Goal: Task Accomplishment & Management: Manage account settings

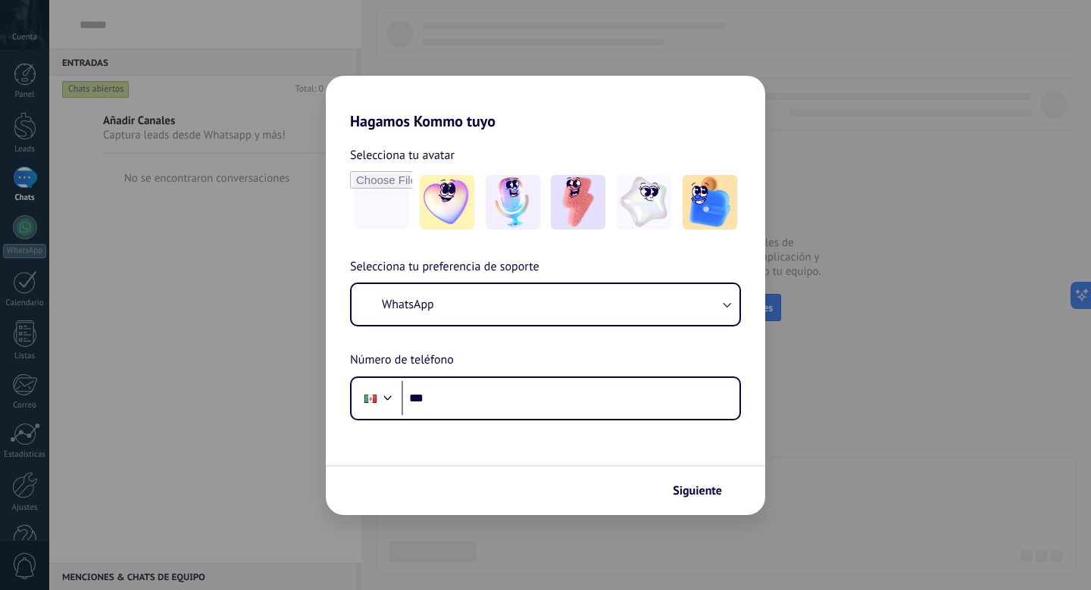
click at [585, 423] on form "Selecciona tu avatar Selecciona tu preferencia de soporte WhatsApp Número de te…" at bounding box center [545, 322] width 439 height 385
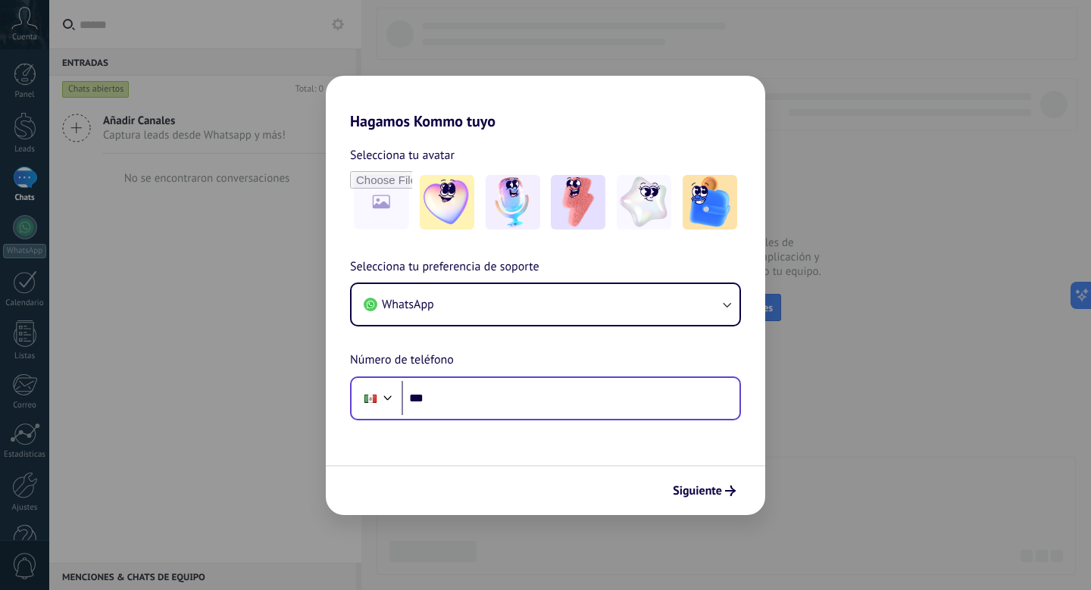
click at [583, 416] on div "Phone ***" at bounding box center [545, 398] width 391 height 44
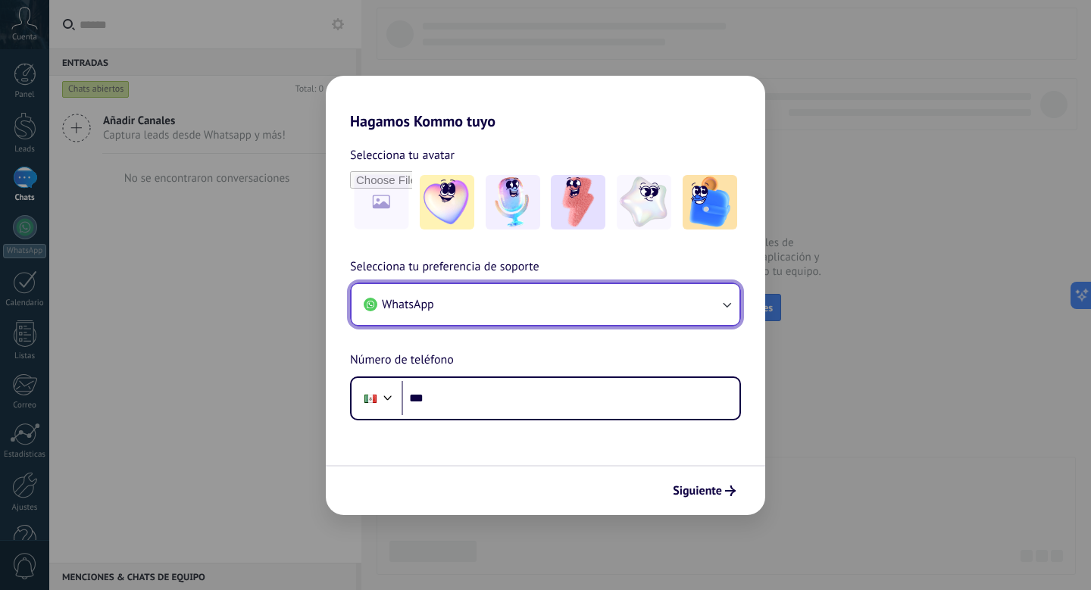
click at [583, 296] on button "WhatsApp" at bounding box center [545, 304] width 388 height 41
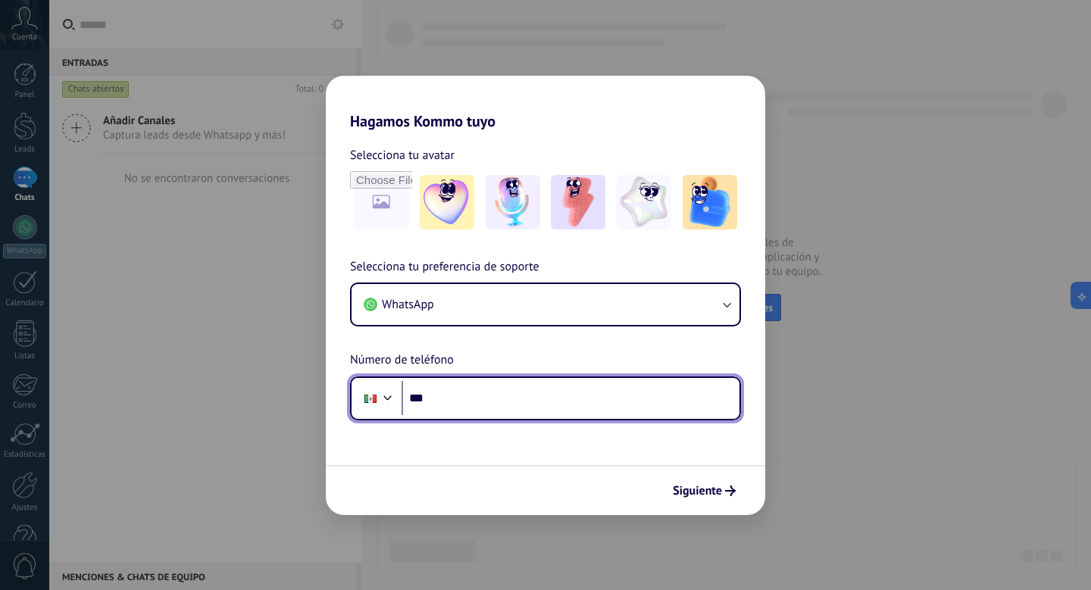
click at [505, 406] on input "***" at bounding box center [570, 398] width 338 height 35
type input "**********"
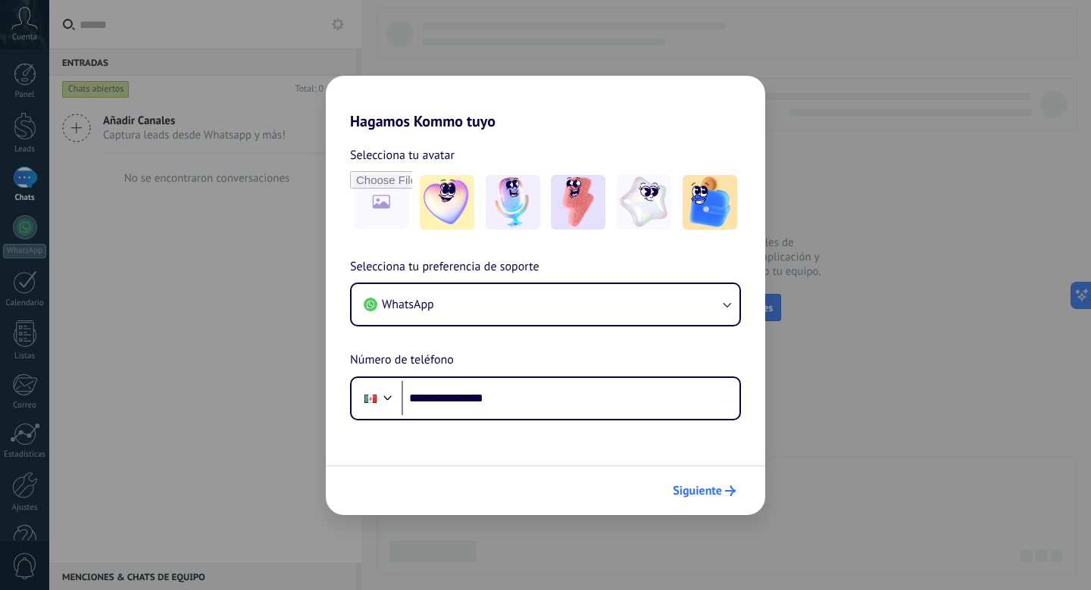
click at [704, 486] on span "Siguiente" at bounding box center [697, 490] width 49 height 11
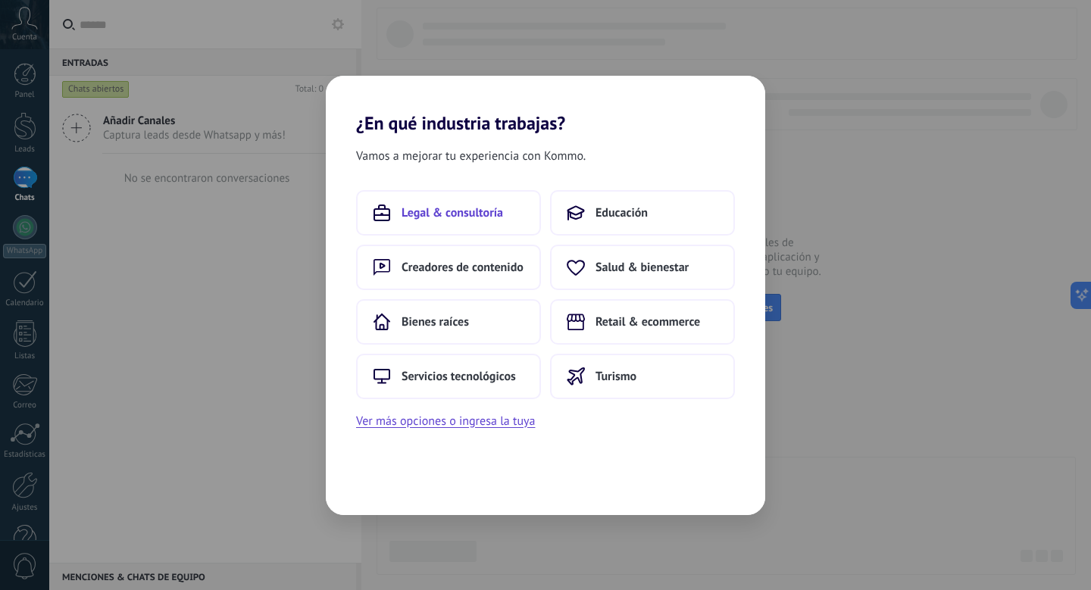
click at [488, 210] on span "Legal & consultoría" at bounding box center [451, 212] width 101 height 15
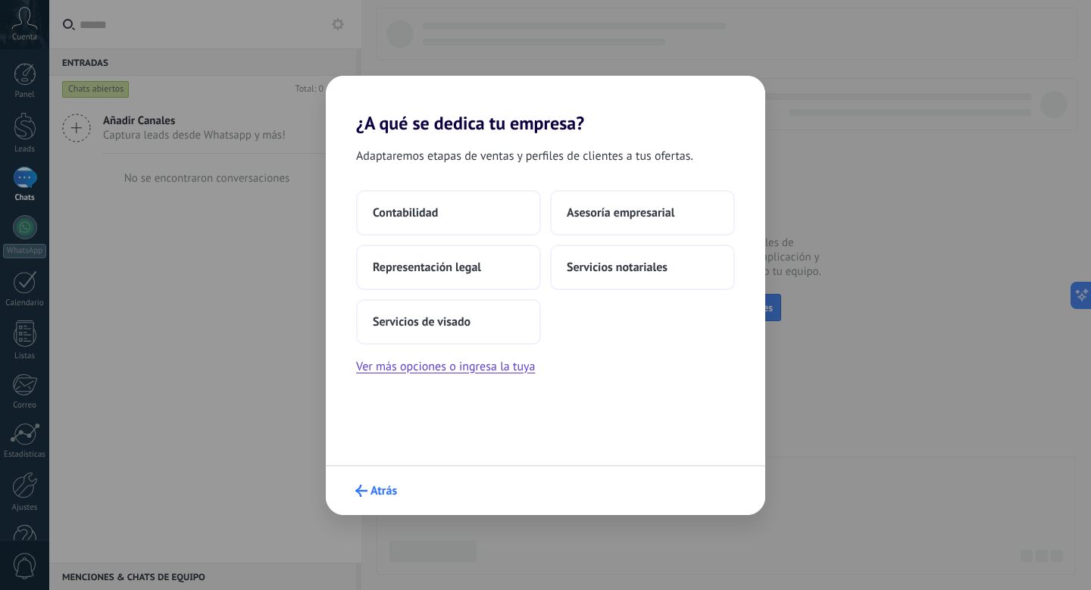
click at [383, 482] on button "Atrás" at bounding box center [375, 491] width 55 height 26
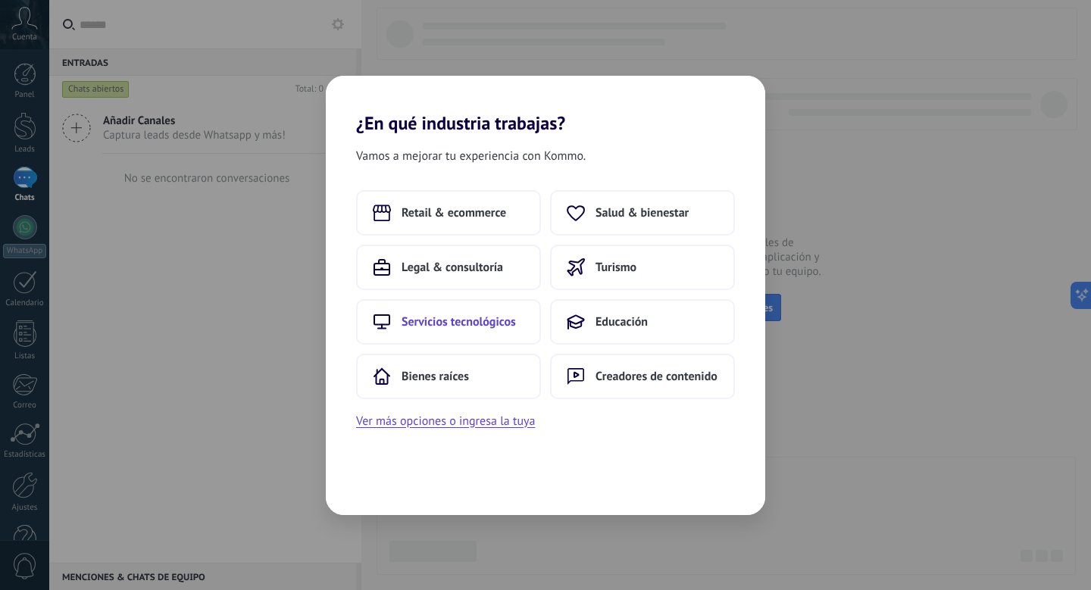
click at [507, 320] on span "Servicios tecnológicos" at bounding box center [458, 321] width 114 height 15
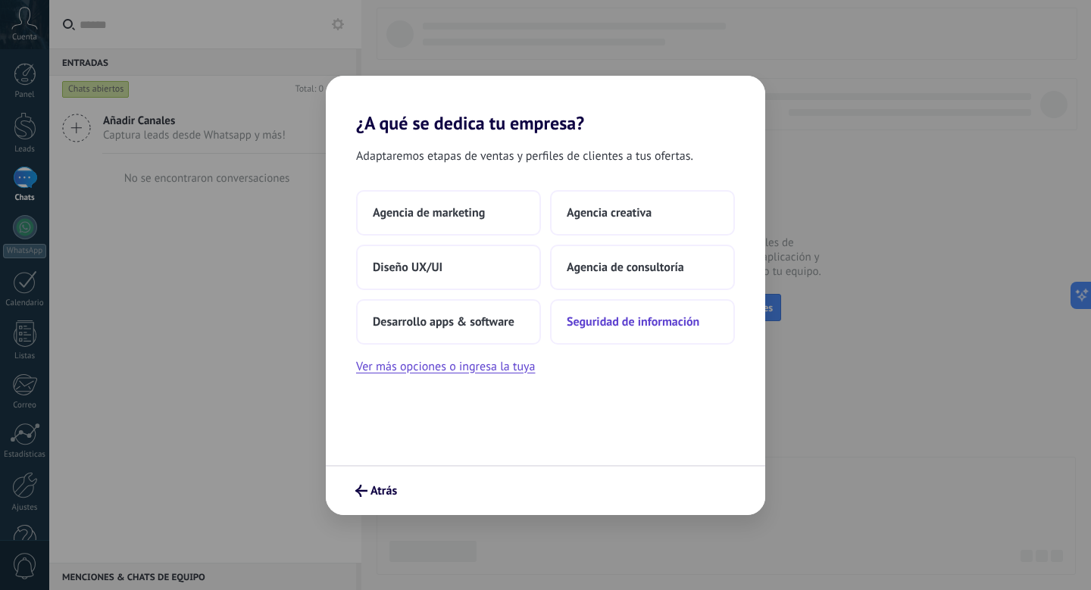
click at [654, 326] on span "Seguridad de información" at bounding box center [632, 321] width 133 height 15
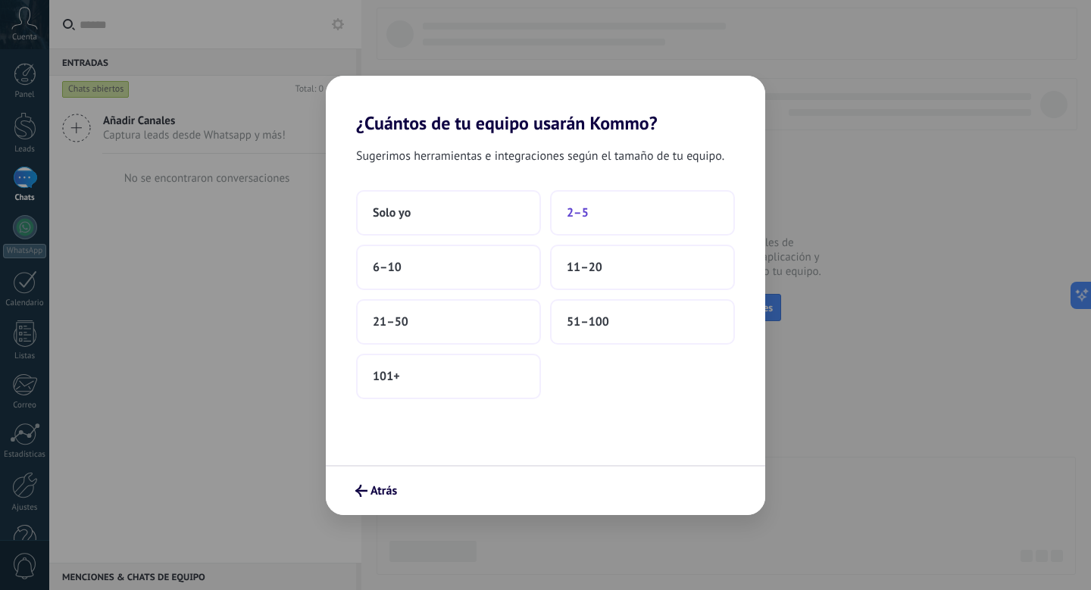
click at [573, 222] on button "2–5" at bounding box center [642, 212] width 185 height 45
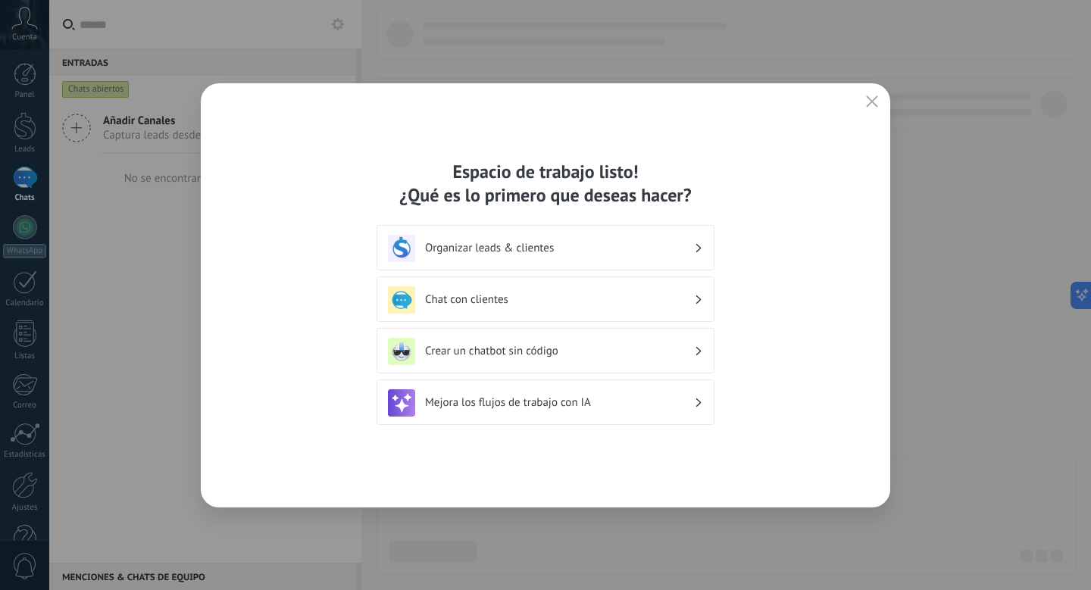
click at [620, 254] on h3 "Organizar leads & clientes" at bounding box center [559, 248] width 269 height 14
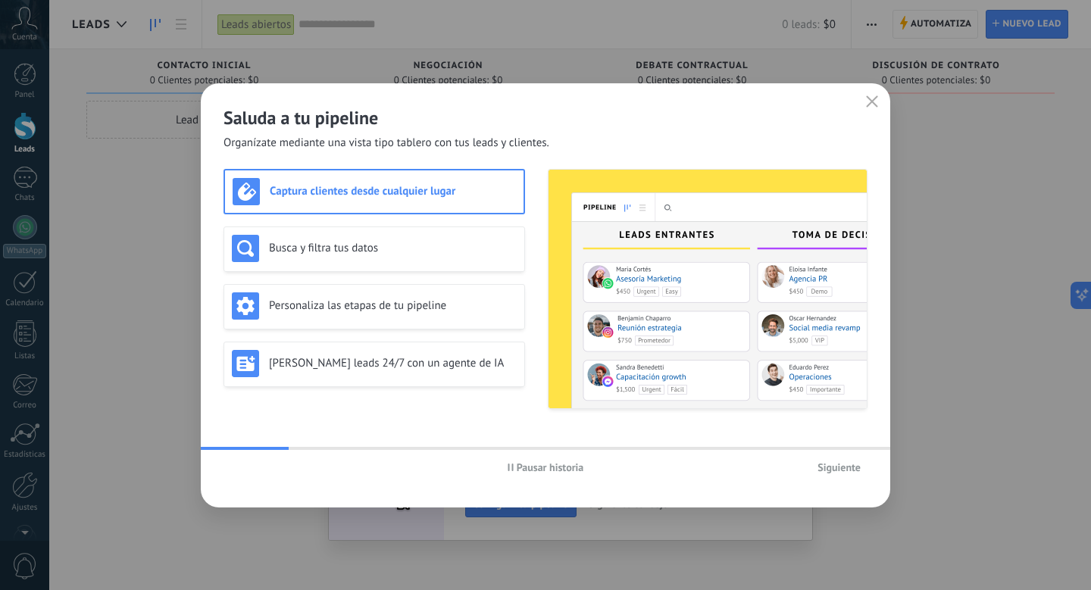
click at [801, 461] on div "Siguiente" at bounding box center [760, 467] width 214 height 23
click at [817, 462] on span "Siguiente" at bounding box center [838, 467] width 43 height 11
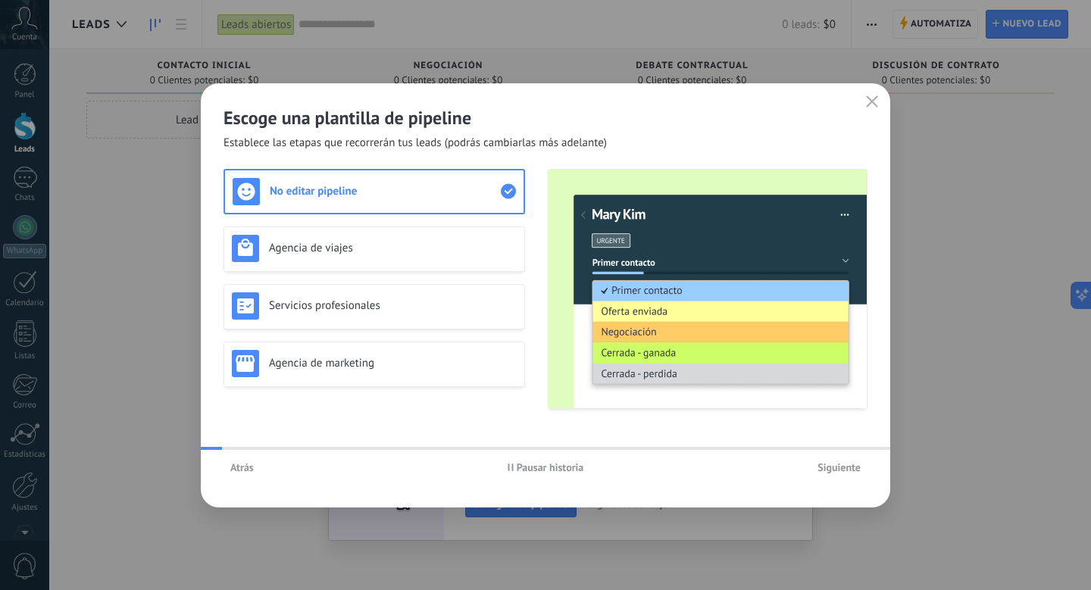
click at [817, 462] on span "Siguiente" at bounding box center [838, 467] width 43 height 11
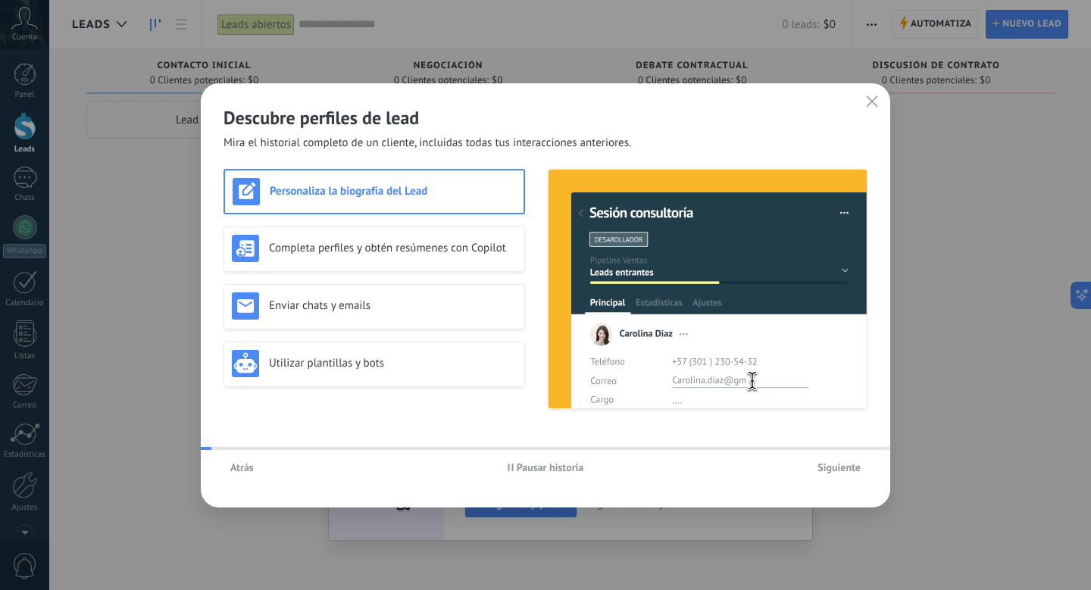
click at [817, 462] on span "Siguiente" at bounding box center [838, 467] width 43 height 11
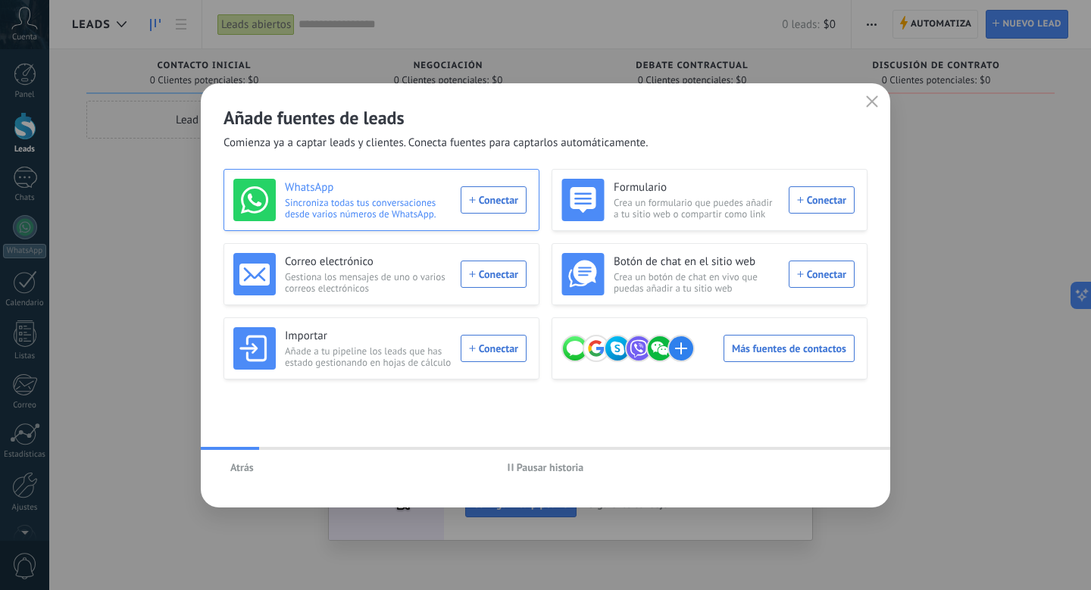
click at [498, 192] on div "WhatsApp Sincroniza todas tus conversaciones desde varios números de WhatsApp. …" at bounding box center [379, 200] width 293 height 42
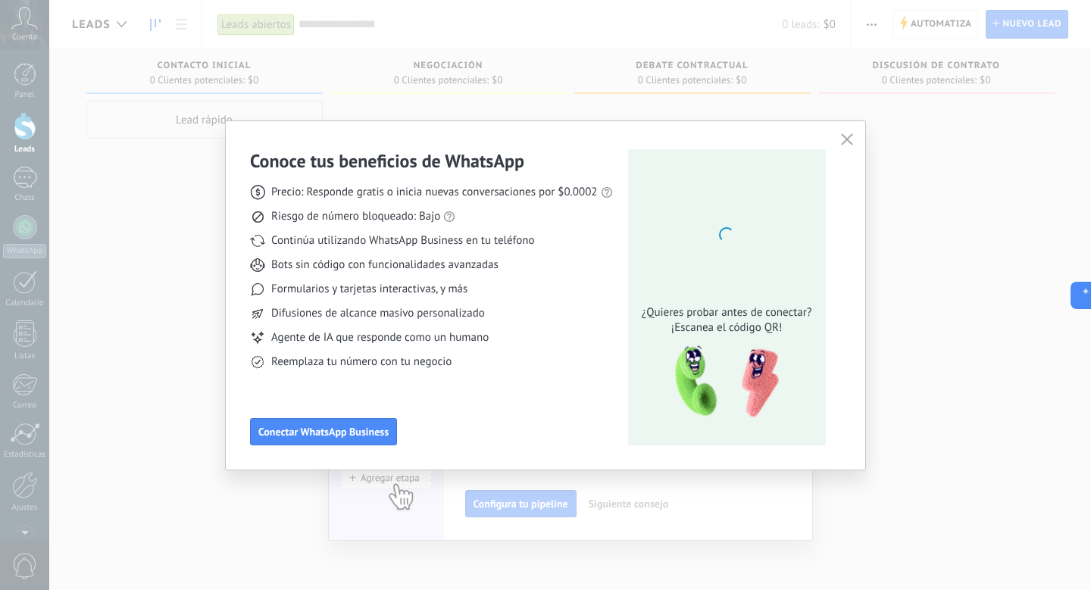
click at [392, 403] on div "Conoce tus beneficios de WhatsApp Precio: Responde gratis o inicia nuevas conve…" at bounding box center [431, 297] width 363 height 296
click at [391, 426] on button "Conectar WhatsApp Business" at bounding box center [323, 431] width 147 height 27
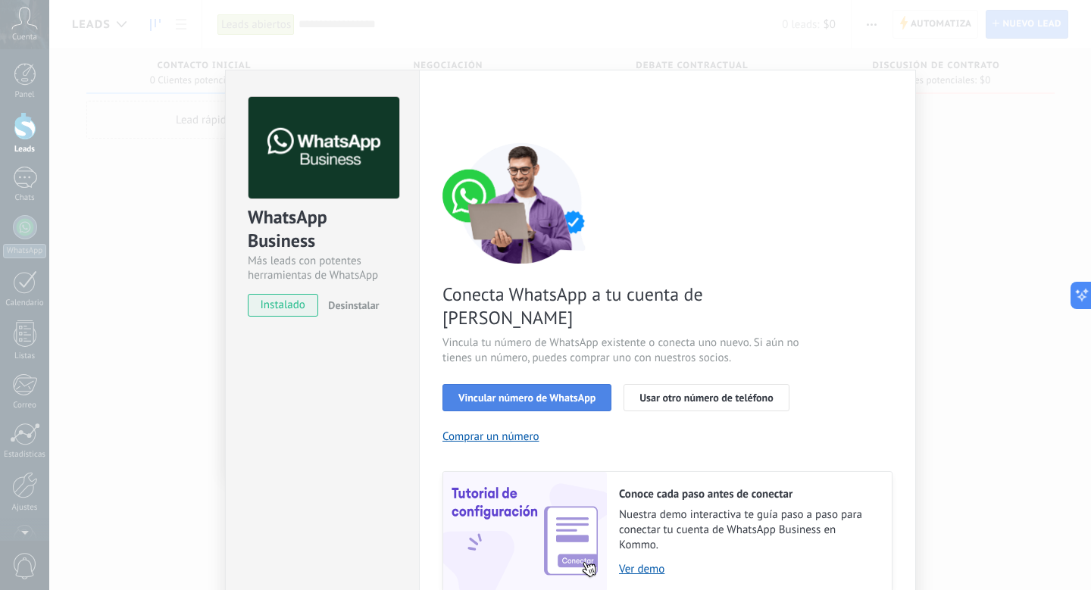
click at [546, 392] on span "Vincular número de WhatsApp" at bounding box center [526, 397] width 137 height 11
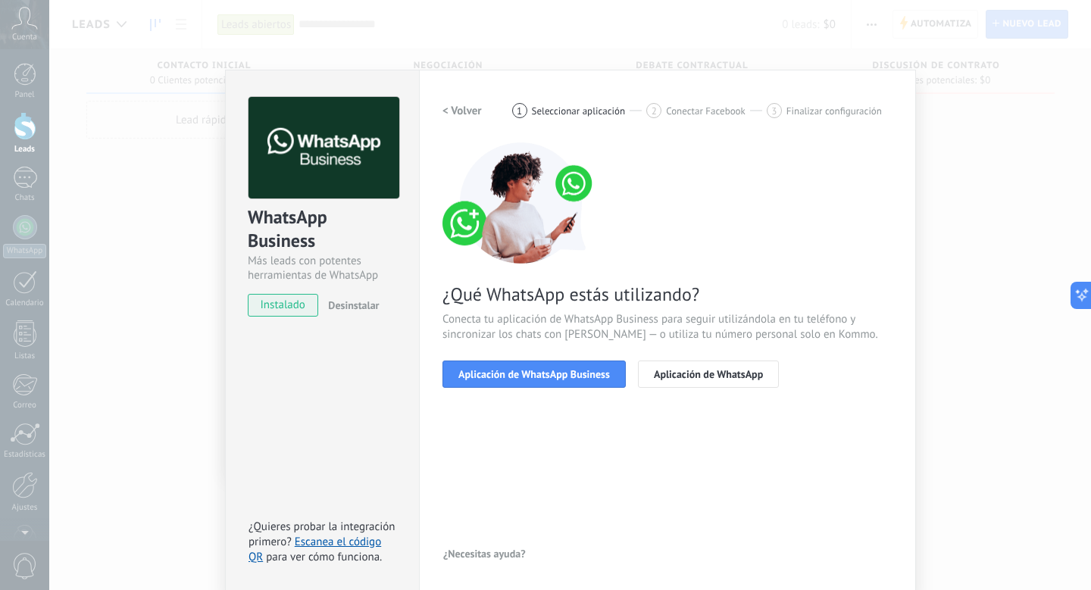
scroll to position [2, 0]
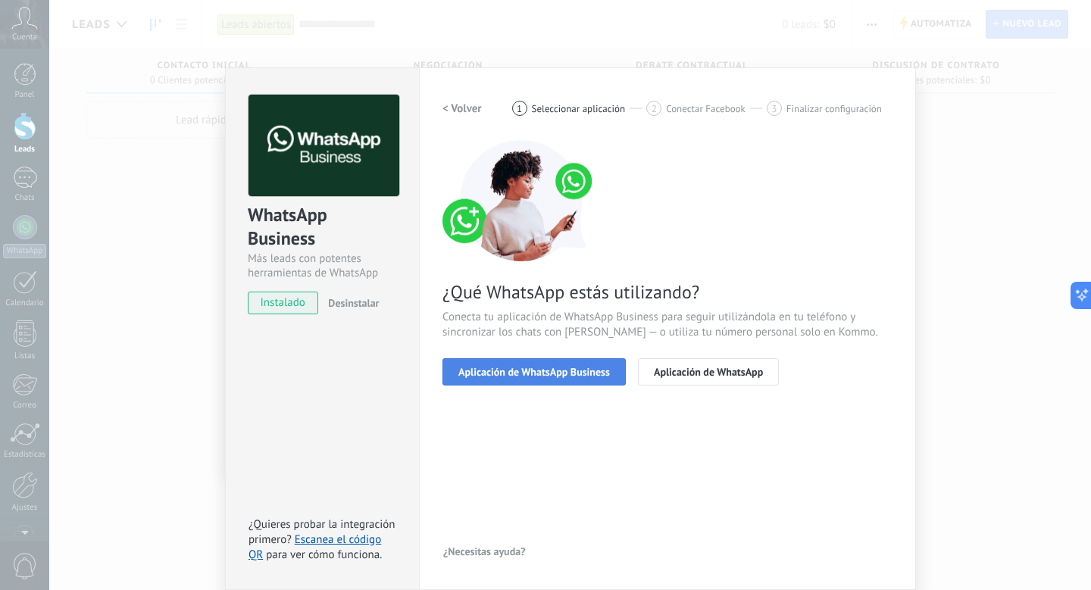
click at [572, 373] on span "Aplicación de WhatsApp Business" at bounding box center [533, 372] width 151 height 11
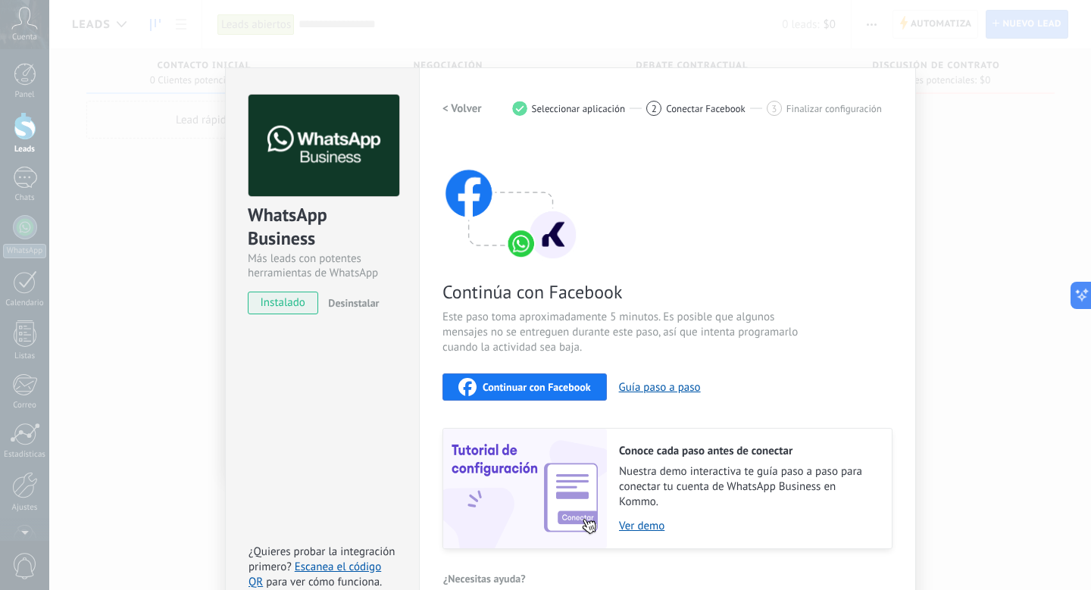
click at [577, 385] on span "Continuar con Facebook" at bounding box center [536, 387] width 108 height 11
click at [369, 81] on div "WhatsApp Business Más leads con potentes herramientas de WhatsApp instalado Des…" at bounding box center [322, 197] width 193 height 258
click at [407, 55] on div "WhatsApp Business Más leads con potentes herramientas de WhatsApp instalado Des…" at bounding box center [569, 295] width 1041 height 590
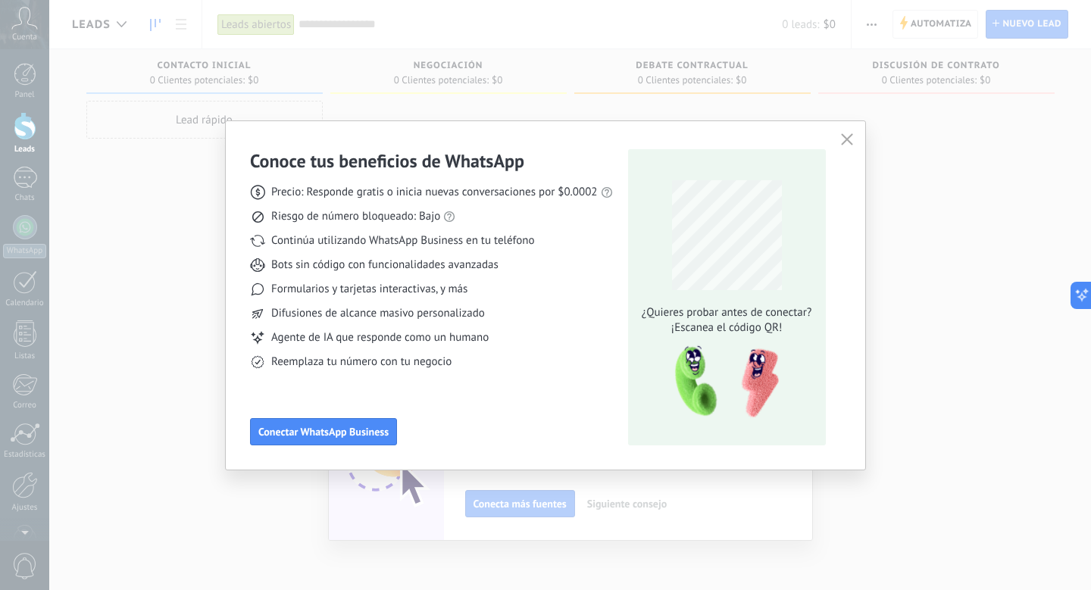
scroll to position [0, 0]
click at [130, 320] on div "Conoce tus beneficios de WhatsApp Precio: Responde gratis o inicia nuevas conve…" at bounding box center [545, 295] width 1091 height 590
click at [263, 517] on div "Conoce tus beneficios de WhatsApp Precio: Responde gratis o inicia nuevas conve…" at bounding box center [545, 295] width 1091 height 590
click at [860, 126] on div "Conoce tus beneficios de WhatsApp Precio: Responde gratis o inicia nuevas conve…" at bounding box center [545, 295] width 639 height 348
click at [845, 136] on icon "button" at bounding box center [847, 139] width 12 height 12
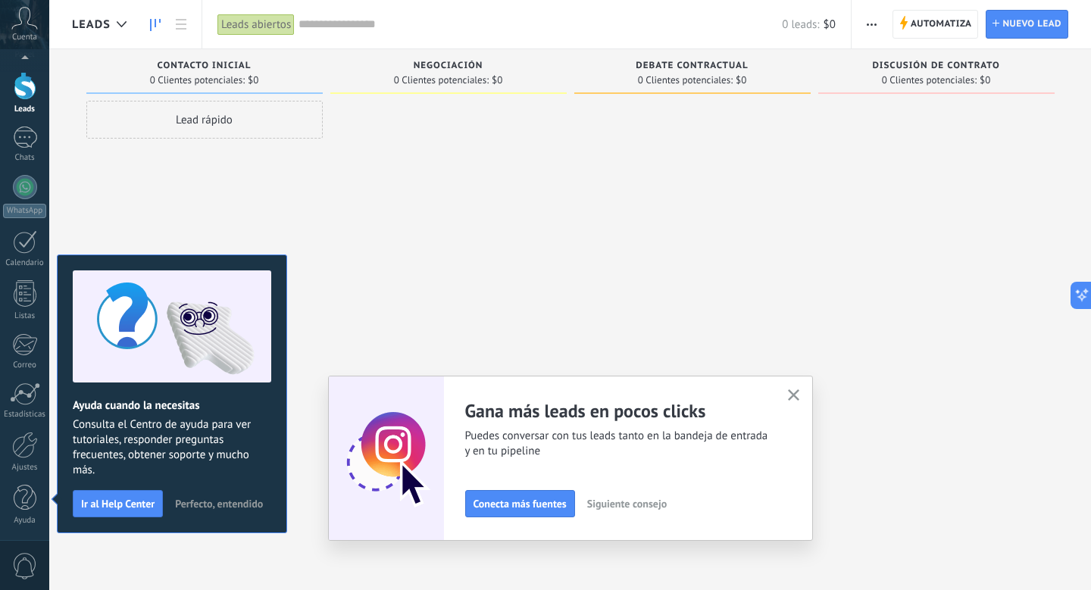
scroll to position [26, 0]
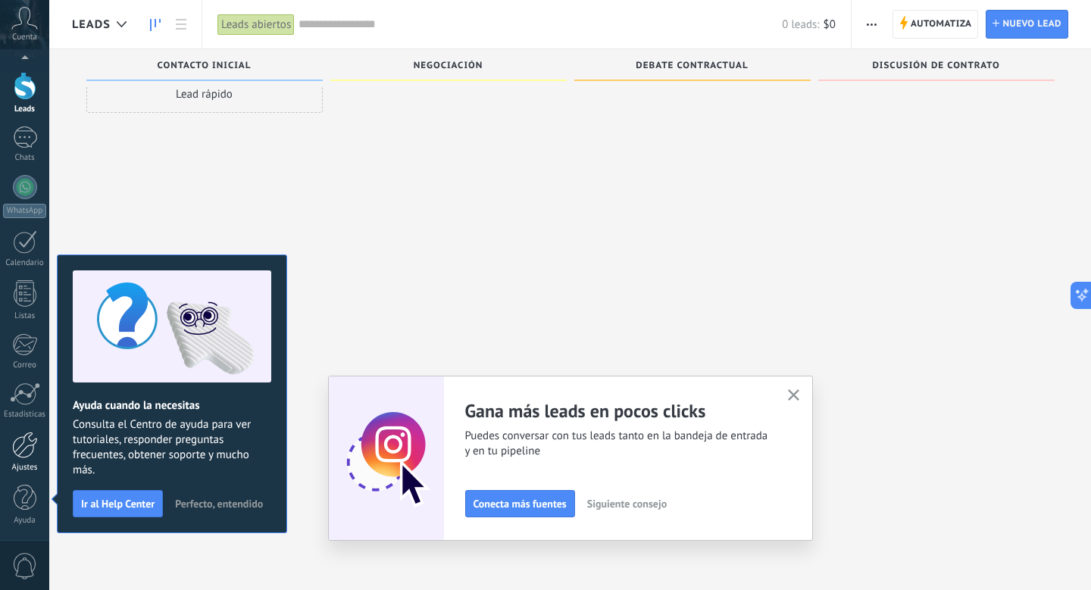
click at [29, 452] on div at bounding box center [25, 445] width 26 height 27
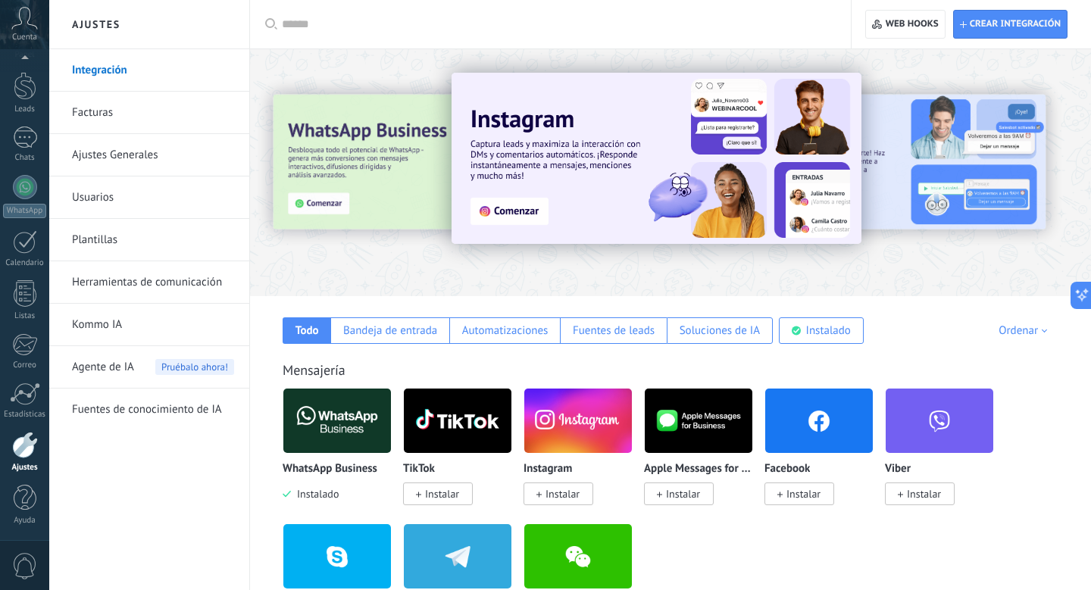
click at [142, 113] on link "Facturas" at bounding box center [153, 113] width 162 height 42
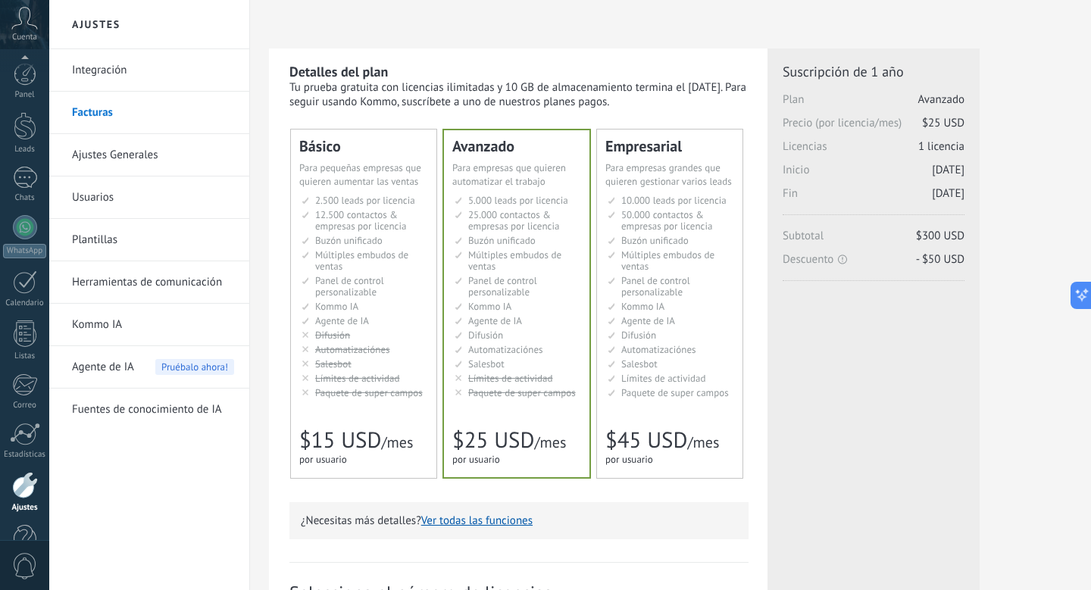
scroll to position [40, 0]
click at [21, 25] on icon at bounding box center [24, 18] width 27 height 23
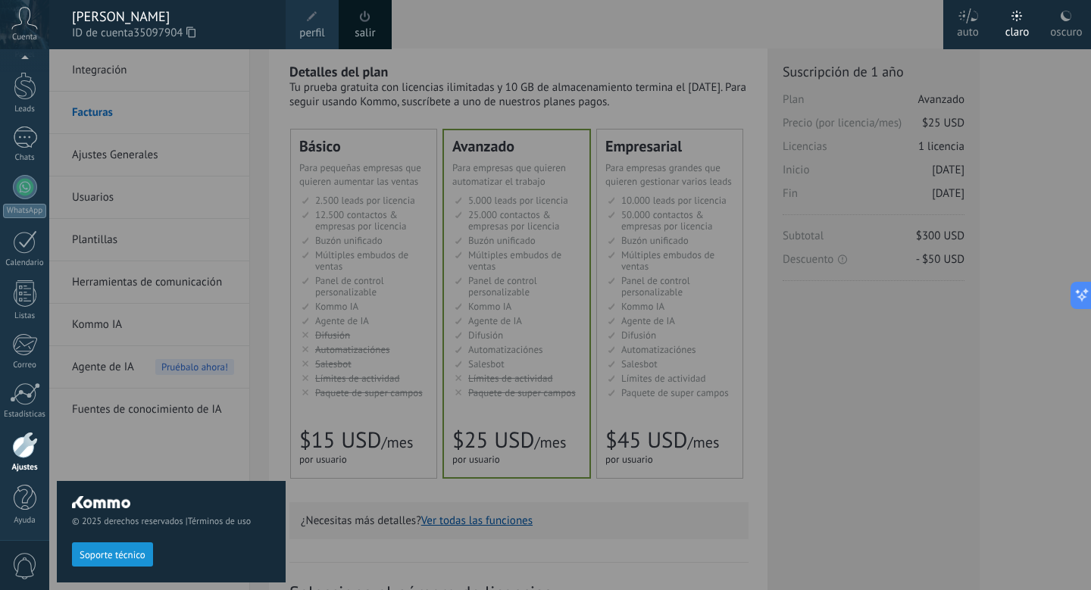
click at [21, 25] on icon at bounding box center [24, 18] width 27 height 23
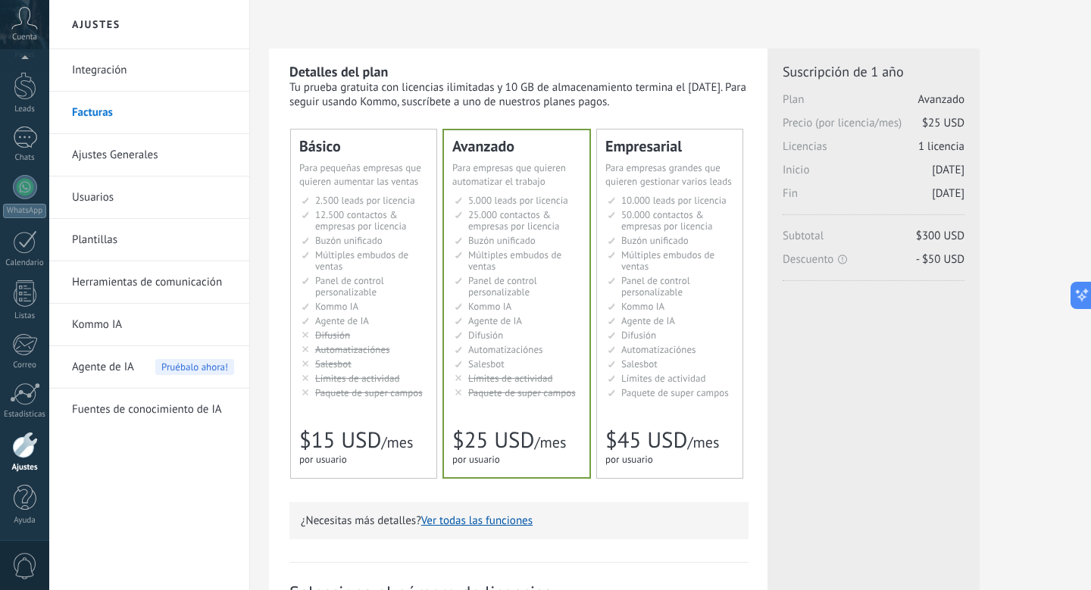
scroll to position [6, 0]
click at [24, 89] on div "Panel" at bounding box center [25, 89] width 44 height 10
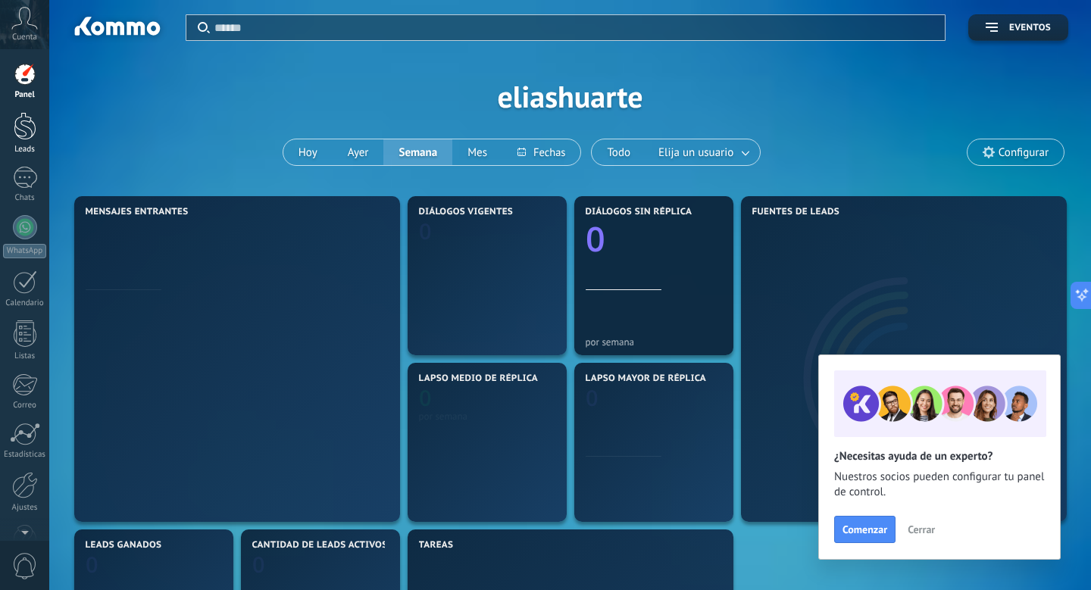
click at [27, 142] on link "Leads" at bounding box center [24, 133] width 49 height 42
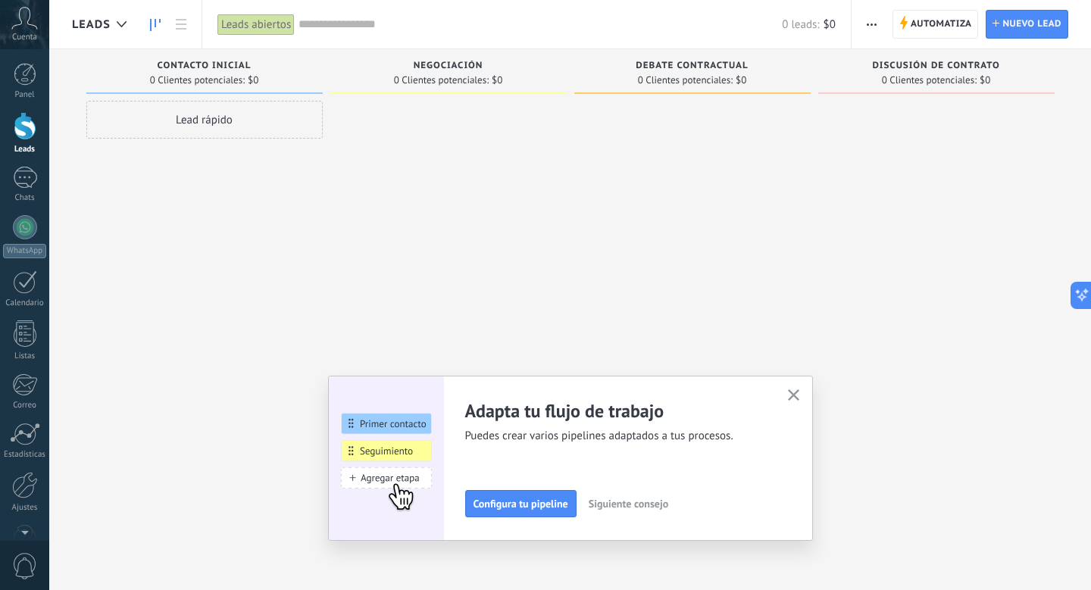
click at [805, 393] on div "Adapta tu flujo de trabajo Puedes crear varios pipelines adaptados a tus proces…" at bounding box center [570, 458] width 485 height 165
click at [804, 393] on div "Adapta tu flujo de trabajo Puedes crear varios pipelines adaptados a tus proces…" at bounding box center [570, 458] width 485 height 165
click at [793, 398] on icon "button" at bounding box center [793, 394] width 11 height 11
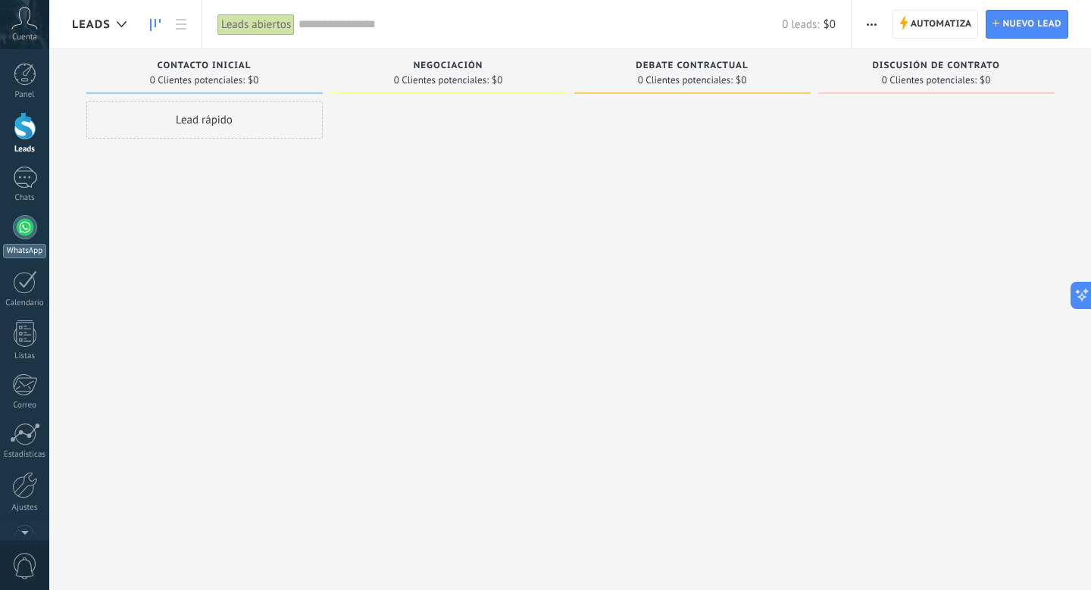
click at [23, 215] on div at bounding box center [25, 227] width 24 height 24
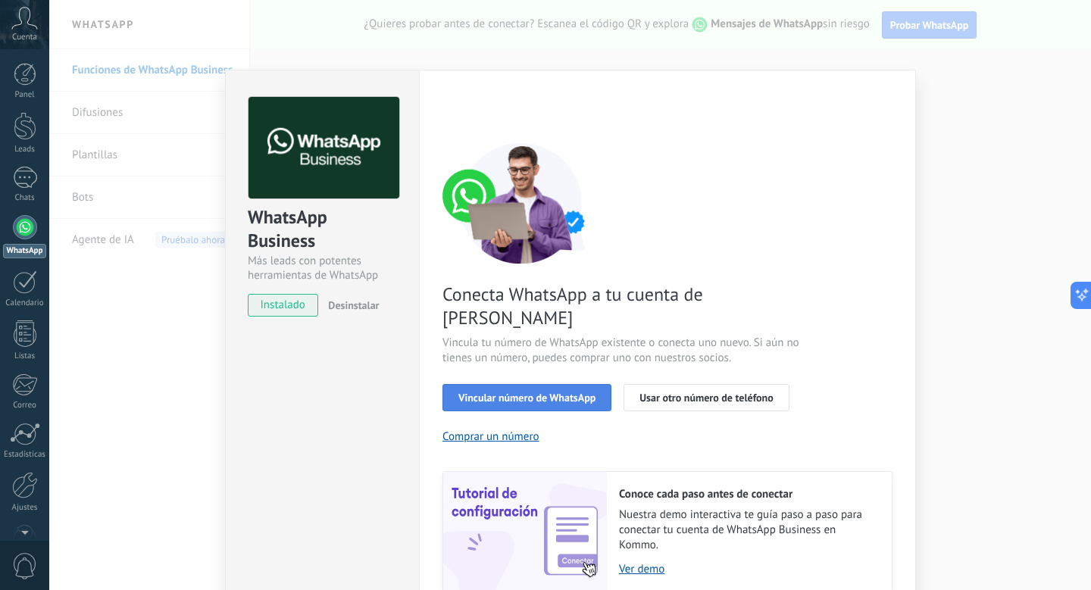
click at [458, 392] on span "Vincular número de WhatsApp" at bounding box center [526, 397] width 137 height 11
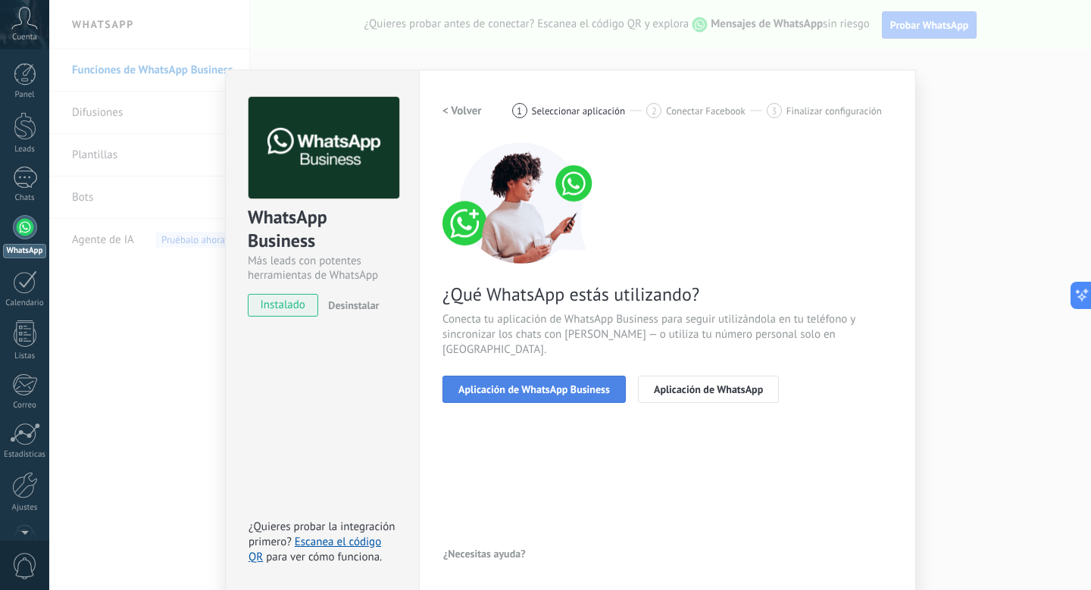
click at [477, 384] on span "Aplicación de WhatsApp Business" at bounding box center [533, 389] width 151 height 11
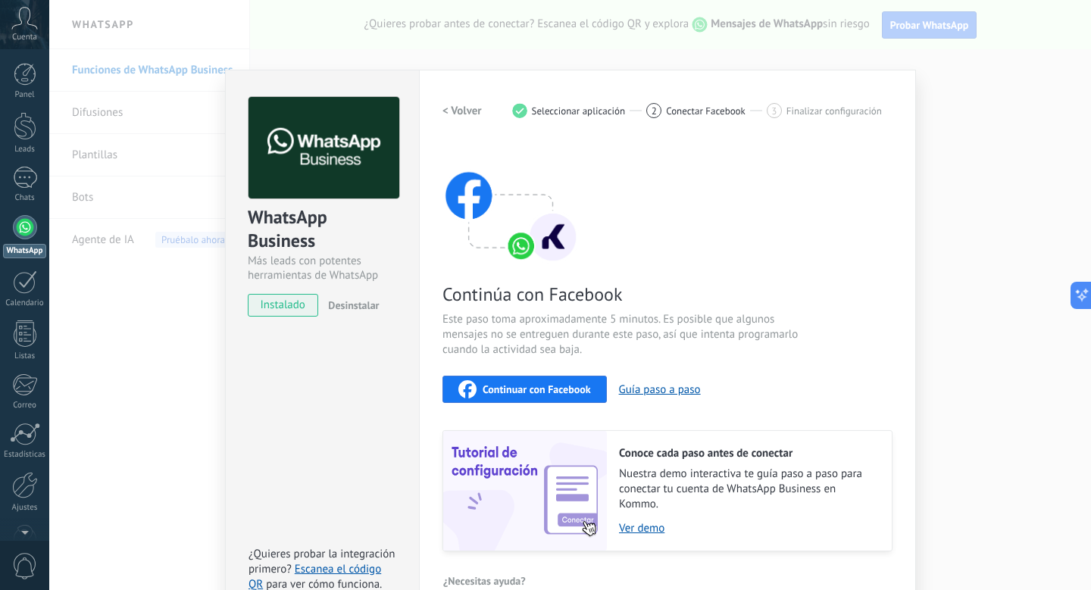
click at [493, 384] on span "Continuar con Facebook" at bounding box center [536, 389] width 108 height 11
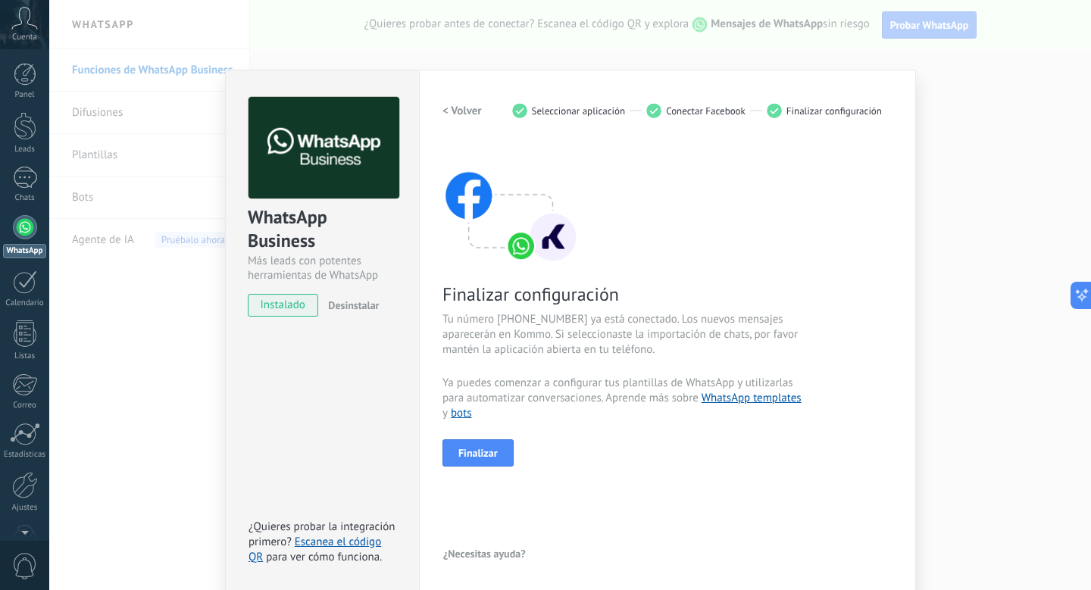
scroll to position [2, 0]
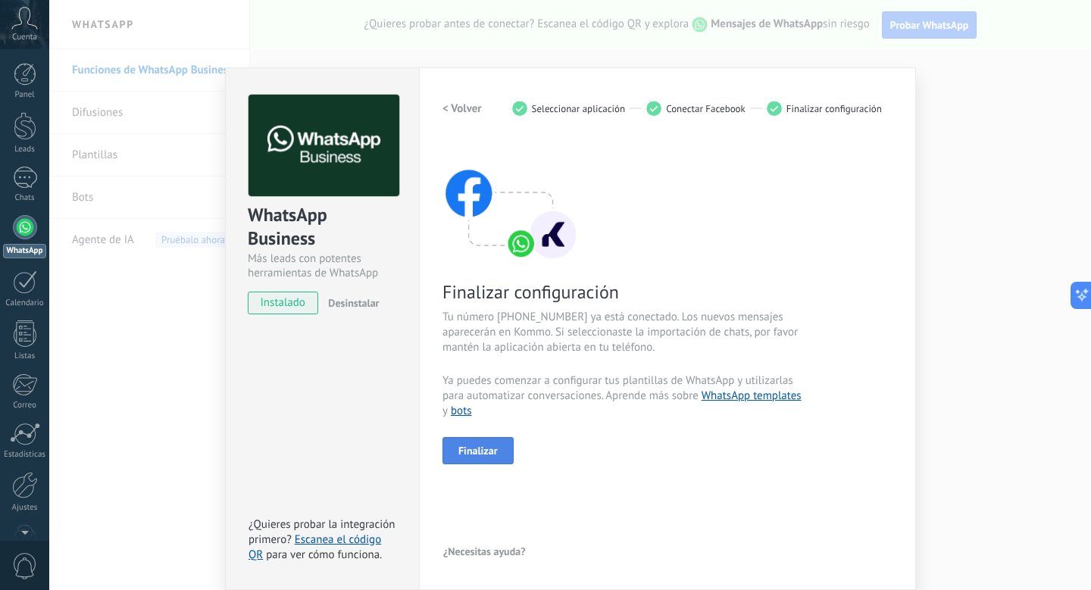
click at [473, 451] on span "Finalizar" at bounding box center [477, 450] width 39 height 11
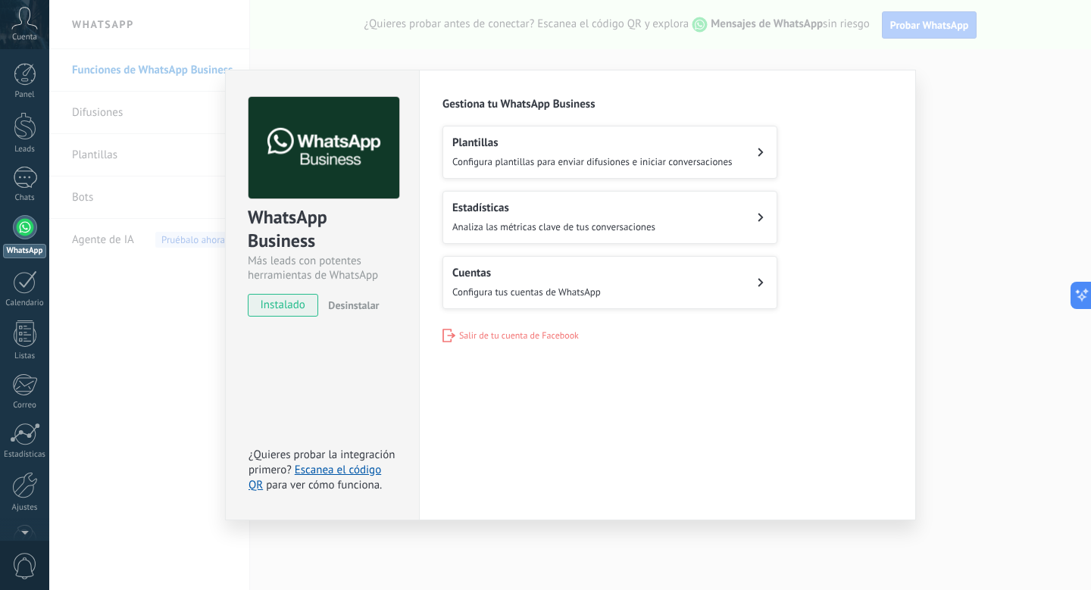
scroll to position [0, 0]
click at [725, 161] on span "Configura plantillas para enviar difusiones e iniciar conversaciones" at bounding box center [592, 161] width 280 height 13
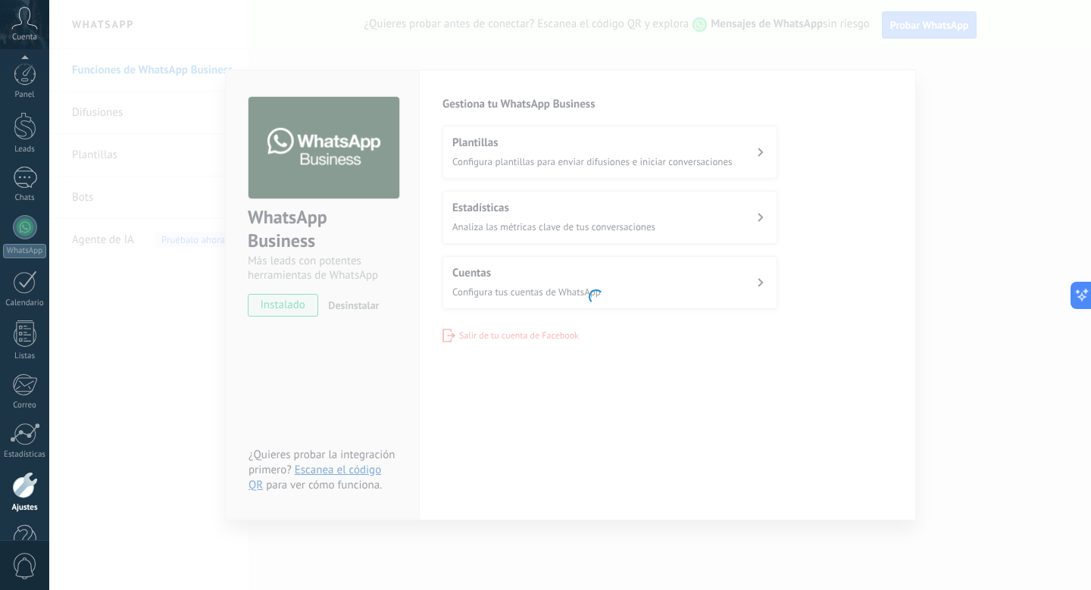
scroll to position [40, 0]
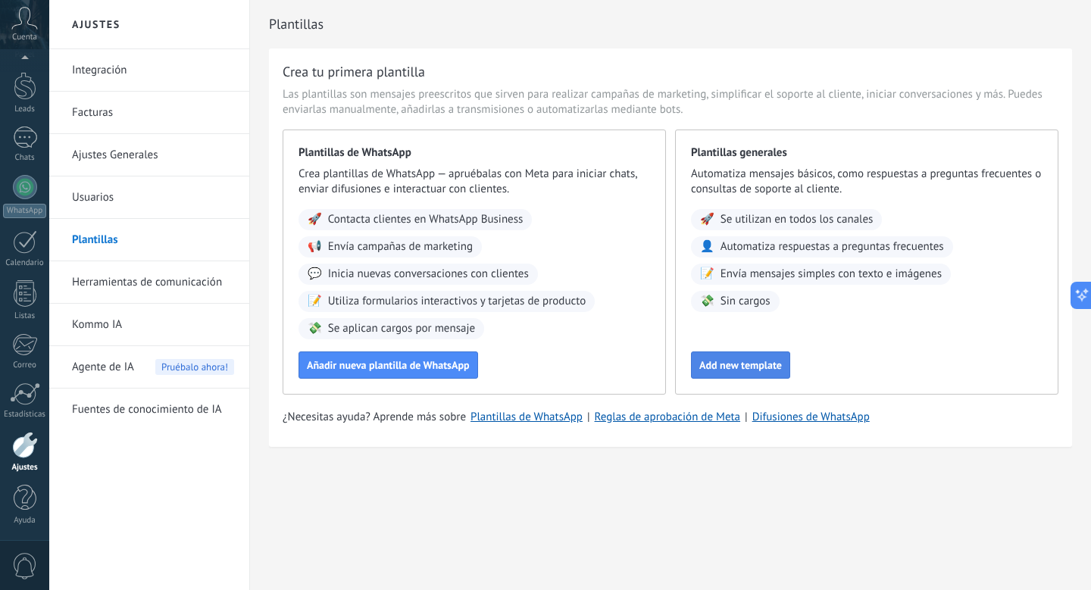
click at [732, 368] on span "Add new template" at bounding box center [740, 365] width 83 height 11
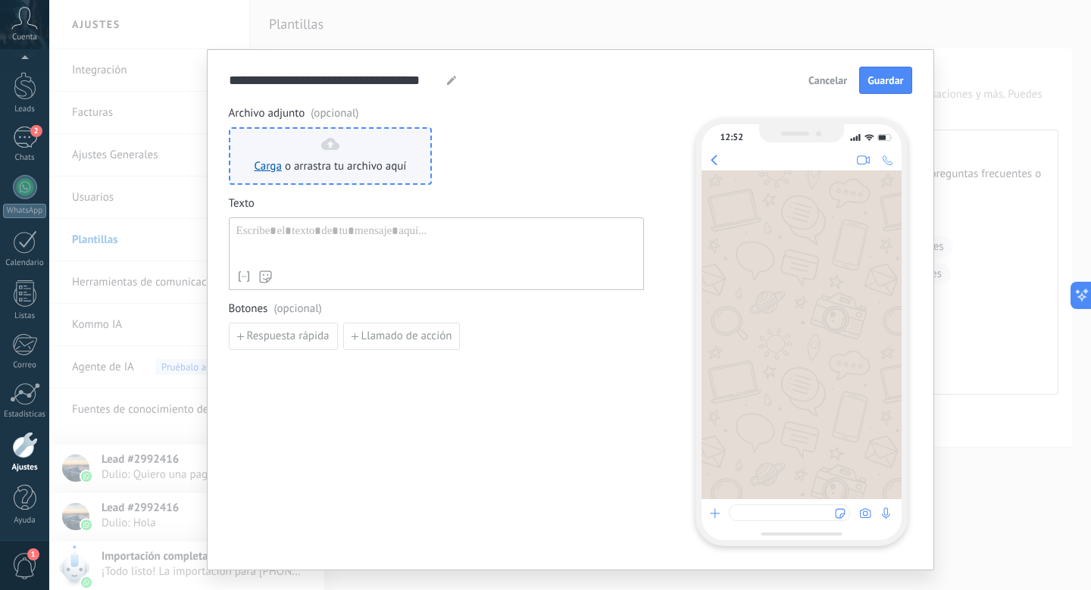
click at [359, 158] on div "Carga o arrastra tu archivo aquí Arrastra aquí" at bounding box center [330, 156] width 152 height 36
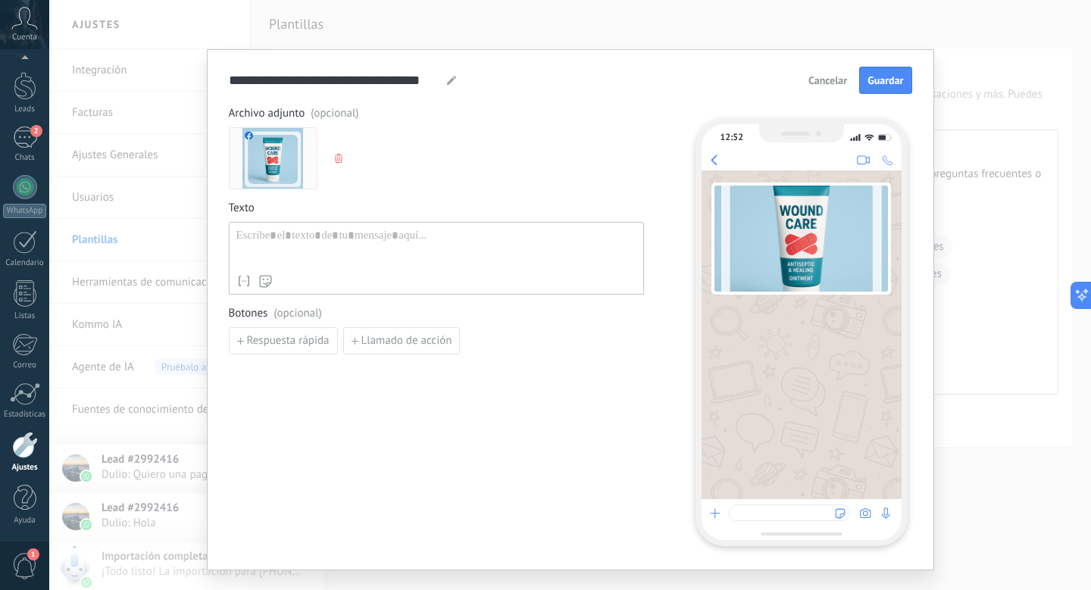
scroll to position [0, 0]
click at [816, 77] on span "Cancelar" at bounding box center [827, 80] width 39 height 11
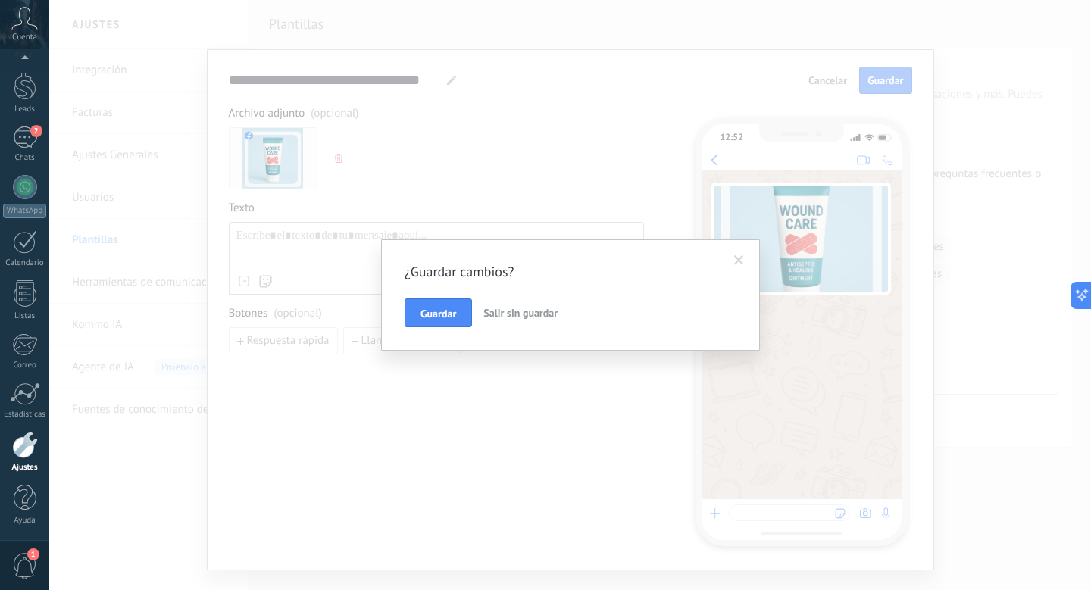
click at [511, 306] on span "Salir sin guardar" at bounding box center [520, 313] width 74 height 14
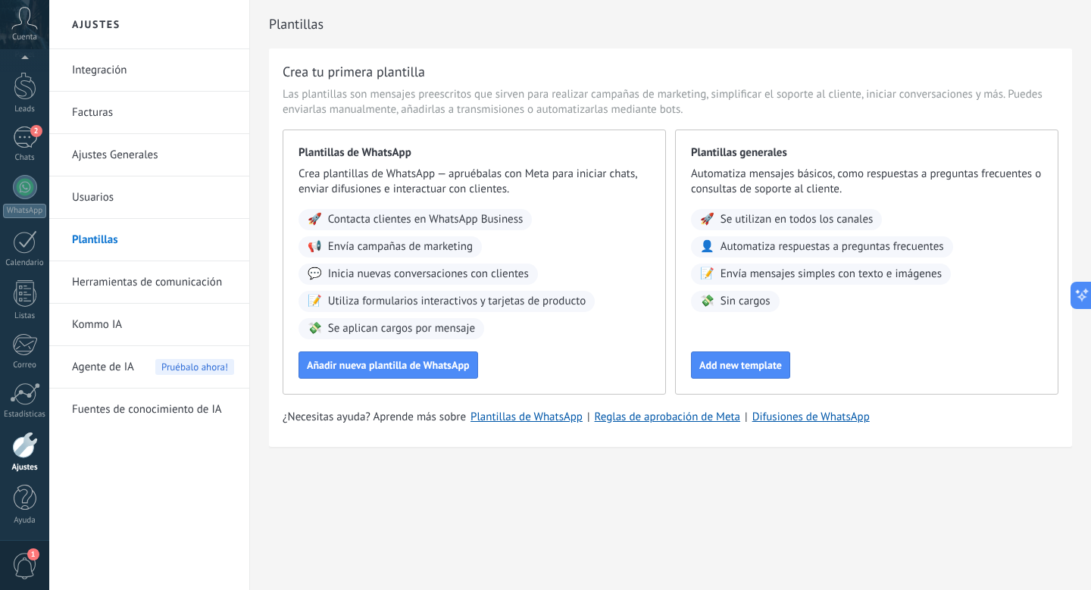
click at [151, 183] on link "Usuarios" at bounding box center [153, 197] width 162 height 42
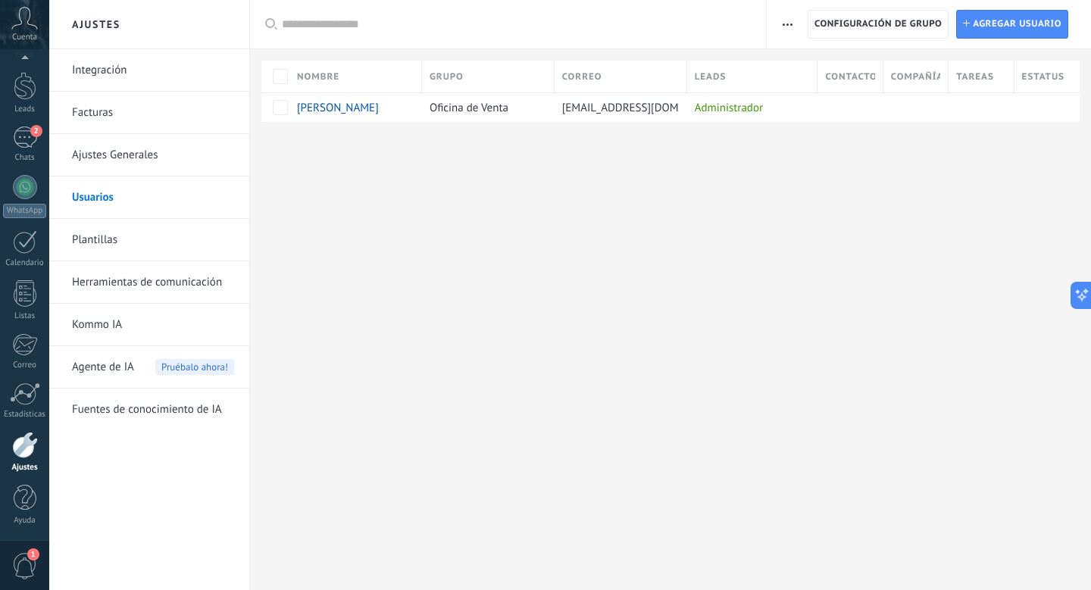
click at [163, 161] on link "Ajustes Generales" at bounding box center [153, 155] width 162 height 42
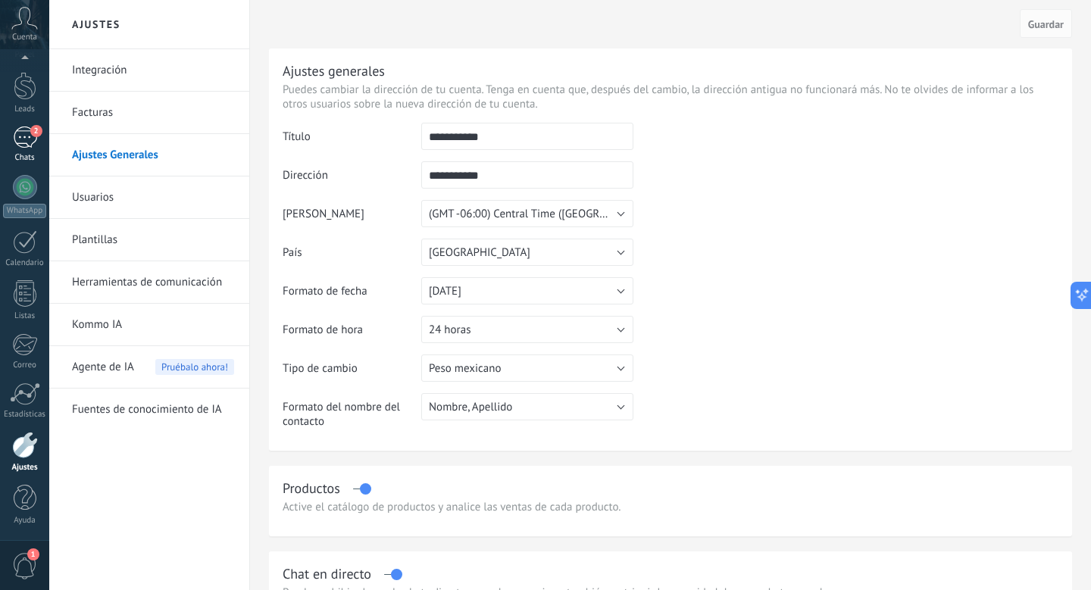
click at [4, 142] on link "2 Chats" at bounding box center [24, 144] width 49 height 36
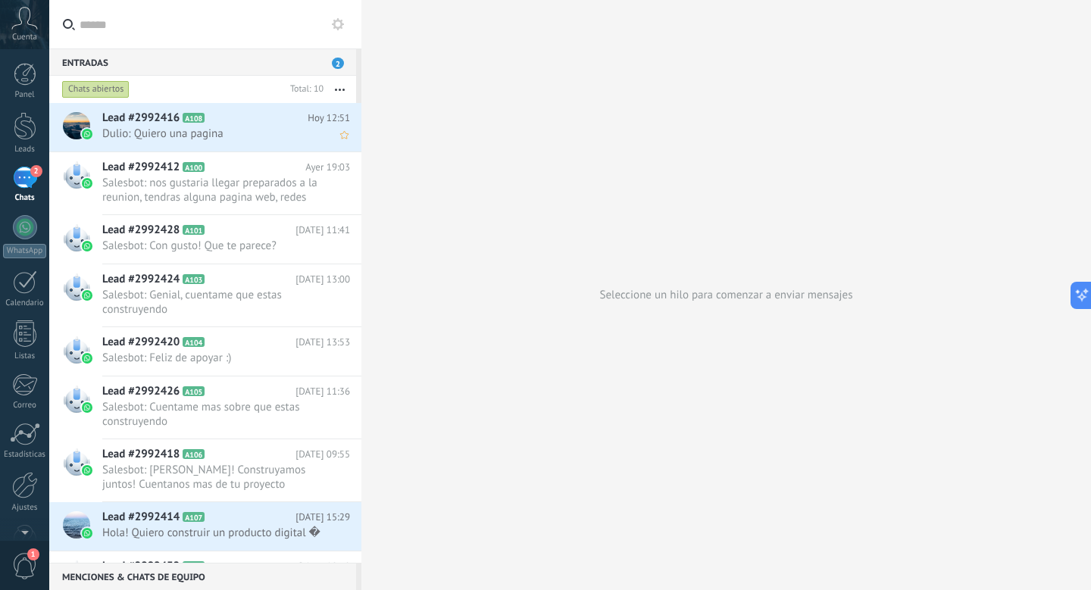
click at [125, 126] on span "Dulio: Quiero una pagina" at bounding box center [211, 133] width 219 height 14
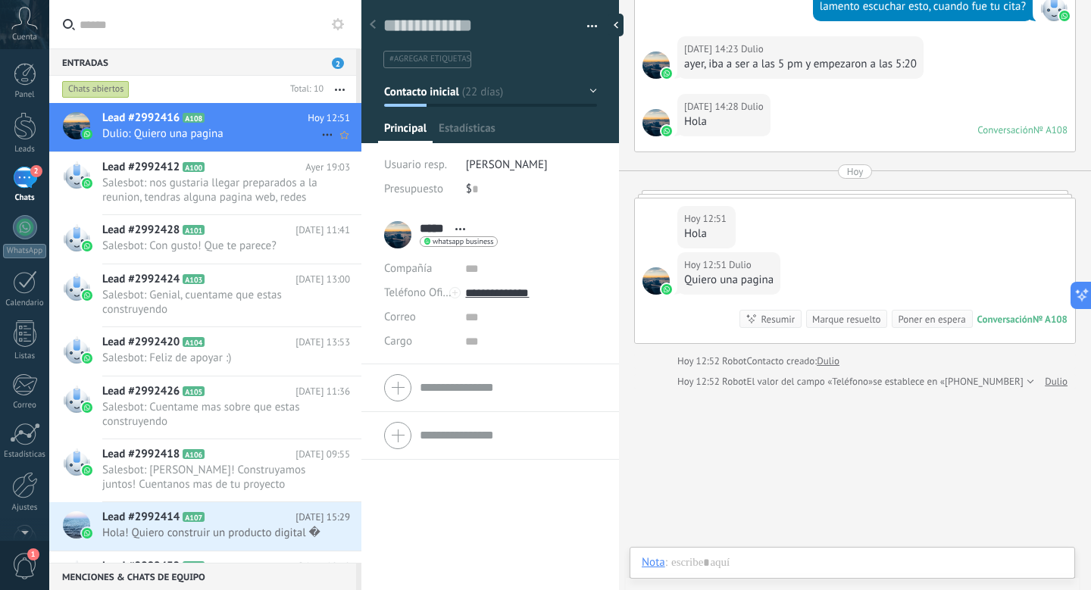
scroll to position [23, 0]
click at [21, 137] on div at bounding box center [25, 126] width 23 height 28
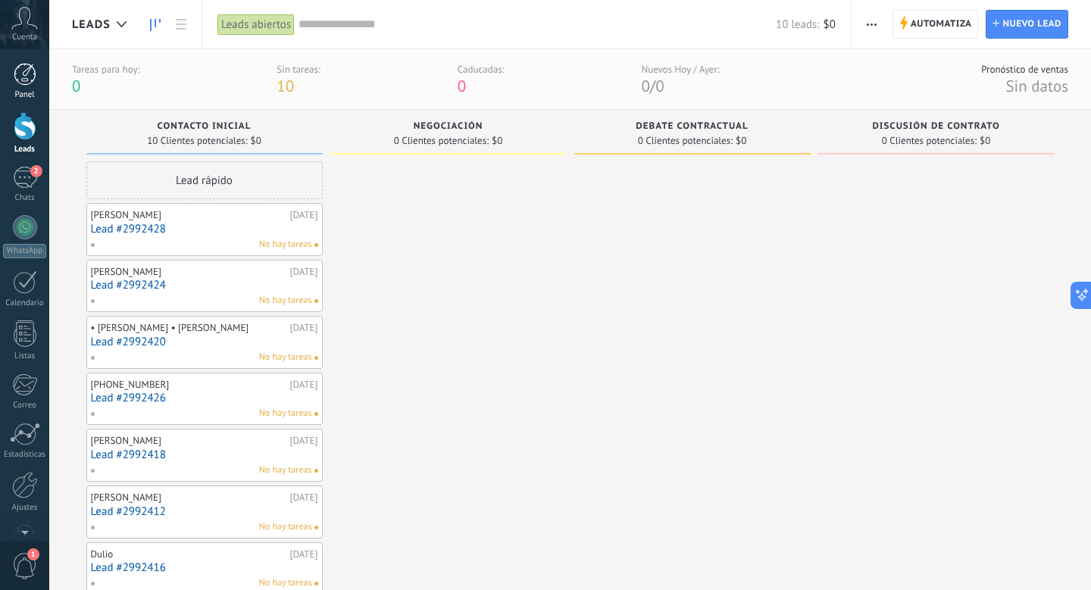
click at [27, 73] on div at bounding box center [25, 74] width 23 height 23
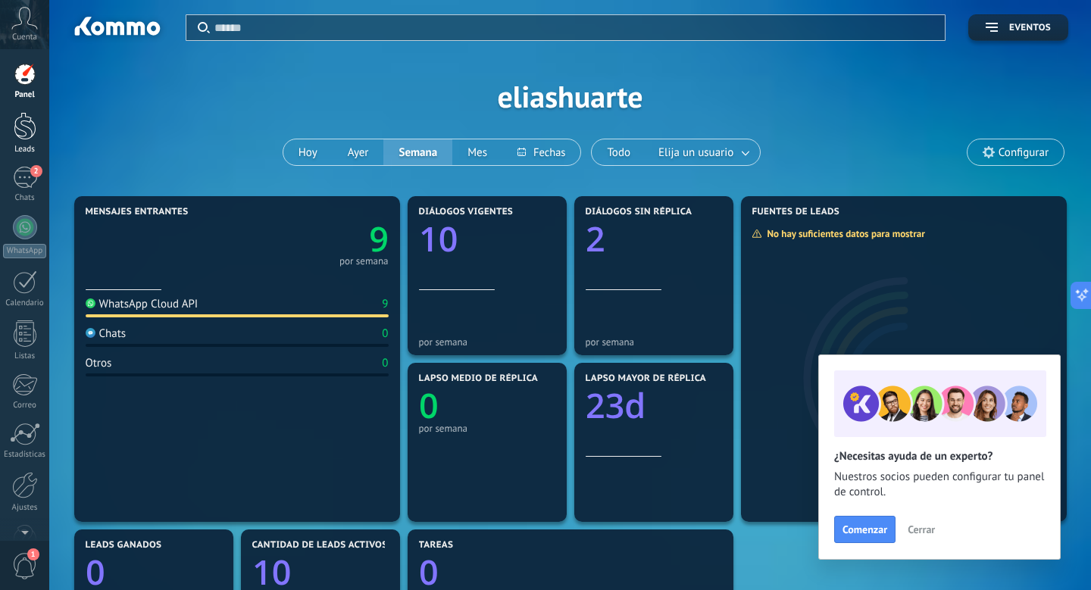
click at [24, 117] on div at bounding box center [25, 126] width 23 height 28
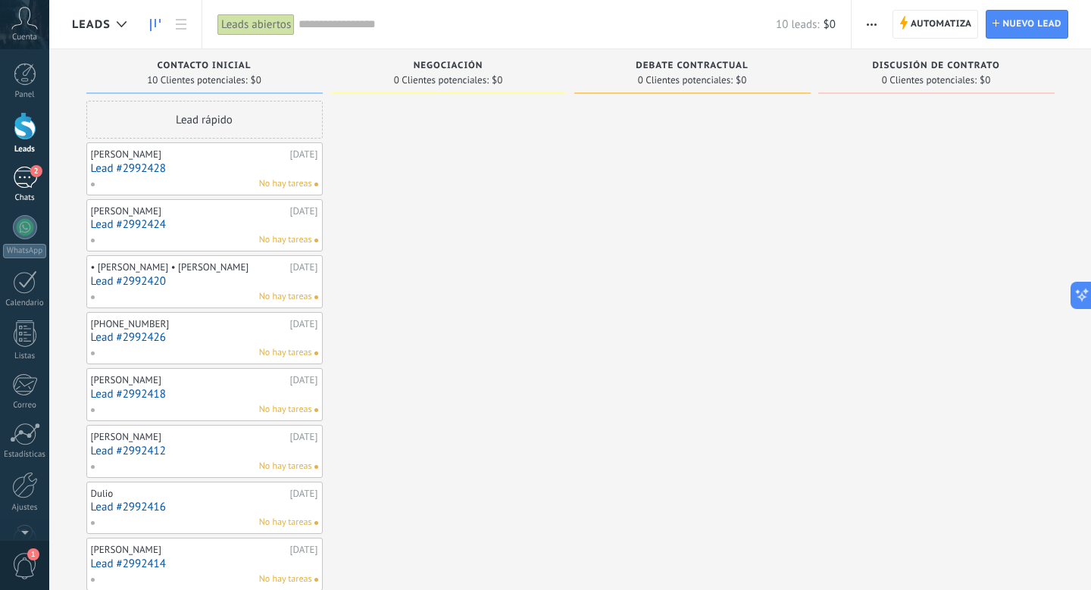
click at [23, 169] on div "2" at bounding box center [25, 178] width 24 height 22
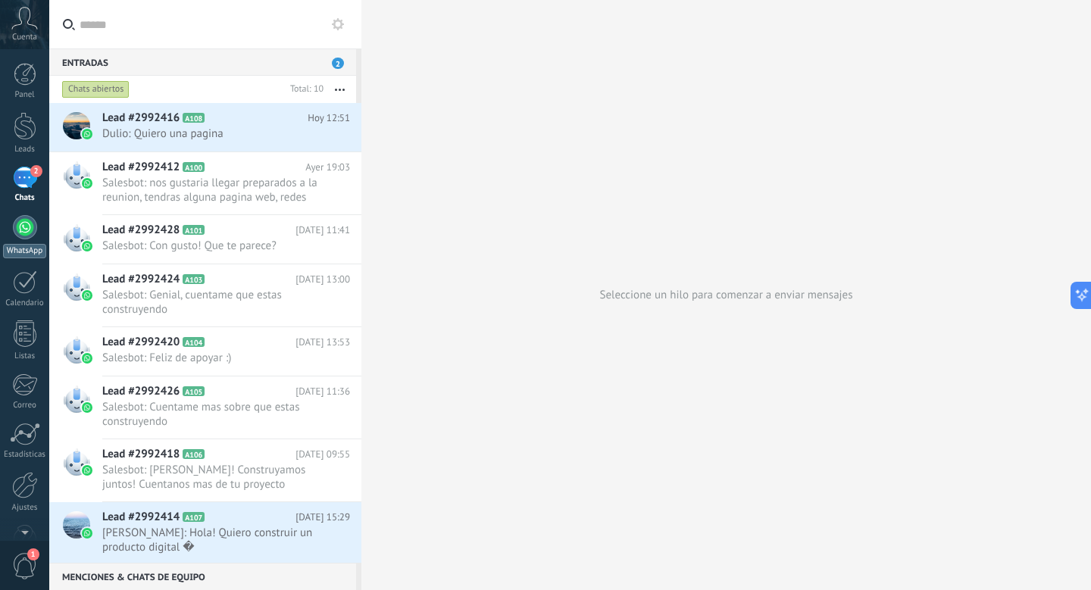
click at [22, 230] on div at bounding box center [25, 227] width 24 height 24
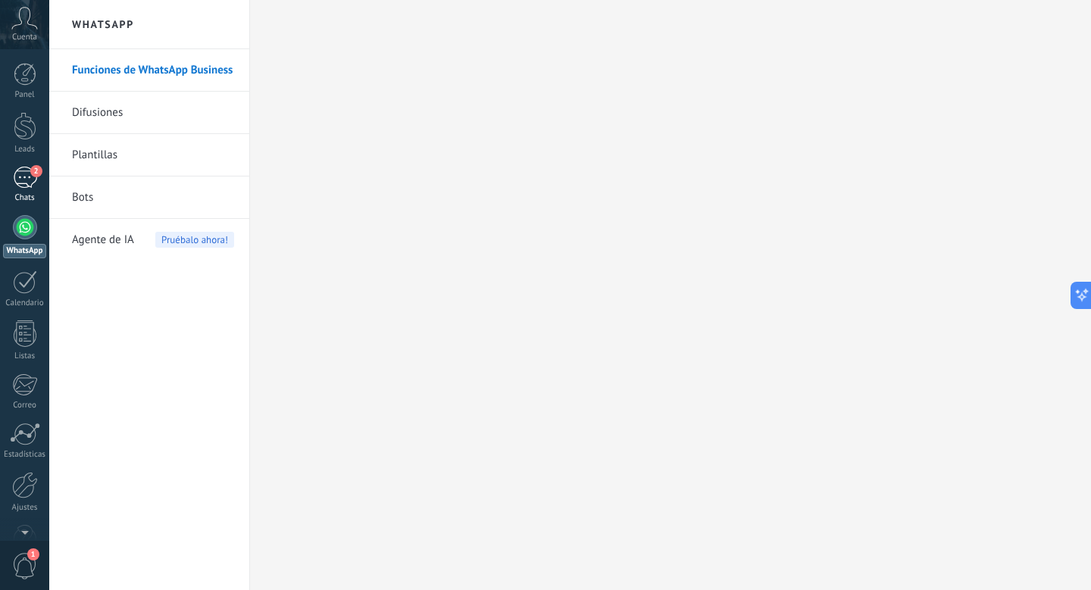
click at [41, 184] on link "2 Chats" at bounding box center [24, 185] width 49 height 36
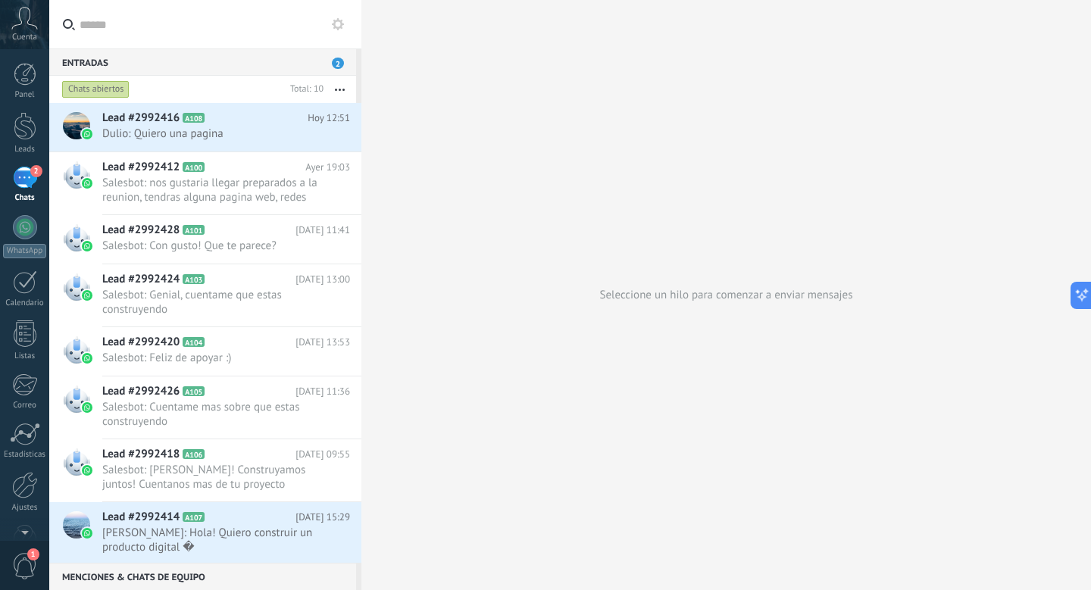
click at [334, 29] on icon at bounding box center [338, 24] width 12 height 12
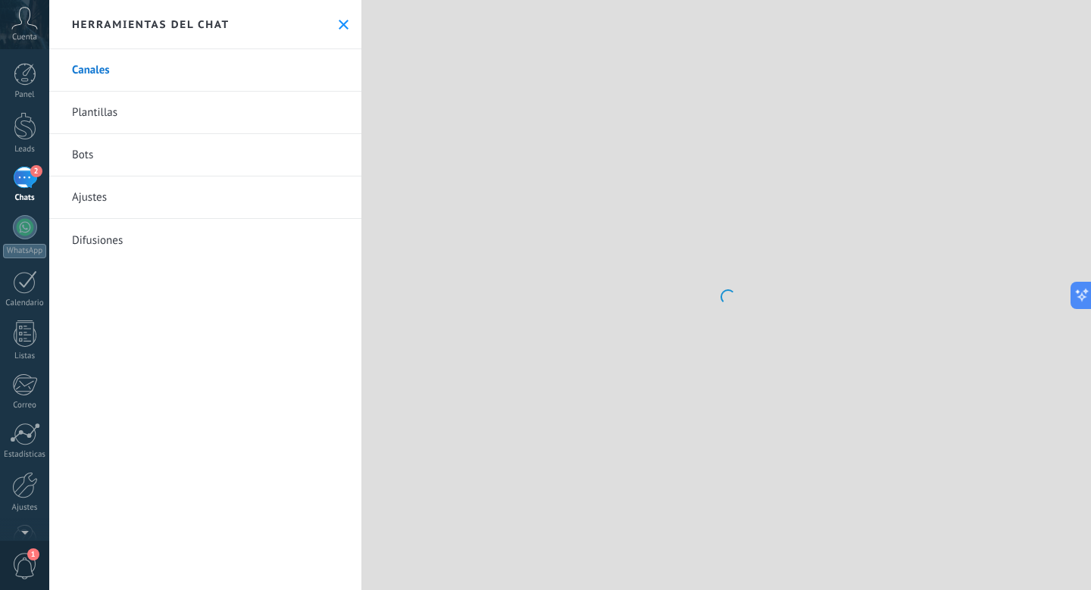
click at [340, 28] on icon at bounding box center [344, 25] width 10 height 10
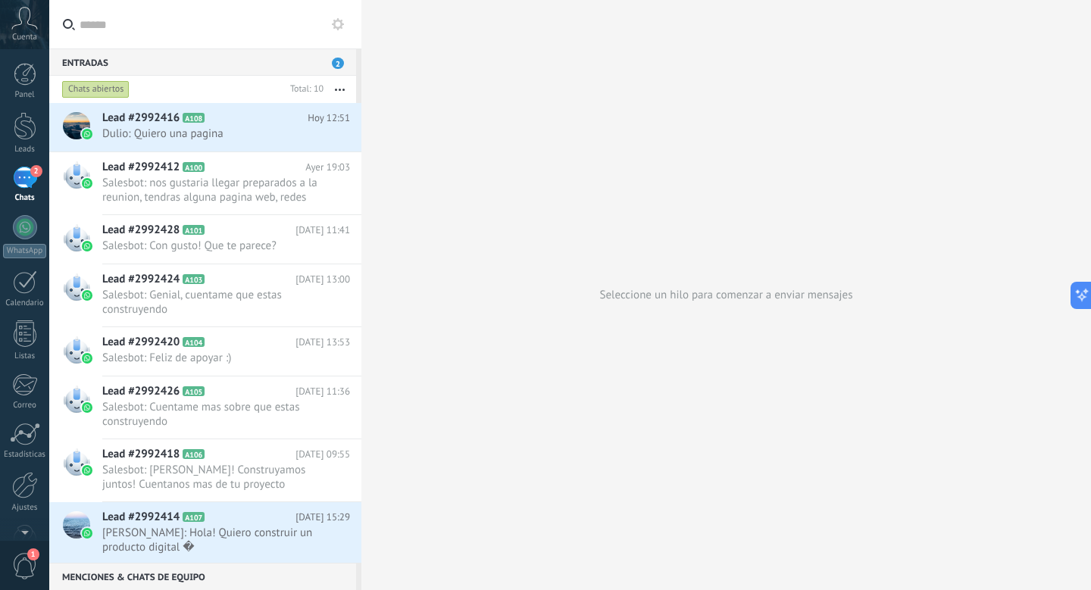
click at [340, 28] on icon at bounding box center [338, 24] width 12 height 12
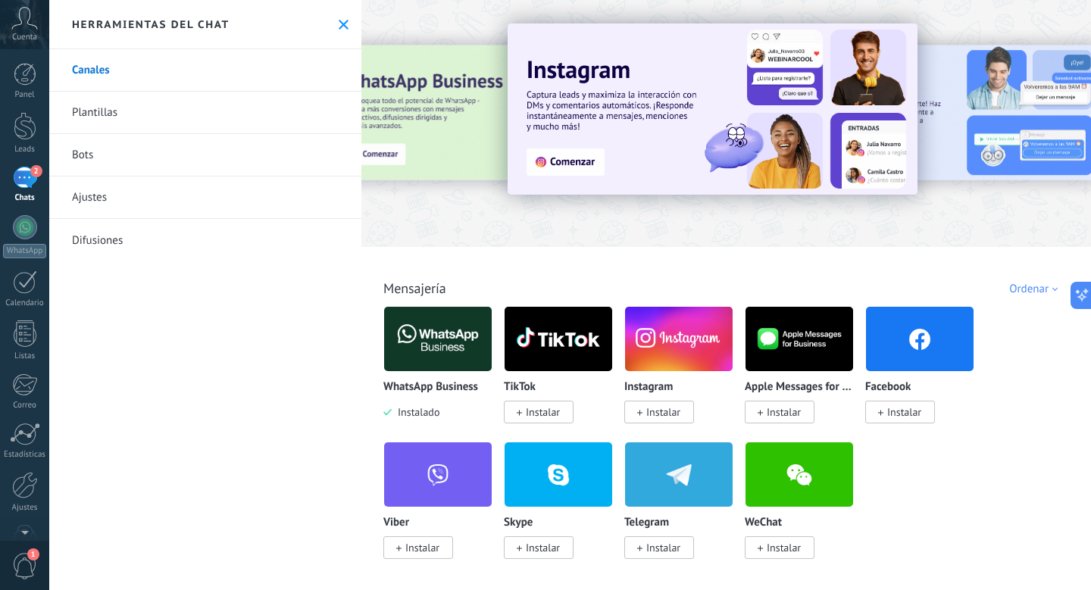
scroll to position [67, 0]
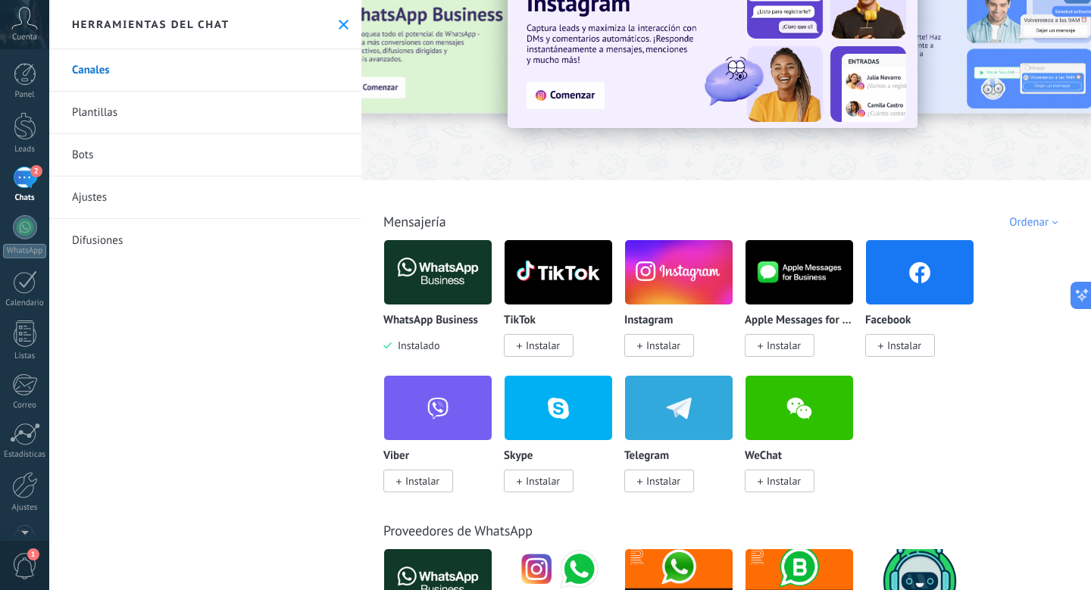
click at [670, 349] on span "Instalar" at bounding box center [663, 346] width 34 height 14
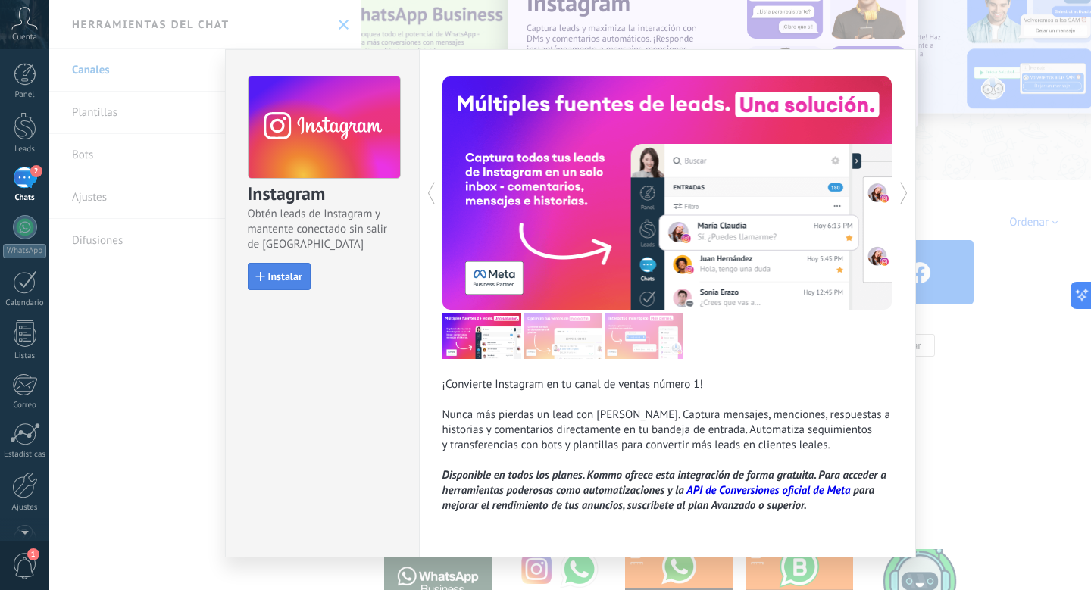
click at [284, 289] on button "Instalar" at bounding box center [279, 276] width 63 height 27
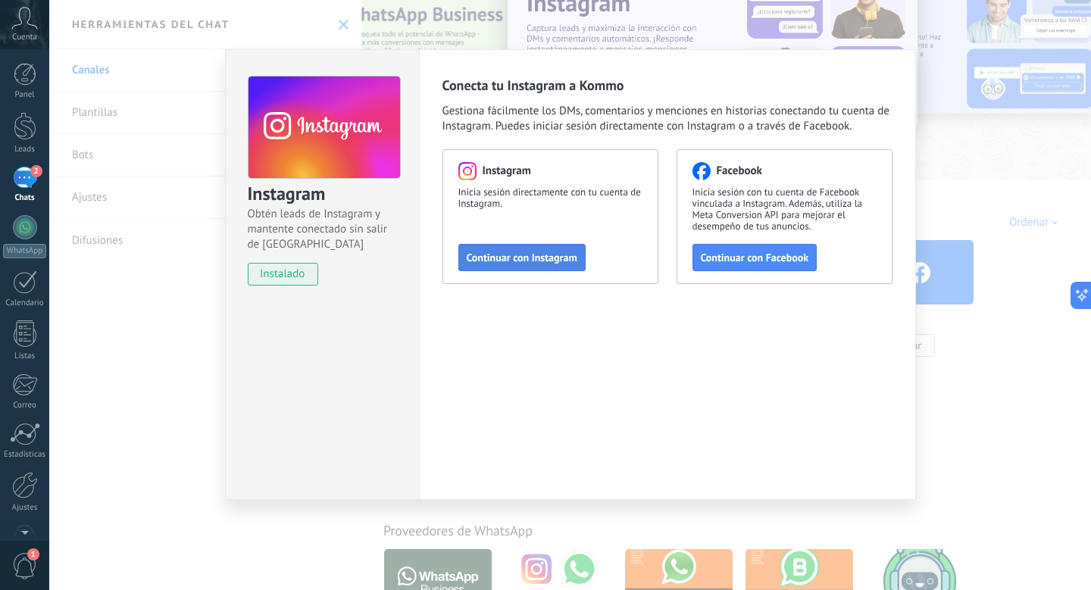
click at [542, 264] on button "Continuar con Instagram" at bounding box center [521, 257] width 127 height 27
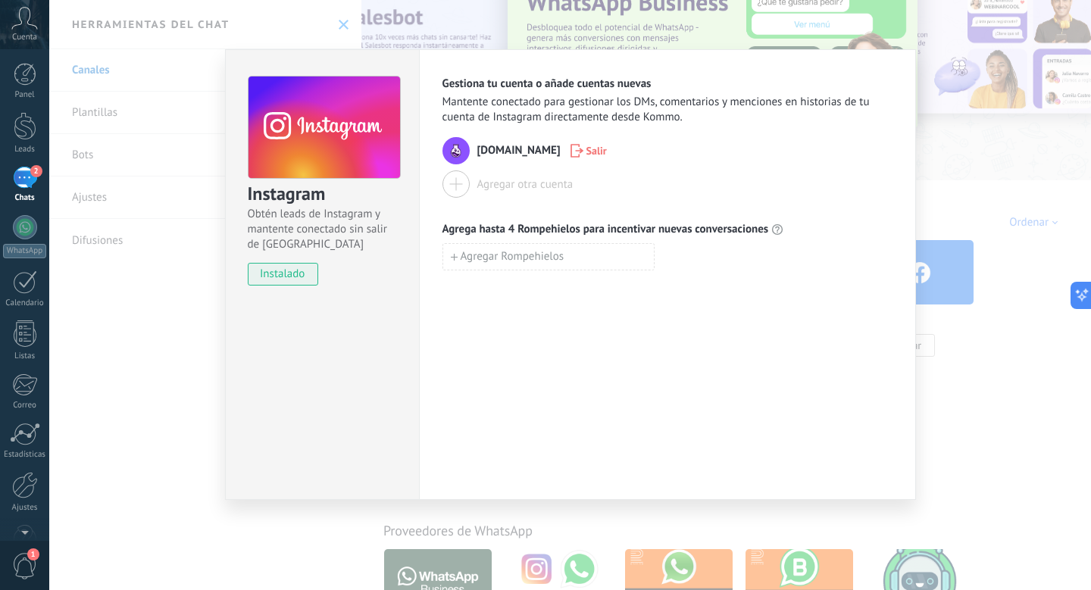
click at [491, 162] on div "guander.mx Salir" at bounding box center [667, 150] width 450 height 27
click at [509, 266] on button "Agregar Rompehielos" at bounding box center [548, 256] width 212 height 27
type input "**********"
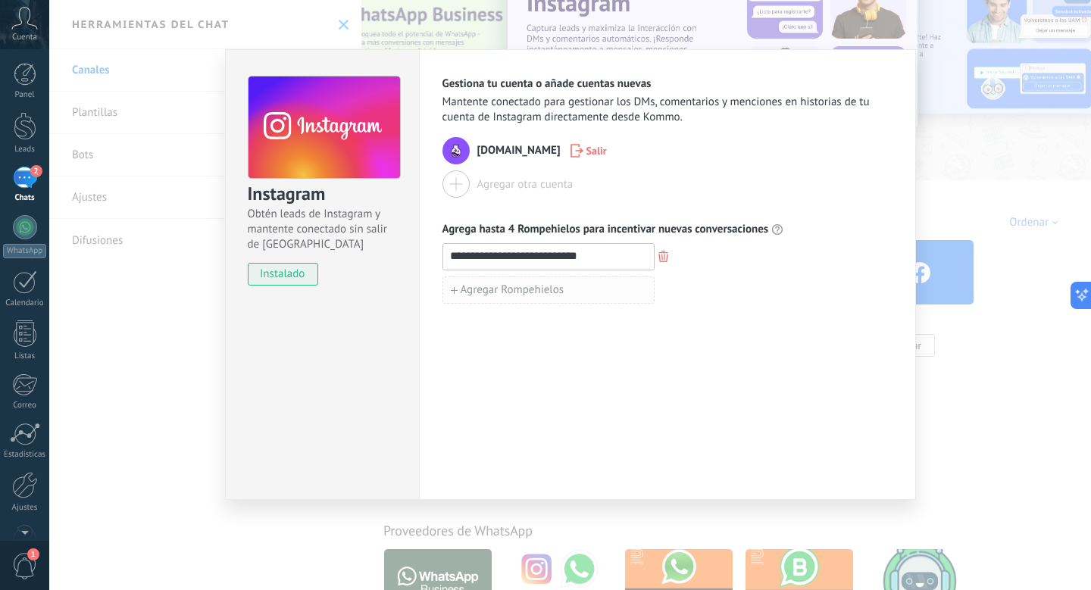
click at [541, 280] on button "Agregar Rompehielos" at bounding box center [548, 289] width 212 height 27
type input "*"
click at [548, 307] on div "**********" at bounding box center [667, 290] width 450 height 94
click at [547, 295] on input "*" at bounding box center [548, 289] width 211 height 24
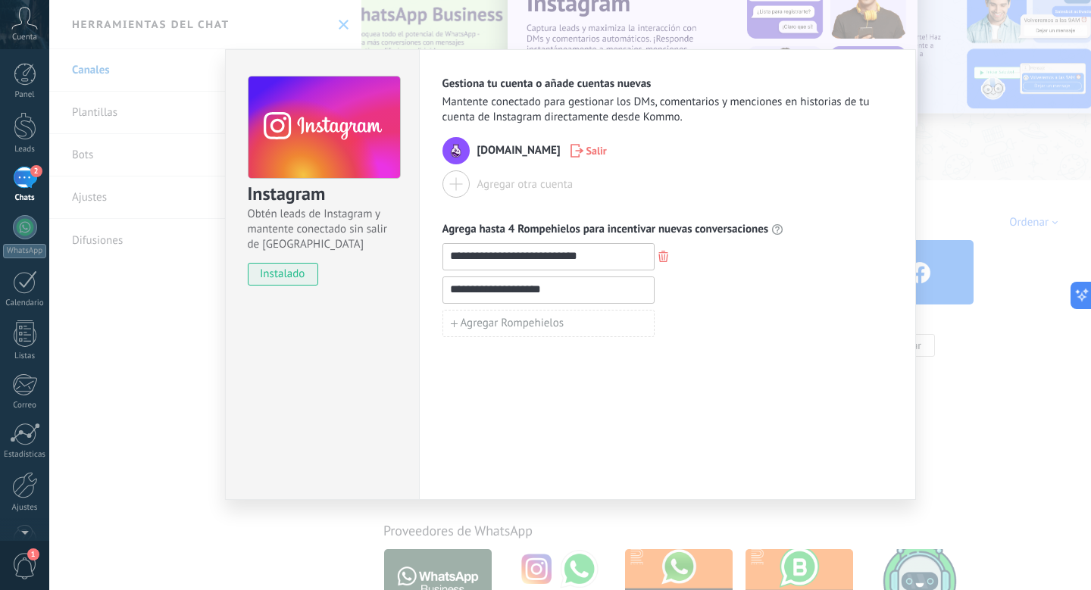
type input "**********"
click at [532, 339] on div "**********" at bounding box center [667, 274] width 497 height 451
click at [531, 331] on button "Agregar Rompehielos" at bounding box center [548, 323] width 212 height 27
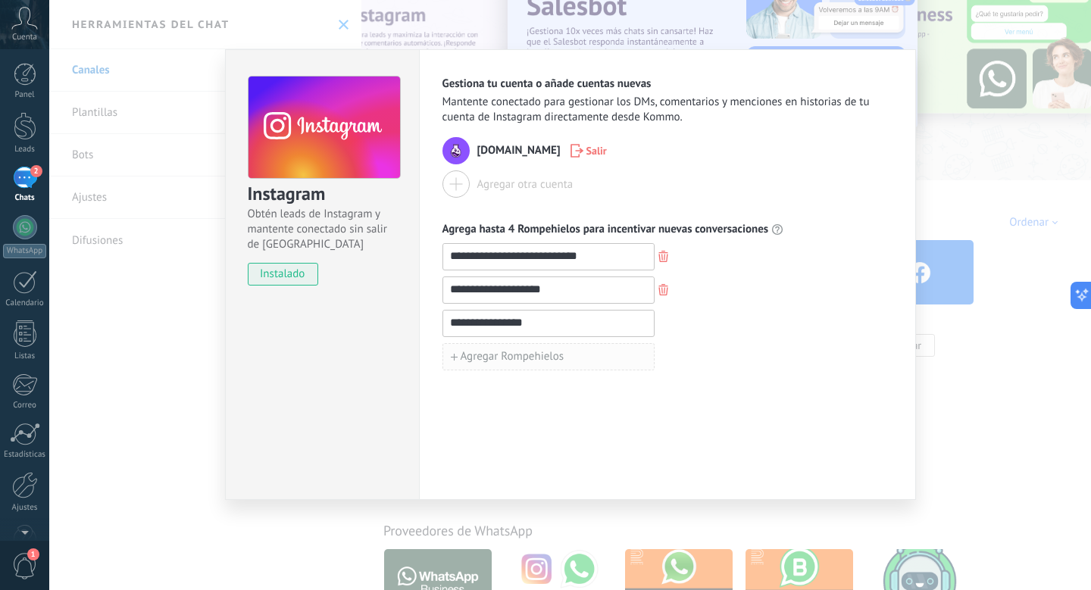
type input "**********"
click at [543, 366] on button "Agregar Rompehielos" at bounding box center [548, 356] width 212 height 27
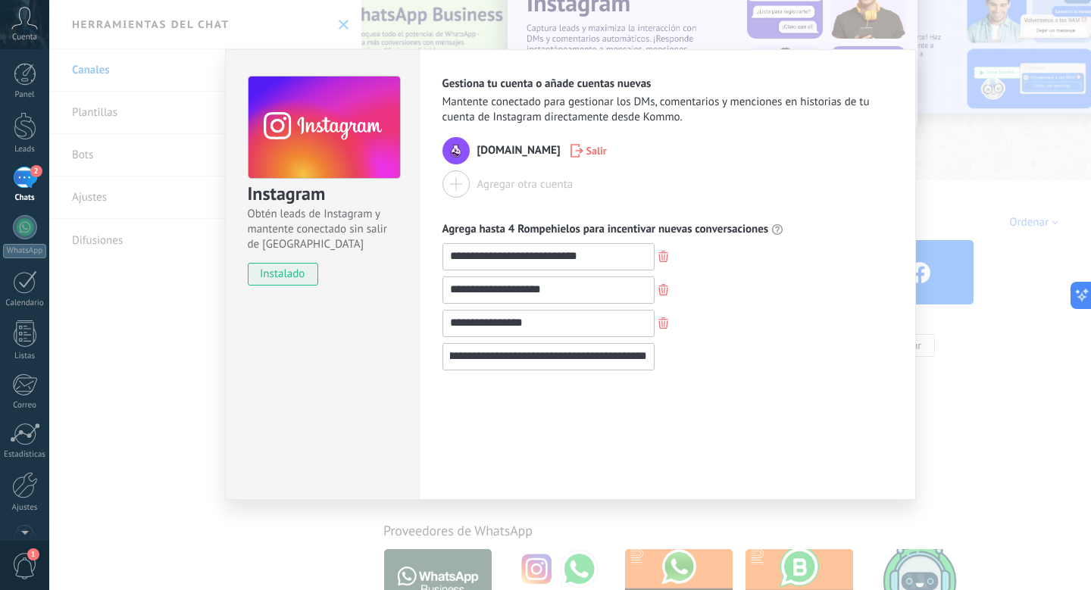
scroll to position [0, 27]
type input "**********"
click at [967, 475] on div "**********" at bounding box center [569, 295] width 1041 height 590
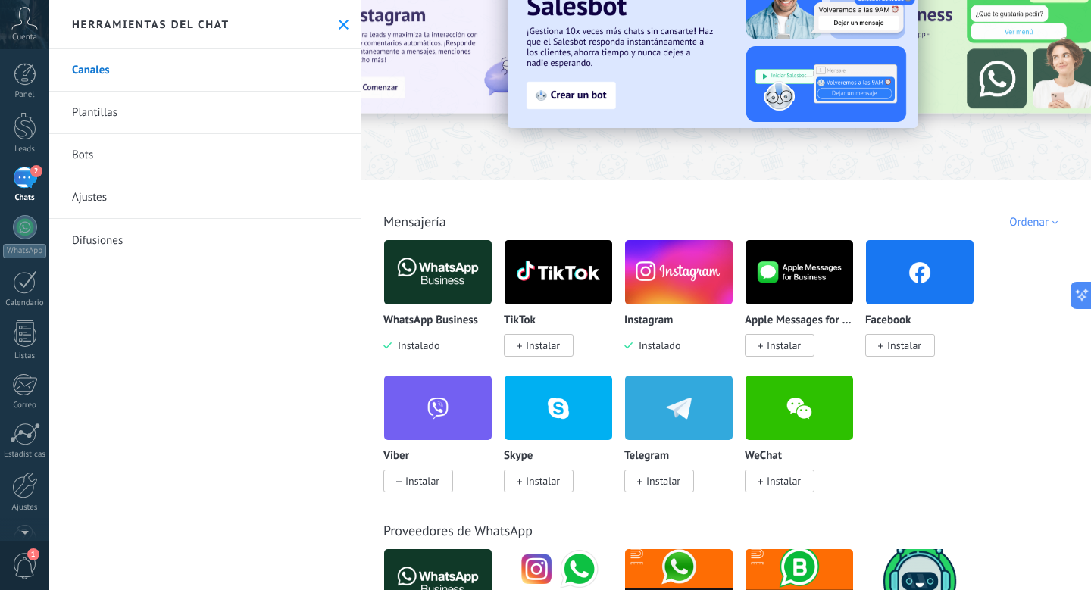
click at [891, 351] on span "Instalar" at bounding box center [904, 346] width 34 height 14
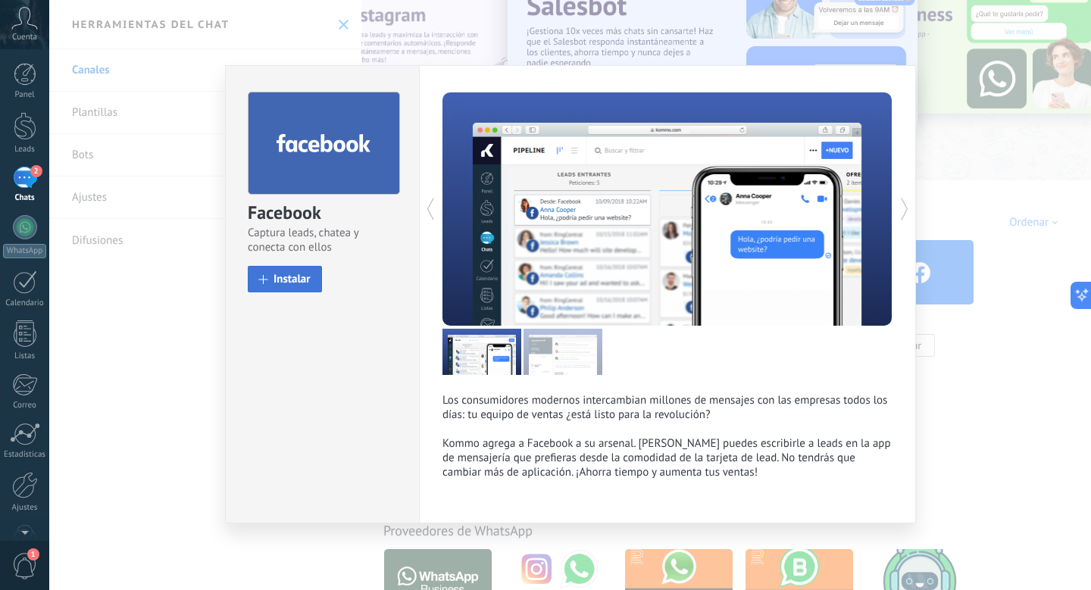
click at [285, 275] on span "Instalar" at bounding box center [291, 278] width 37 height 11
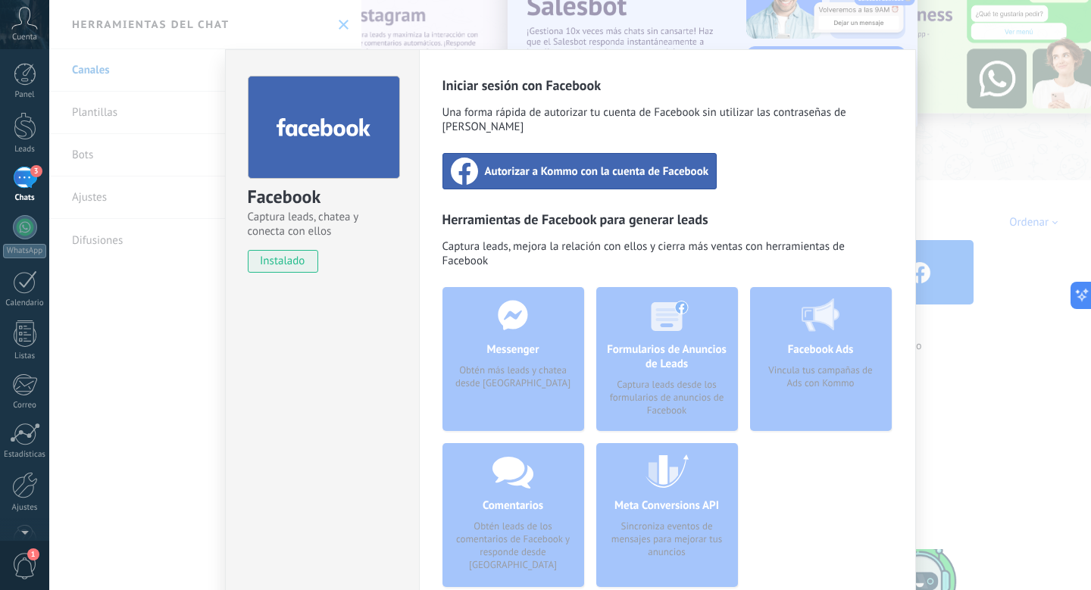
click at [517, 164] on span "Autorizar a Kommo con la cuenta de Facebook" at bounding box center [597, 171] width 224 height 15
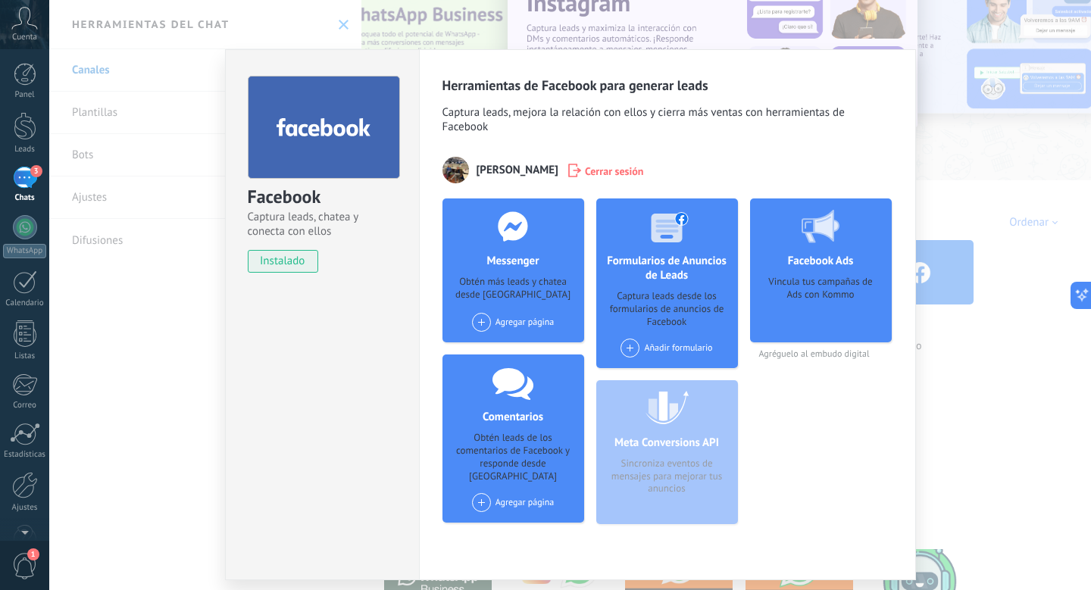
click at [479, 325] on span at bounding box center [481, 322] width 19 height 19
click at [516, 342] on div "Guander" at bounding box center [520, 350] width 101 height 33
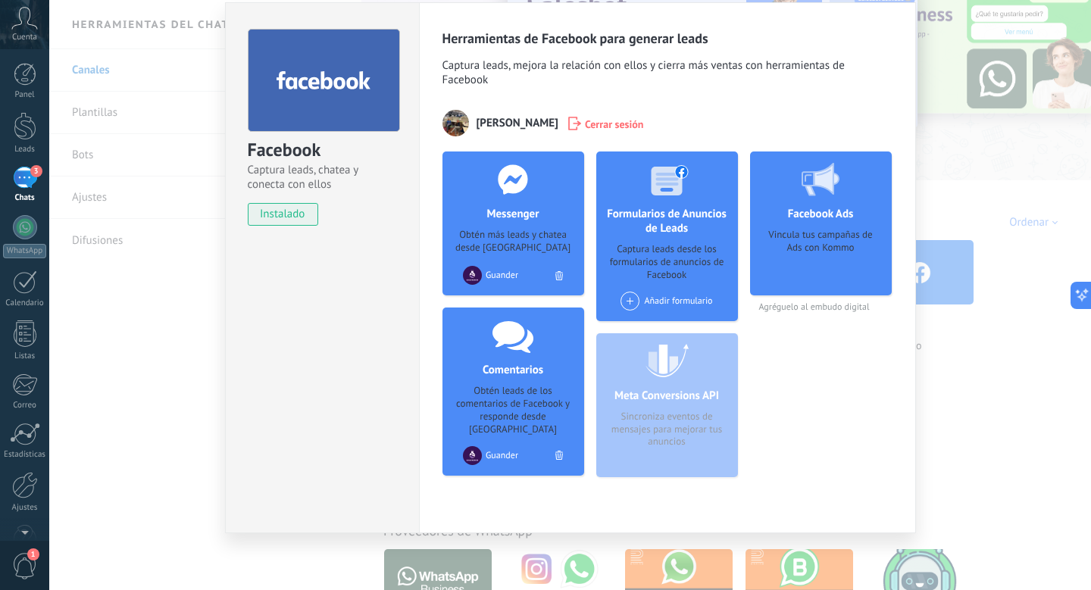
click at [1013, 297] on div "Facebook Captura leads, chatea y conecta con ellos instalado Desinstalar Herram…" at bounding box center [569, 295] width 1041 height 590
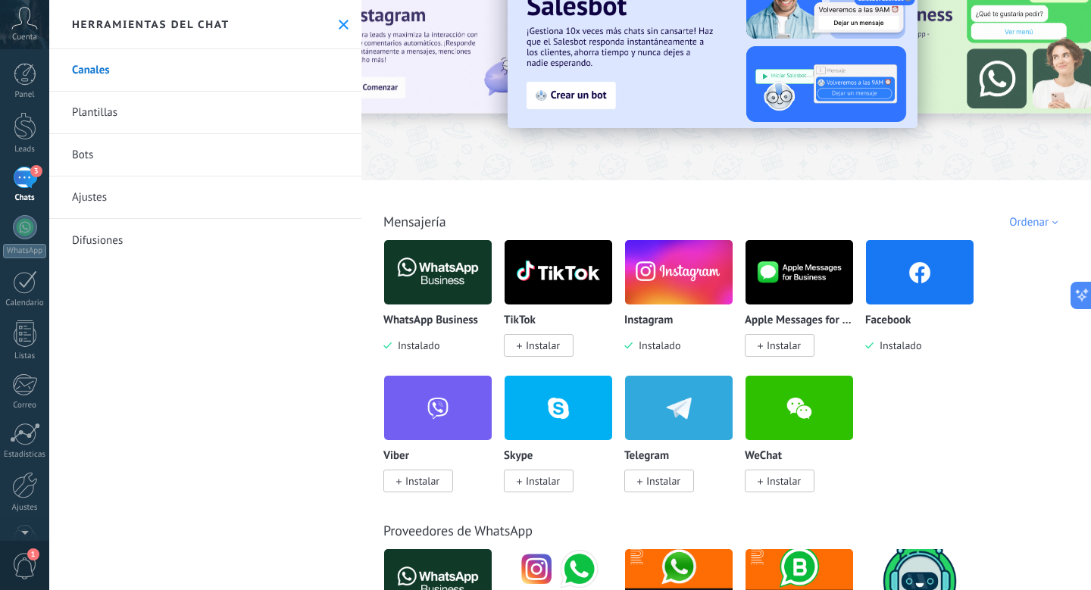
scroll to position [0, 0]
click at [20, 138] on div at bounding box center [25, 126] width 23 height 28
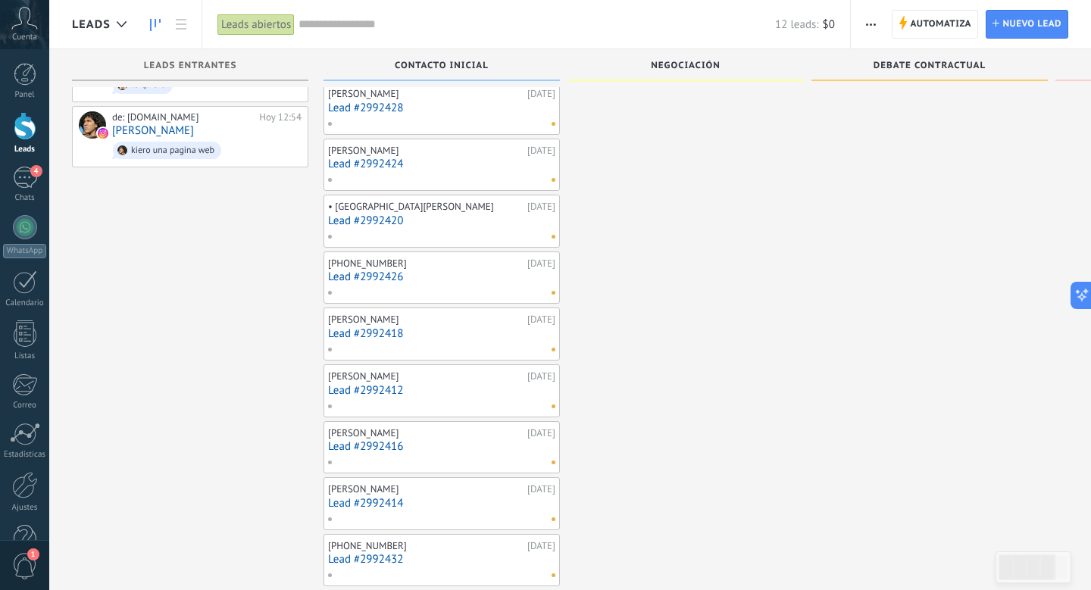
scroll to position [62, 0]
click at [453, 518] on div at bounding box center [438, 517] width 222 height 14
click at [429, 505] on link "Lead #2992414" at bounding box center [441, 501] width 227 height 13
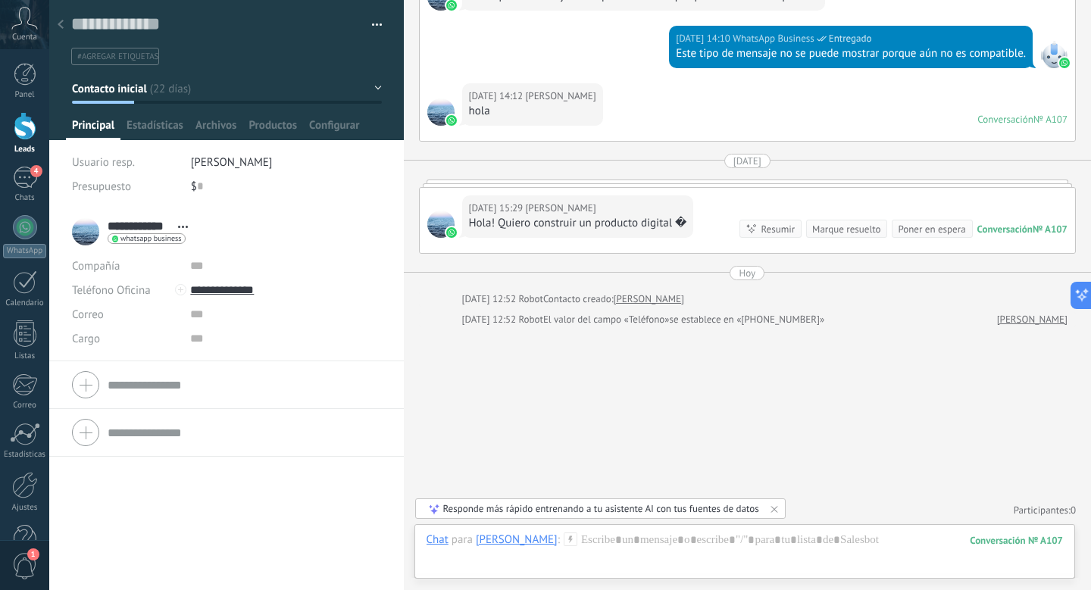
click at [67, 21] on div at bounding box center [60, 26] width 21 height 30
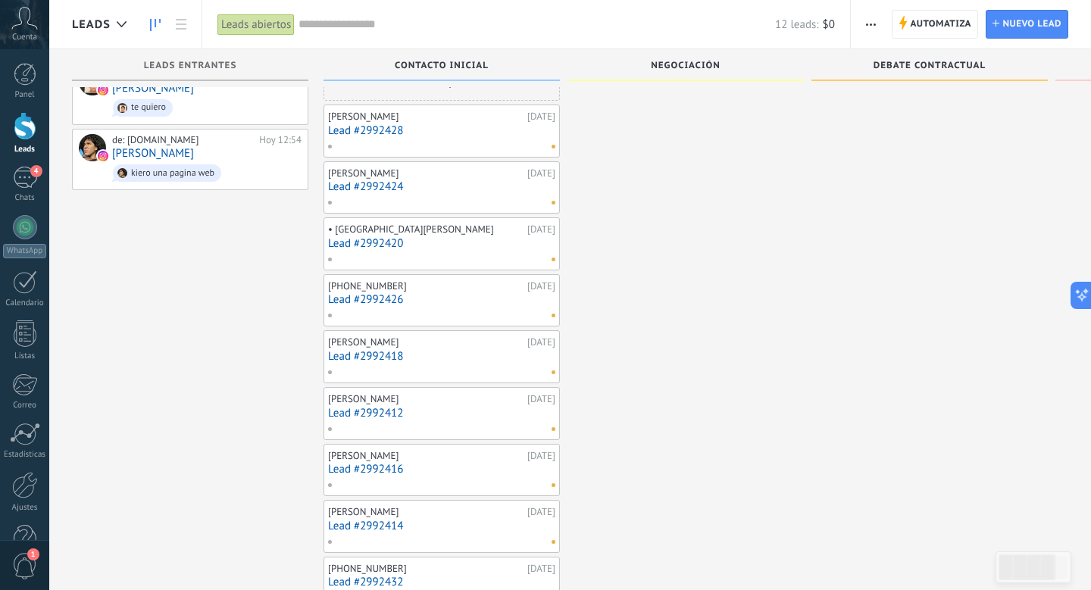
scroll to position [85, 0]
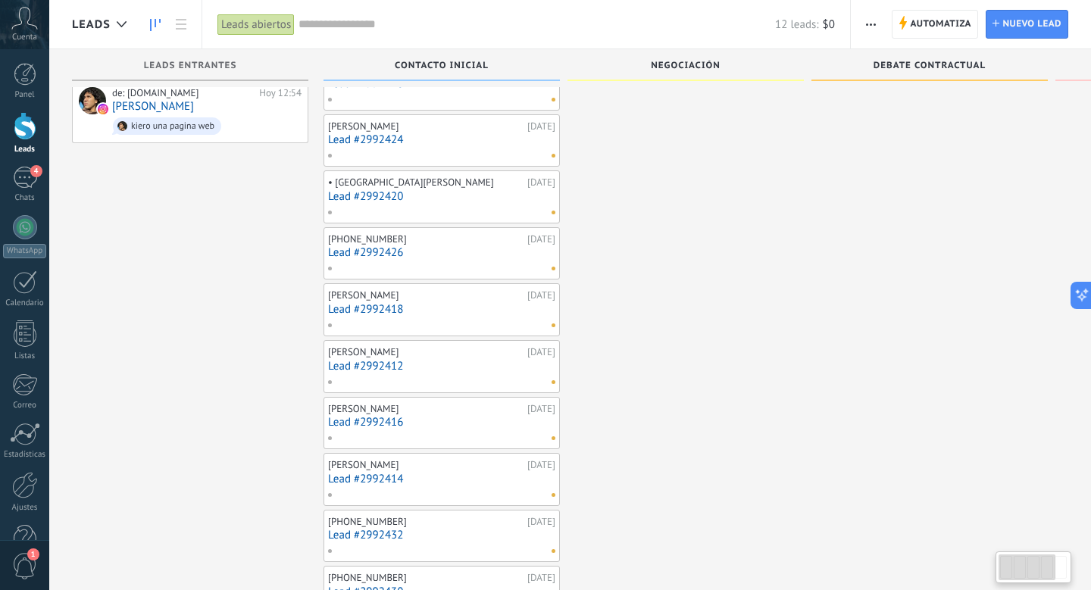
click at [456, 427] on link "Lead #2992416" at bounding box center [441, 422] width 227 height 13
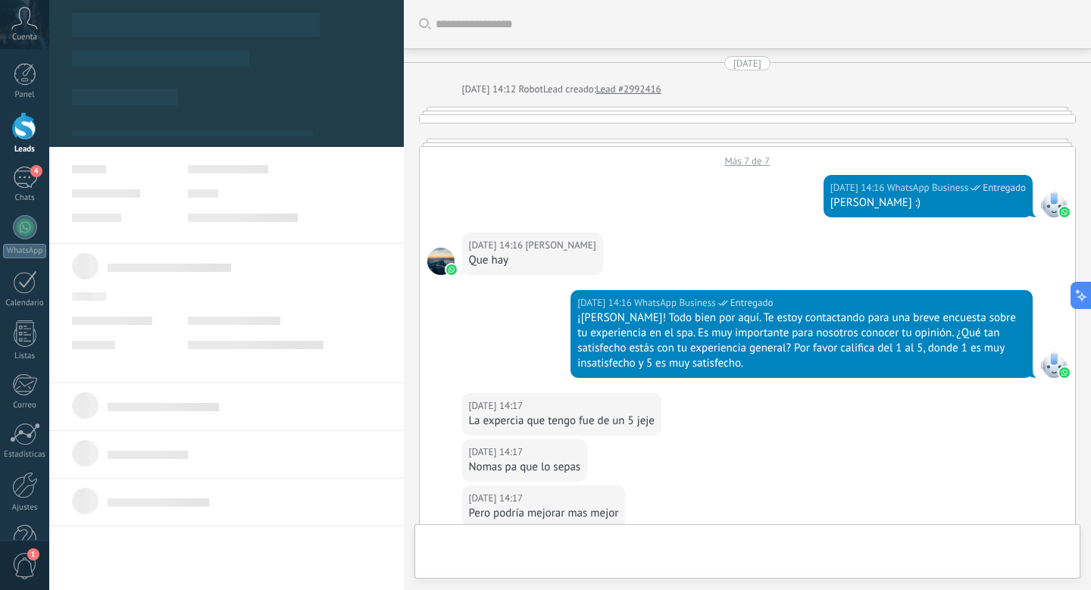
type textarea "**********"
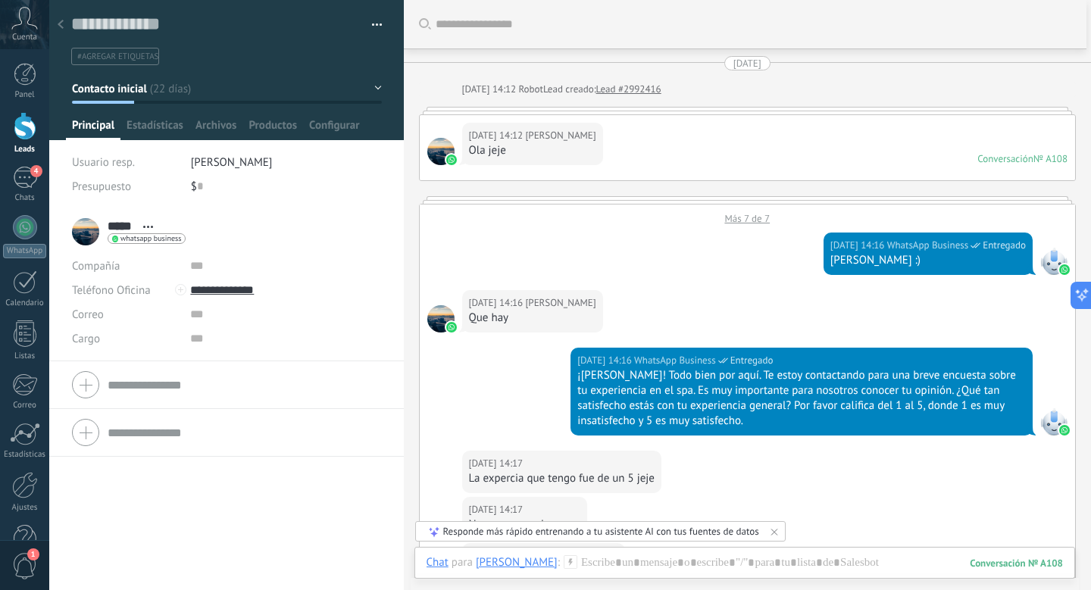
click at [379, 27] on div "Guardar y crear Imprimir Administrar etiquetas Exportar a excel" at bounding box center [226, 32] width 355 height 65
click at [364, 27] on button "button" at bounding box center [371, 25] width 22 height 23
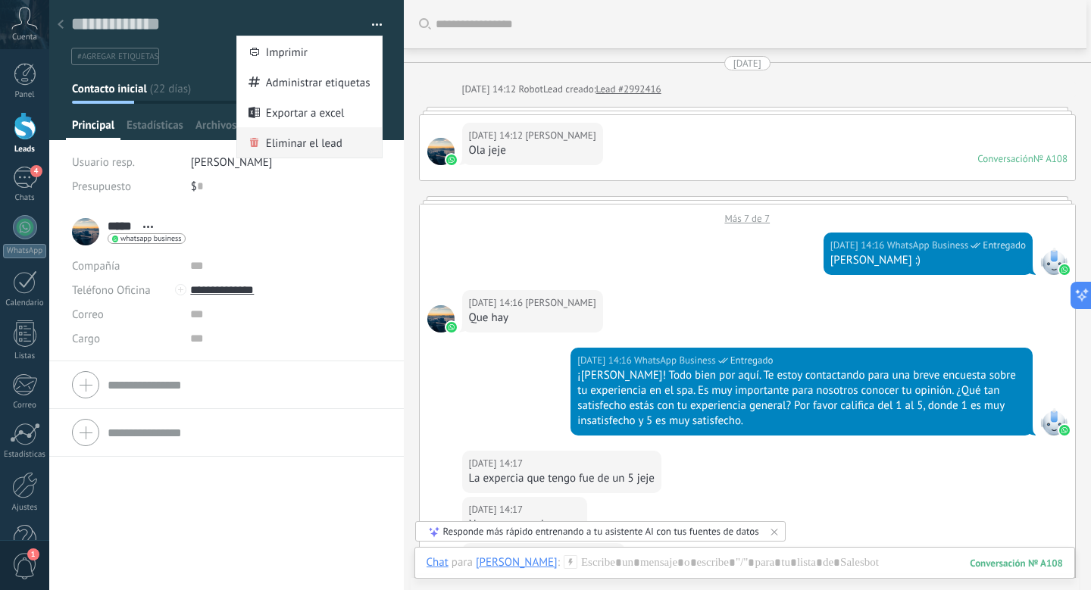
click at [296, 138] on span "Eliminar el lead" at bounding box center [304, 142] width 76 height 30
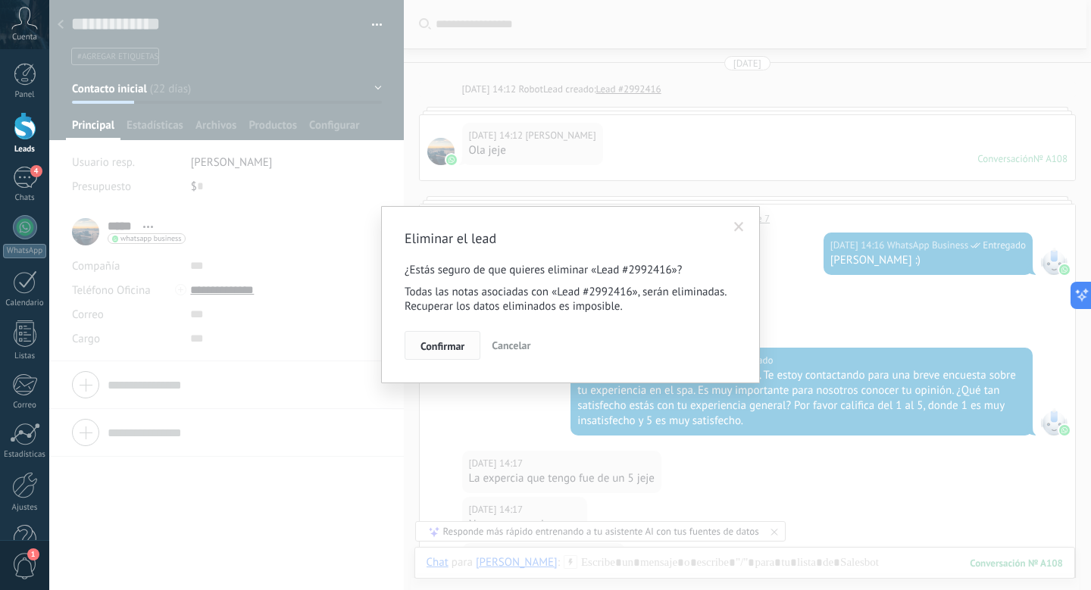
click at [438, 339] on button "Confirmar" at bounding box center [442, 345] width 76 height 29
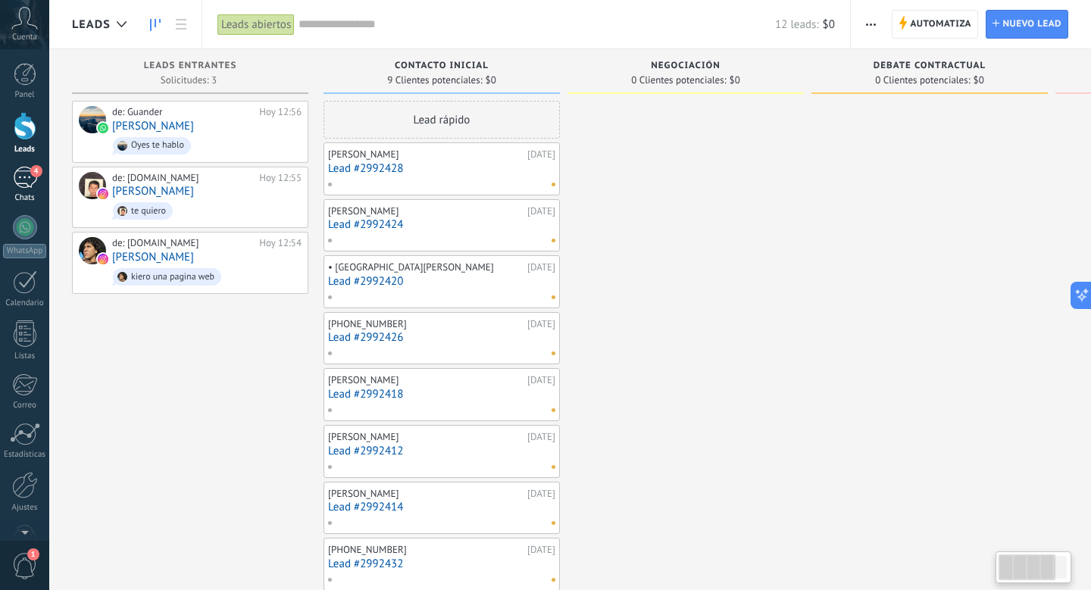
click at [33, 189] on link "4 Chats" at bounding box center [24, 185] width 49 height 36
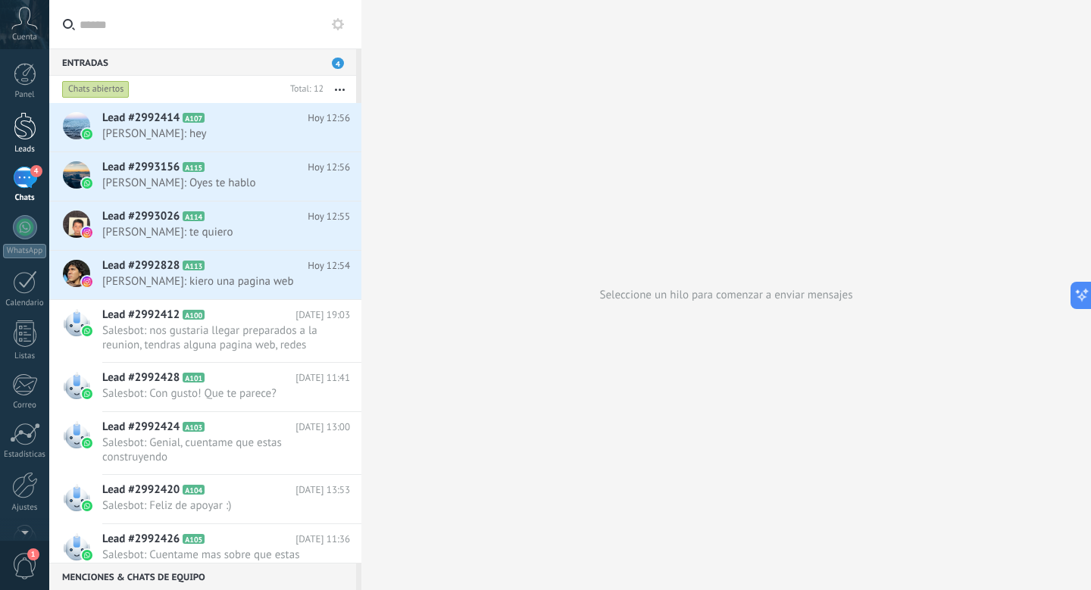
click at [15, 139] on div at bounding box center [25, 126] width 23 height 28
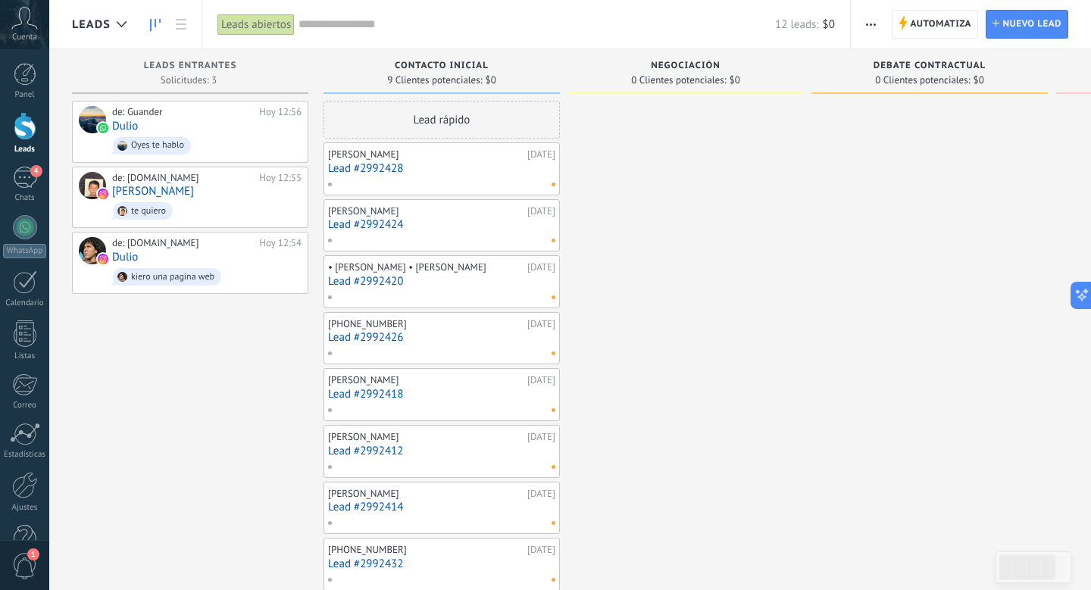
click at [432, 520] on div at bounding box center [438, 523] width 222 height 14
click at [412, 518] on div at bounding box center [438, 523] width 222 height 14
click at [412, 519] on div at bounding box center [438, 523] width 222 height 14
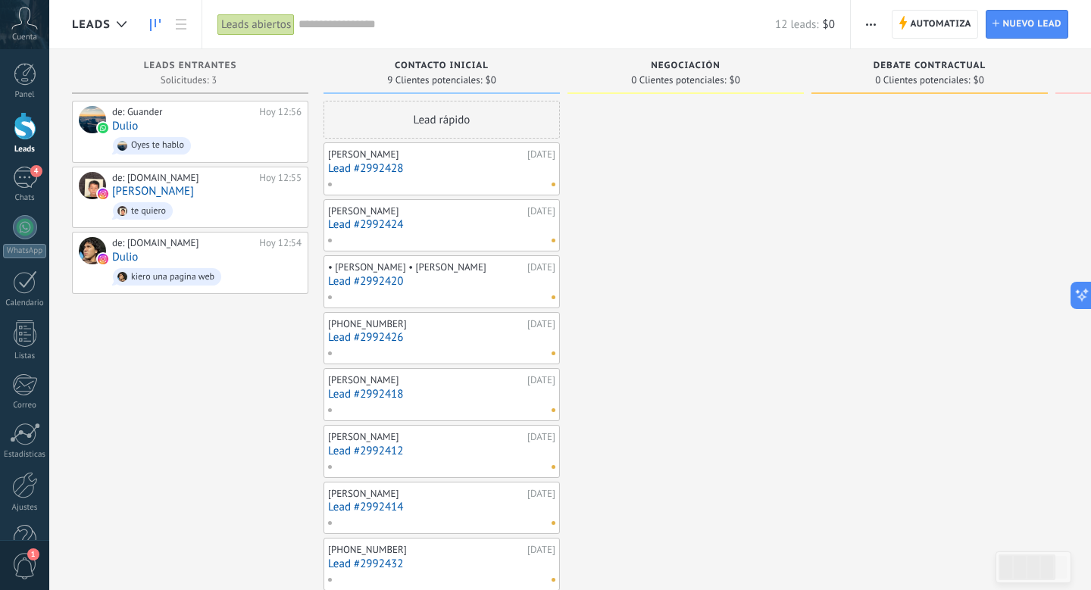
click at [412, 519] on div at bounding box center [438, 523] width 222 height 14
click at [391, 517] on div at bounding box center [438, 523] width 222 height 14
click at [404, 514] on div "Elías Huarte 05.08.2025 Lead #2992414" at bounding box center [441, 508] width 227 height 44
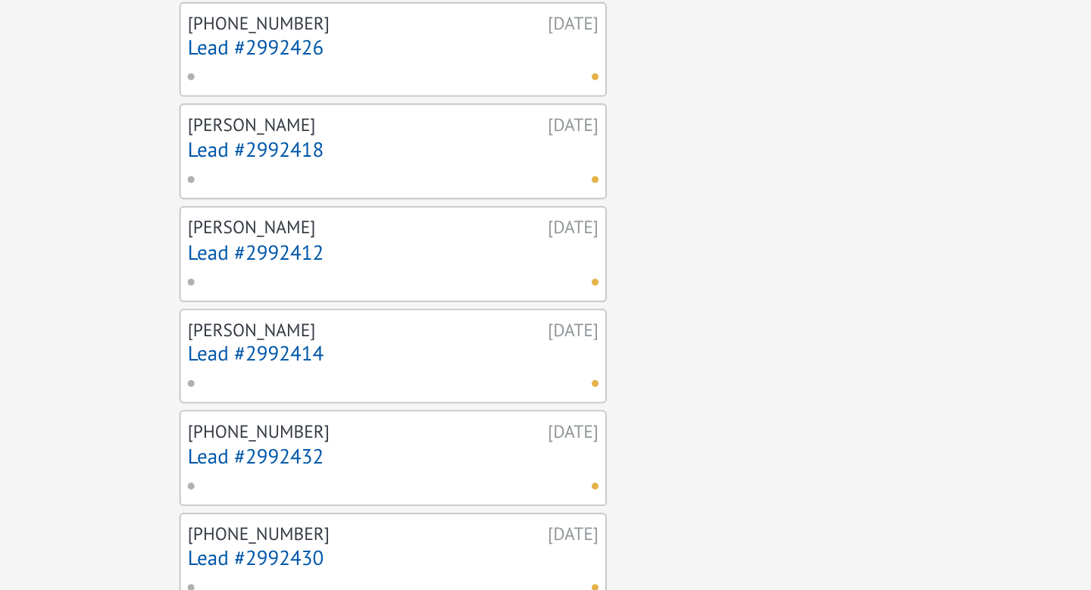
scroll to position [0, 55]
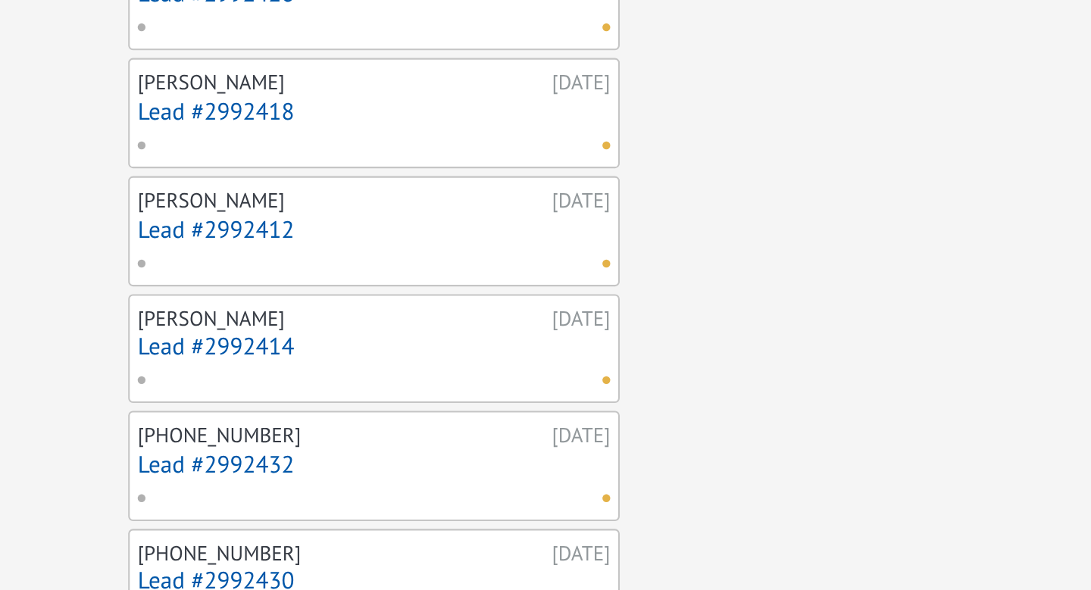
click at [308, 408] on link "Lead #2992414" at bounding box center [386, 413] width 227 height 13
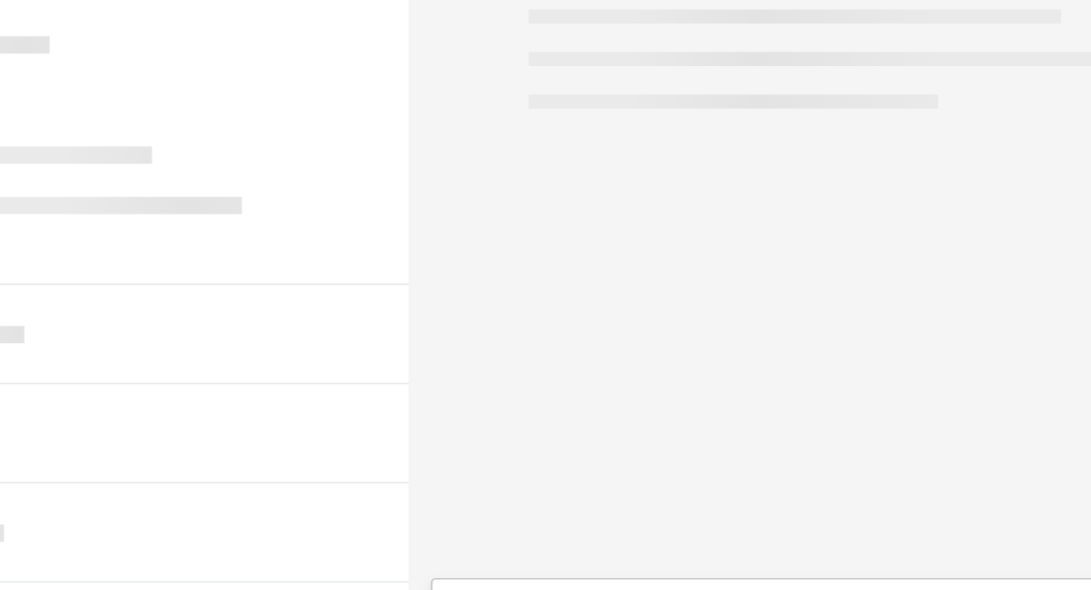
click at [308, 408] on link "Lead #2992414" at bounding box center [386, 413] width 227 height 13
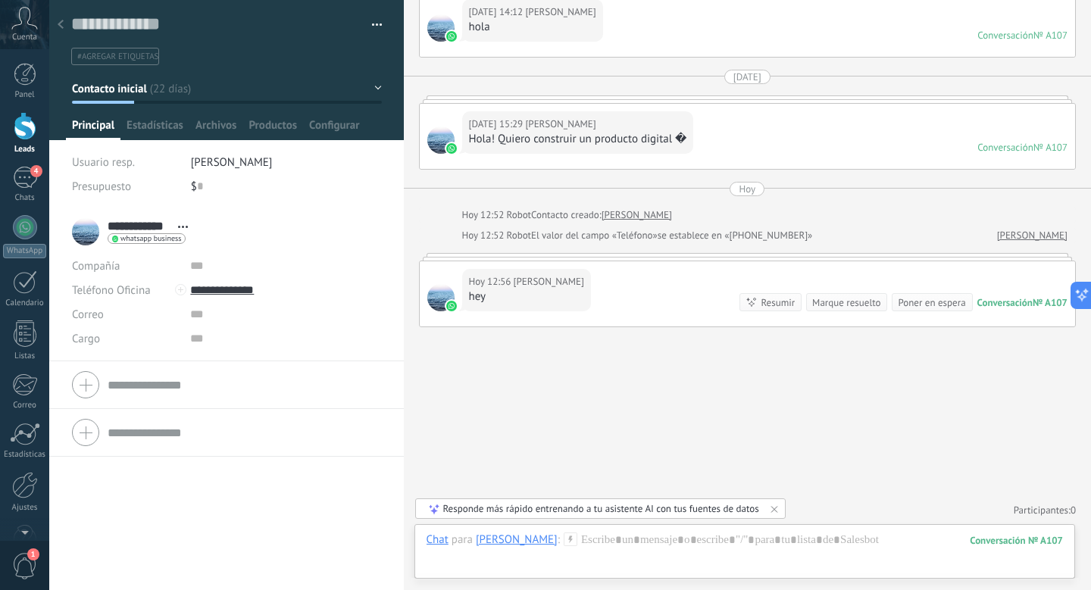
click at [64, 25] on div at bounding box center [60, 26] width 21 height 30
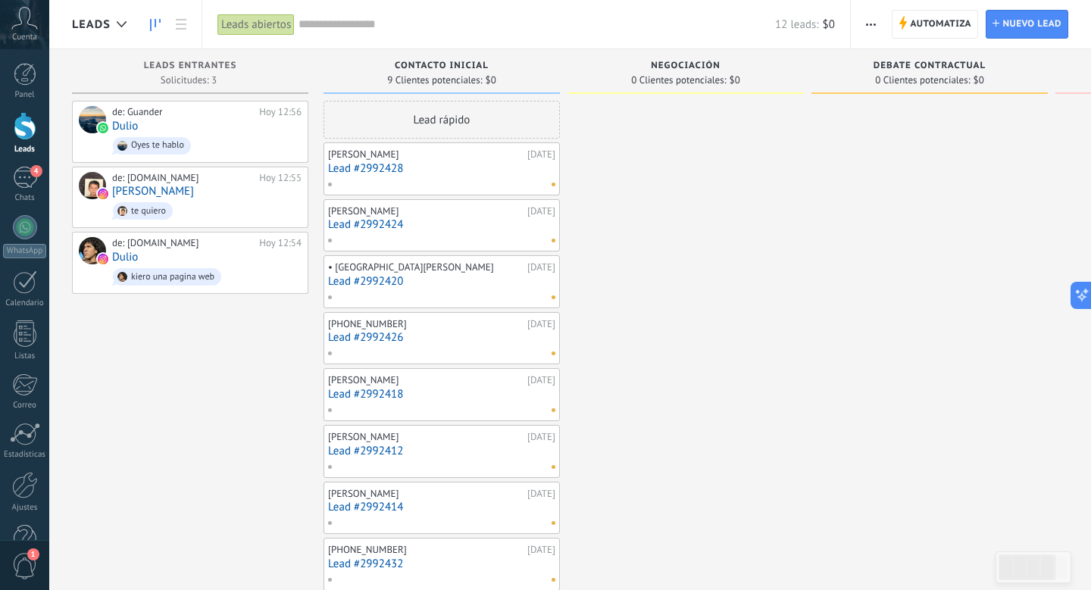
click at [524, 523] on div at bounding box center [438, 523] width 222 height 14
click at [518, 502] on link "Lead #2992414" at bounding box center [441, 507] width 227 height 13
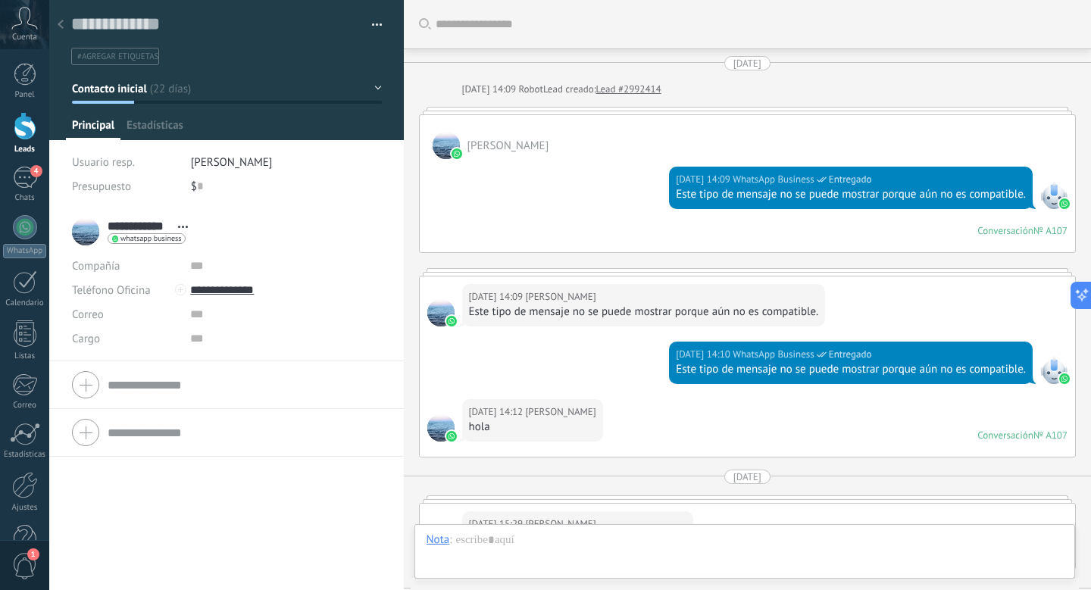
scroll to position [400, 0]
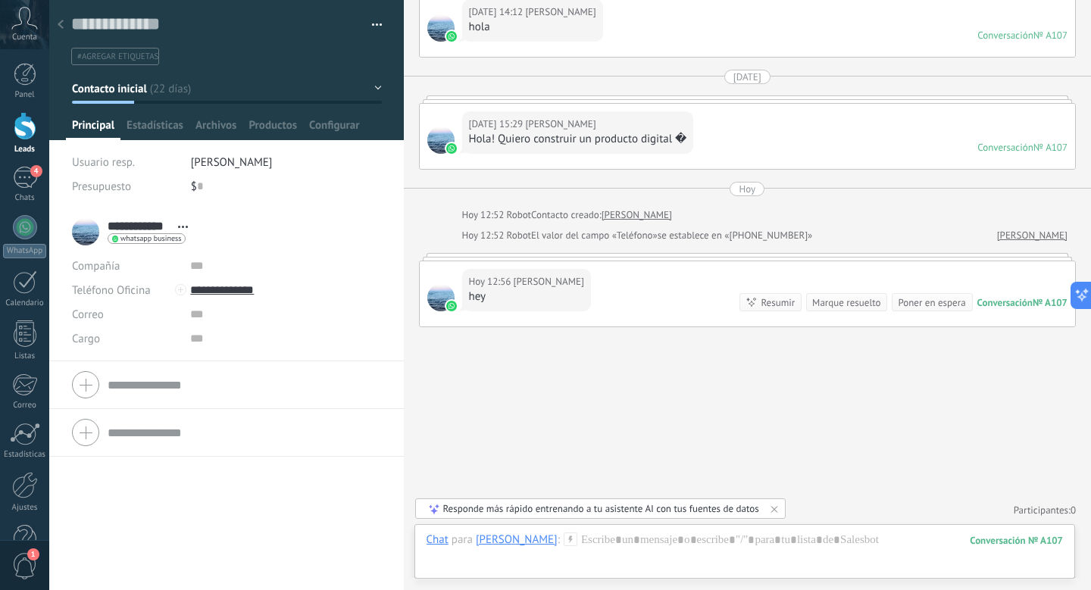
click at [376, 28] on span "button" at bounding box center [377, 27] width 11 height 3
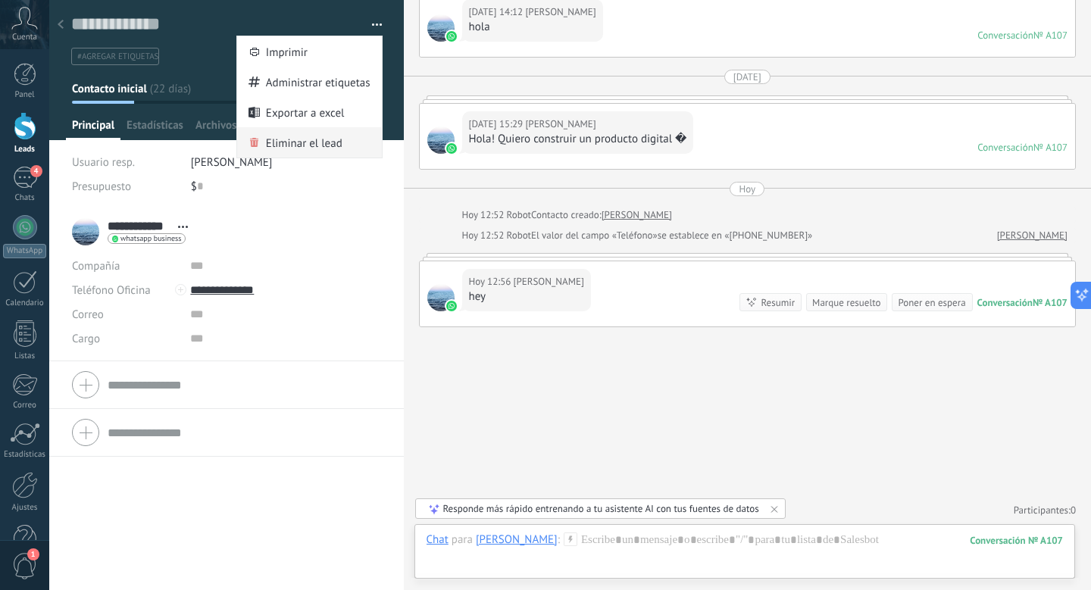
click at [296, 139] on span "Eliminar el lead" at bounding box center [304, 142] width 76 height 30
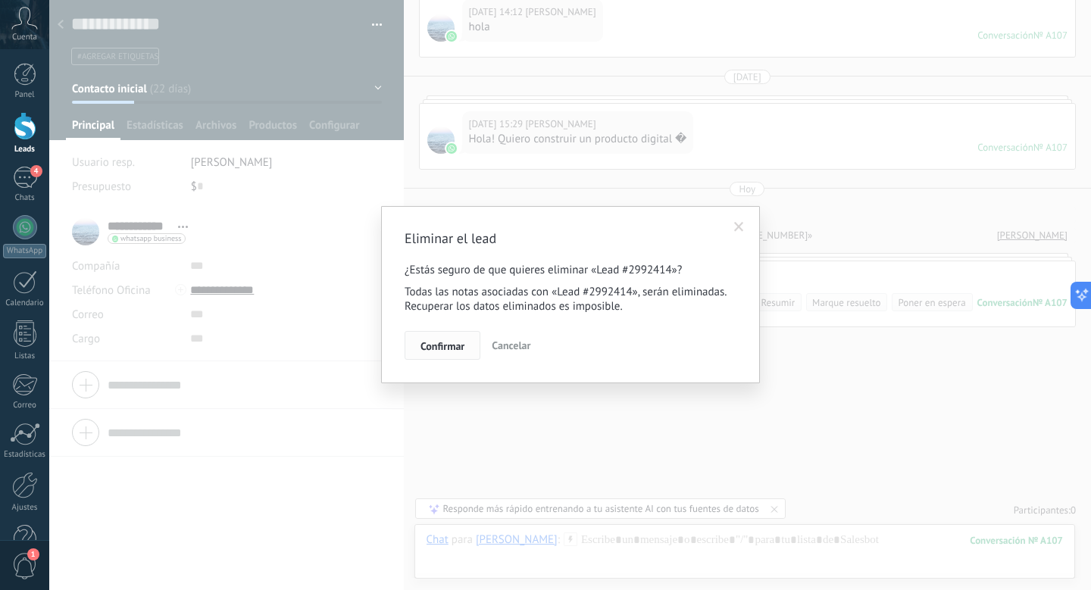
click at [453, 355] on button "Confirmar" at bounding box center [442, 345] width 76 height 29
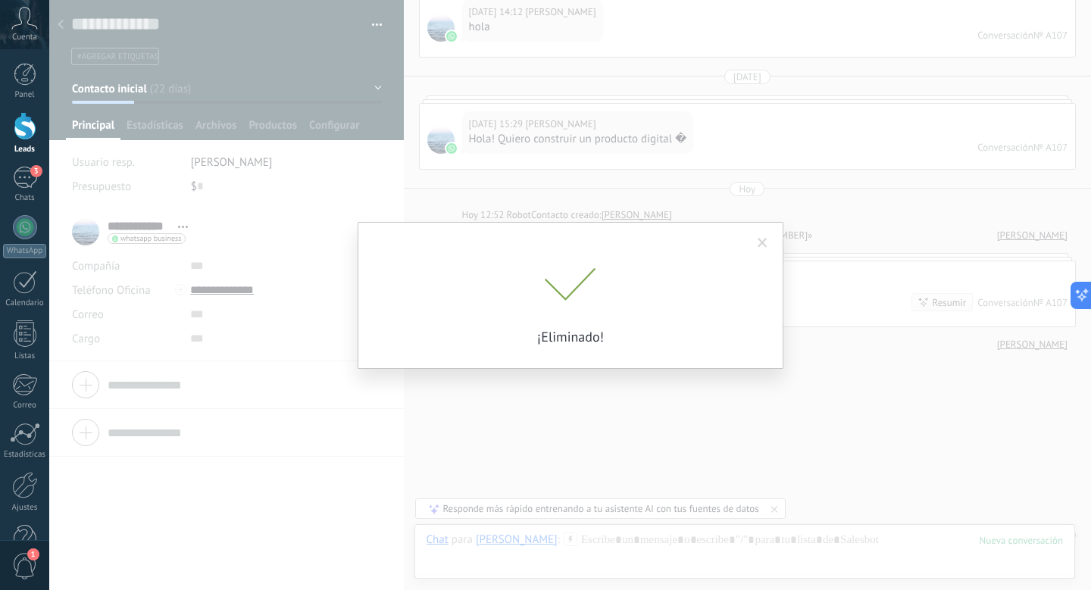
scroll to position [425, 0]
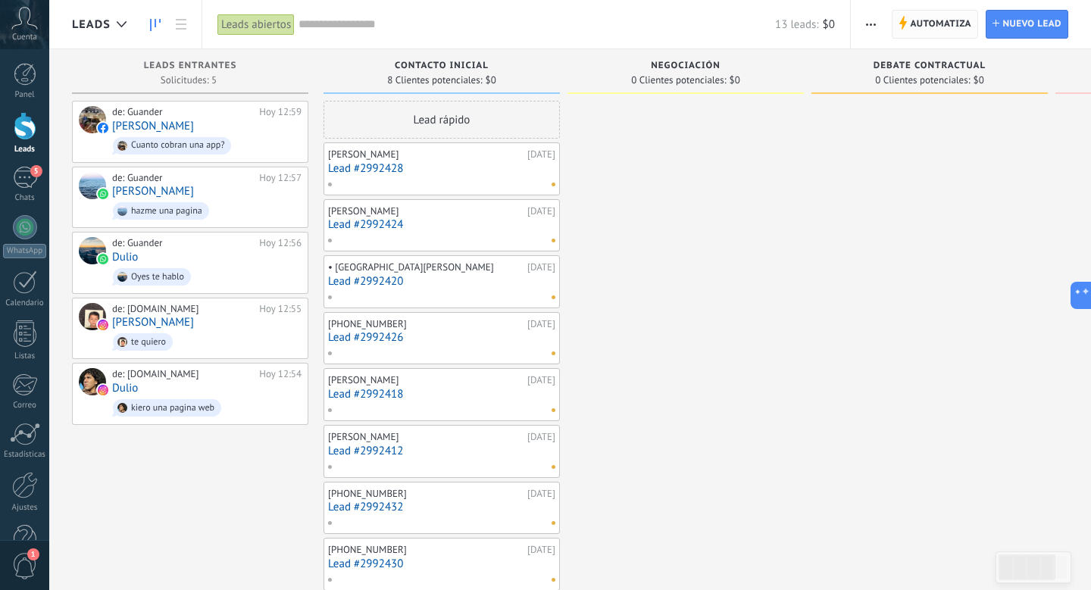
click at [947, 24] on span "Automatiza" at bounding box center [940, 24] width 61 height 27
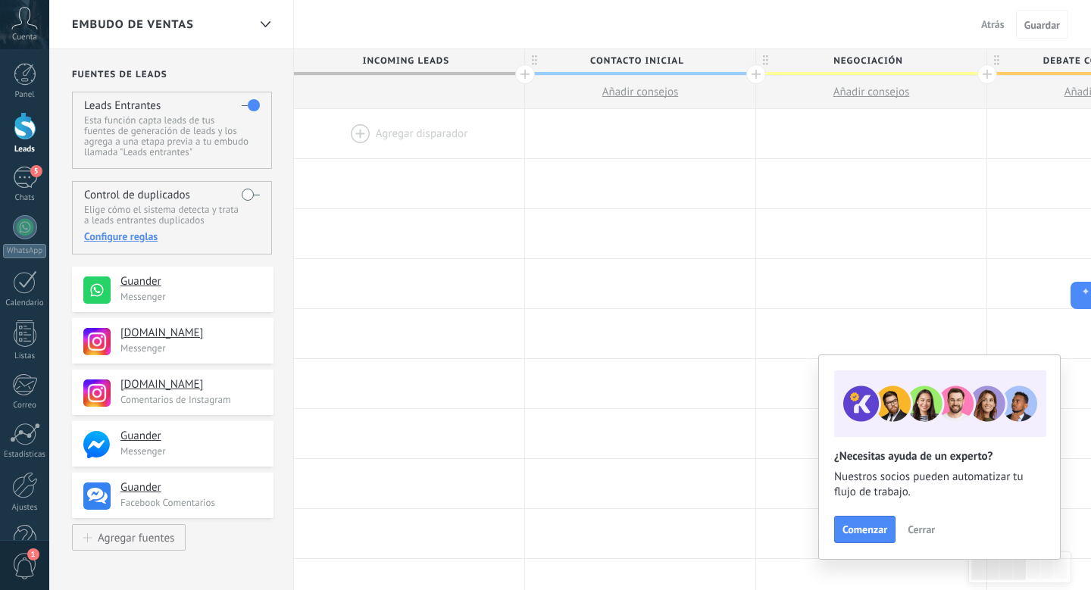
click at [434, 57] on span "Incoming leads" at bounding box center [405, 60] width 223 height 23
click at [445, 62] on span "Incoming leads" at bounding box center [405, 60] width 223 height 23
click at [488, 63] on span "Incoming leads" at bounding box center [405, 60] width 223 height 23
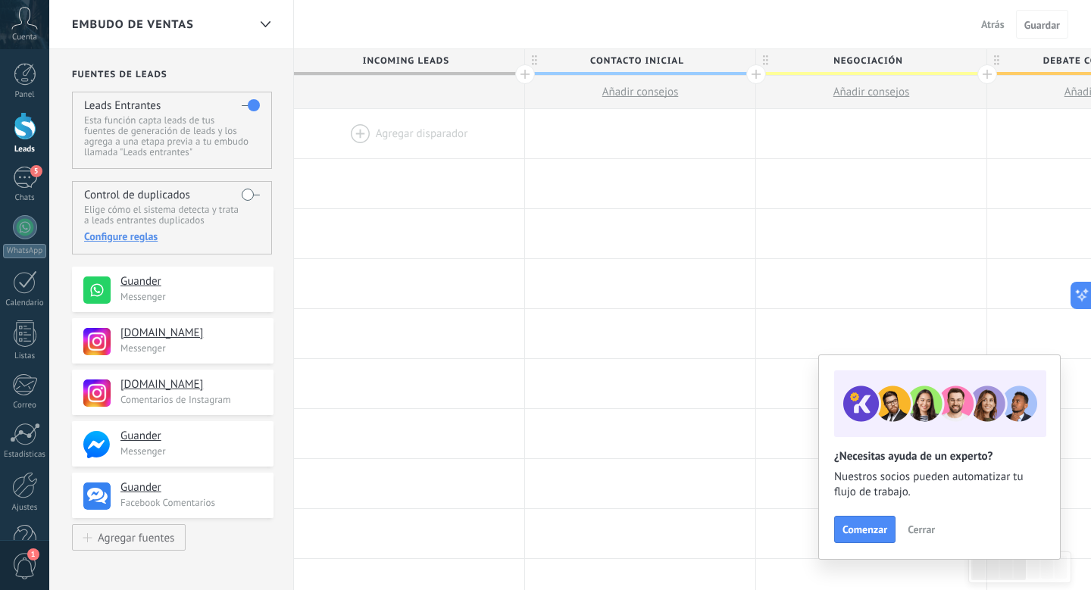
click at [592, 68] on span "Contacto inicial" at bounding box center [636, 60] width 223 height 23
drag, startPoint x: 613, startPoint y: 60, endPoint x: 691, endPoint y: 64, distance: 77.4
click at [691, 64] on input "**********" at bounding box center [636, 60] width 201 height 23
type input "**********"
click at [935, 55] on span "Negociación" at bounding box center [867, 60] width 223 height 23
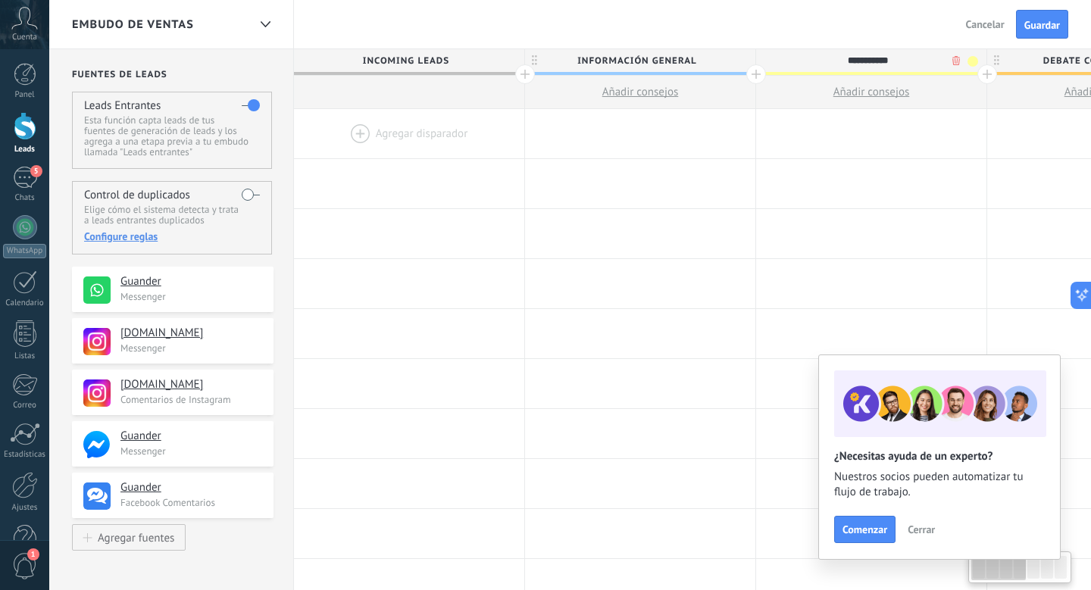
click at [879, 55] on input "**********" at bounding box center [867, 60] width 201 height 23
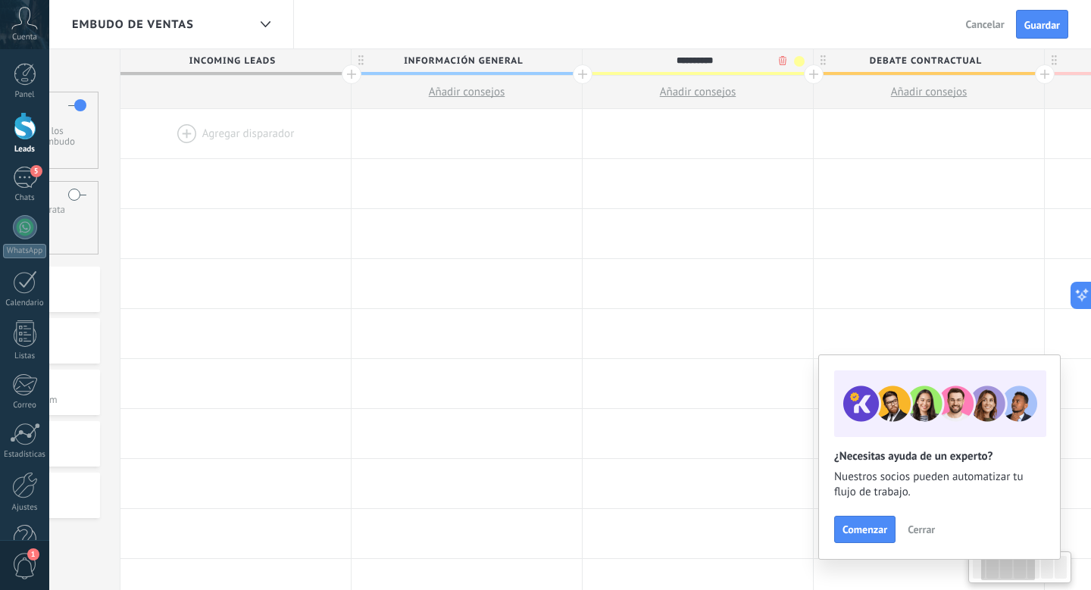
scroll to position [0, 194]
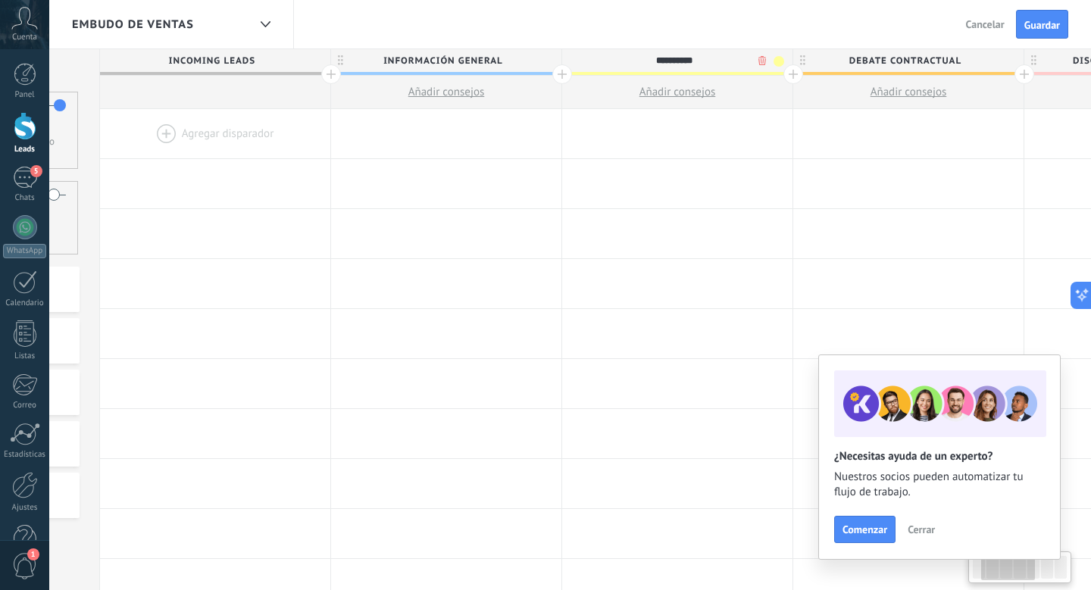
type input "**********"
click at [927, 58] on span "Debate contractual" at bounding box center [904, 60] width 223 height 23
click at [927, 58] on input "**********" at bounding box center [904, 60] width 201 height 23
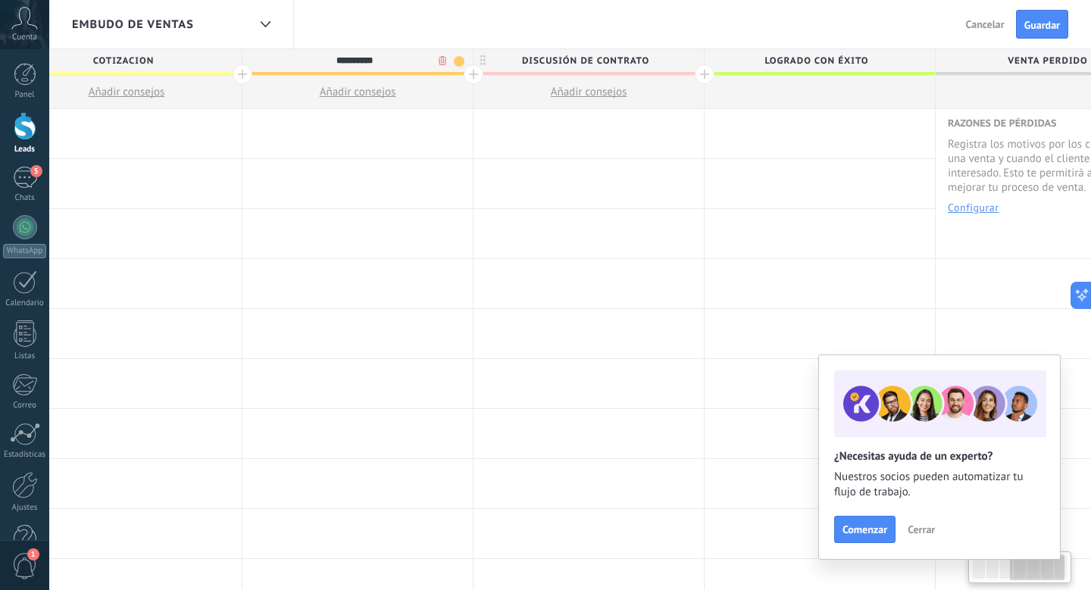
scroll to position [0, 747]
type input "**********"
click at [519, 70] on span "Discusión de contrato" at bounding box center [582, 60] width 223 height 23
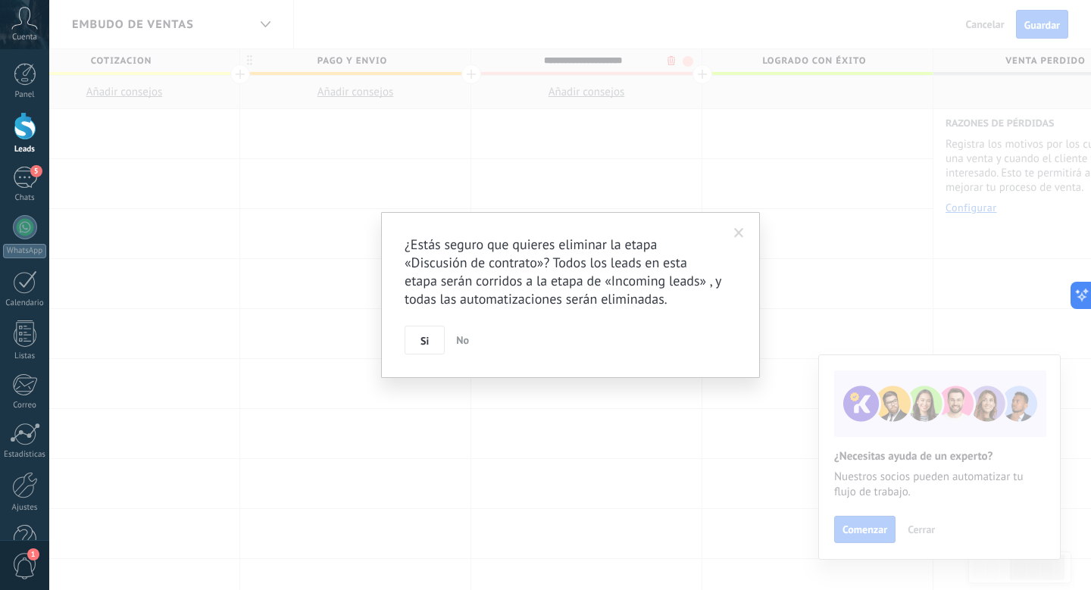
click at [670, 60] on body ".abccls-1,.abccls-2{fill-rule:evenodd}.abccls-2{fill:#fff} .abfcls-1{fill:none}…" at bounding box center [545, 295] width 1091 height 590
click at [428, 339] on span "Si" at bounding box center [424, 340] width 8 height 11
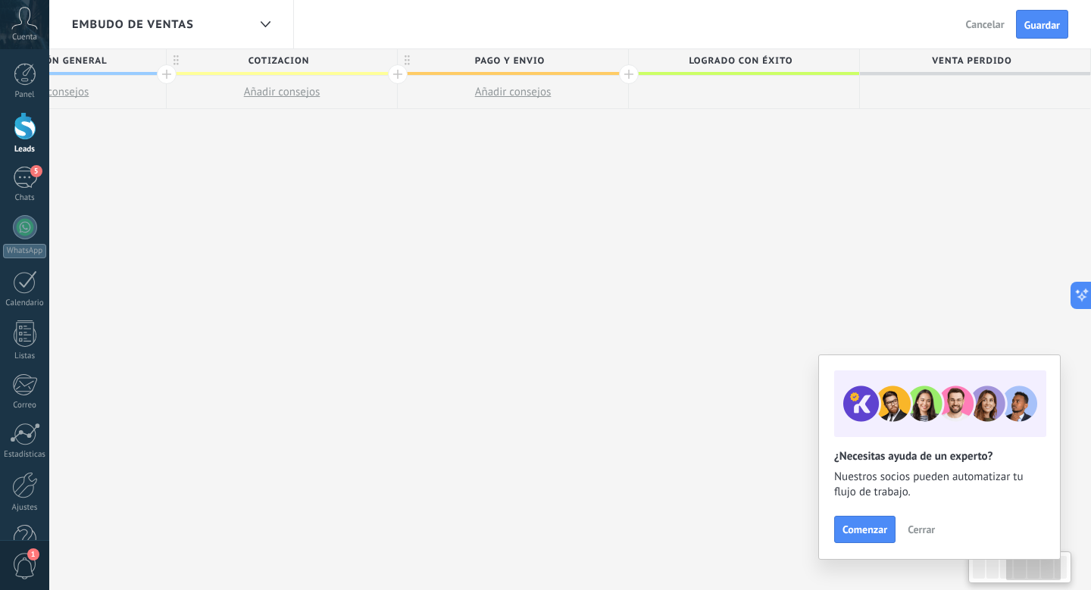
scroll to position [0, 589]
click at [780, 73] on span at bounding box center [744, 73] width 230 height 3
click at [784, 58] on span "Logrado con éxito" at bounding box center [740, 60] width 223 height 23
click at [836, 193] on div "**********" at bounding box center [398, 369] width 1386 height 641
click at [1032, 20] on span "Guardar" at bounding box center [1042, 25] width 36 height 11
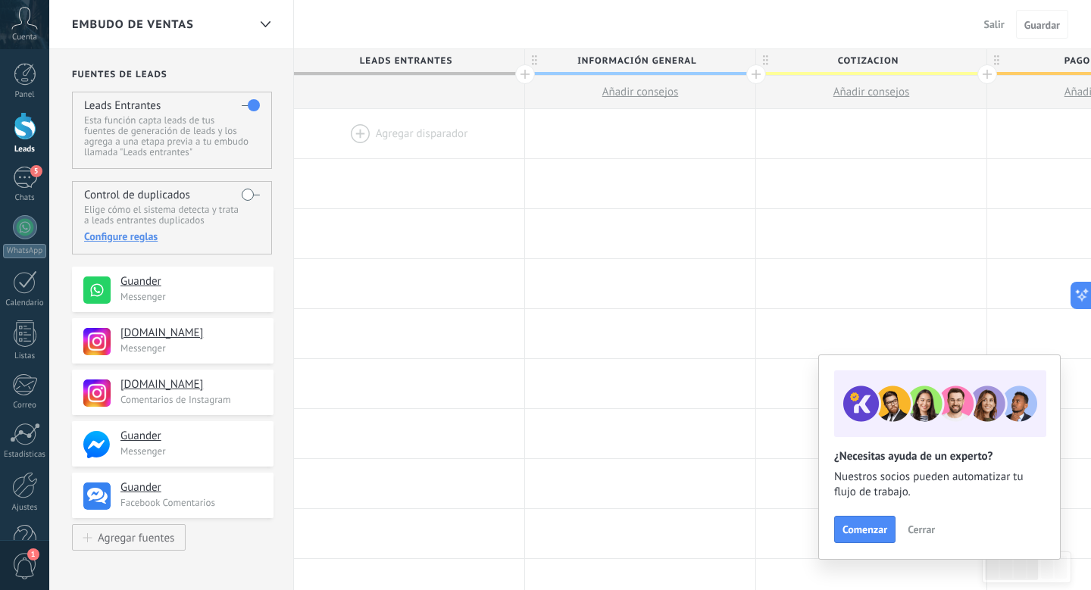
click at [923, 525] on span "Cerrar" at bounding box center [920, 529] width 27 height 11
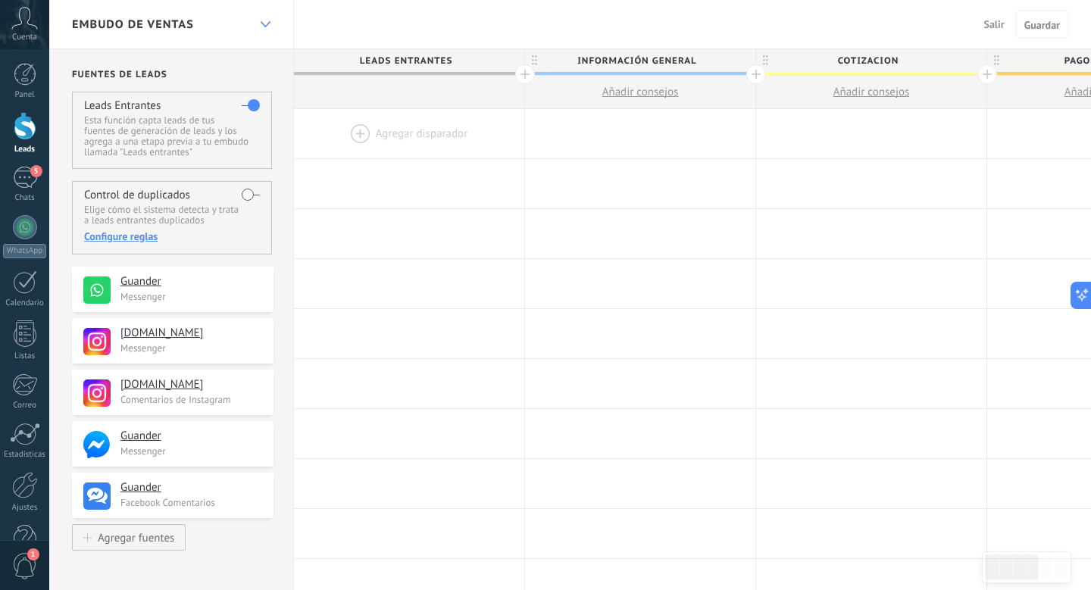
click at [255, 29] on div at bounding box center [265, 25] width 26 height 30
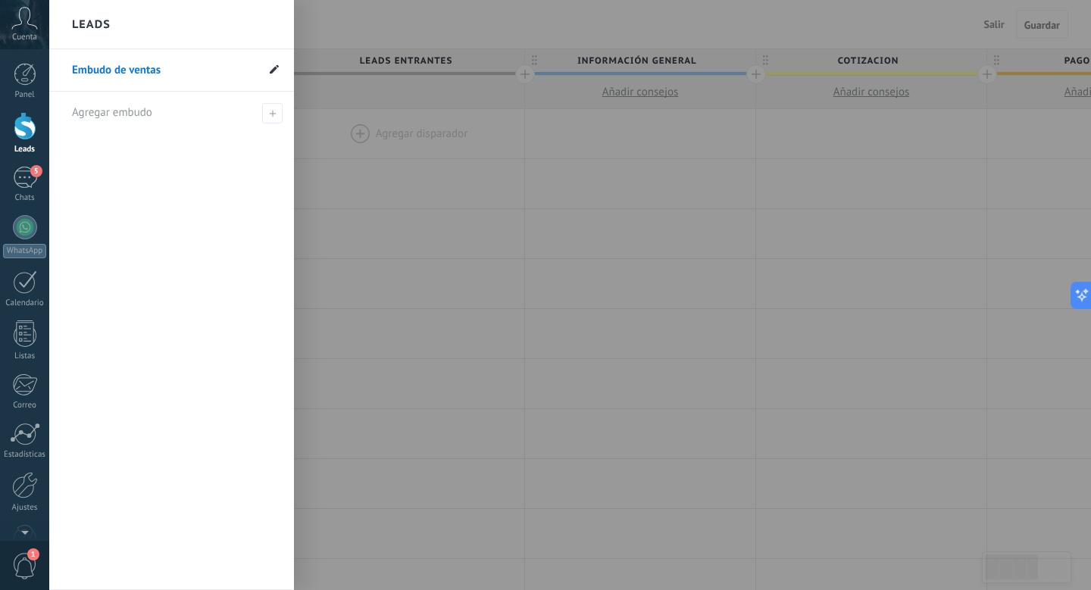
click at [271, 71] on use at bounding box center [274, 68] width 9 height 9
click at [210, 83] on li "**********" at bounding box center [171, 70] width 245 height 42
click at [208, 64] on input "**********" at bounding box center [164, 70] width 184 height 24
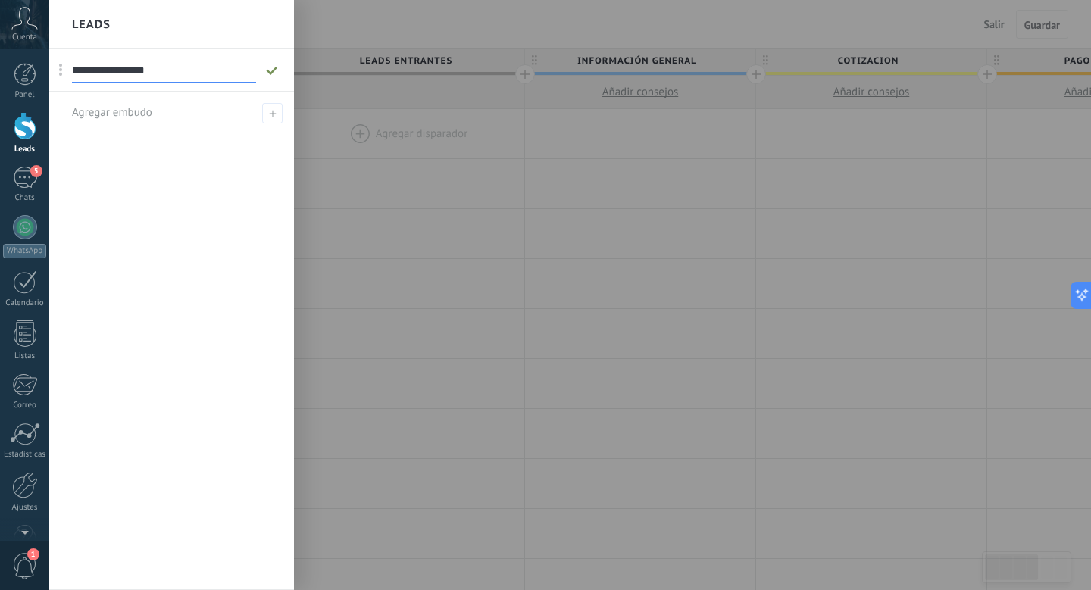
click at [209, 64] on input "**********" at bounding box center [164, 70] width 184 height 24
drag, startPoint x: 214, startPoint y: 64, endPoint x: 0, endPoint y: 62, distance: 214.3
click at [0, 62] on div "© 2025 derechos reservados | Términos de uso Soporte técnico Cuenta Elias Huart…" at bounding box center [24, 295] width 49 height 590
click at [107, 80] on link "Embudo de ventas" at bounding box center [164, 70] width 184 height 42
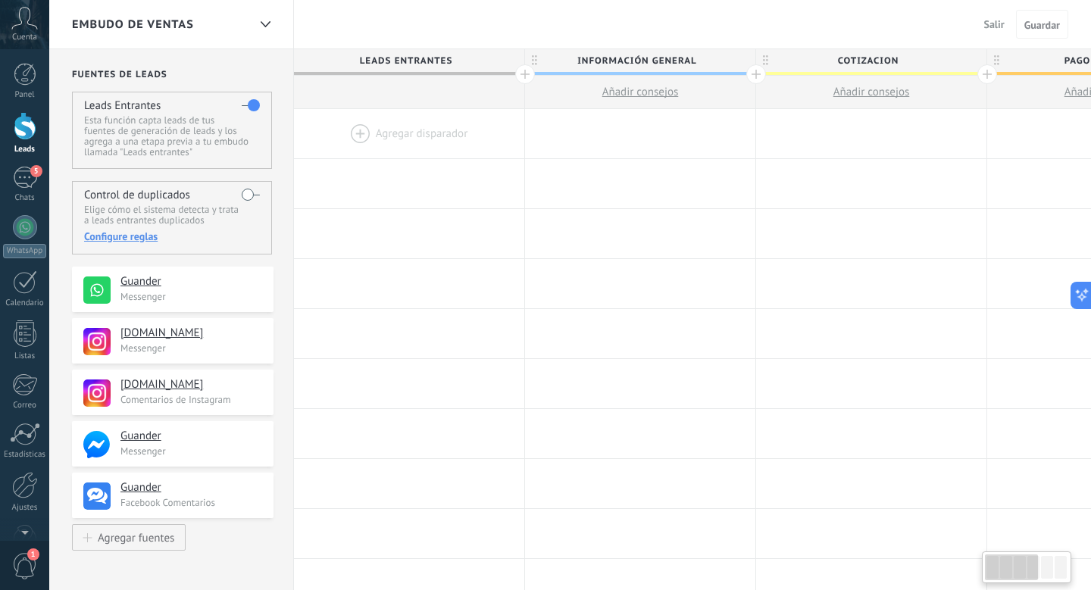
click at [251, 23] on div "Embudo de ventas" at bounding box center [171, 24] width 245 height 48
click at [255, 26] on div at bounding box center [265, 25] width 26 height 30
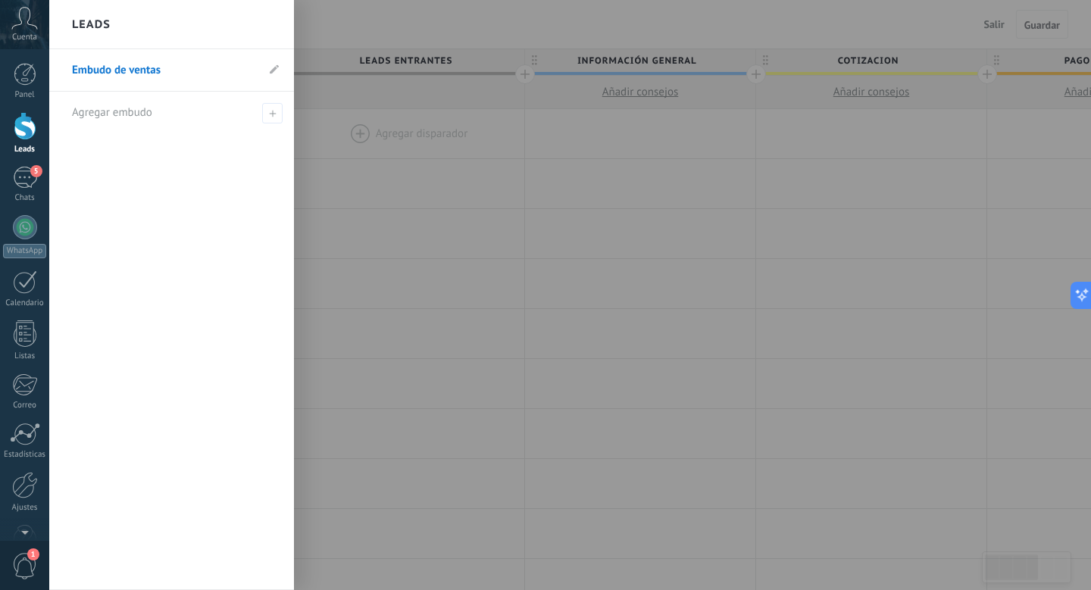
click at [215, 58] on link "Embudo de ventas" at bounding box center [164, 70] width 184 height 42
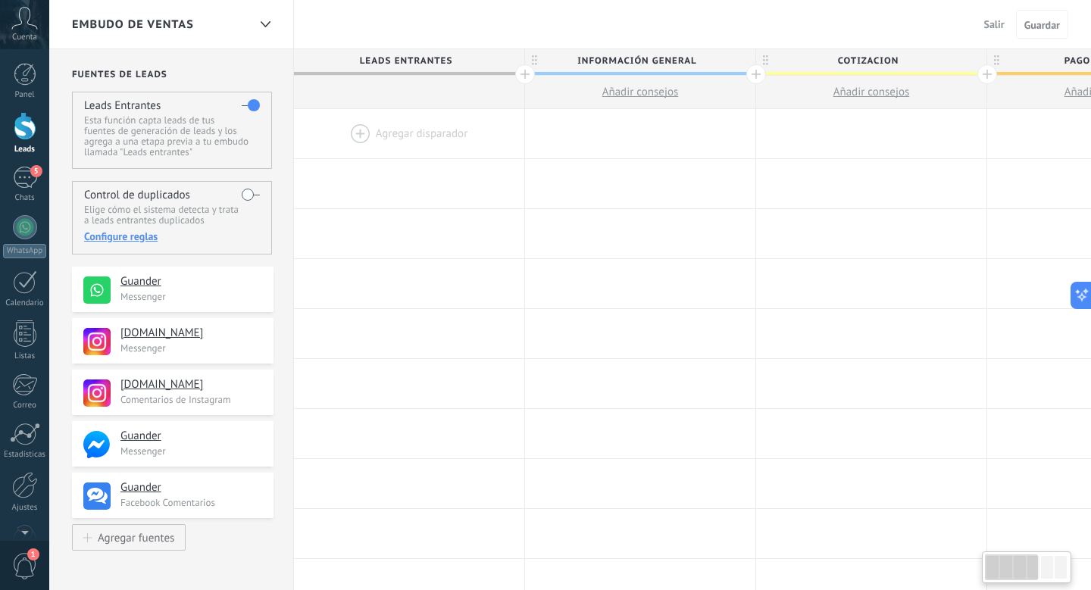
click at [250, 24] on div "Embudo de ventas" at bounding box center [171, 24] width 245 height 48
click at [263, 11] on div at bounding box center [265, 25] width 26 height 30
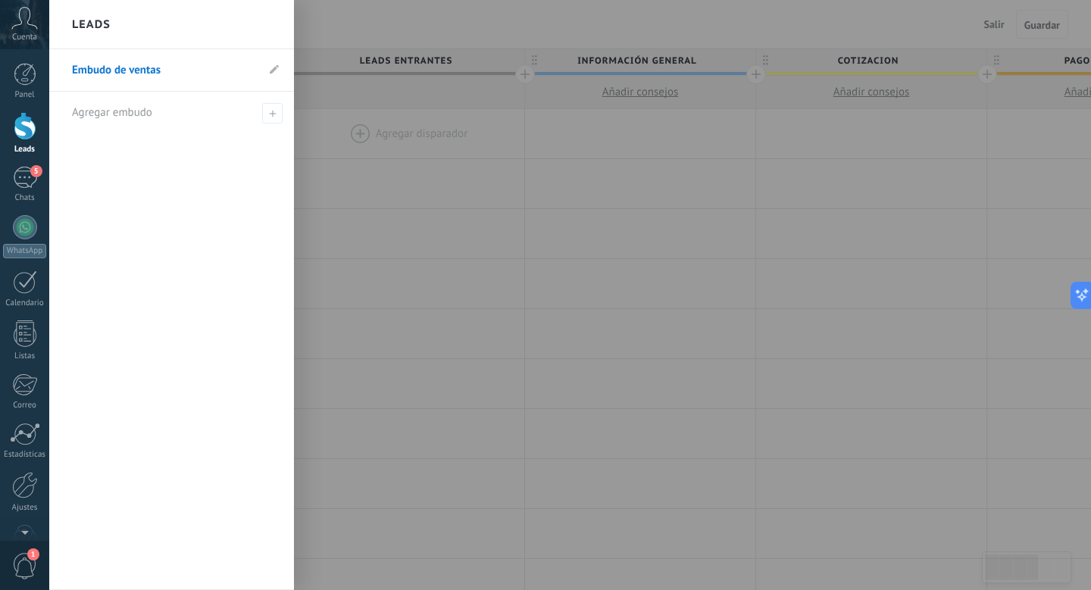
click at [279, 64] on li "Embudo de ventas" at bounding box center [171, 70] width 245 height 42
click at [272, 67] on icon at bounding box center [274, 68] width 9 height 9
drag, startPoint x: 233, startPoint y: 70, endPoint x: 93, endPoint y: 69, distance: 140.1
click at [93, 69] on input "**********" at bounding box center [164, 70] width 184 height 24
type input "*"
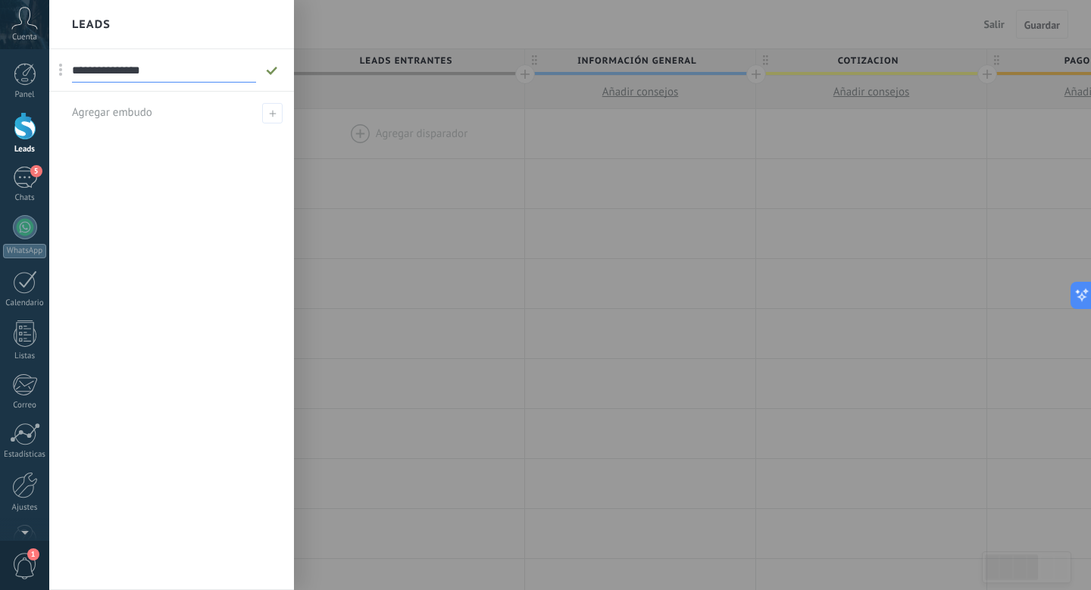
type input "**********"
click at [269, 105] on span at bounding box center [272, 113] width 20 height 20
type input "**********"
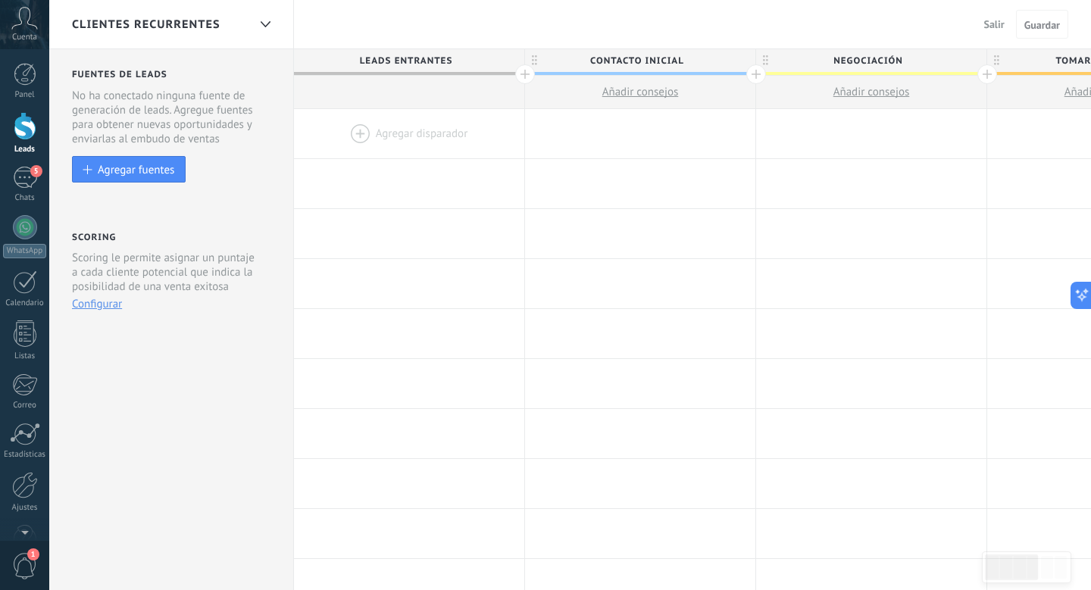
click at [211, 20] on span "Clientes Recurrentes" at bounding box center [146, 24] width 148 height 14
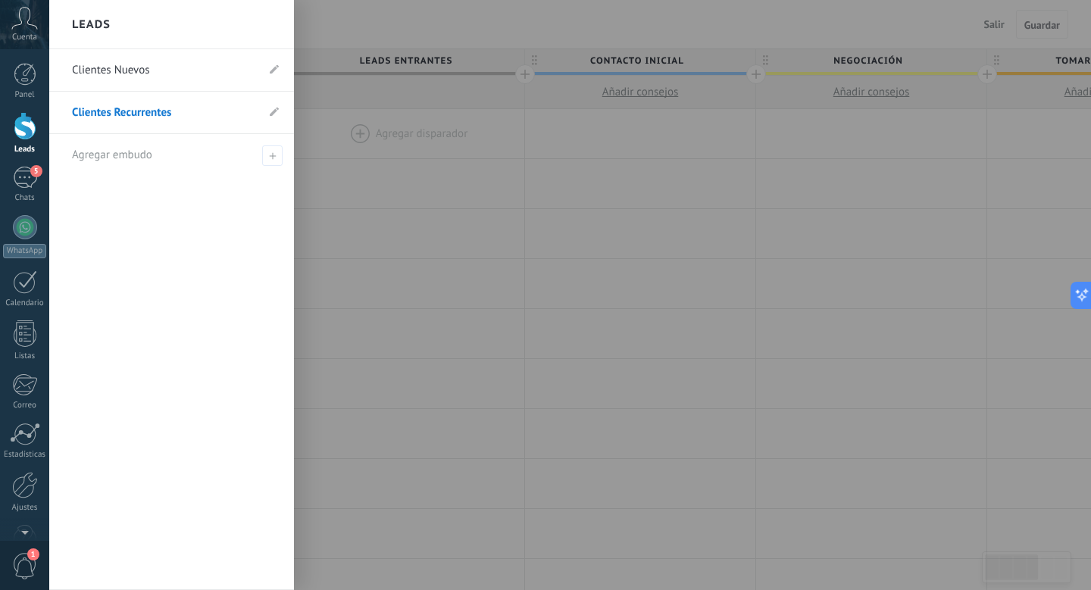
click at [183, 60] on link "Clientes Nuevos" at bounding box center [164, 70] width 184 height 42
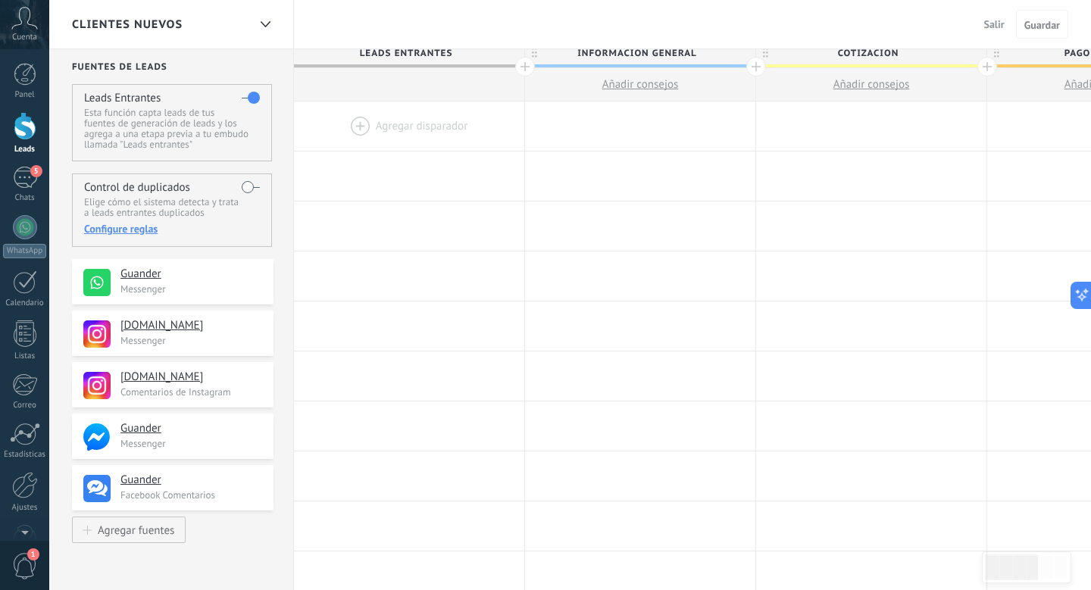
scroll to position [33, 0]
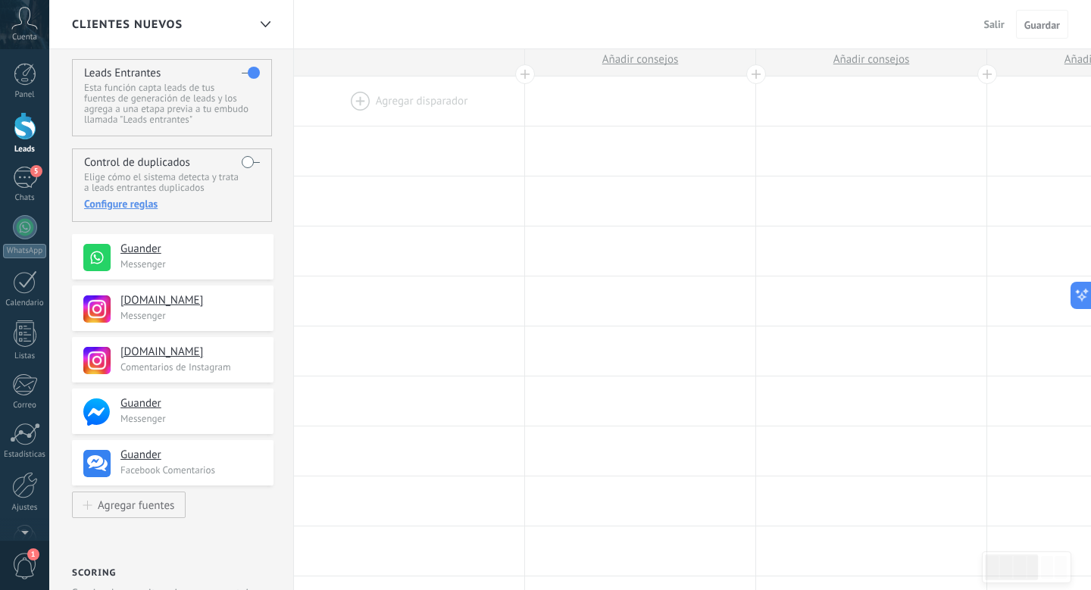
click at [212, 39] on div "Clientes Nuevos" at bounding box center [160, 24] width 176 height 48
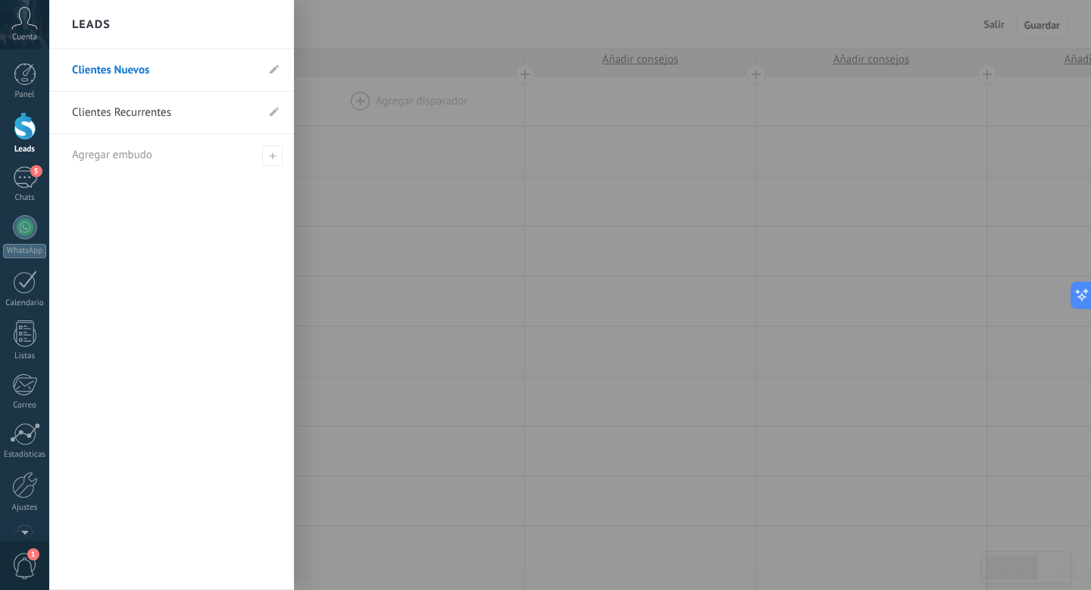
click at [192, 117] on link "Clientes Recurrentes" at bounding box center [164, 113] width 184 height 42
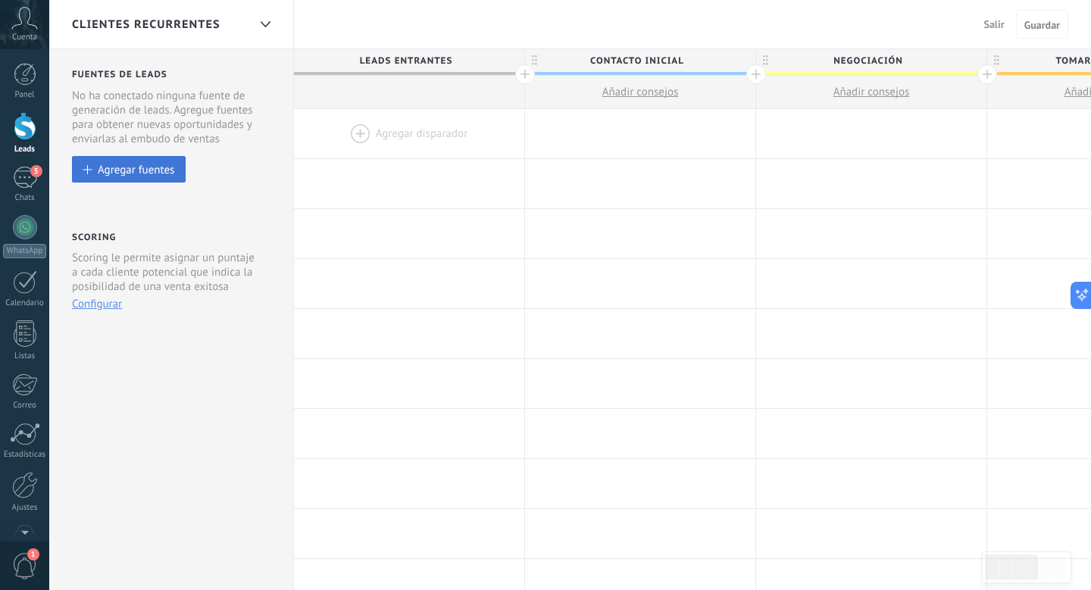
click at [151, 170] on div "Agregar fuentes" at bounding box center [136, 169] width 76 height 13
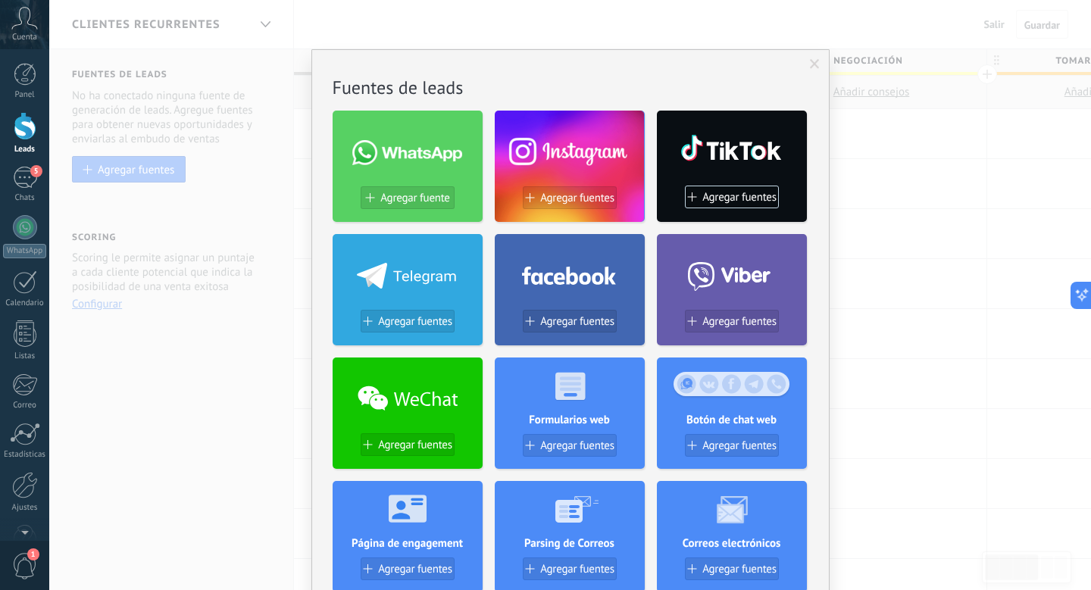
click at [184, 398] on div "No hay resultados Fuentes de leads Agregar fuente Agregar fuentes Agregar fuent…" at bounding box center [569, 295] width 1041 height 590
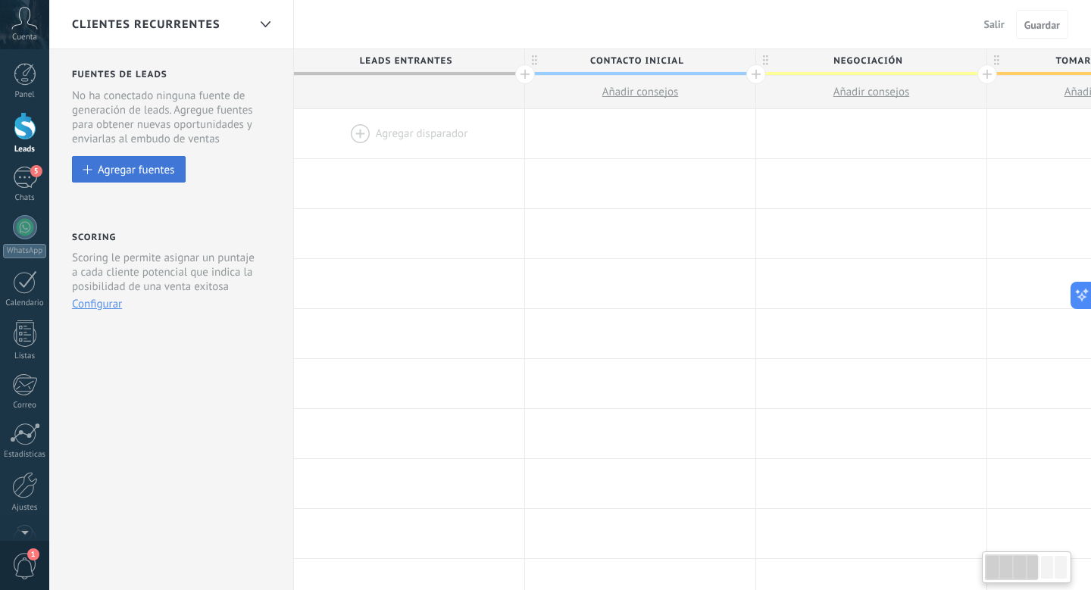
click at [154, 157] on button "Agregar fuentes" at bounding box center [129, 169] width 114 height 27
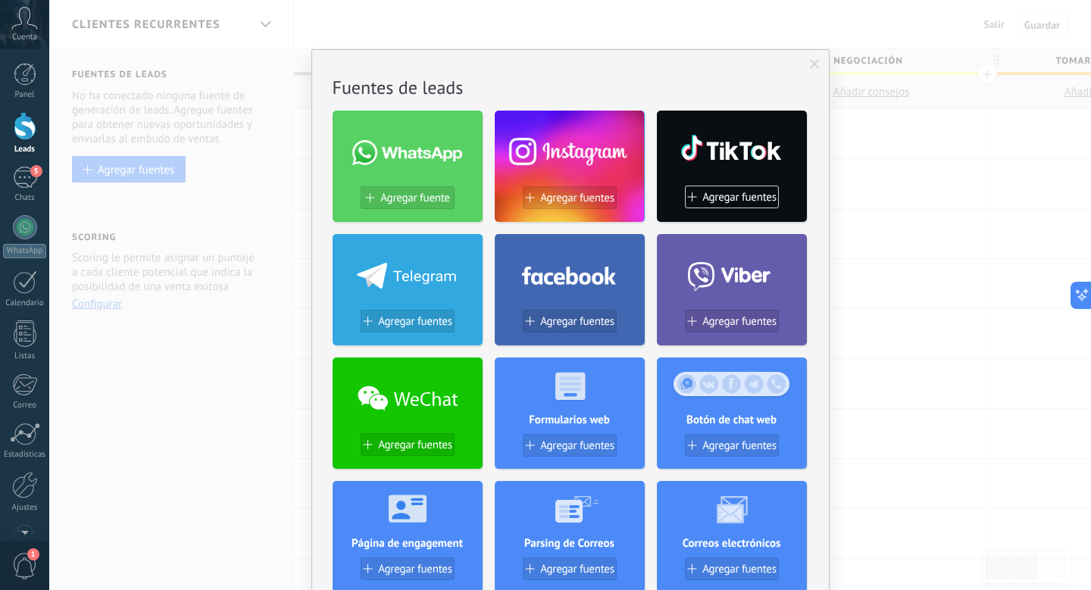
click at [267, 276] on div "No hay resultados Fuentes de leads Agregar fuente Agregar fuentes Agregar fuent…" at bounding box center [569, 295] width 1041 height 590
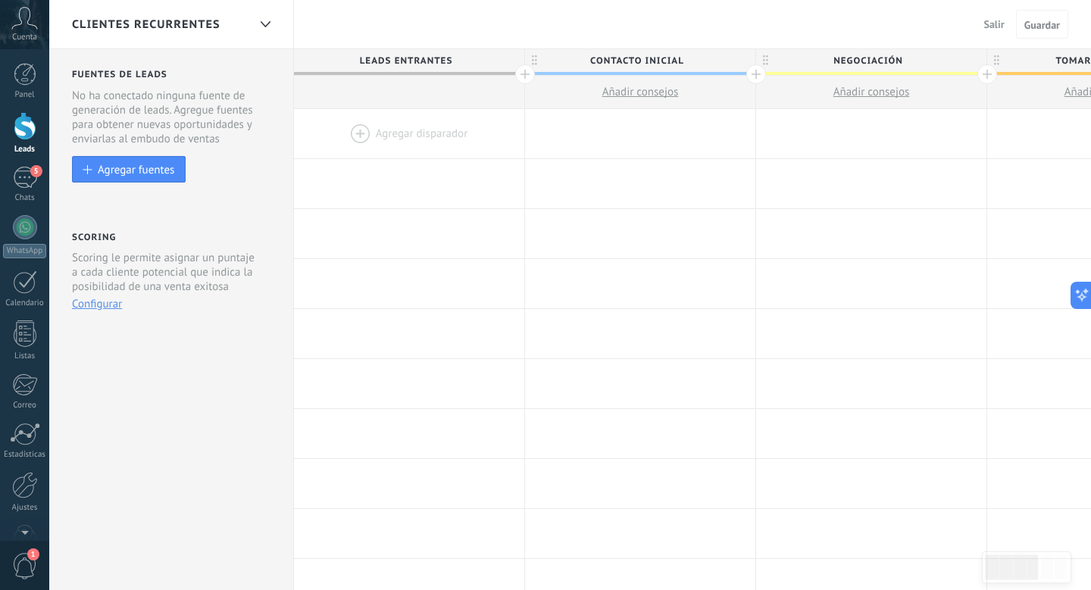
click at [245, 17] on div "Clientes Recurrentes" at bounding box center [160, 24] width 176 height 48
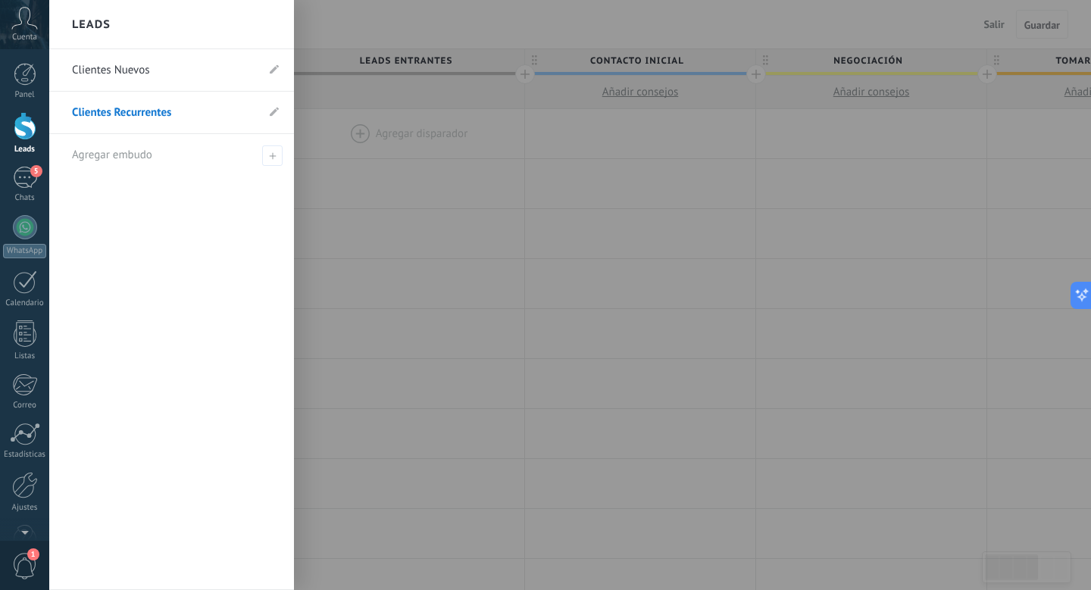
click at [246, 17] on div "Leads" at bounding box center [171, 24] width 245 height 49
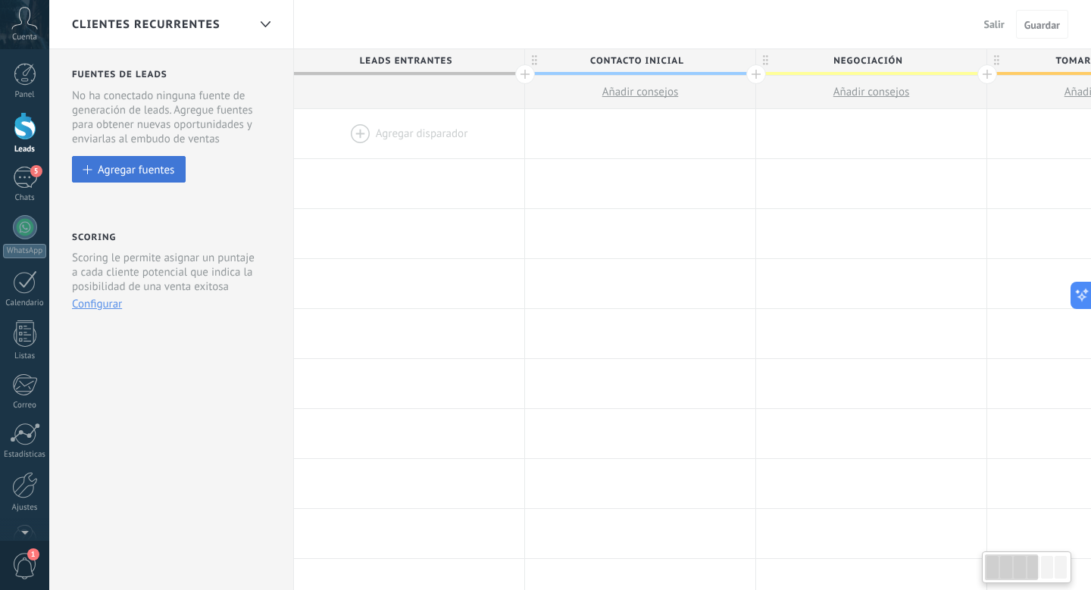
click at [170, 164] on div "Agregar fuentes" at bounding box center [136, 169] width 76 height 13
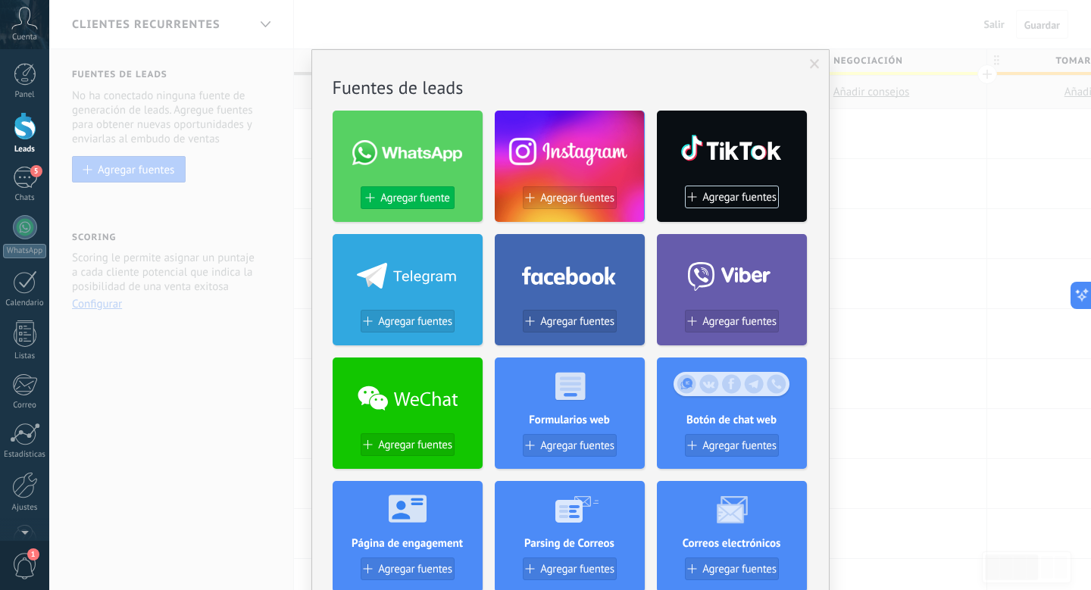
click at [433, 198] on span "Agregar fuente" at bounding box center [414, 198] width 69 height 13
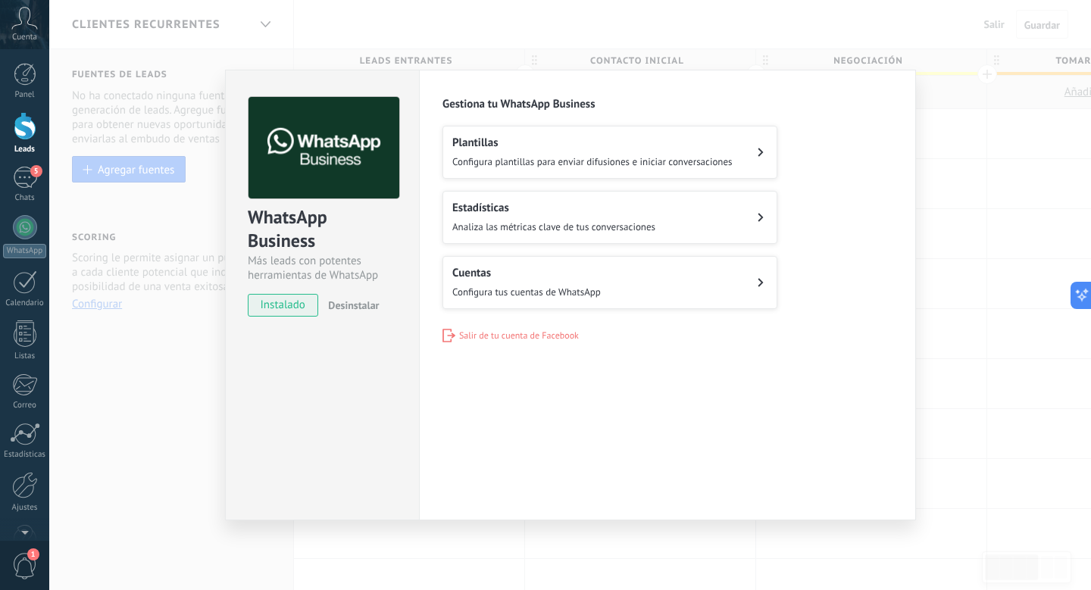
click at [304, 306] on span "instalado" at bounding box center [282, 305] width 69 height 23
click at [554, 39] on div "WhatsApp Business Más leads con potentes herramientas de WhatsApp instalado Des…" at bounding box center [569, 295] width 1041 height 590
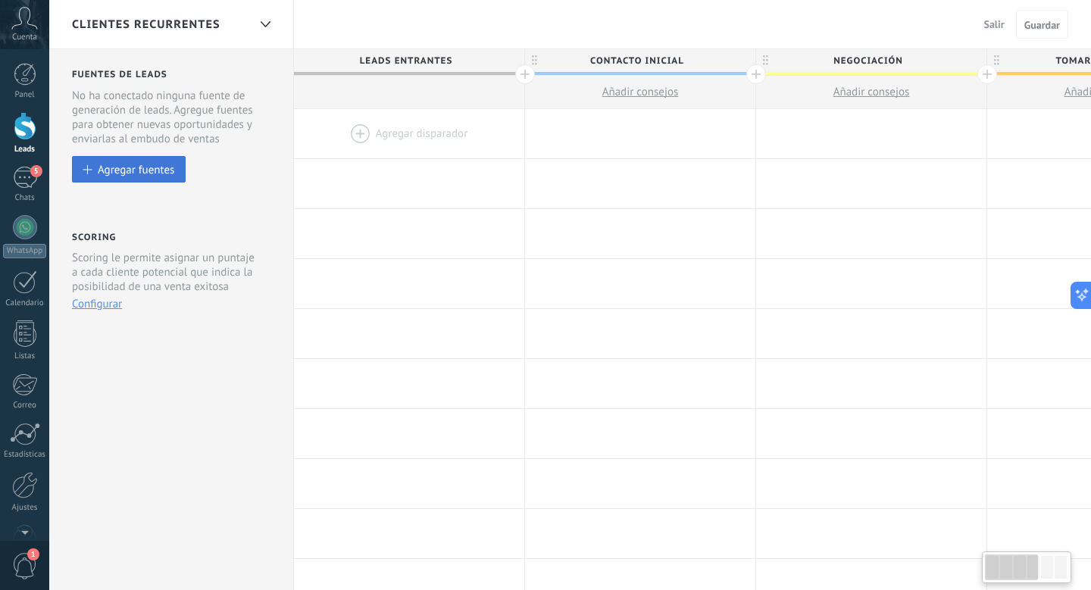
click at [167, 182] on button "Agregar fuentes" at bounding box center [129, 169] width 114 height 27
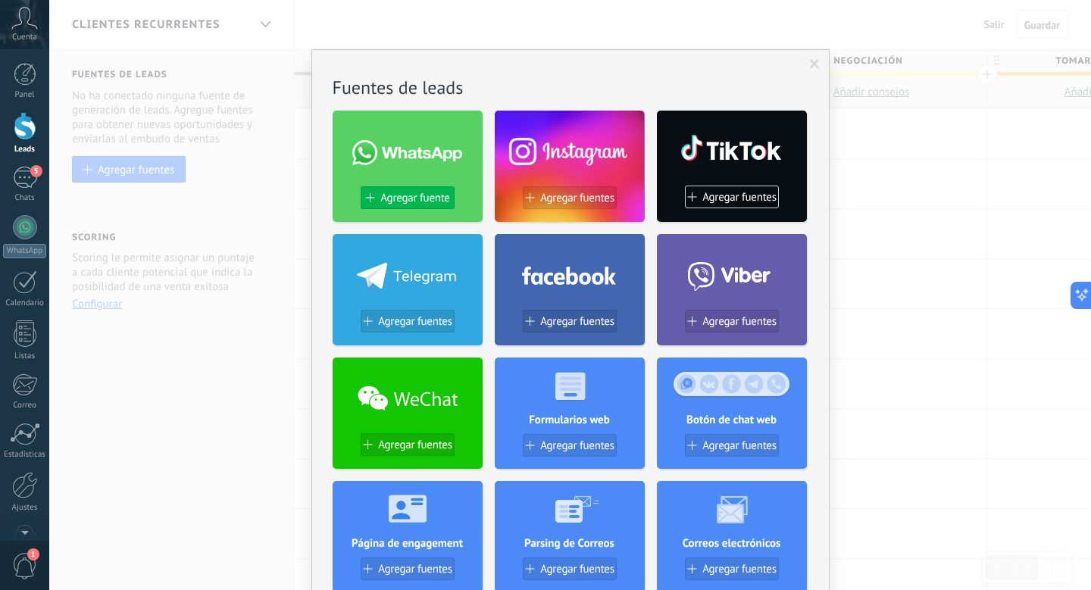
click at [429, 197] on span "Agregar fuente" at bounding box center [414, 198] width 69 height 13
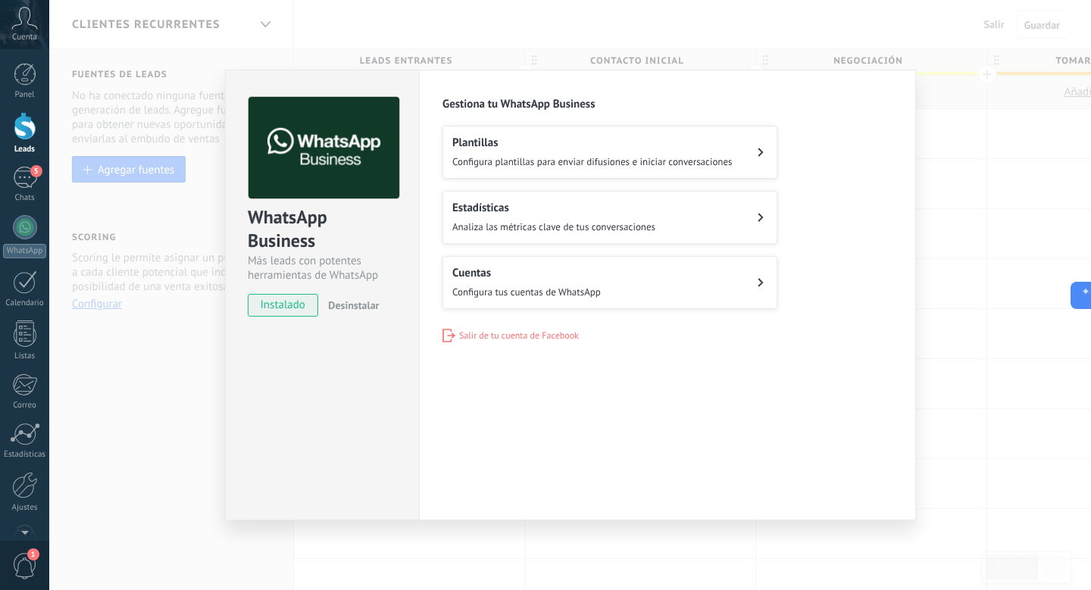
click at [589, 295] on span "Configura tus cuentas de WhatsApp" at bounding box center [526, 292] width 148 height 13
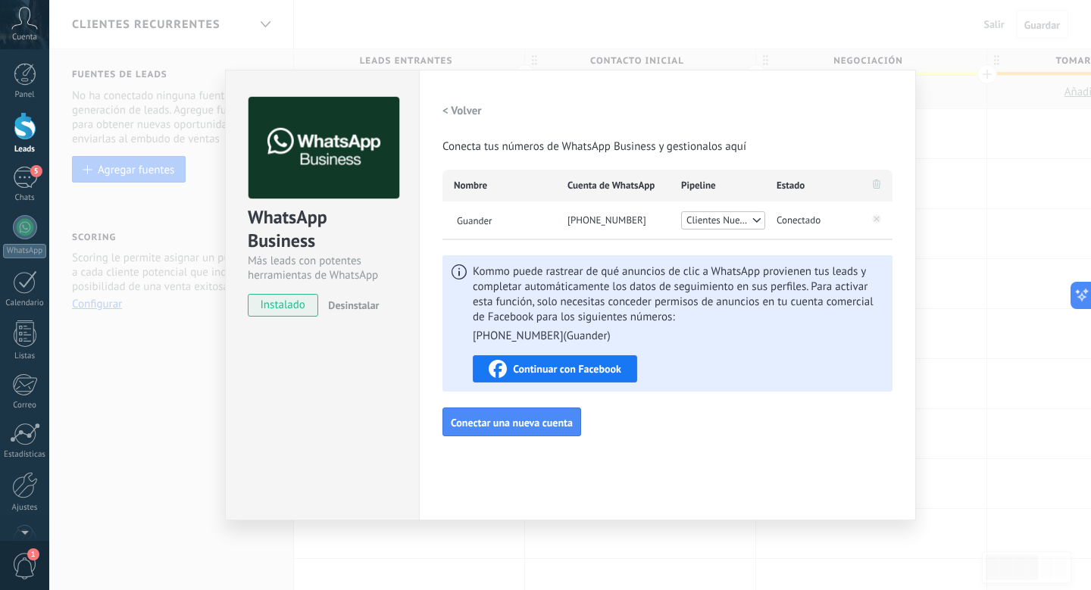
click at [749, 219] on span "Clientes Nuevos" at bounding box center [718, 220] width 64 height 15
click at [748, 218] on span "Clientes Nuevos" at bounding box center [718, 220] width 64 height 15
click at [543, 424] on span "Conectar una nueva cuenta" at bounding box center [512, 422] width 122 height 11
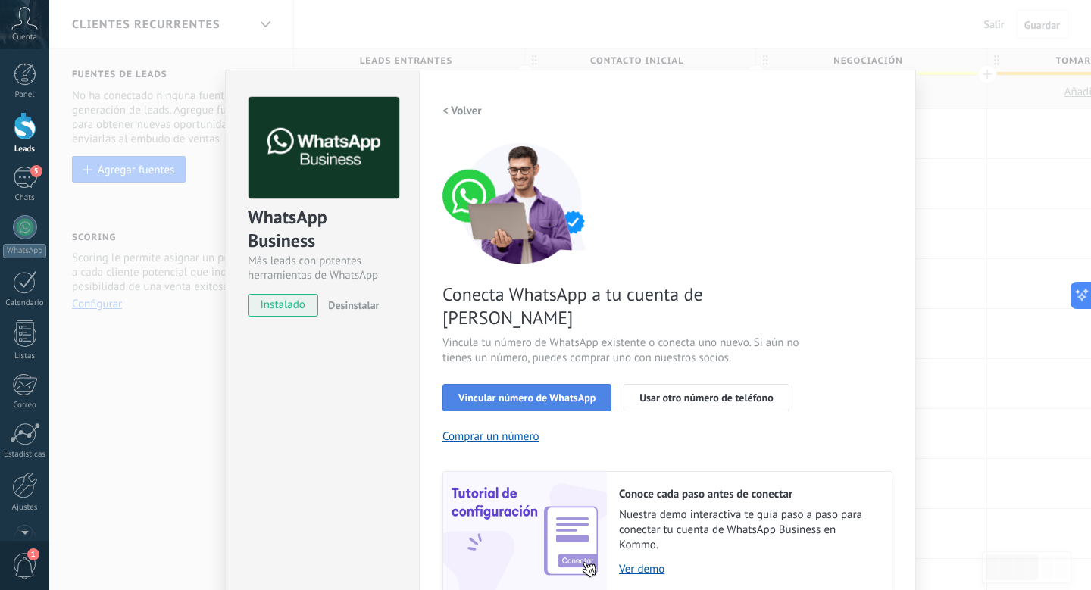
click at [538, 392] on span "Vincular número de WhatsApp" at bounding box center [526, 397] width 137 height 11
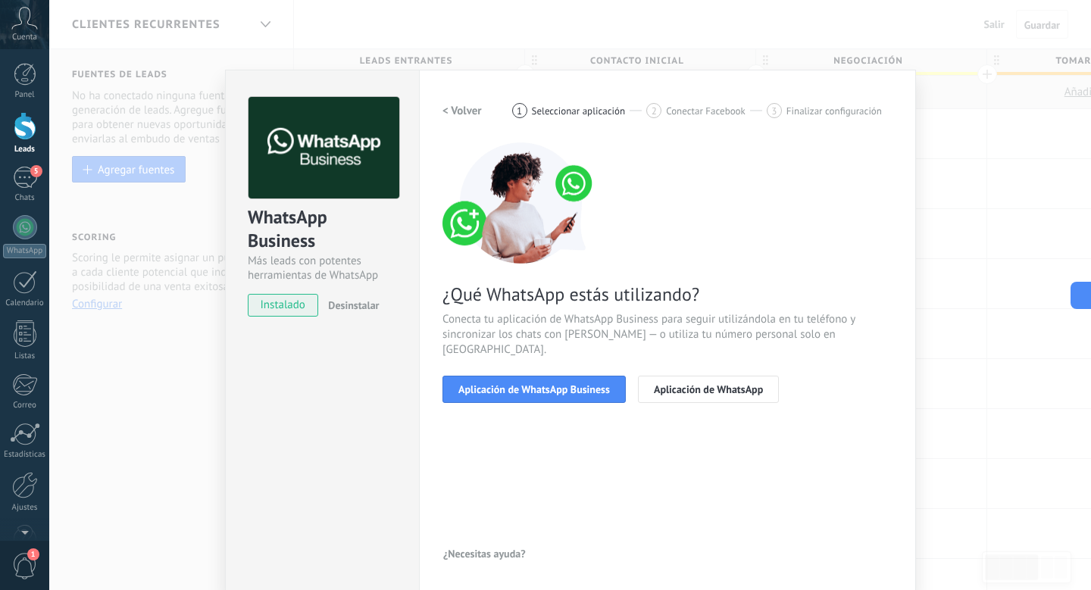
click at [538, 384] on span "Aplicación de WhatsApp Business" at bounding box center [533, 389] width 151 height 11
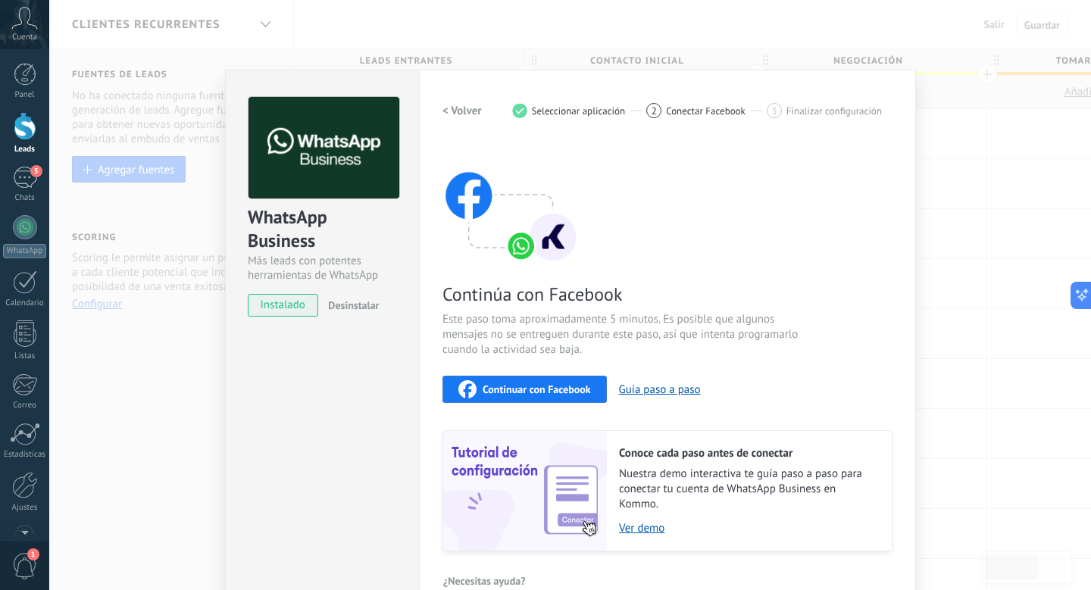
click at [540, 385] on span "Continuar con Facebook" at bounding box center [536, 389] width 108 height 11
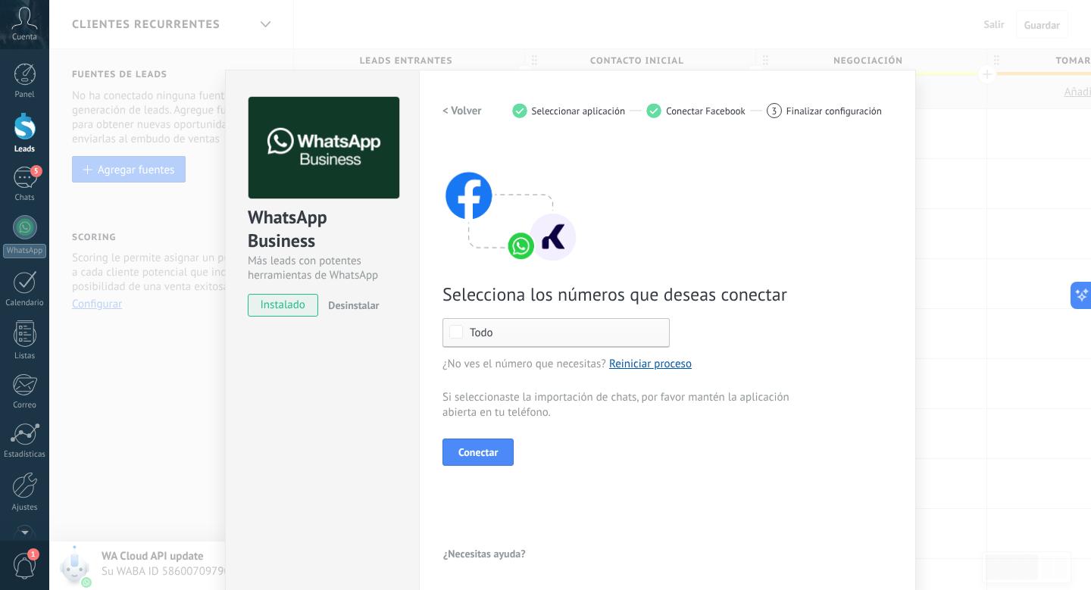
scroll to position [2, 0]
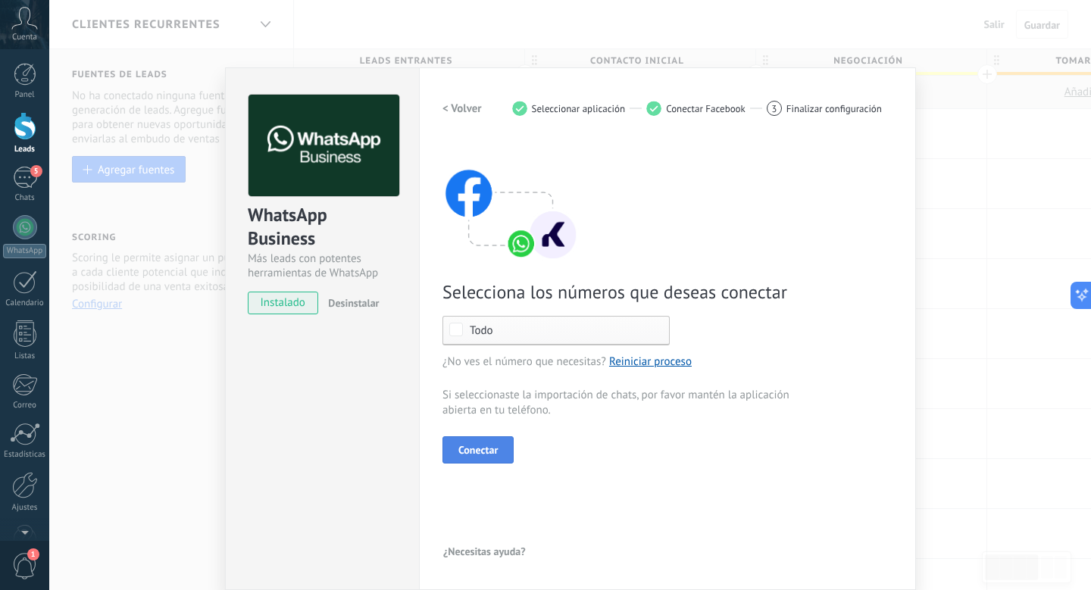
click at [487, 453] on span "Conectar" at bounding box center [477, 450] width 39 height 11
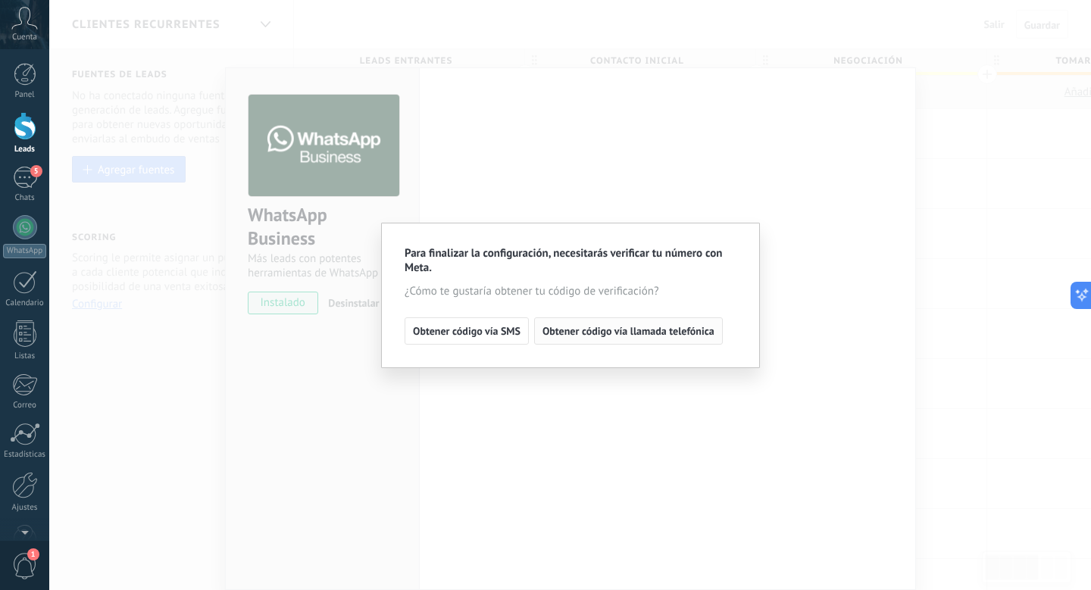
click at [584, 333] on span "Obtener código vía llamada telefónica" at bounding box center [628, 331] width 172 height 11
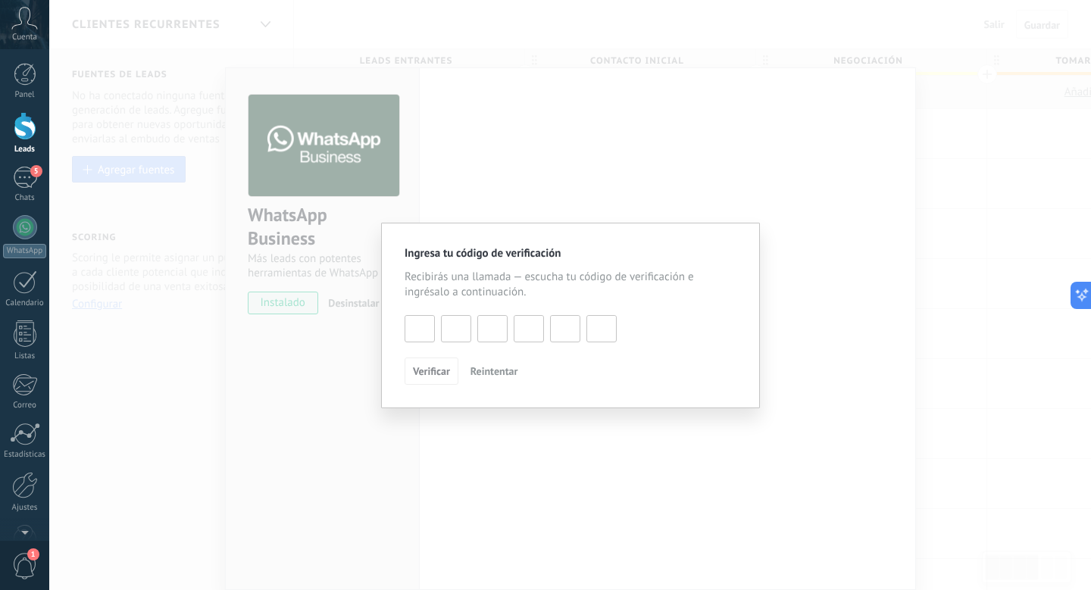
click at [472, 476] on div "Ingresa tu código de verificación Recibirás una llamada — escucha tu código de …" at bounding box center [569, 295] width 1041 height 590
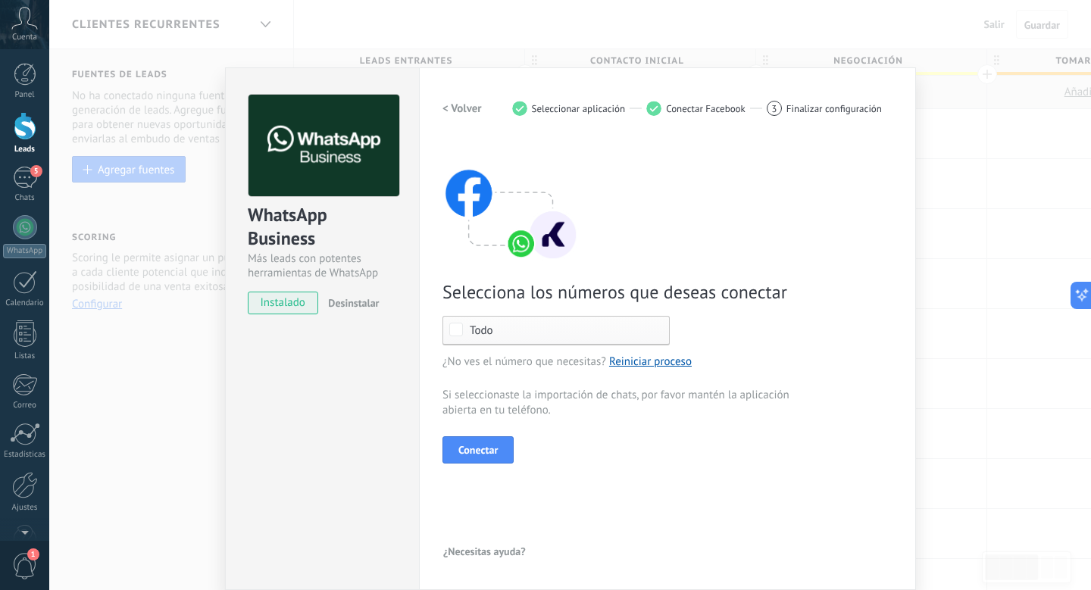
click at [535, 22] on div "WhatsApp Business Más leads con potentes herramientas de WhatsApp instalado Des…" at bounding box center [569, 295] width 1041 height 590
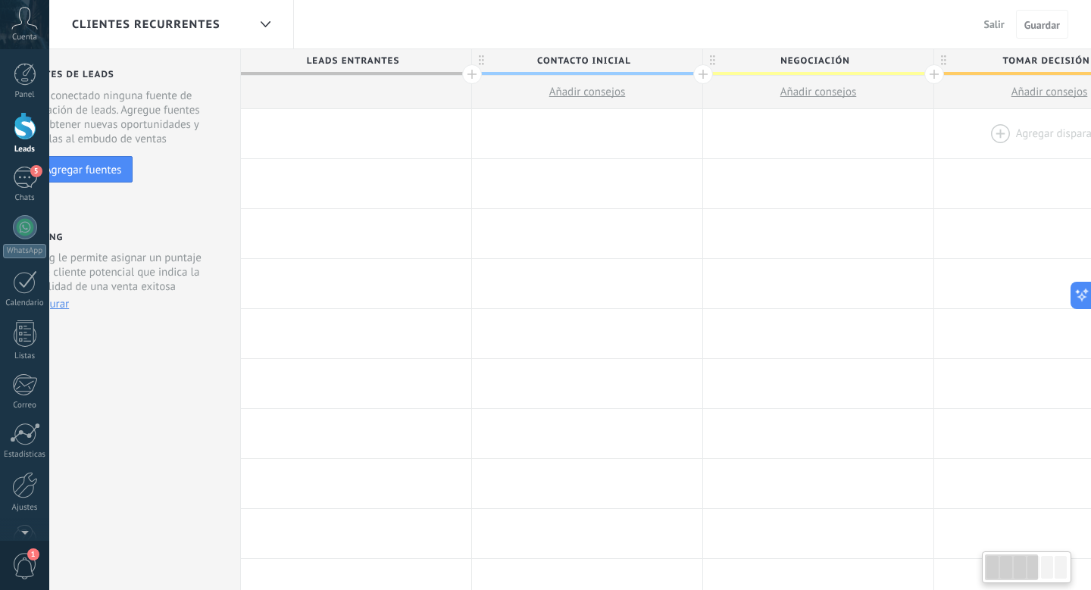
scroll to position [0, 0]
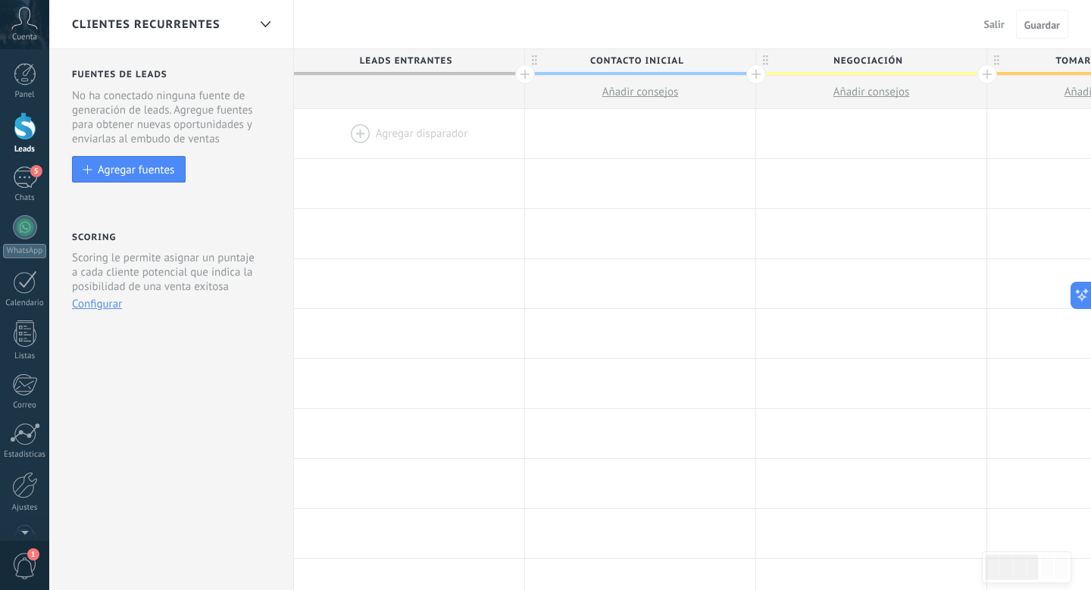
click at [227, 21] on div "Clientes Recurrentes" at bounding box center [160, 24] width 176 height 48
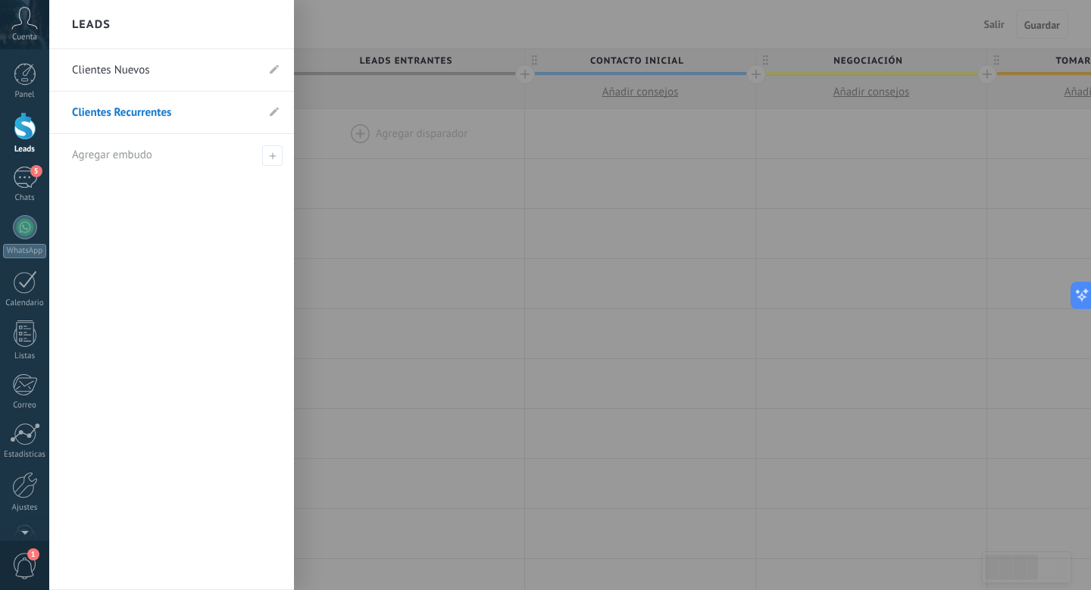
click at [180, 77] on link "Clientes Nuevos" at bounding box center [164, 70] width 184 height 42
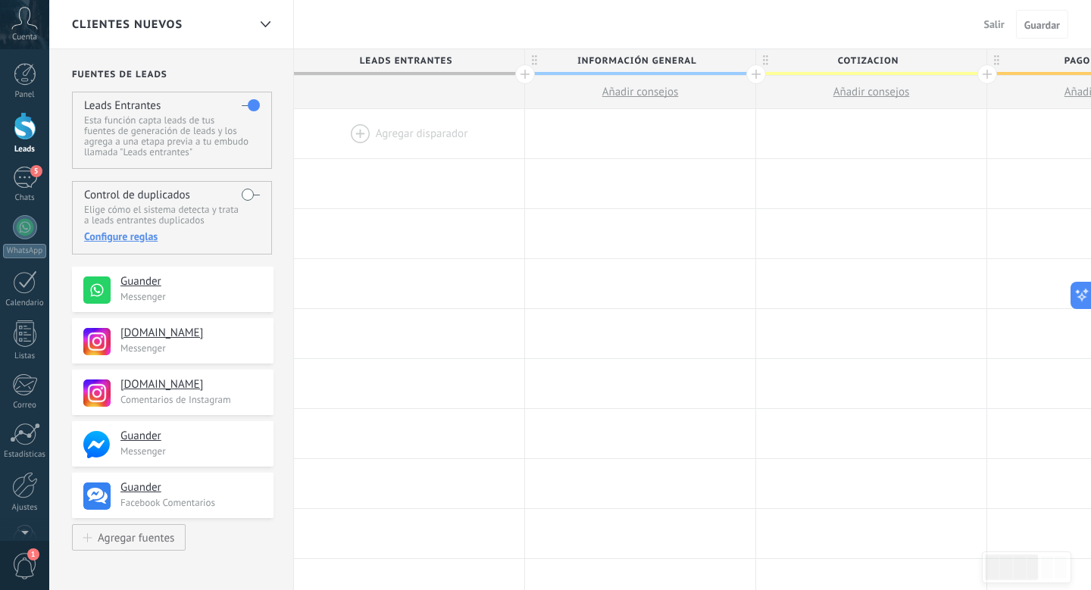
click at [997, 30] on span "Salir" at bounding box center [994, 24] width 20 height 14
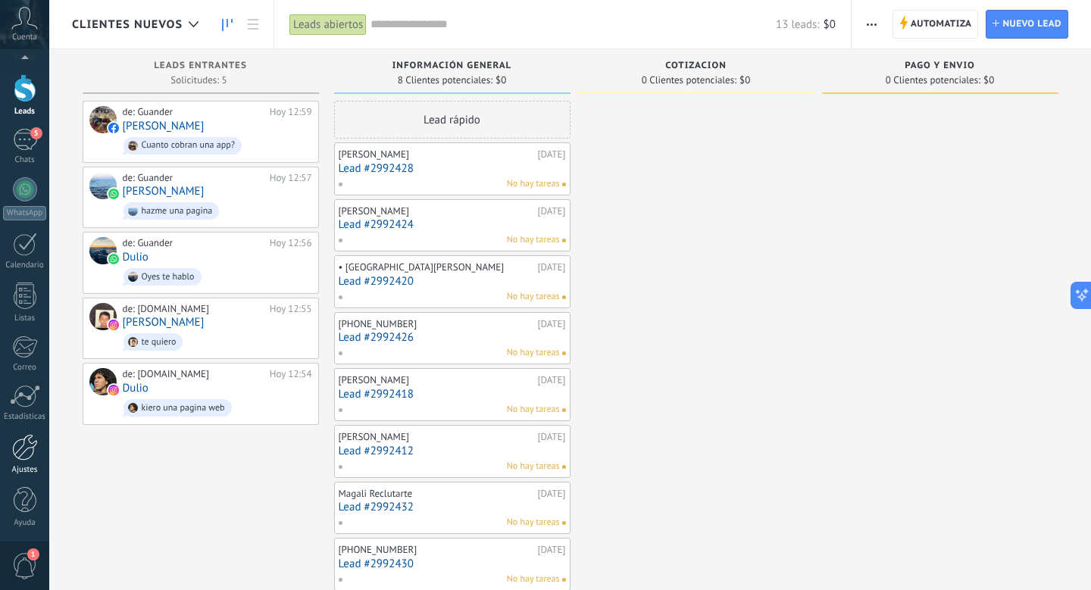
scroll to position [40, 0]
click at [23, 448] on div at bounding box center [25, 445] width 26 height 27
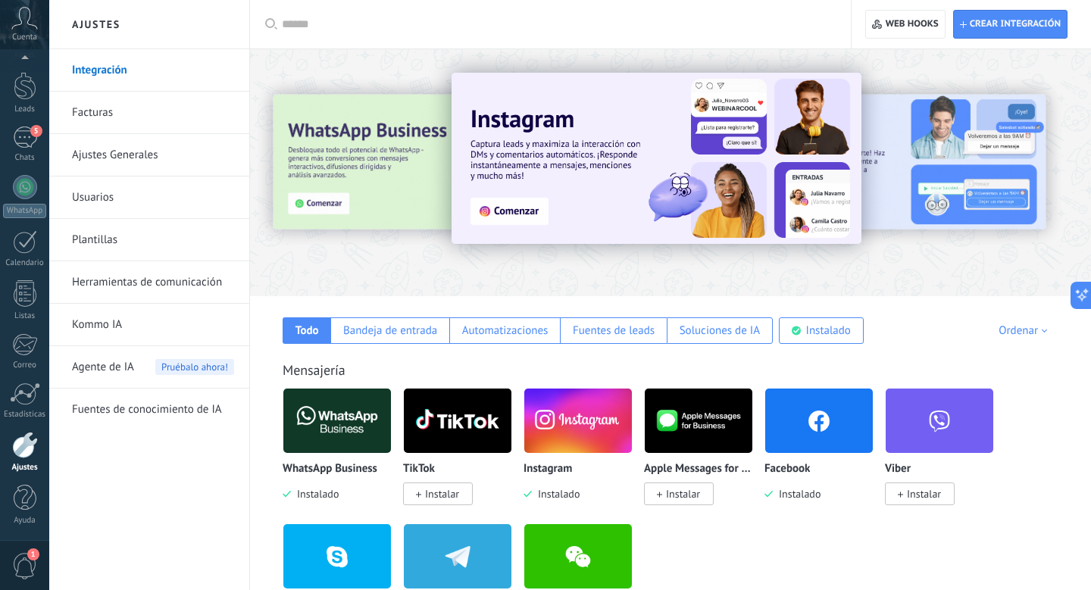
click at [133, 114] on link "Facturas" at bounding box center [153, 113] width 162 height 42
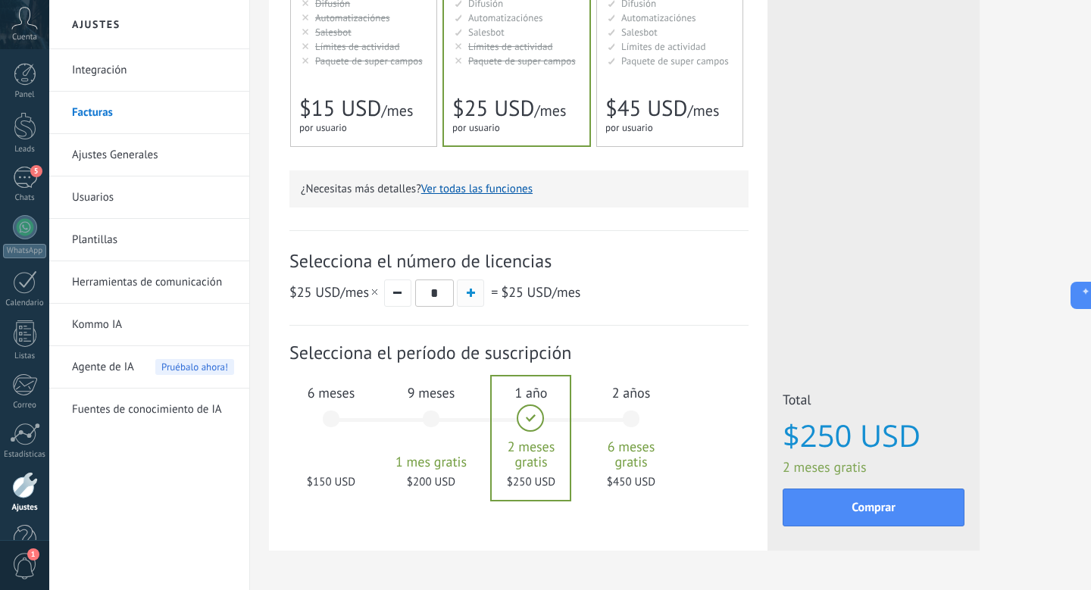
scroll to position [336, 0]
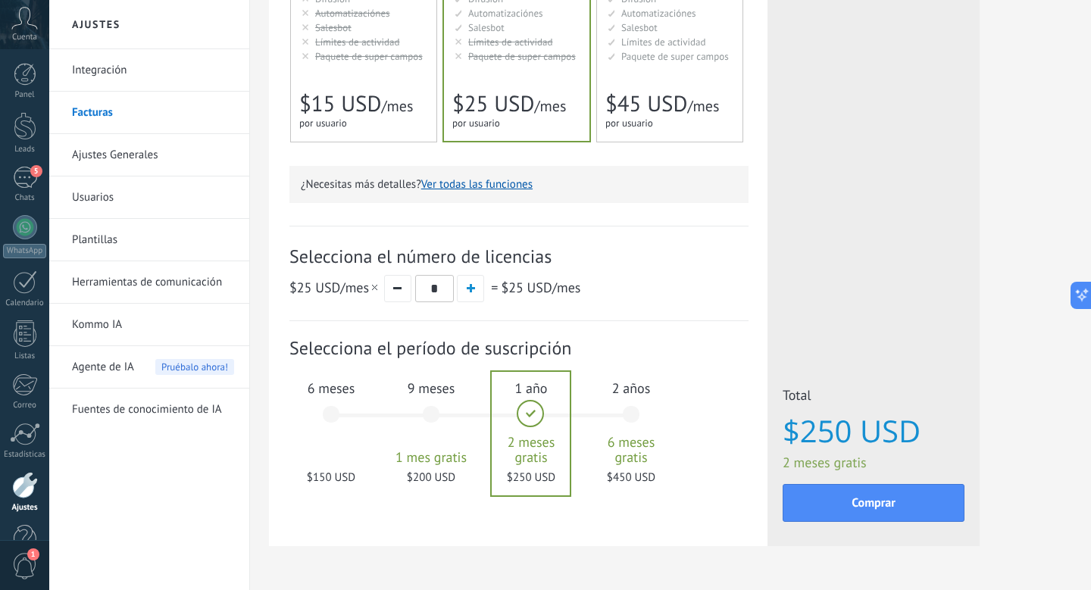
click at [335, 404] on div "6 meses $150 USD" at bounding box center [331, 421] width 82 height 107
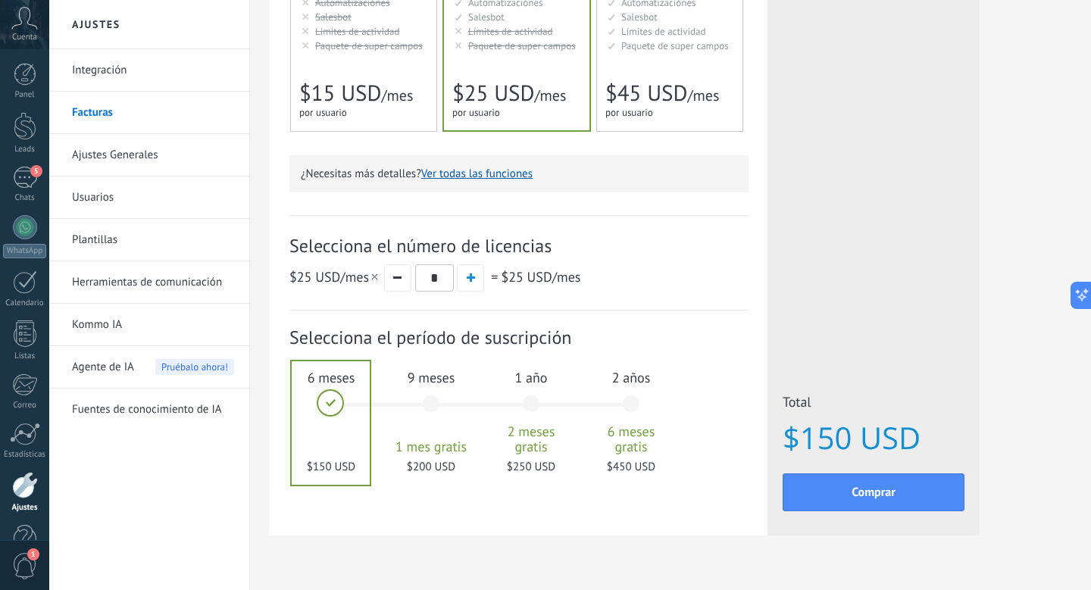
scroll to position [0, 0]
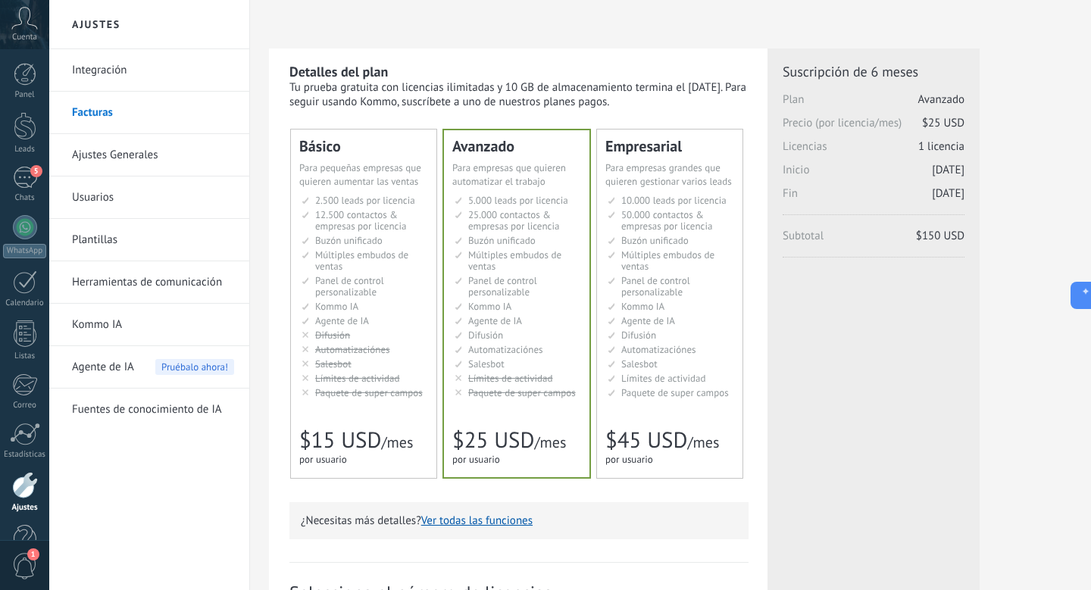
click at [518, 520] on button "Ver todas las funciones" at bounding box center [476, 520] width 111 height 14
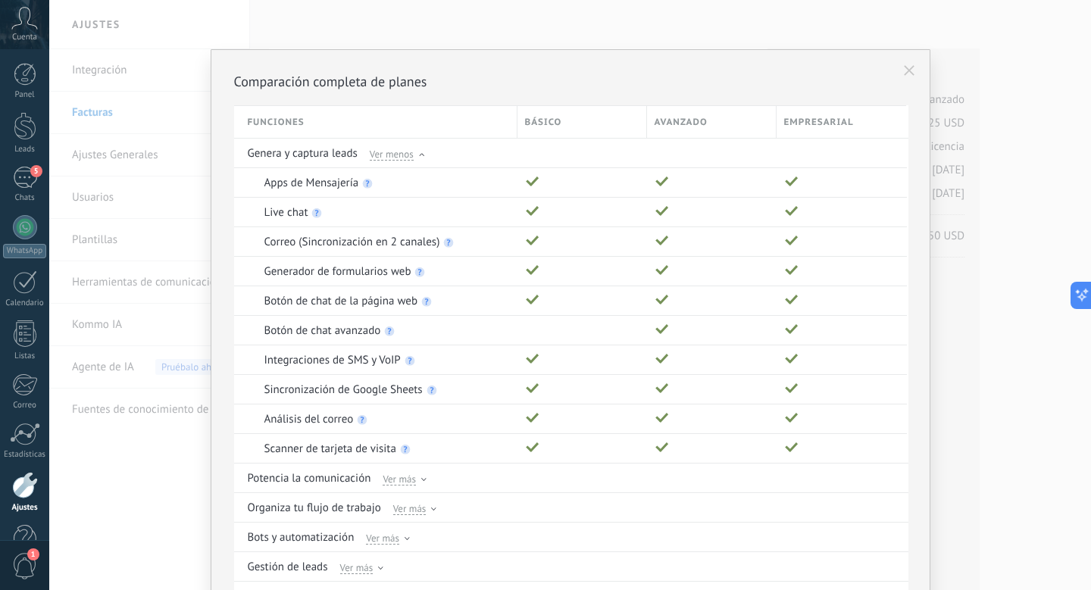
click at [911, 68] on button at bounding box center [909, 71] width 26 height 26
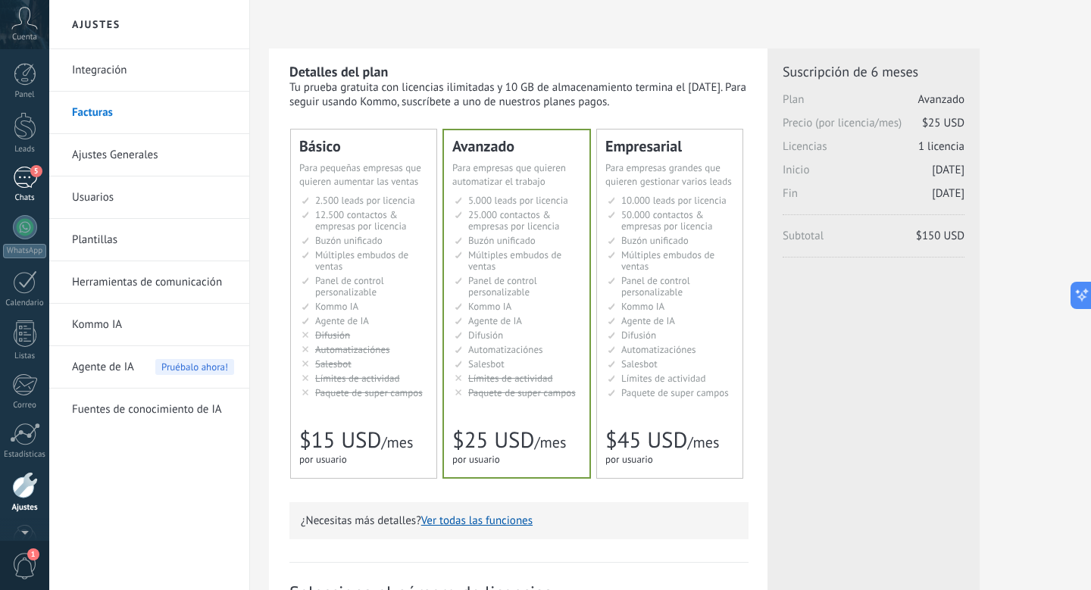
click at [11, 165] on div "Panel Leads 5 Chats WhatsApp Clientes" at bounding box center [24, 322] width 49 height 518
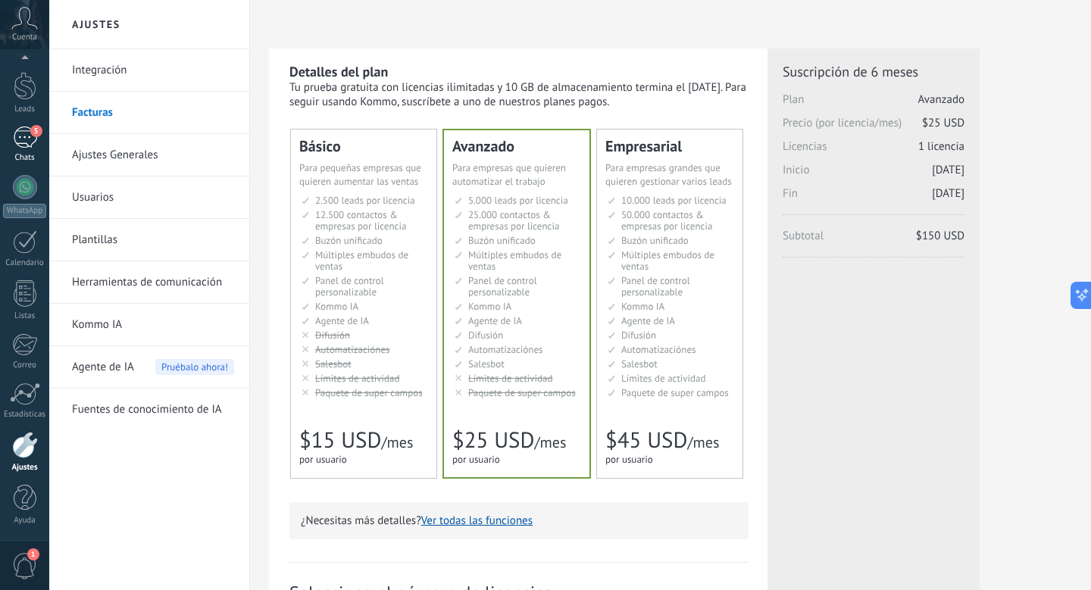
click at [16, 148] on link "5 Chats" at bounding box center [24, 144] width 49 height 36
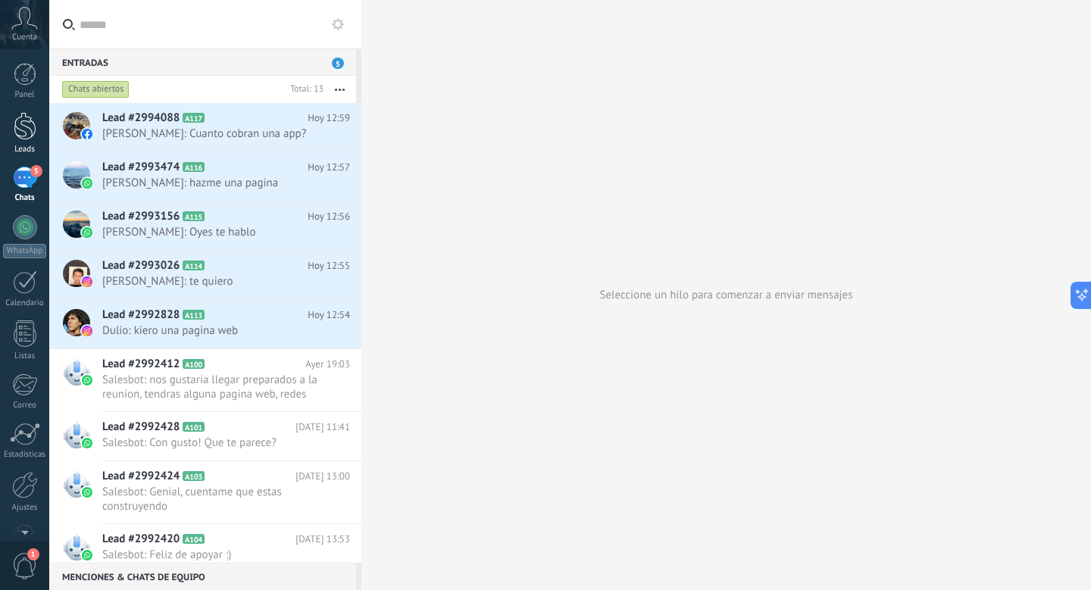
click at [17, 123] on div at bounding box center [25, 126] width 23 height 28
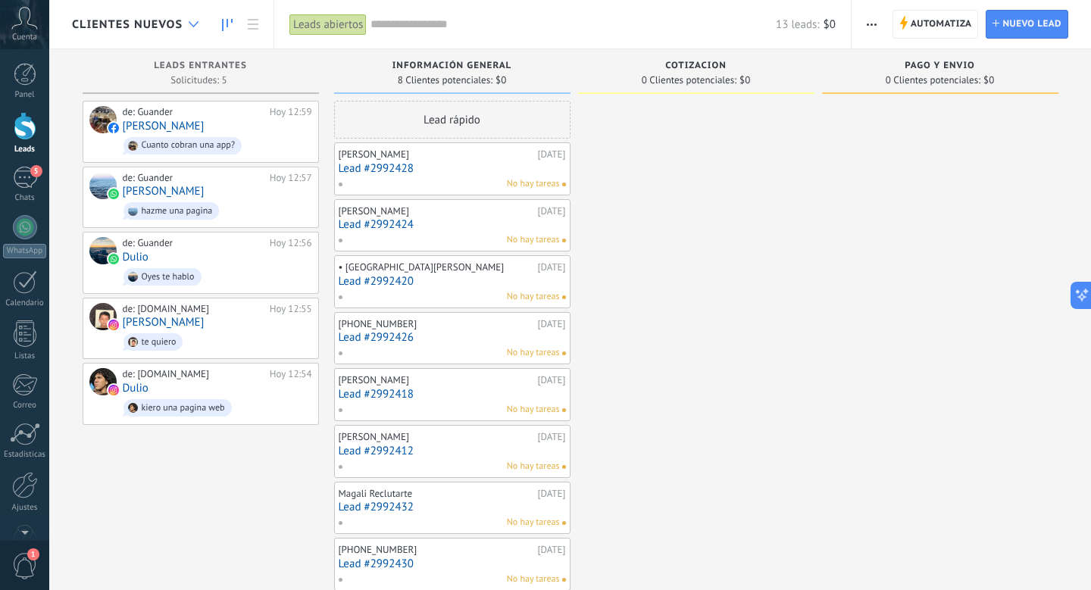
click at [192, 20] on div at bounding box center [193, 25] width 25 height 30
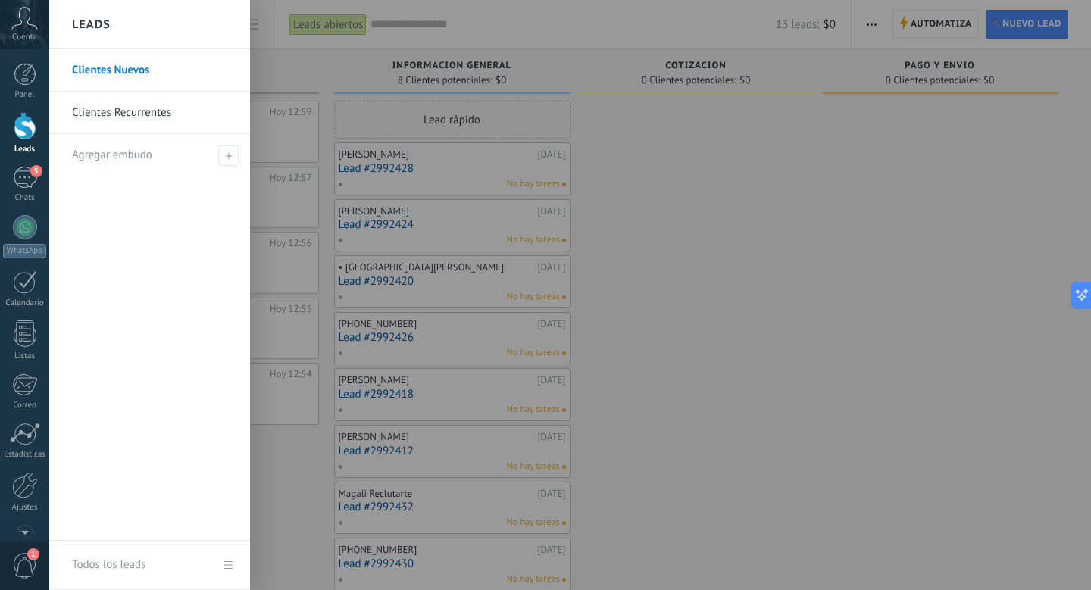
click at [323, 91] on div at bounding box center [594, 295] width 1091 height 590
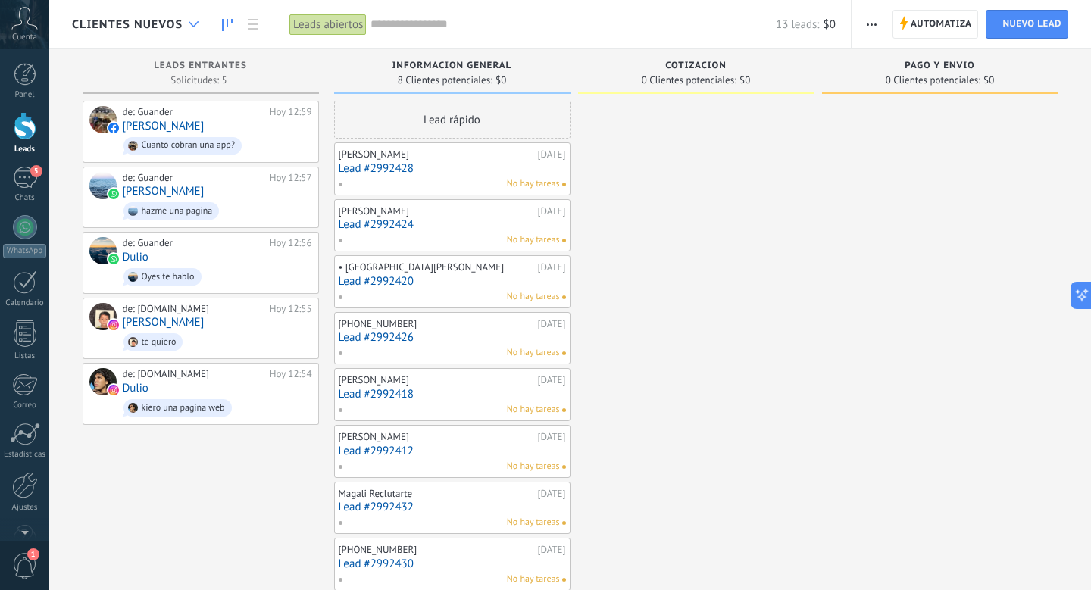
click at [193, 30] on div at bounding box center [193, 25] width 25 height 30
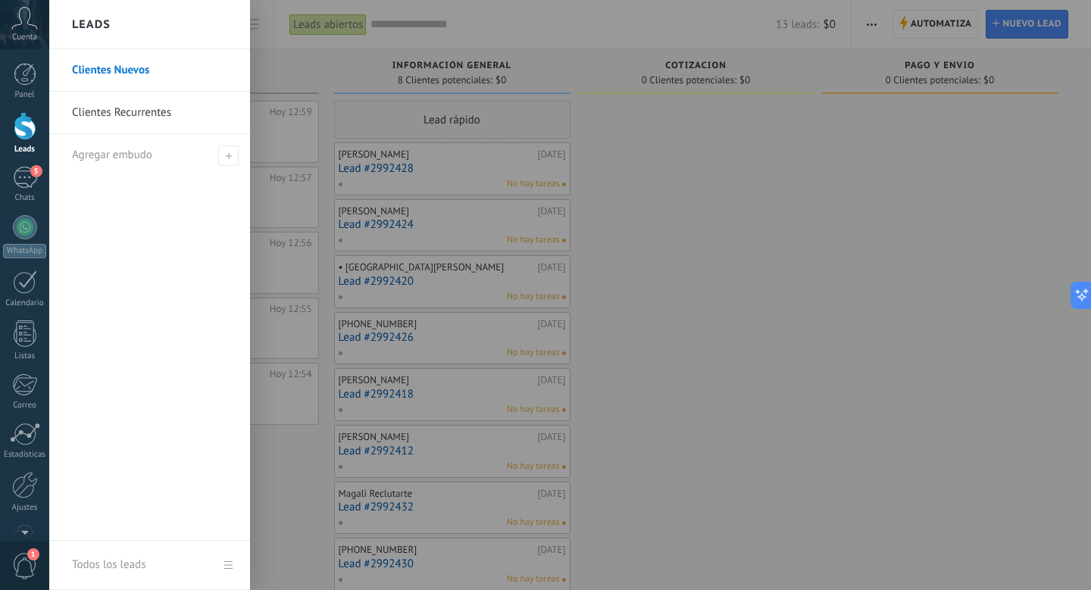
click at [320, 89] on div at bounding box center [594, 295] width 1091 height 590
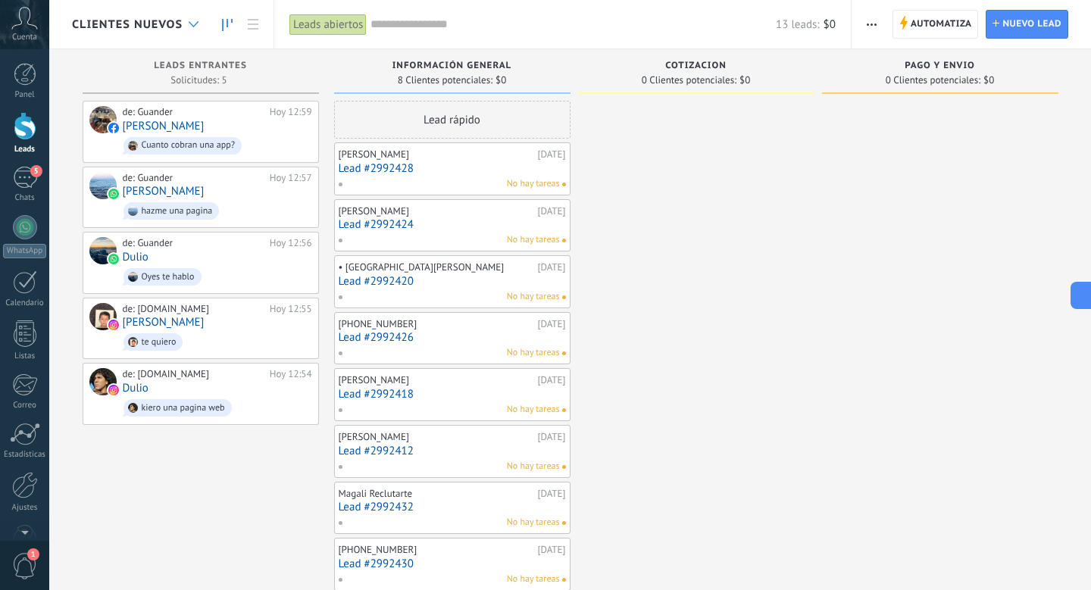
click at [189, 26] on icon at bounding box center [194, 24] width 10 height 6
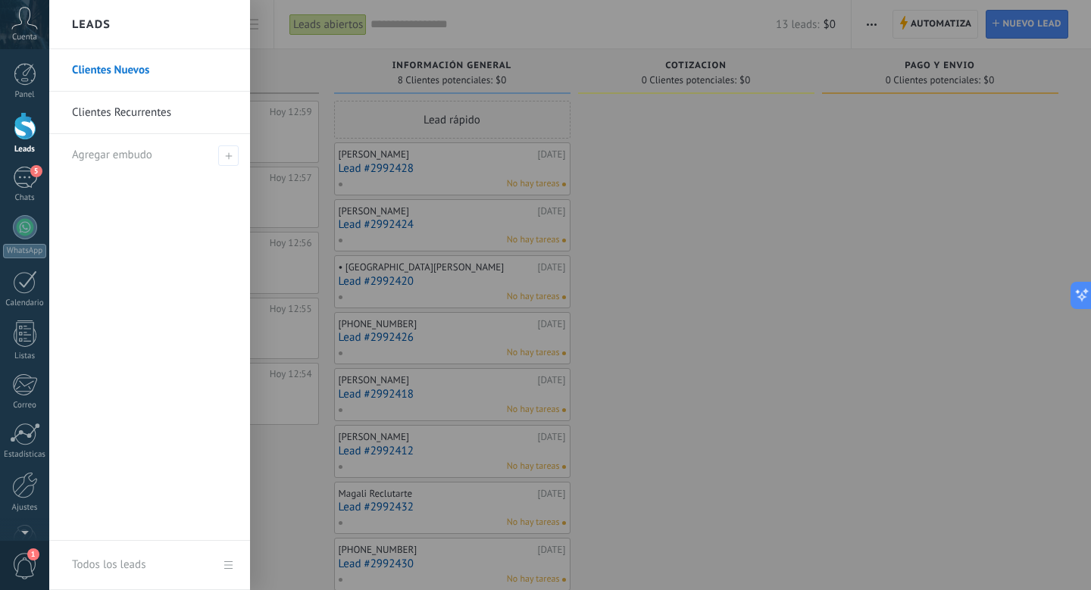
click at [151, 114] on link "Clientes Recurrentes" at bounding box center [153, 113] width 163 height 42
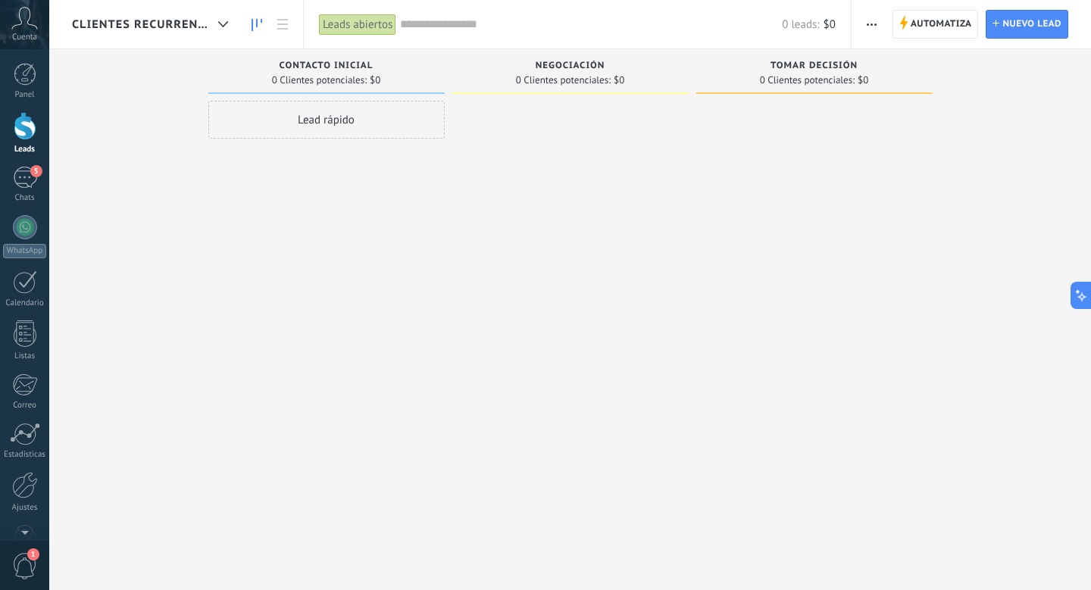
click at [161, 23] on span "Clientes Recurrentes" at bounding box center [142, 24] width 140 height 14
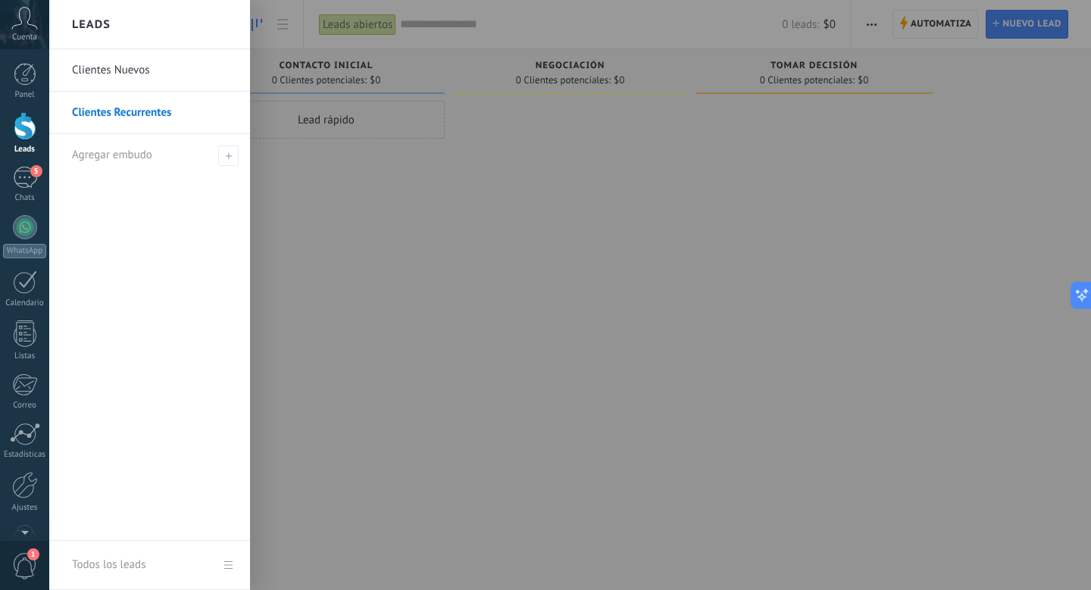
click at [148, 128] on link "Clientes Recurrentes" at bounding box center [153, 113] width 163 height 42
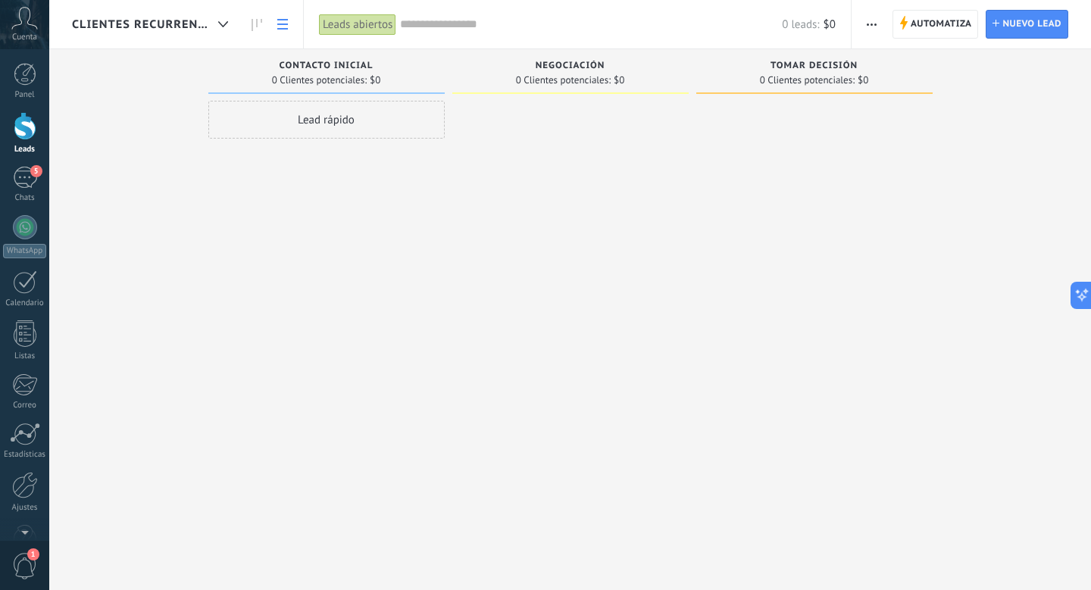
click at [275, 21] on link at bounding box center [283, 25] width 26 height 30
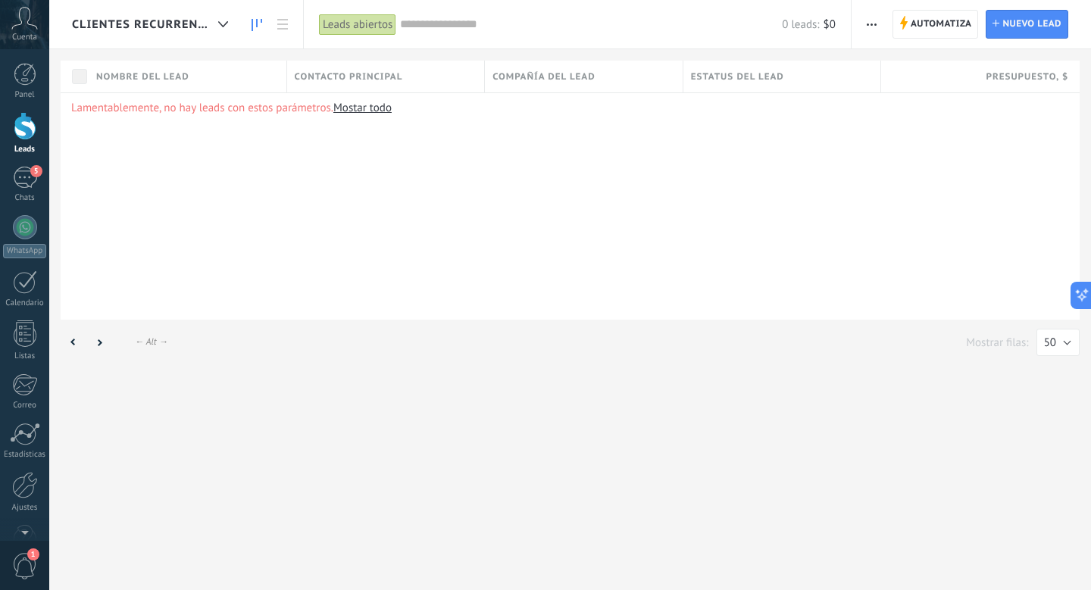
click at [261, 21] on use at bounding box center [256, 25] width 11 height 12
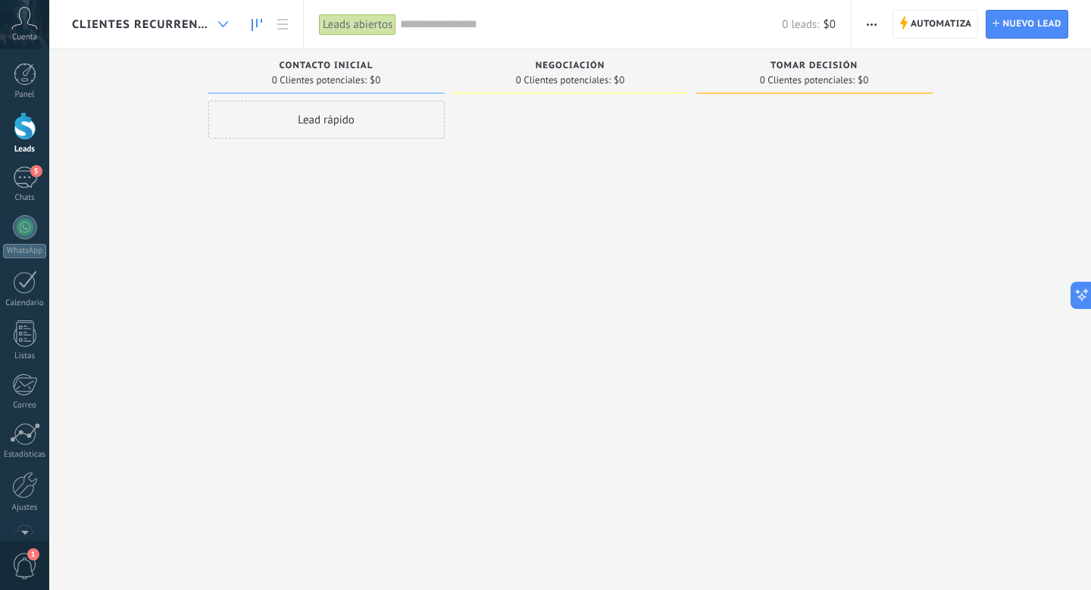
click at [224, 17] on div at bounding box center [223, 25] width 25 height 30
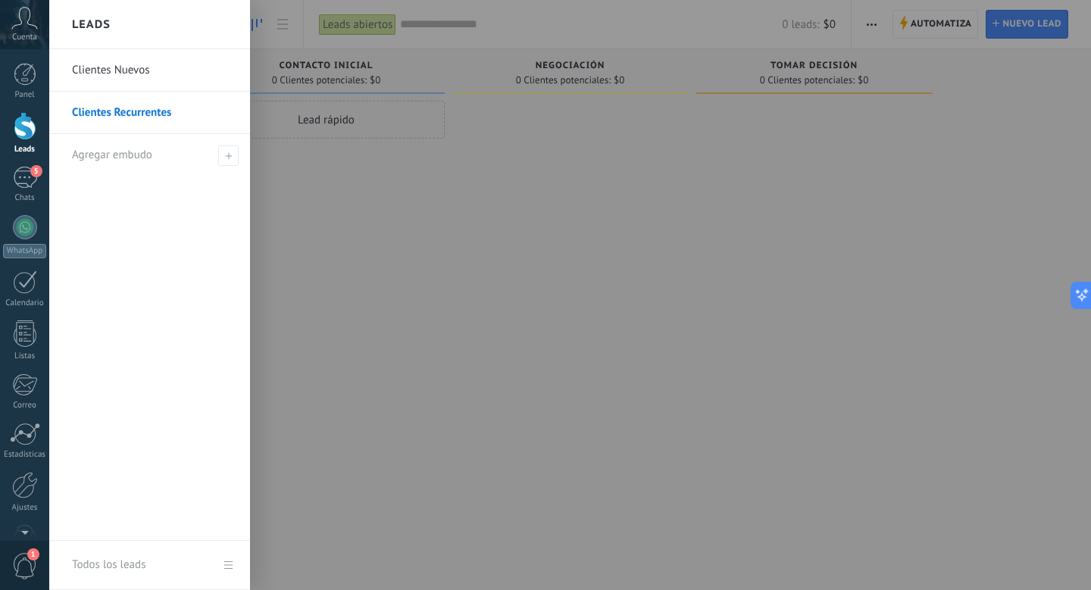
click at [225, 19] on div "Leads" at bounding box center [149, 24] width 201 height 49
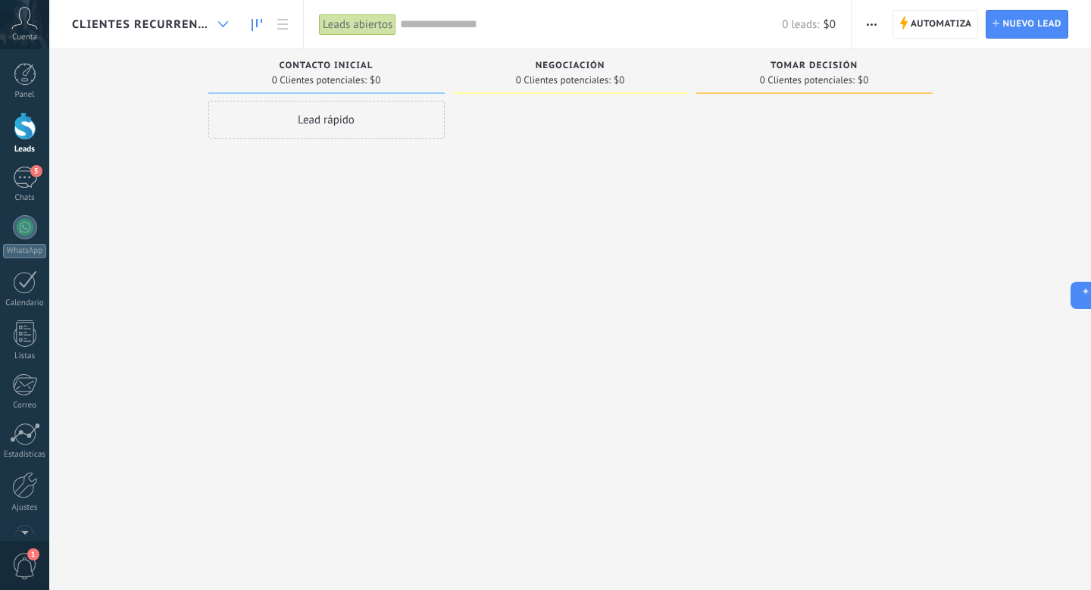
click at [216, 22] on div at bounding box center [223, 25] width 25 height 30
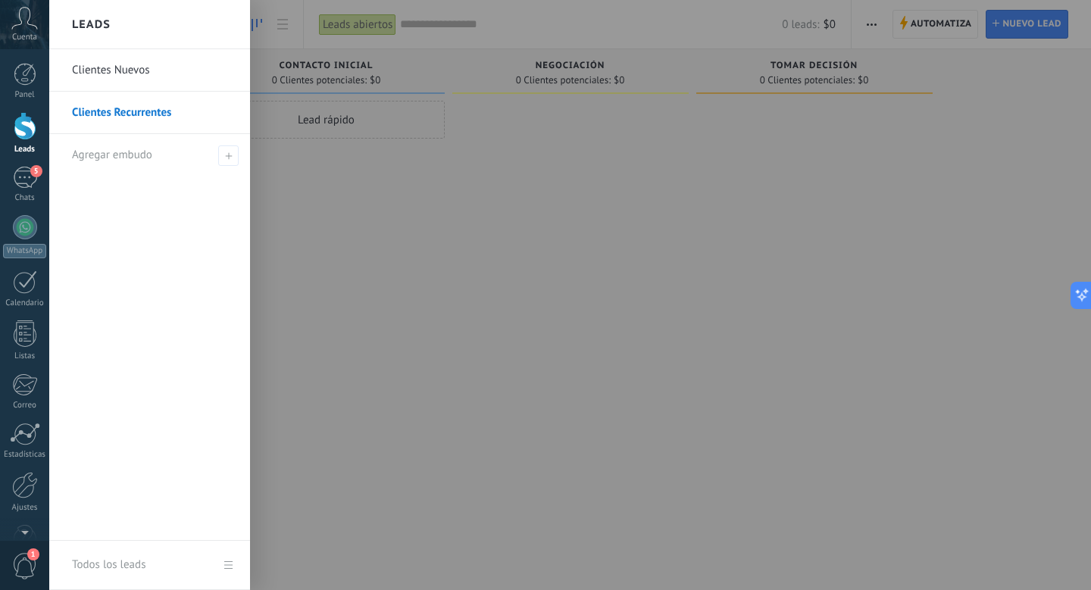
click at [179, 63] on link "Clientes Nuevos" at bounding box center [153, 70] width 163 height 42
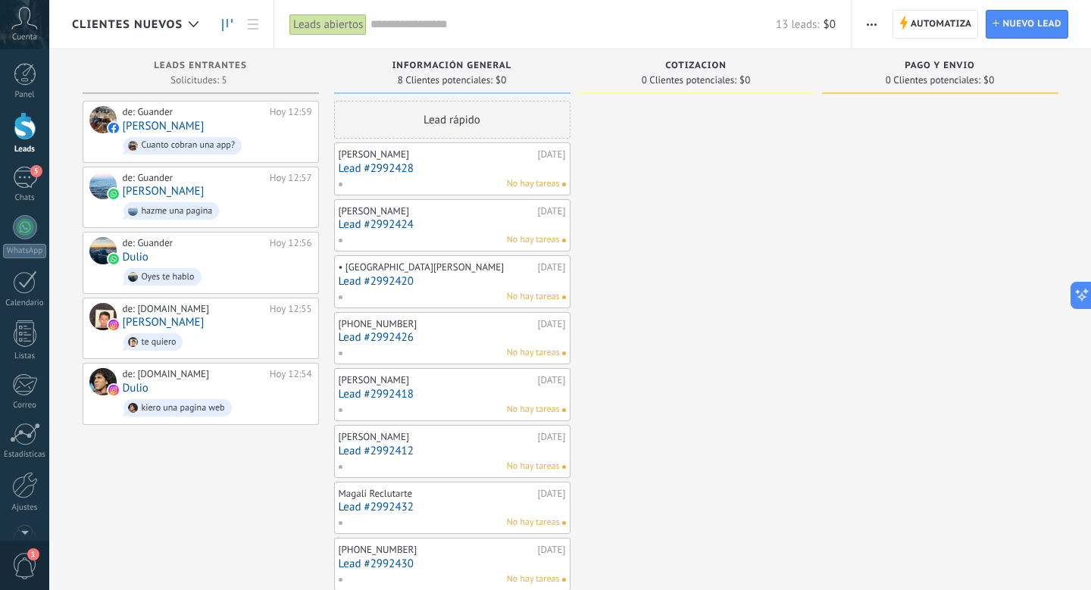
click at [192, 8] on div "Clientes Nuevos" at bounding box center [139, 24] width 134 height 48
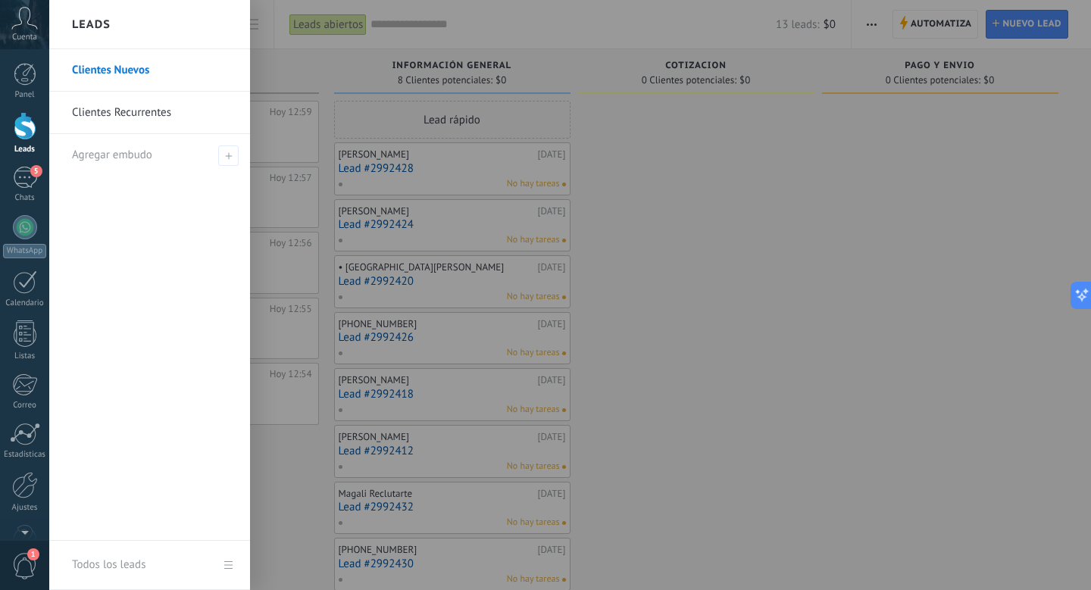
click at [147, 118] on link "Clientes Recurrentes" at bounding box center [153, 113] width 163 height 42
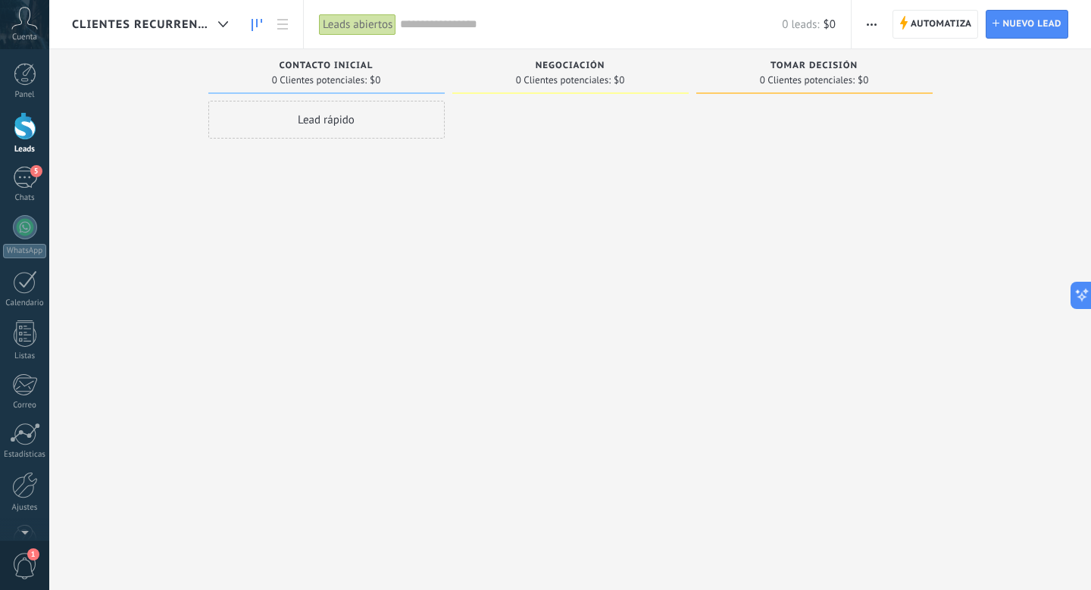
click at [205, 24] on span "Clientes Recurrentes" at bounding box center [142, 24] width 140 height 14
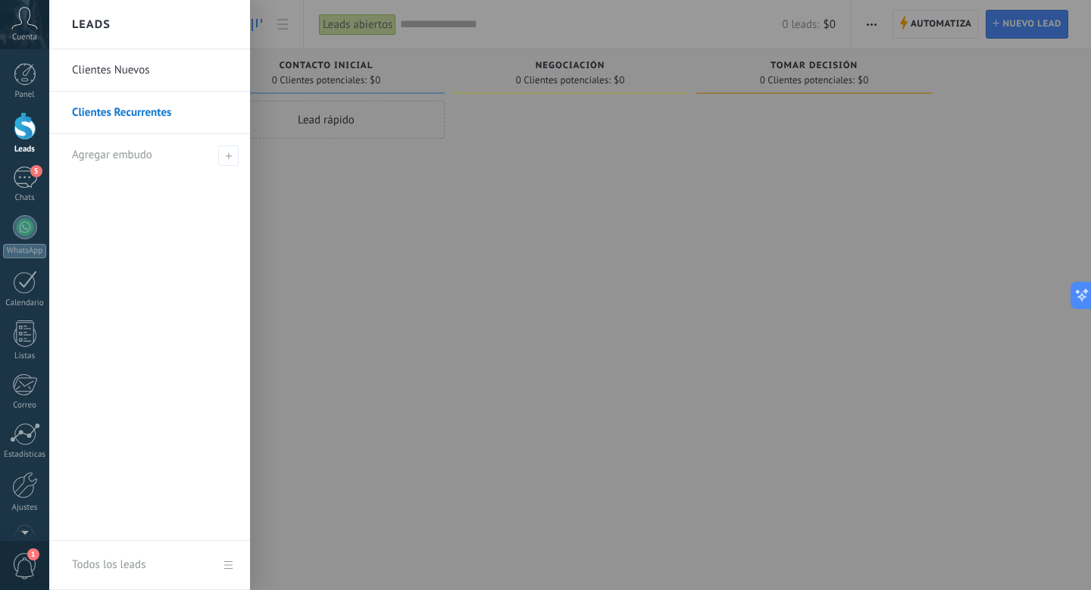
click at [151, 115] on link "Clientes Recurrentes" at bounding box center [153, 113] width 163 height 42
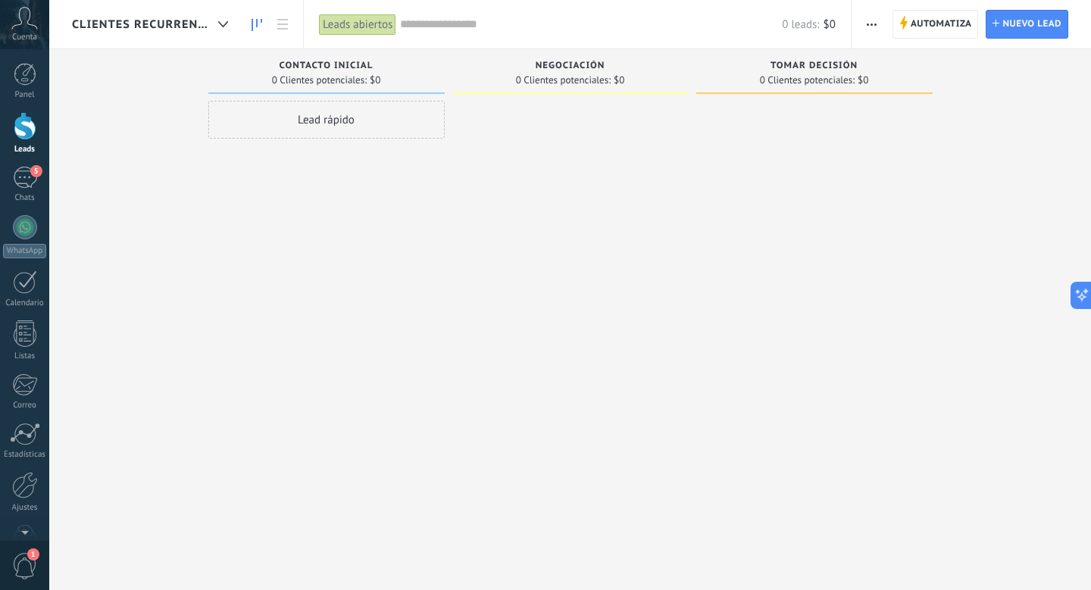
click at [867, 27] on span "button" at bounding box center [871, 24] width 10 height 29
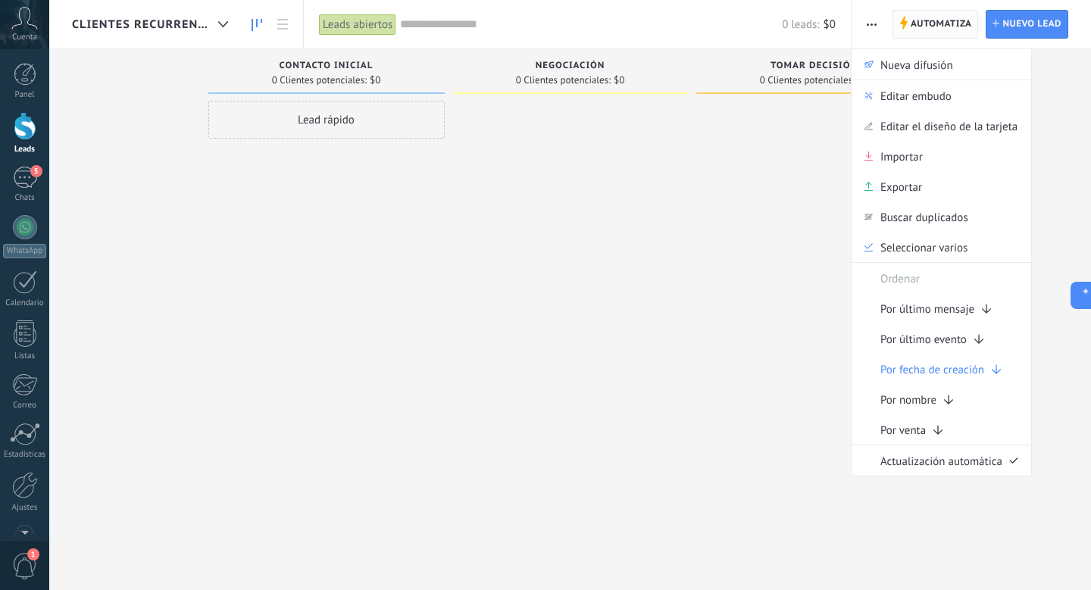
click at [928, 27] on span "Automatiza" at bounding box center [940, 24] width 61 height 27
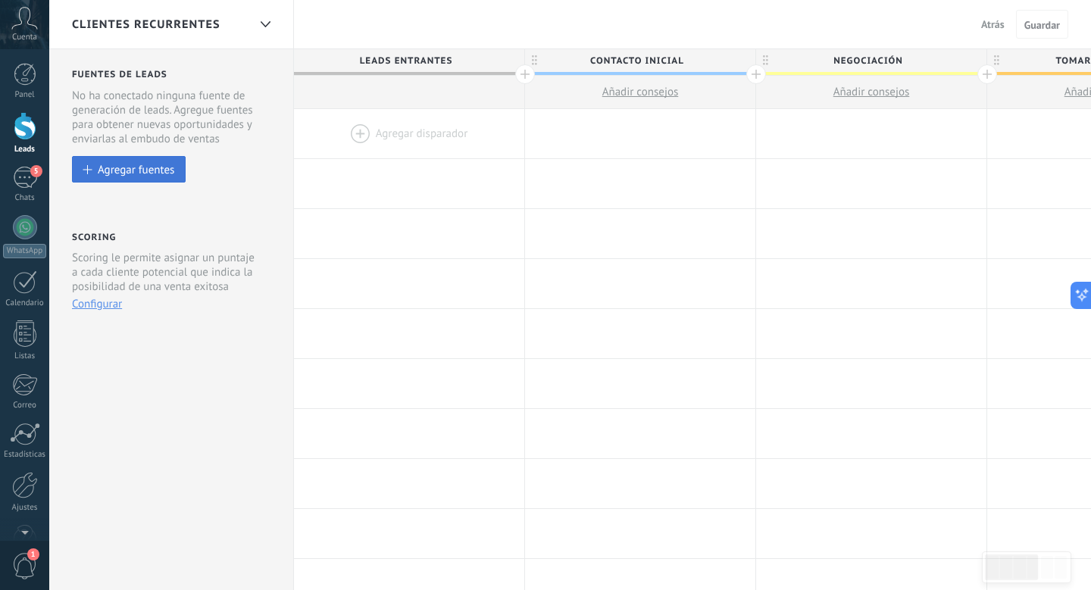
click at [140, 168] on div "Agregar fuentes" at bounding box center [136, 169] width 76 height 13
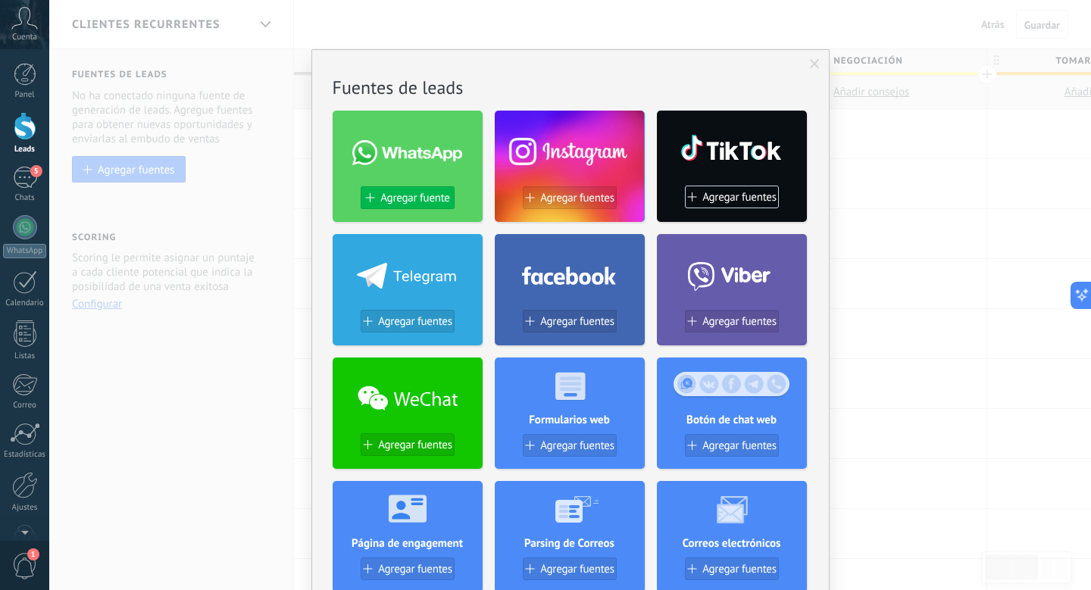
click at [426, 195] on span "Agregar fuente" at bounding box center [414, 198] width 69 height 13
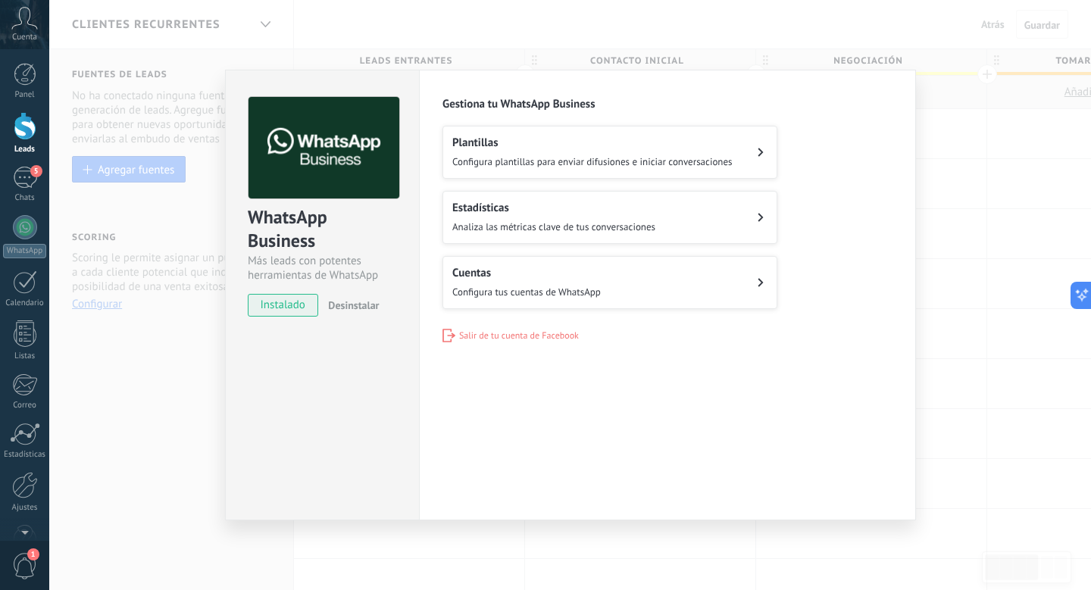
click at [514, 278] on h2 "Cuentas" at bounding box center [526, 273] width 148 height 14
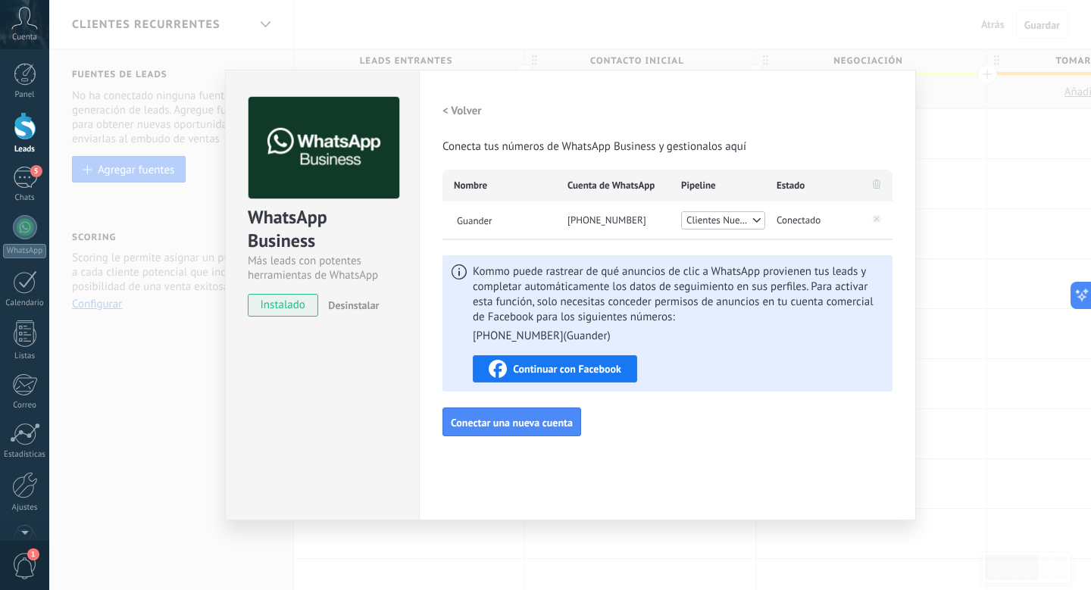
click at [598, 370] on span "Continuar con Facebook" at bounding box center [567, 369] width 108 height 11
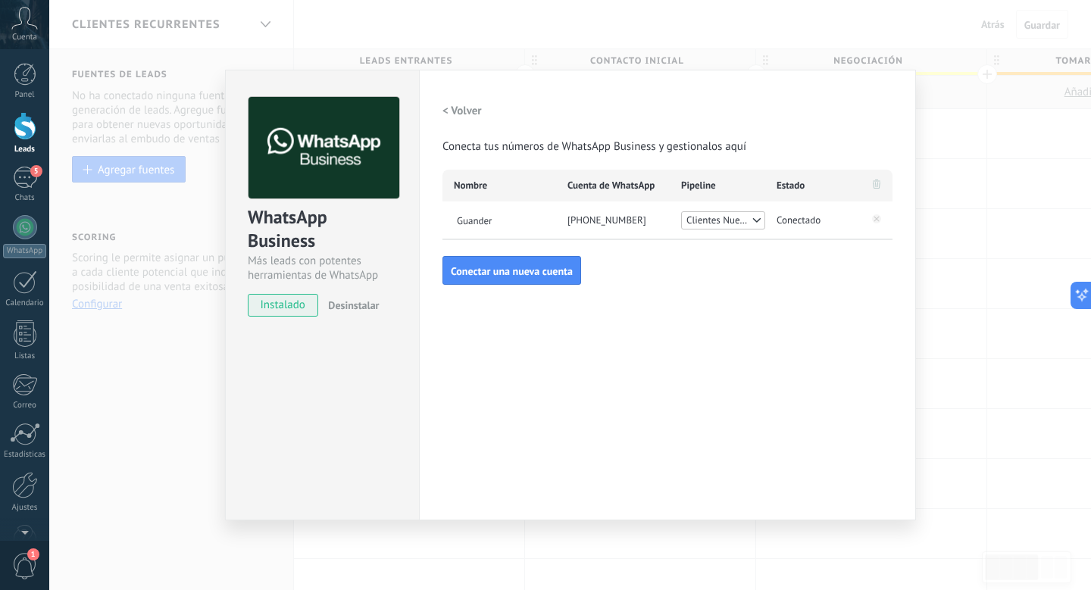
click at [722, 223] on span "Clientes Nuevos" at bounding box center [718, 220] width 64 height 15
click at [719, 251] on span "Clientes Recurrentes" at bounding box center [723, 245] width 84 height 32
click at [714, 221] on span "Clientes Recurrentes" at bounding box center [719, 220] width 67 height 15
click at [714, 237] on span "Clientes Nuevos" at bounding box center [723, 237] width 84 height 17
click at [544, 259] on button "Conectar una nueva cuenta" at bounding box center [511, 270] width 139 height 29
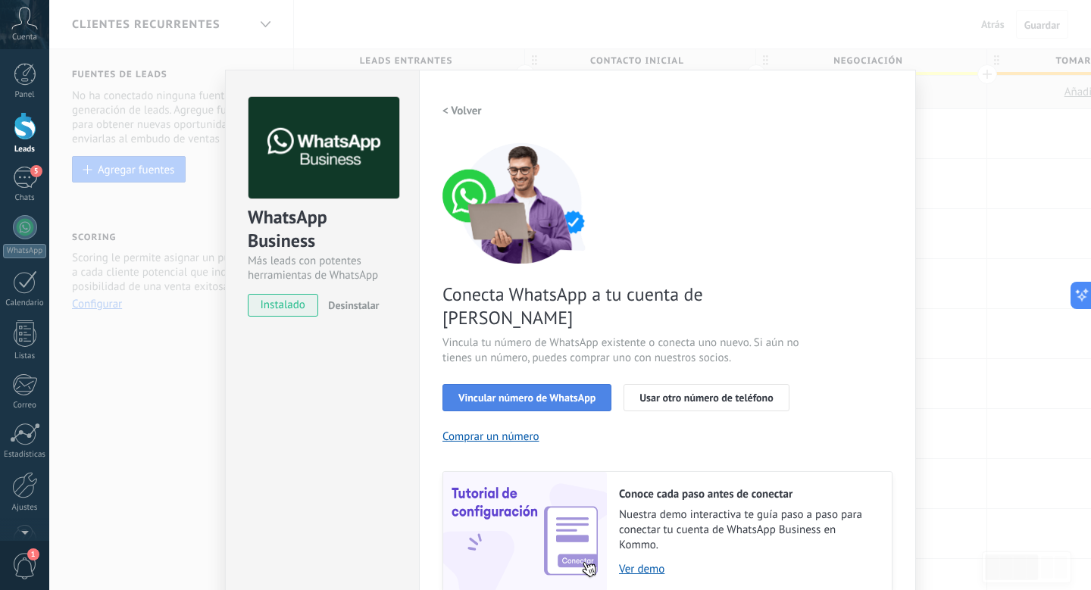
click at [575, 384] on button "Vincular número de WhatsApp" at bounding box center [526, 397] width 169 height 27
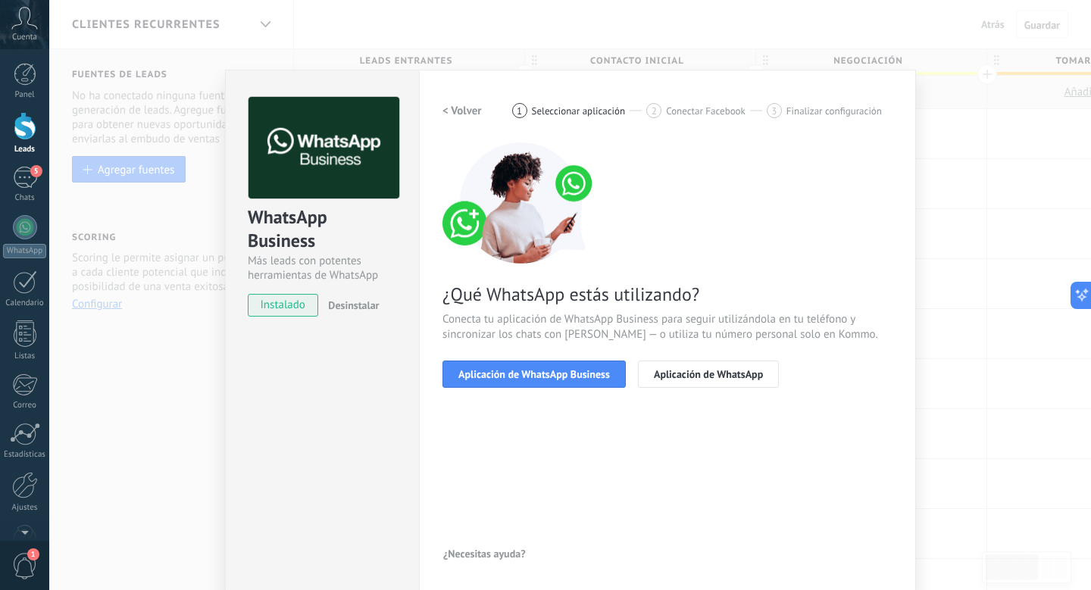
click at [575, 366] on button "Aplicación de WhatsApp Business" at bounding box center [533, 373] width 183 height 27
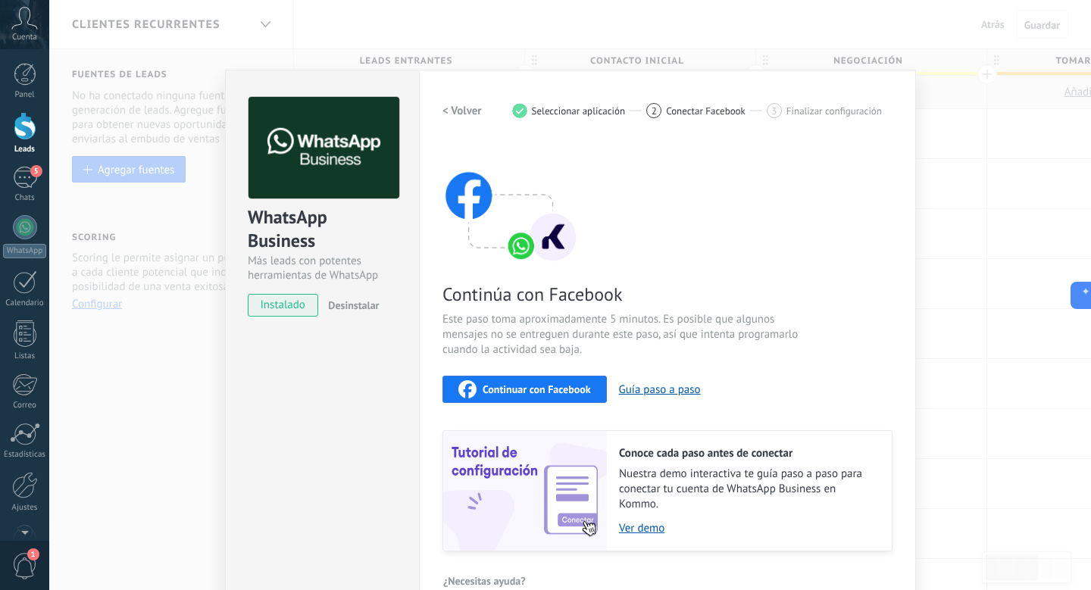
click at [576, 389] on span "Continuar con Facebook" at bounding box center [536, 389] width 108 height 11
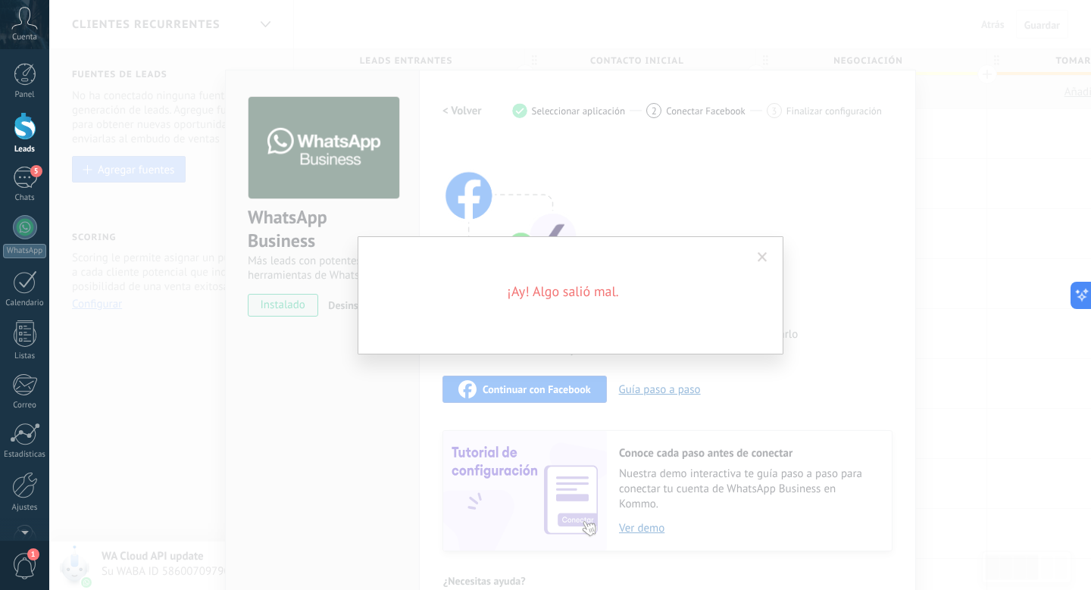
click at [763, 261] on span at bounding box center [762, 257] width 10 height 11
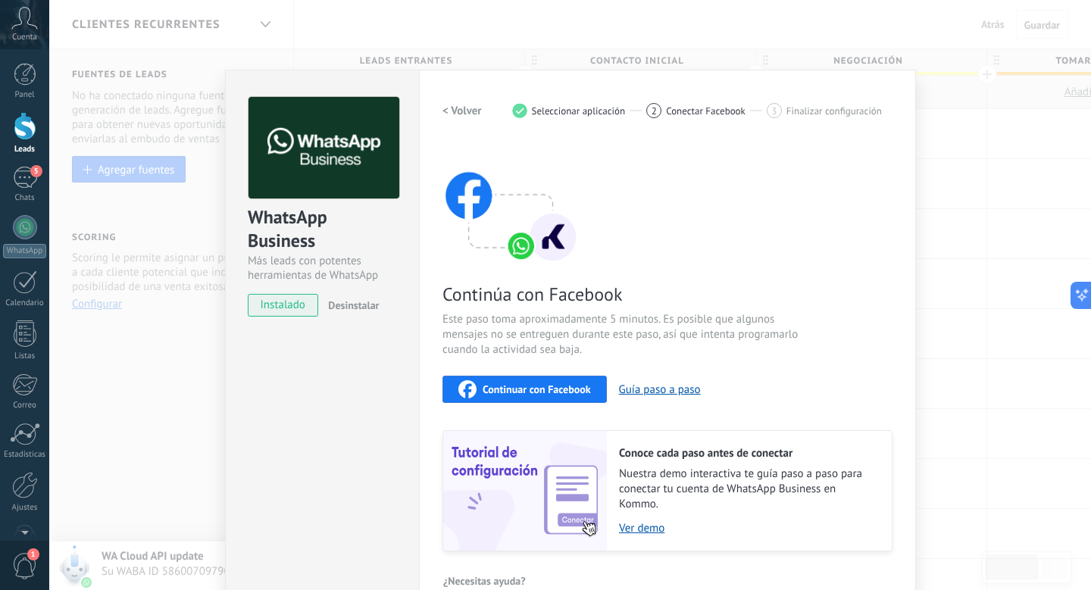
click at [969, 120] on div "WhatsApp Business Más leads con potentes herramientas de WhatsApp instalado Des…" at bounding box center [569, 295] width 1041 height 590
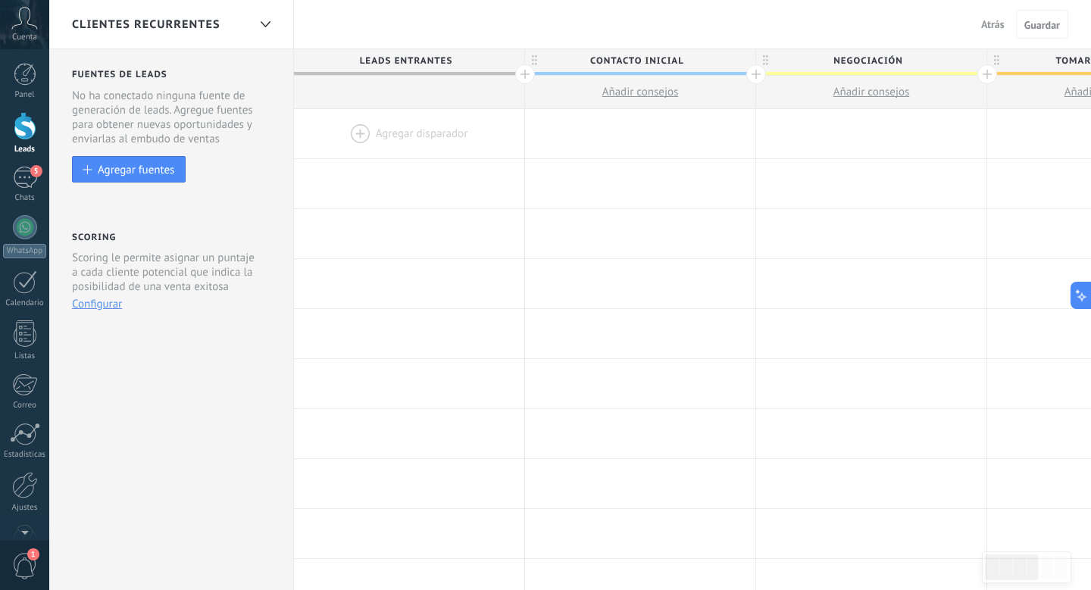
click at [174, 30] on span "Clientes Recurrentes" at bounding box center [146, 24] width 148 height 14
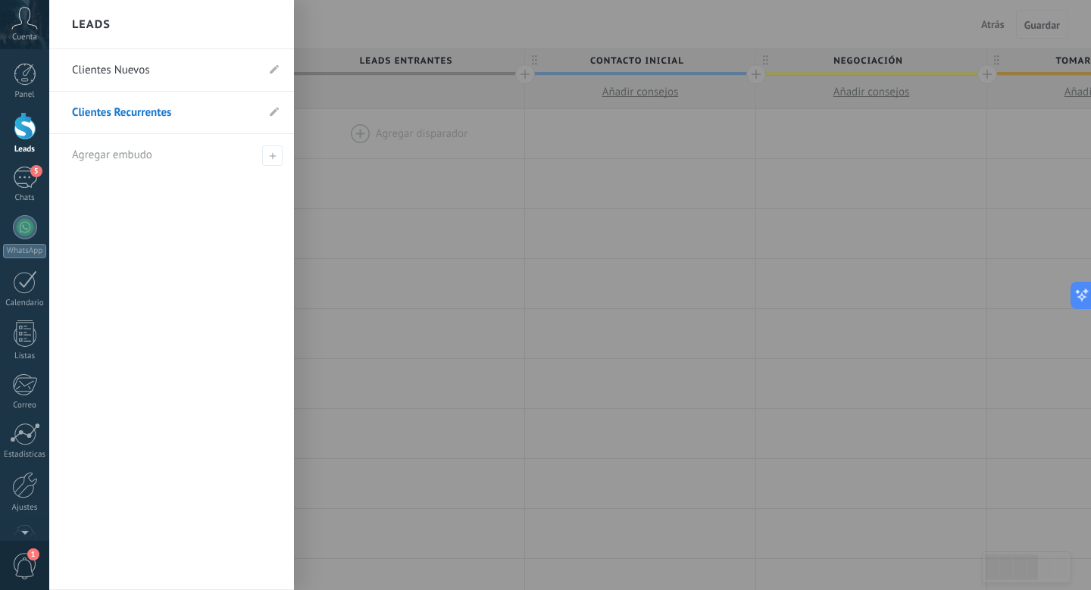
click at [184, 68] on link "Clientes Nuevos" at bounding box center [164, 70] width 184 height 42
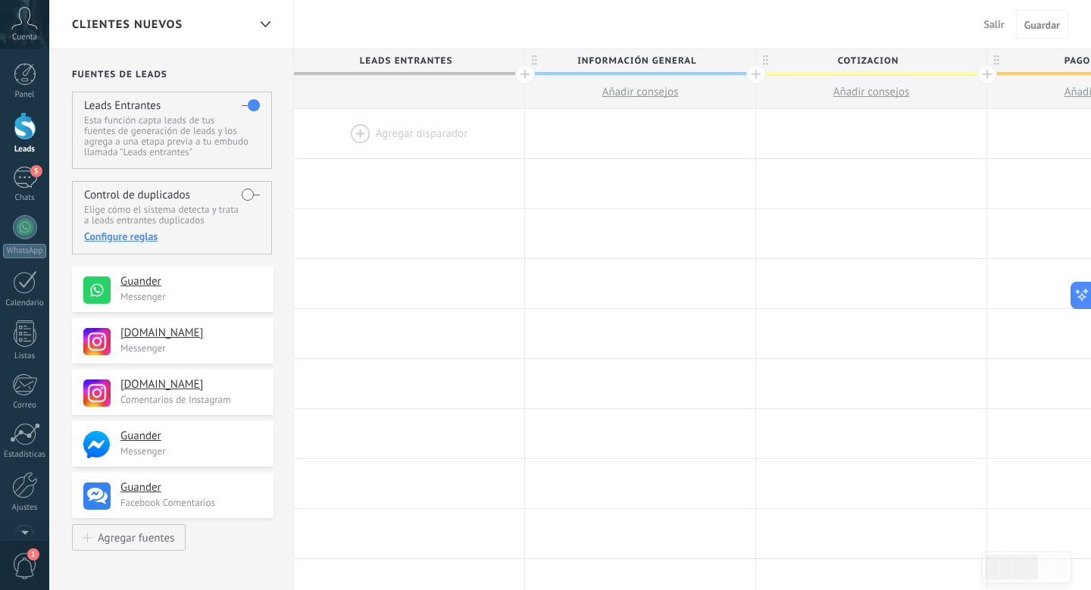
click at [182, 71] on h2 "Fuentes de leads" at bounding box center [172, 74] width 201 height 11
click at [170, 70] on h2 "Fuentes de leads" at bounding box center [172, 74] width 201 height 11
click at [249, 20] on div "Clientes Nuevos" at bounding box center [171, 24] width 245 height 48
click at [269, 23] on icon at bounding box center [266, 24] width 10 height 6
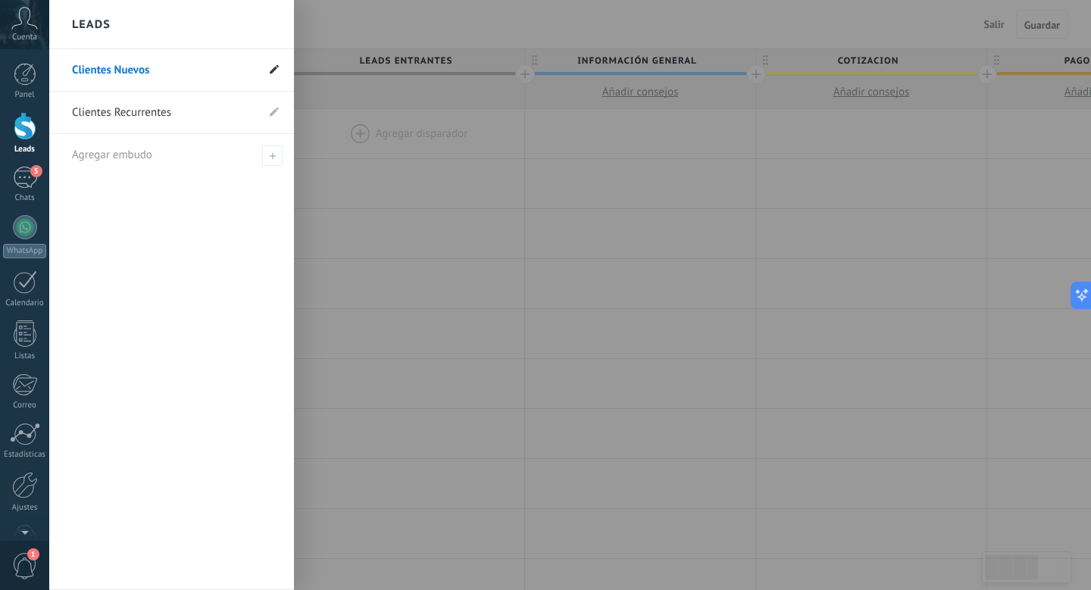
click at [277, 70] on icon at bounding box center [274, 68] width 9 height 9
click at [227, 76] on input "**********" at bounding box center [164, 70] width 184 height 24
type input "*"
type input "**********"
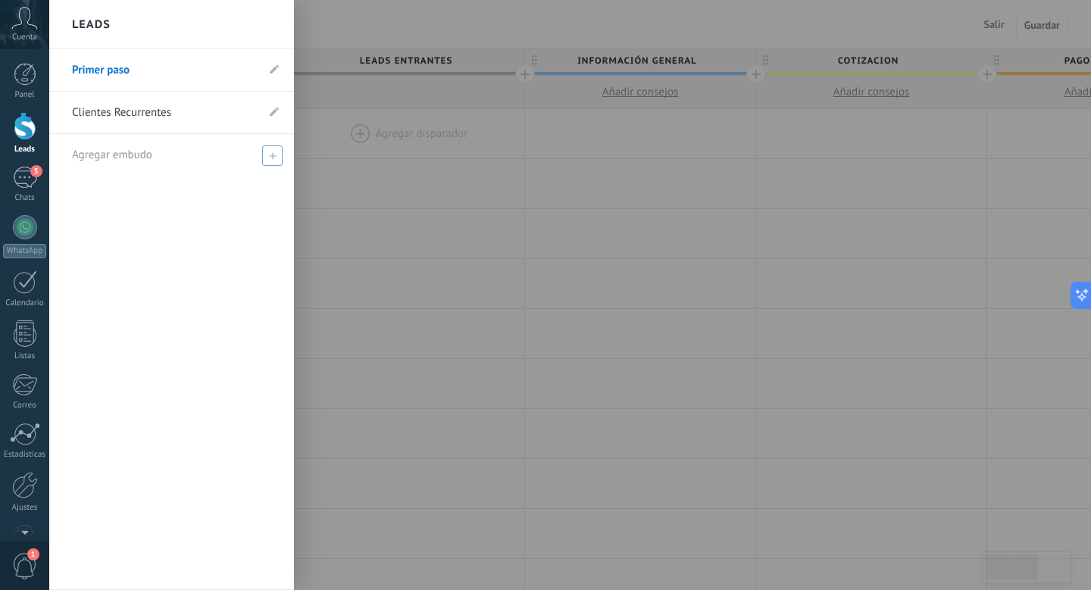
click at [271, 166] on div "Agregar embudo" at bounding box center [175, 155] width 207 height 42
type input "**********"
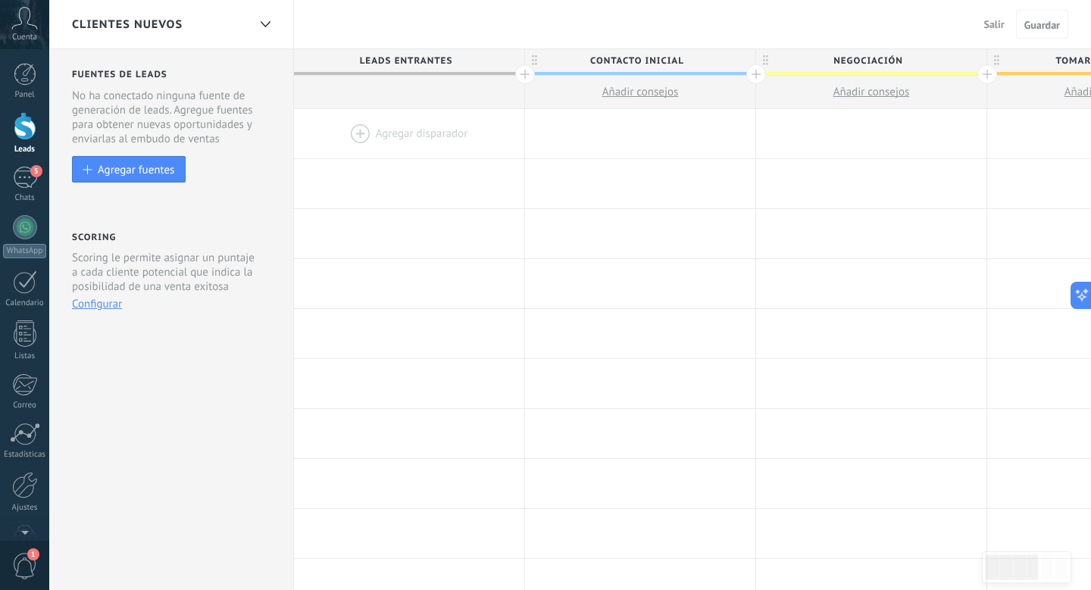
click at [242, 30] on div "Clientes Nuevos" at bounding box center [160, 24] width 176 height 48
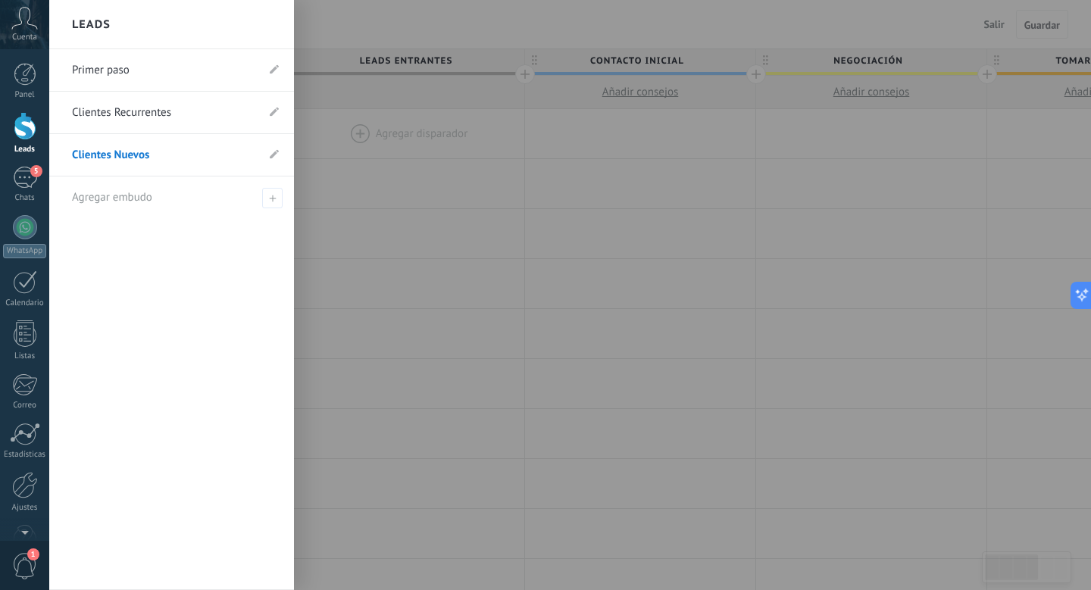
click at [158, 71] on link "Primer paso" at bounding box center [164, 70] width 184 height 42
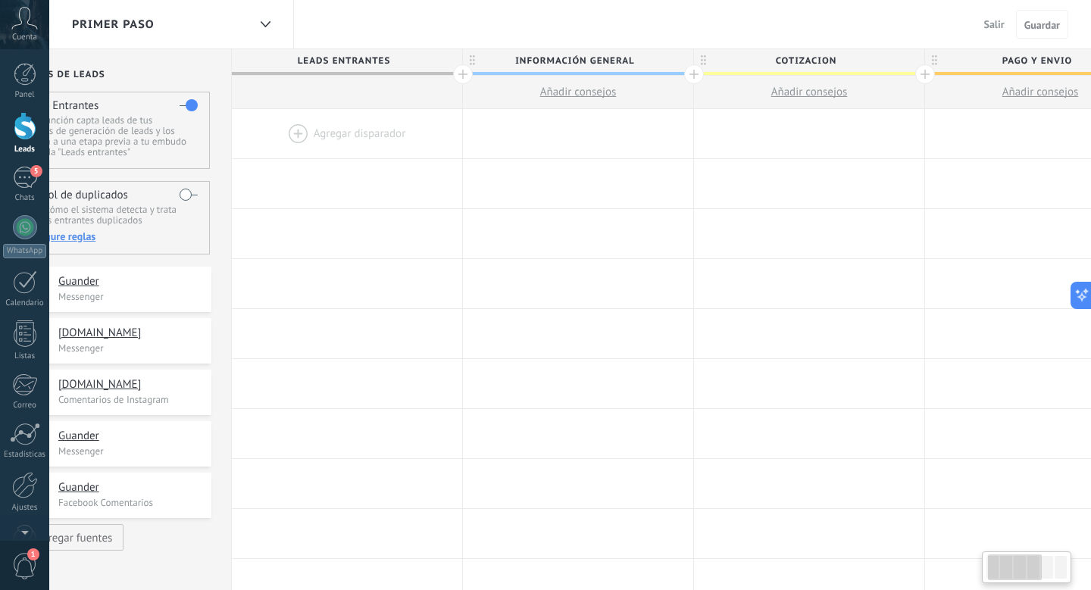
scroll to position [0, 76]
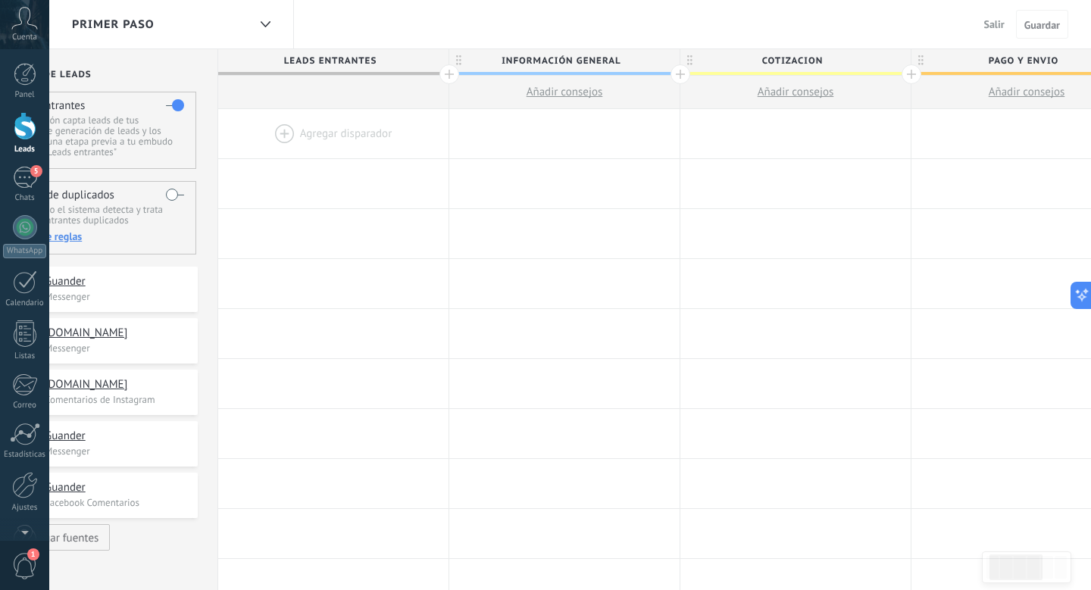
click at [460, 58] on icon at bounding box center [458, 60] width 5 height 11
click at [649, 55] on body ".abccls-1,.abccls-2{fill-rule:evenodd}.abccls-2{fill:#fff} .abfcls-1{fill:none}…" at bounding box center [545, 295] width 1091 height 590
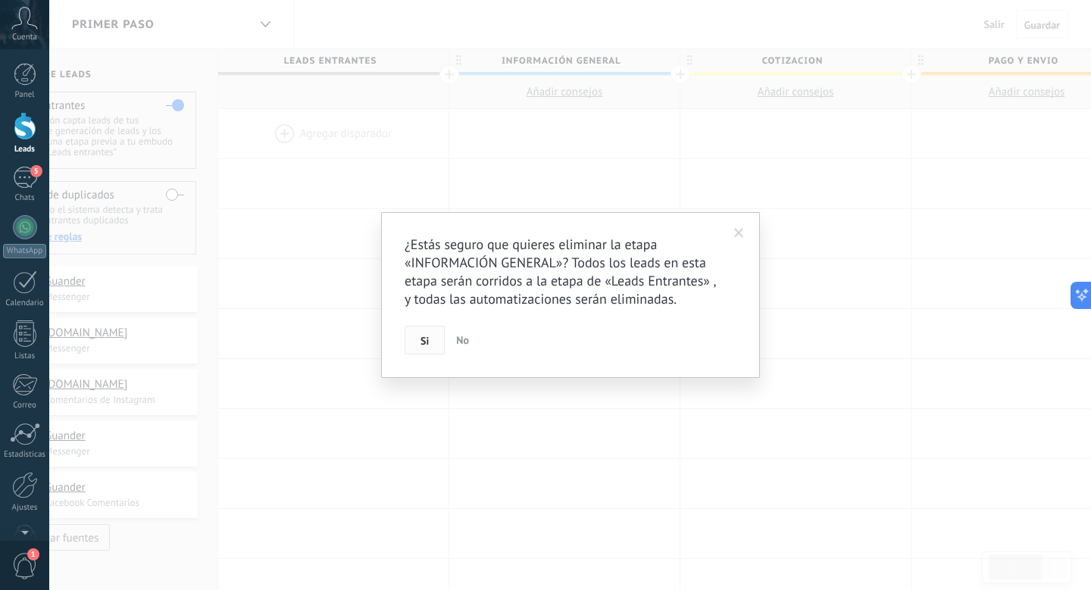
click at [413, 340] on button "Si" at bounding box center [424, 340] width 40 height 29
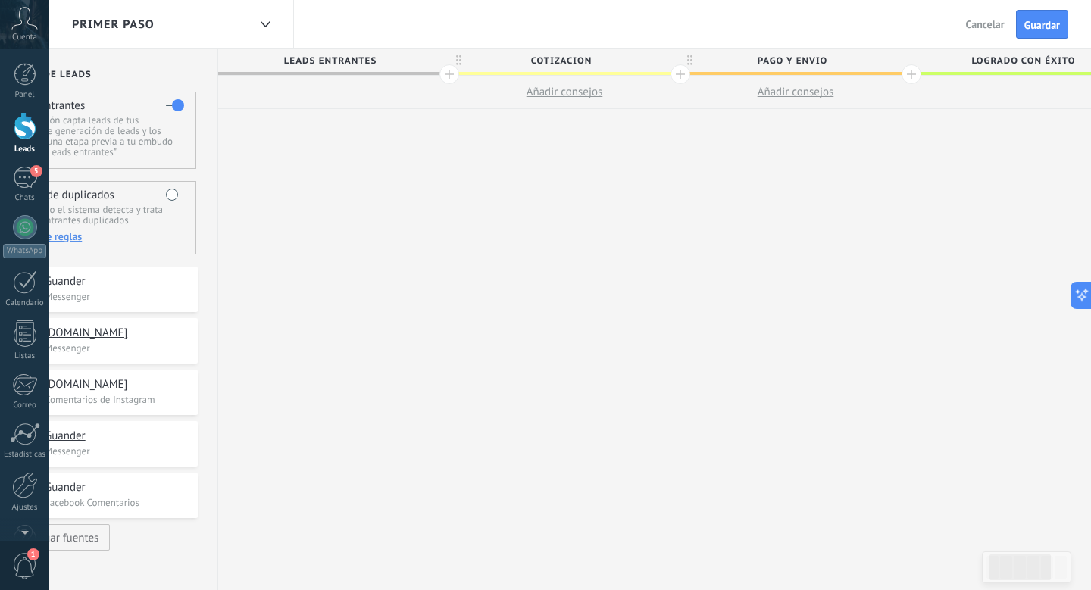
click at [459, 61] on icon at bounding box center [458, 60] width 5 height 11
click at [648, 61] on body ".abccls-1,.abccls-2{fill-rule:evenodd}.abccls-2{fill:#fff} .abfcls-1{fill:none}…" at bounding box center [545, 295] width 1091 height 590
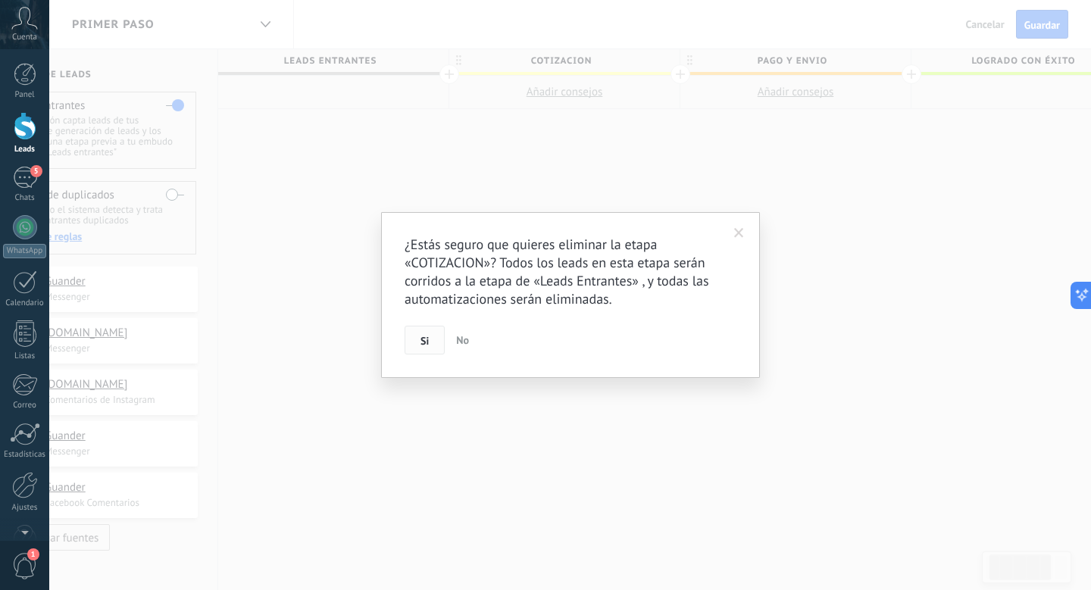
click at [414, 345] on button "Si" at bounding box center [424, 340] width 40 height 29
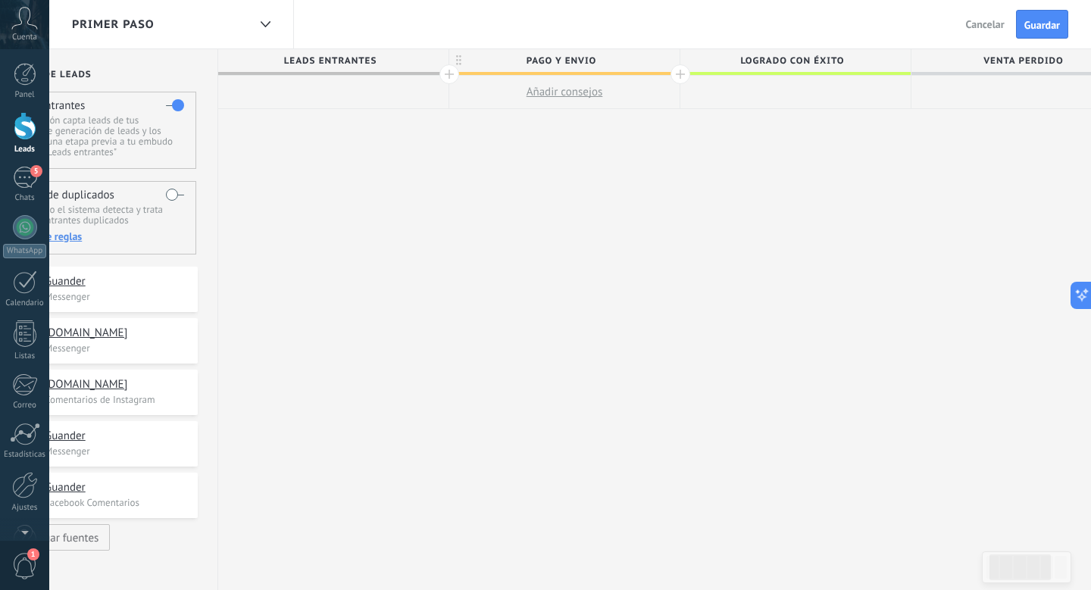
click at [466, 57] on span "PAGO Y ENVIO" at bounding box center [560, 60] width 223 height 23
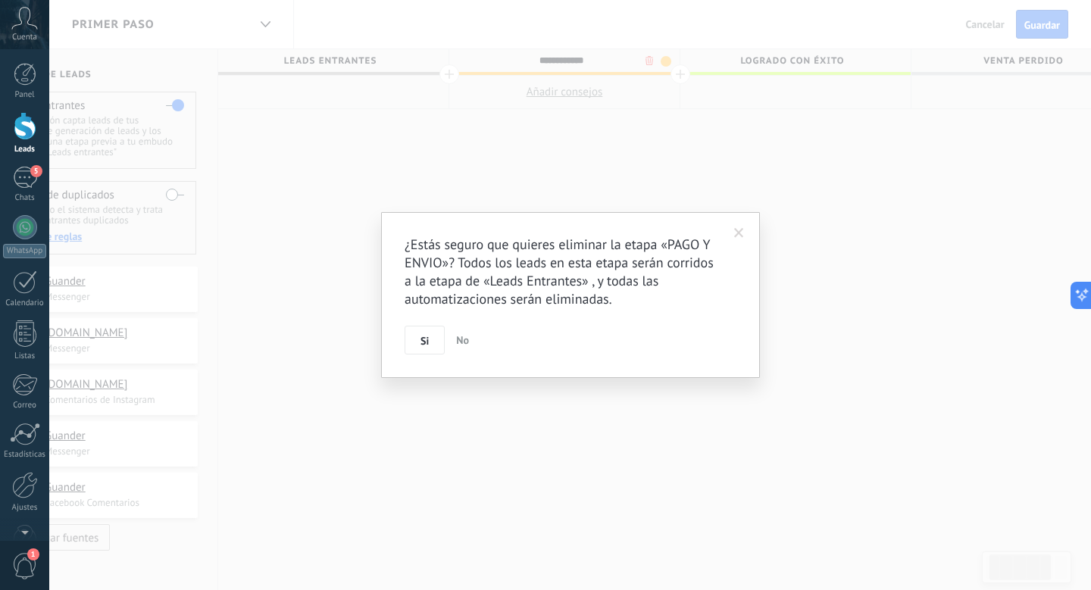
click at [652, 59] on body ".abccls-1,.abccls-2{fill-rule:evenodd}.abccls-2{fill:#fff} .abfcls-1{fill:none}…" at bounding box center [545, 295] width 1091 height 590
click at [430, 335] on button "Si" at bounding box center [424, 340] width 40 height 29
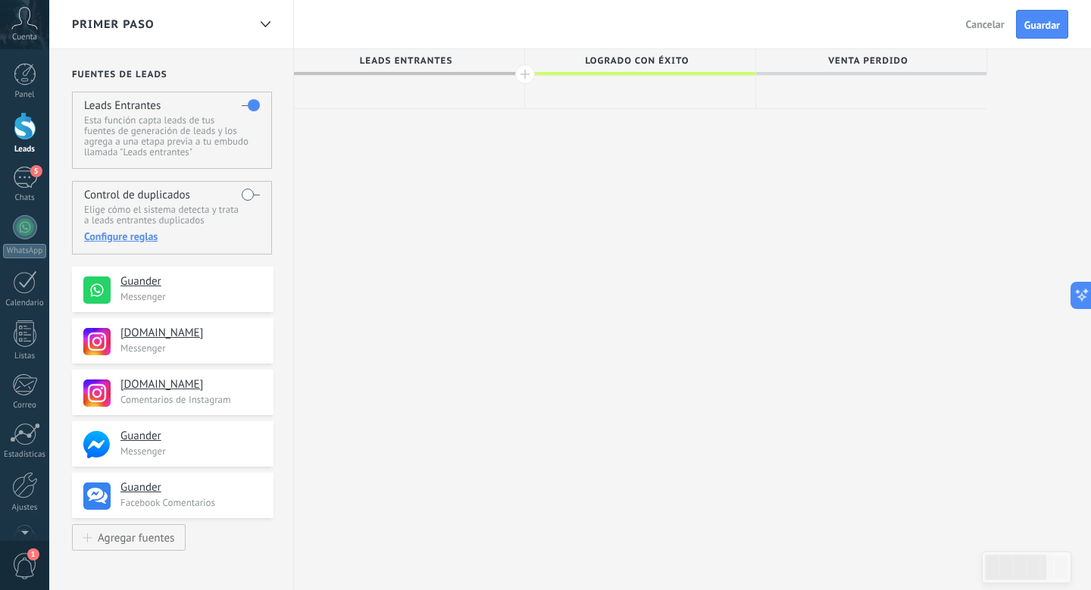
click at [526, 61] on span "Logrado con éxito" at bounding box center [636, 60] width 223 height 23
click at [606, 65] on input "**********" at bounding box center [636, 60] width 201 height 23
click at [614, 199] on div "**********" at bounding box center [640, 369] width 693 height 641
click at [1063, 26] on button "Guardar" at bounding box center [1042, 24] width 52 height 29
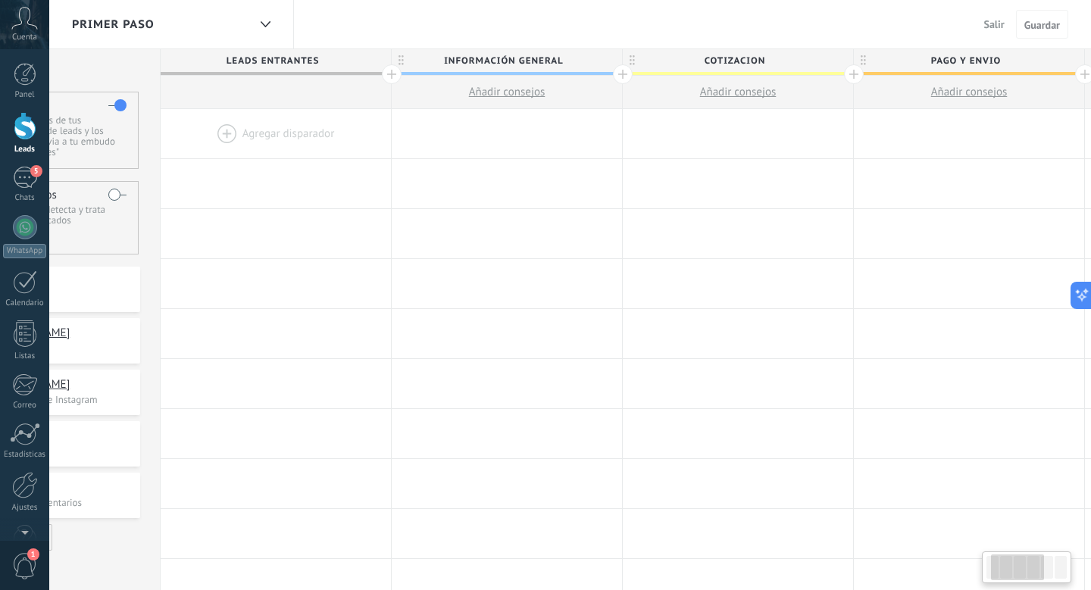
scroll to position [0, 78]
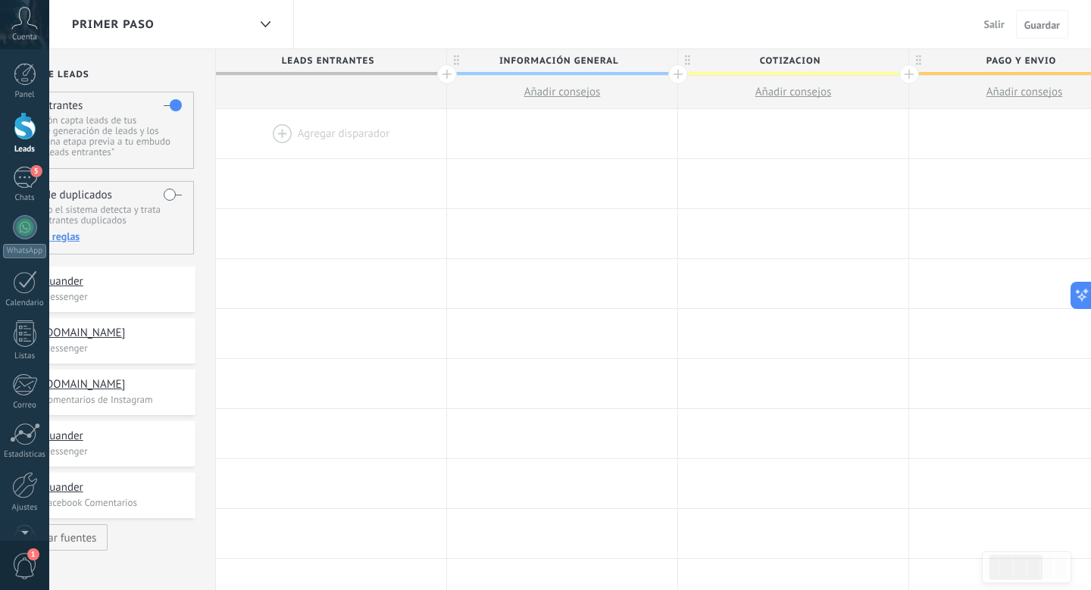
click at [464, 57] on span "INFORMACIÓN GENERAL" at bounding box center [558, 60] width 223 height 23
click at [642, 59] on body ".abccls-1,.abccls-2{fill-rule:evenodd}.abccls-2{fill:#fff} .abfcls-1{fill:none}…" at bounding box center [545, 295] width 1091 height 590
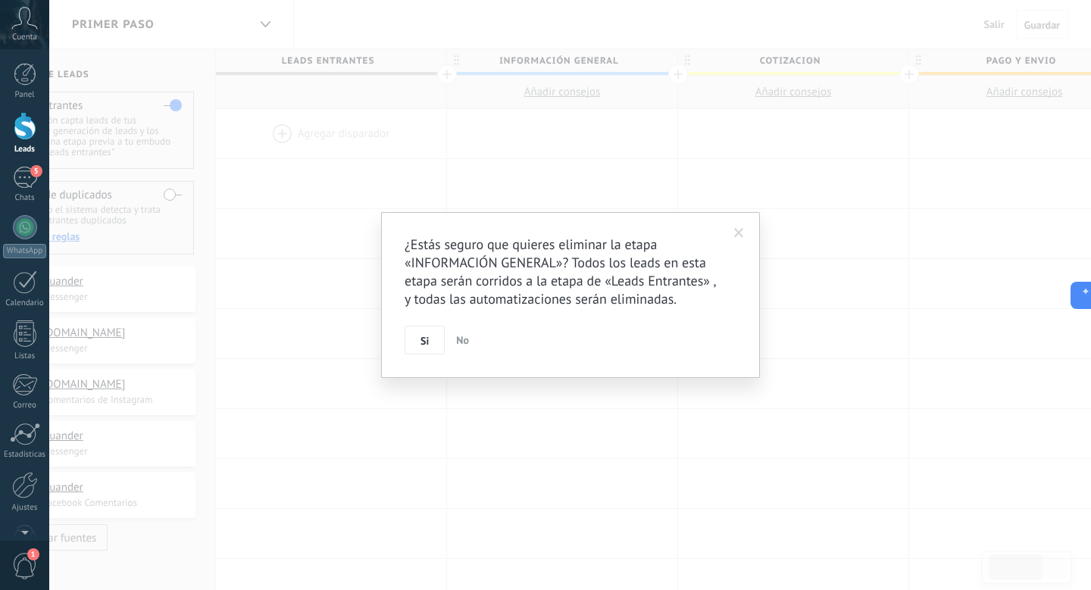
click at [413, 354] on div "¿Estás seguro que quieres eliminar la etapa «INFORMACIÓN GENERAL»? Todos los le…" at bounding box center [570, 295] width 379 height 166
click at [419, 346] on button "Si" at bounding box center [424, 340] width 40 height 29
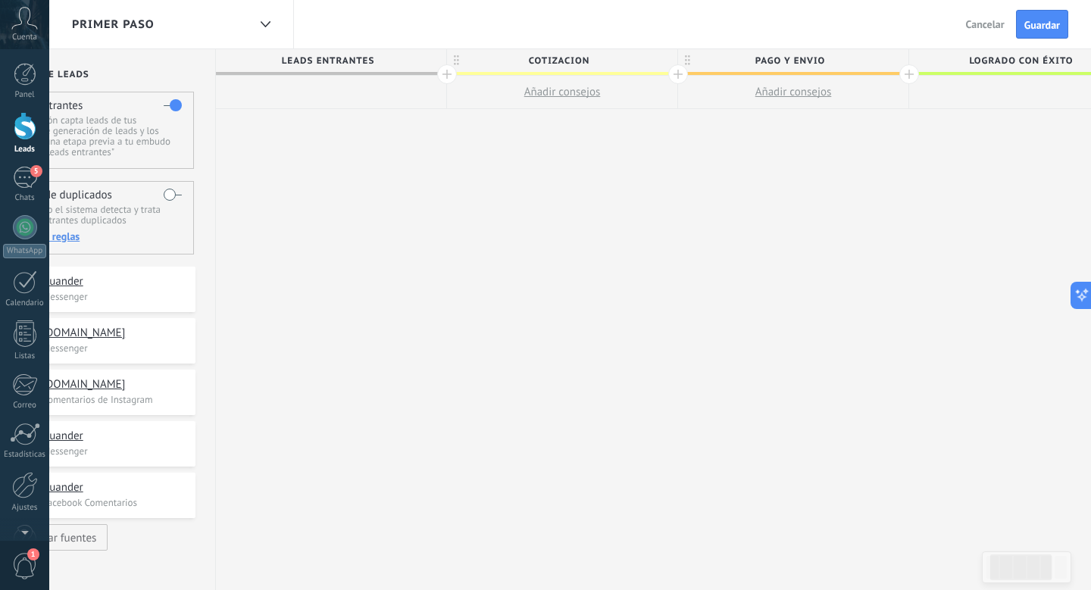
click at [456, 63] on icon at bounding box center [456, 60] width 5 height 11
click at [644, 59] on body ".abccls-1,.abccls-2{fill-rule:evenodd}.abccls-2{fill:#fff} .abfcls-1{fill:none}…" at bounding box center [545, 295] width 1091 height 590
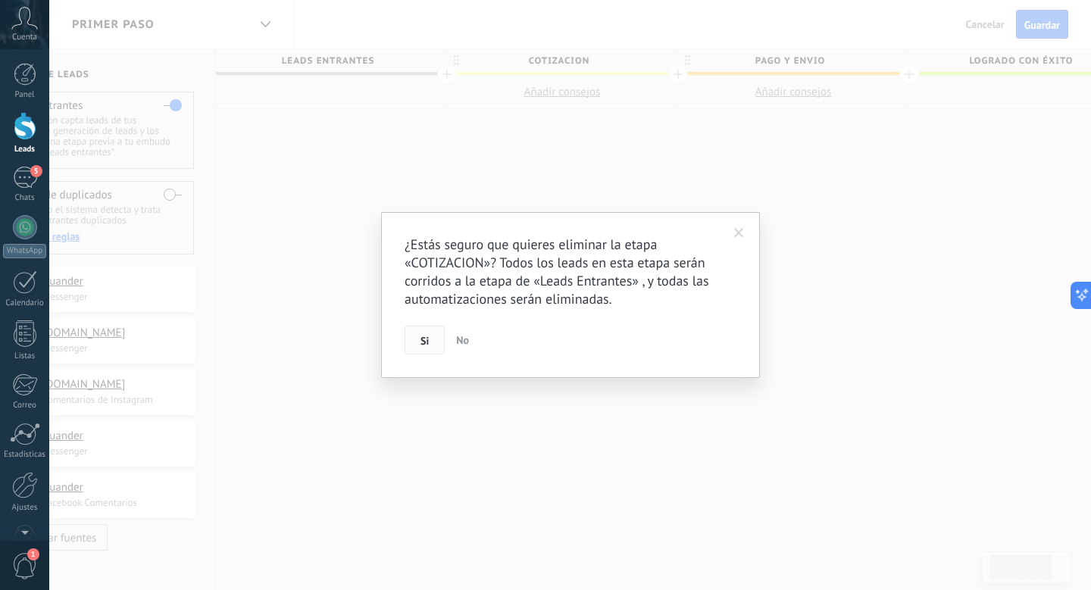
click at [426, 339] on span "Si" at bounding box center [424, 340] width 8 height 11
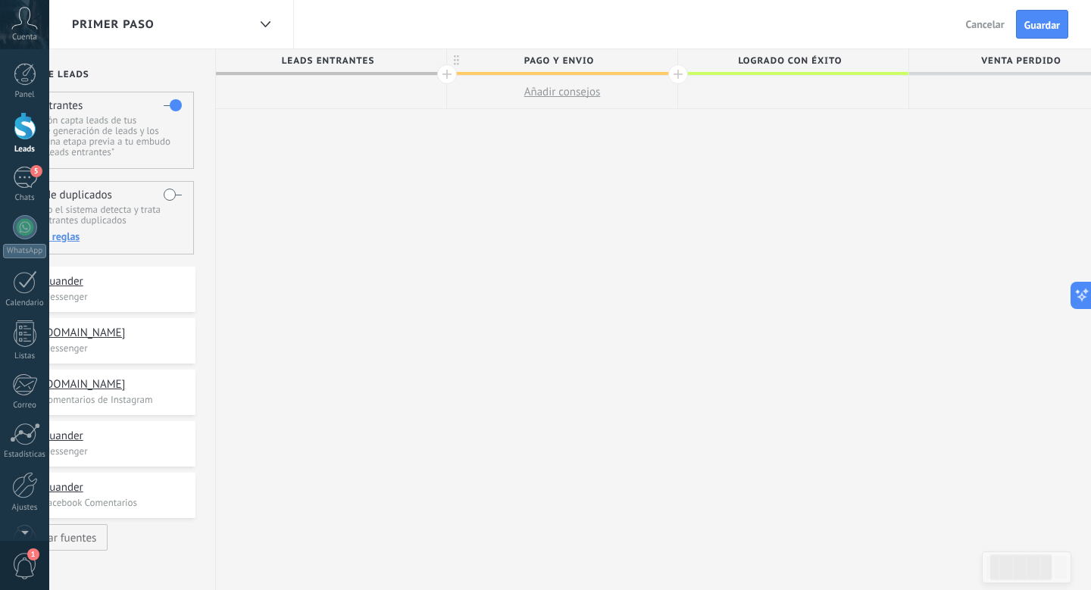
click at [456, 63] on icon at bounding box center [456, 60] width 5 height 11
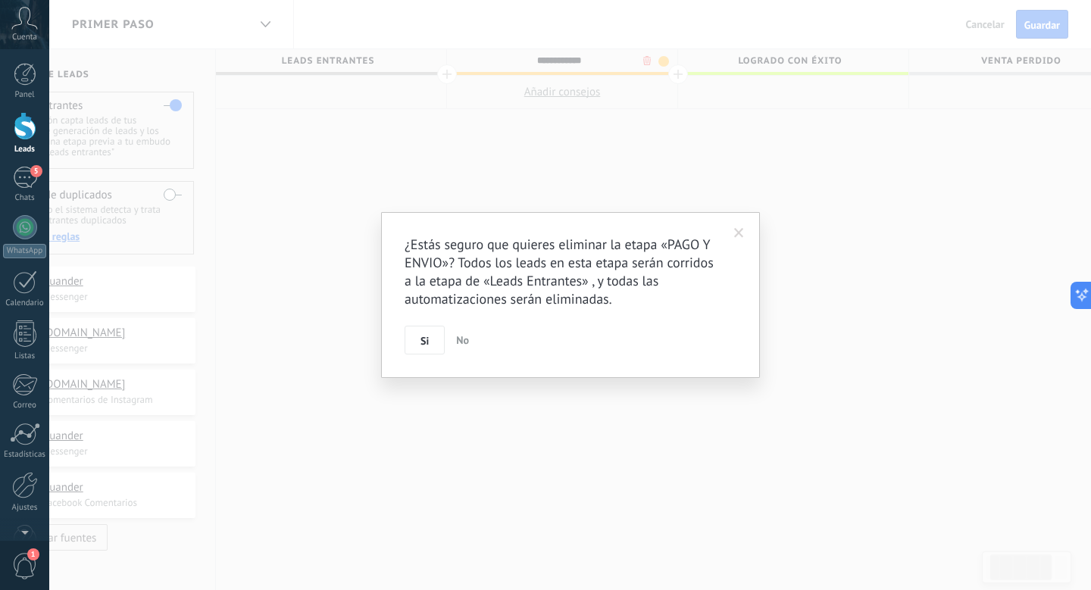
click at [649, 58] on body ".abccls-1,.abccls-2{fill-rule:evenodd}.abccls-2{fill:#fff} .abfcls-1{fill:none}…" at bounding box center [545, 295] width 1091 height 590
click at [434, 332] on button "Si" at bounding box center [424, 340] width 40 height 29
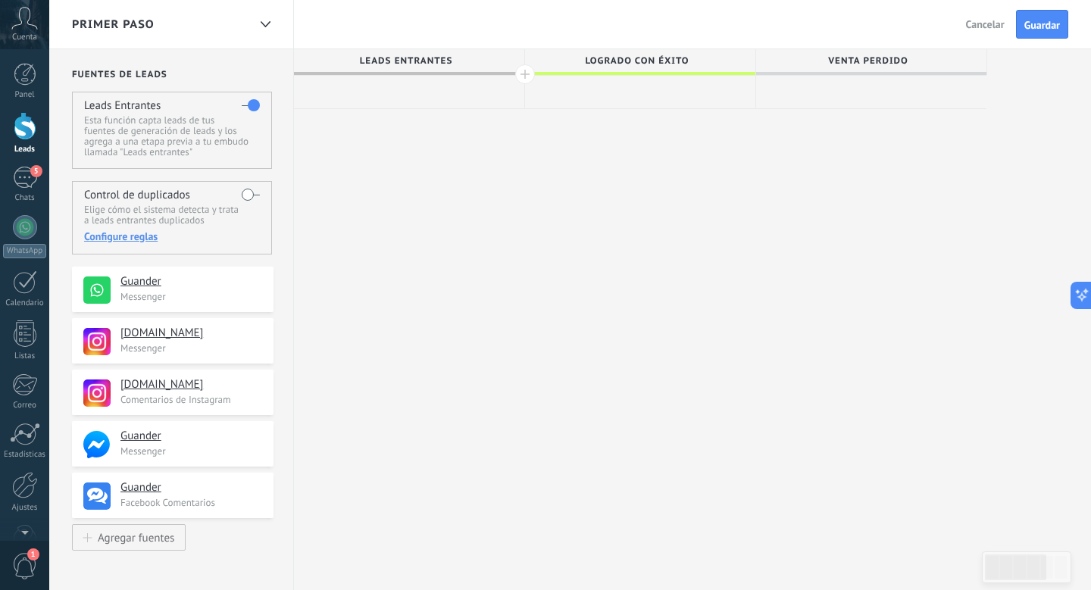
click at [1024, 39] on div "Salir Cancelar Guardar" at bounding box center [1019, 24] width 144 height 48
click at [1035, 24] on span "Guardar" at bounding box center [1042, 25] width 36 height 11
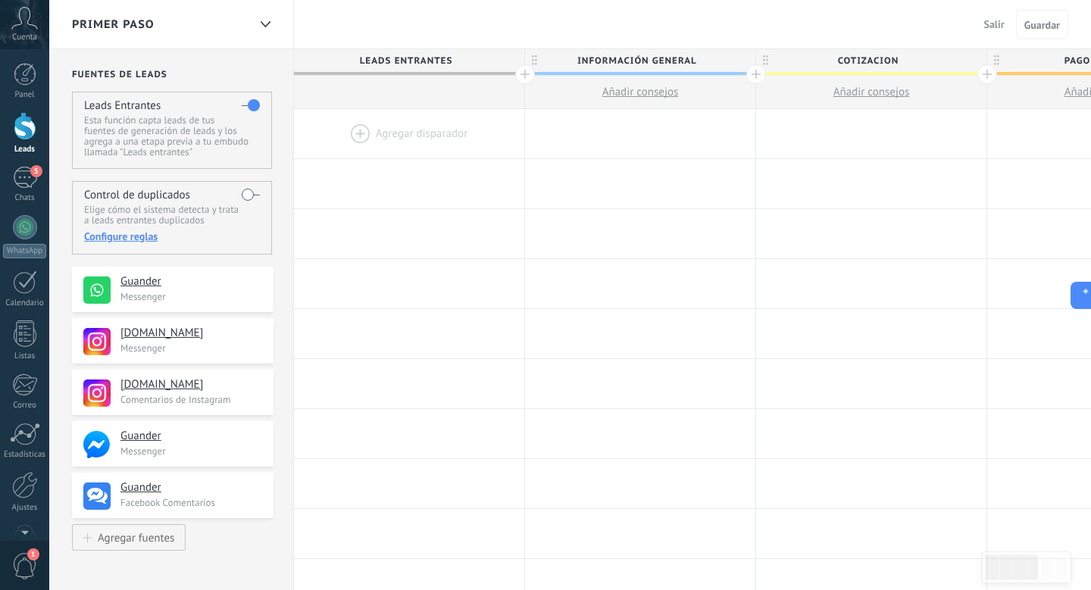
click at [985, 35] on button "Salir" at bounding box center [994, 24] width 33 height 23
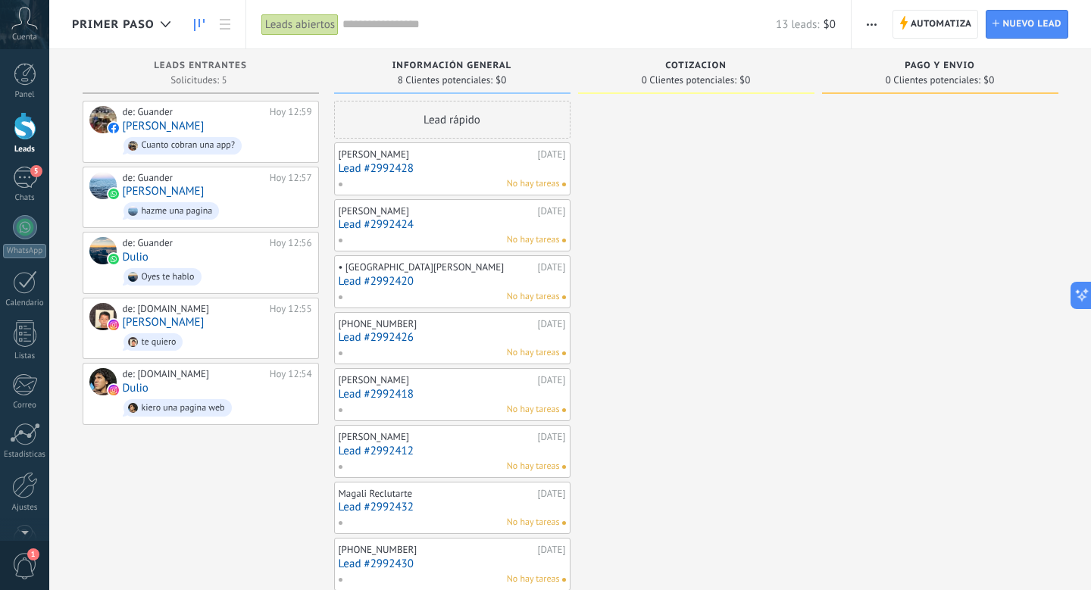
click at [871, 33] on span "button" at bounding box center [871, 24] width 10 height 29
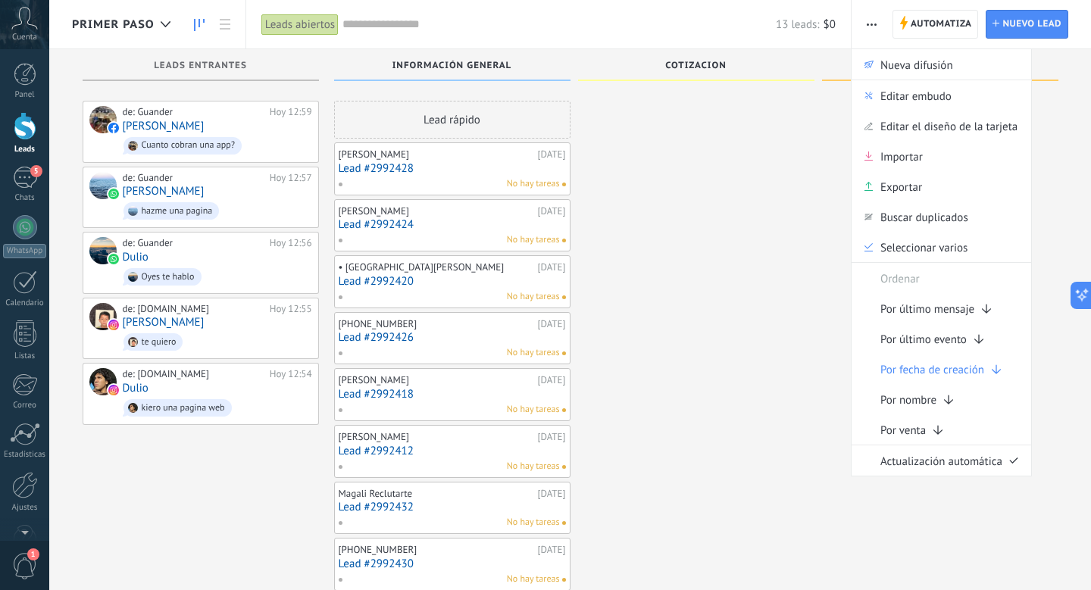
scroll to position [30, 0]
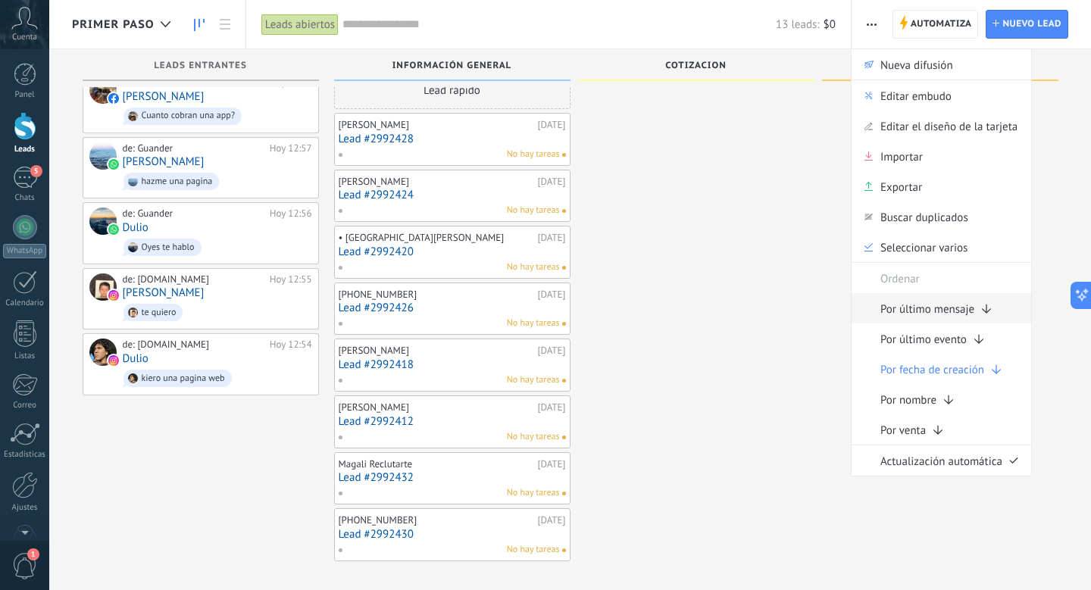
click at [935, 311] on span "Por último mensaje" at bounding box center [927, 308] width 94 height 30
click at [935, 311] on div at bounding box center [940, 316] width 236 height 490
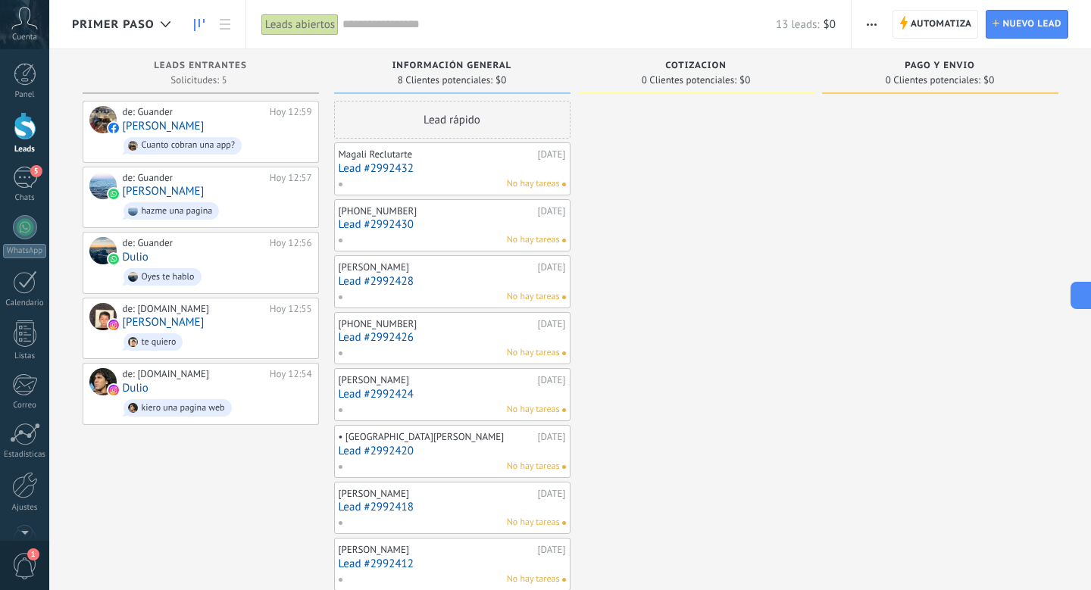
click at [876, 20] on span "button" at bounding box center [871, 24] width 10 height 29
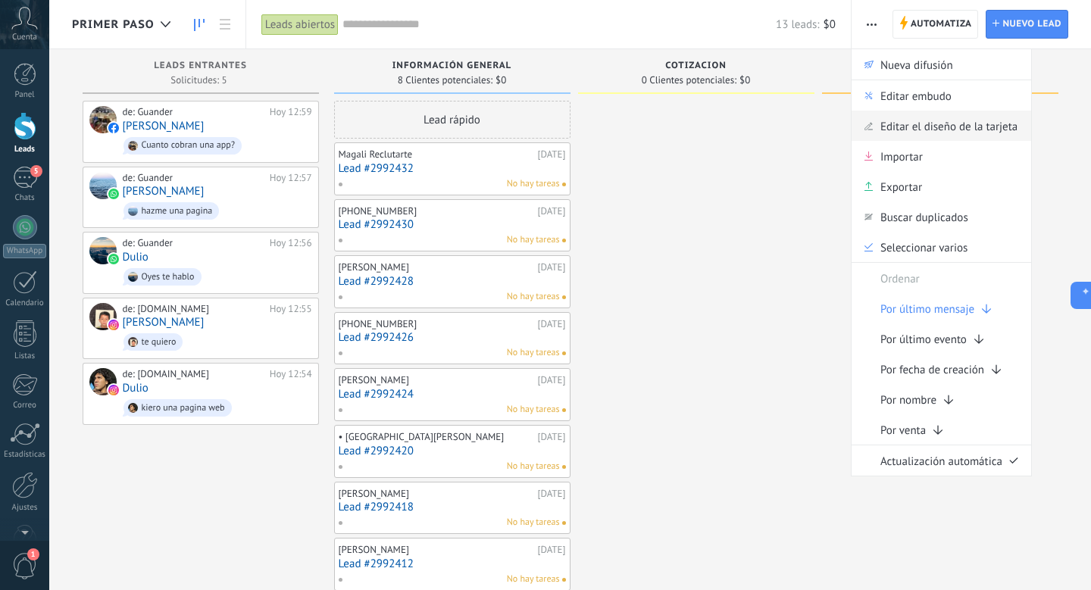
click at [975, 114] on span "Editar el diseño de la tarjeta" at bounding box center [948, 126] width 137 height 30
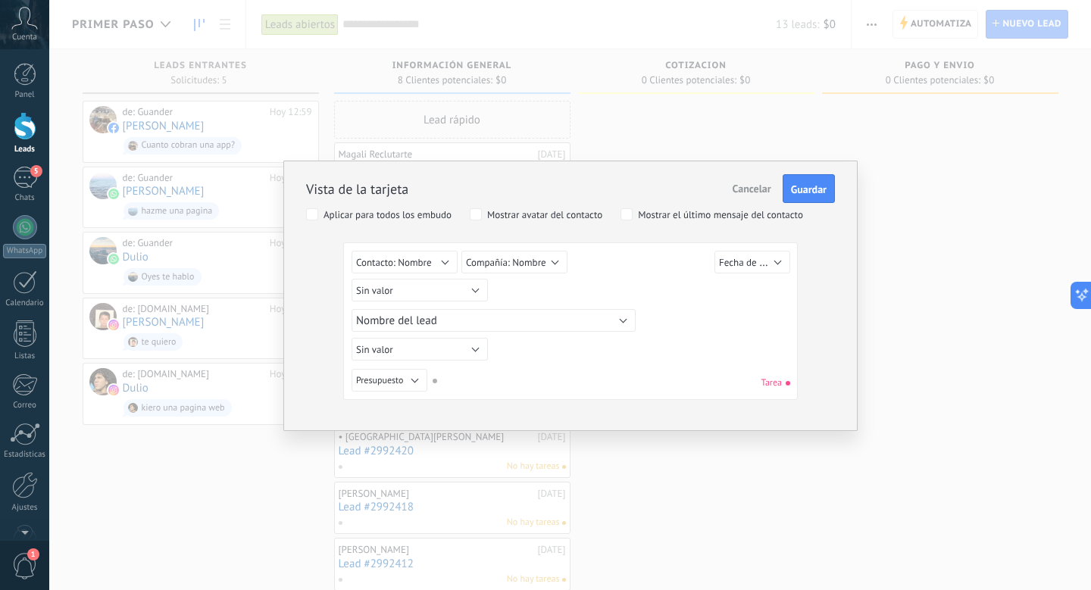
click at [740, 201] on button "Cancelar" at bounding box center [751, 188] width 51 height 29
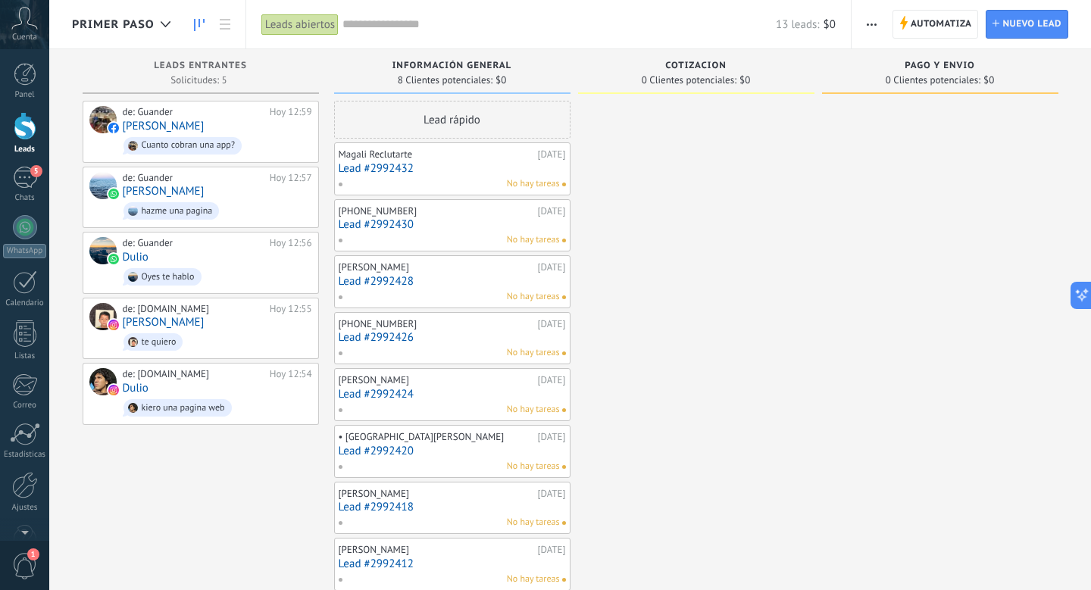
click at [875, 19] on span "button" at bounding box center [871, 24] width 10 height 29
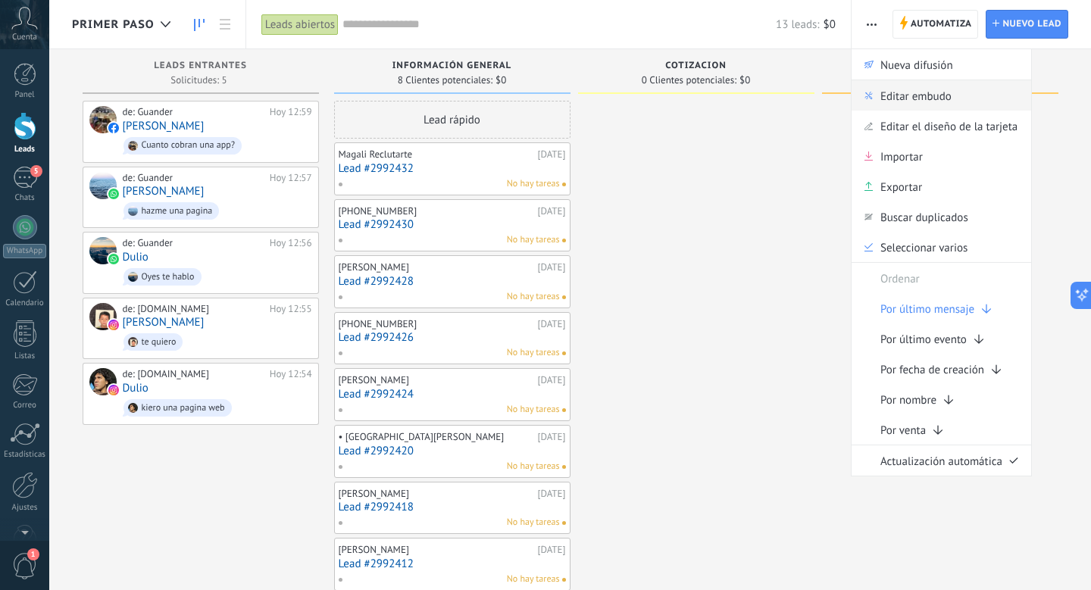
click at [920, 98] on span "Editar embudo" at bounding box center [915, 95] width 71 height 30
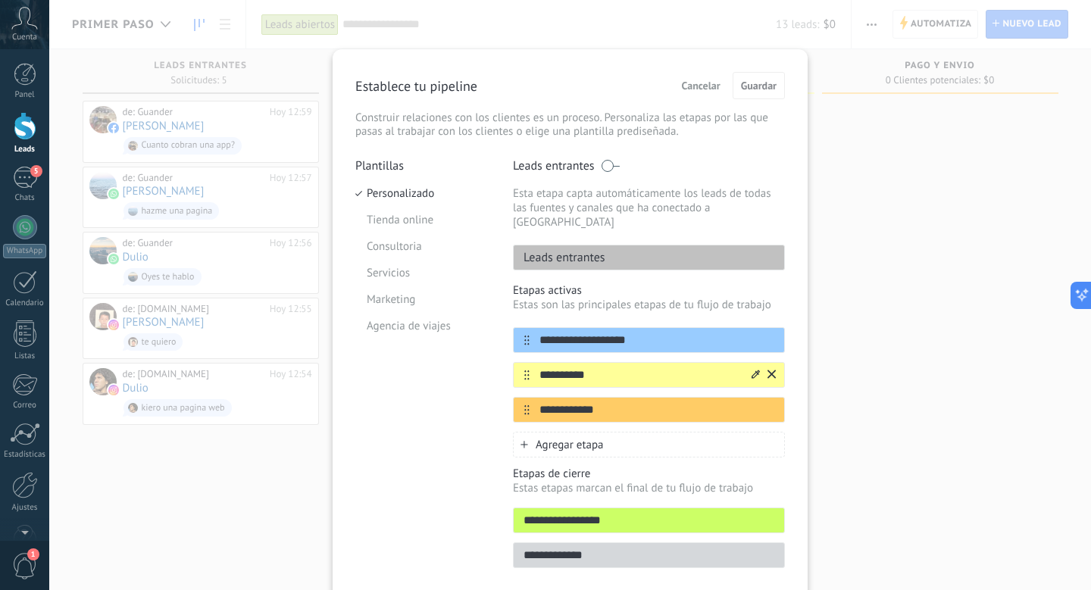
scroll to position [47, 0]
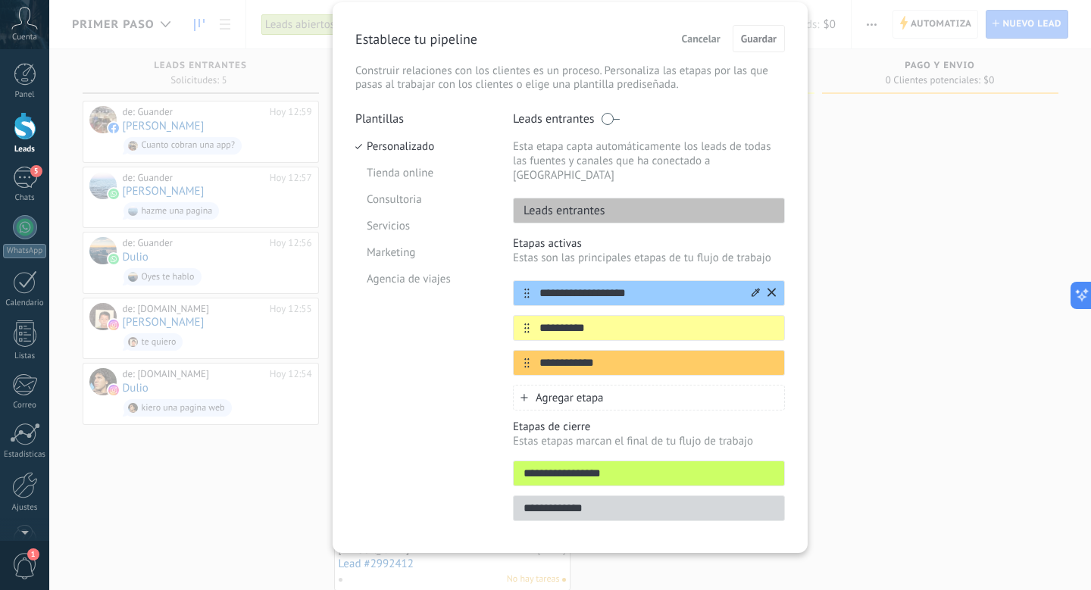
click at [767, 288] on icon at bounding box center [771, 292] width 8 height 9
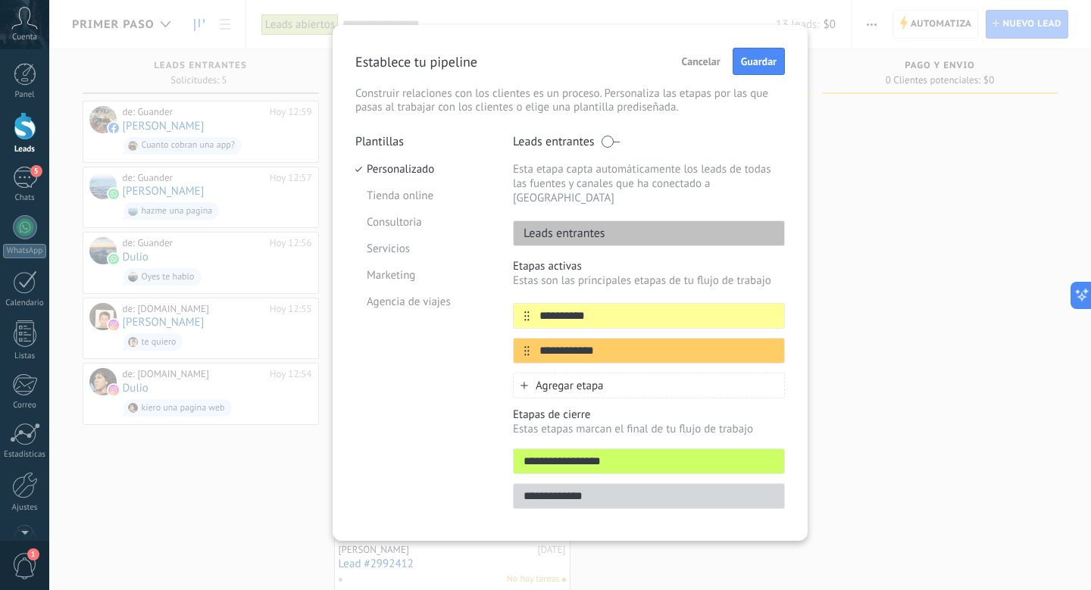
scroll to position [12, 0]
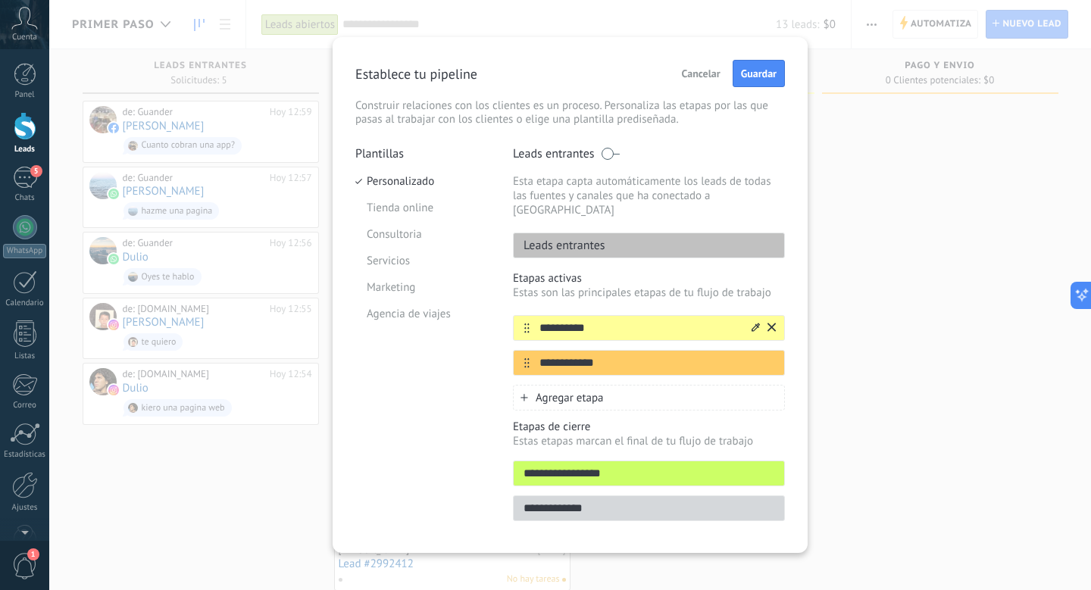
click at [770, 323] on icon at bounding box center [771, 327] width 8 height 8
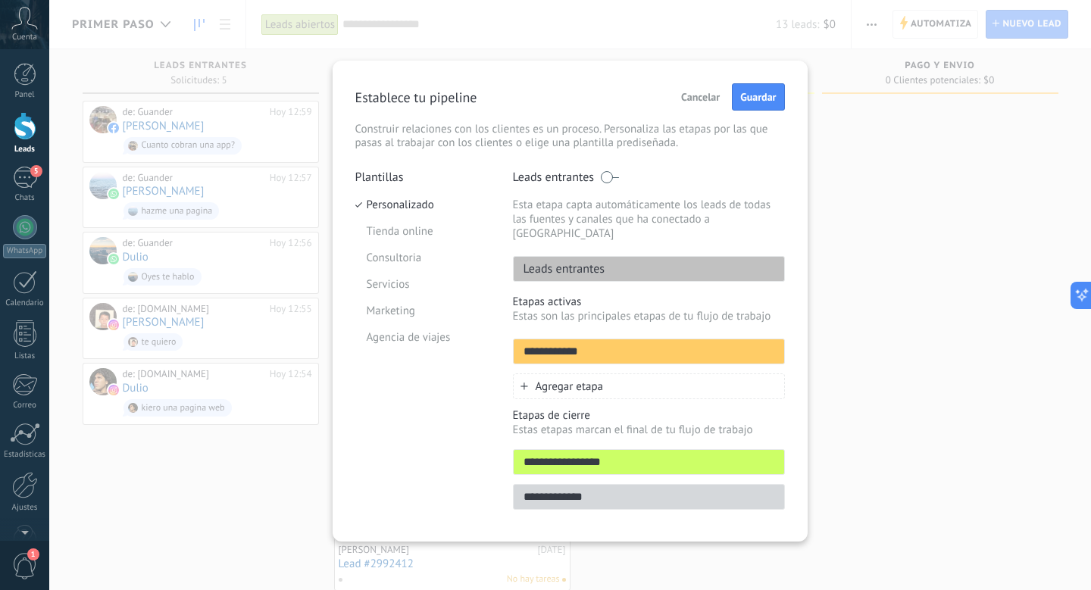
scroll to position [0, 0]
click at [774, 346] on icon at bounding box center [771, 350] width 8 height 8
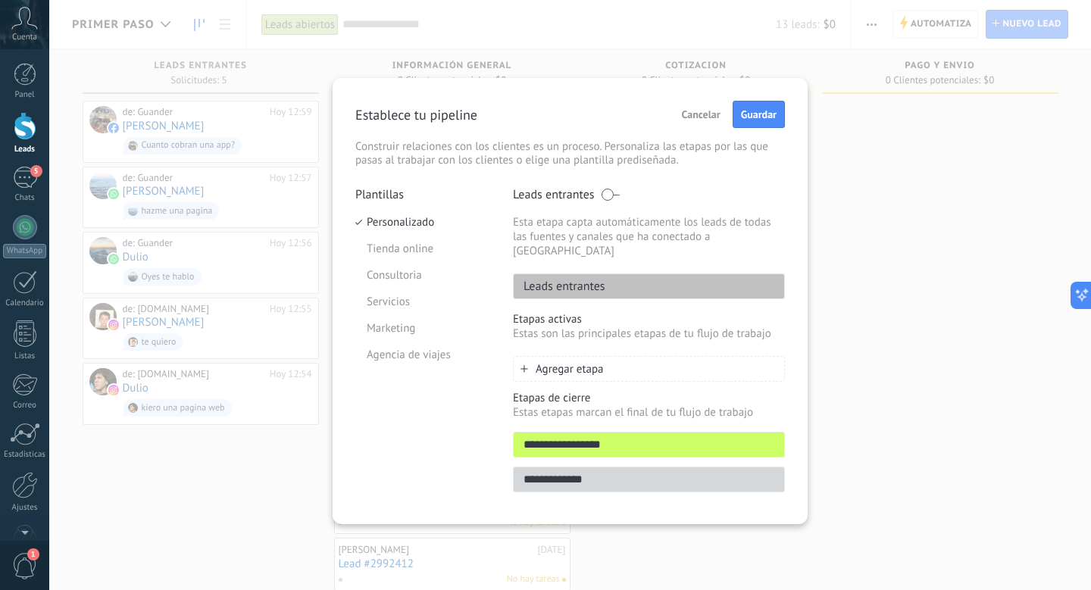
click at [751, 437] on input "**********" at bounding box center [648, 445] width 270 height 16
click at [676, 408] on div "**********" at bounding box center [649, 441] width 272 height 101
drag, startPoint x: 673, startPoint y: 426, endPoint x: 467, endPoint y: 434, distance: 206.9
click at [467, 434] on div "**********" at bounding box center [569, 344] width 429 height 314
click at [577, 472] on input "**********" at bounding box center [648, 480] width 270 height 16
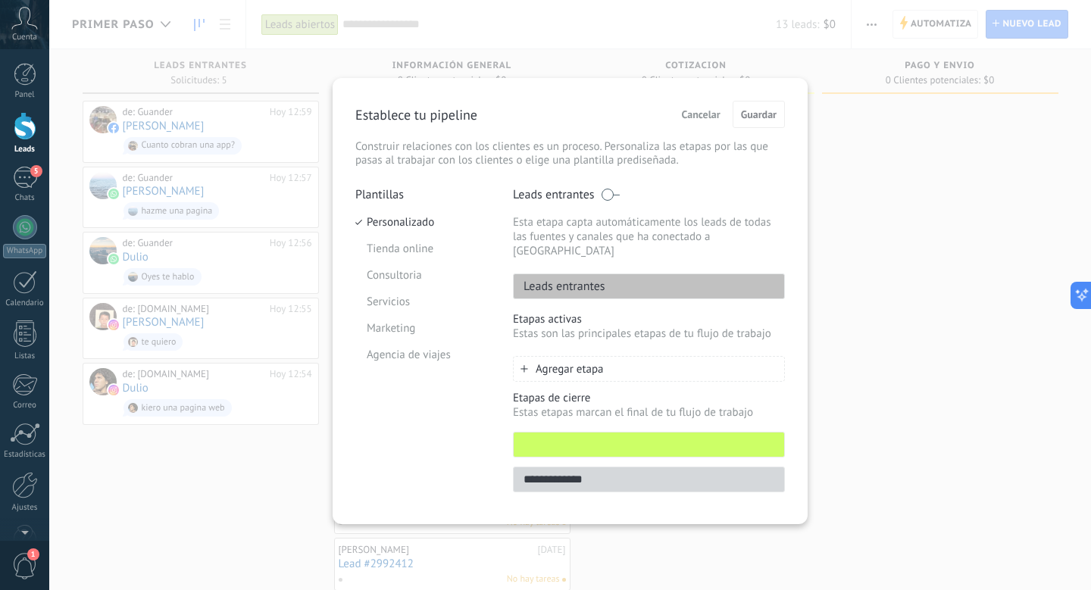
click at [584, 472] on input "**********" at bounding box center [648, 480] width 270 height 16
click at [573, 437] on input "text" at bounding box center [648, 445] width 270 height 16
drag, startPoint x: 613, startPoint y: 467, endPoint x: 396, endPoint y: 430, distance: 219.6
click at [396, 430] on div "**********" at bounding box center [569, 344] width 429 height 314
click at [685, 405] on p "Estas etapas marcan el final de tu flujo de trabajo" at bounding box center [649, 412] width 272 height 14
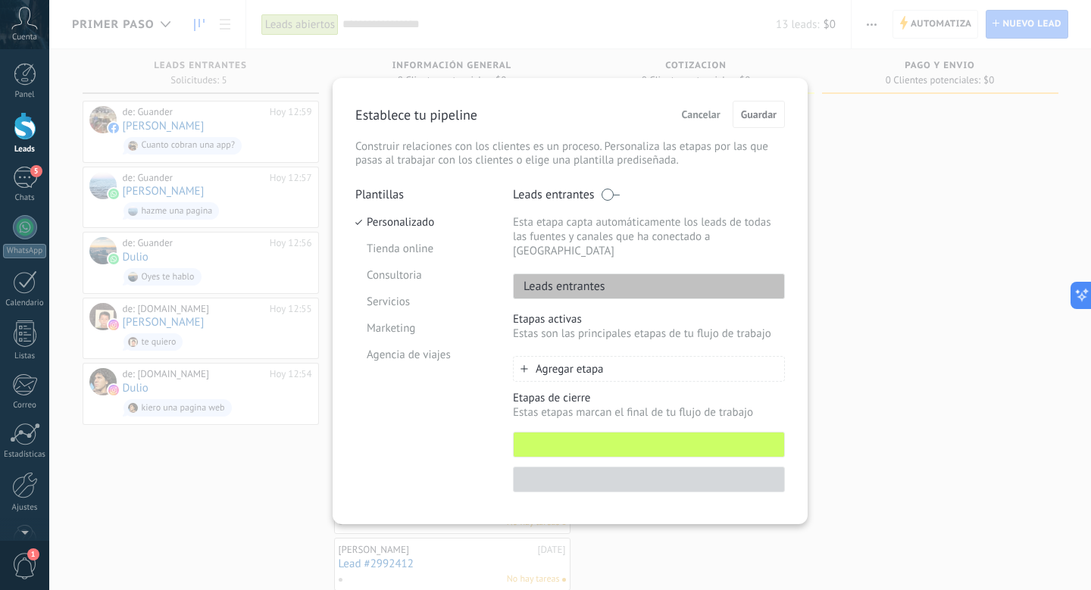
click at [682, 437] on input "text" at bounding box center [648, 445] width 270 height 16
type input "*"
click at [661, 472] on input "text" at bounding box center [648, 480] width 270 height 16
type input "*"
click at [769, 101] on div "Cancelar Guardar" at bounding box center [730, 114] width 110 height 27
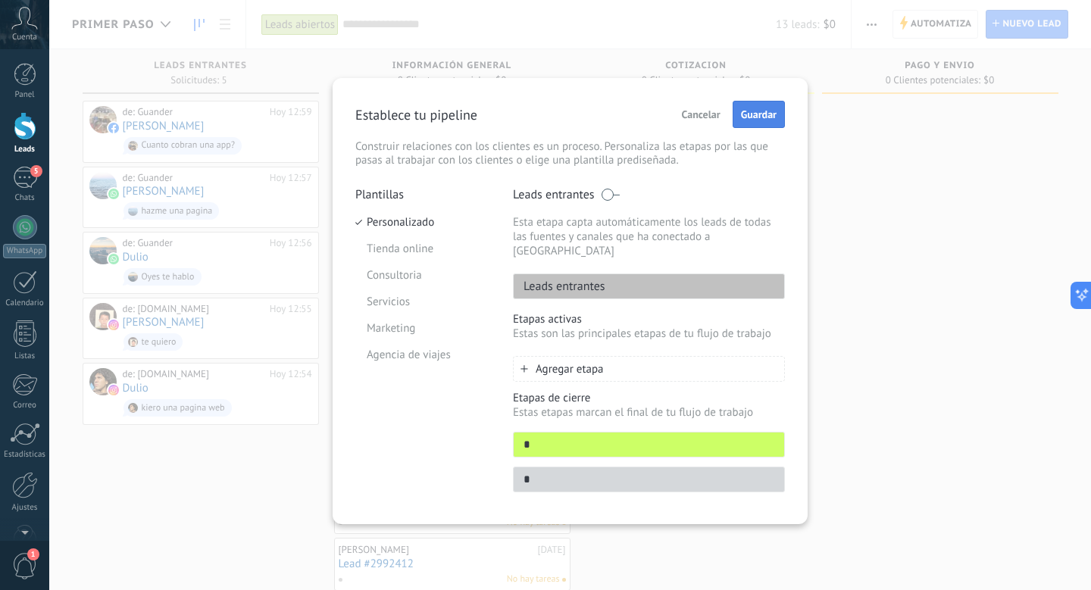
click at [770, 111] on span "Guardar" at bounding box center [759, 114] width 36 height 11
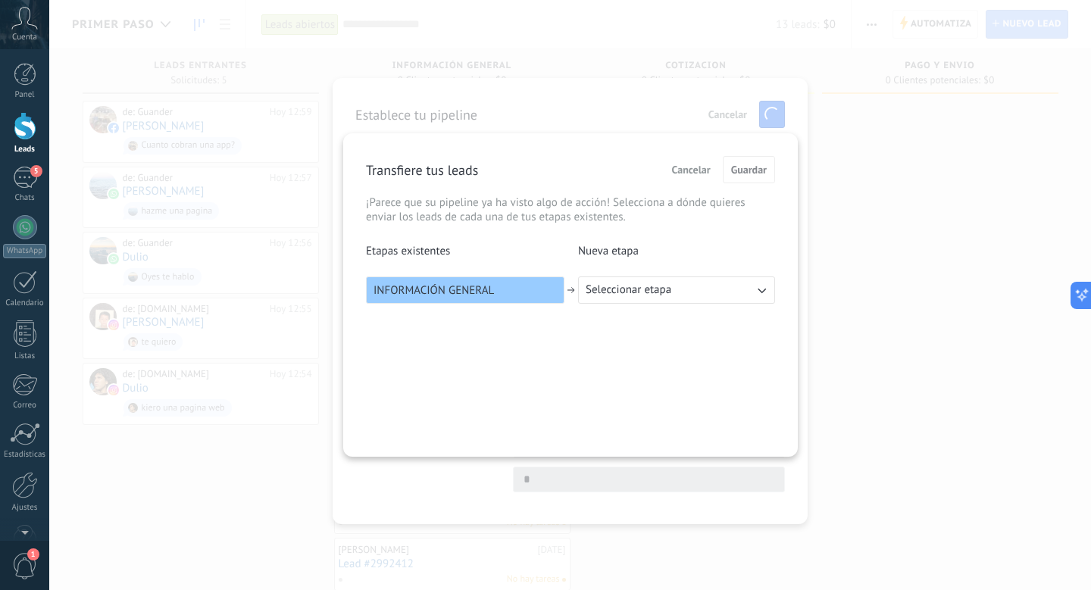
click at [685, 298] on button "Seleccionar etapa" at bounding box center [676, 289] width 197 height 27
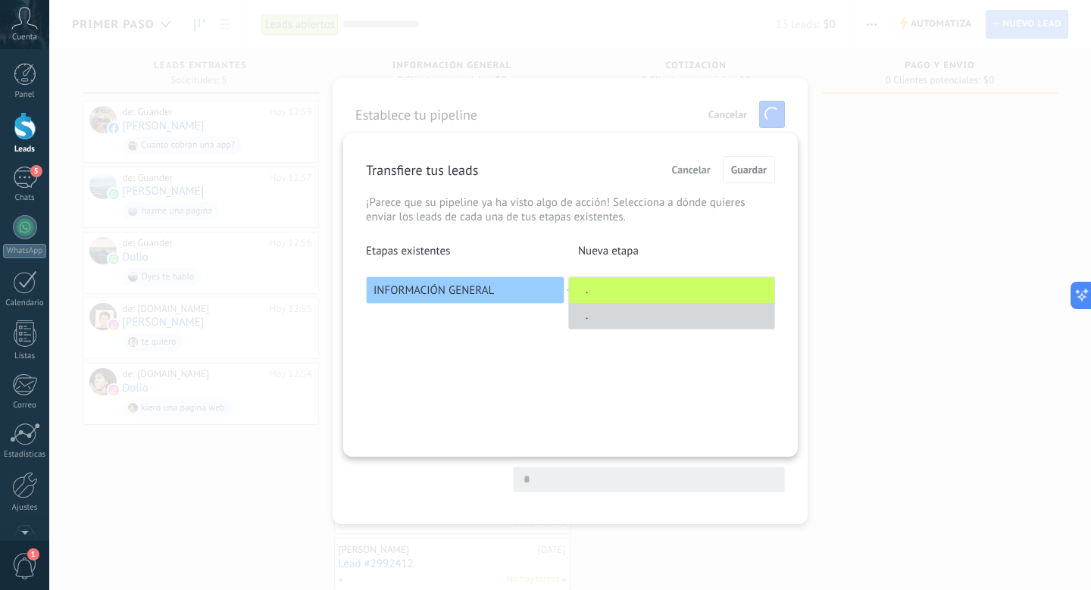
click at [682, 406] on div "Transfiere tus leads Cancelar Guardar ¡Parece que su pipeline ya ha visto algo …" at bounding box center [570, 294] width 454 height 323
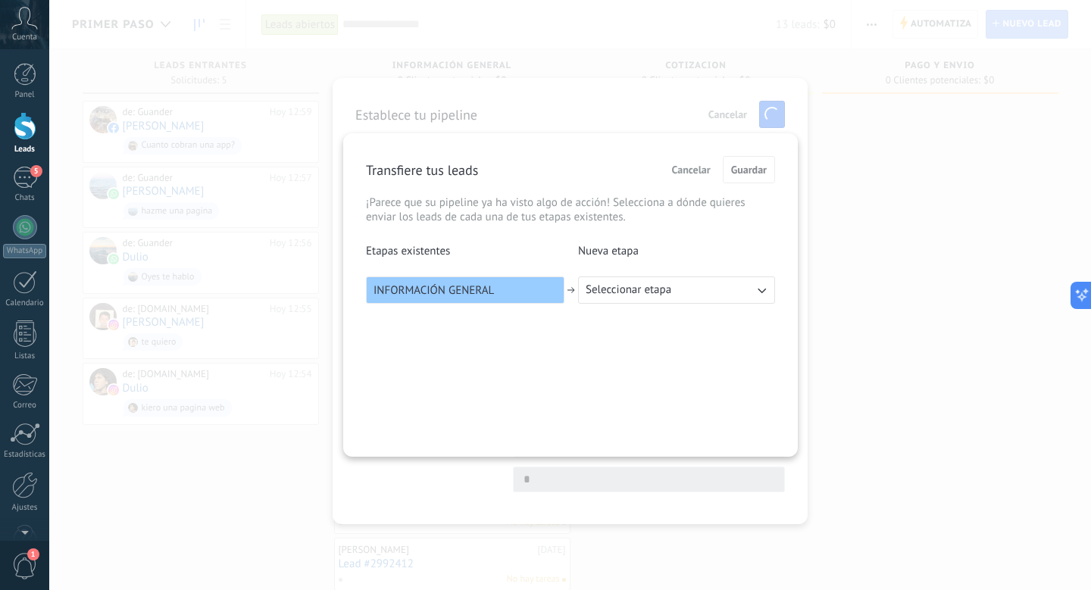
click at [702, 257] on p "Nueva etapa" at bounding box center [676, 251] width 197 height 14
click at [702, 292] on button "Seleccionar etapa" at bounding box center [676, 289] width 197 height 27
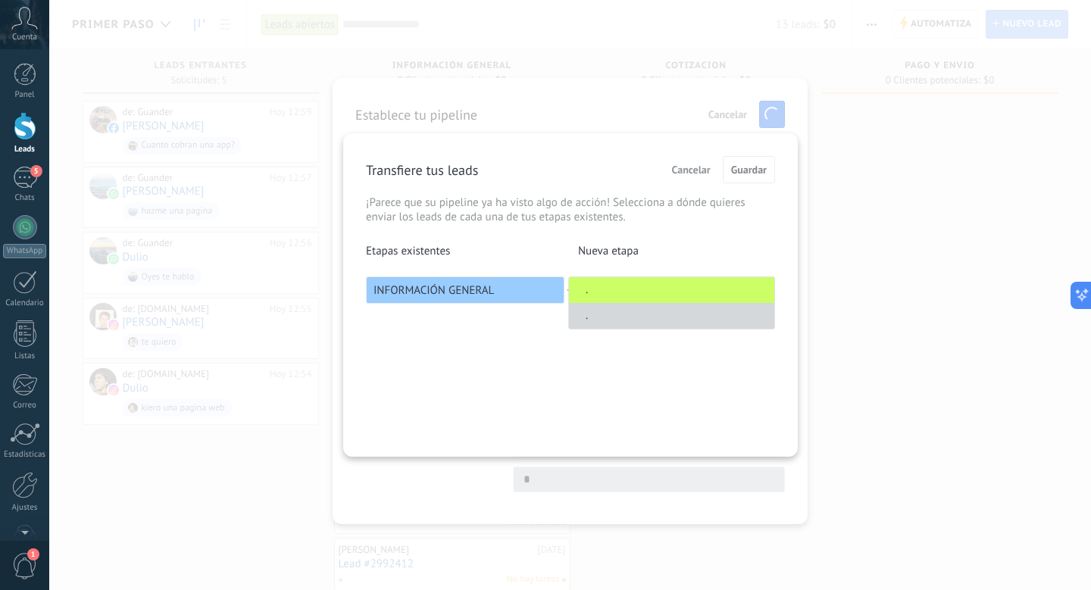
click at [695, 314] on li "." at bounding box center [671, 316] width 205 height 26
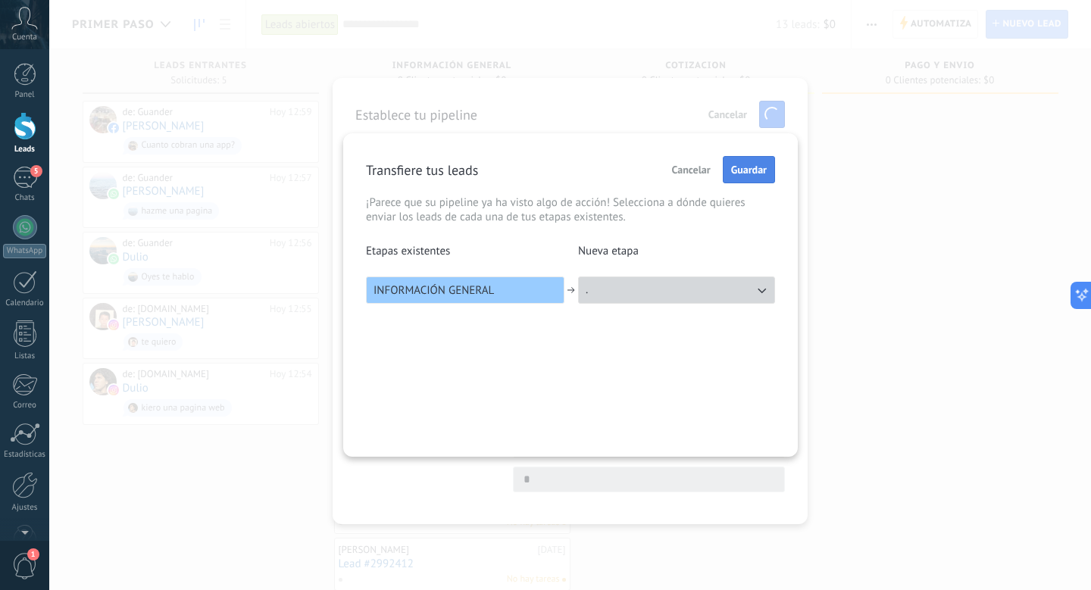
click at [744, 175] on span "Guardar" at bounding box center [749, 169] width 36 height 11
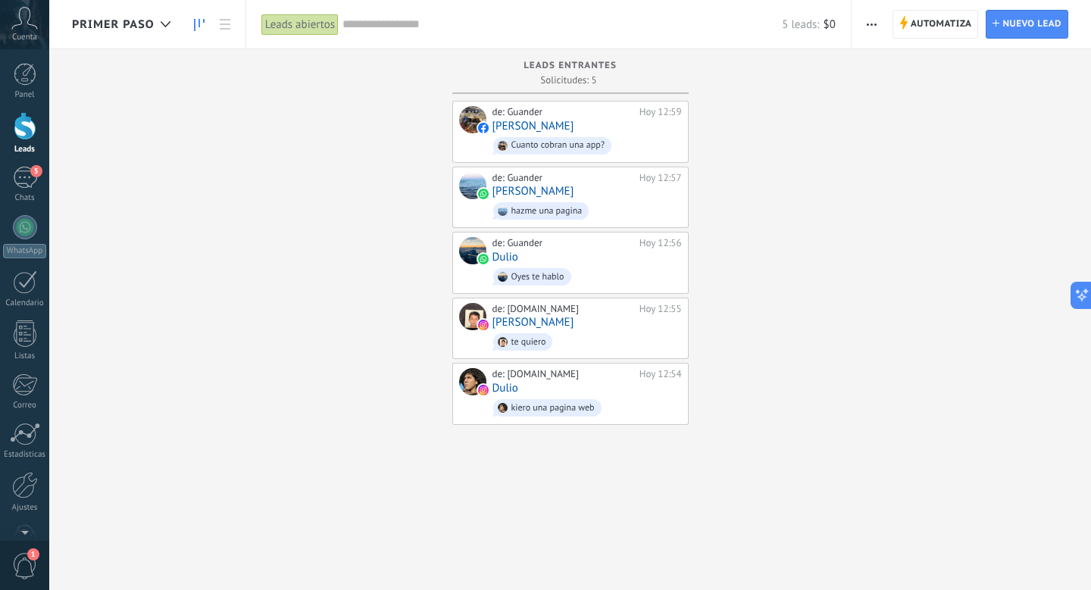
click at [148, 12] on div "Primer paso" at bounding box center [125, 24] width 106 height 48
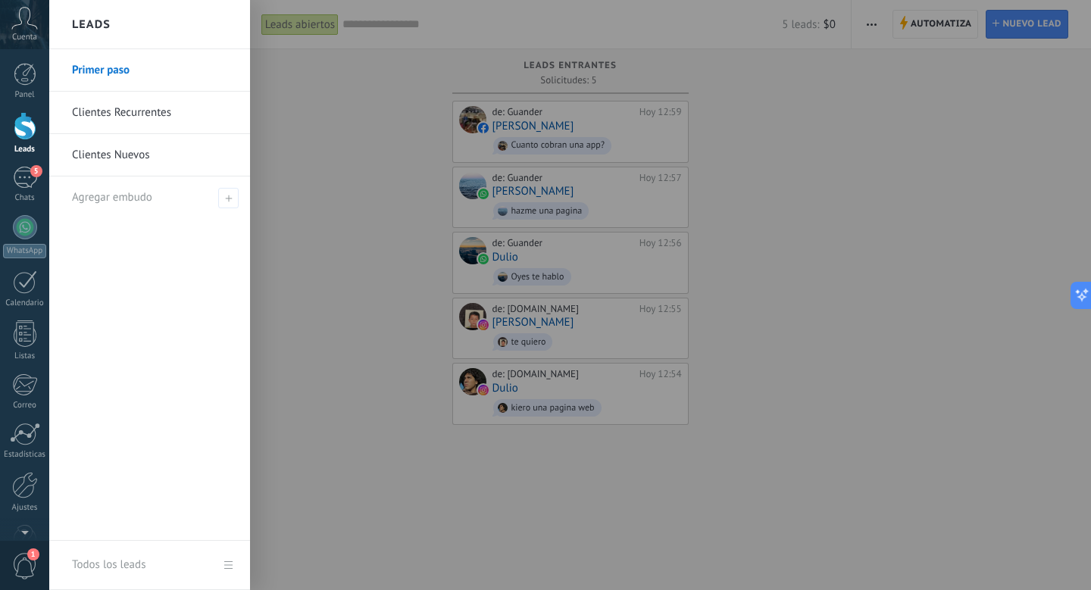
click at [362, 117] on div at bounding box center [594, 295] width 1091 height 590
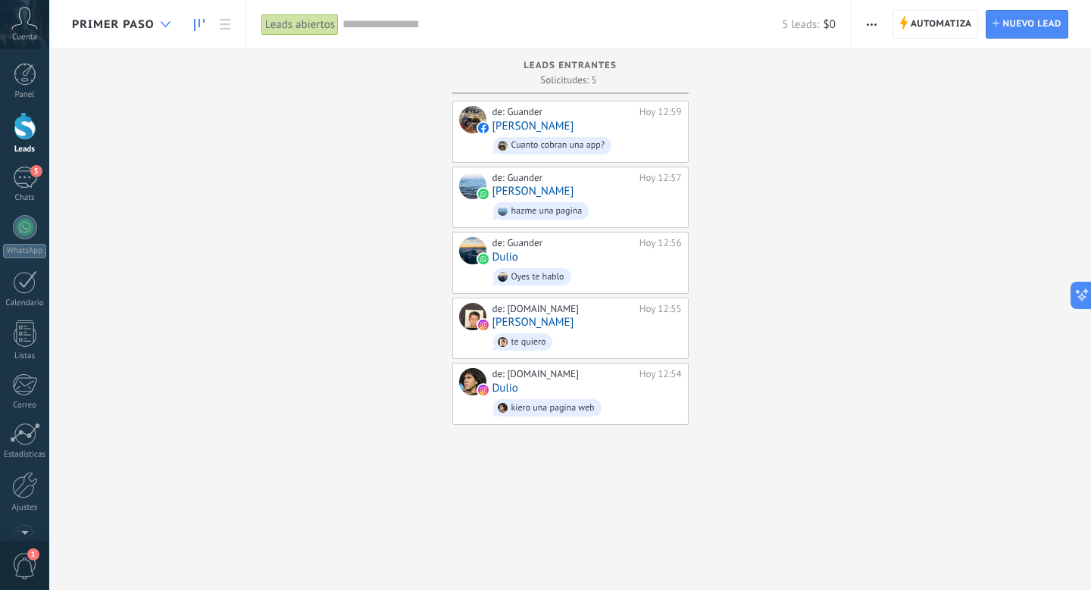
click at [154, 26] on div at bounding box center [165, 25] width 25 height 30
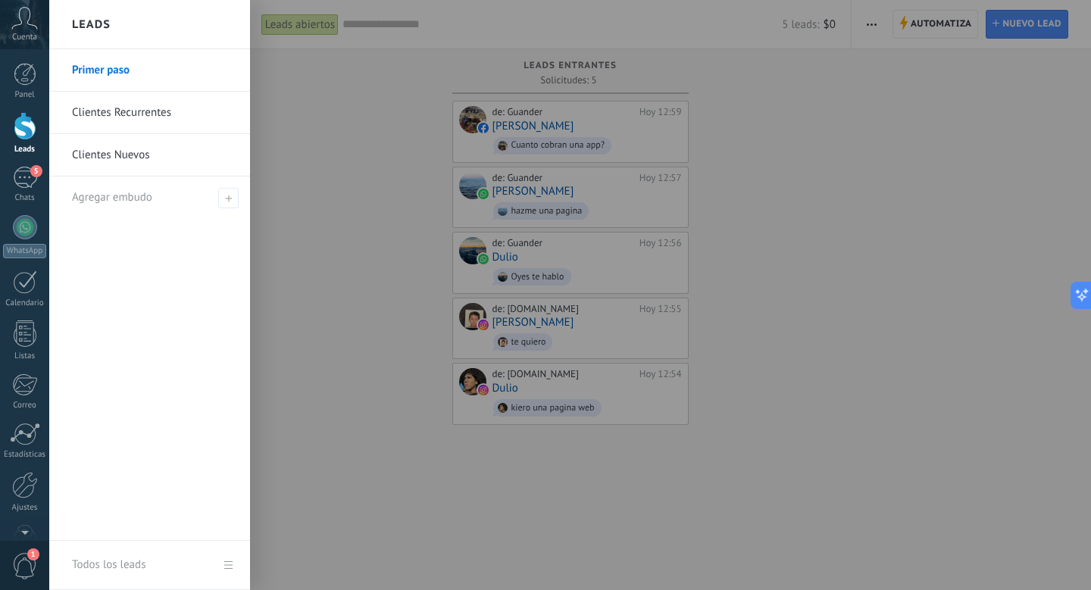
click at [118, 59] on link "Primer paso" at bounding box center [153, 70] width 163 height 42
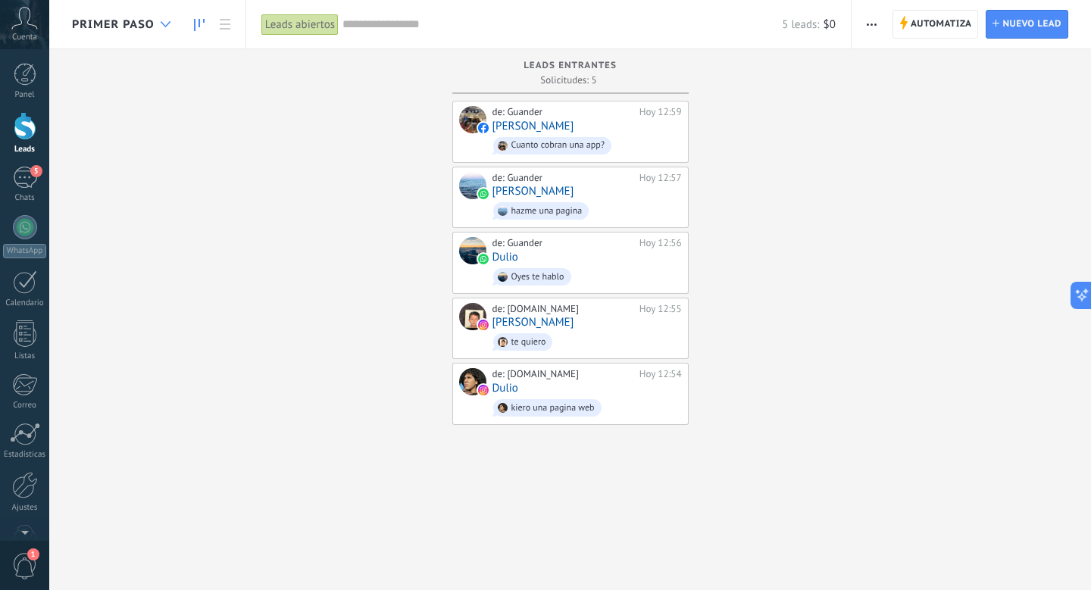
click at [170, 21] on icon at bounding box center [166, 24] width 10 height 6
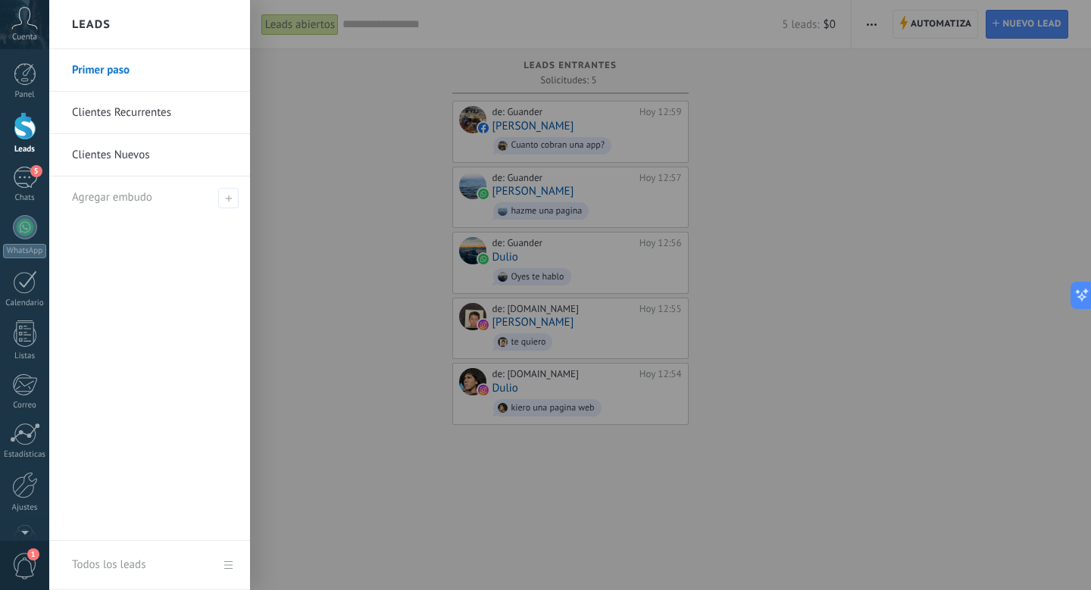
click at [279, 46] on div at bounding box center [594, 295] width 1091 height 590
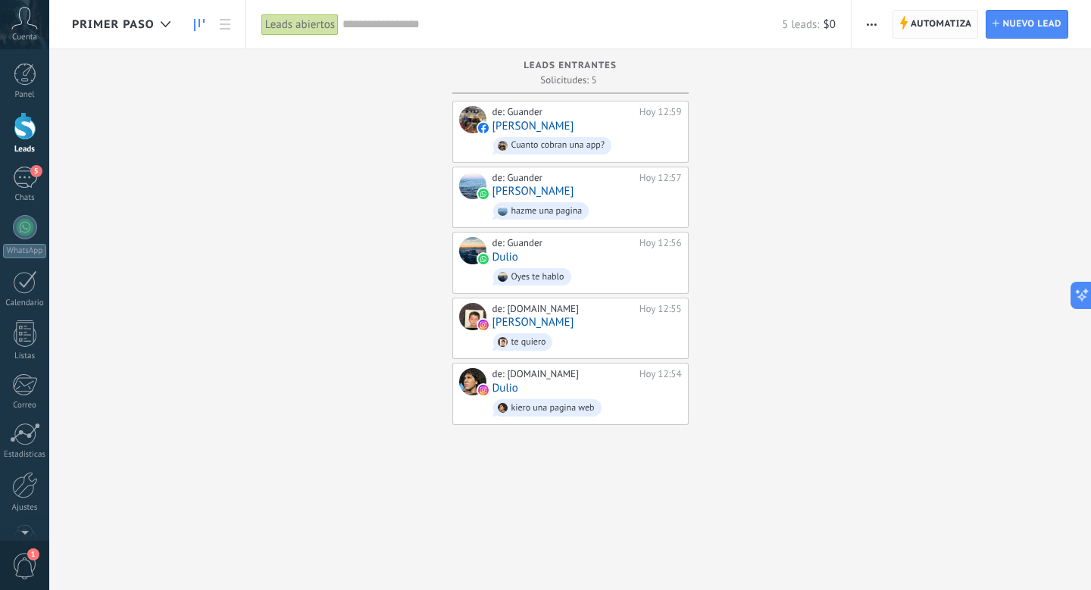
click at [924, 26] on span "Automatiza" at bounding box center [940, 24] width 61 height 27
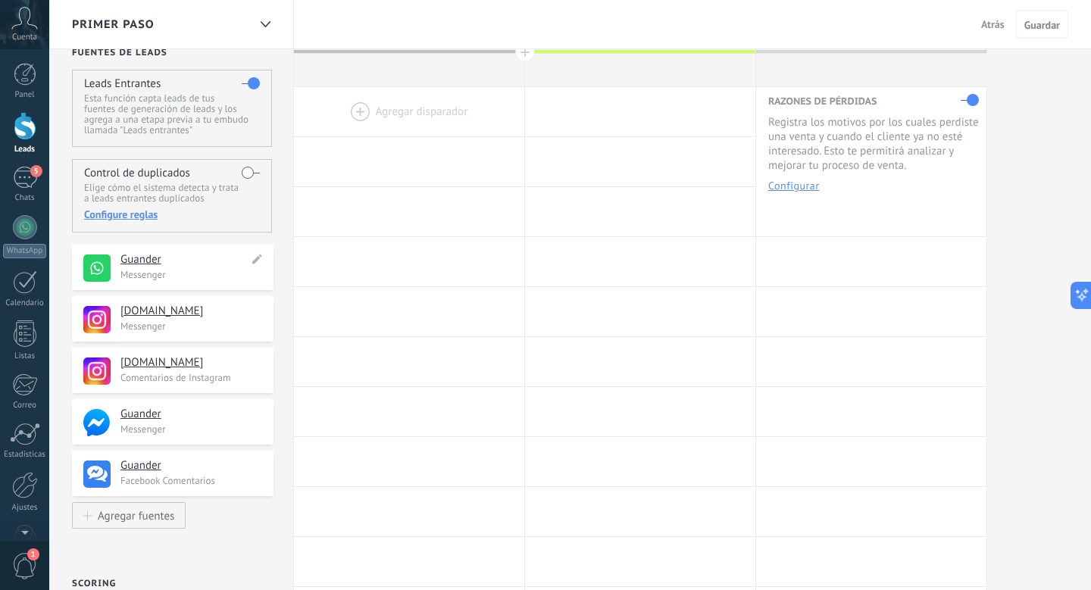
scroll to position [8, 0]
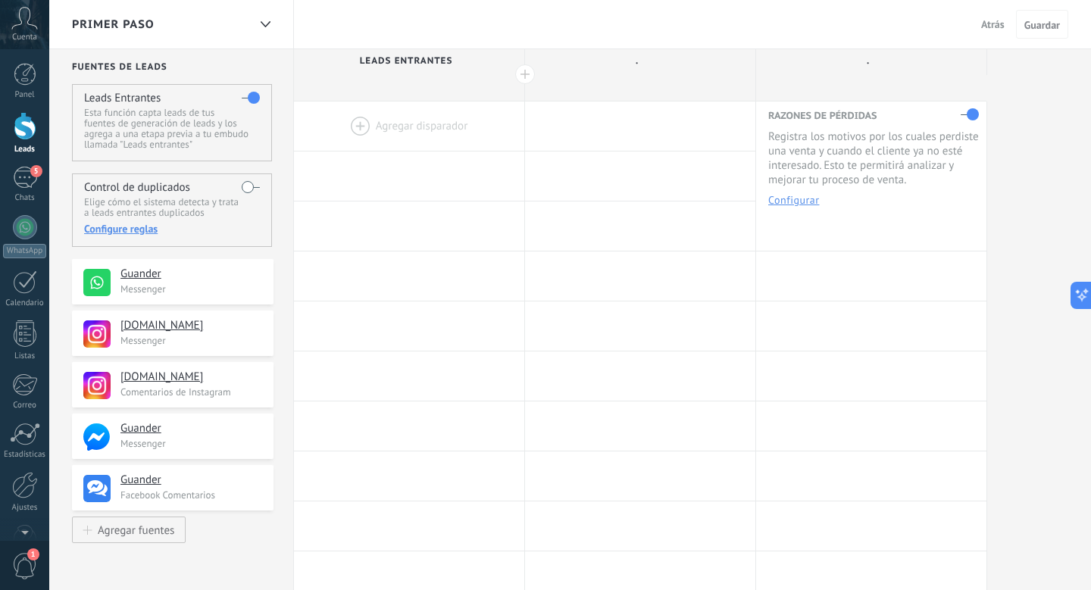
click at [122, 17] on span "Primer paso" at bounding box center [113, 24] width 83 height 14
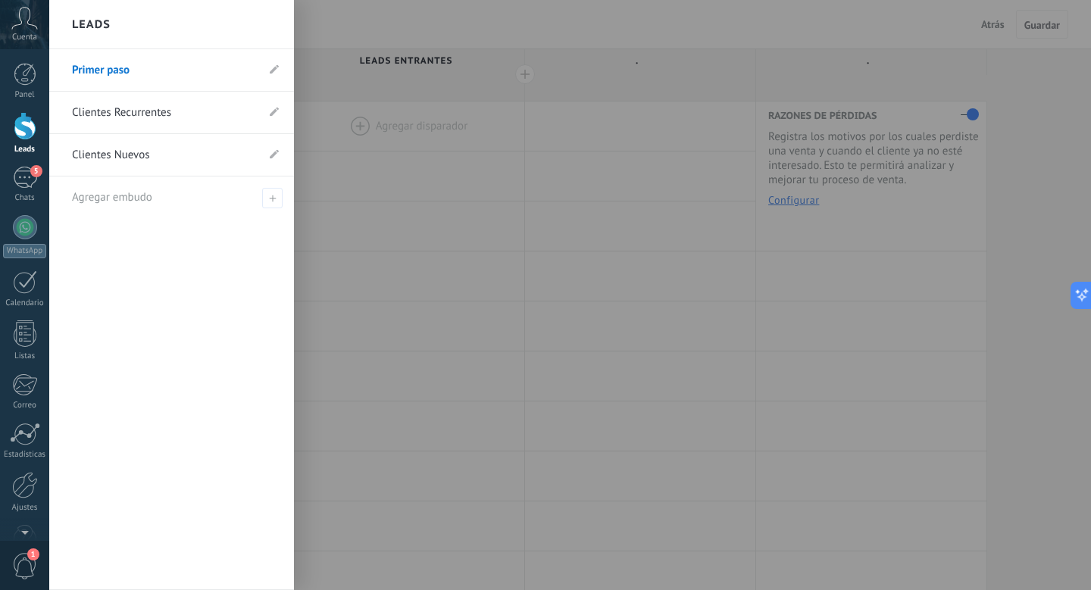
click at [120, 17] on div "Leads" at bounding box center [171, 24] width 245 height 49
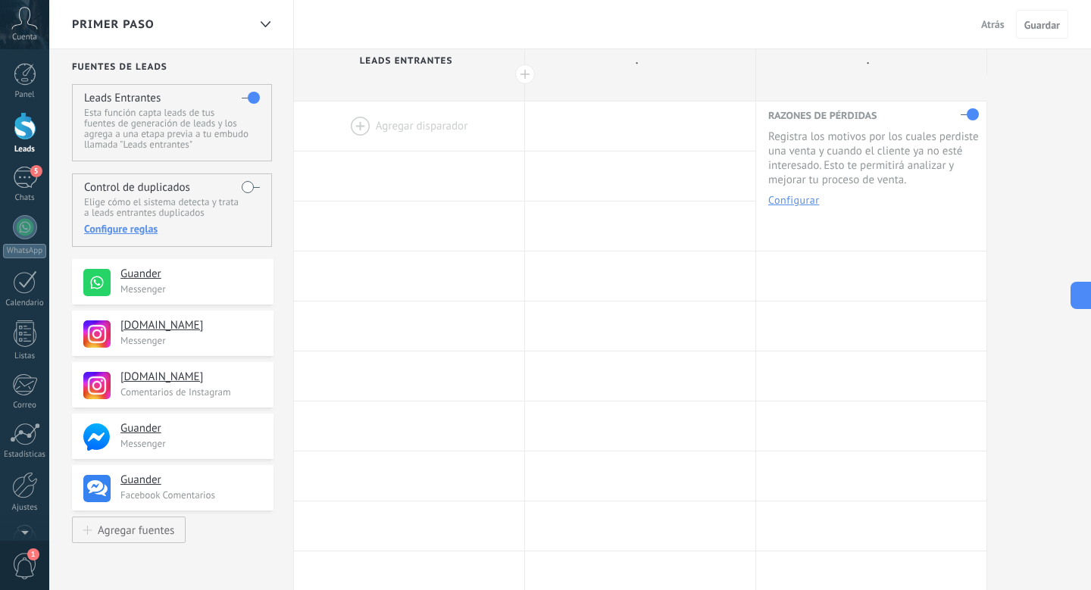
click at [985, 24] on span "Atrás" at bounding box center [992, 24] width 23 height 14
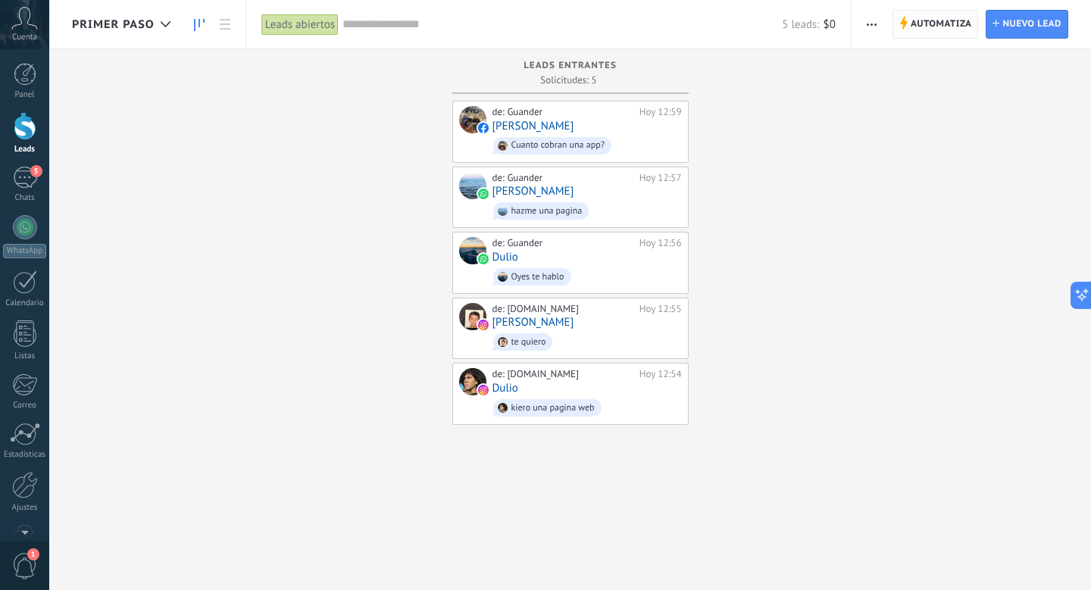
click at [932, 24] on span "Automatiza" at bounding box center [940, 24] width 61 height 27
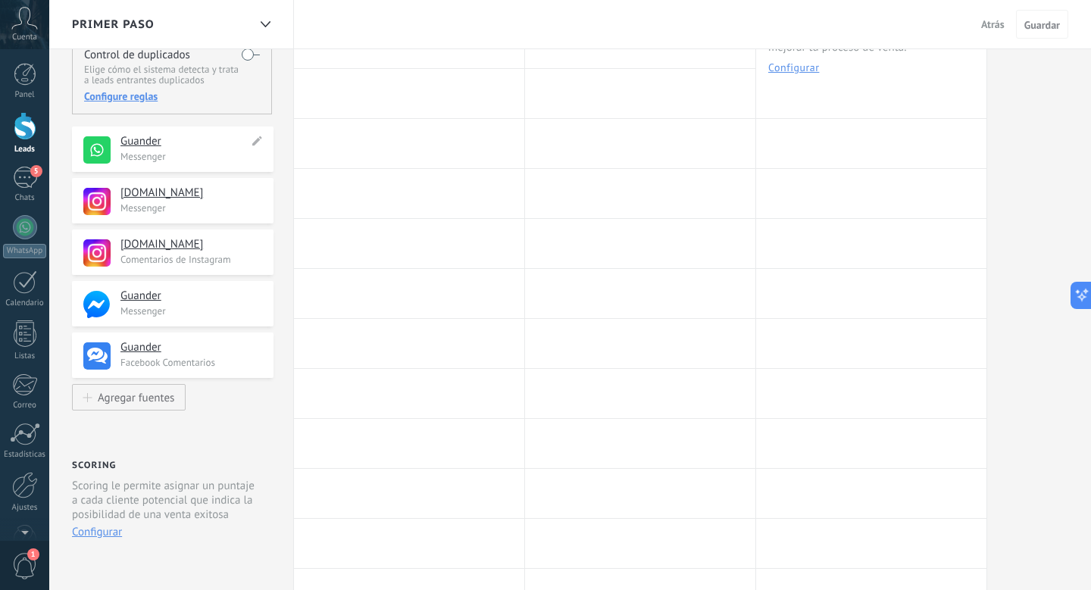
scroll to position [164, 0]
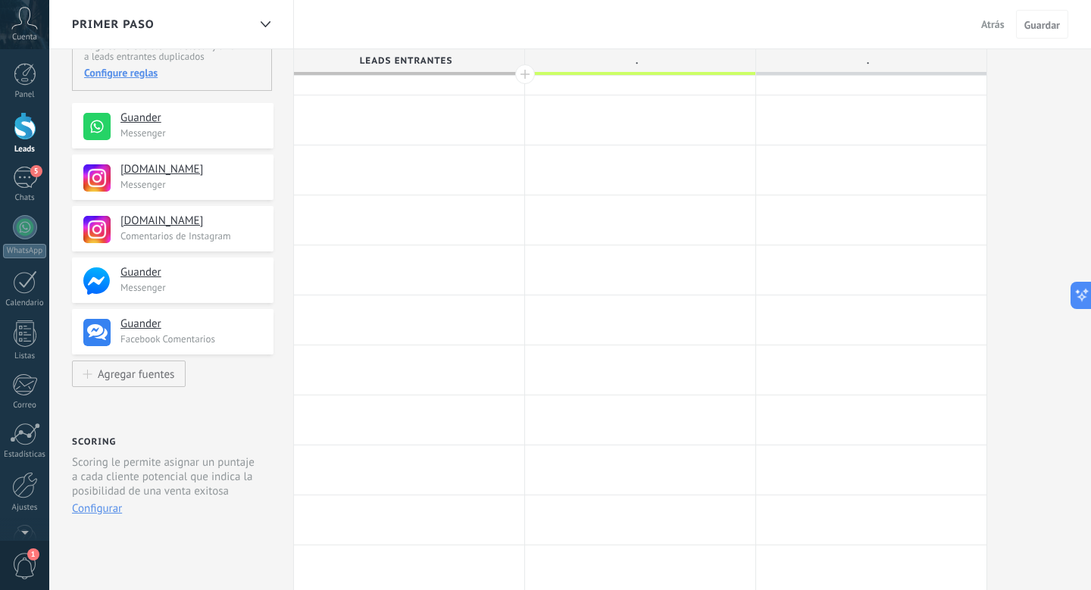
click at [991, 15] on button "Atrás" at bounding box center [993, 24] width 36 height 23
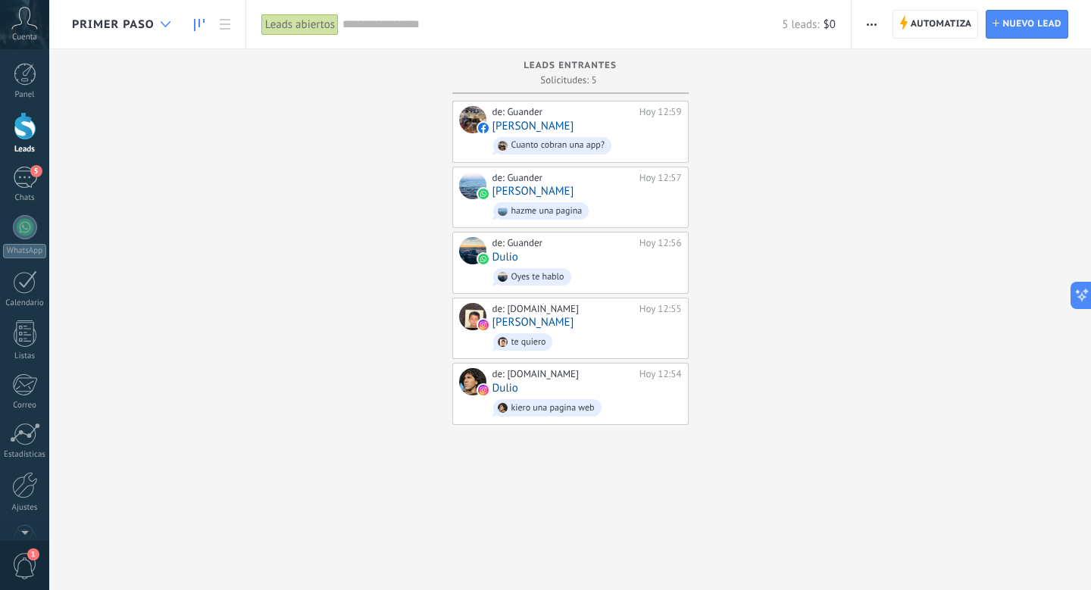
click at [158, 25] on div at bounding box center [165, 25] width 25 height 30
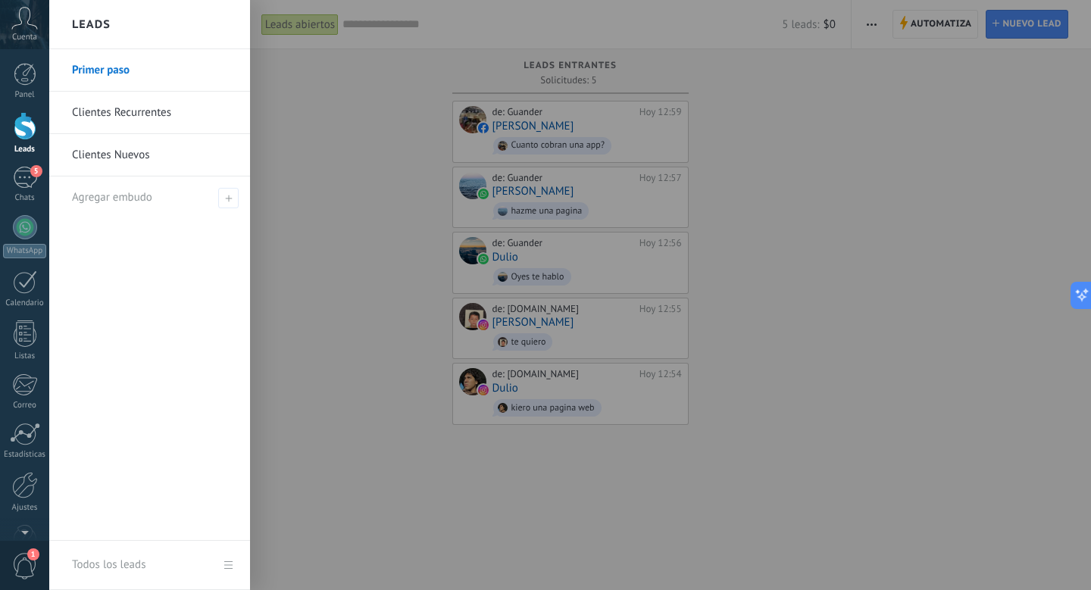
click at [145, 124] on link "Clientes Recurrentes" at bounding box center [153, 113] width 163 height 42
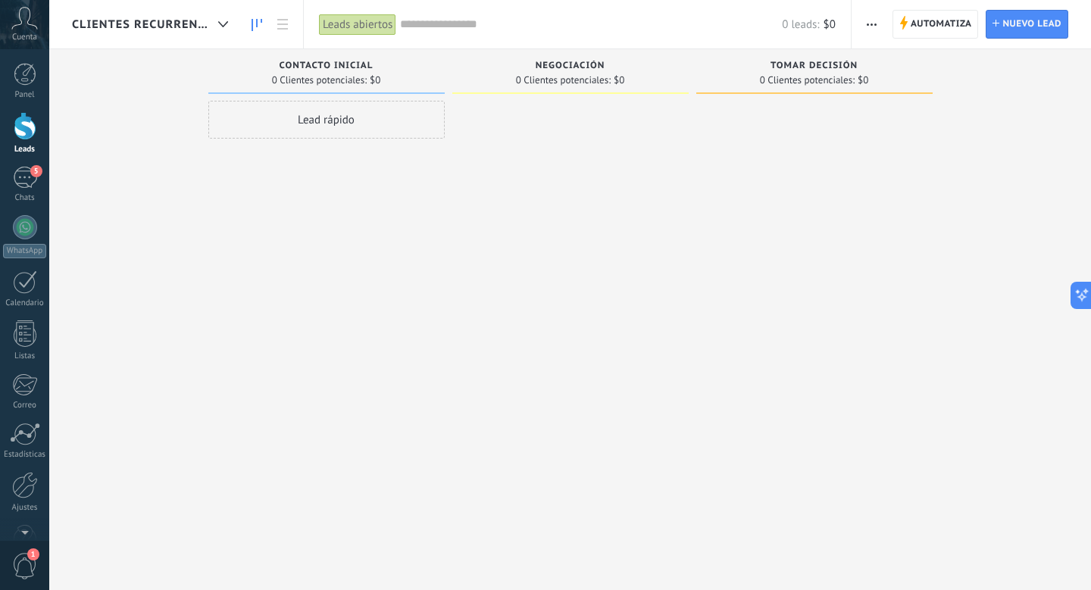
click at [120, 30] on span "Clientes Recurrentes" at bounding box center [142, 24] width 140 height 14
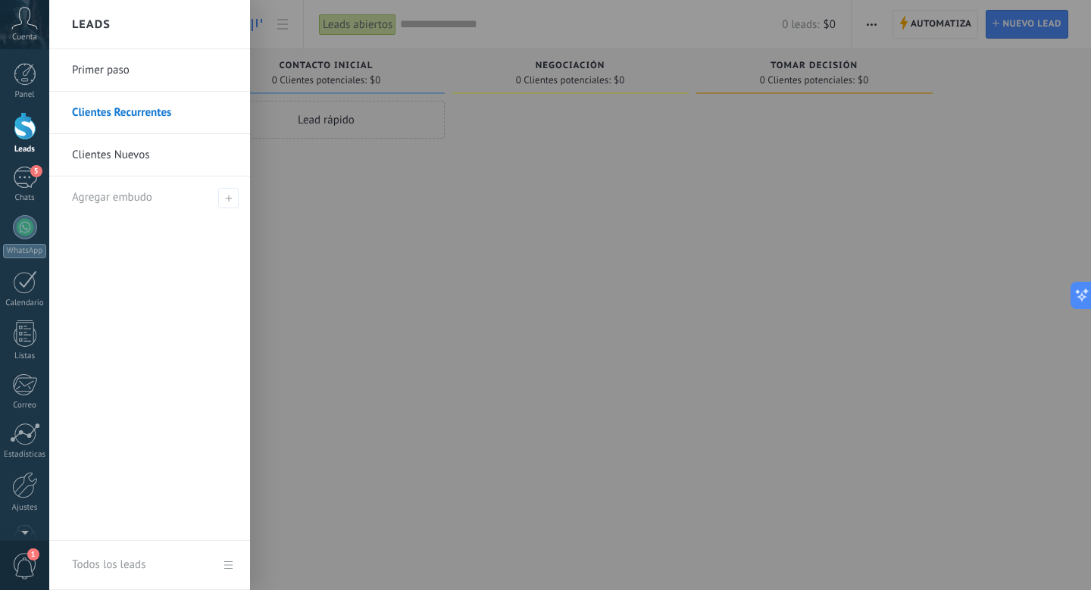
click at [112, 167] on link "Clientes Nuevos" at bounding box center [153, 155] width 163 height 42
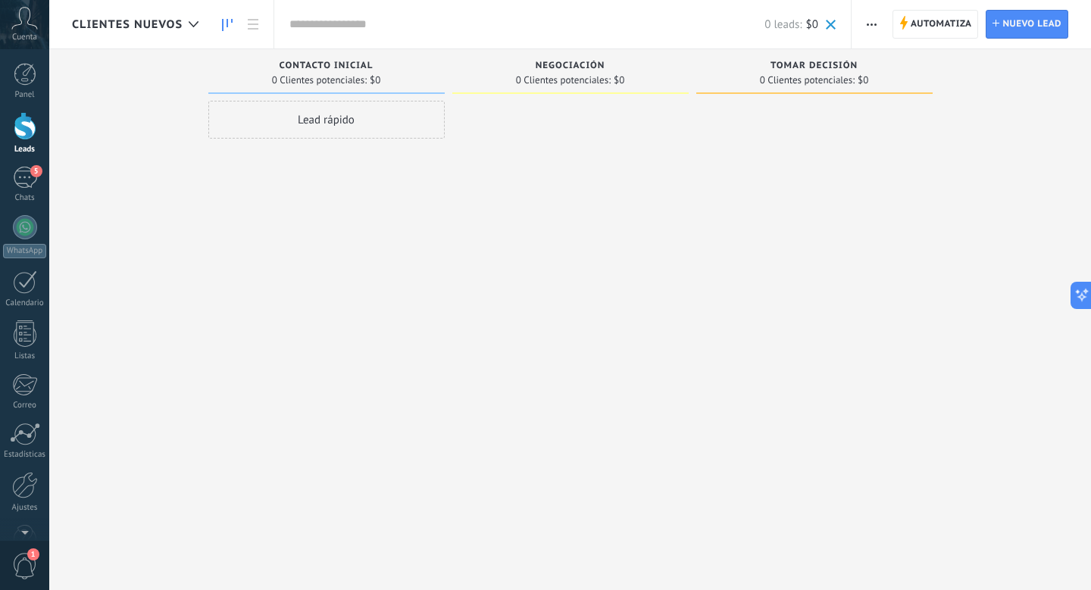
click at [167, 9] on div "Clientes Nuevos" at bounding box center [139, 24] width 134 height 48
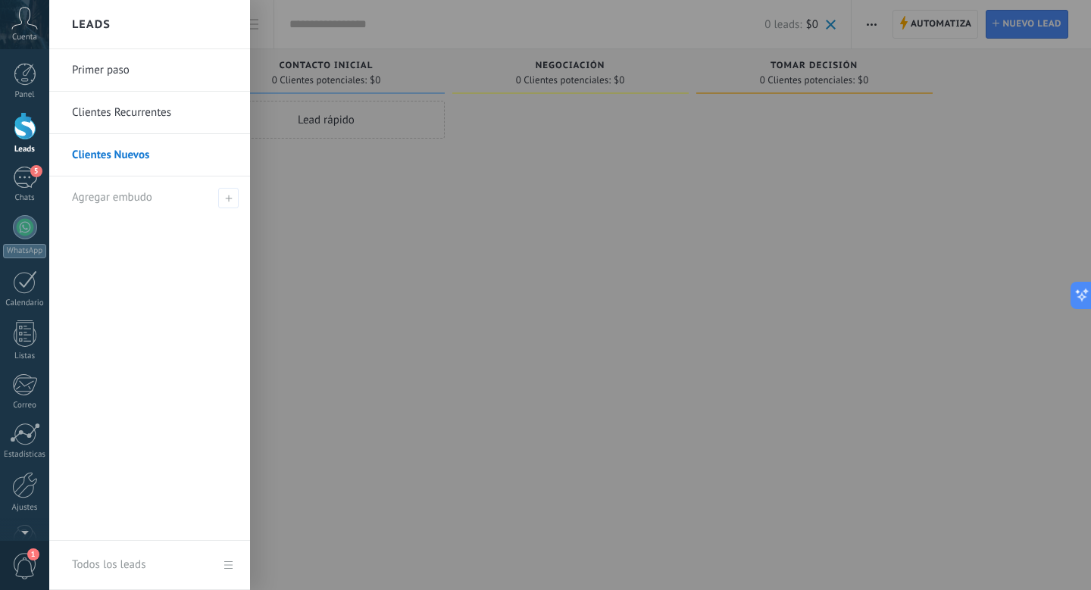
click at [158, 70] on link "Primer paso" at bounding box center [153, 70] width 163 height 42
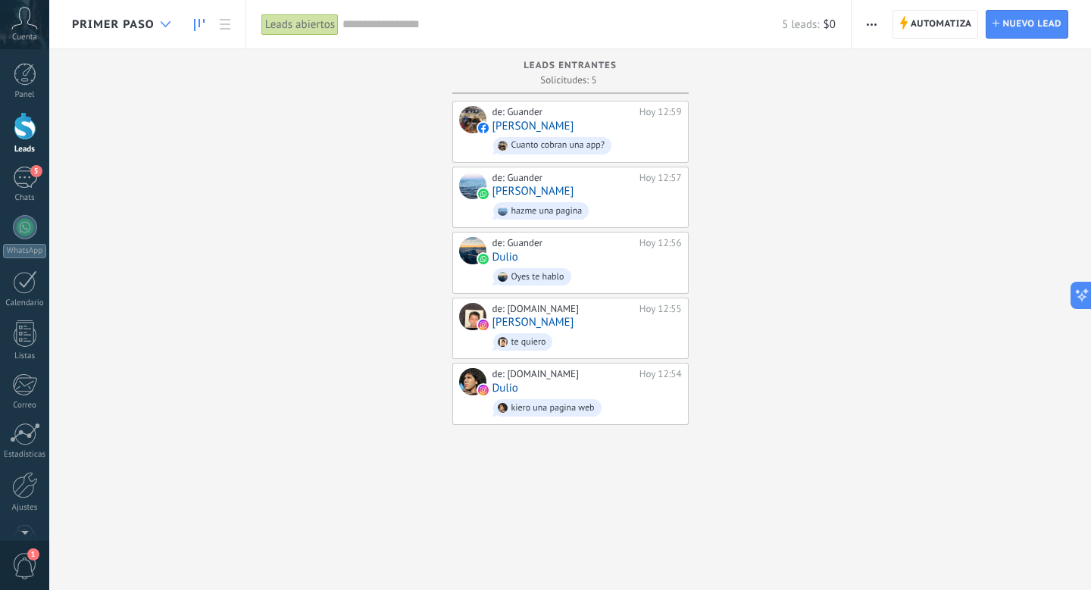
click at [155, 28] on div at bounding box center [165, 25] width 25 height 30
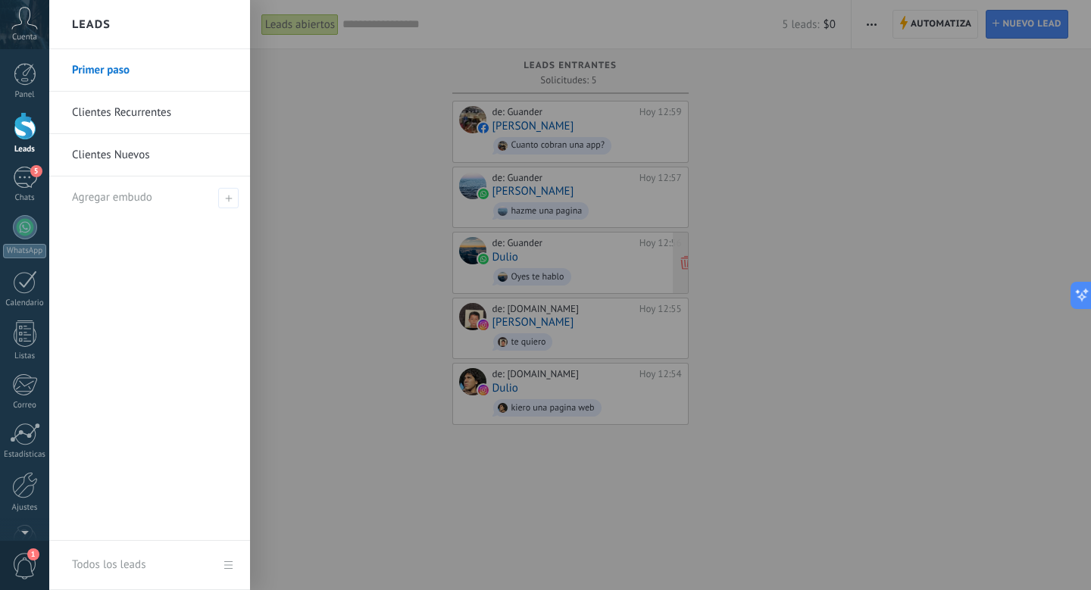
click at [559, 257] on div at bounding box center [594, 295] width 1091 height 590
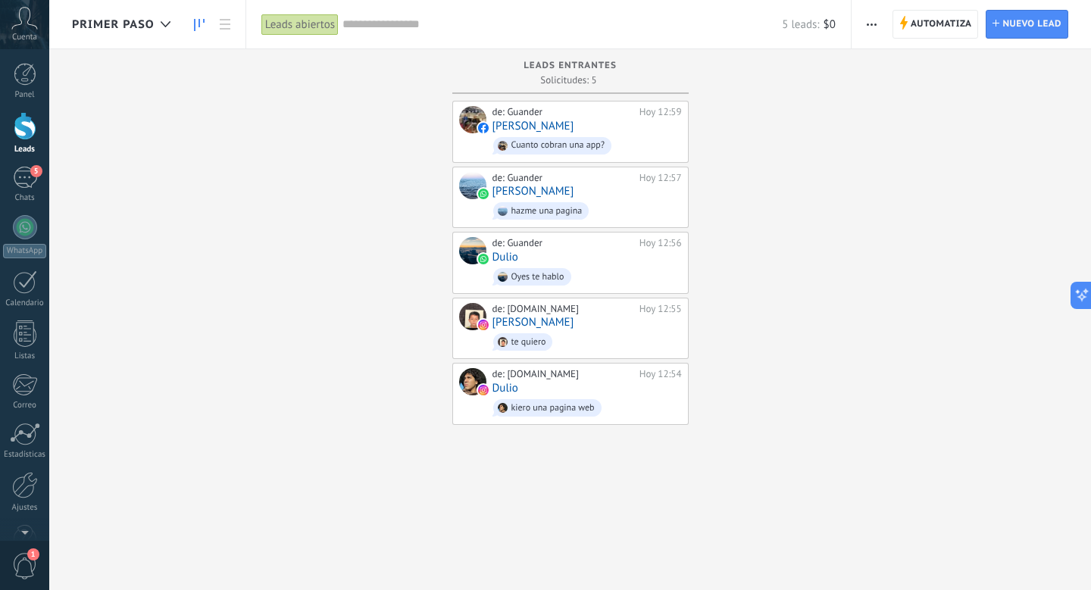
click at [248, 121] on div "Leads Entrantes Solicitudes: 5 0 0 0 5 0 0 0 5 de: Guander Hoy 12:59 Elias Huar…" at bounding box center [581, 271] width 1019 height 444
click at [544, 320] on div "de: guander.mx Hoy 12:55 Elias te quiero" at bounding box center [586, 328] width 189 height 51
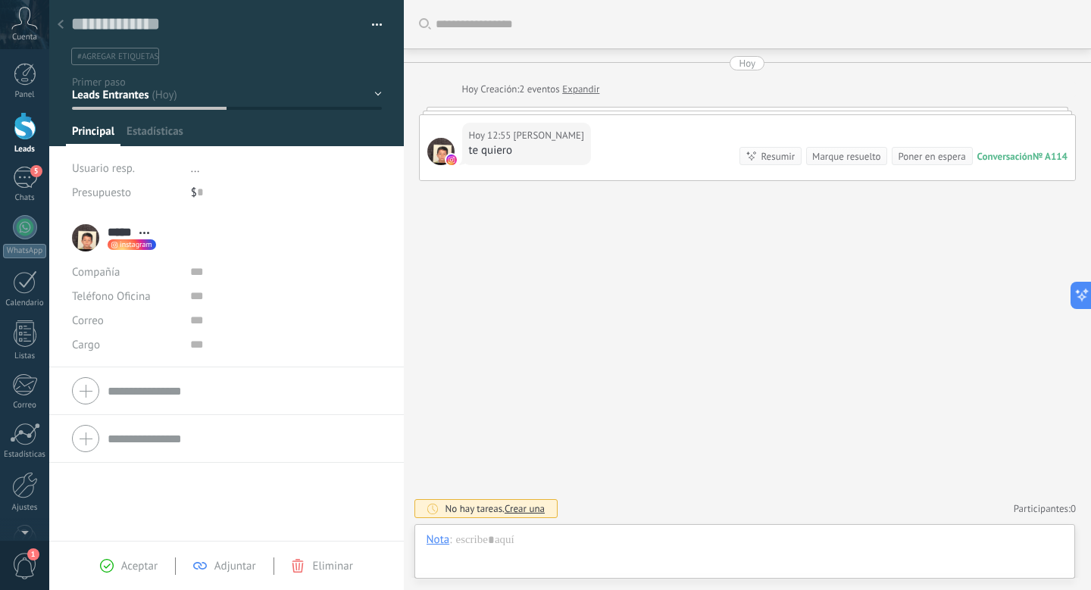
scroll to position [23, 0]
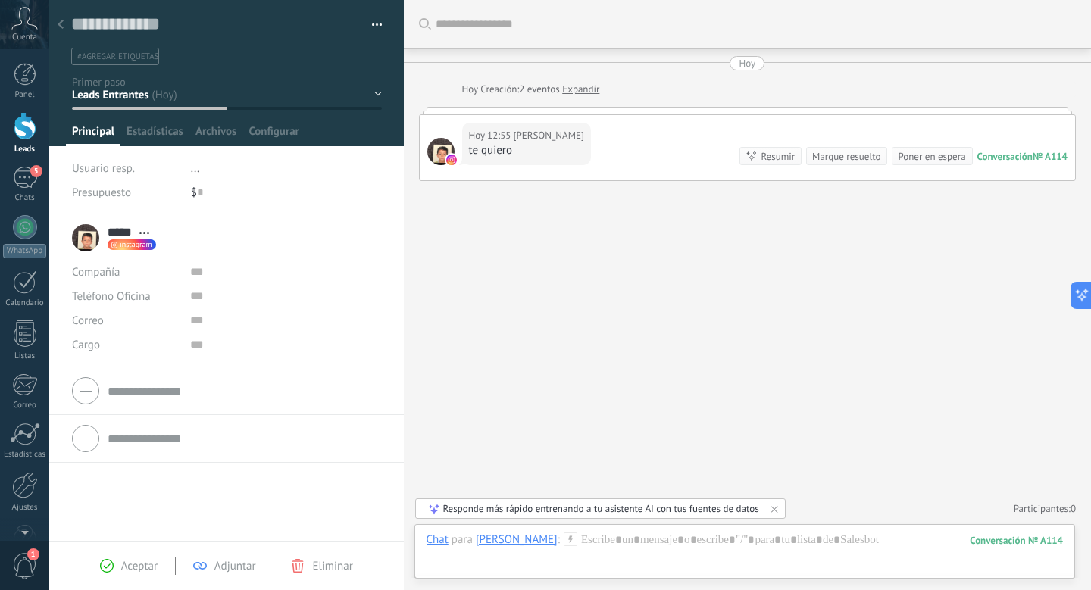
click at [0, 0] on div ". ." at bounding box center [0, 0] width 0 height 0
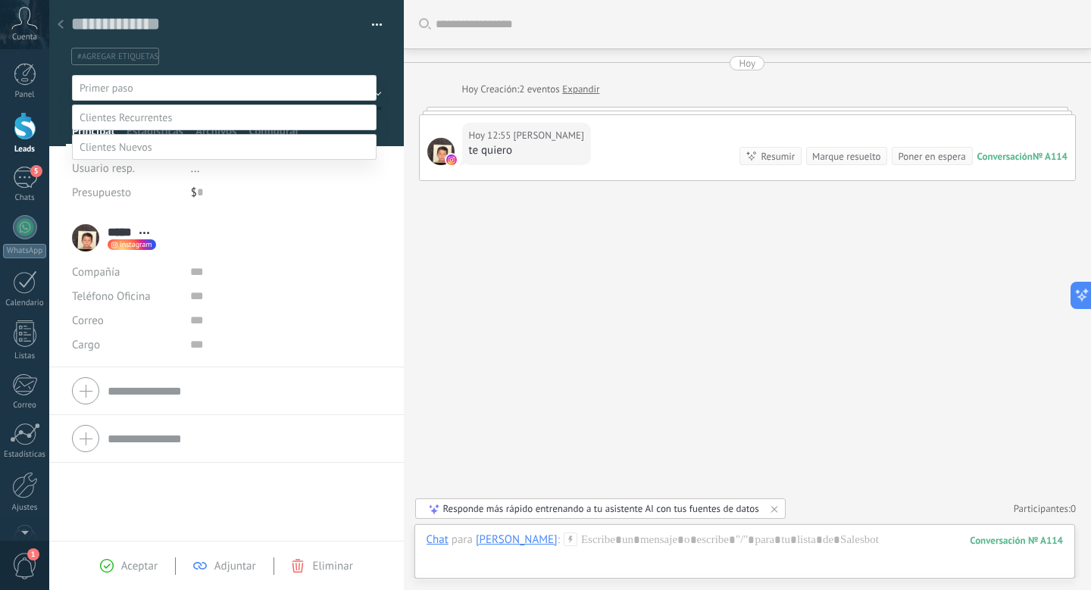
click at [139, 124] on span at bounding box center [126, 118] width 92 height 14
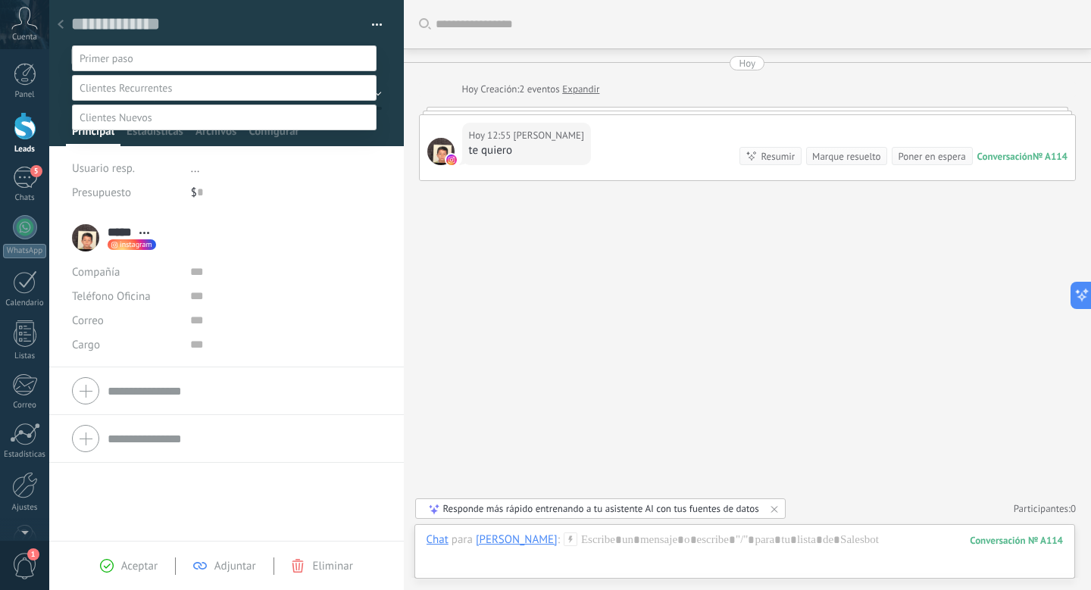
click at [0, 0] on label "Contacto inicial" at bounding box center [0, 0] width 0 height 0
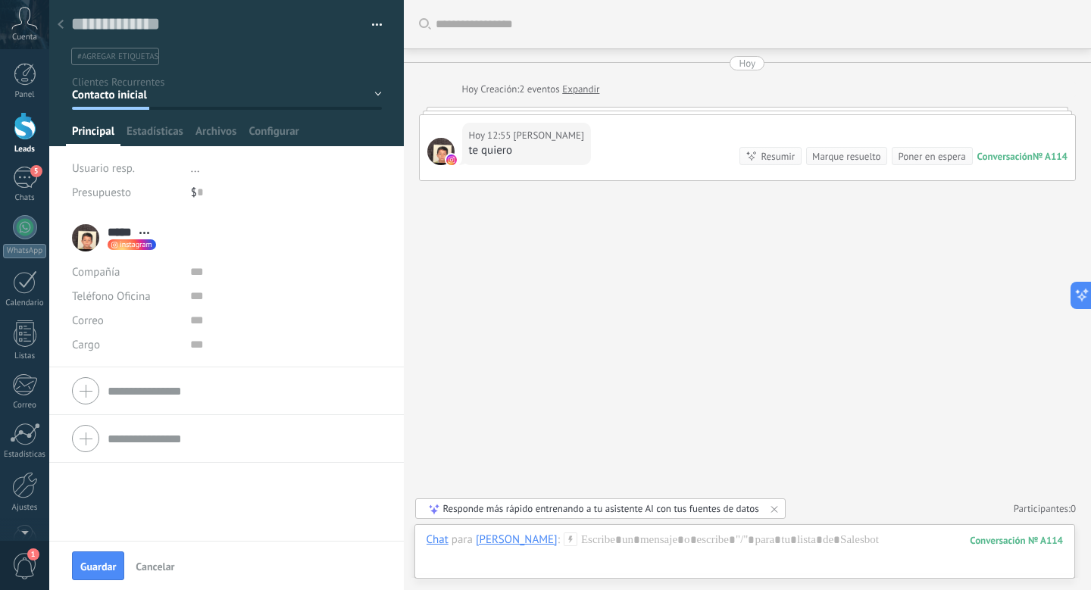
scroll to position [0, 0]
click at [95, 570] on span "Guardar" at bounding box center [98, 566] width 36 height 11
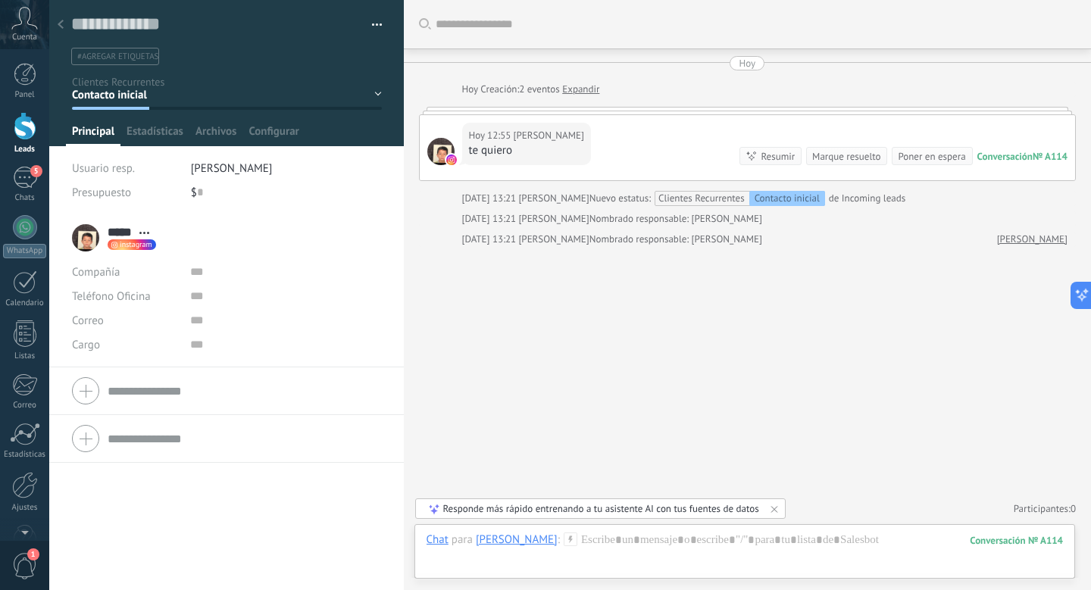
click at [69, 27] on div at bounding box center [60, 26] width 21 height 30
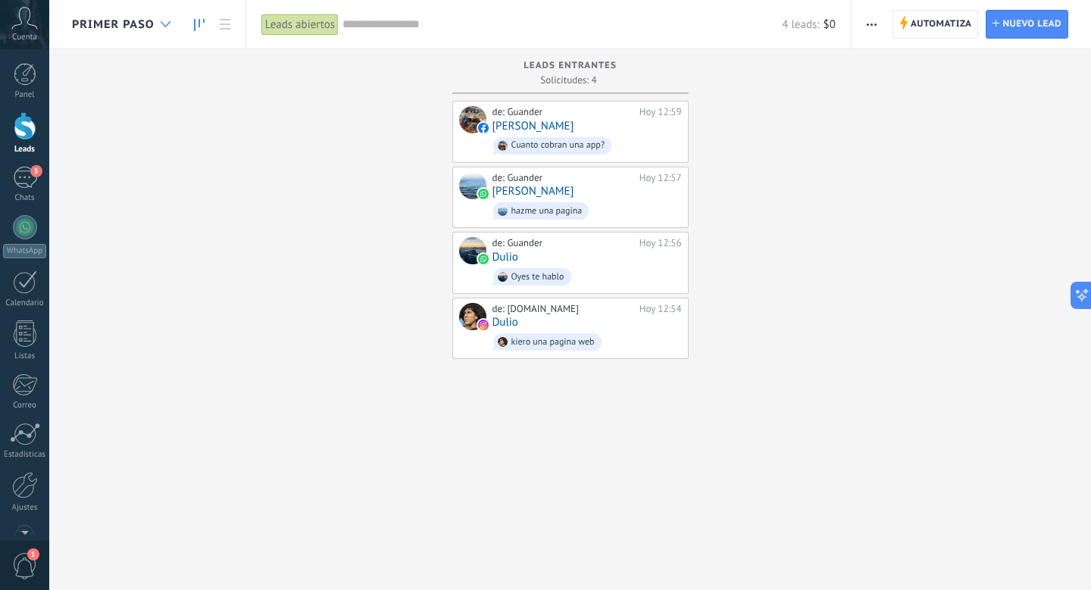
click at [153, 28] on div at bounding box center [165, 25] width 25 height 30
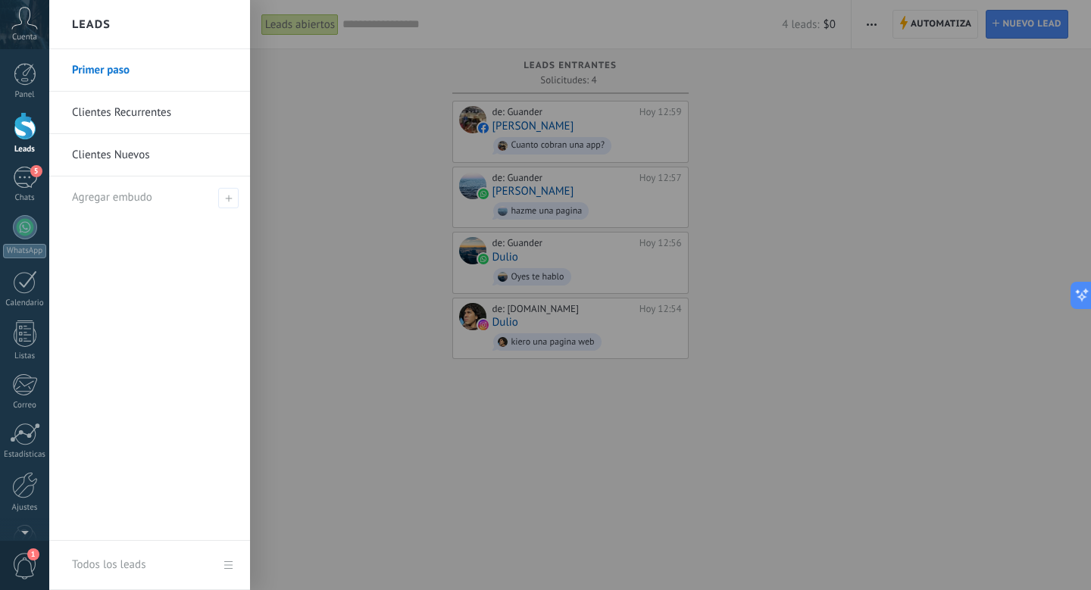
click at [140, 112] on link "Clientes Recurrentes" at bounding box center [153, 113] width 163 height 42
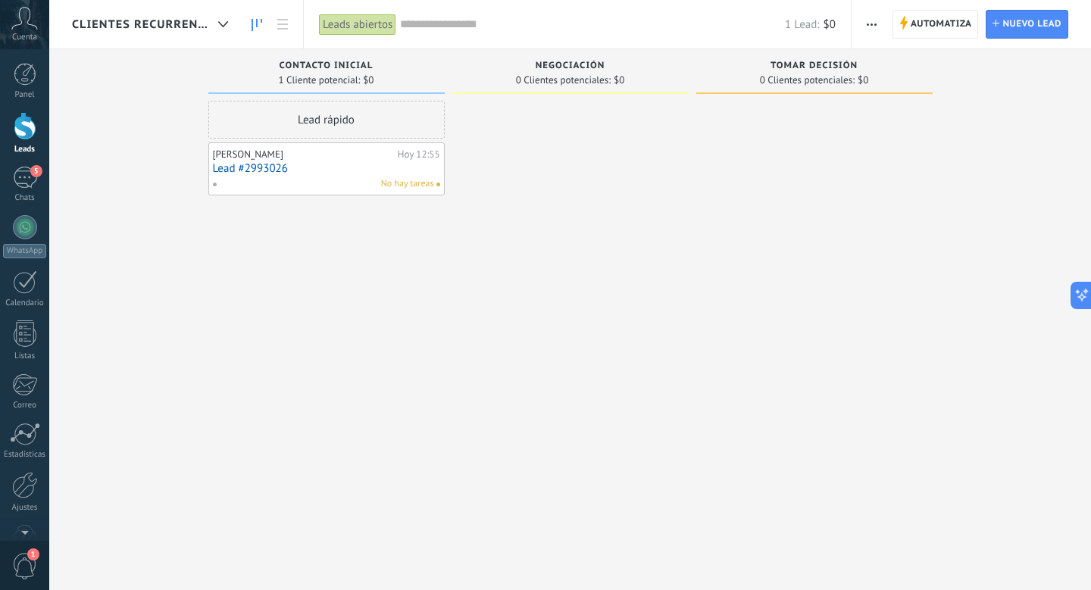
click at [274, 183] on div "No hay tareas" at bounding box center [323, 184] width 222 height 14
click at [274, 168] on link "Lead #2993026" at bounding box center [326, 168] width 227 height 13
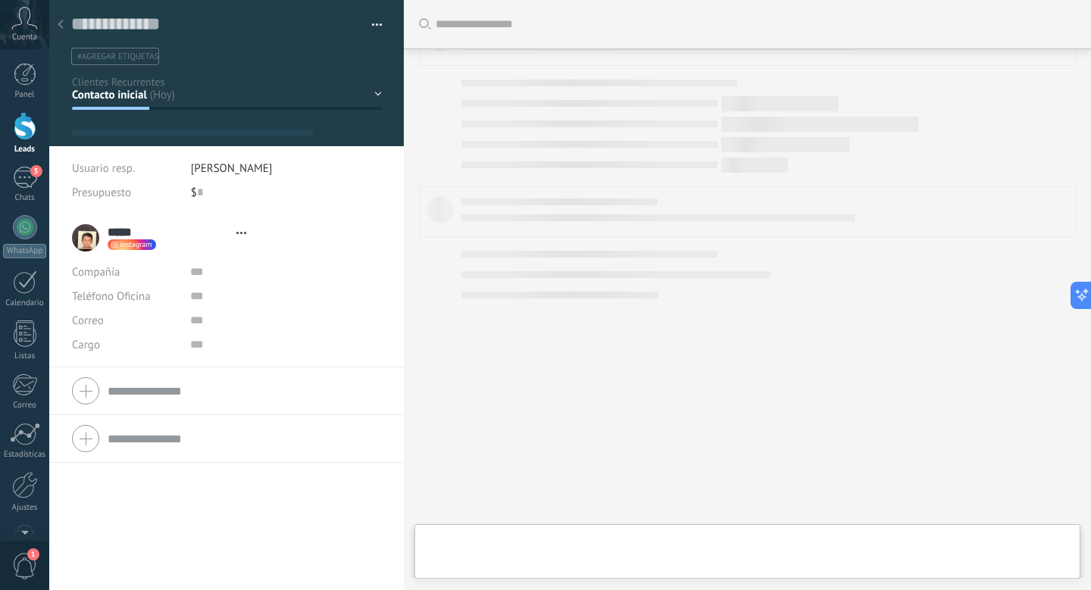
type textarea "**********"
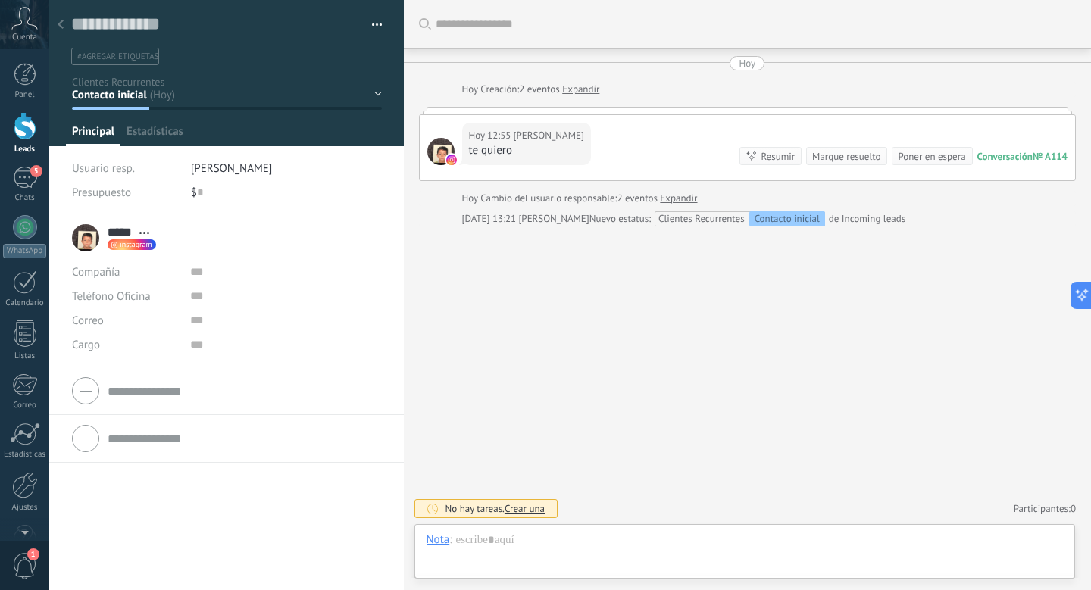
scroll to position [23, 0]
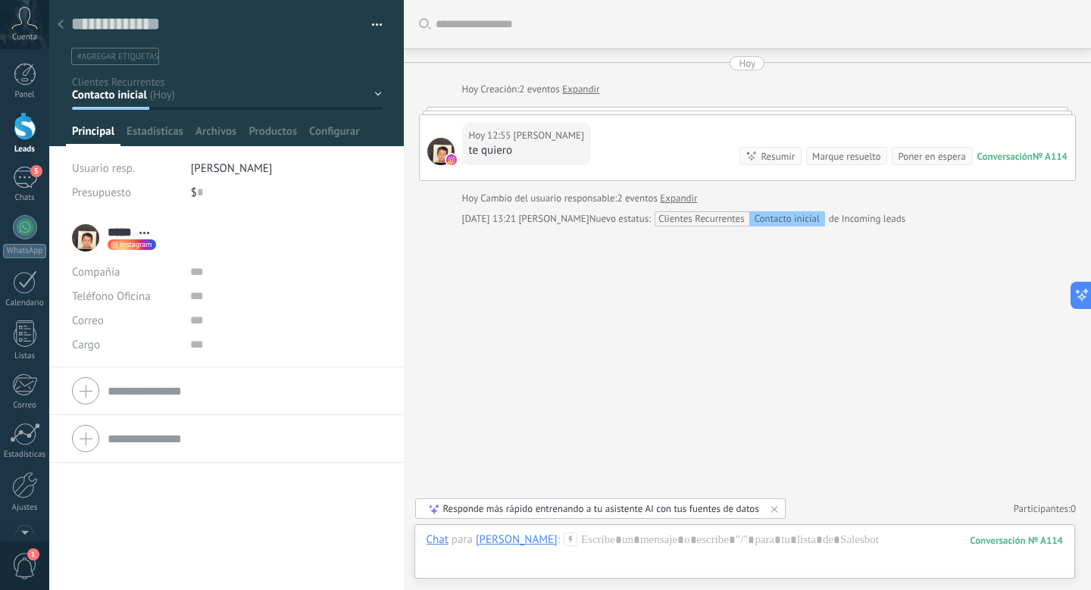
click at [64, 29] on div at bounding box center [60, 26] width 21 height 30
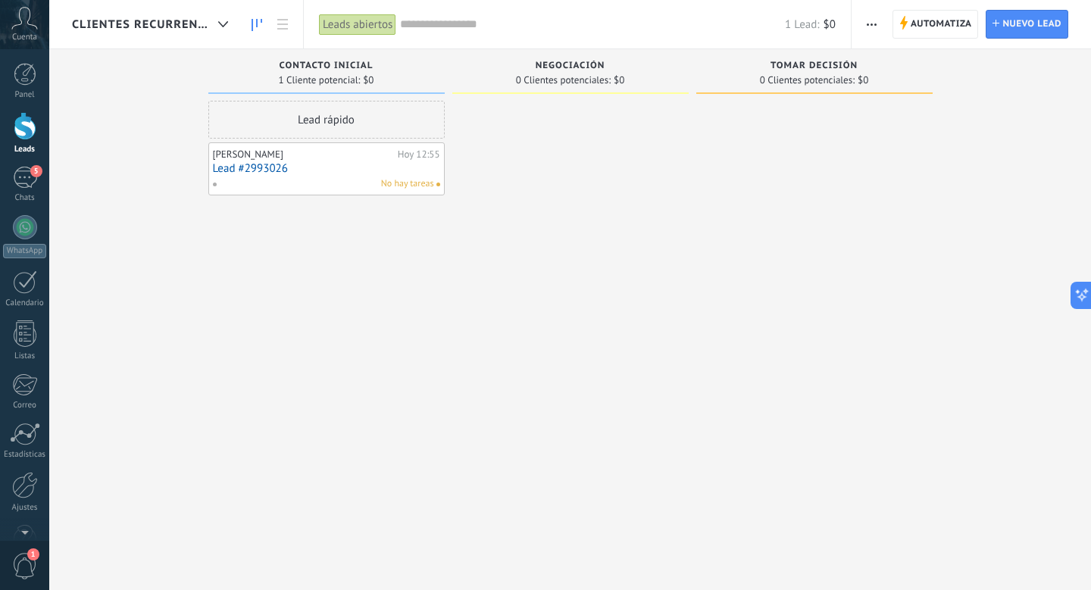
click at [145, 30] on span "Clientes Recurrentes" at bounding box center [142, 24] width 140 height 14
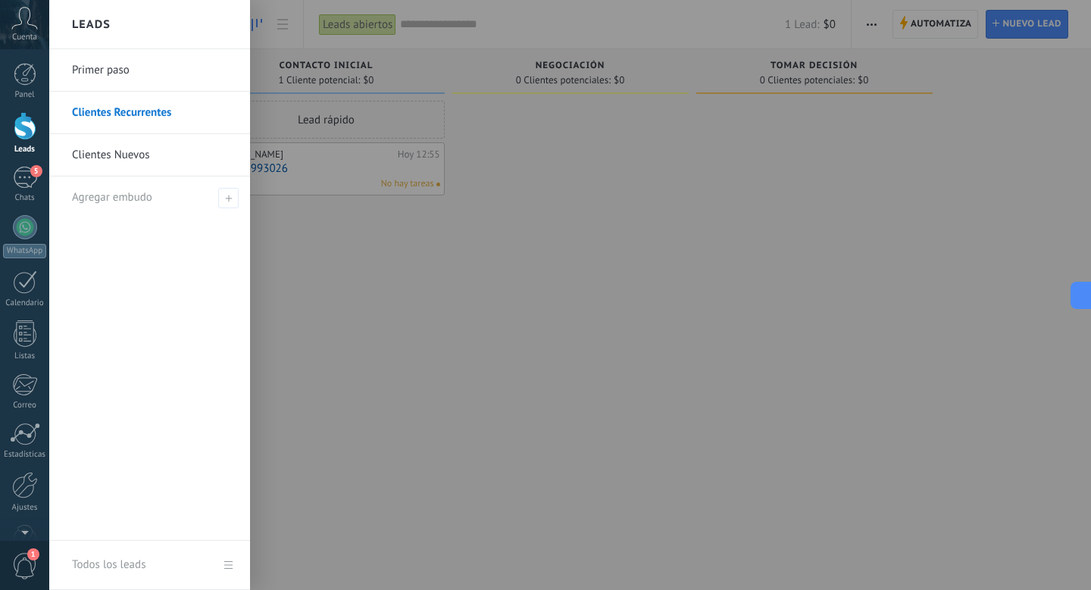
click at [419, 299] on div at bounding box center [594, 295] width 1091 height 590
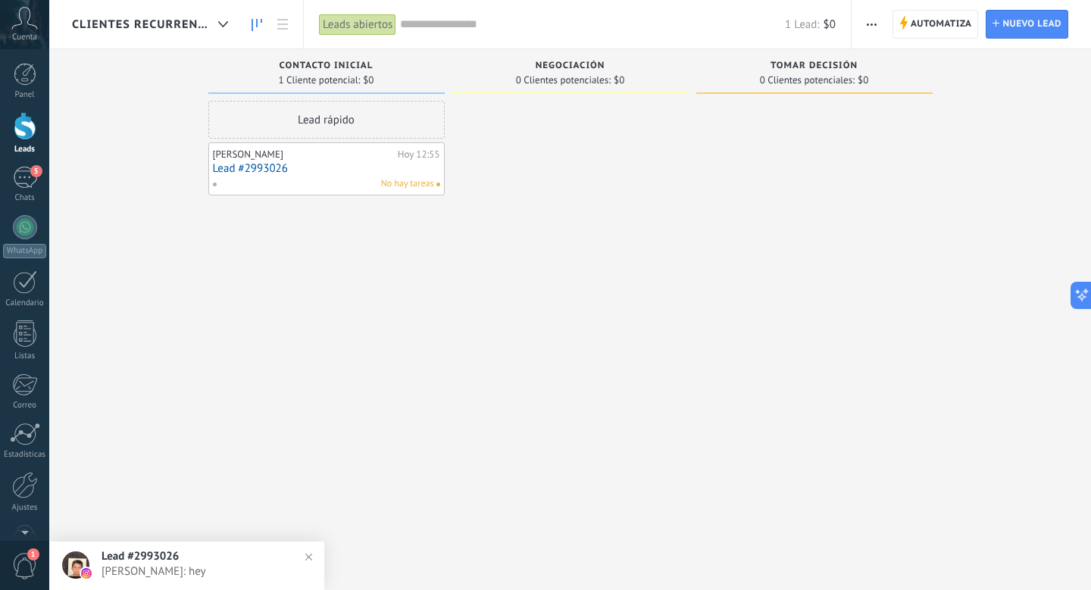
click at [862, 17] on button "button" at bounding box center [871, 24] width 22 height 29
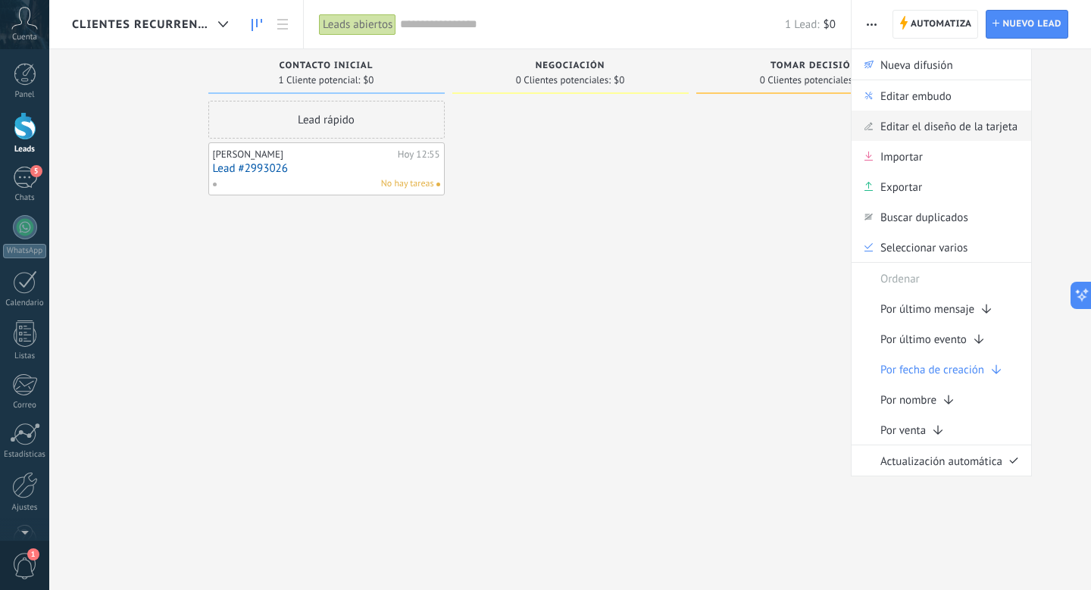
click at [931, 126] on span "Editar el diseño de la tarjeta" at bounding box center [948, 126] width 137 height 30
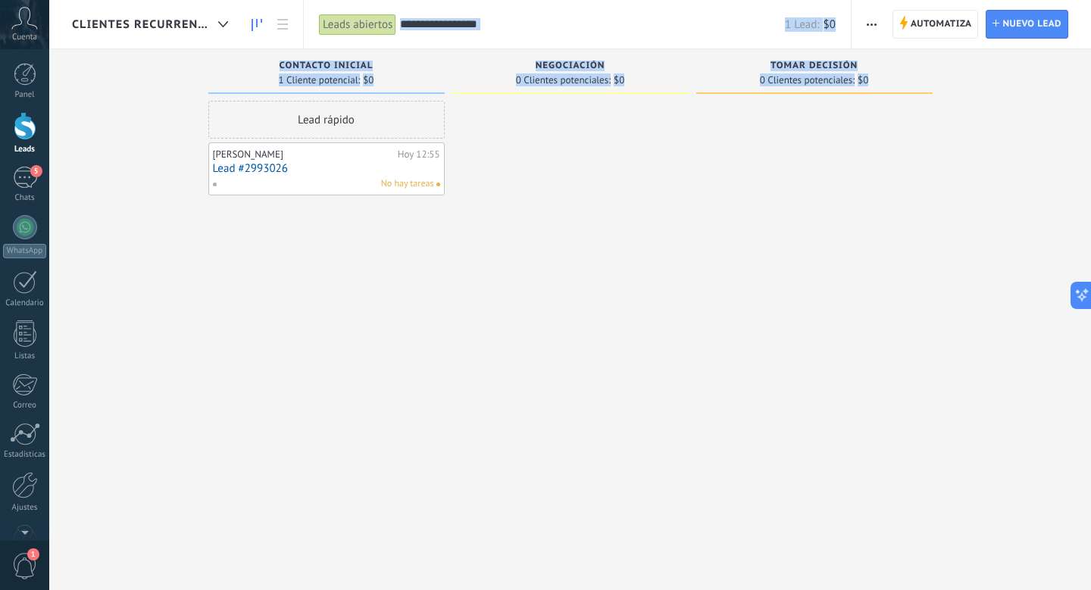
click at [872, 20] on span "button" at bounding box center [871, 24] width 10 height 29
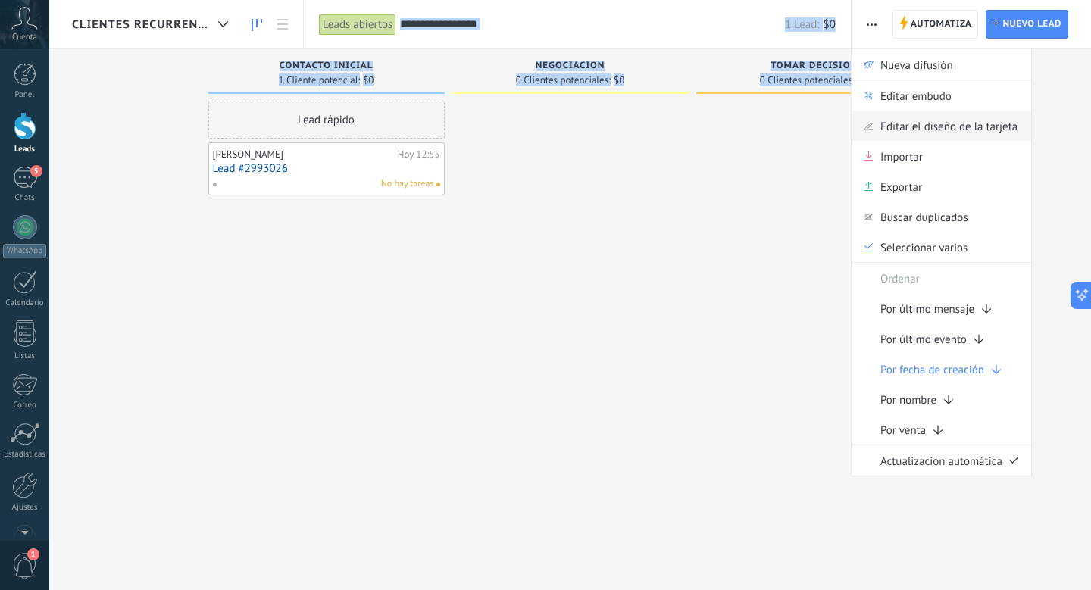
click at [924, 121] on span "Editar el diseño de la tarjeta" at bounding box center [948, 126] width 137 height 30
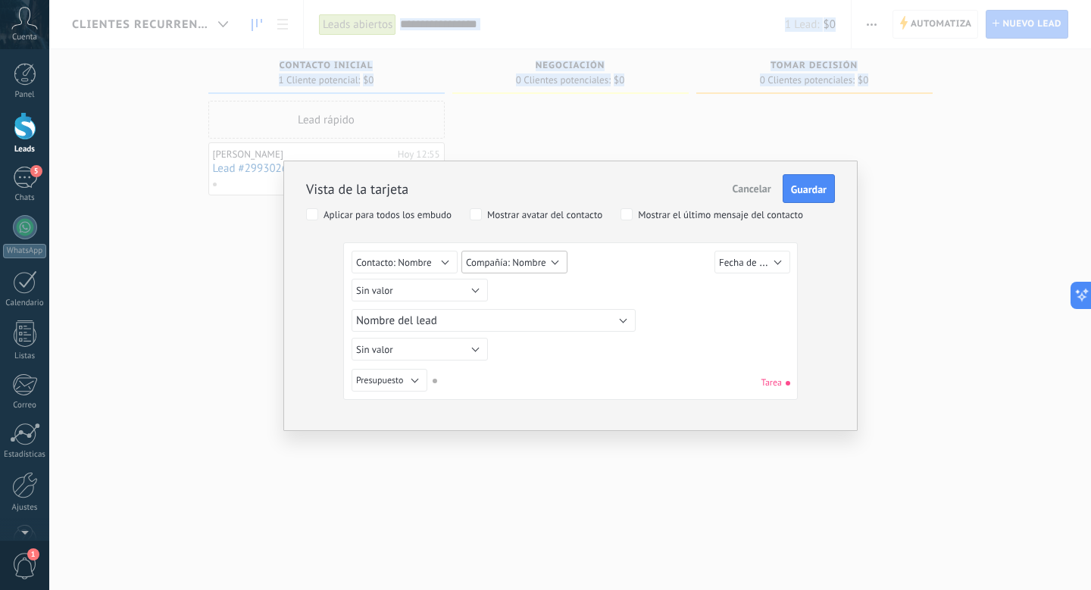
click at [548, 261] on button "Compañía: Nombre" at bounding box center [514, 262] width 106 height 23
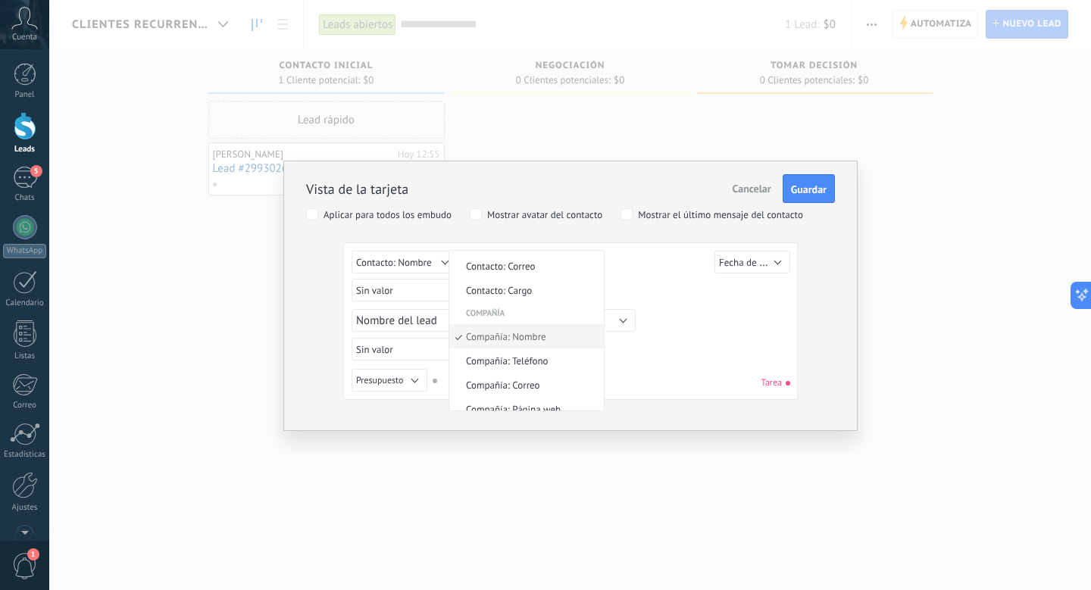
click at [675, 330] on div "Lead ID del Lead Nombre del lead Fecha de Creación Presupuesto Usuario responsa…" at bounding box center [572, 320] width 442 height 29
click at [465, 289] on button "Sin valor" at bounding box center [419, 290] width 136 height 23
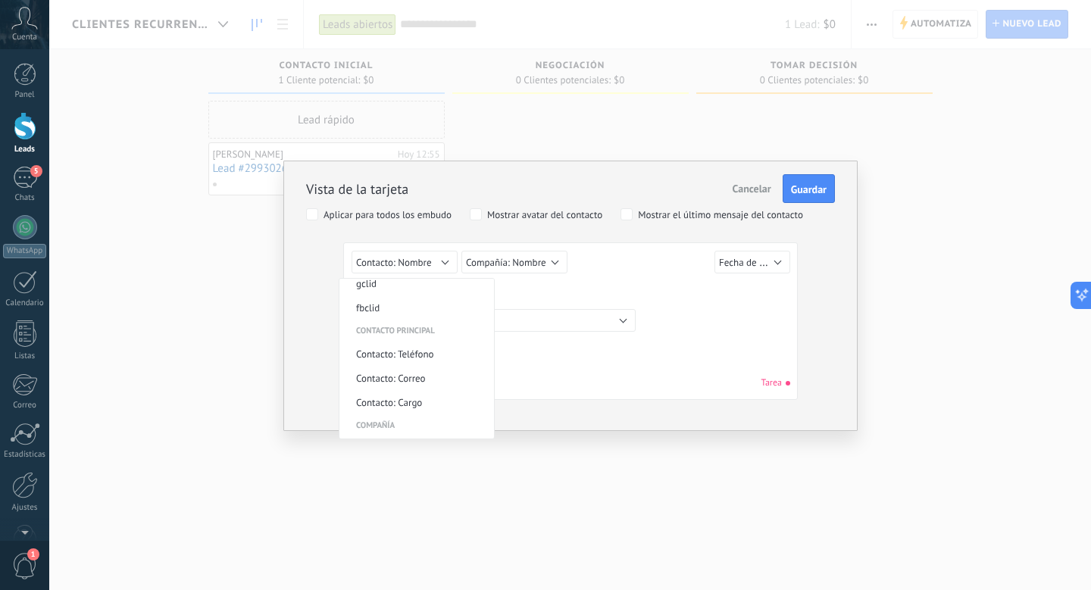
scroll to position [383, 0]
click at [583, 318] on button "Nombre del lead" at bounding box center [493, 320] width 284 height 23
click at [650, 293] on div "Sin valor Lead ID del Lead Nombre del lead Fecha de Creación Presupuesto Usuari…" at bounding box center [572, 292] width 442 height 27
click at [617, 317] on button "Nombre del lead" at bounding box center [493, 320] width 284 height 23
click at [619, 295] on div "Sin valor Lead ID del Lead Nombre del lead Fecha de Creación Presupuesto Usuari…" at bounding box center [572, 292] width 442 height 27
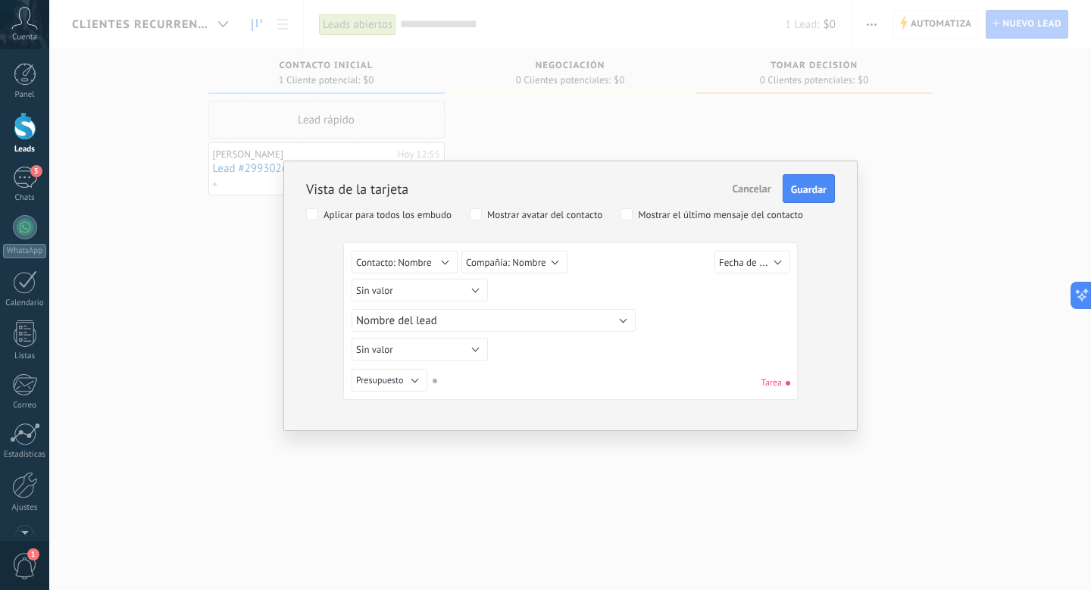
click at [577, 306] on div "Lead ID del Lead Nombre del lead Fecha de Creación Presupuesto Usuario responsa…" at bounding box center [572, 320] width 442 height 29
click at [563, 319] on button "Nombre del lead" at bounding box center [493, 320] width 284 height 23
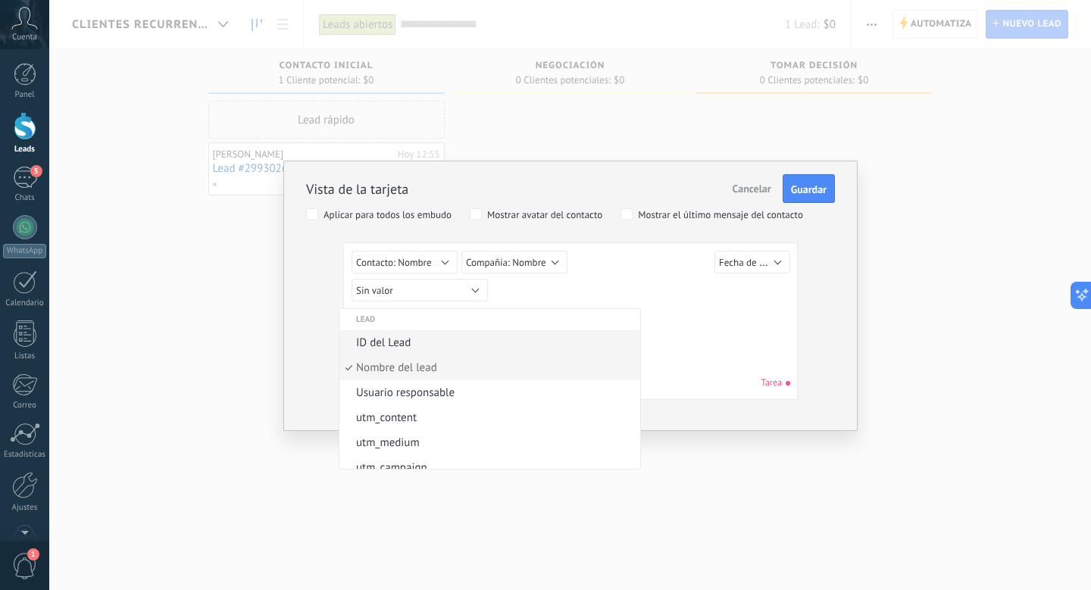
click at [541, 332] on li "ID del Lead" at bounding box center [489, 342] width 301 height 25
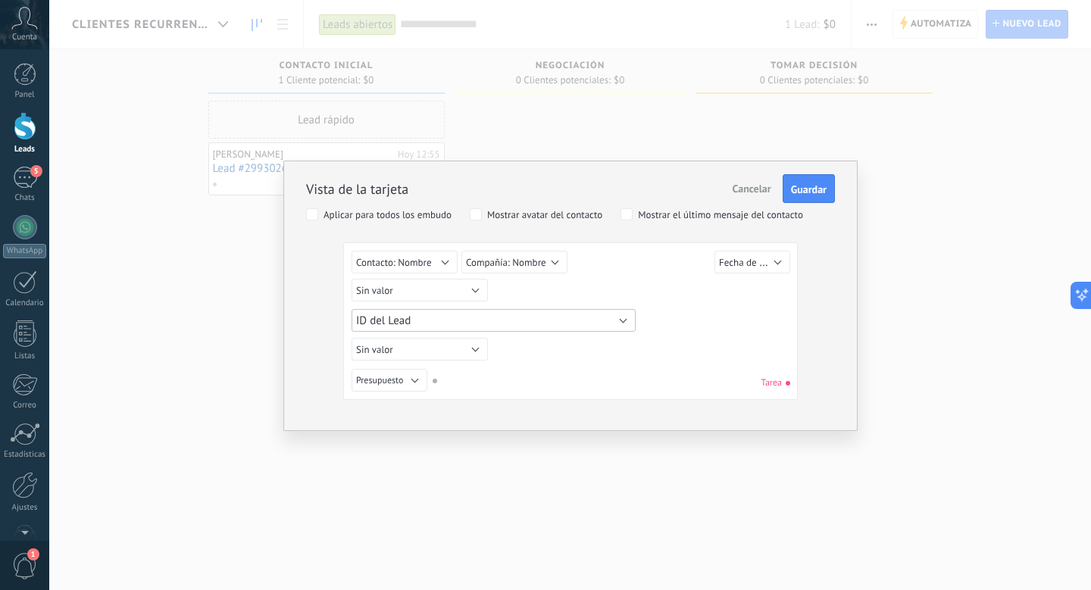
click at [537, 315] on button "ID del Lead" at bounding box center [493, 320] width 284 height 23
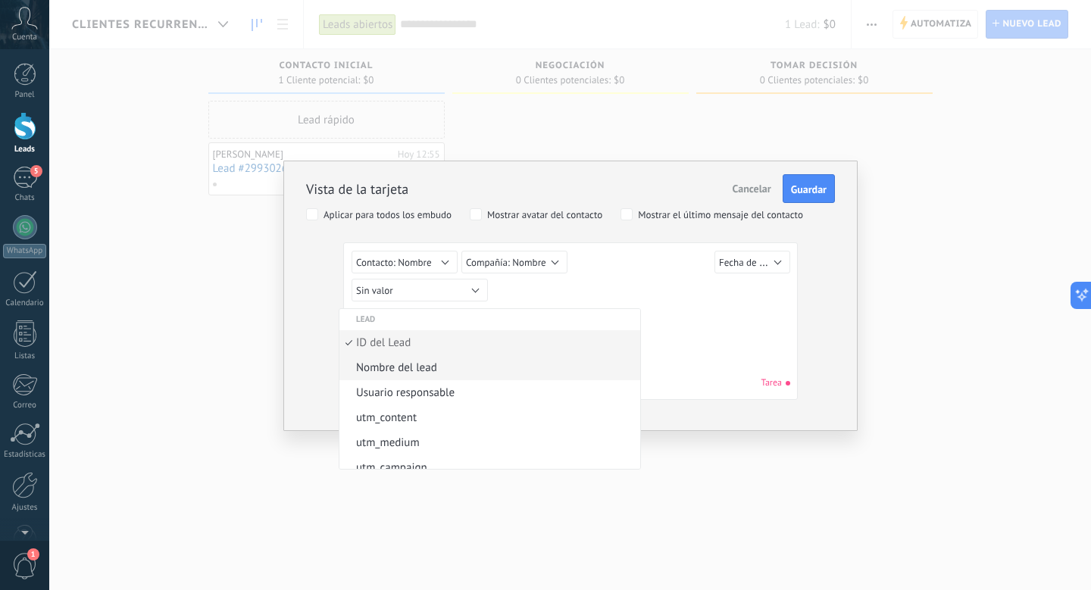
click at [538, 363] on span "Nombre del lead" at bounding box center [487, 367] width 296 height 14
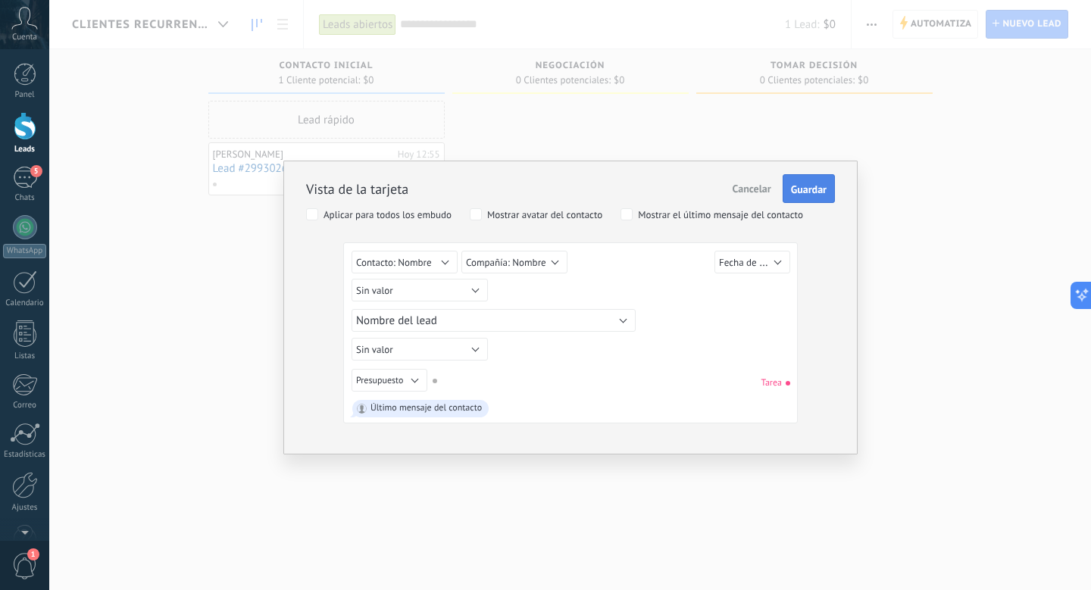
click at [797, 186] on span "Guardar" at bounding box center [809, 189] width 36 height 11
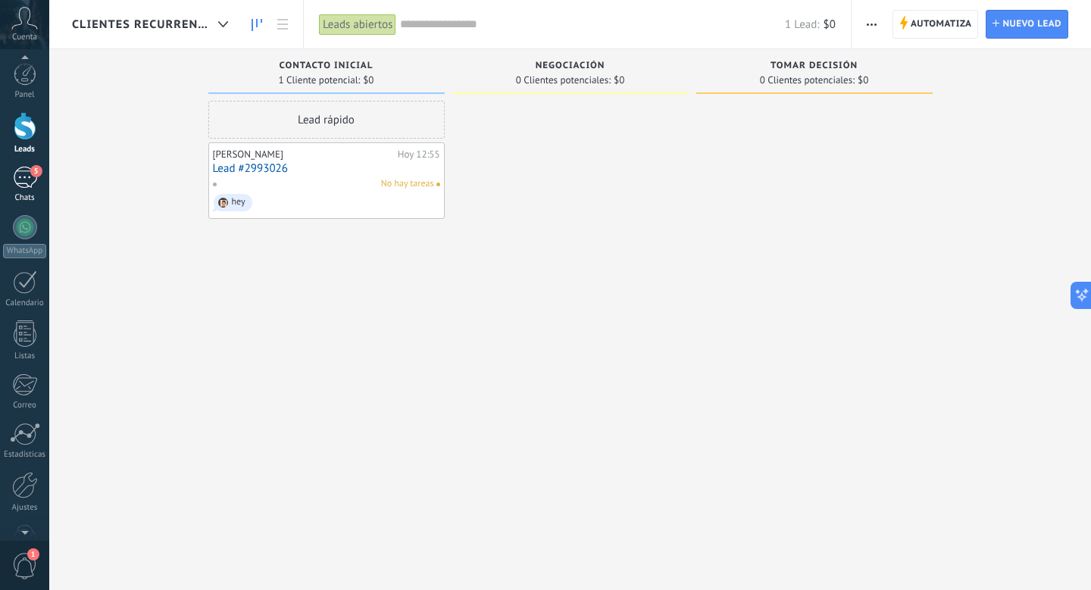
scroll to position [40, 0]
click at [22, 560] on span "1" at bounding box center [25, 566] width 26 height 27
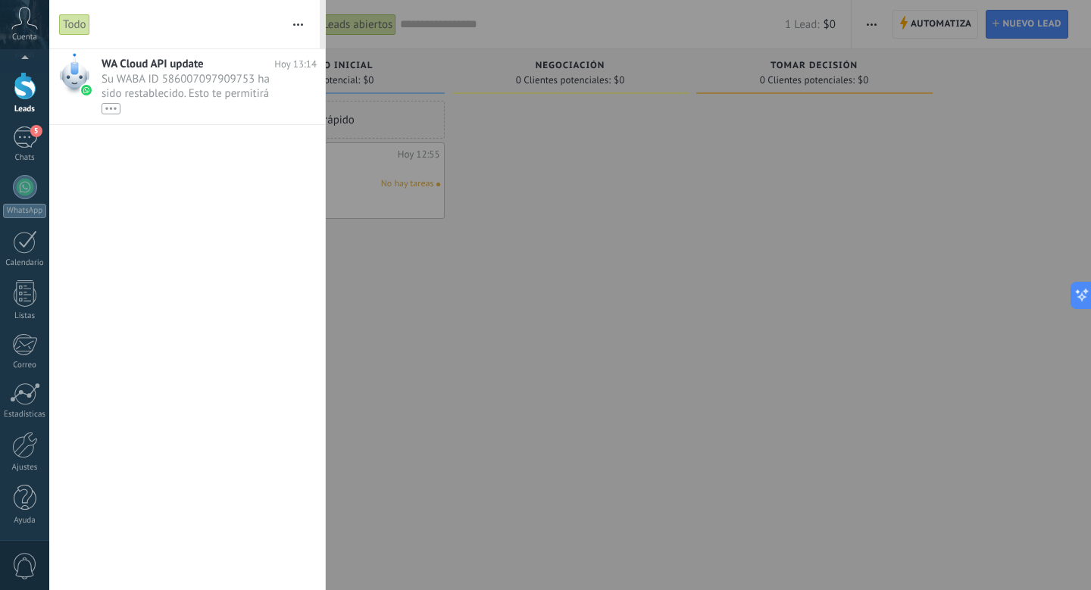
scroll to position [15, 0]
click at [30, 27] on icon at bounding box center [24, 18] width 27 height 23
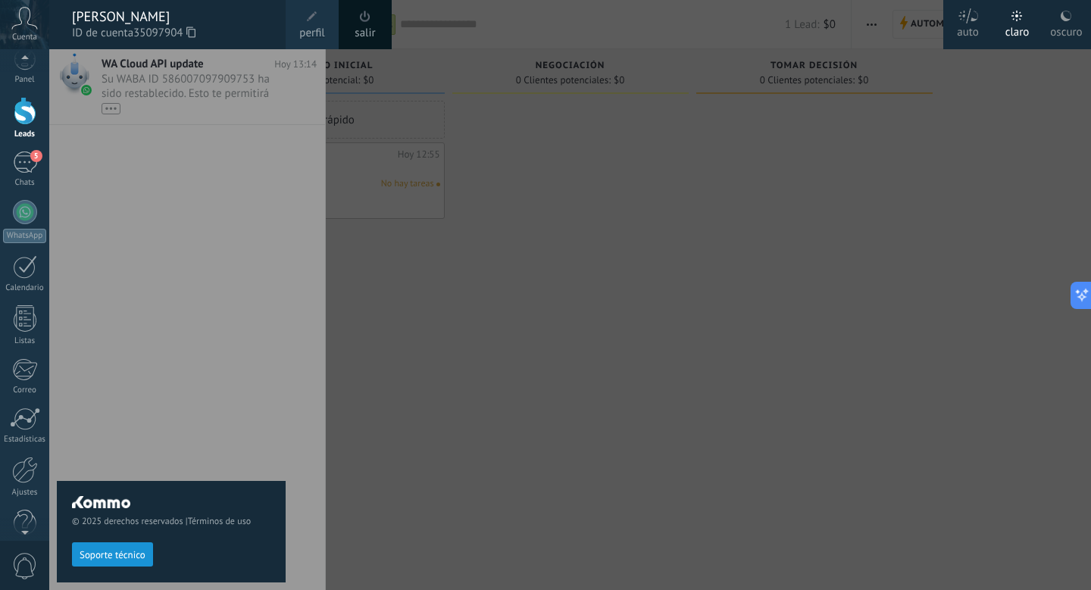
click at [376, 31] on div "salir" at bounding box center [365, 24] width 53 height 49
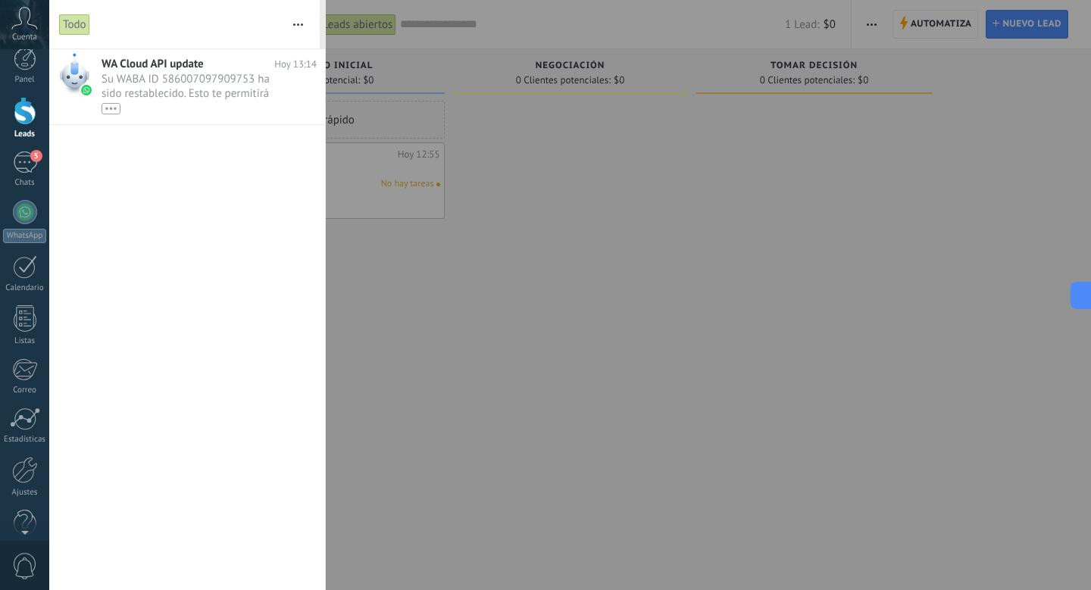
scroll to position [0, 0]
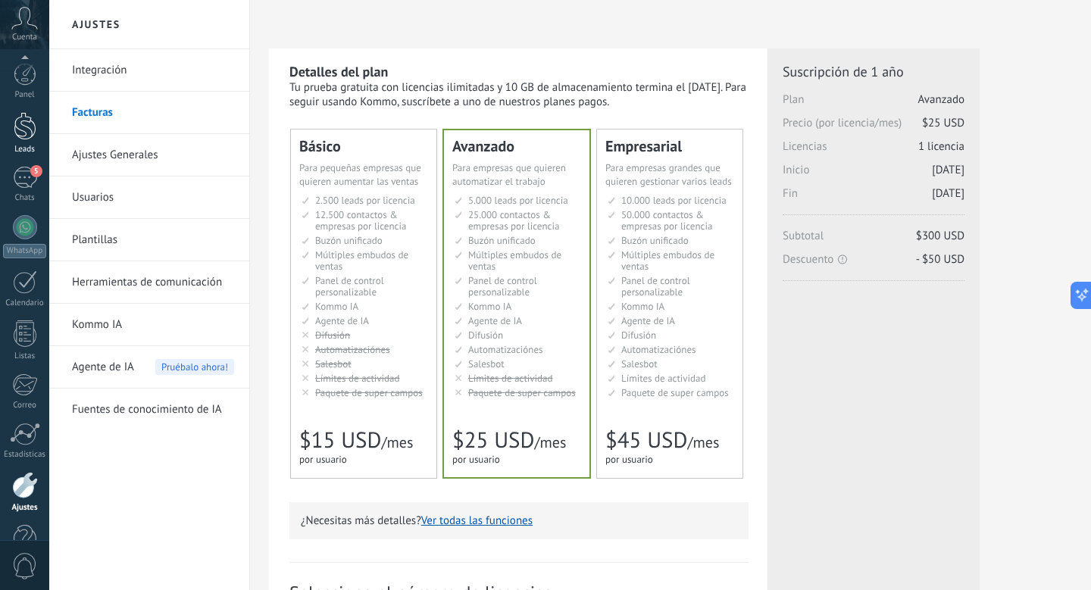
click at [30, 133] on div "Panel Leads 5 Chats WhatsApp Clientes" at bounding box center [24, 322] width 49 height 518
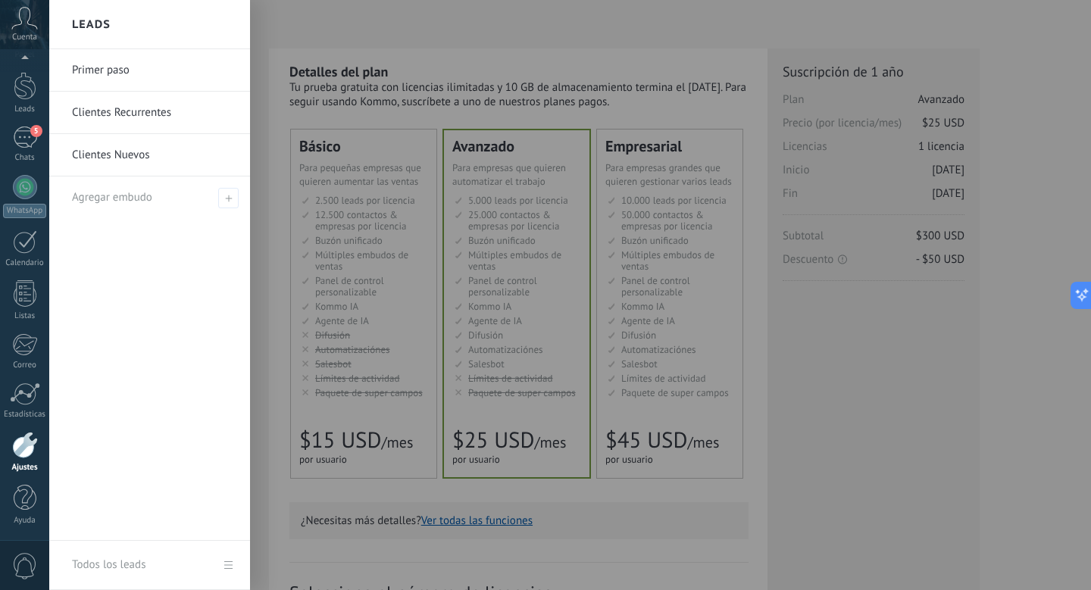
click at [81, 76] on link "Primer paso" at bounding box center [153, 70] width 163 height 42
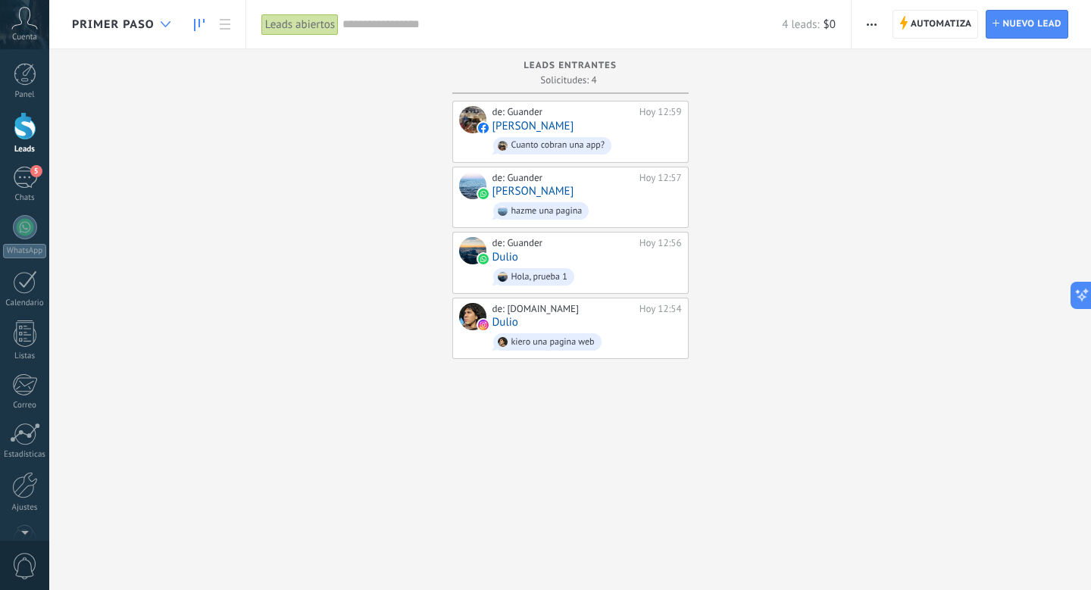
click at [175, 13] on div at bounding box center [165, 25] width 25 height 30
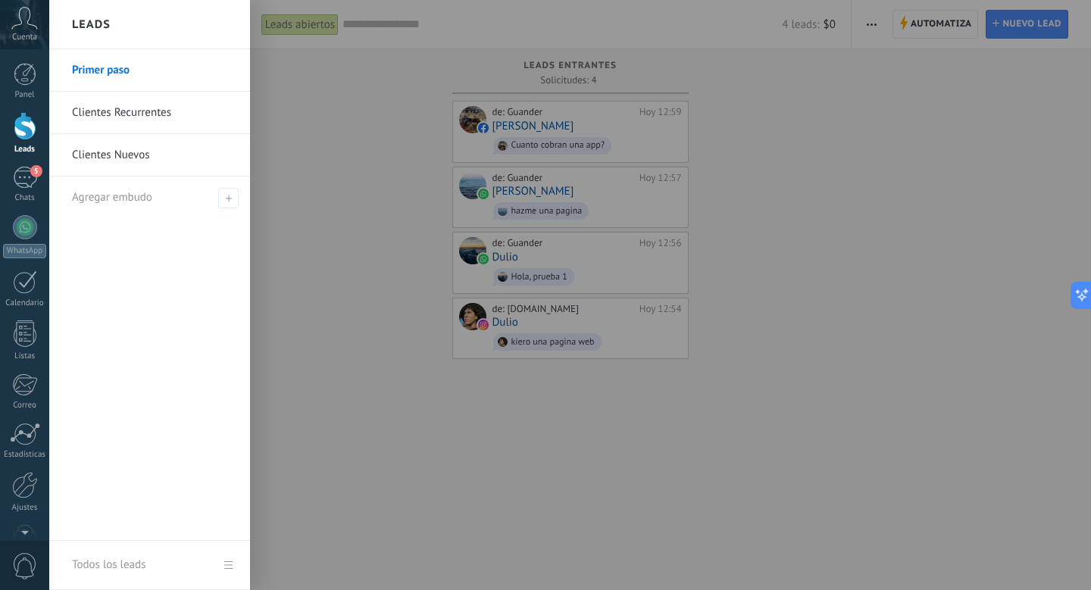
click at [159, 114] on link "Clientes Recurrentes" at bounding box center [153, 113] width 163 height 42
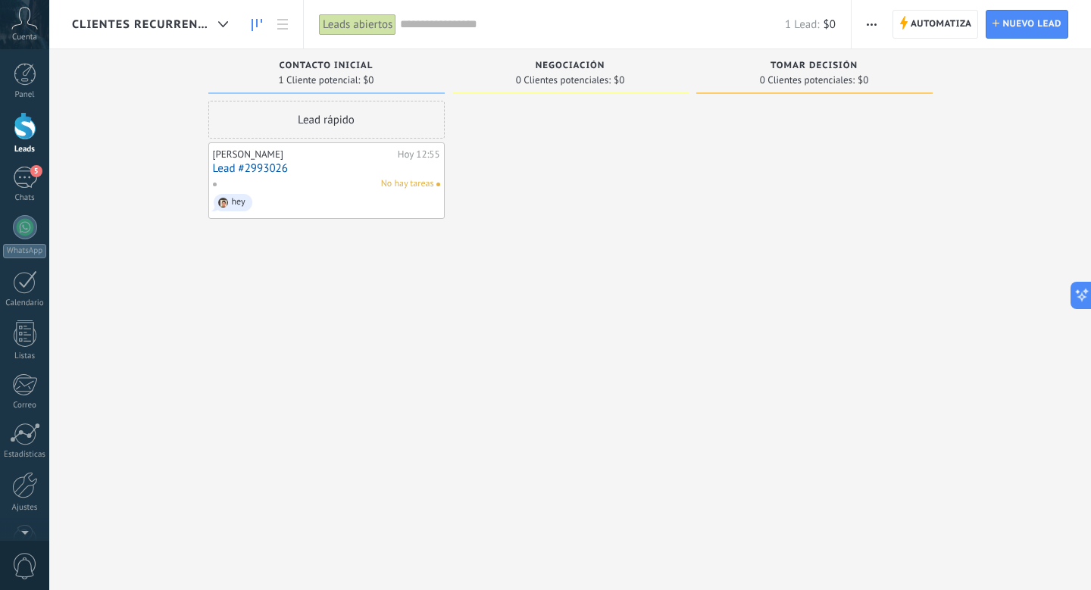
click at [176, 20] on span "Clientes Recurrentes" at bounding box center [142, 24] width 140 height 14
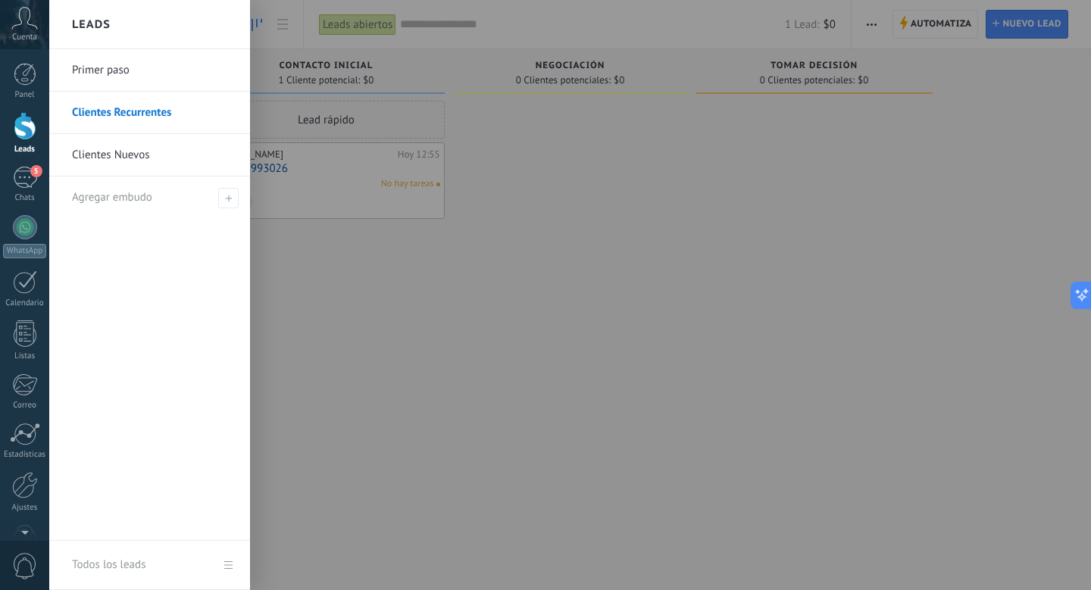
click at [142, 77] on link "Primer paso" at bounding box center [153, 70] width 163 height 42
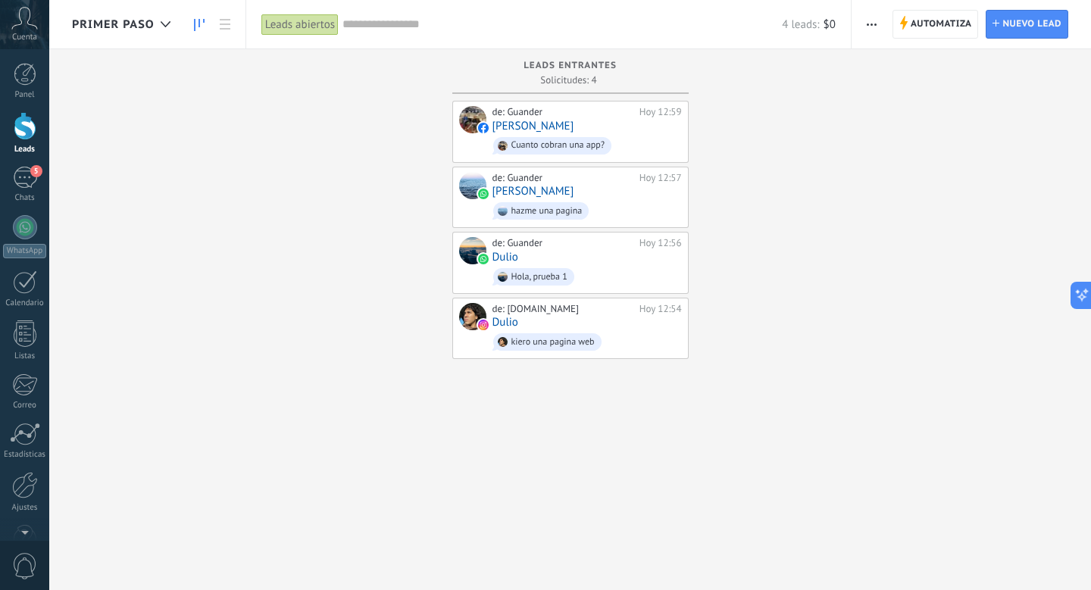
click at [128, 11] on div "Primer paso" at bounding box center [125, 24] width 106 height 48
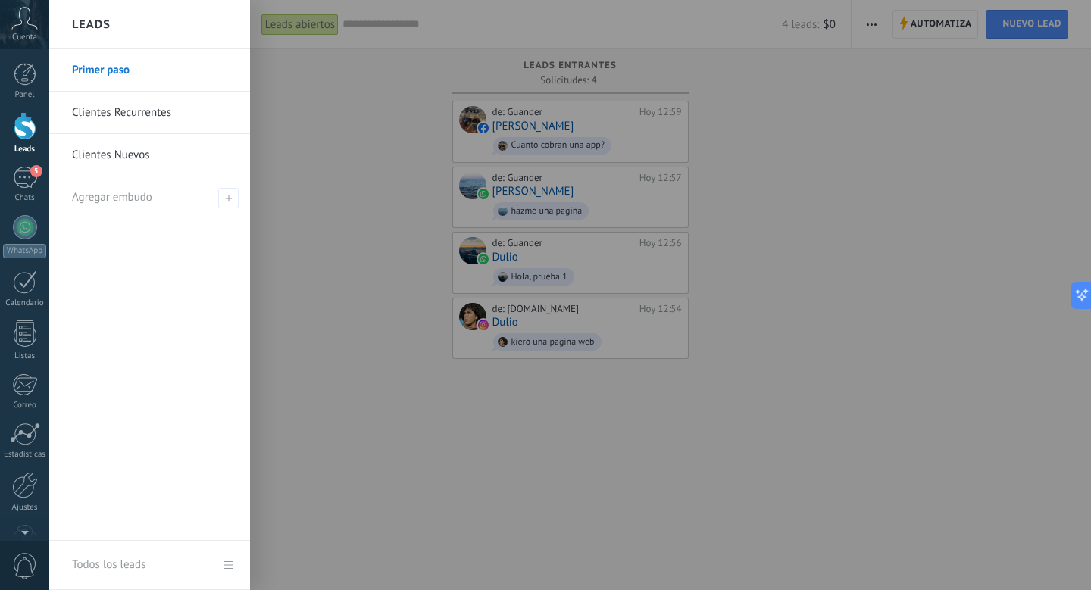
drag, startPoint x: 119, startPoint y: 153, endPoint x: 115, endPoint y: 111, distance: 41.8
click at [116, 142] on link "Clientes Nuevos" at bounding box center [153, 155] width 163 height 42
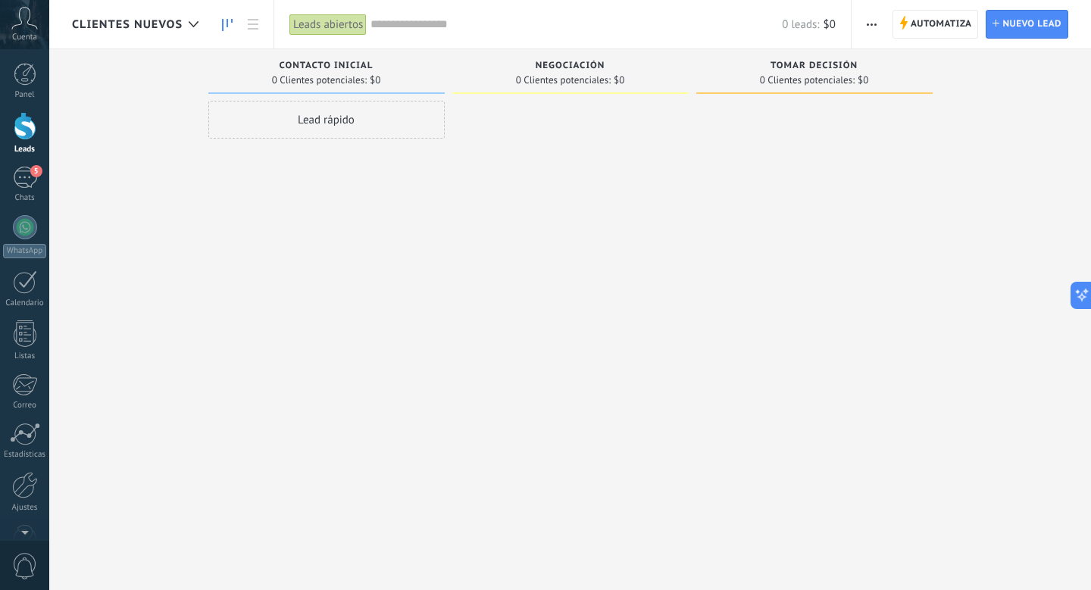
click at [151, 42] on div "Clientes Nuevos" at bounding box center [139, 24] width 134 height 48
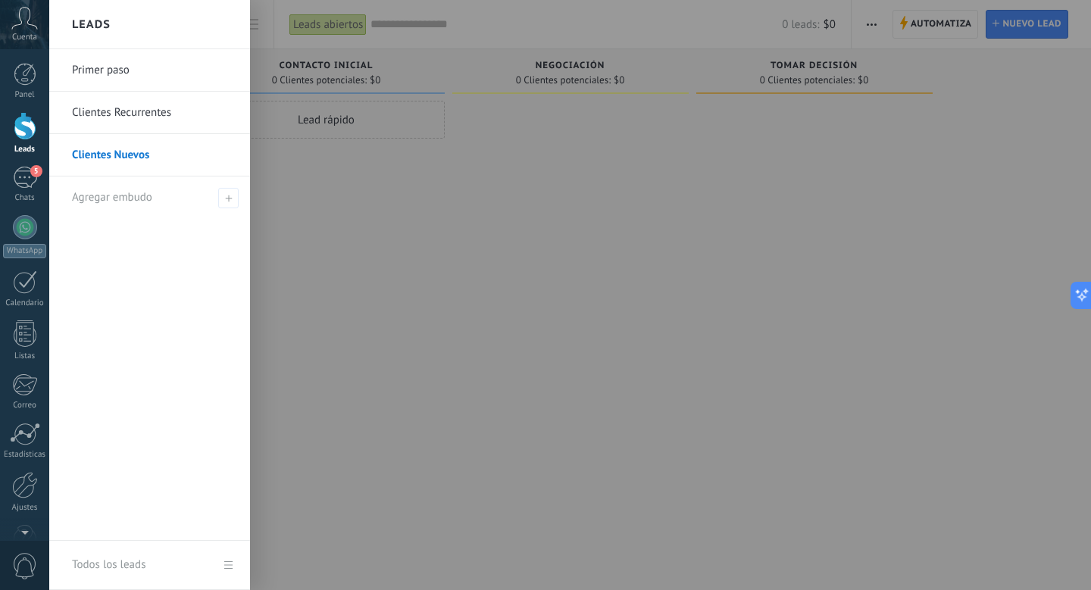
click at [133, 68] on link "Primer paso" at bounding box center [153, 70] width 163 height 42
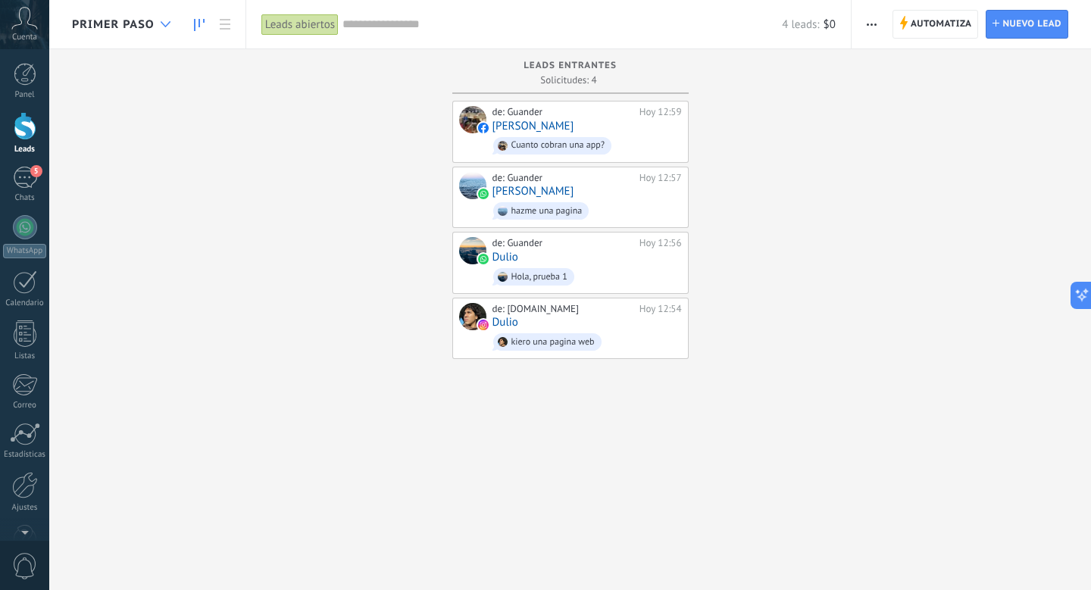
click at [164, 21] on icon at bounding box center [166, 24] width 10 height 6
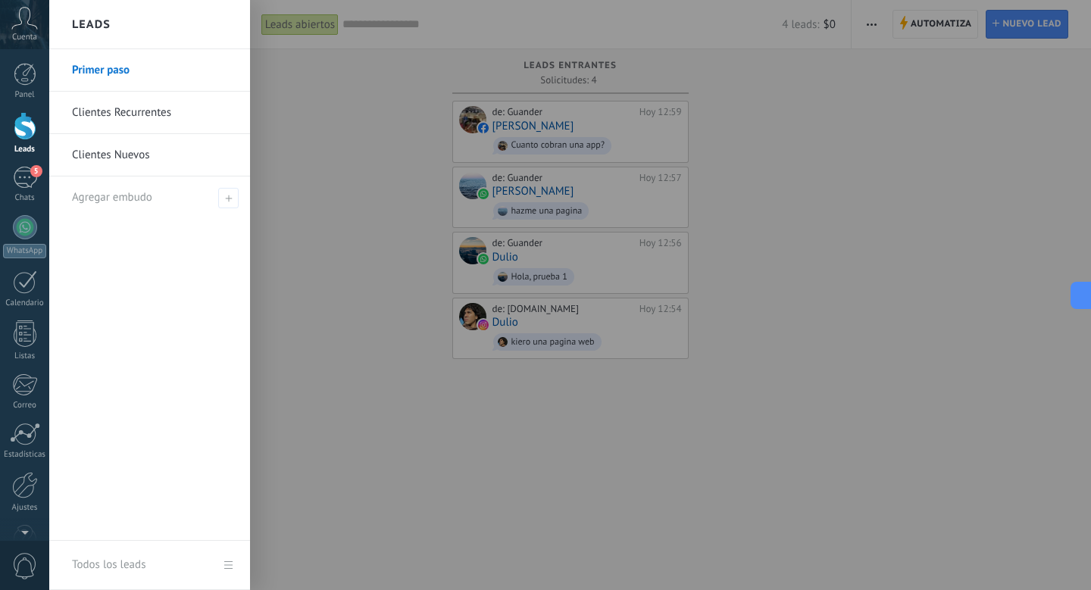
click at [141, 110] on link "Clientes Recurrentes" at bounding box center [153, 113] width 163 height 42
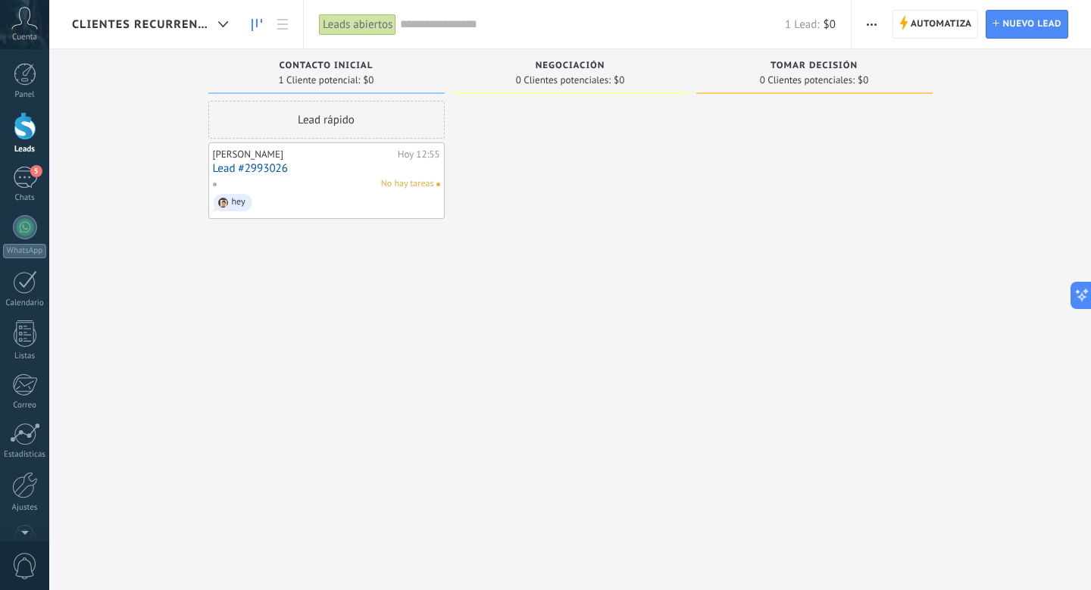
click at [124, 20] on span "Clientes Recurrentes" at bounding box center [142, 24] width 140 height 14
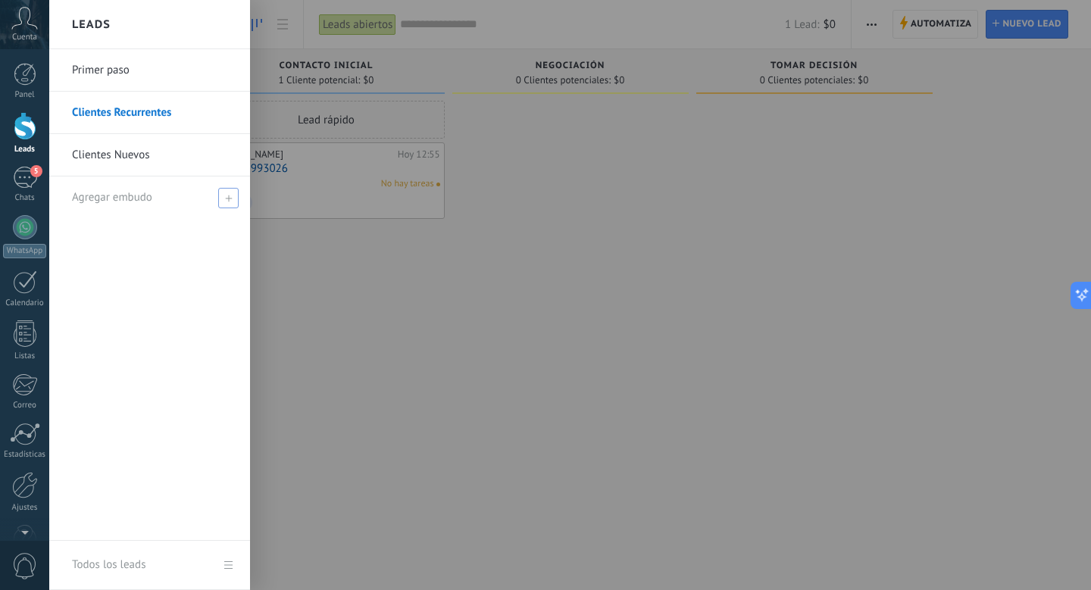
click at [127, 192] on span "Agregar embudo" at bounding box center [112, 197] width 80 height 14
click at [121, 160] on link "Clientes Nuevos" at bounding box center [153, 155] width 163 height 42
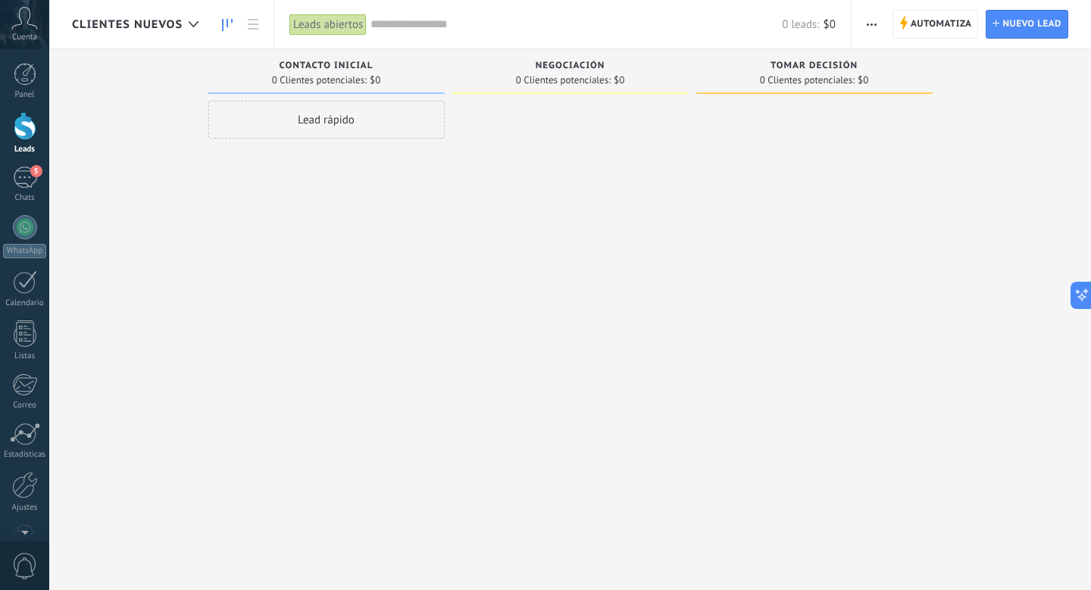
click at [140, 17] on span "Clientes Nuevos" at bounding box center [127, 24] width 111 height 14
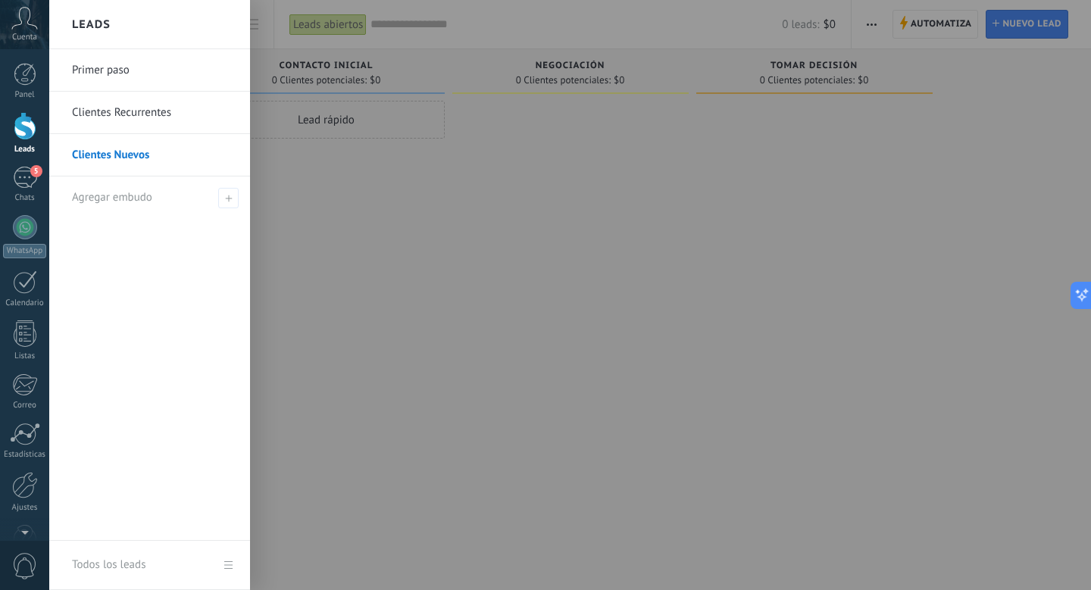
click at [134, 70] on link "Primer paso" at bounding box center [153, 70] width 163 height 42
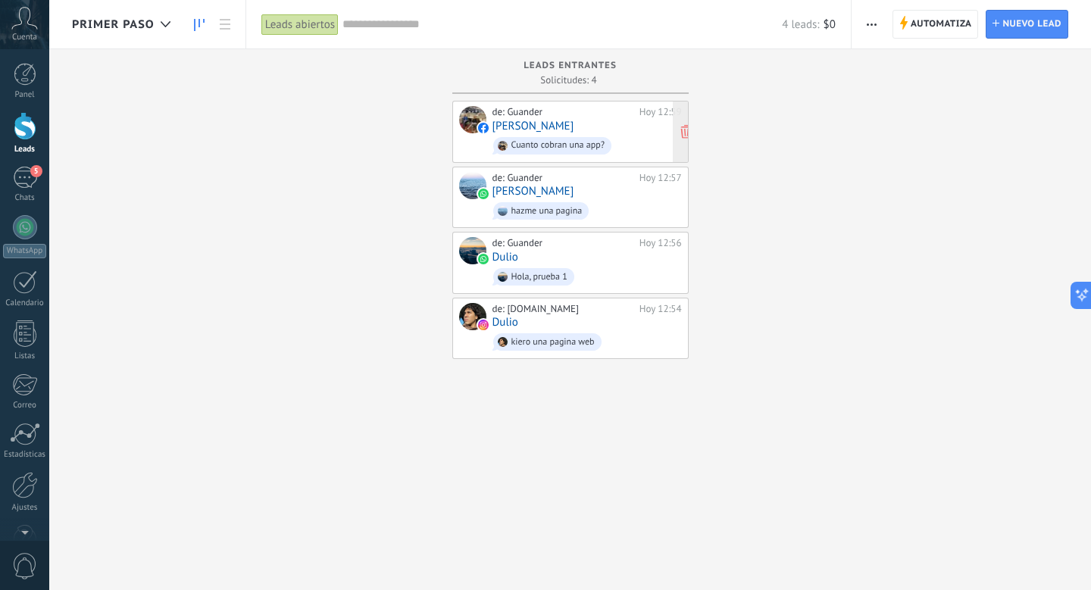
click at [637, 116] on div "de: Guander Hoy 12:59" at bounding box center [586, 112] width 189 height 12
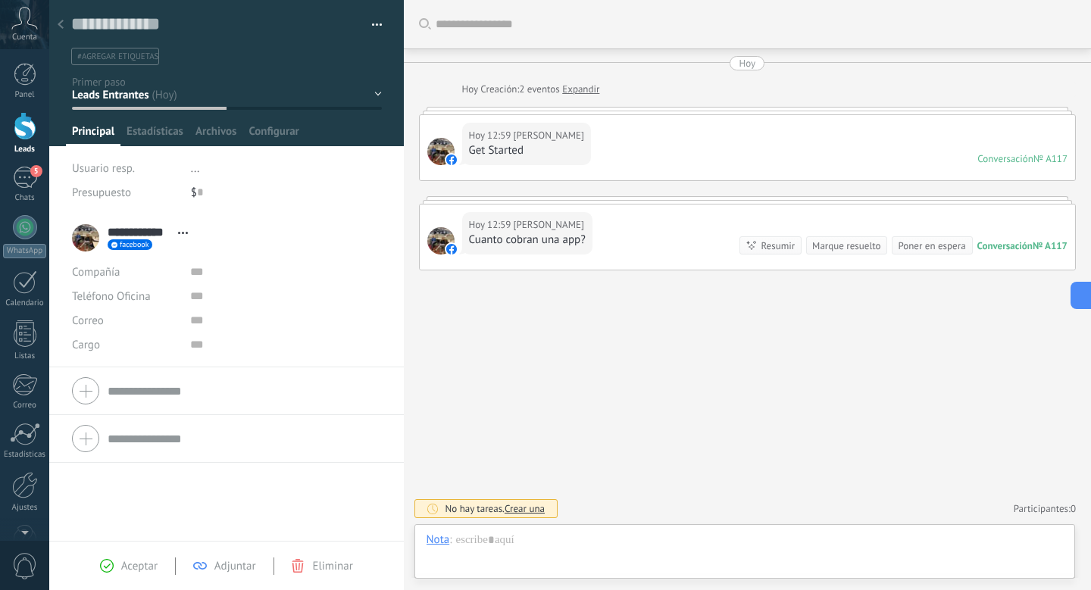
scroll to position [23, 0]
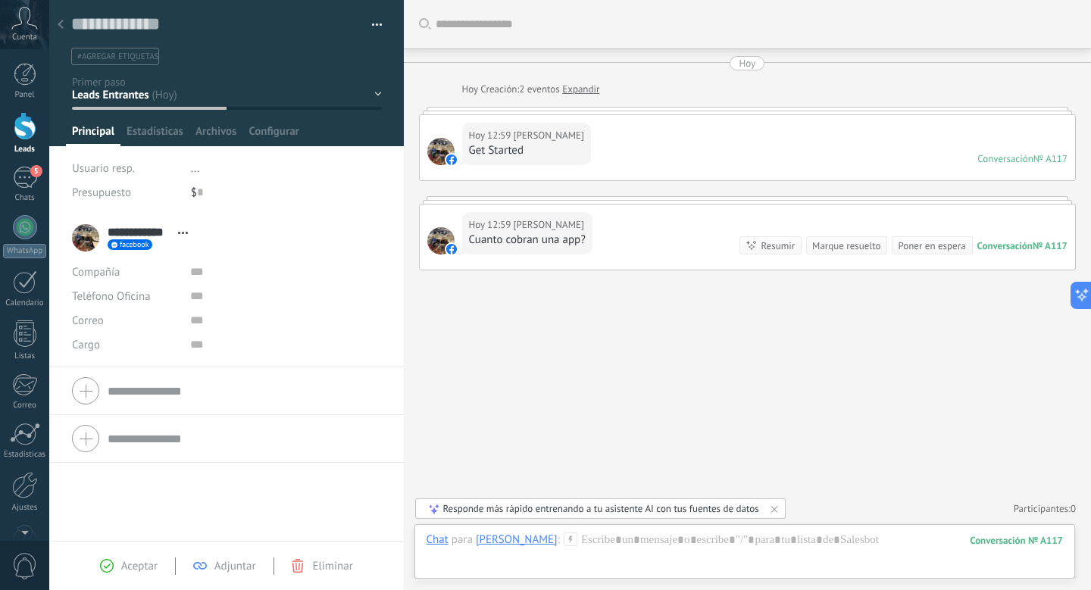
click at [150, 440] on form "Teléfono Oficina Ofic. directo Celular Fax Casa Otro Teléfono Oficina Llamar Co…" at bounding box center [226, 439] width 309 height 38
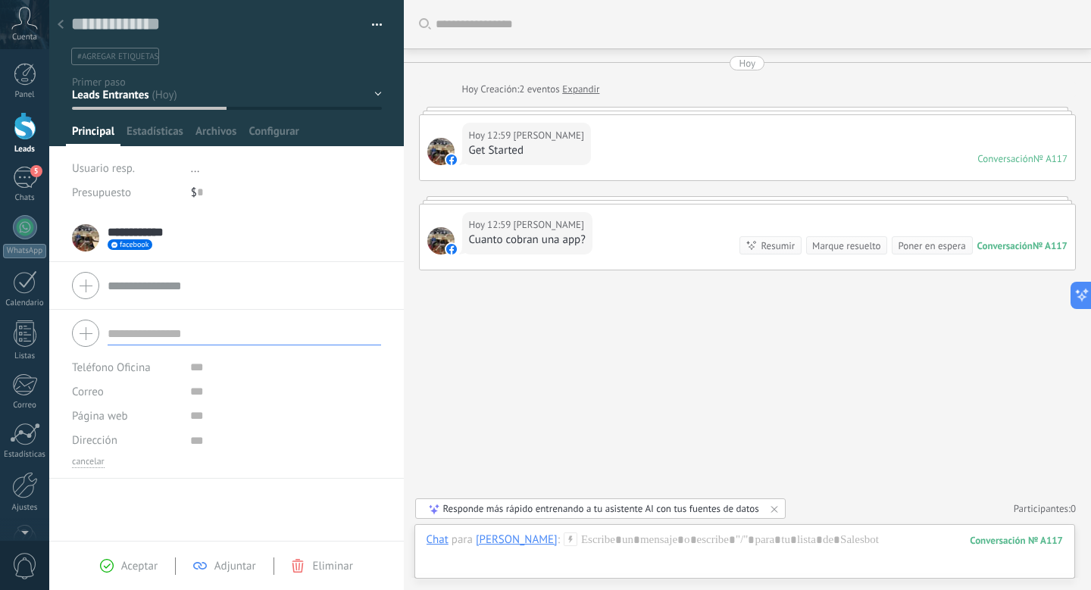
click at [168, 516] on div "**********" at bounding box center [226, 377] width 354 height 326
click at [170, 488] on div "**********" at bounding box center [226, 377] width 354 height 326
click at [148, 328] on input "text" at bounding box center [244, 333] width 273 height 24
click at [193, 180] on div "$ 0" at bounding box center [286, 192] width 191 height 24
click at [254, 138] on span "Configurar" at bounding box center [273, 135] width 50 height 22
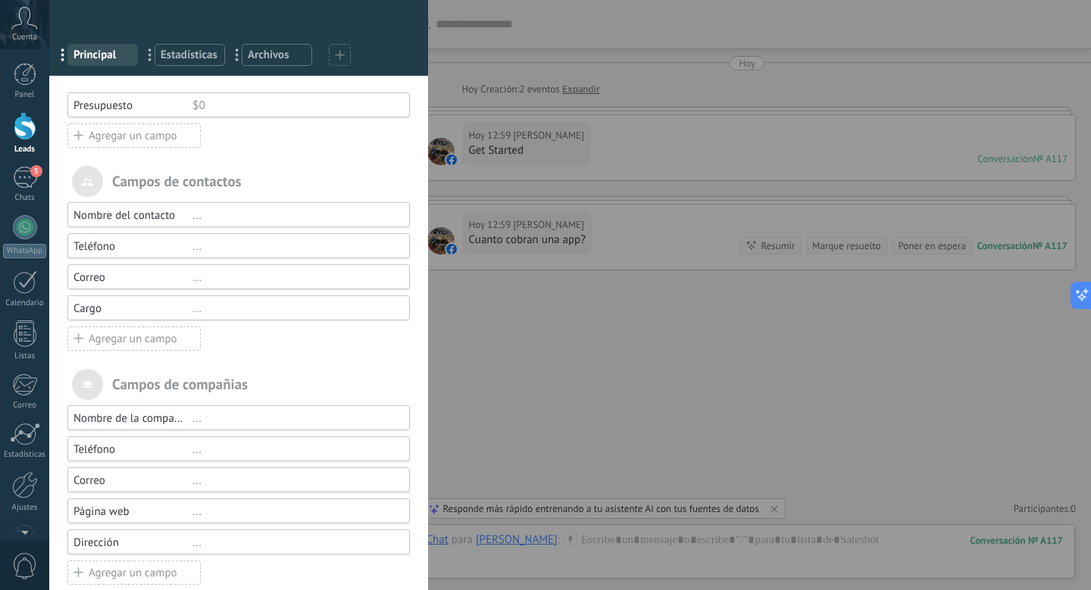
scroll to position [89, 0]
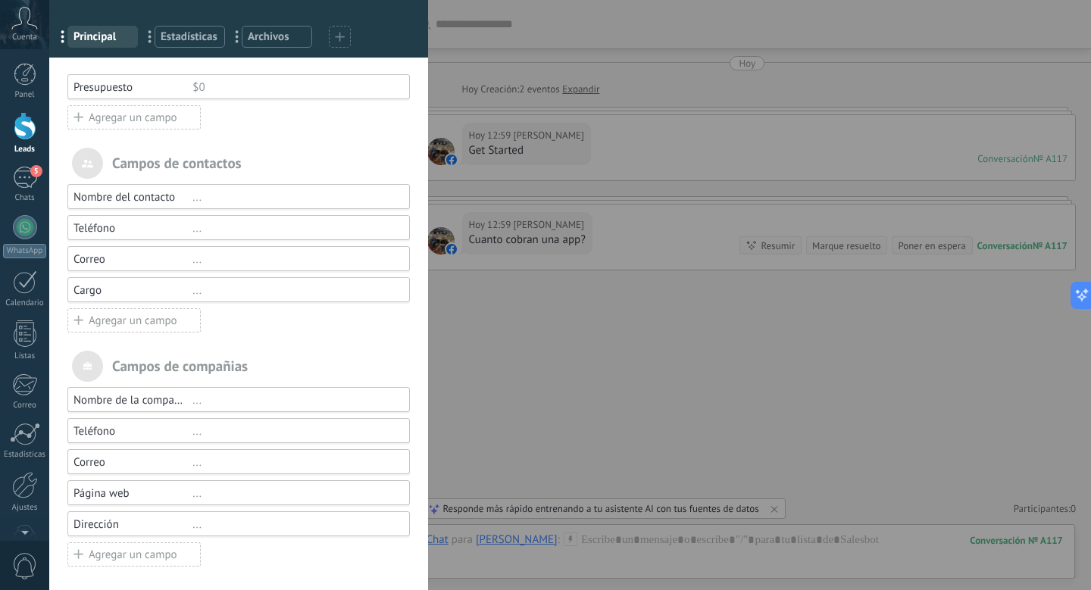
click at [166, 322] on div "Agregar un campo" at bounding box center [133, 320] width 133 height 24
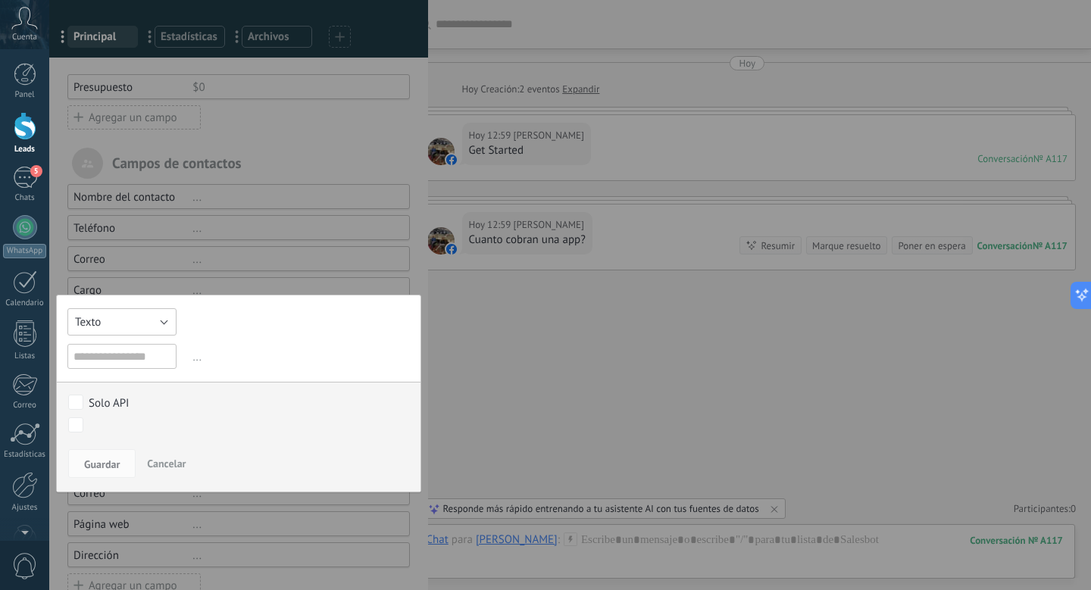
click at [148, 328] on button "Texto" at bounding box center [121, 321] width 109 height 27
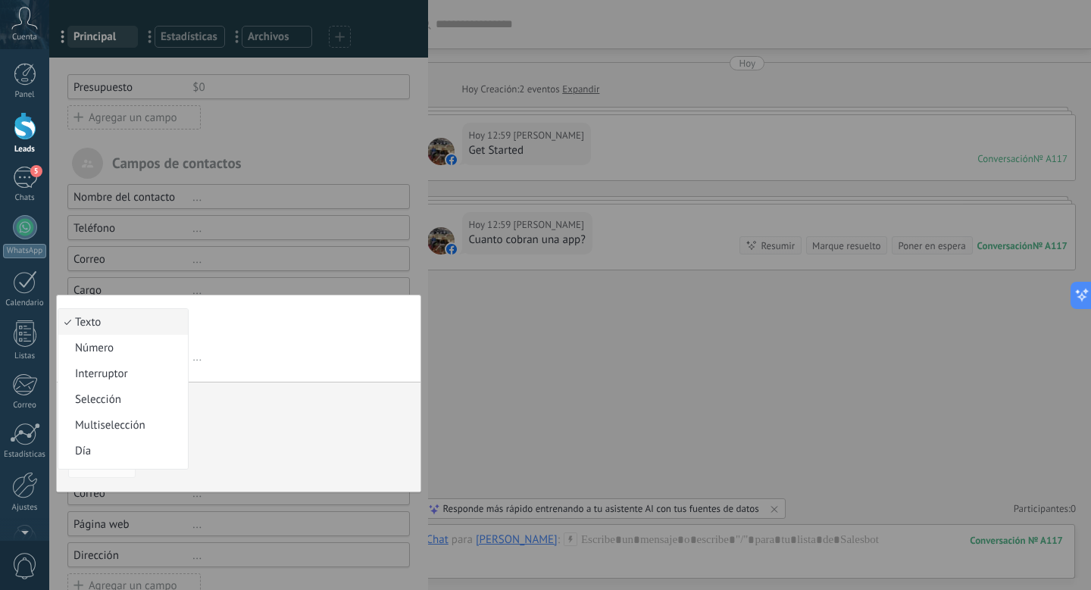
click at [150, 327] on span "Texto" at bounding box center [120, 322] width 125 height 14
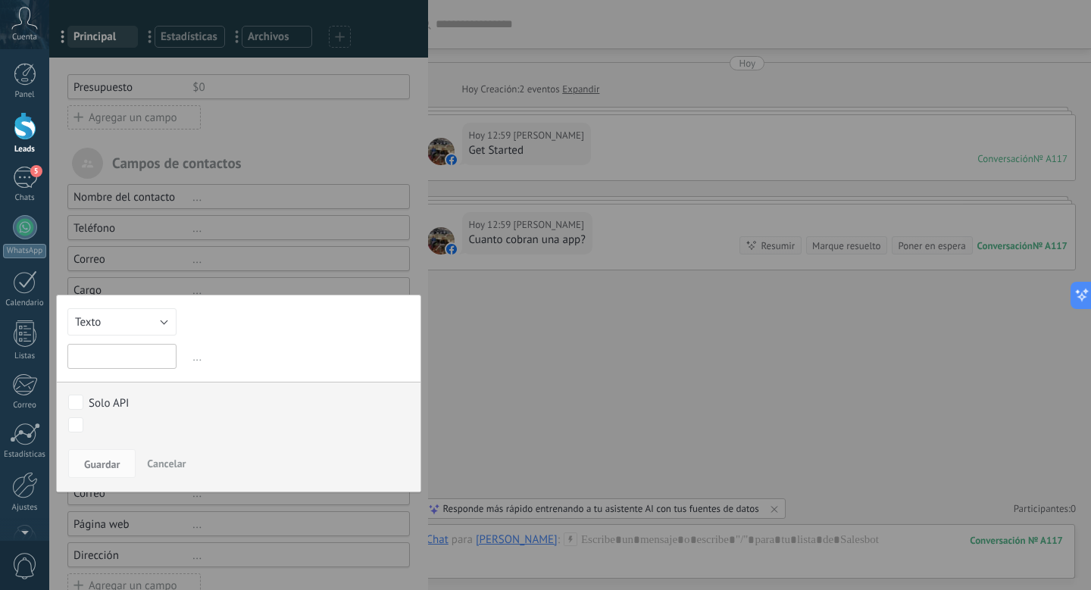
click at [142, 362] on input "text" at bounding box center [121, 356] width 109 height 25
type input "*"
click at [173, 458] on span "Cancelar" at bounding box center [166, 464] width 39 height 14
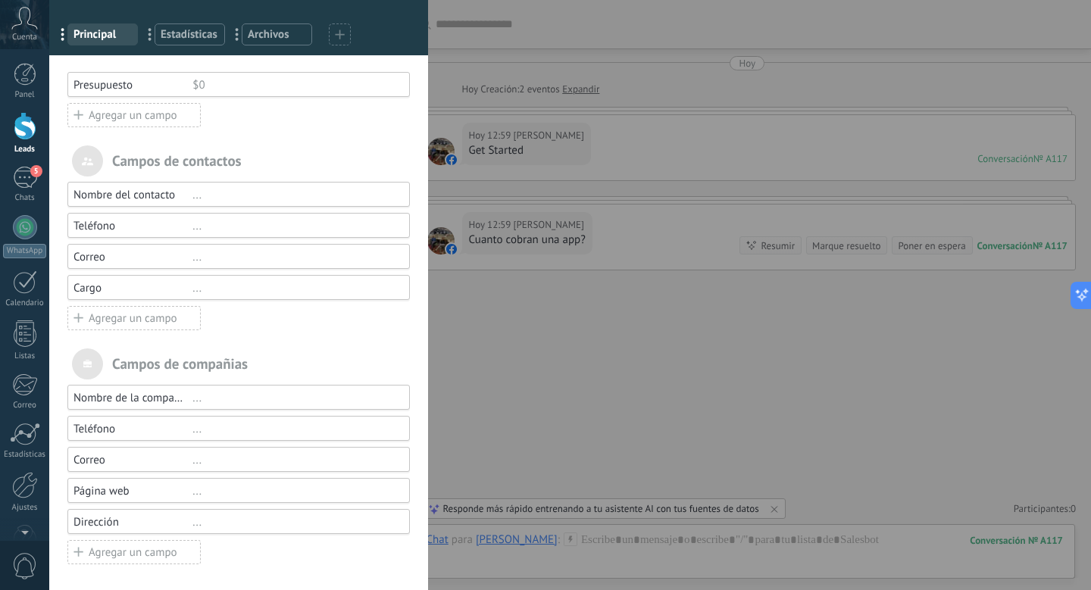
scroll to position [0, 0]
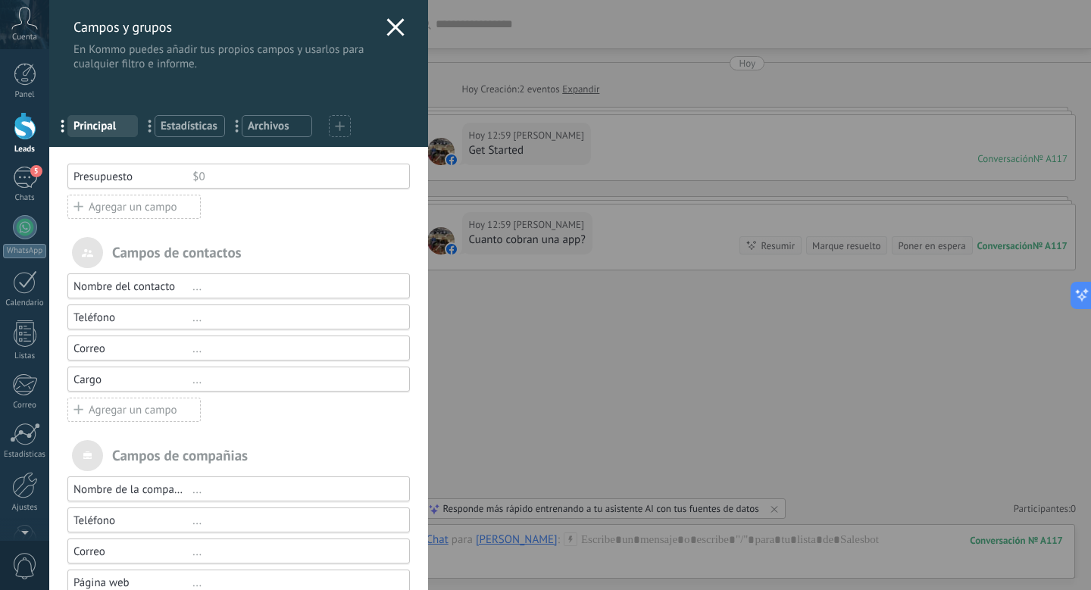
click at [160, 217] on div "Agregar un campo" at bounding box center [133, 207] width 133 height 24
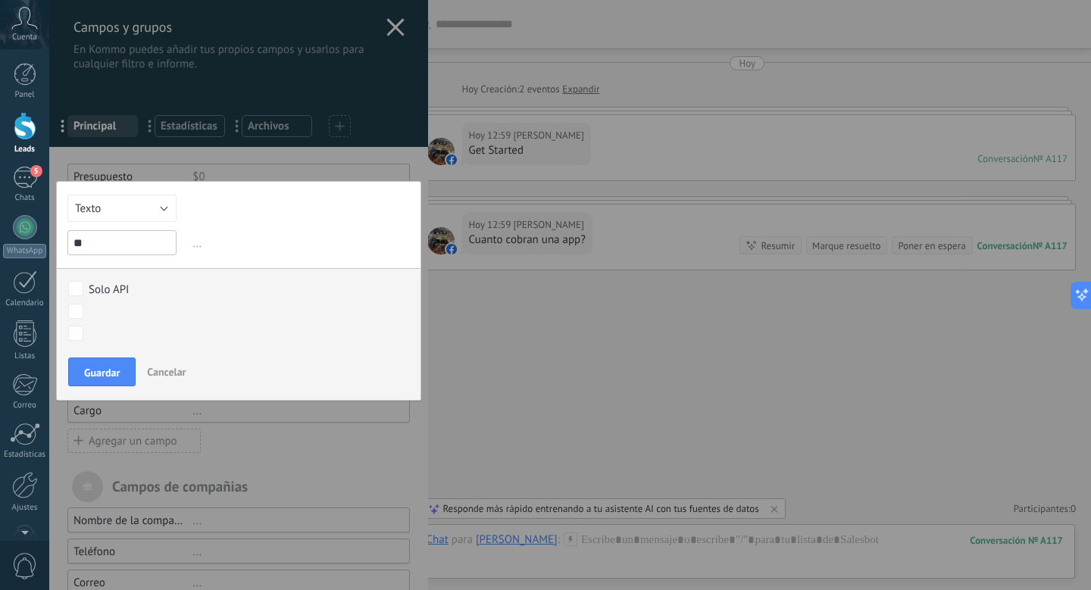
type input "*"
type input "**********"
click at [86, 391] on div "Guardar Cancelar" at bounding box center [239, 376] width 364 height 48
click at [95, 373] on span "Guardar" at bounding box center [102, 372] width 36 height 11
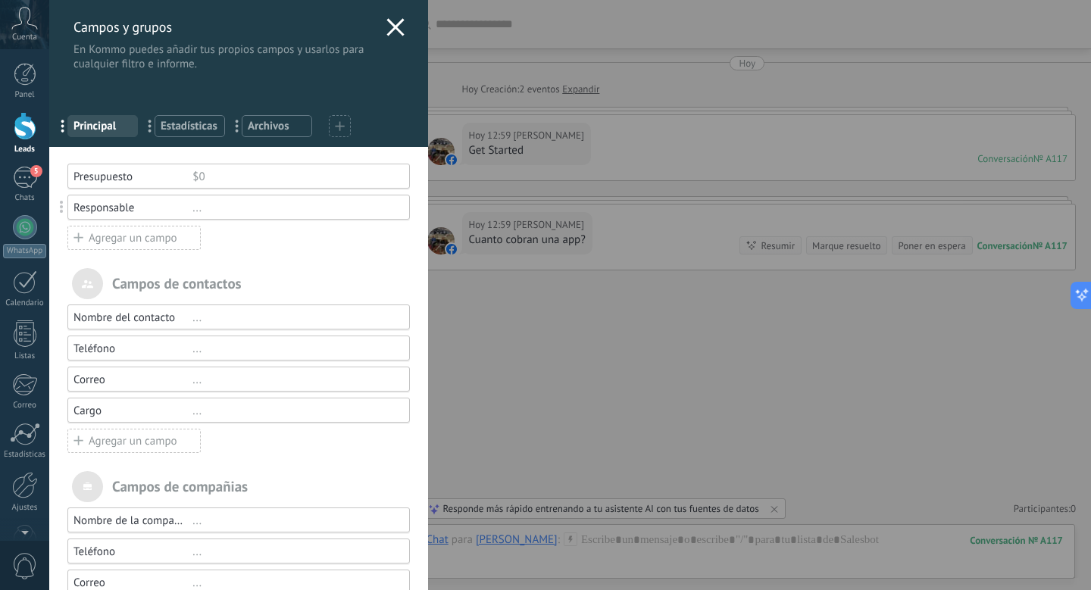
click at [399, 20] on div "Campos y grupos En Kommo puedes añadir tus propios campos y usarlos para cualqu…" at bounding box center [238, 35] width 379 height 71
click at [395, 29] on icon at bounding box center [395, 27] width 18 height 18
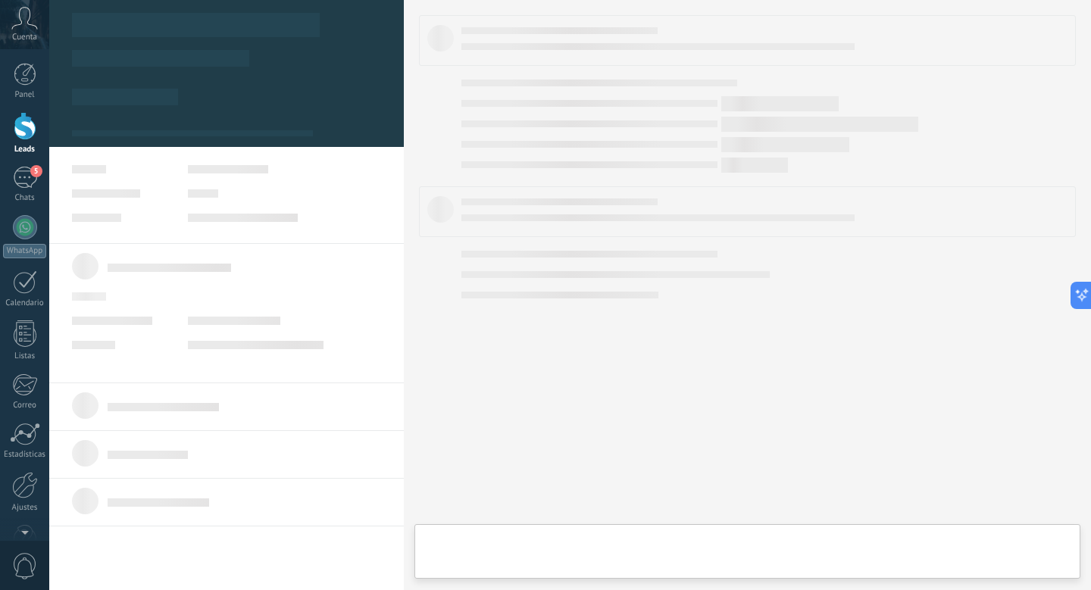
type textarea "**********"
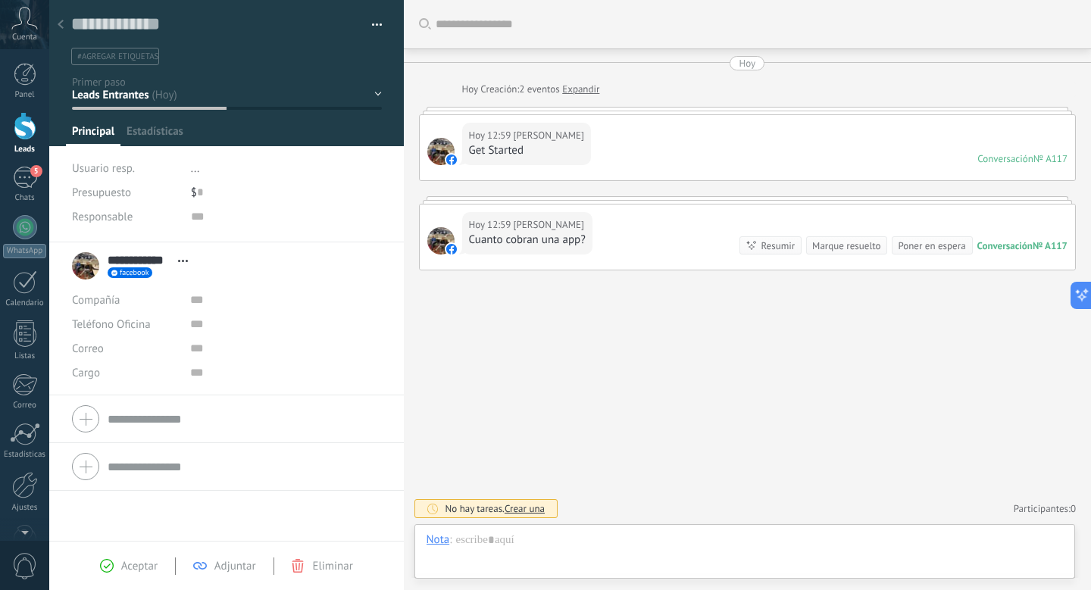
scroll to position [23, 0]
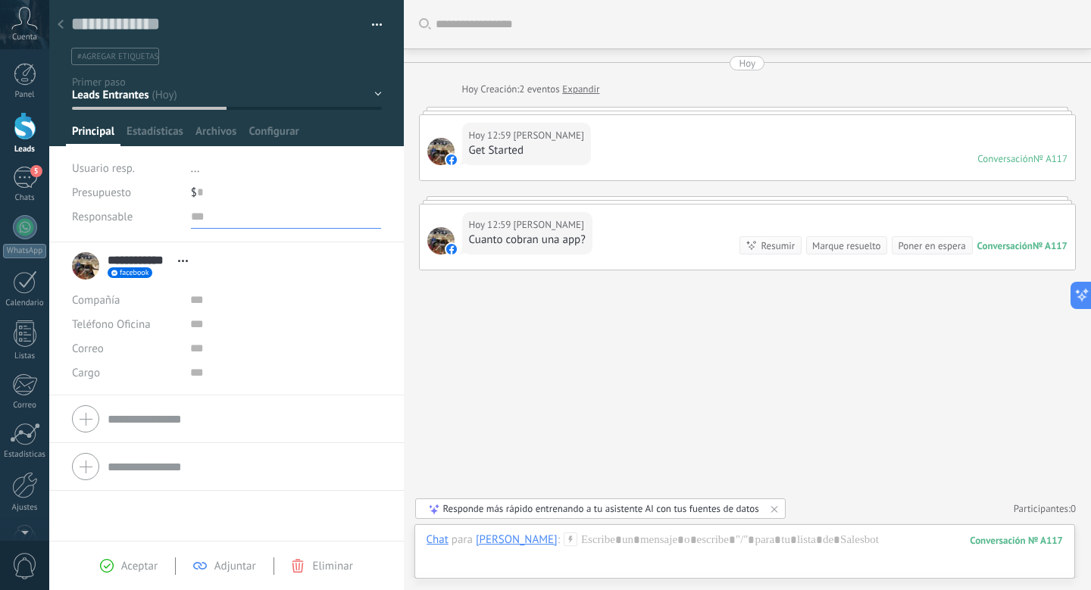
click at [203, 229] on div "Responsable" at bounding box center [227, 223] width 310 height 38
type input "*"
type input "*****"
click at [83, 581] on div "Guardar Cancelar" at bounding box center [226, 565] width 354 height 49
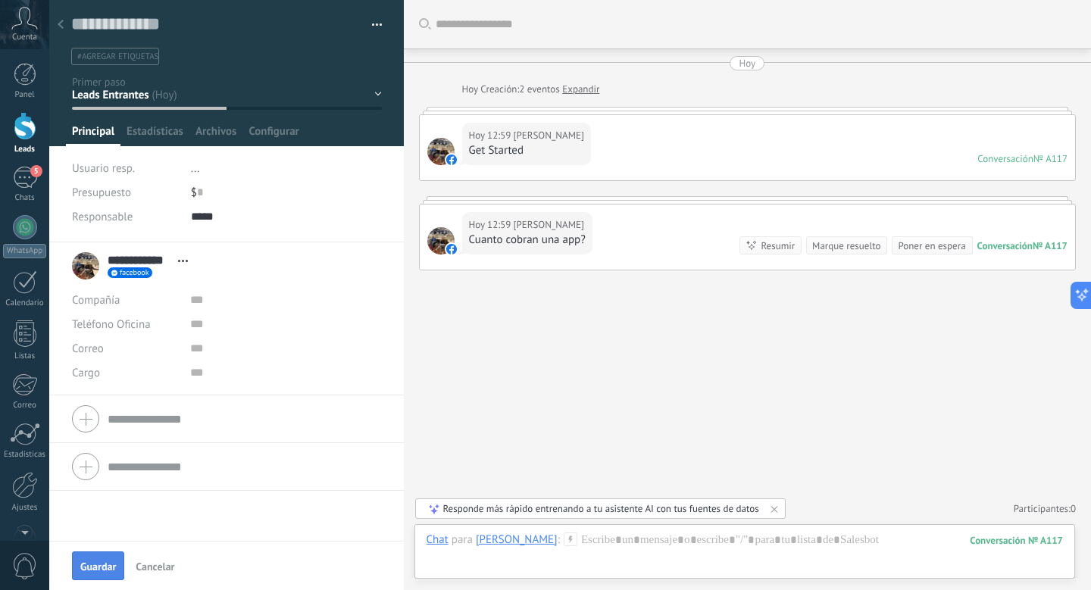
click at [86, 566] on span "Guardar" at bounding box center [98, 566] width 36 height 11
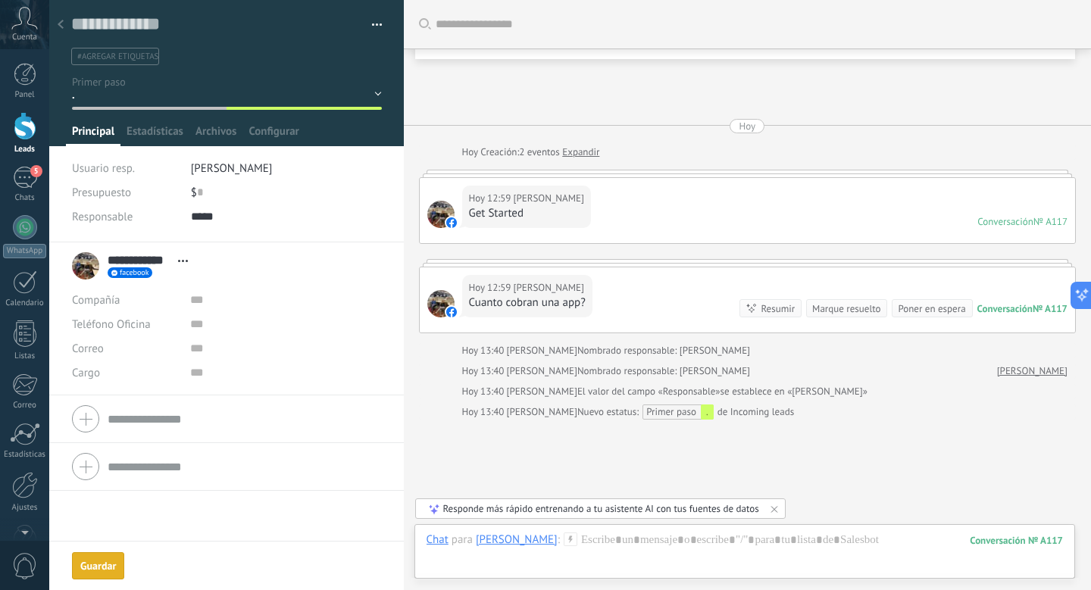
scroll to position [93, 0]
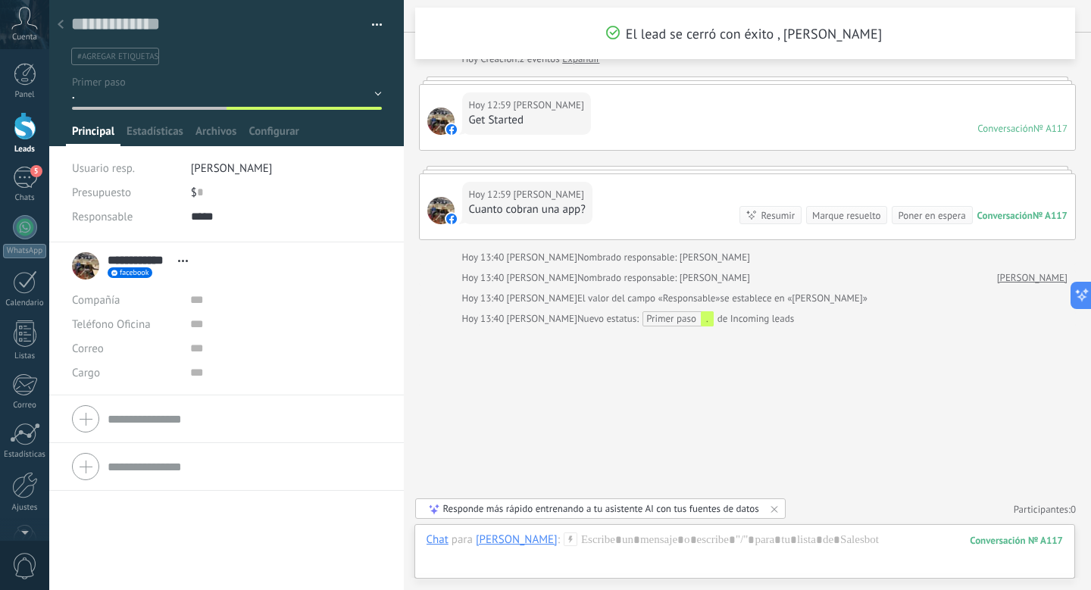
click at [62, 24] on icon at bounding box center [61, 24] width 6 height 9
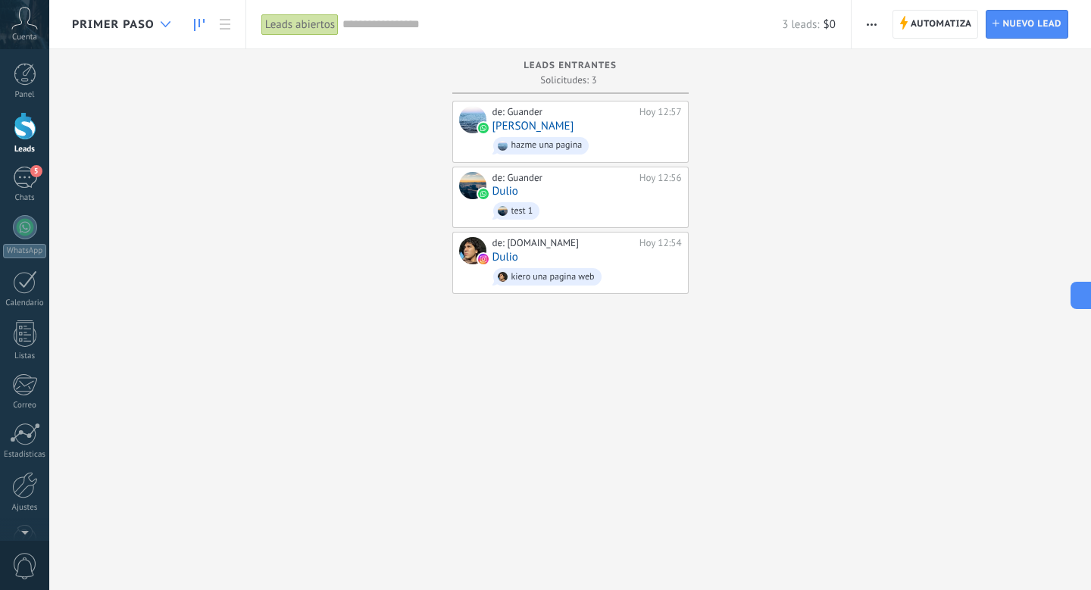
click at [153, 22] on div at bounding box center [165, 25] width 25 height 30
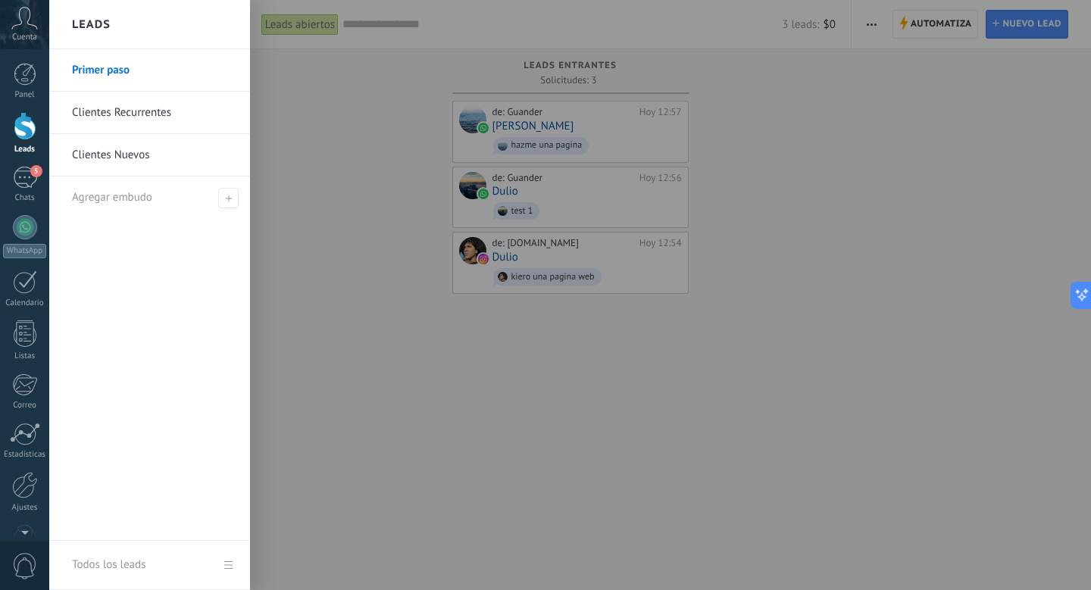
click at [152, 22] on div "Leads" at bounding box center [149, 24] width 201 height 49
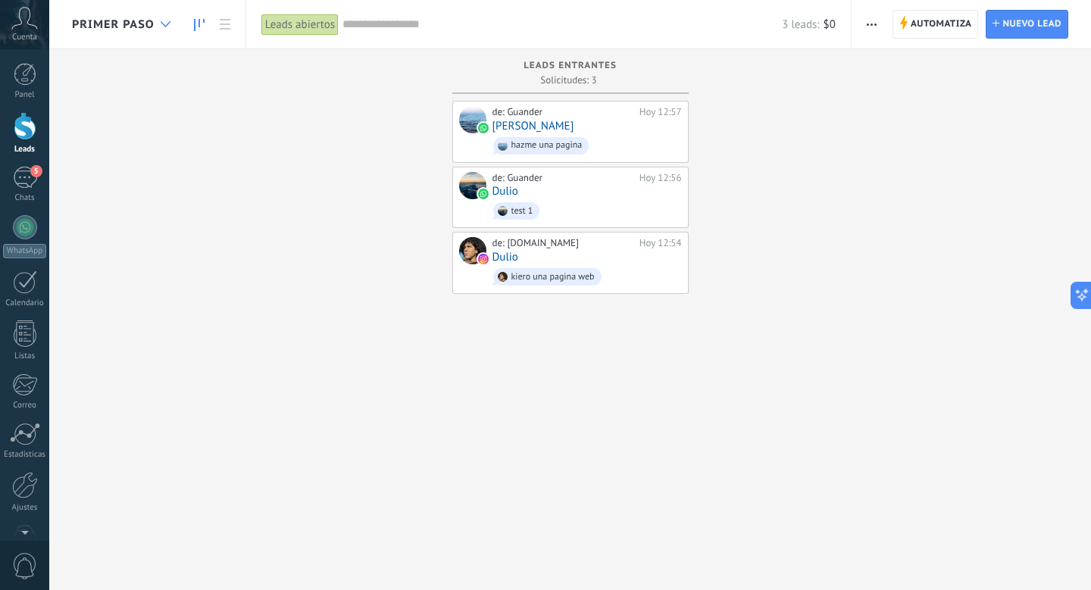
click at [154, 23] on div at bounding box center [165, 25] width 25 height 30
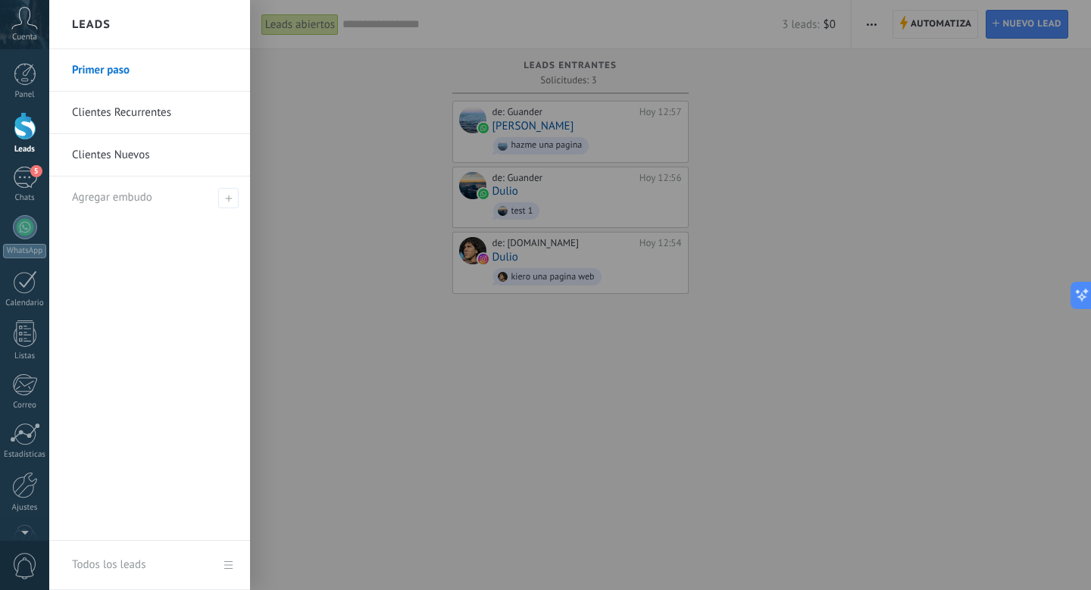
click at [342, 114] on div at bounding box center [594, 295] width 1091 height 590
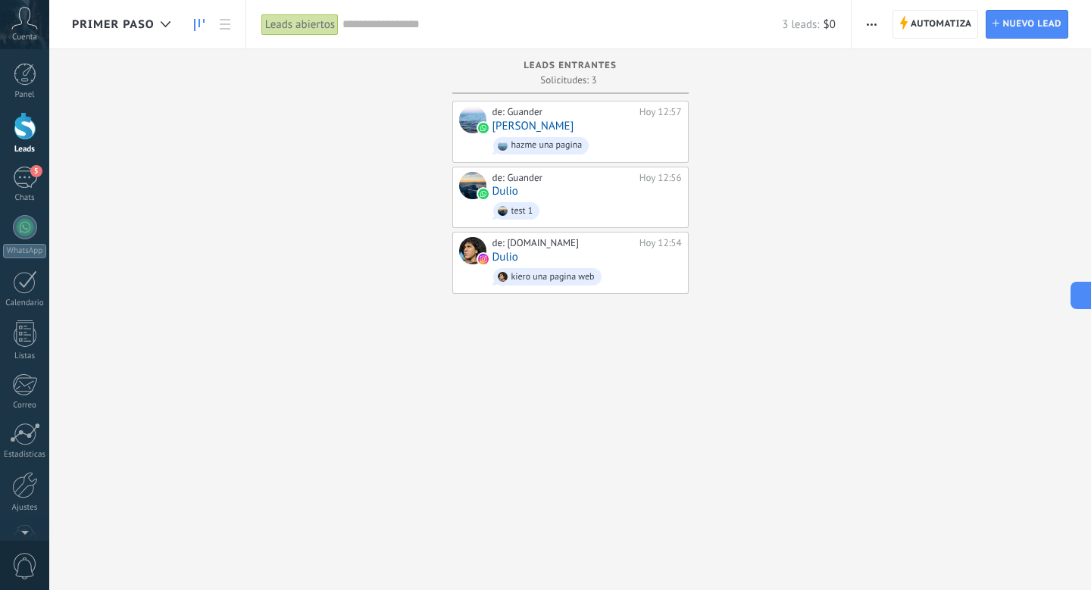
click at [117, 36] on div "Primer paso" at bounding box center [125, 24] width 106 height 48
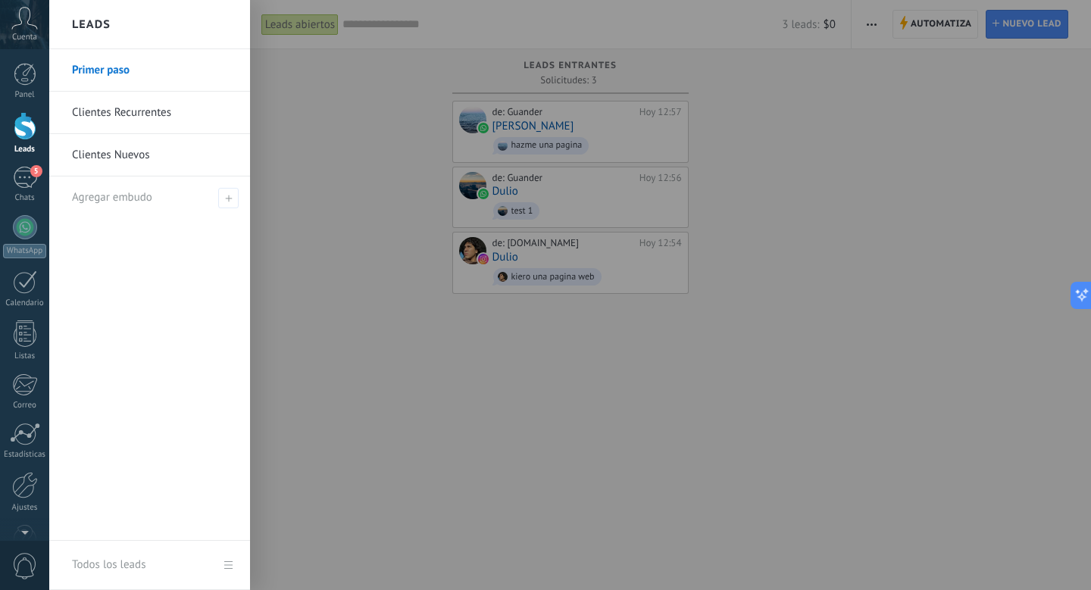
click at [111, 119] on link "Clientes Recurrentes" at bounding box center [153, 113] width 163 height 42
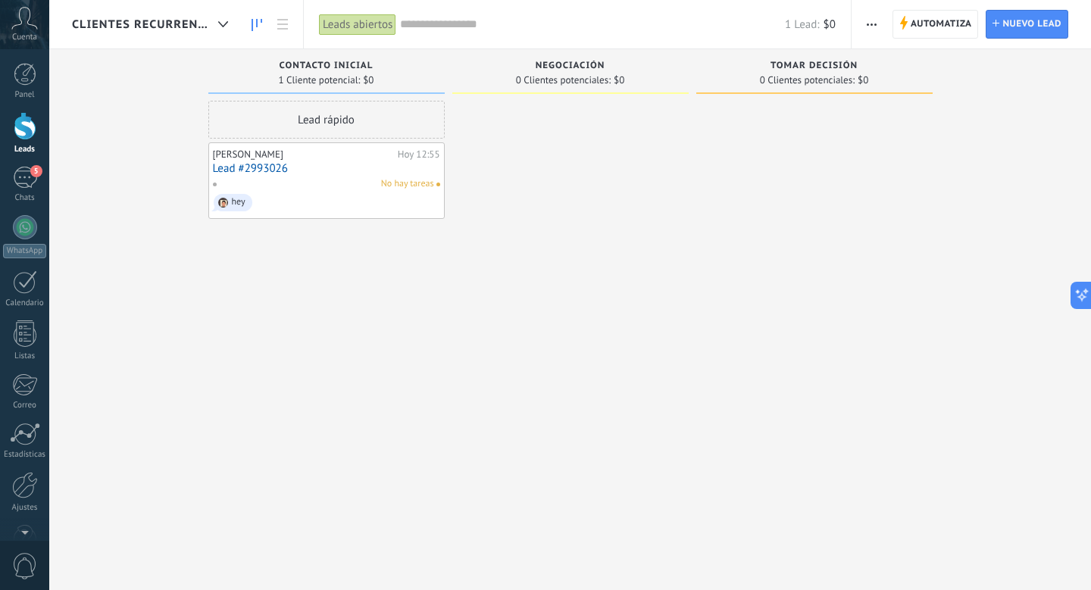
click at [117, 20] on span "Clientes Recurrentes" at bounding box center [142, 24] width 140 height 14
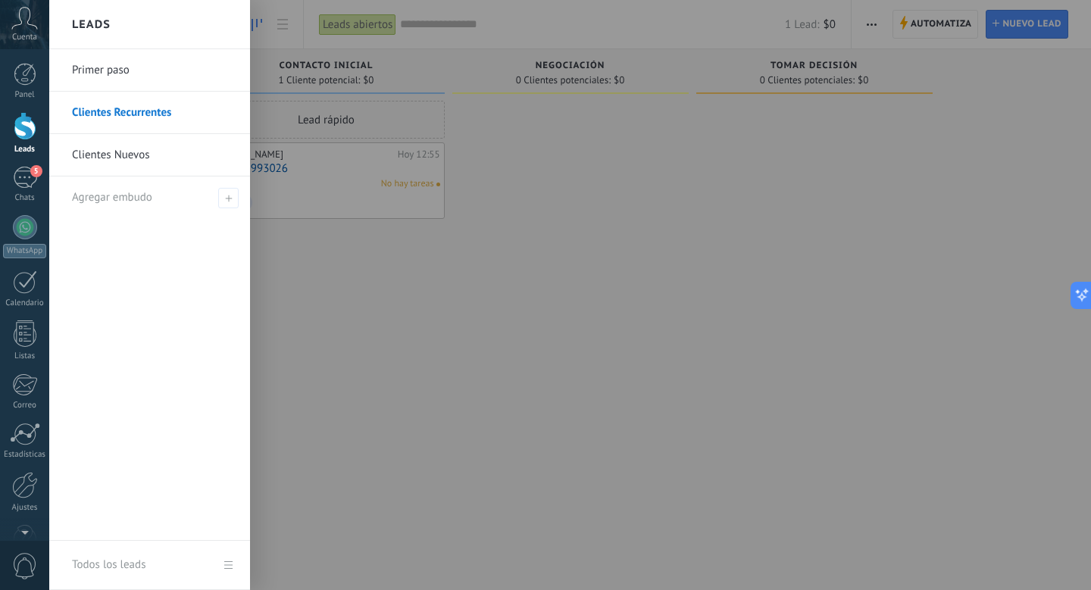
click at [112, 159] on link "Clientes Nuevos" at bounding box center [153, 155] width 163 height 42
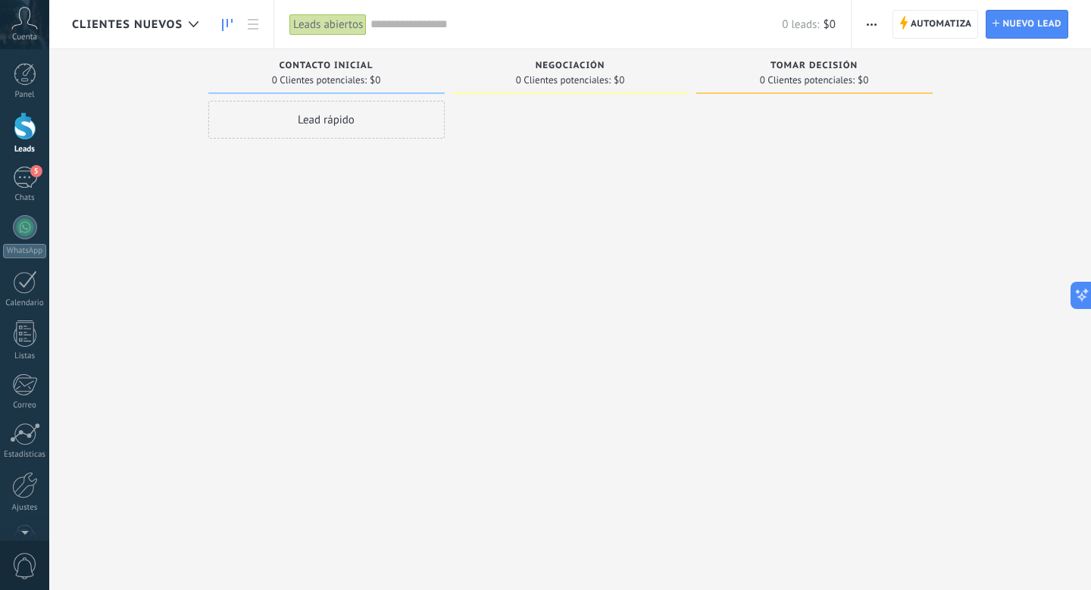
click at [121, 30] on span "Clientes Nuevos" at bounding box center [127, 24] width 111 height 14
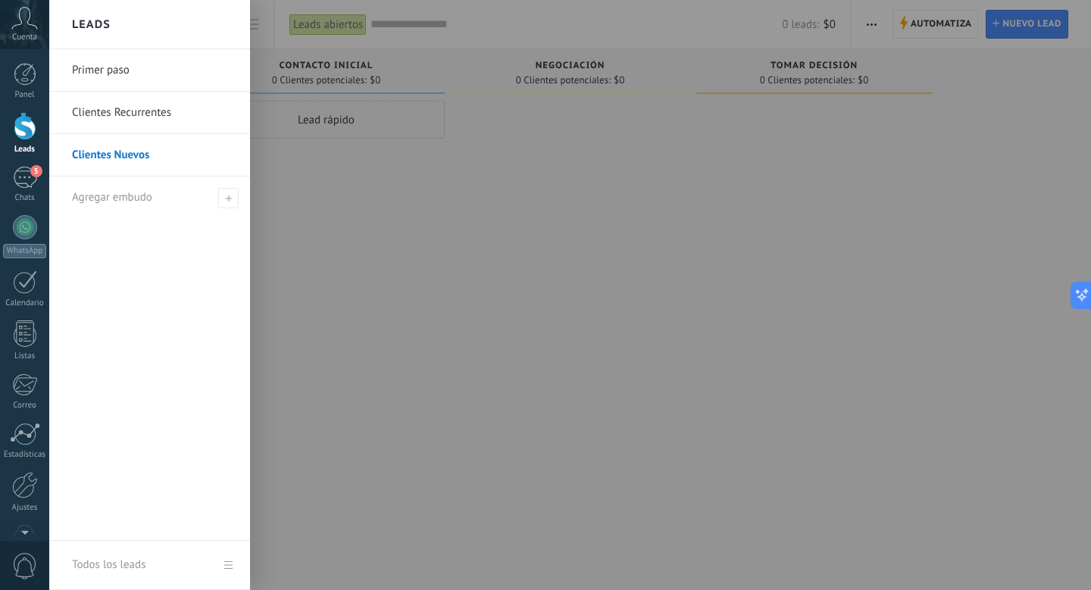
click at [121, 75] on link "Primer paso" at bounding box center [153, 70] width 163 height 42
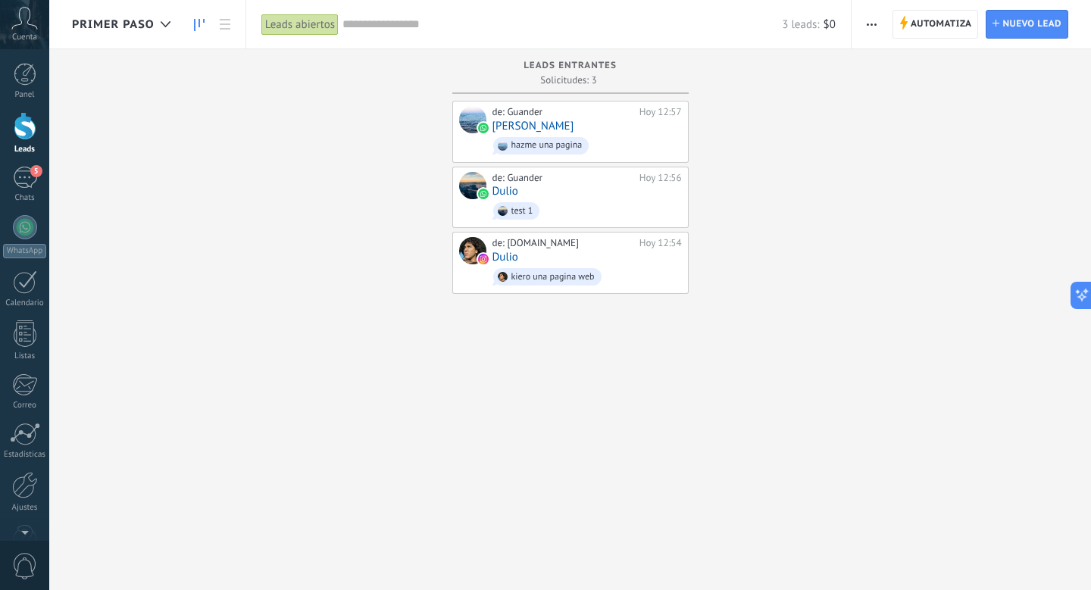
click at [878, 16] on button "button" at bounding box center [871, 24] width 22 height 29
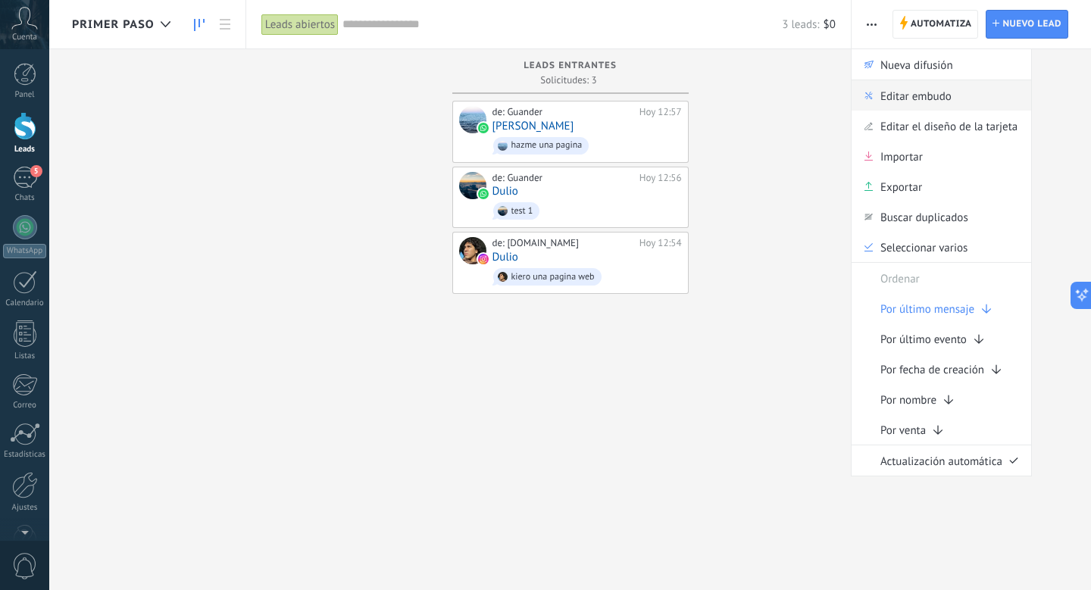
click at [907, 95] on span "Editar embudo" at bounding box center [915, 95] width 71 height 30
click at [907, 95] on body ".abccls-1,.abccls-2{fill-rule:evenodd}.abccls-2{fill:#fff} .abfcls-1{fill:none}…" at bounding box center [545, 295] width 1091 height 590
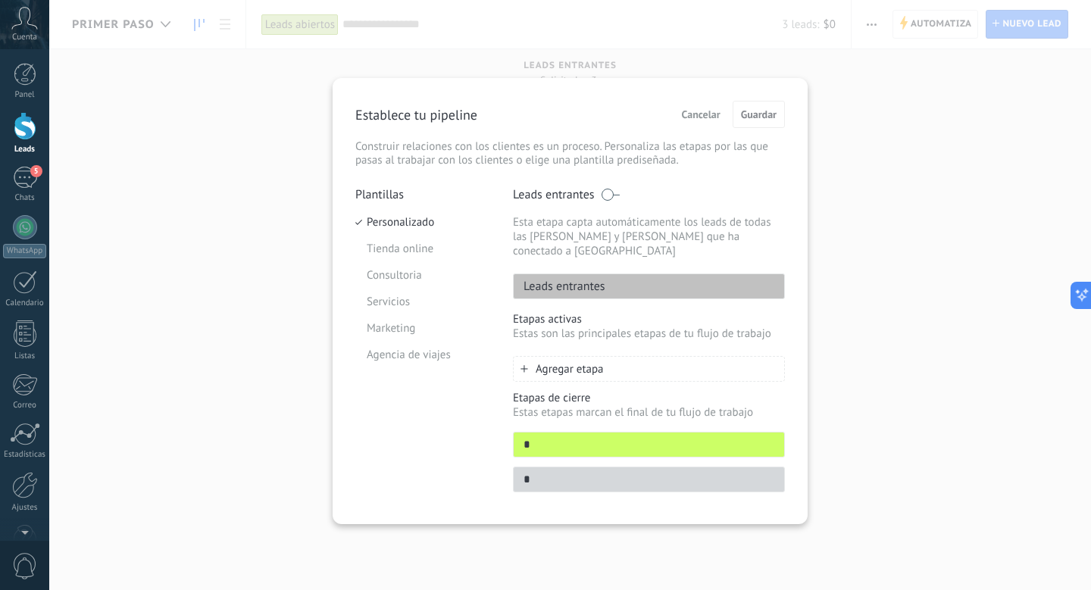
click at [694, 117] on span "Cancelar" at bounding box center [701, 114] width 39 height 11
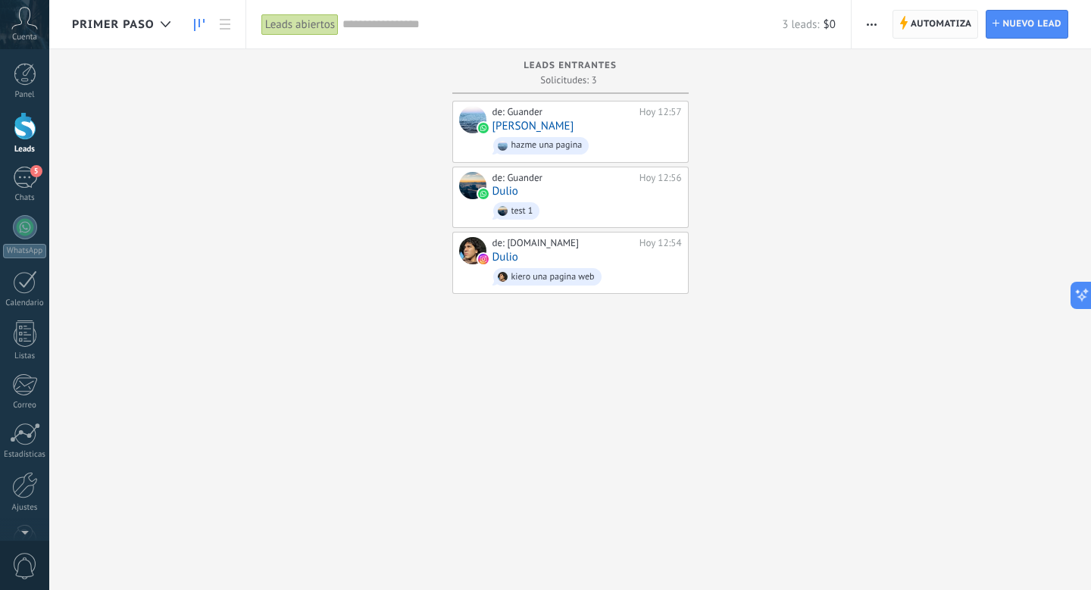
click at [950, 27] on span "Automatiza" at bounding box center [940, 24] width 61 height 27
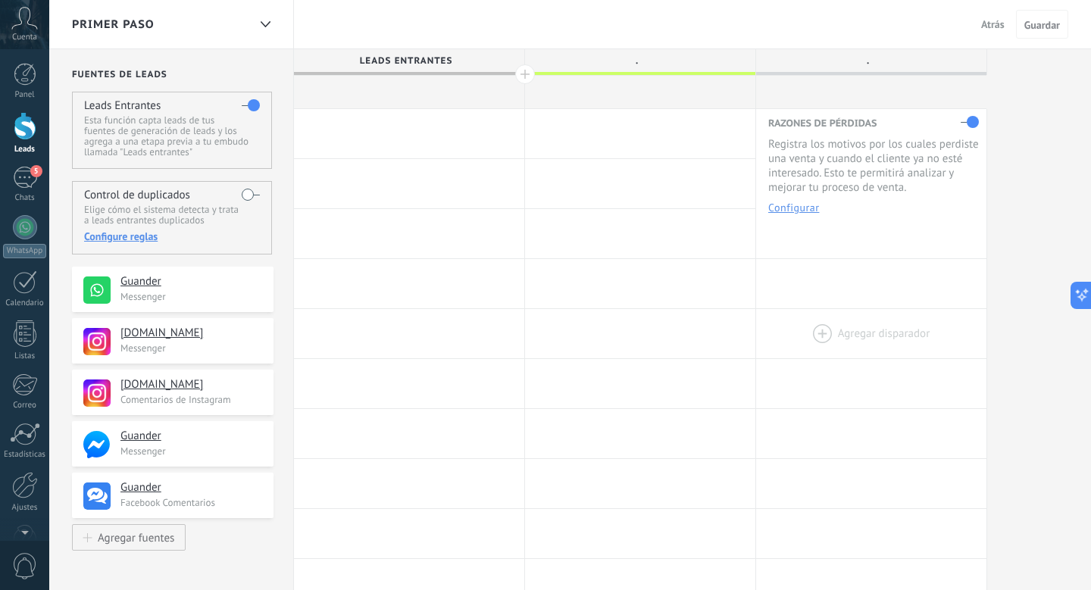
click at [898, 321] on div at bounding box center [871, 333] width 230 height 49
click at [992, 25] on span "Atrás" at bounding box center [992, 24] width 23 height 14
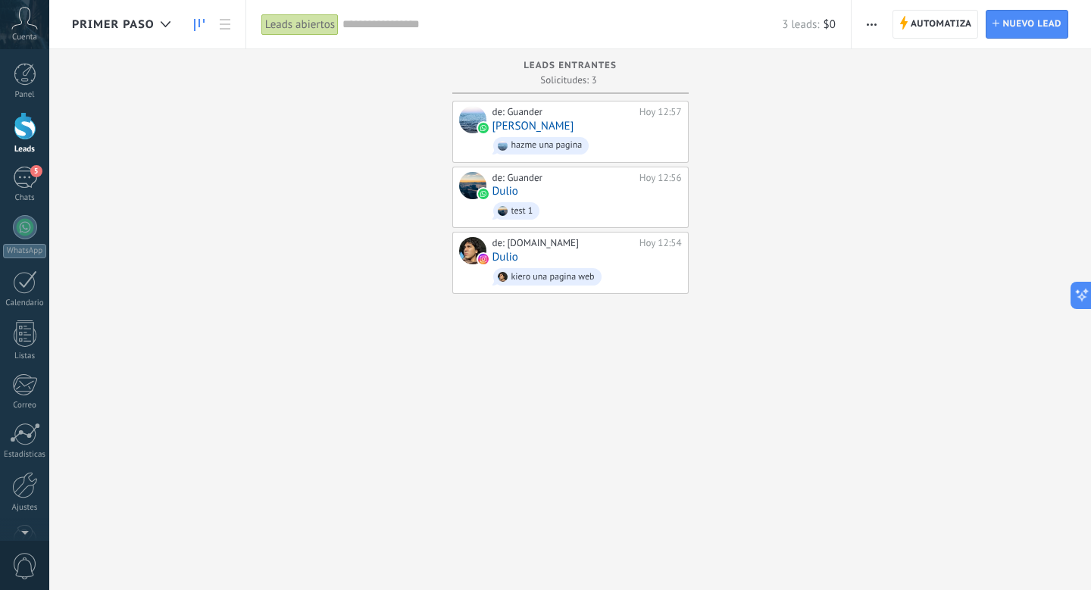
click at [206, 27] on link at bounding box center [199, 25] width 26 height 30
click at [217, 28] on link at bounding box center [225, 25] width 26 height 30
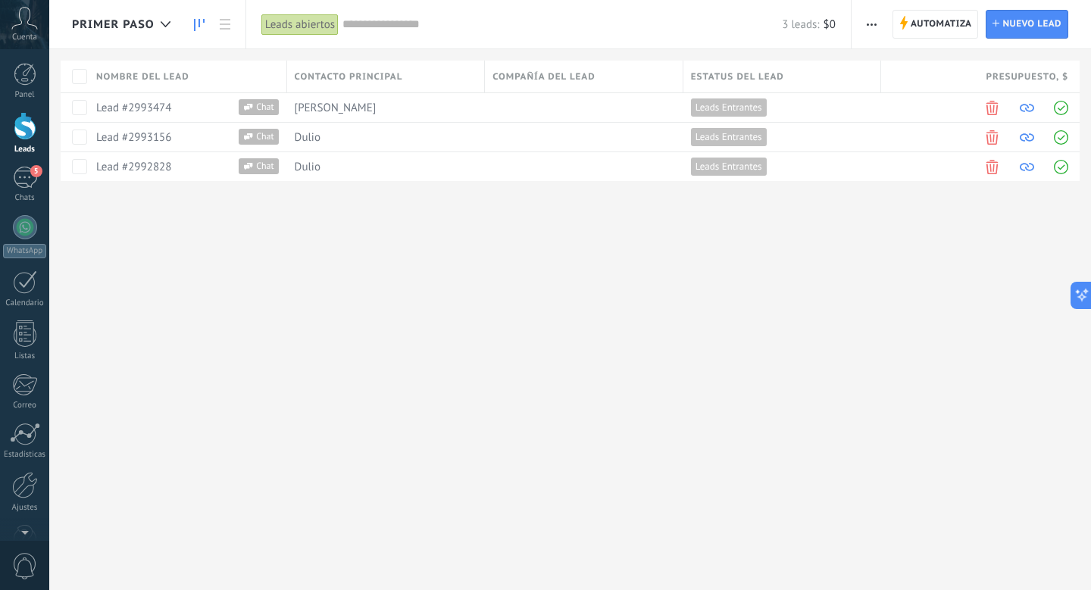
click at [199, 28] on icon at bounding box center [199, 25] width 11 height 12
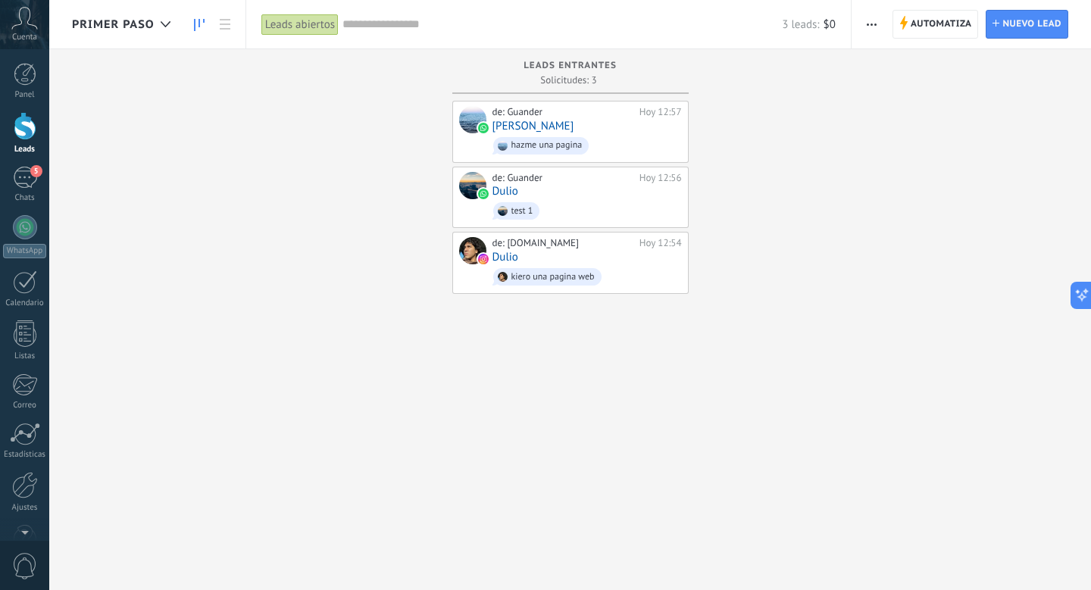
click at [146, 23] on span "Primer paso" at bounding box center [113, 24] width 83 height 14
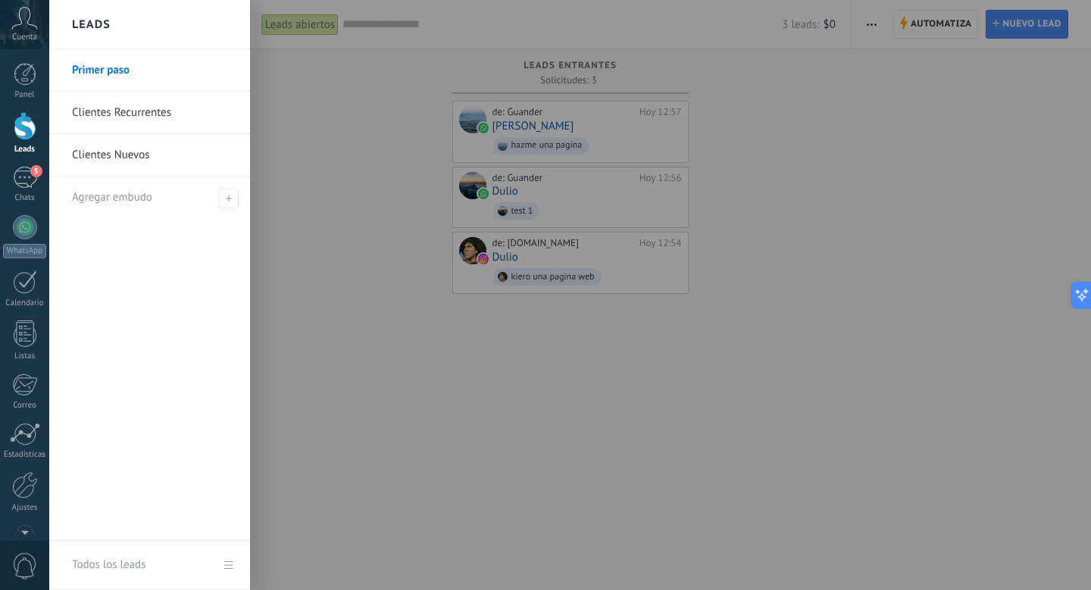
click at [320, 119] on div at bounding box center [594, 295] width 1091 height 590
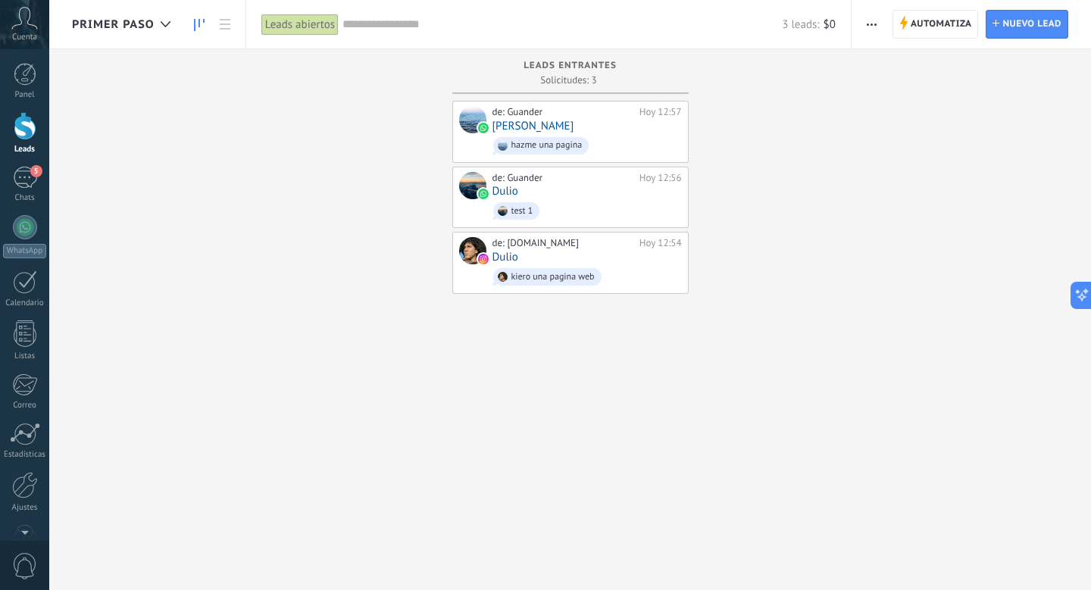
click at [866, 26] on button "button" at bounding box center [871, 24] width 22 height 29
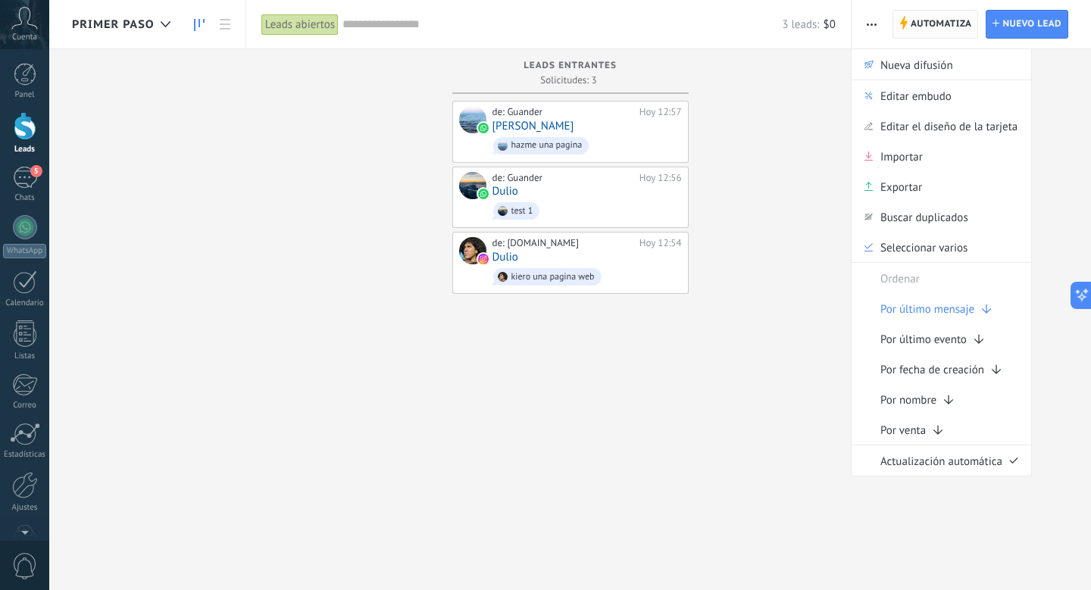
click at [925, 32] on span "Automatiza" at bounding box center [940, 24] width 61 height 27
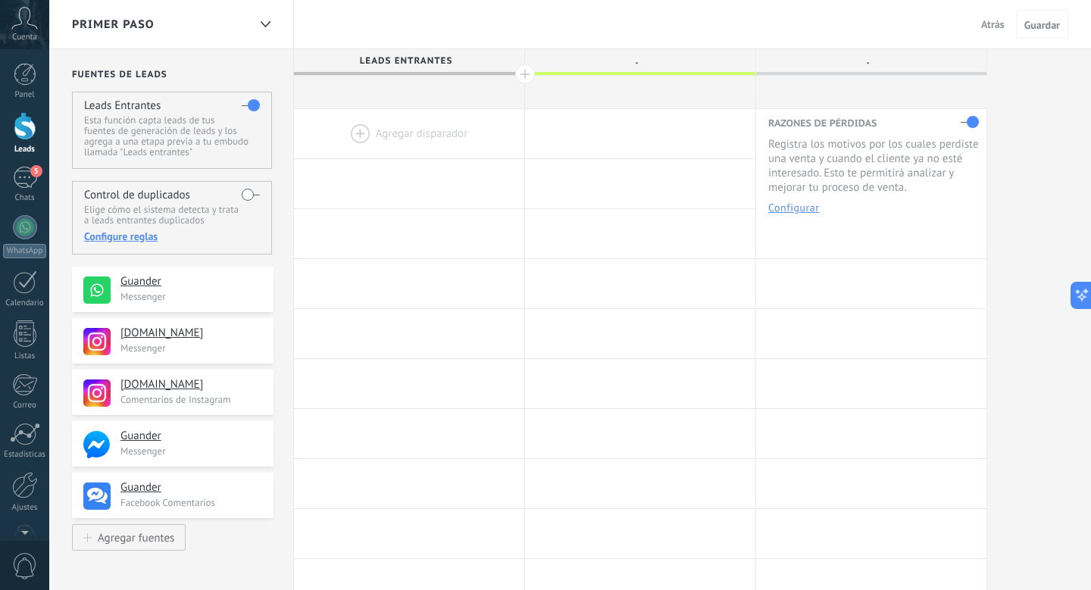
click at [529, 79] on div at bounding box center [525, 74] width 20 height 20
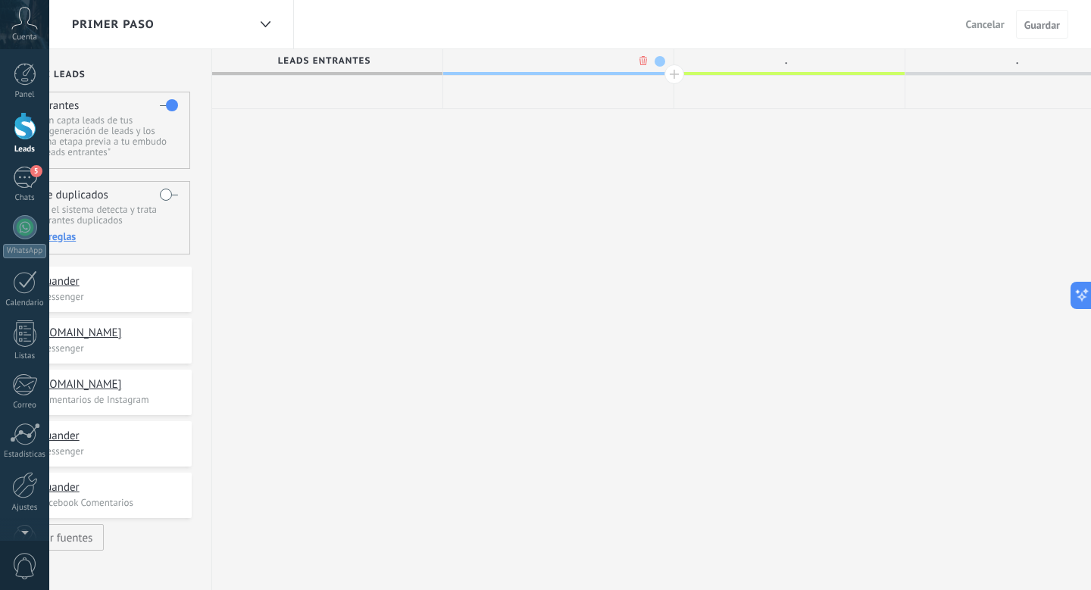
scroll to position [0, 112]
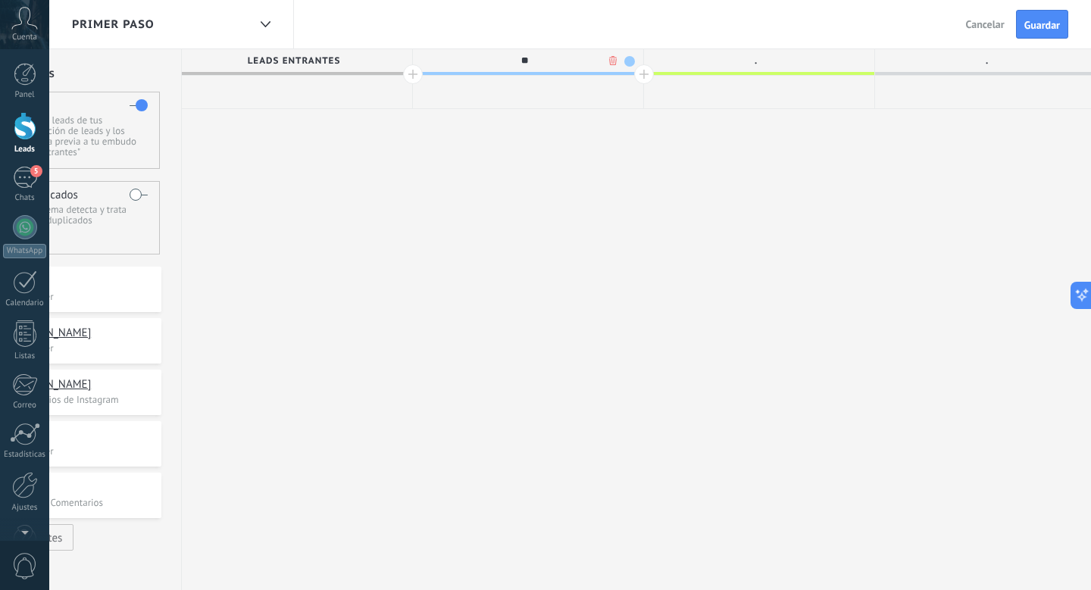
type input "*"
type input "**********"
click at [1048, 27] on span "Guardar" at bounding box center [1042, 25] width 36 height 11
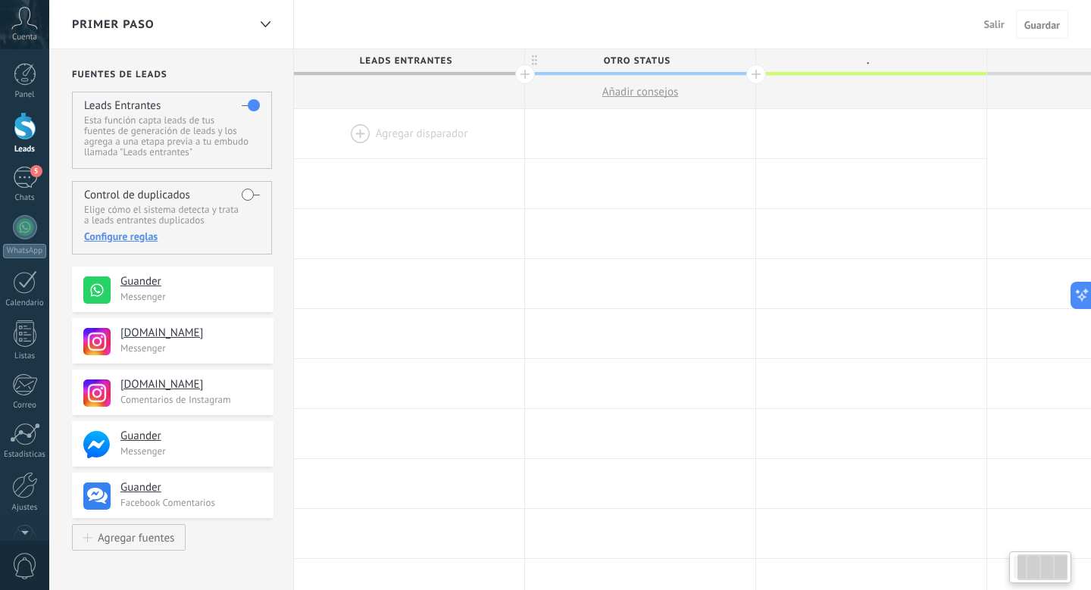
scroll to position [0, 112]
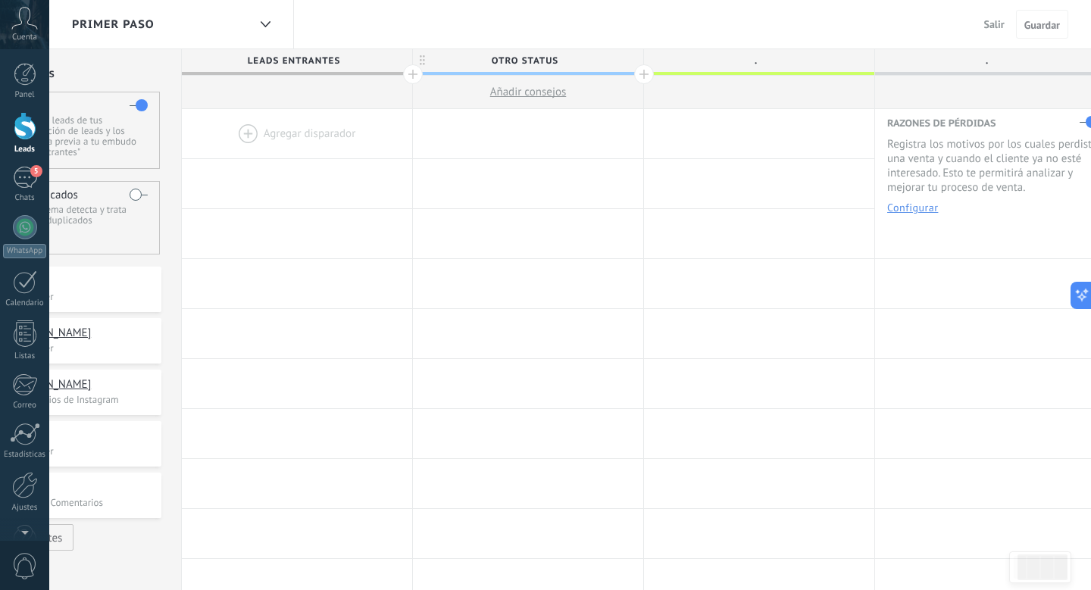
click at [991, 20] on span "Salir" at bounding box center [994, 24] width 20 height 14
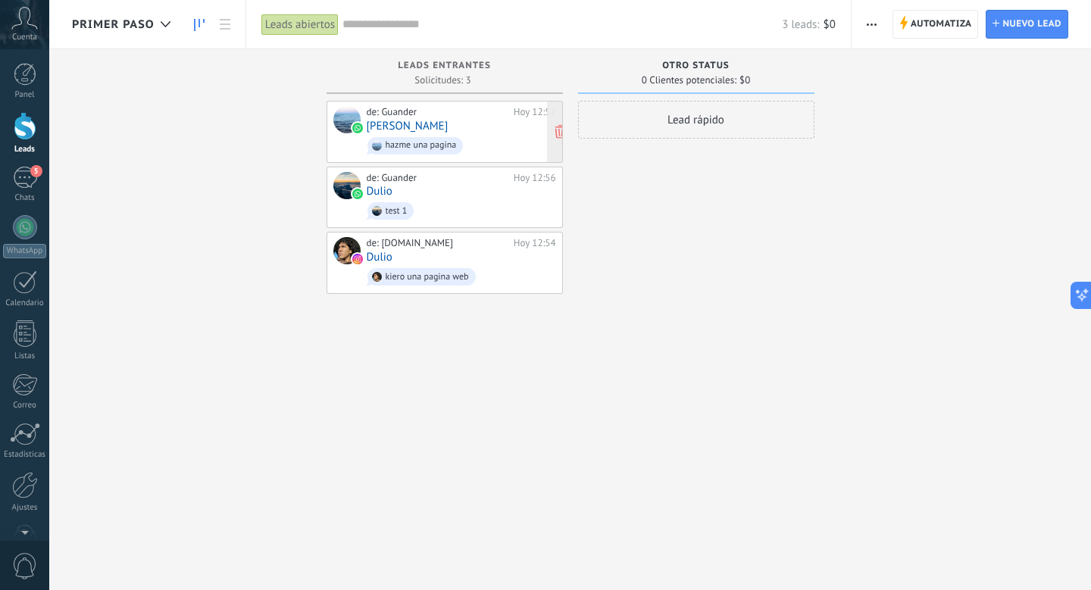
click at [481, 131] on div "de: Guander Hoy 12:57 Elías Huarte hazme una pagina" at bounding box center [461, 131] width 189 height 51
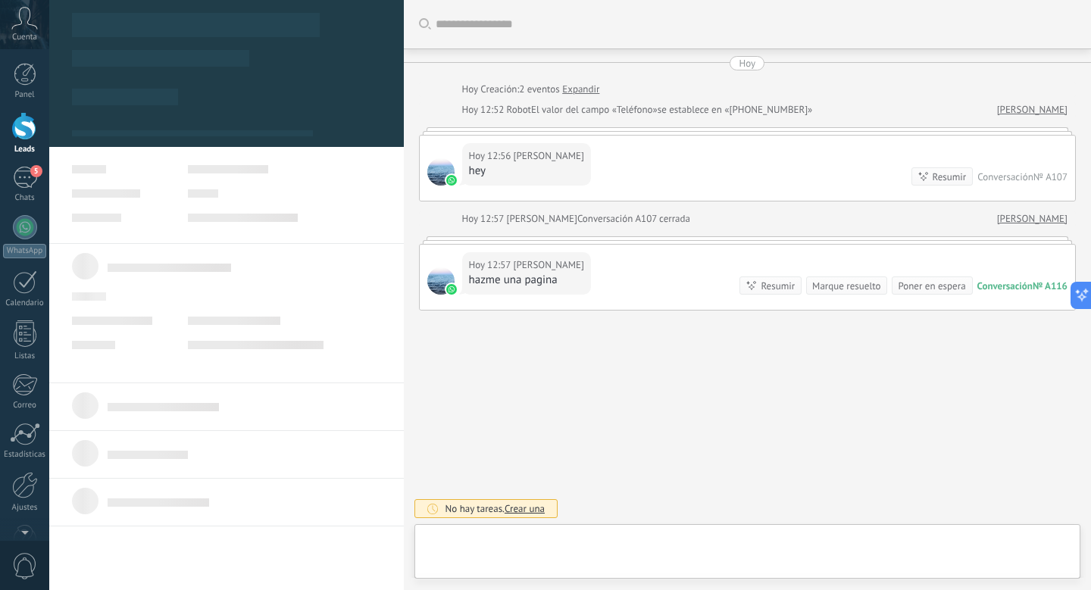
type textarea "**********"
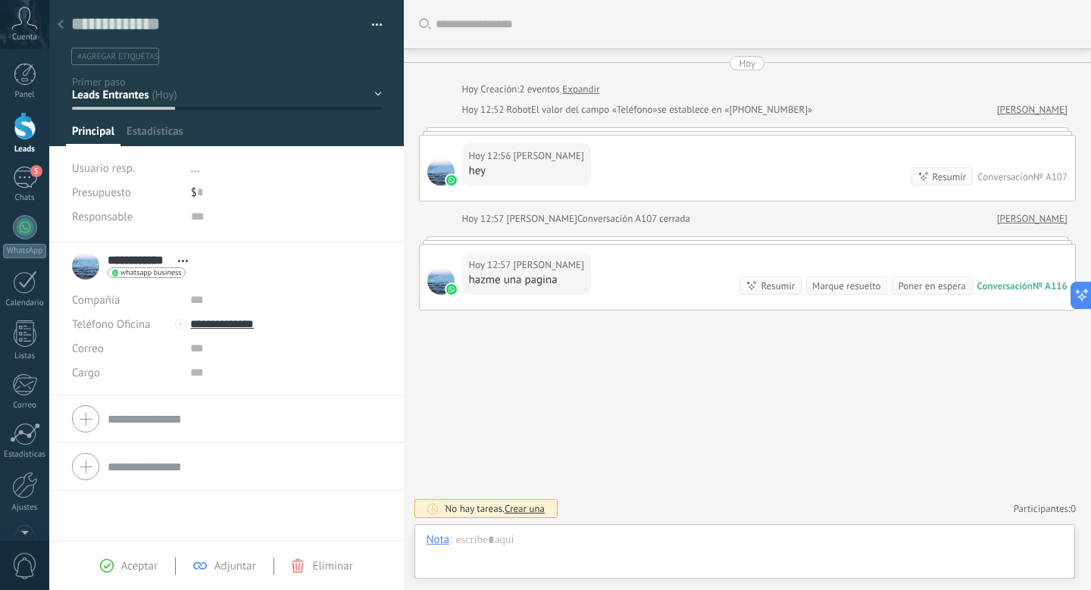
scroll to position [23, 0]
click at [203, 219] on input "text" at bounding box center [286, 216] width 191 height 24
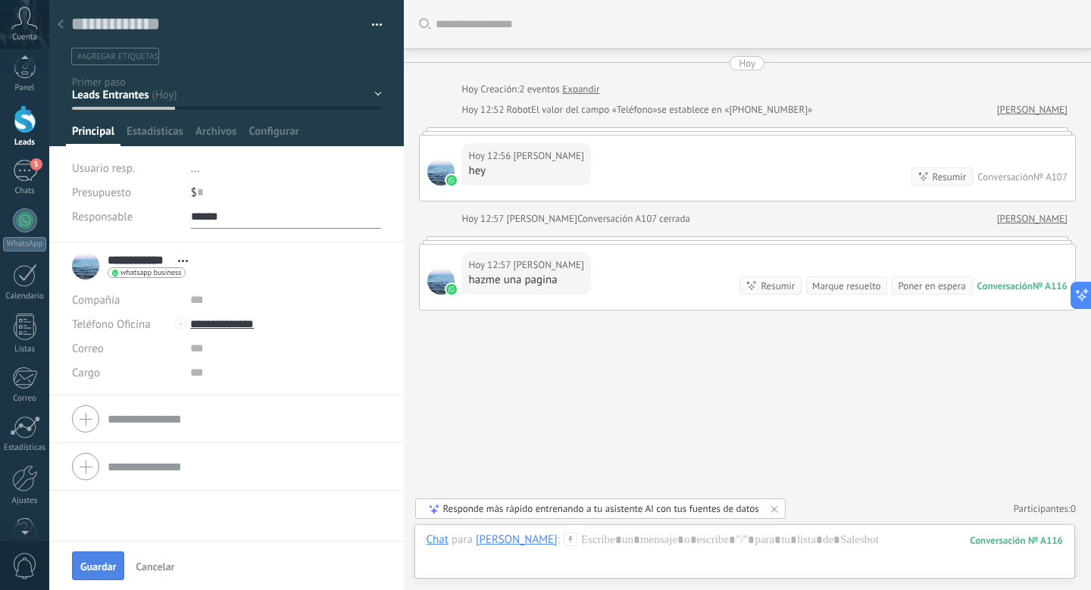
scroll to position [0, 0]
type input "******"
click at [86, 566] on span "Guardar" at bounding box center [98, 566] width 36 height 11
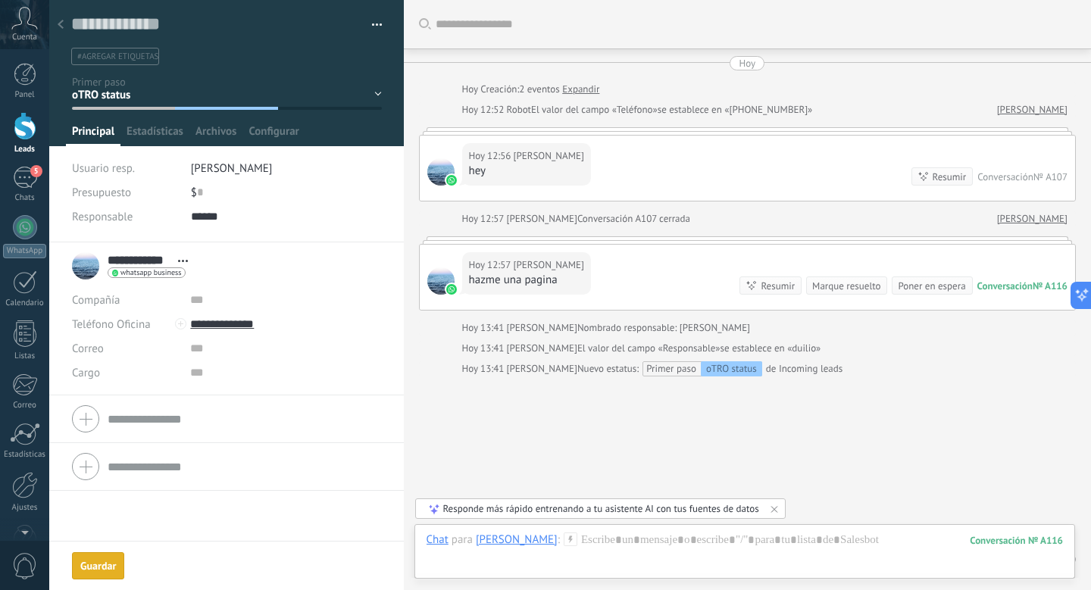
scroll to position [50, 0]
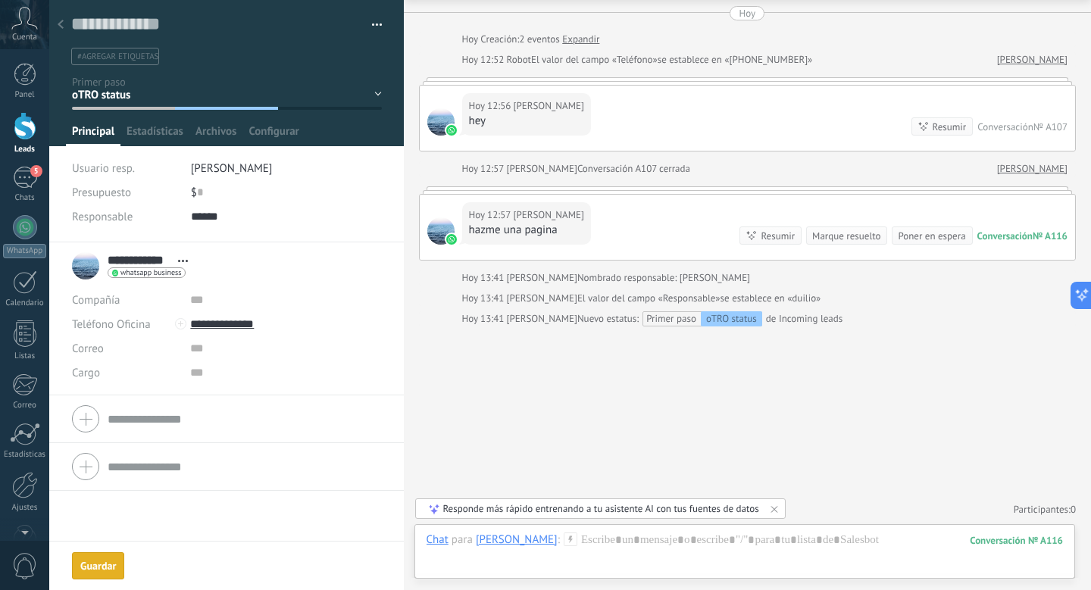
click at [86, 566] on div "Guardar" at bounding box center [98, 565] width 36 height 11
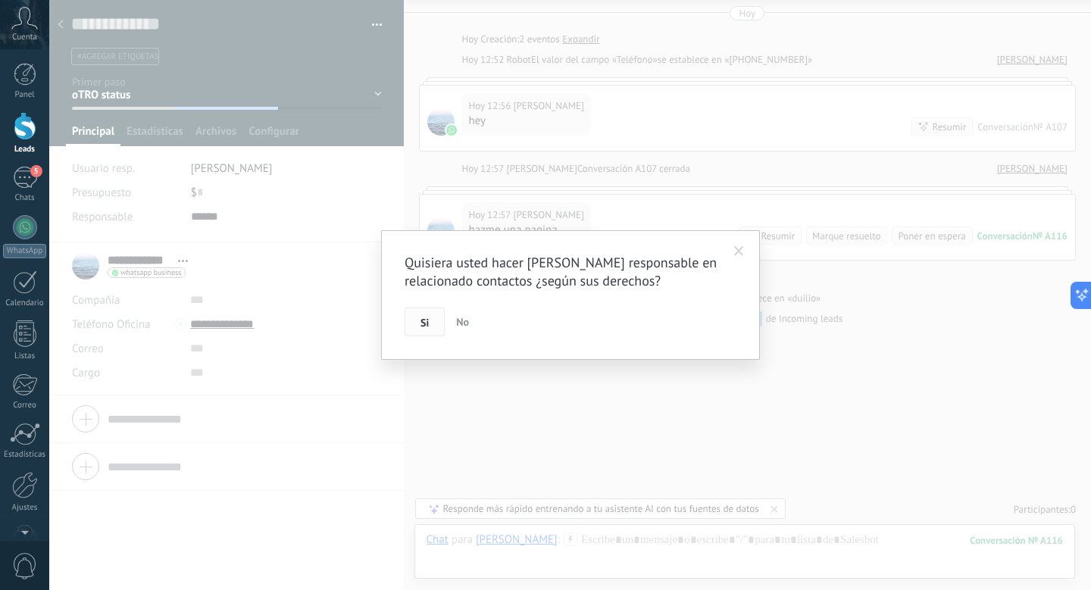
click at [417, 321] on button "Si" at bounding box center [424, 321] width 40 height 29
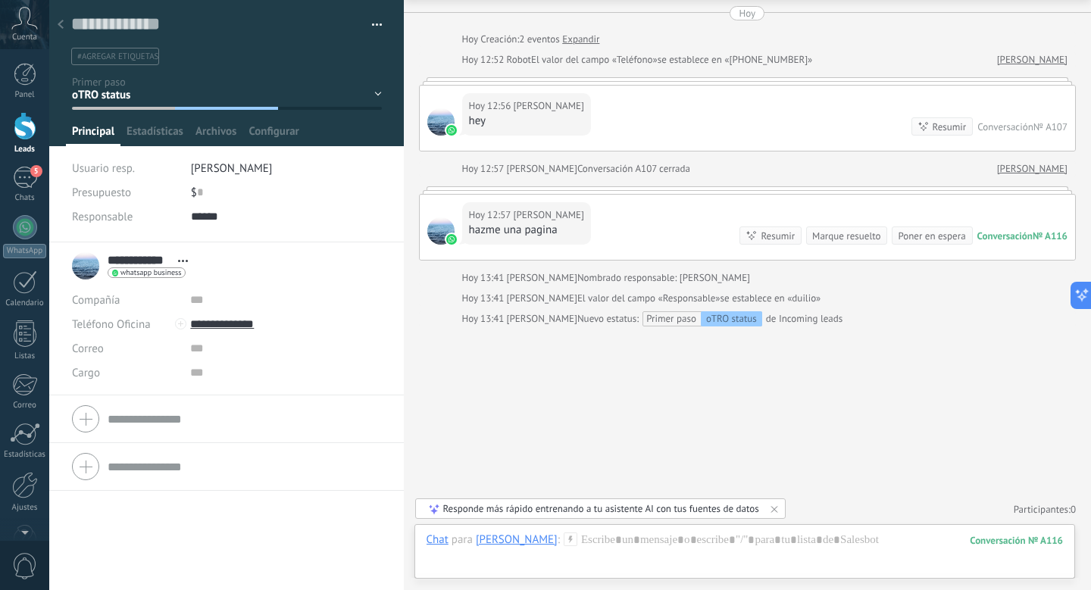
click at [67, 27] on div at bounding box center [60, 26] width 21 height 30
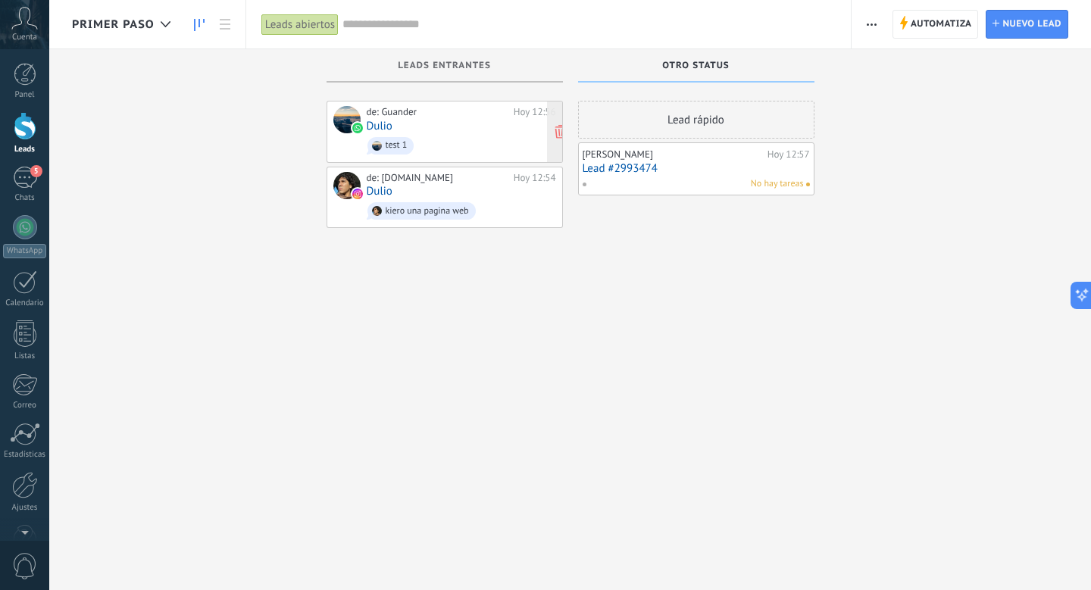
click at [421, 130] on div "de: Guander Hoy 12:56 Dulio test 1" at bounding box center [461, 131] width 189 height 51
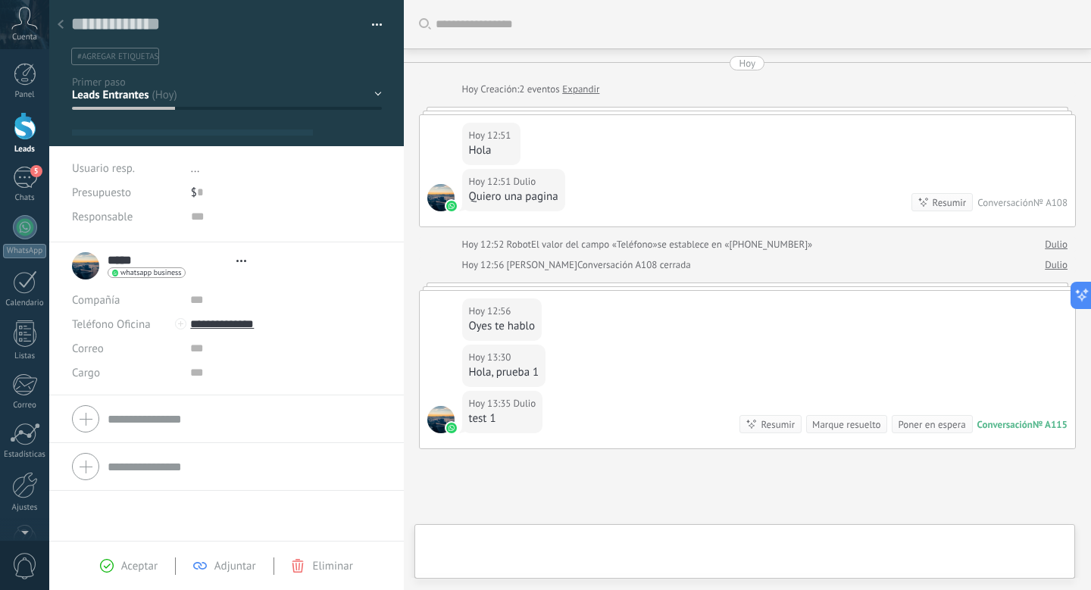
type textarea "**********"
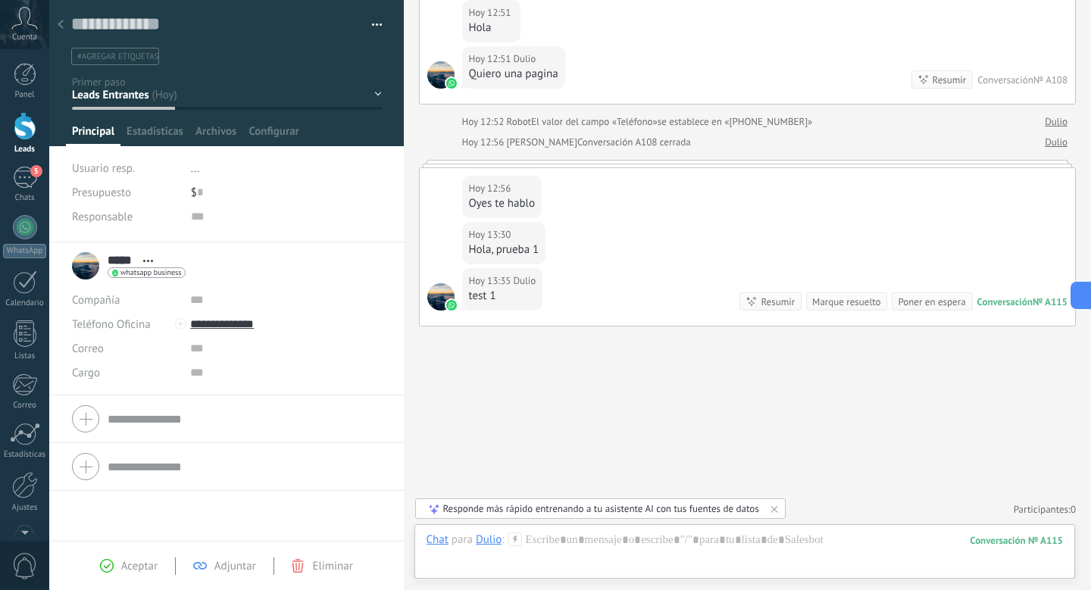
click at [195, 231] on div "Responsable" at bounding box center [227, 223] width 310 height 38
click at [195, 220] on input "text" at bounding box center [286, 216] width 191 height 24
type input "*****"
click at [88, 563] on span "Guardar" at bounding box center [98, 566] width 36 height 11
click at [88, 563] on span "button" at bounding box center [84, 565] width 16 height 16
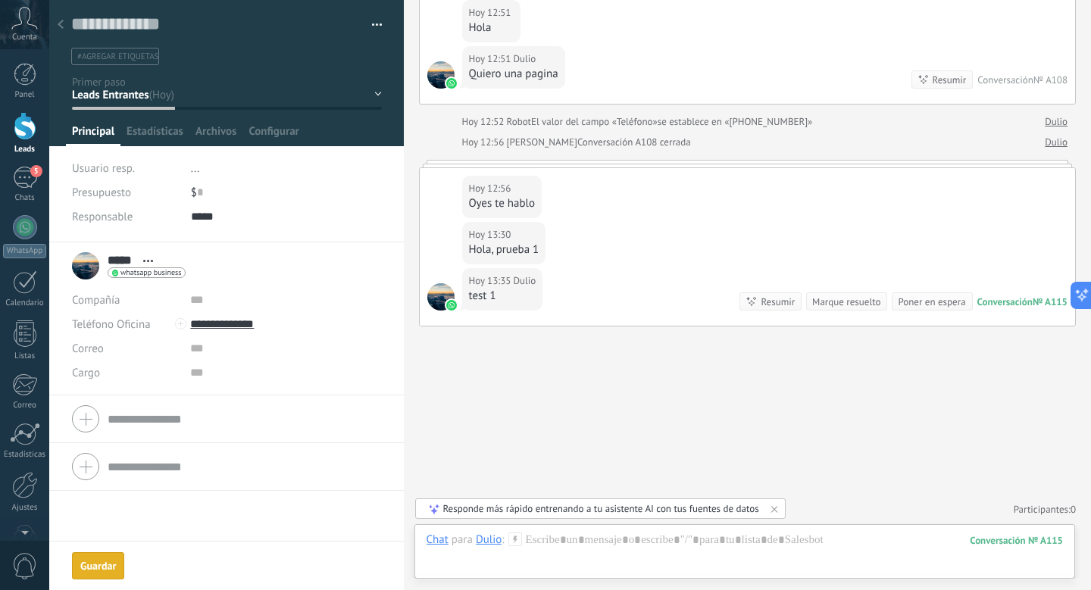
scroll to position [189, 0]
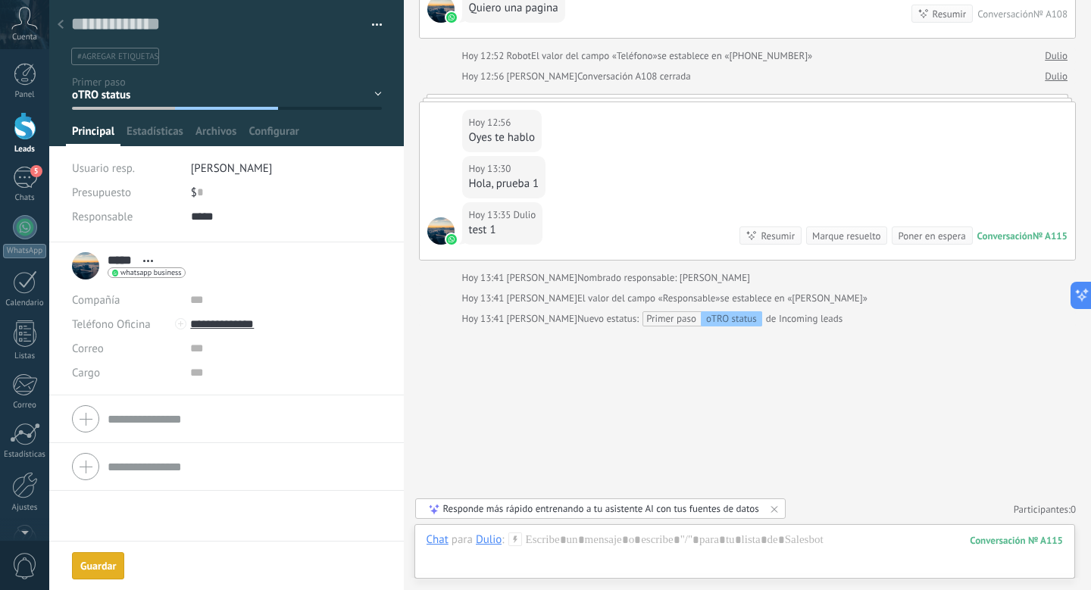
click at [68, 34] on div at bounding box center [60, 26] width 21 height 30
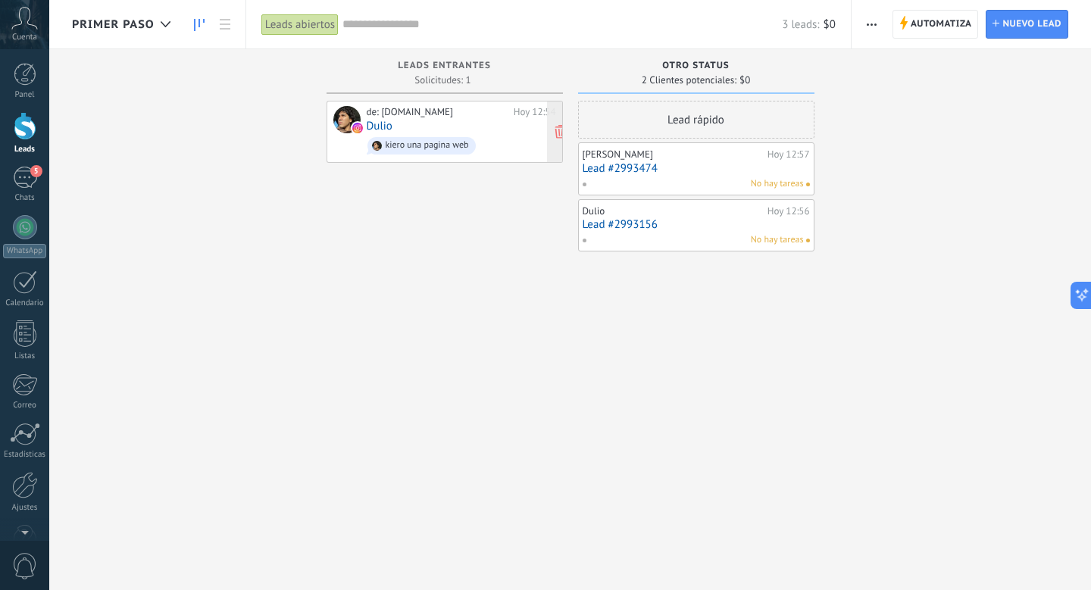
click at [410, 158] on div "de: guander.mx Hoy 12:54 Dulio kiero una pagina web" at bounding box center [444, 132] width 236 height 62
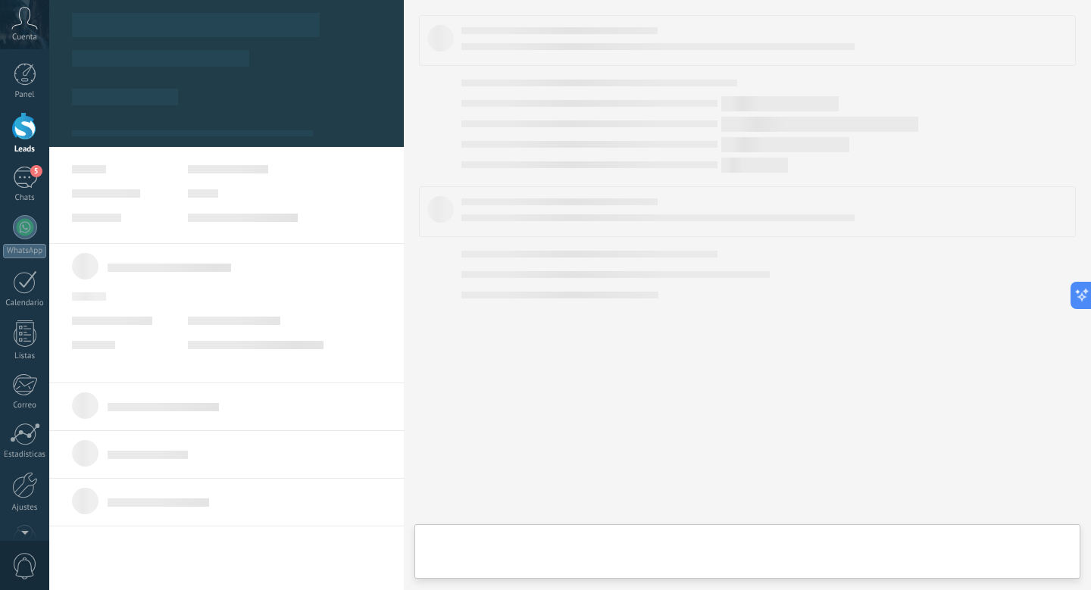
type textarea "**********"
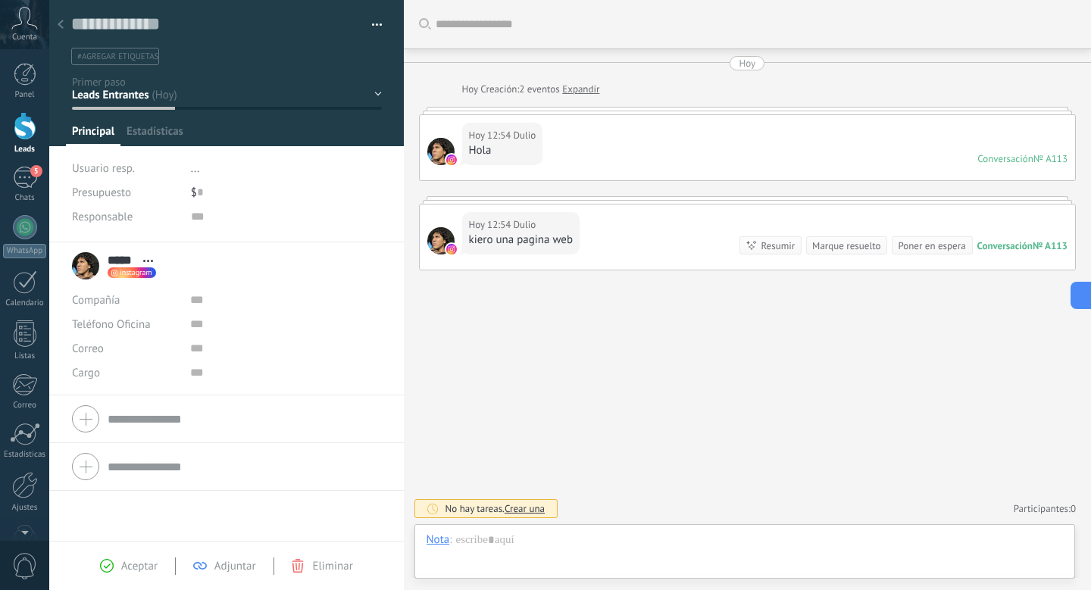
scroll to position [23, 0]
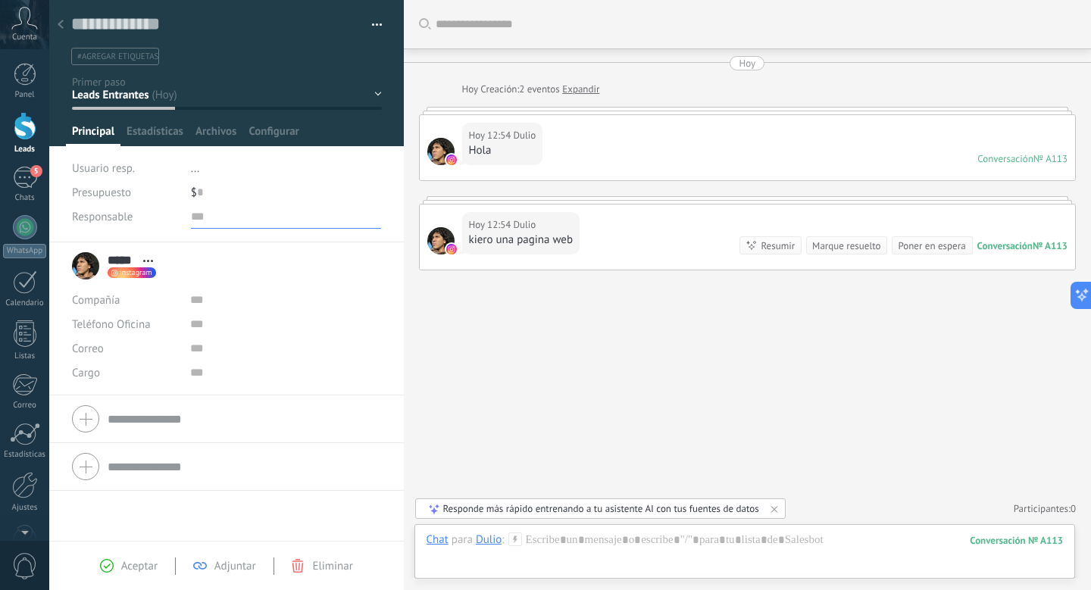
click at [218, 214] on input "text" at bounding box center [286, 216] width 191 height 24
type input "*"
type input "******"
click at [92, 569] on span "Guardar" at bounding box center [98, 566] width 36 height 11
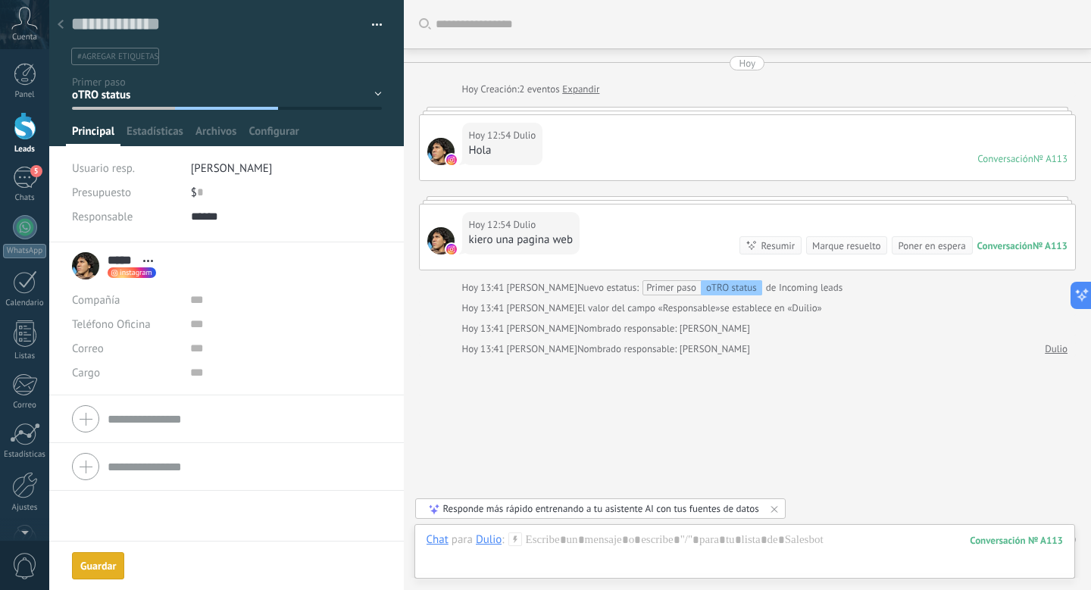
scroll to position [30, 0]
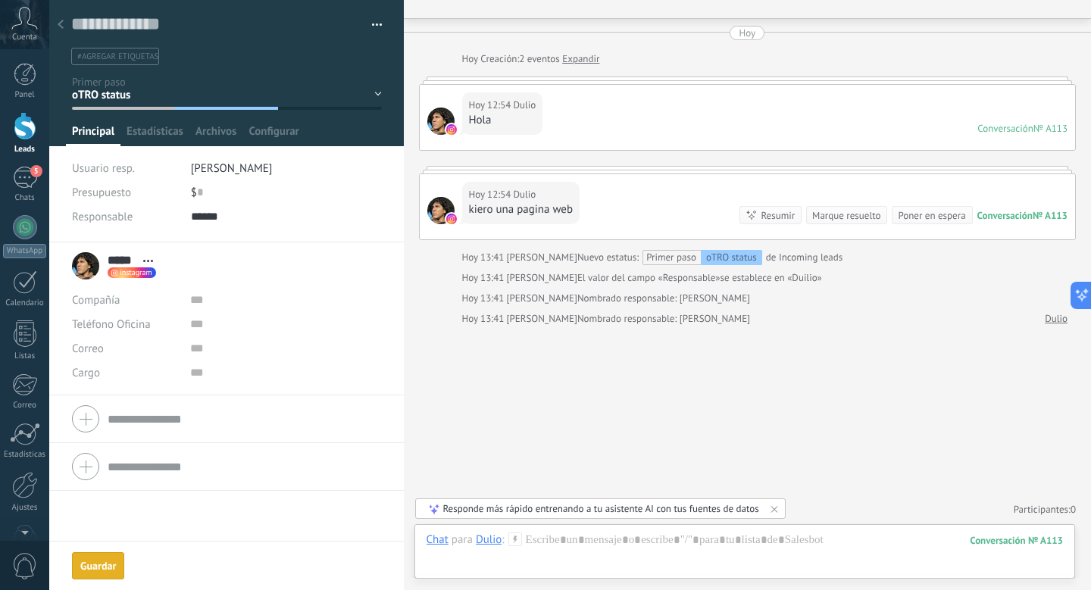
click at [65, 21] on div at bounding box center [60, 26] width 21 height 30
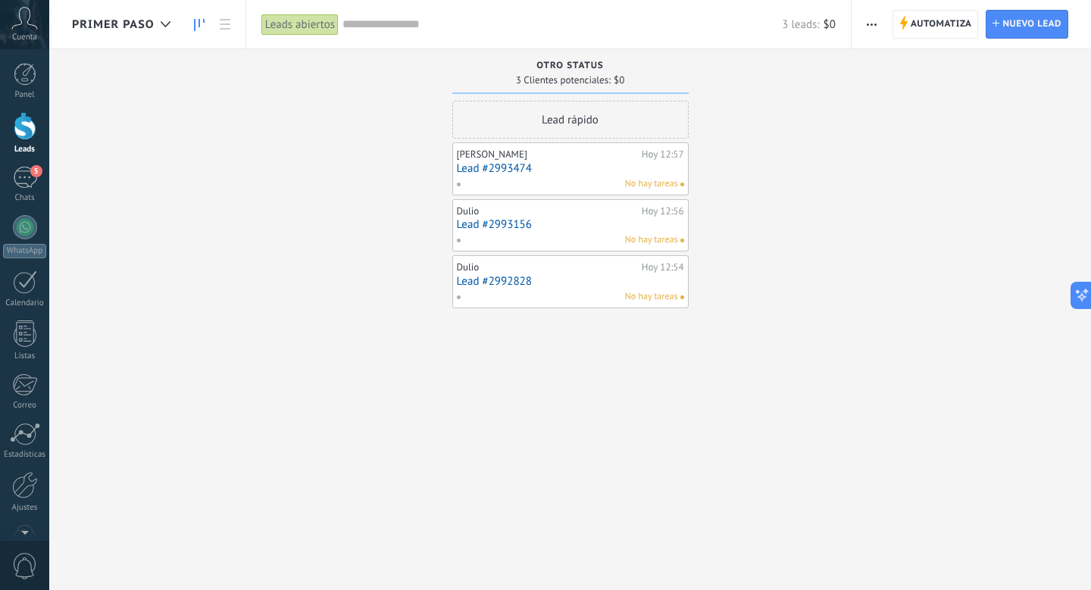
click at [518, 184] on div "No hay tareas" at bounding box center [567, 184] width 222 height 14
click at [123, 36] on div "Primer paso" at bounding box center [125, 24] width 106 height 48
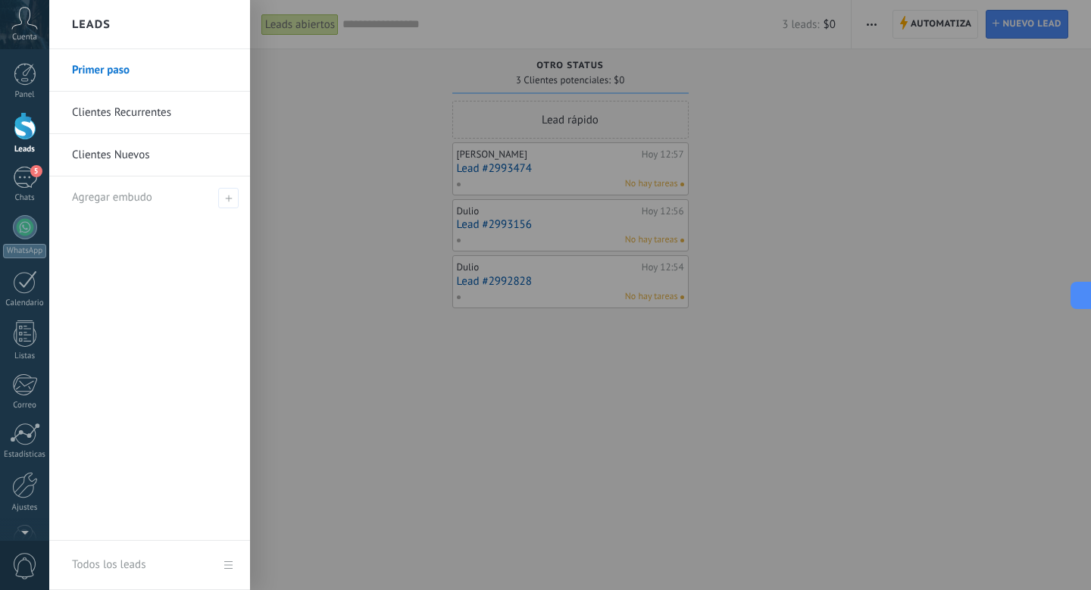
click at [161, 130] on link "Clientes Recurrentes" at bounding box center [153, 113] width 163 height 42
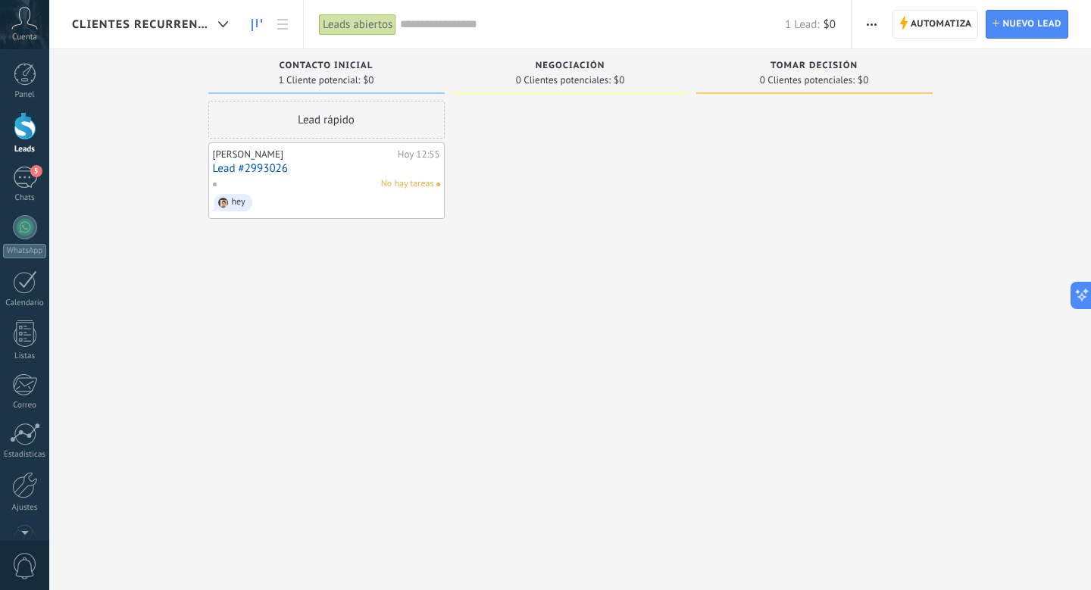
click at [147, 20] on span "Clientes Recurrentes" at bounding box center [142, 24] width 140 height 14
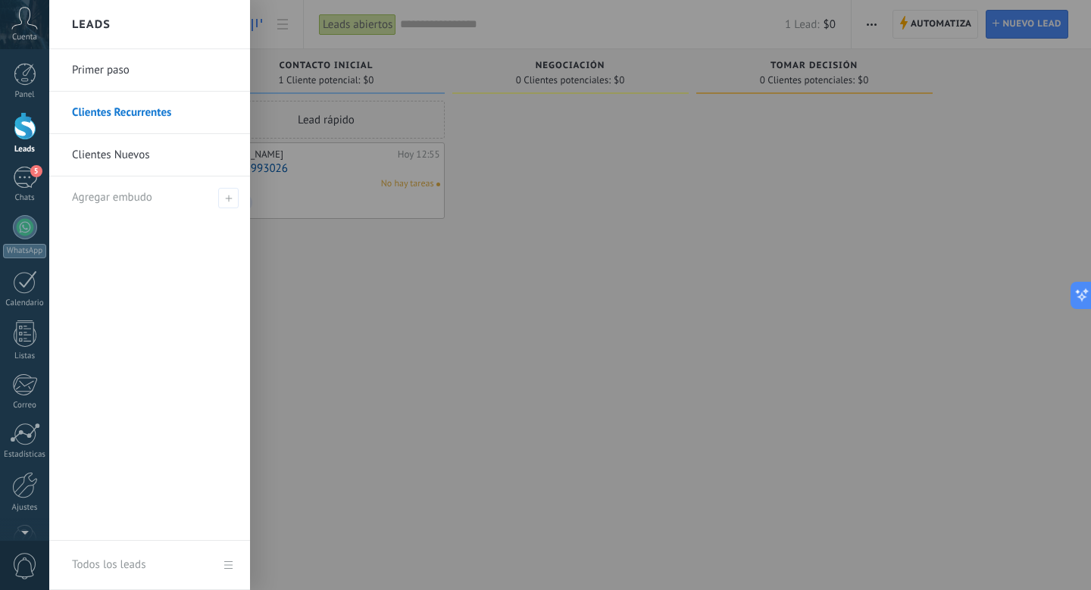
click at [161, 167] on link "Clientes Nuevos" at bounding box center [153, 155] width 163 height 42
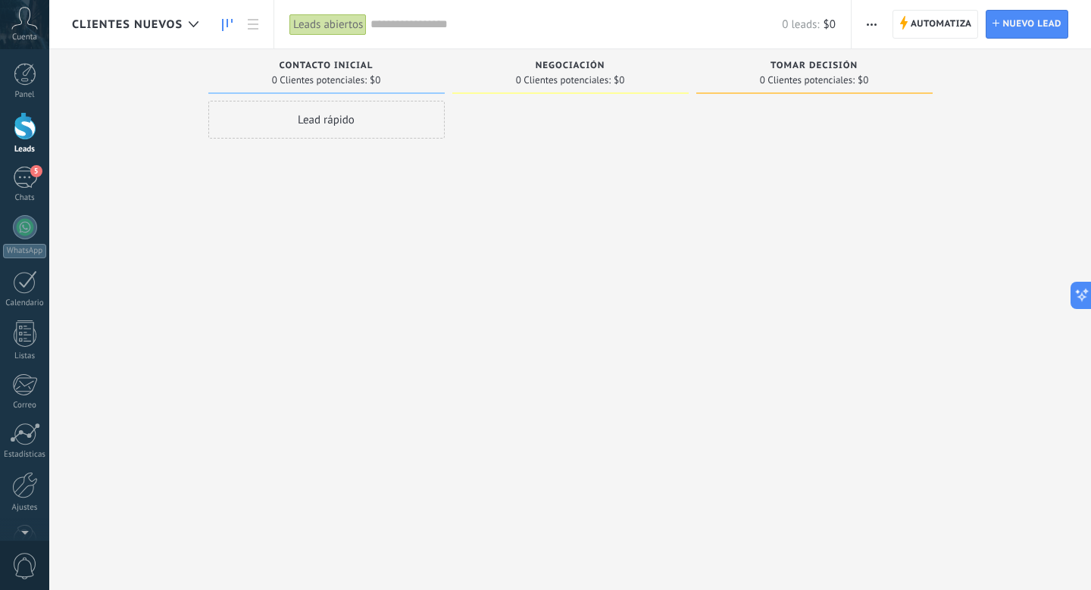
click at [875, 25] on span "button" at bounding box center [871, 24] width 10 height 29
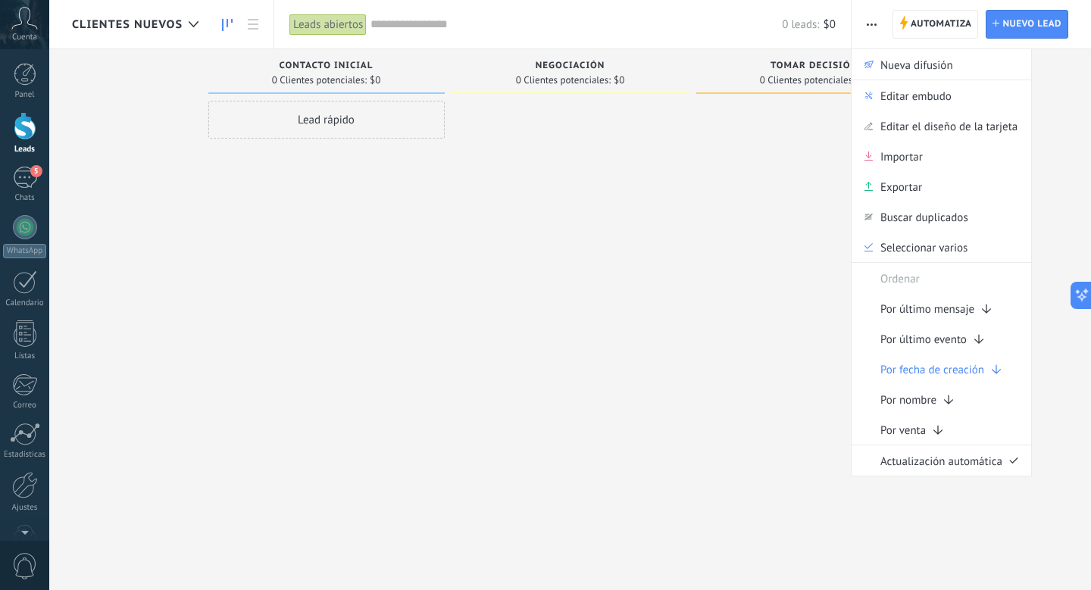
click at [875, 25] on span "button" at bounding box center [871, 24] width 10 height 29
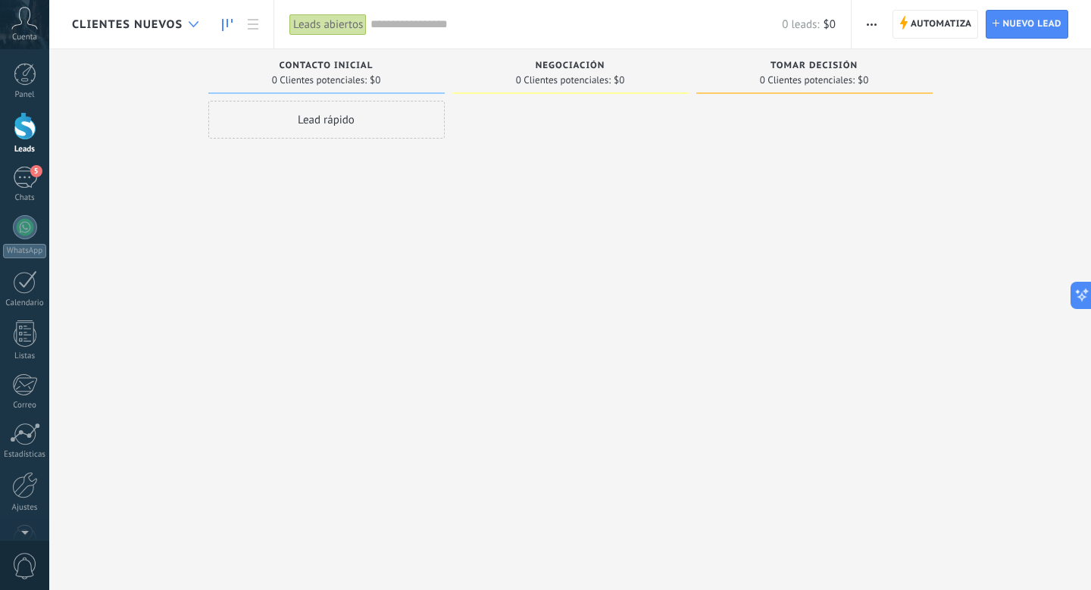
click at [183, 37] on div at bounding box center [193, 25] width 25 height 30
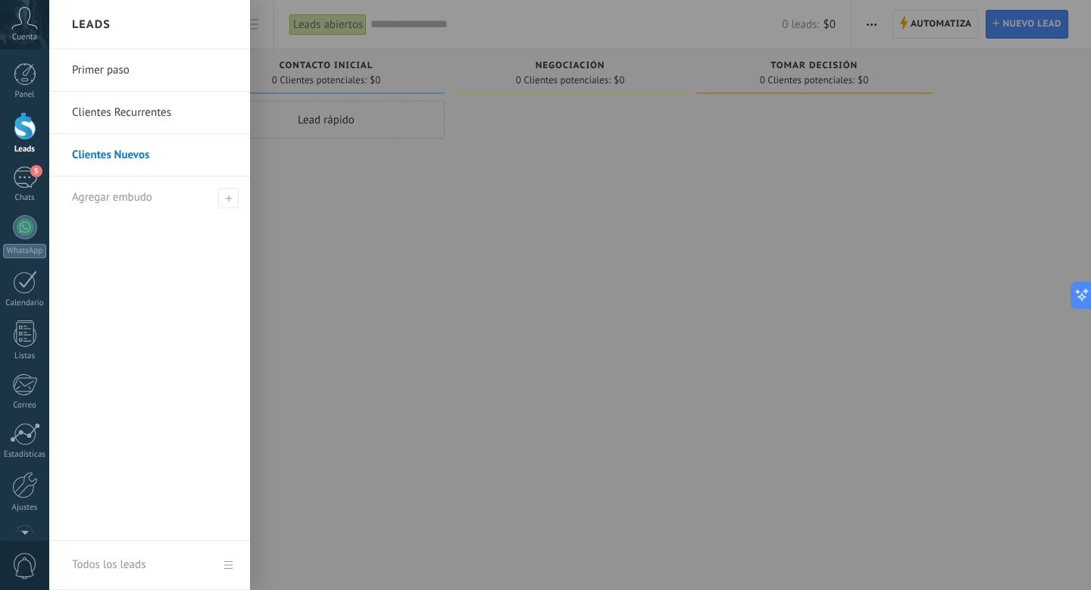
click at [164, 156] on link "Clientes Nuevos" at bounding box center [153, 155] width 163 height 42
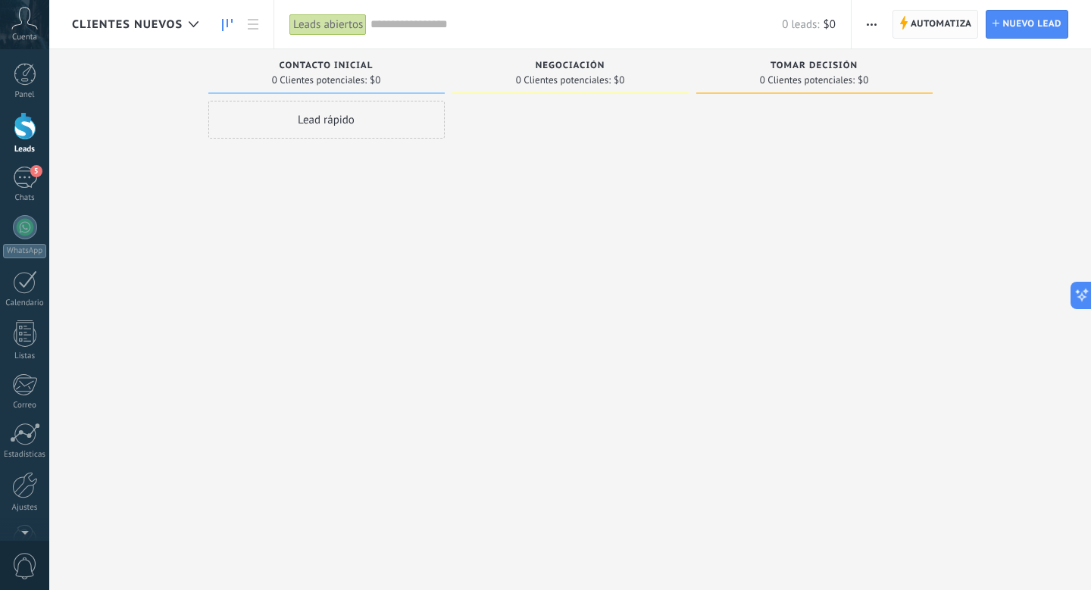
click at [925, 17] on span "Automatiza" at bounding box center [940, 24] width 61 height 27
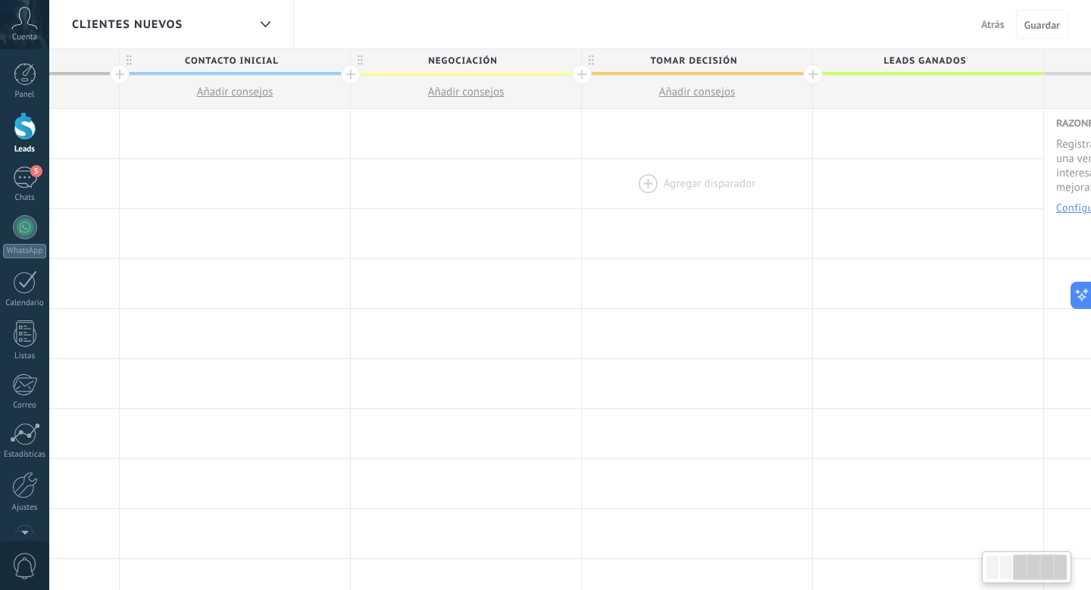
scroll to position [0, 589]
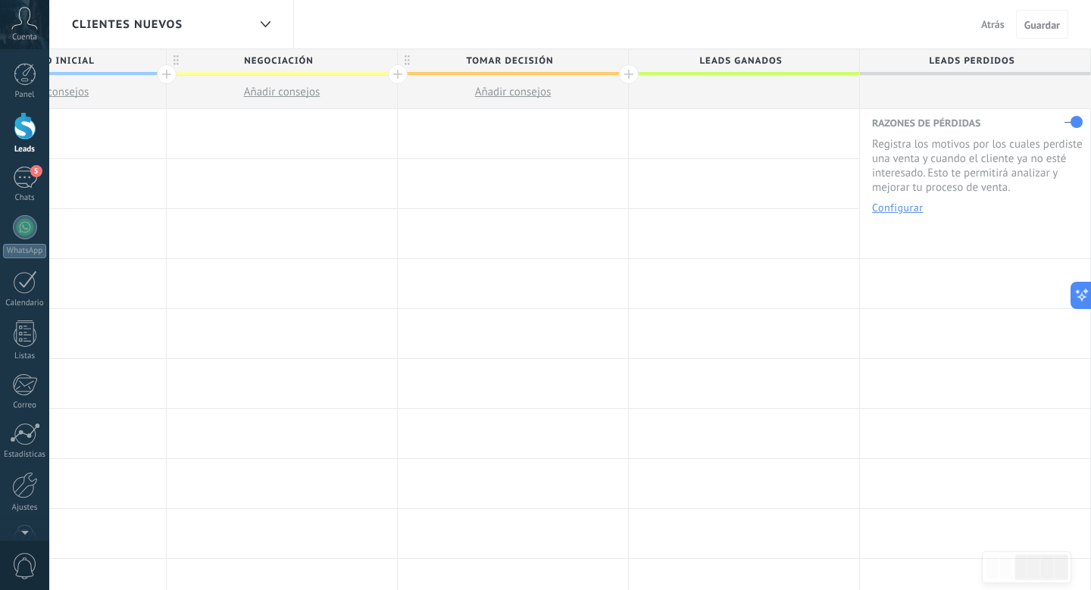
click at [997, 15] on button "Atrás" at bounding box center [993, 24] width 36 height 23
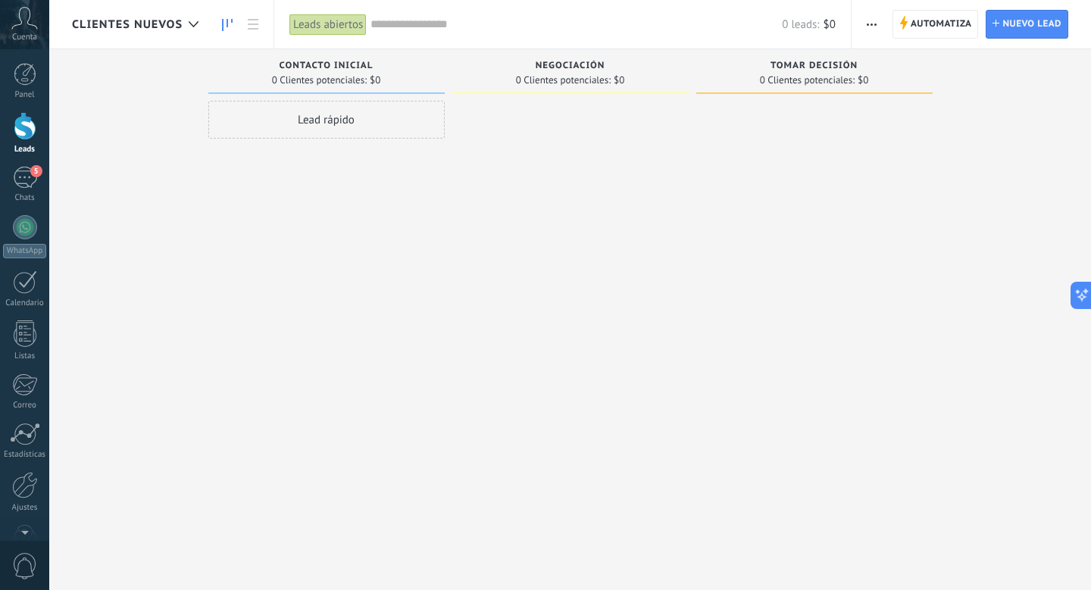
click at [299, 28] on div "Leads abiertos" at bounding box center [327, 25] width 77 height 22
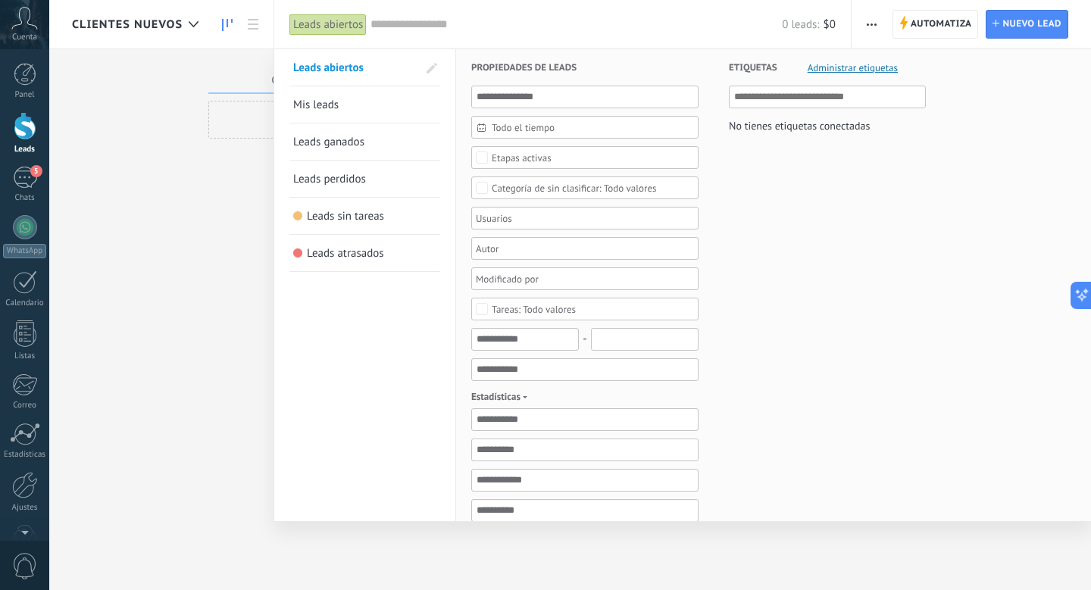
click at [302, 23] on div "Leads abiertos" at bounding box center [327, 25] width 77 height 22
click at [193, 120] on div at bounding box center [545, 295] width 1091 height 590
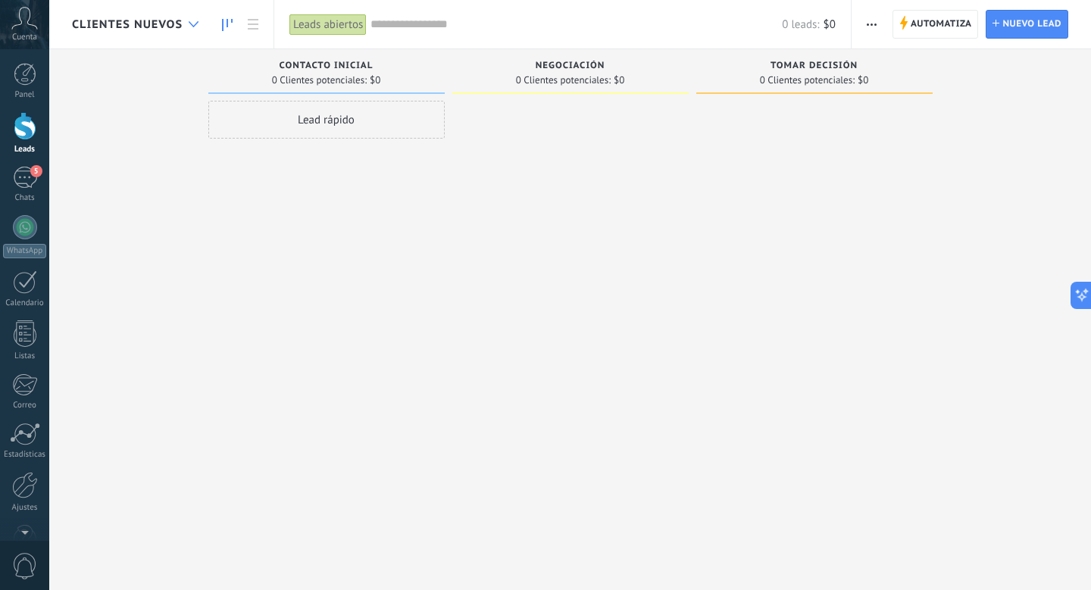
click at [197, 18] on div at bounding box center [193, 25] width 25 height 30
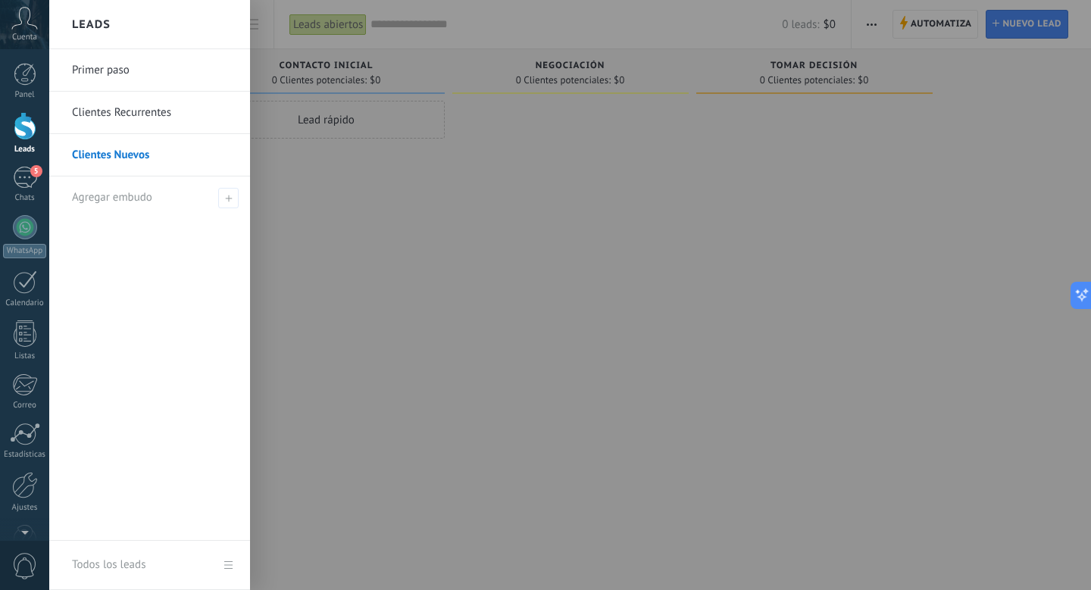
click at [167, 155] on link "Clientes Nuevos" at bounding box center [153, 155] width 163 height 42
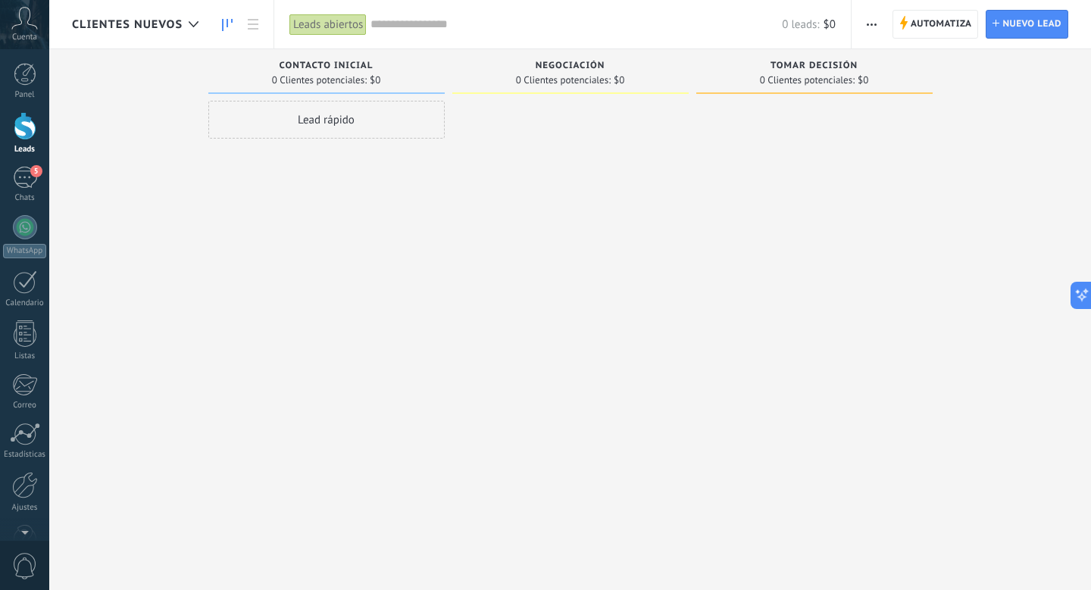
click at [877, 30] on button "button" at bounding box center [871, 24] width 22 height 29
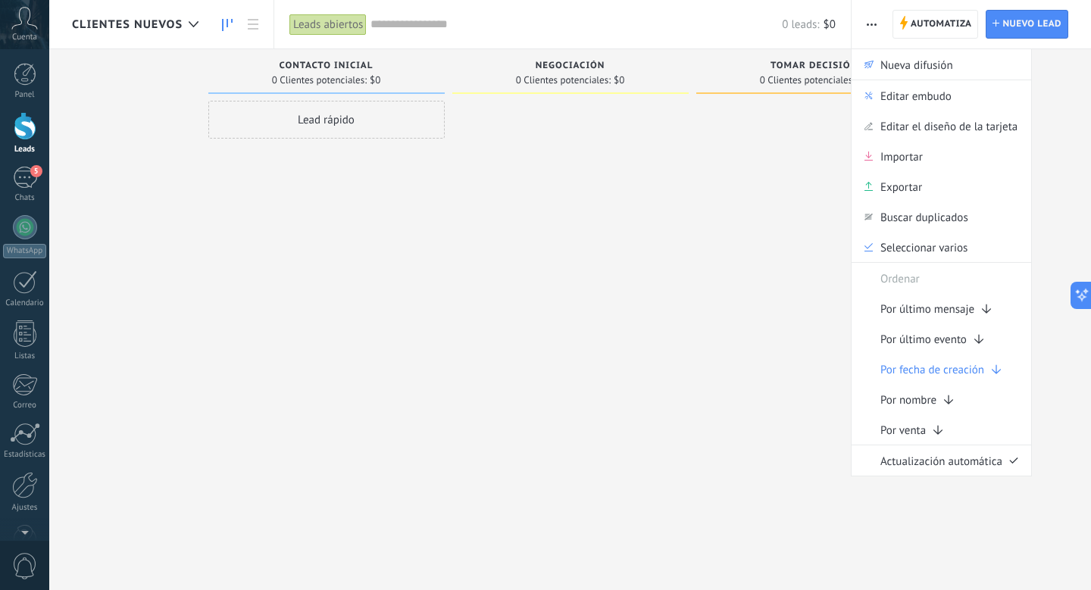
click at [702, 262] on div at bounding box center [814, 297] width 236 height 392
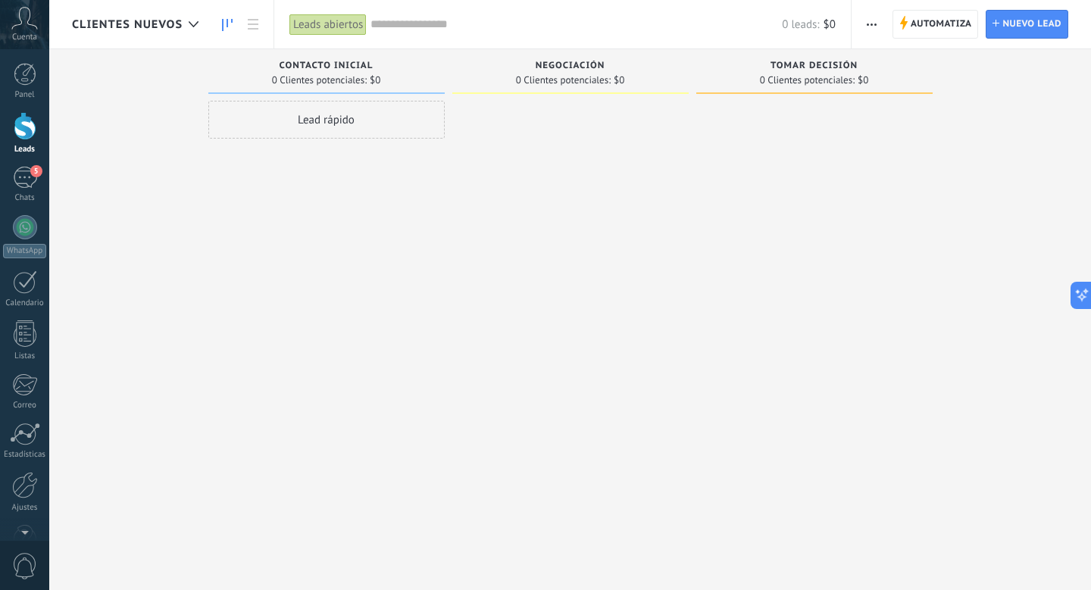
click at [169, 30] on span "Clientes Nuevos" at bounding box center [127, 24] width 111 height 14
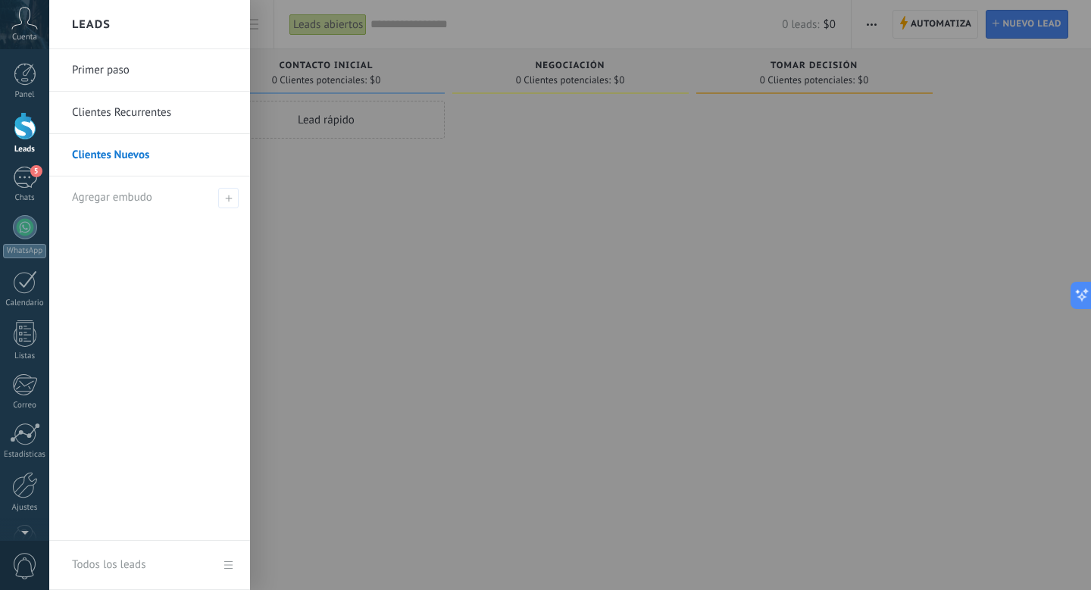
click at [136, 75] on link "Primer paso" at bounding box center [153, 70] width 163 height 42
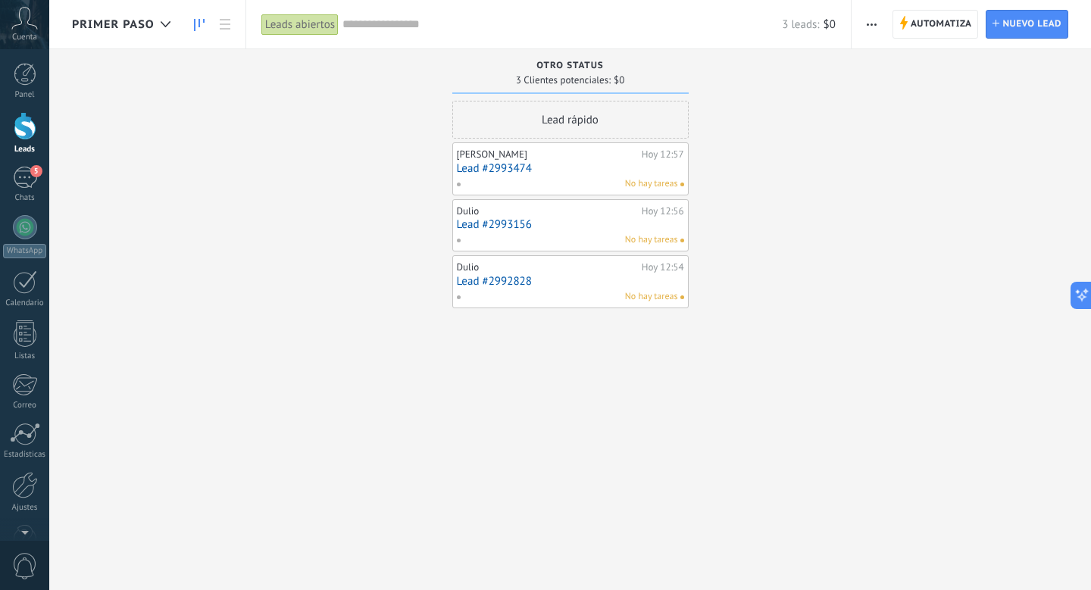
click at [320, 17] on div "Leads abiertos" at bounding box center [299, 25] width 77 height 22
click at [223, 19] on icon at bounding box center [225, 24] width 11 height 11
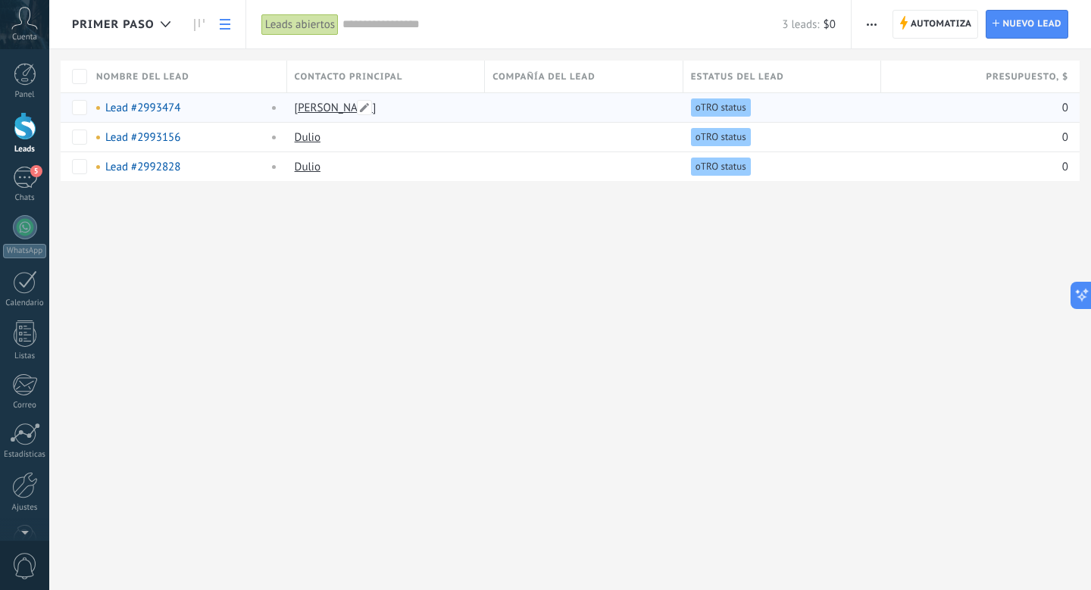
click at [313, 111] on link "[PERSON_NAME]" at bounding box center [336, 108] width 82 height 14
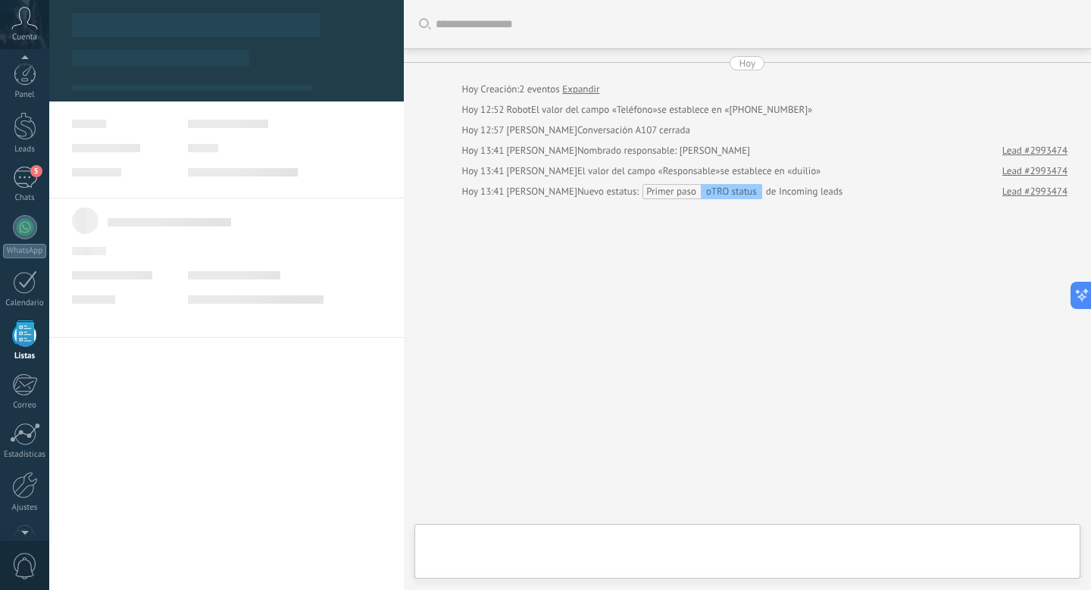
scroll to position [39, 0]
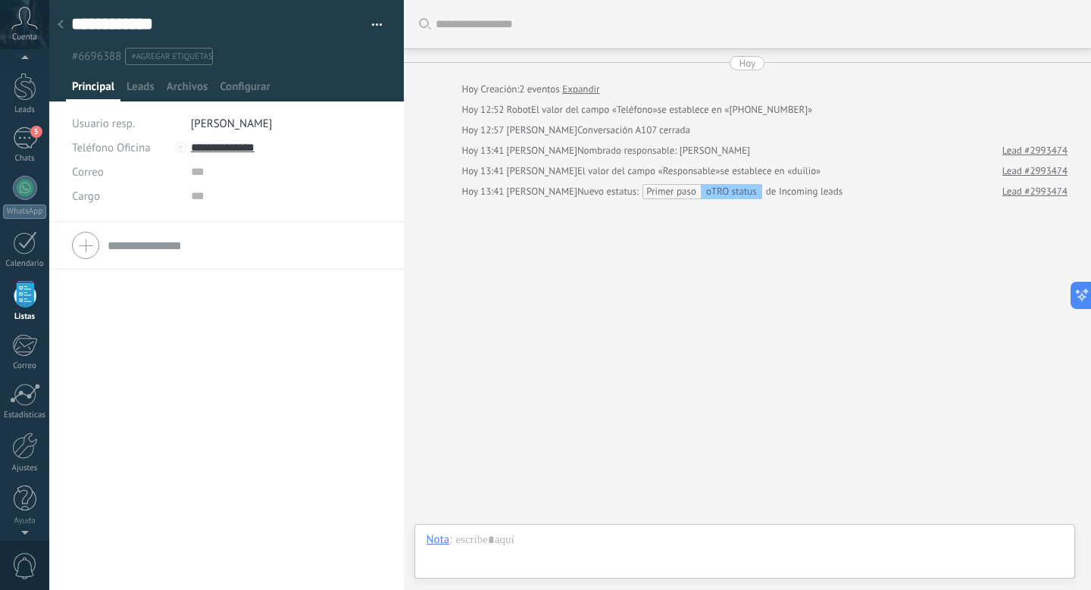
click at [65, 30] on div at bounding box center [60, 26] width 21 height 30
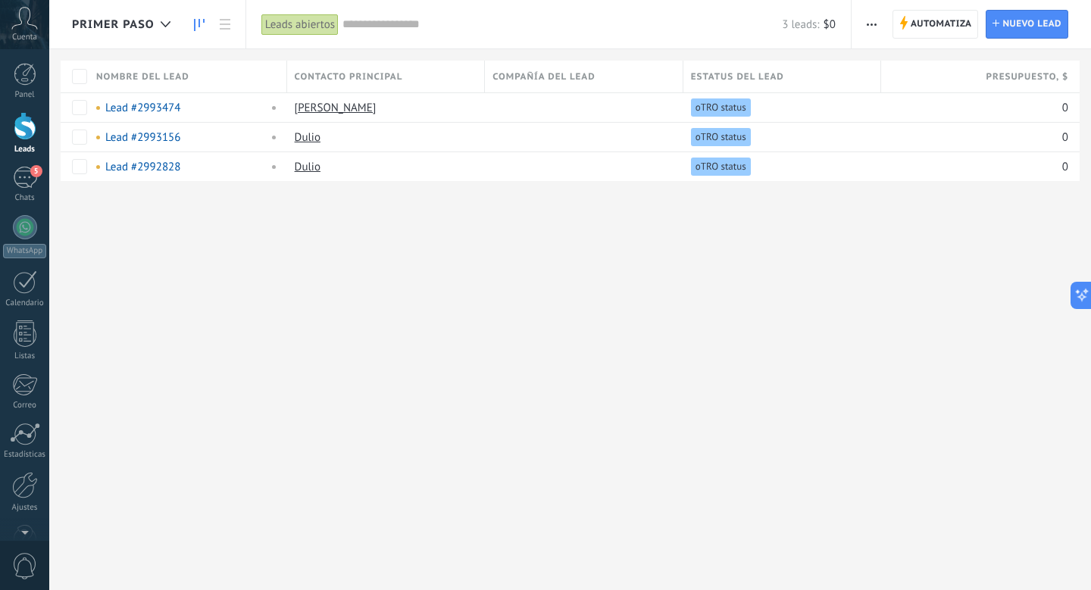
click at [194, 24] on use at bounding box center [199, 25] width 11 height 12
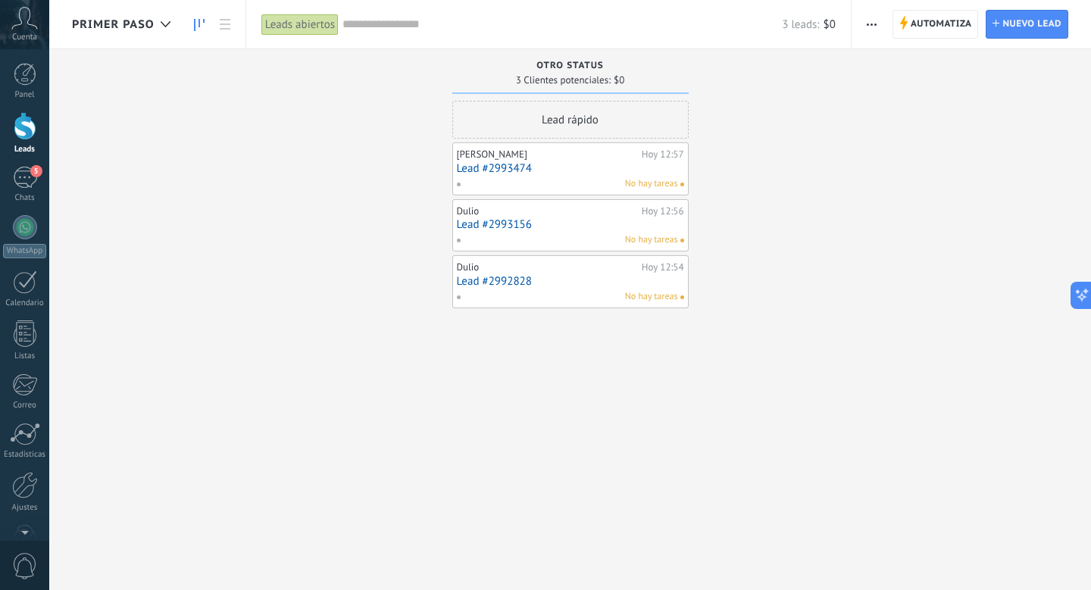
click at [502, 152] on div "[PERSON_NAME]" at bounding box center [547, 154] width 181 height 12
click at [503, 164] on link "Lead #2993474" at bounding box center [570, 168] width 227 height 13
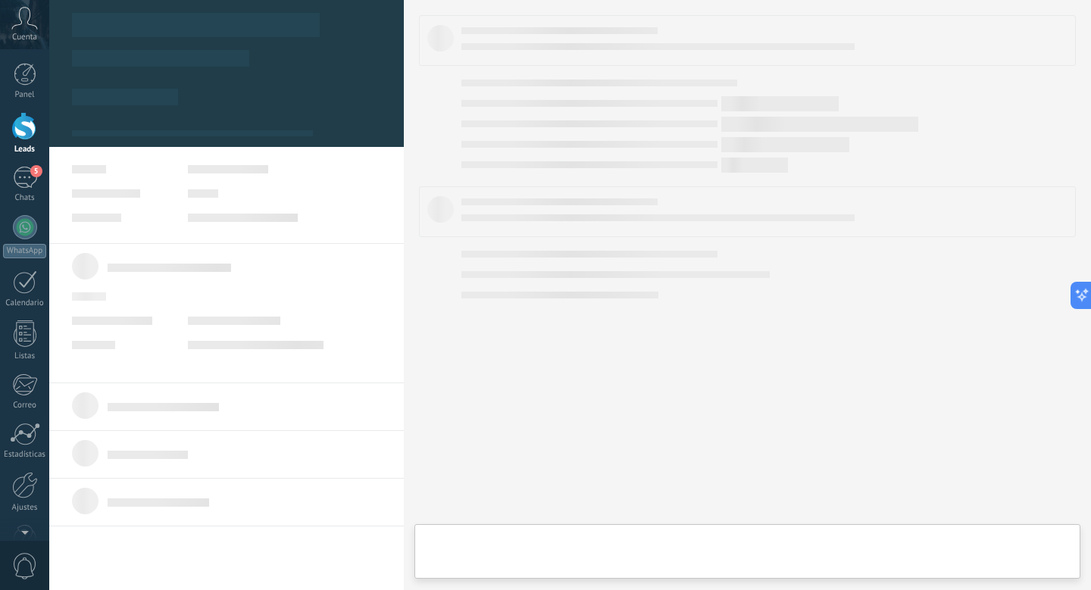
click at [503, 164] on div at bounding box center [569, 295] width 1041 height 590
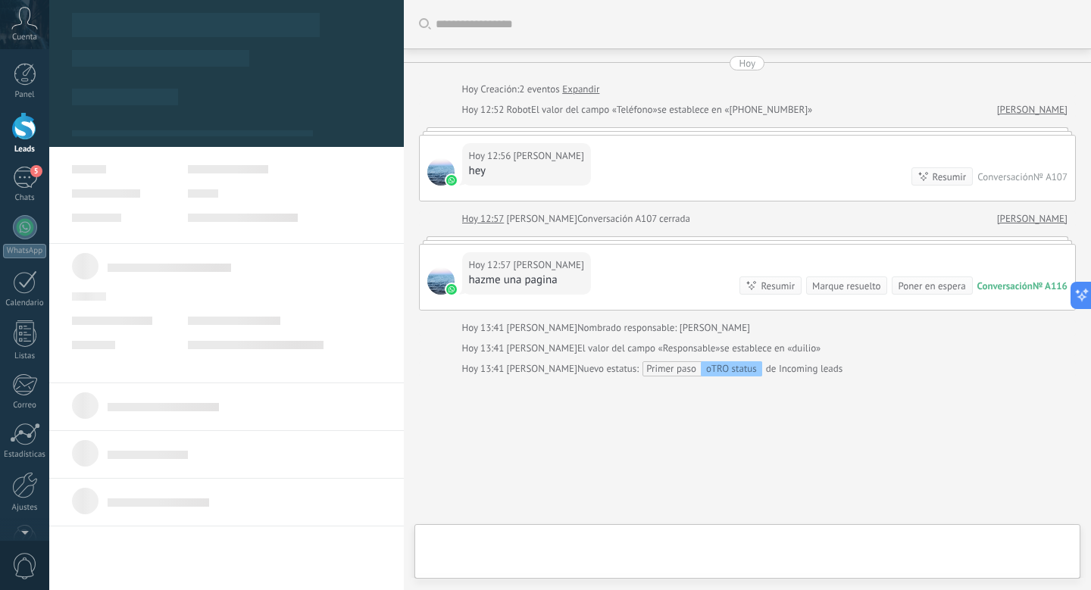
type textarea "**********"
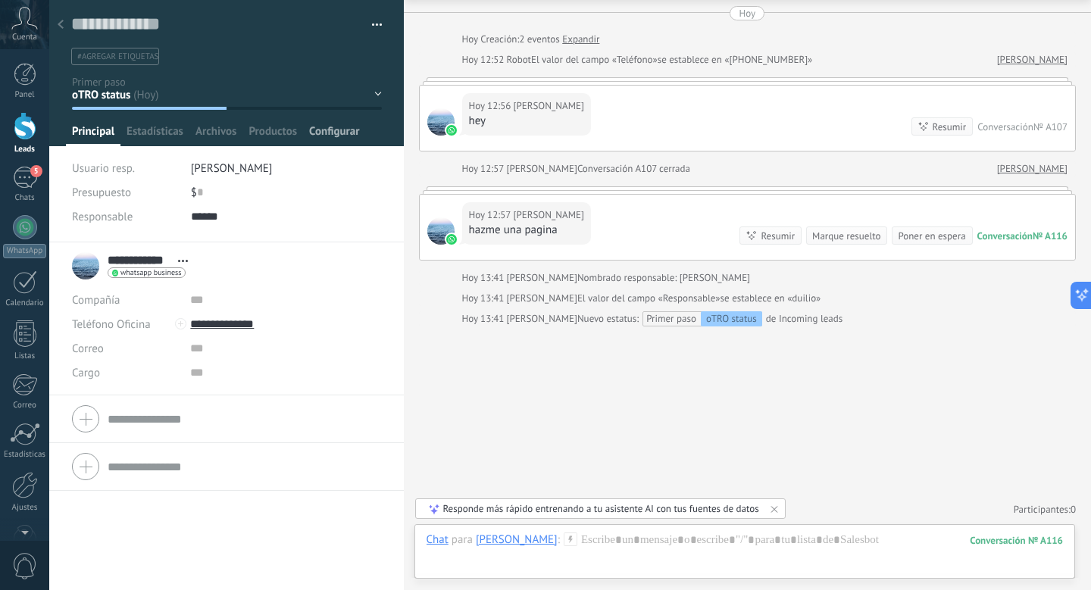
click at [363, 129] on div "Configurar" at bounding box center [334, 135] width 62 height 22
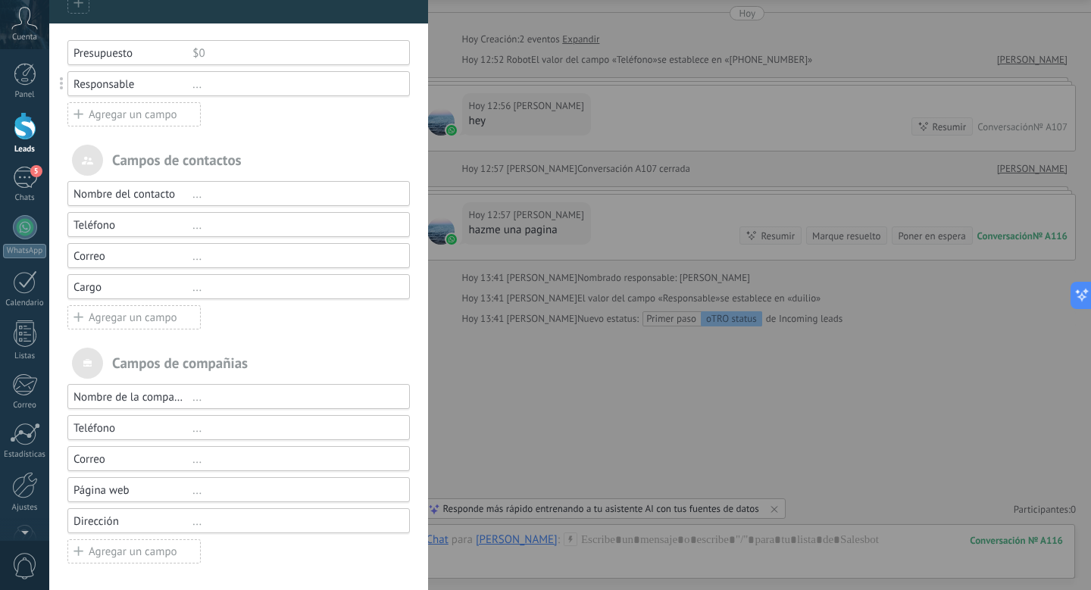
scroll to position [0, 0]
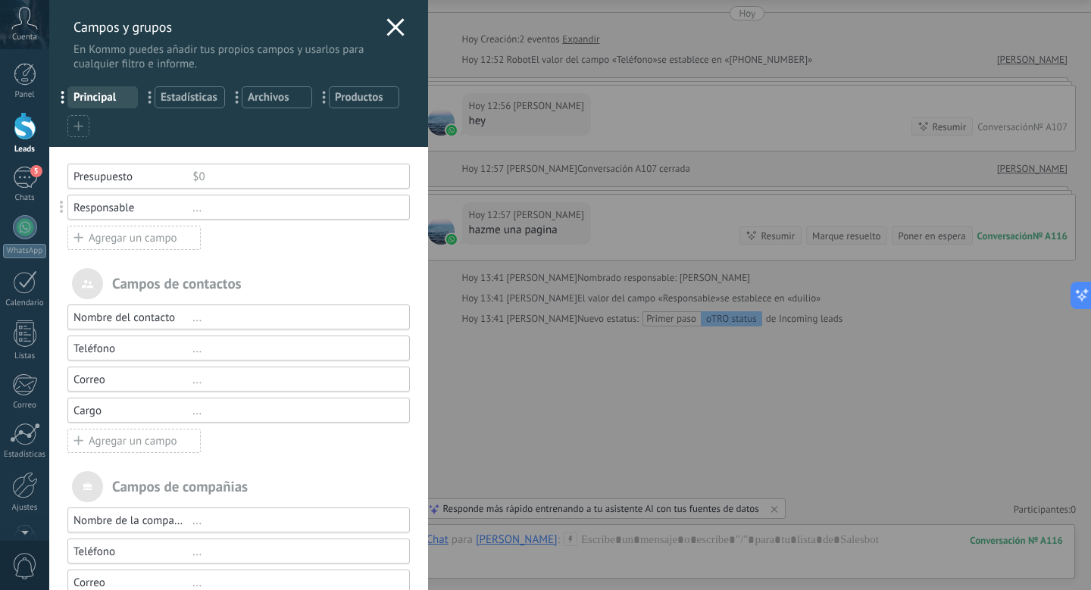
click at [195, 95] on span "Estadísticas" at bounding box center [190, 97] width 58 height 14
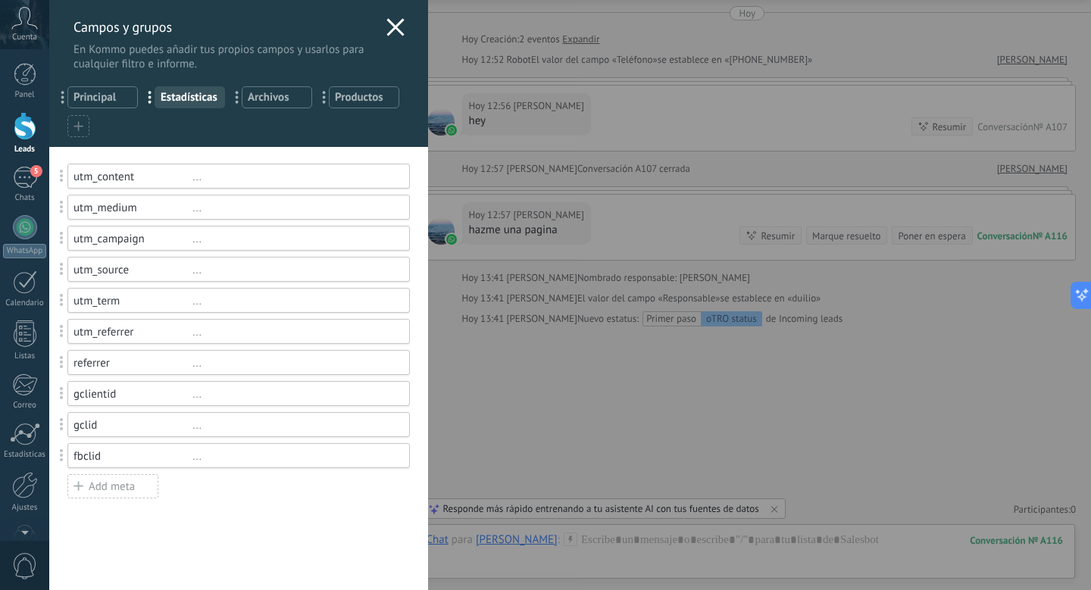
click at [249, 97] on span "Archivos" at bounding box center [277, 97] width 58 height 14
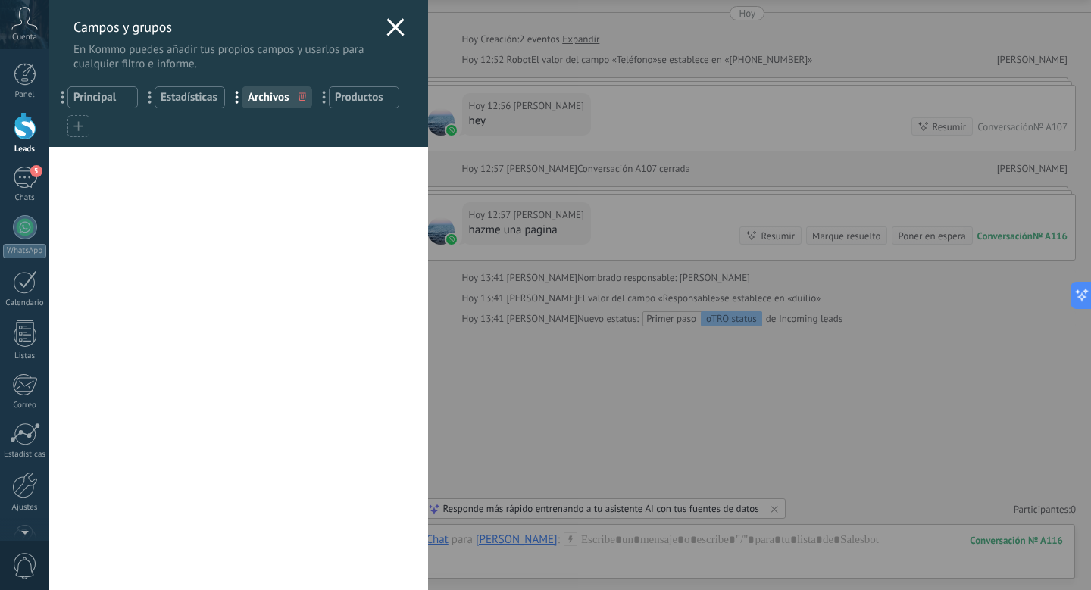
click at [295, 97] on div at bounding box center [302, 97] width 17 height 20
click at [358, 92] on span "Productos" at bounding box center [364, 97] width 58 height 14
click at [89, 105] on span "Principal" at bounding box center [102, 97] width 58 height 14
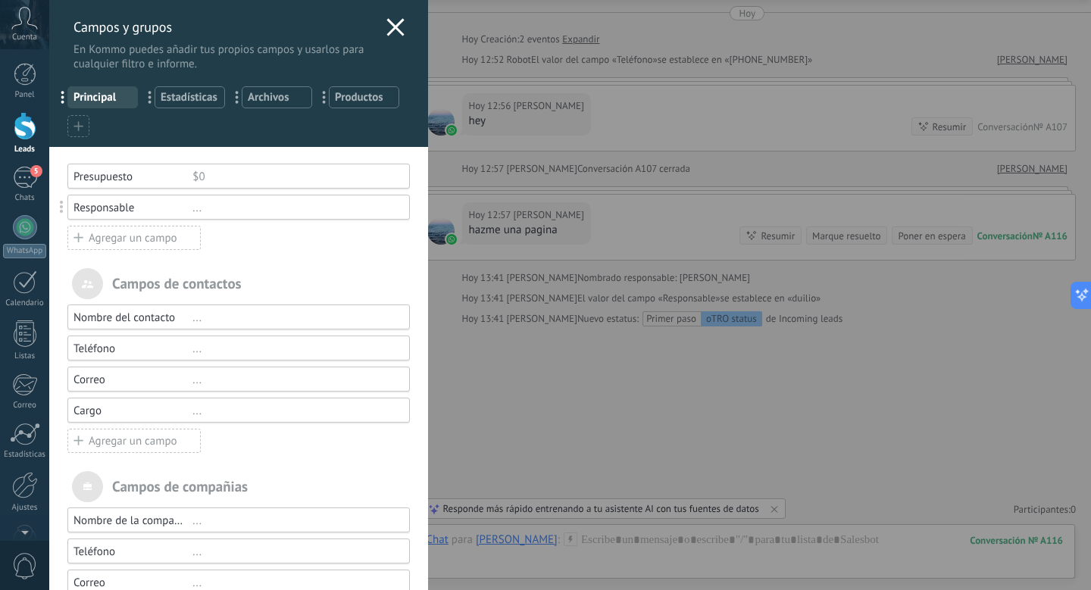
click at [86, 119] on div at bounding box center [78, 126] width 22 height 22
click at [85, 127] on div at bounding box center [78, 126] width 22 height 22
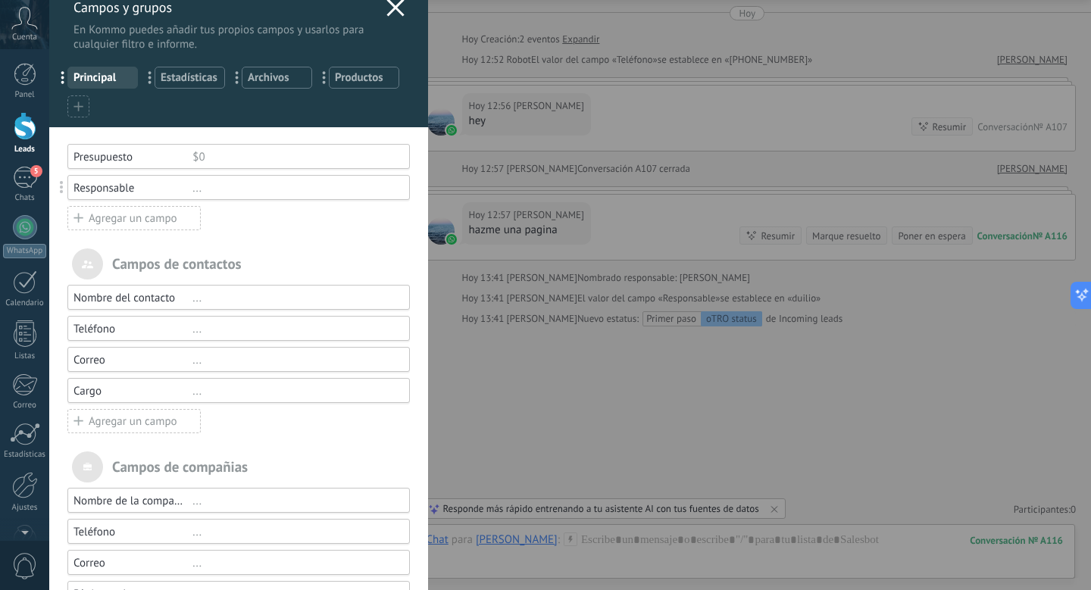
click at [176, 79] on span "Estadísticas" at bounding box center [190, 77] width 58 height 14
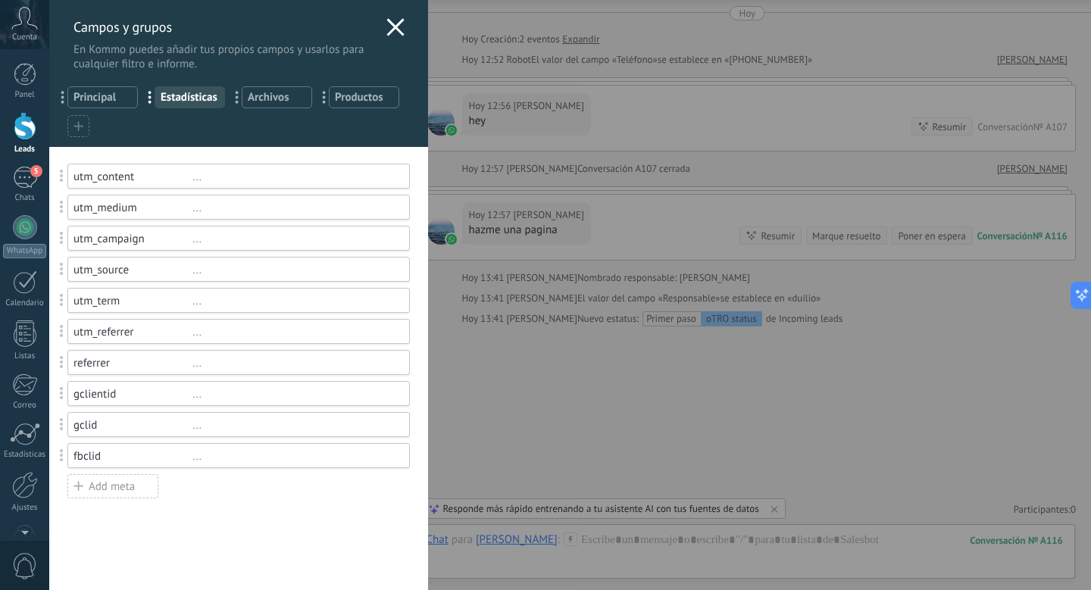
click at [108, 90] on div "... Principal" at bounding box center [102, 97] width 70 height 22
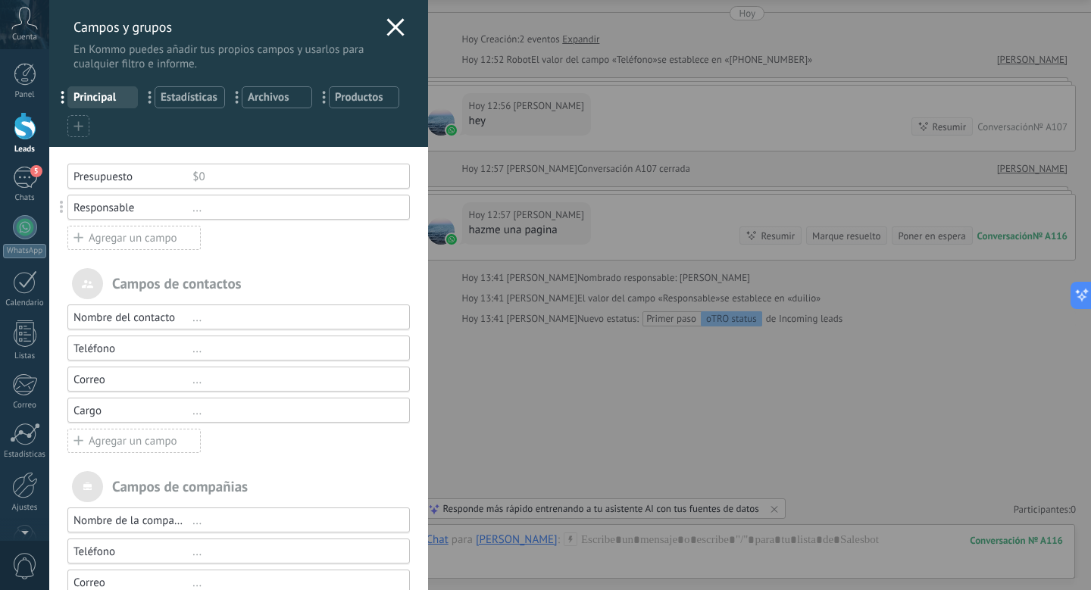
click at [386, 23] on icon at bounding box center [395, 27] width 18 height 18
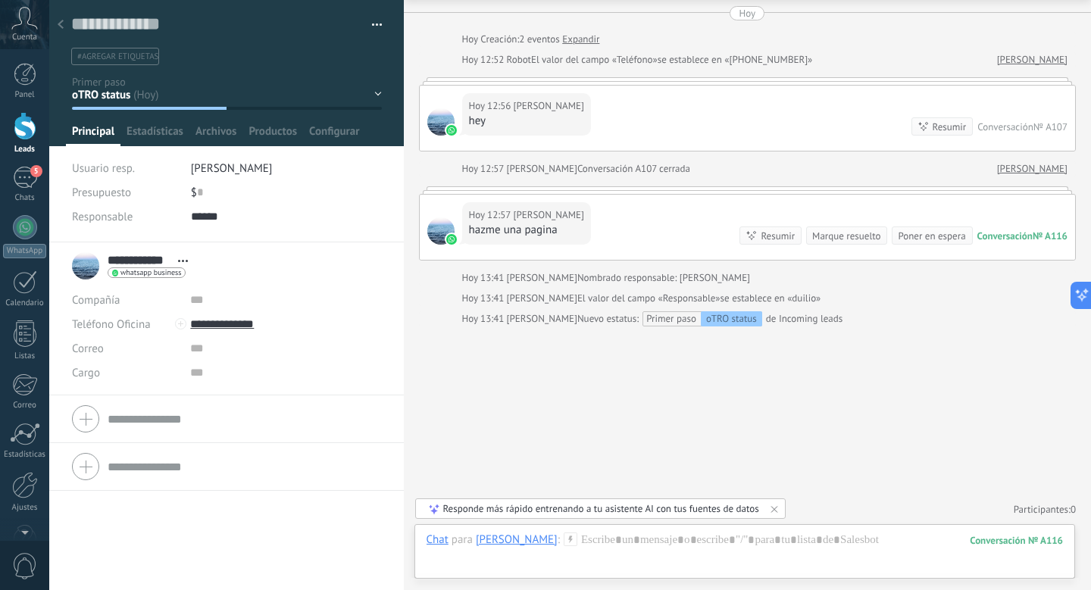
click at [245, 267] on div "**********" at bounding box center [226, 266] width 309 height 38
click at [370, 23] on button "button" at bounding box center [371, 25] width 22 height 23
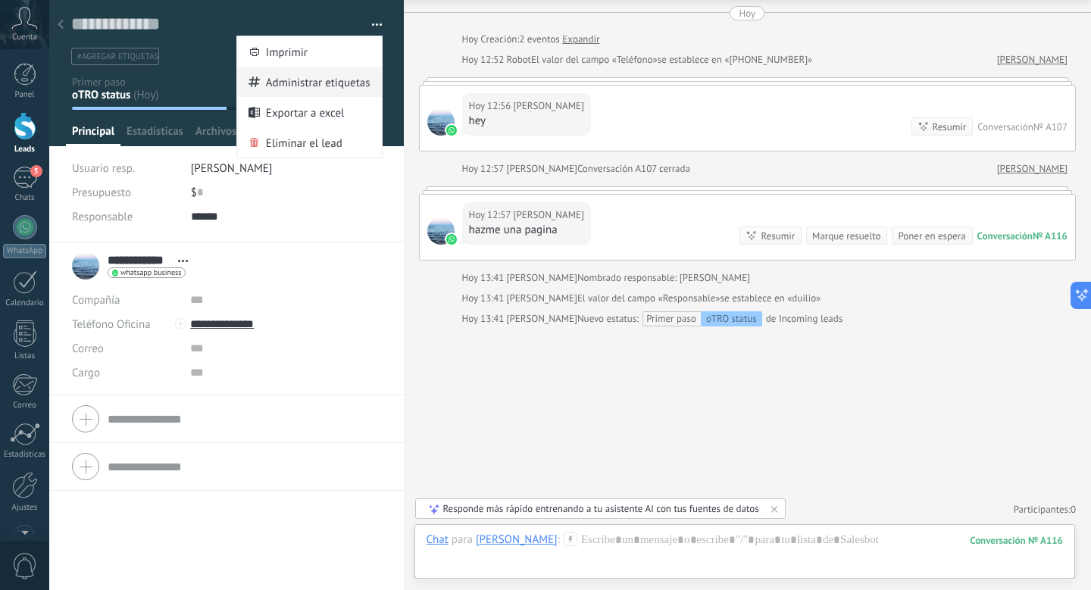
click at [335, 83] on span "Administrar etiquetas" at bounding box center [318, 82] width 105 height 30
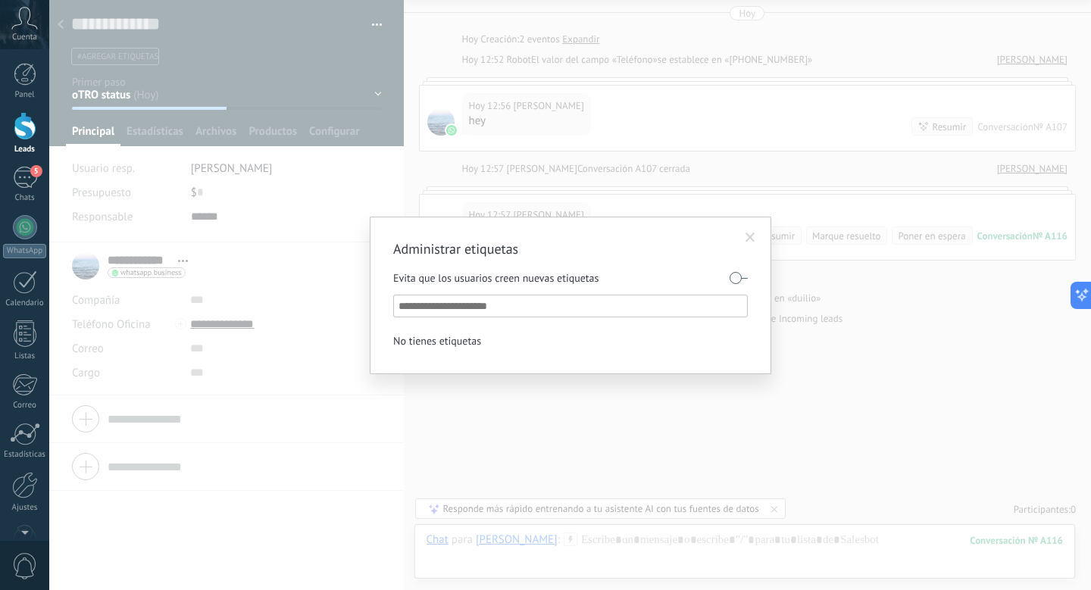
click at [370, 14] on div "Administrar etiquetas Evita que los usuarios creen nuevas etiquetas No tienes e…" at bounding box center [569, 295] width 1041 height 590
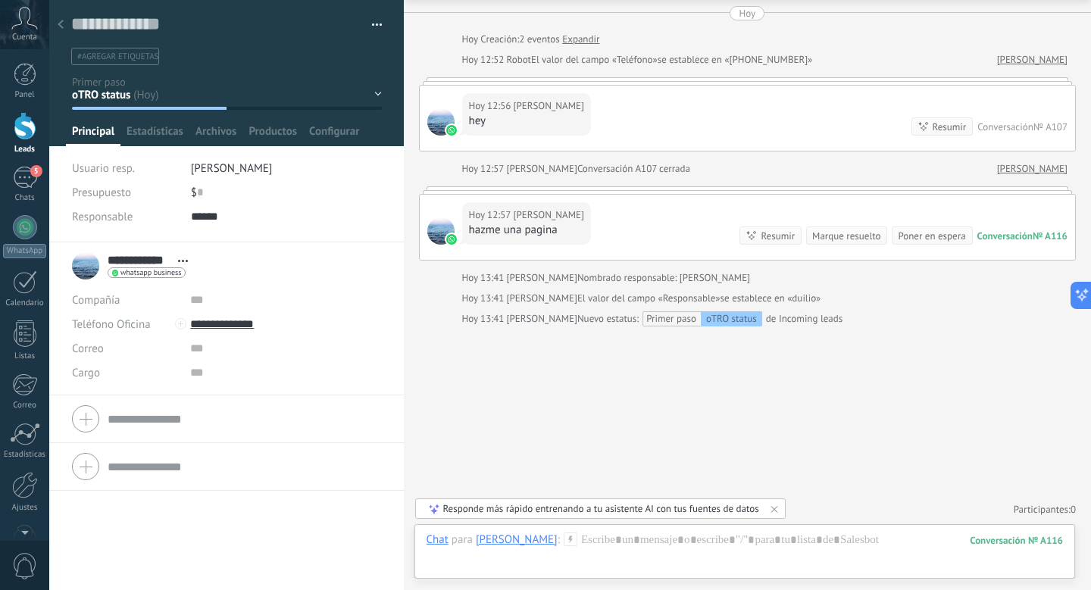
click at [371, 15] on button "button" at bounding box center [371, 25] width 22 height 23
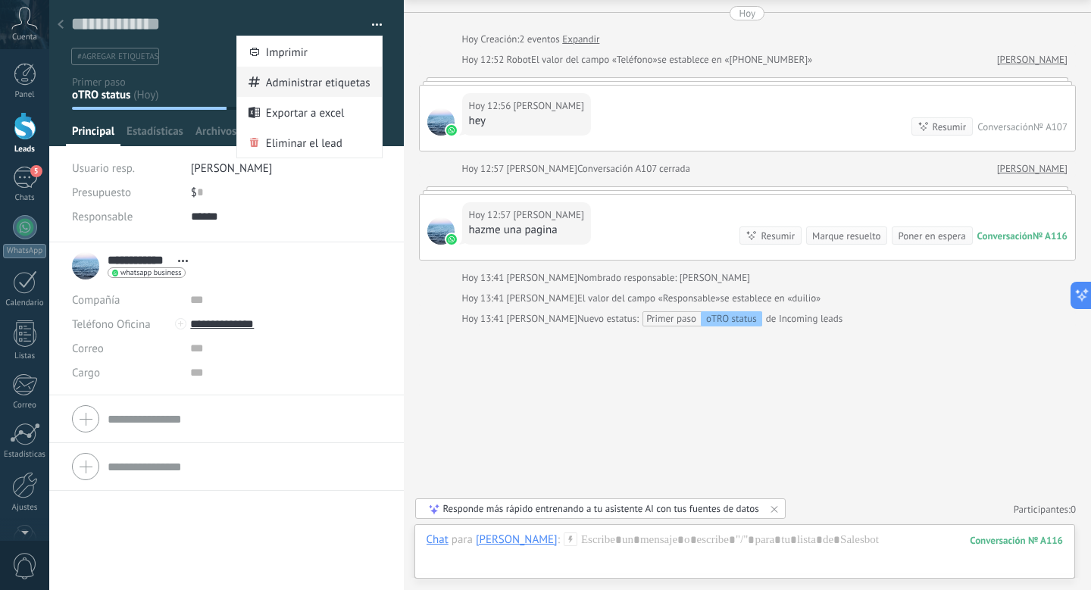
click at [347, 76] on span "Administrar etiquetas" at bounding box center [318, 82] width 105 height 30
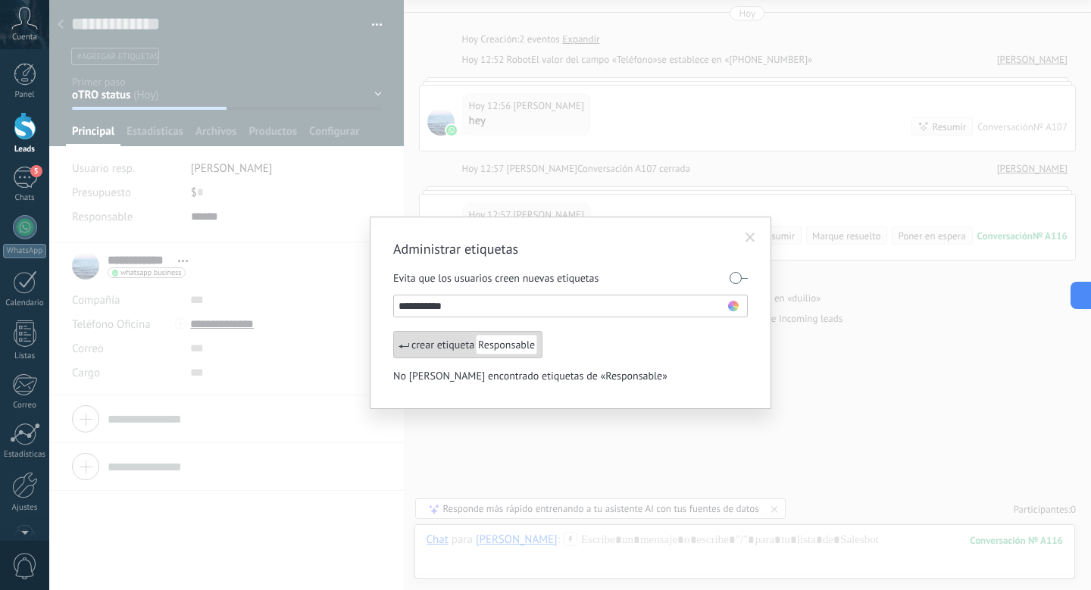
type input "**********"
click at [502, 363] on ul "crear etiqueta Responsable No se han encontrado etiquetas de «Responsable»" at bounding box center [570, 358] width 354 height 55
click at [500, 351] on span "Responsable" at bounding box center [506, 345] width 61 height 20
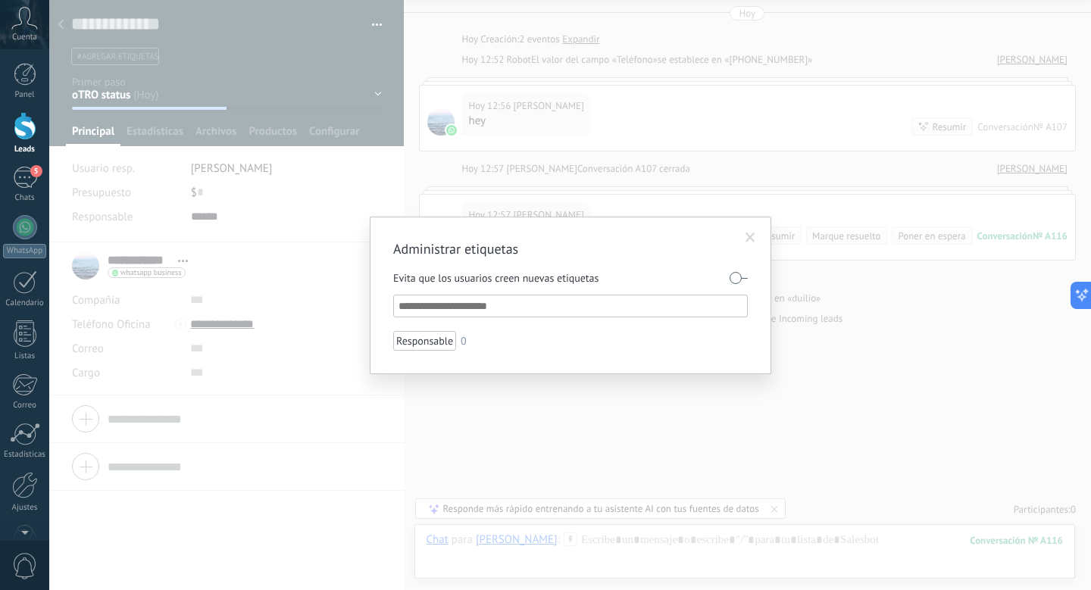
click at [619, 174] on div "Administrar etiquetas Evita que los usuarios creen nuevas etiquetas Responsable…" at bounding box center [569, 295] width 1041 height 590
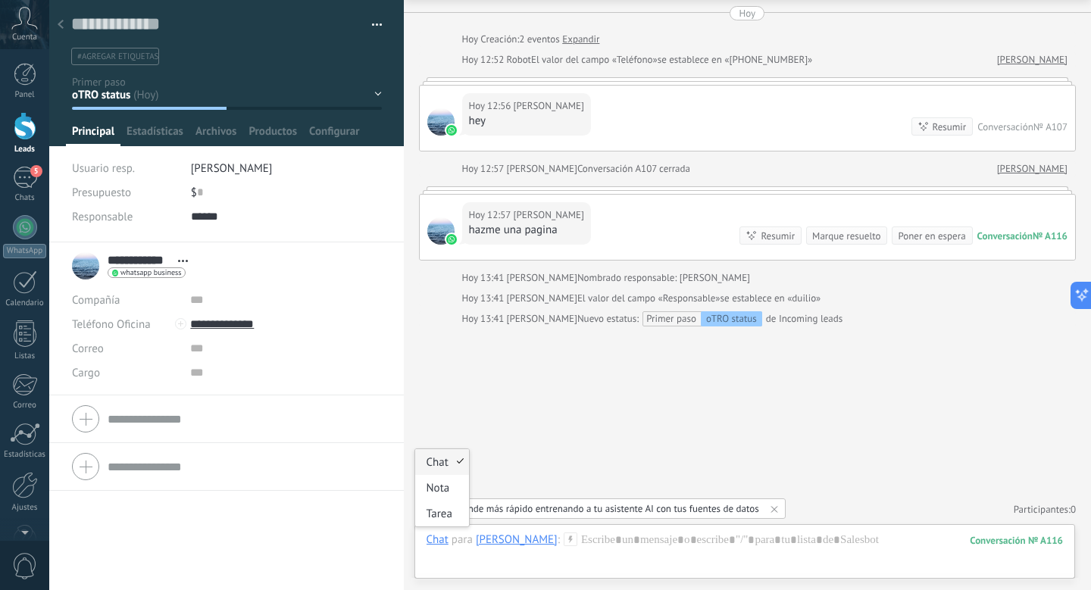
click at [442, 541] on div "Chat" at bounding box center [437, 539] width 22 height 14
click at [359, 116] on div at bounding box center [226, 73] width 355 height 146
click at [359, 126] on span "Configurar" at bounding box center [334, 135] width 50 height 22
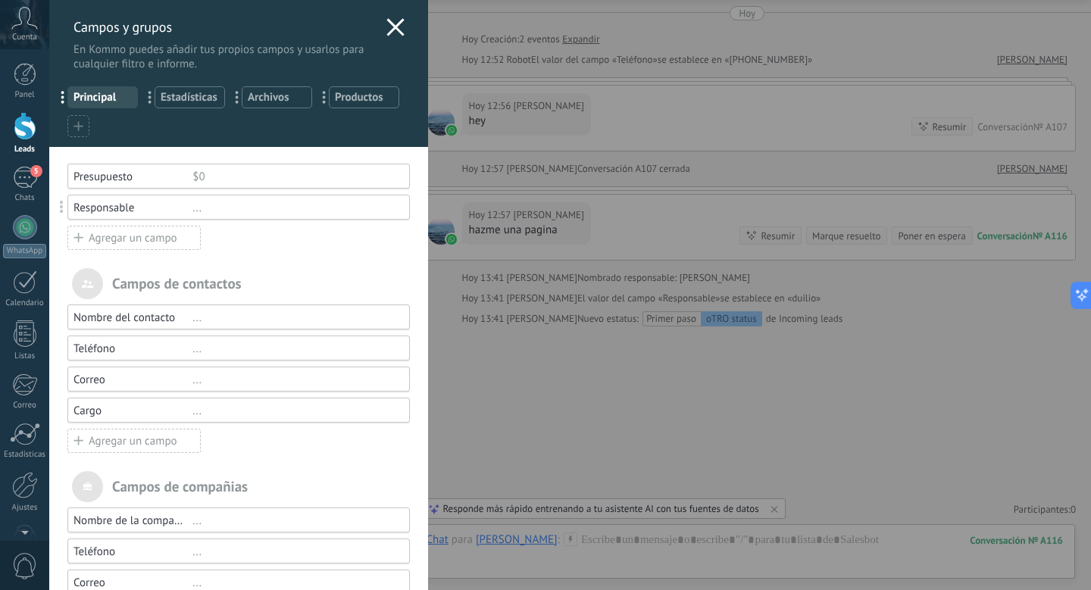
click at [386, 29] on icon at bounding box center [395, 27] width 18 height 18
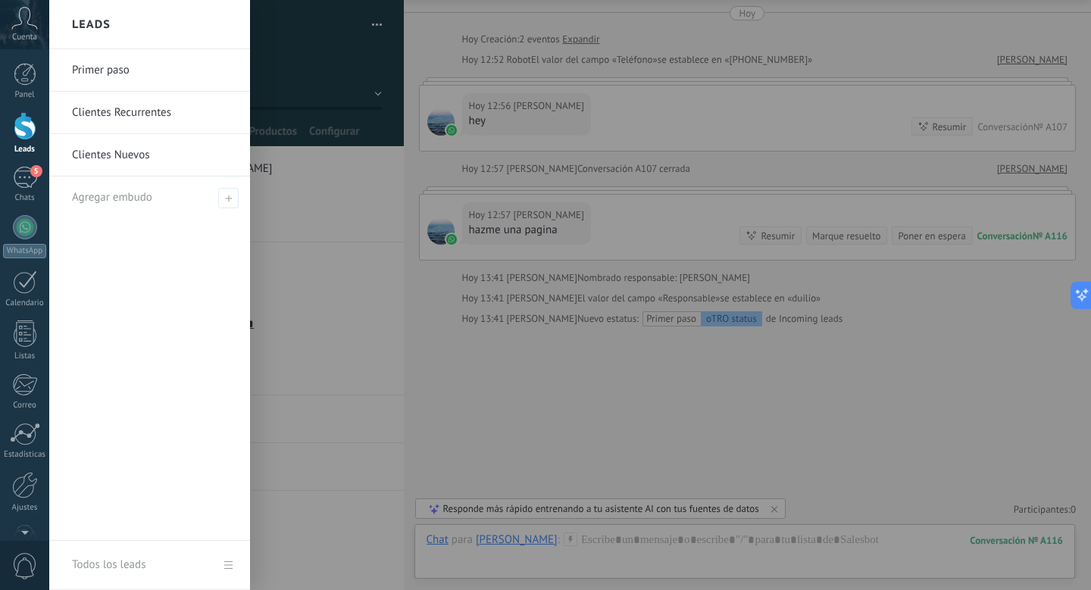
click at [23, 142] on link "Leads" at bounding box center [24, 133] width 49 height 42
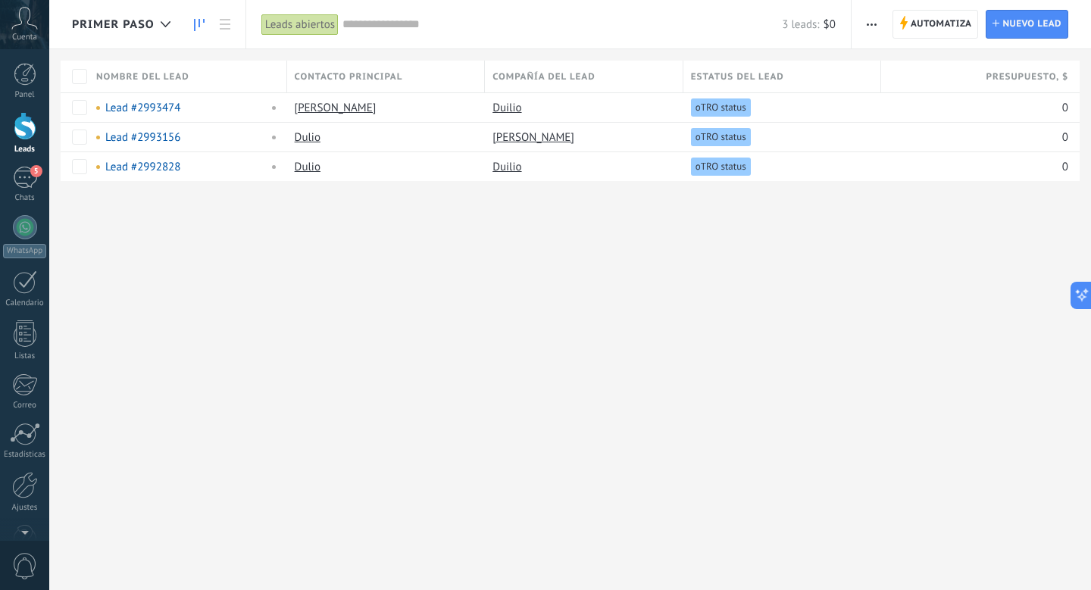
click at [199, 27] on icon at bounding box center [199, 25] width 11 height 12
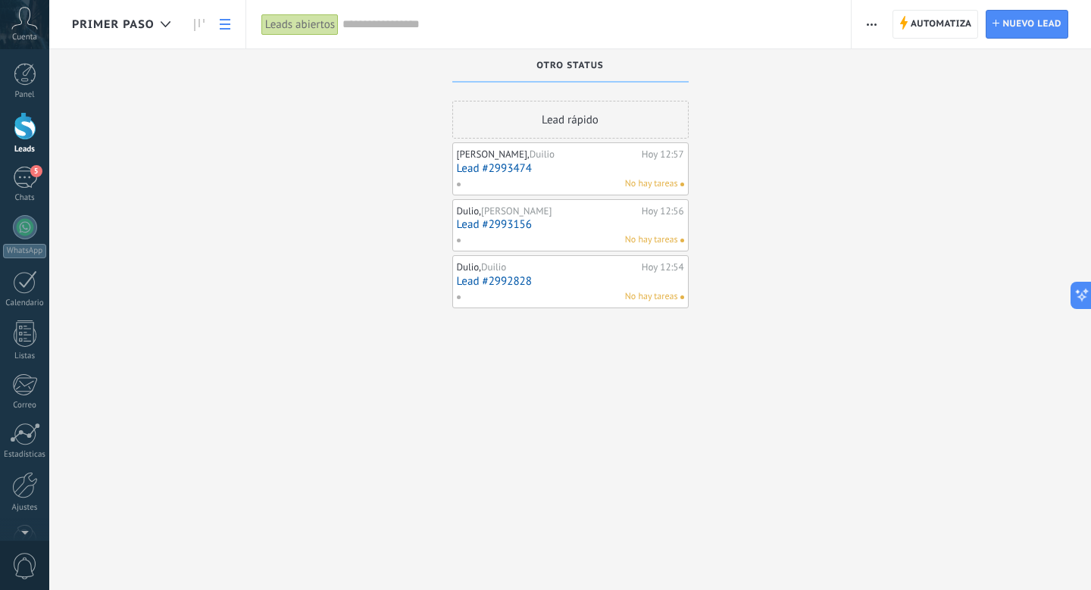
click at [224, 27] on icon at bounding box center [225, 24] width 11 height 11
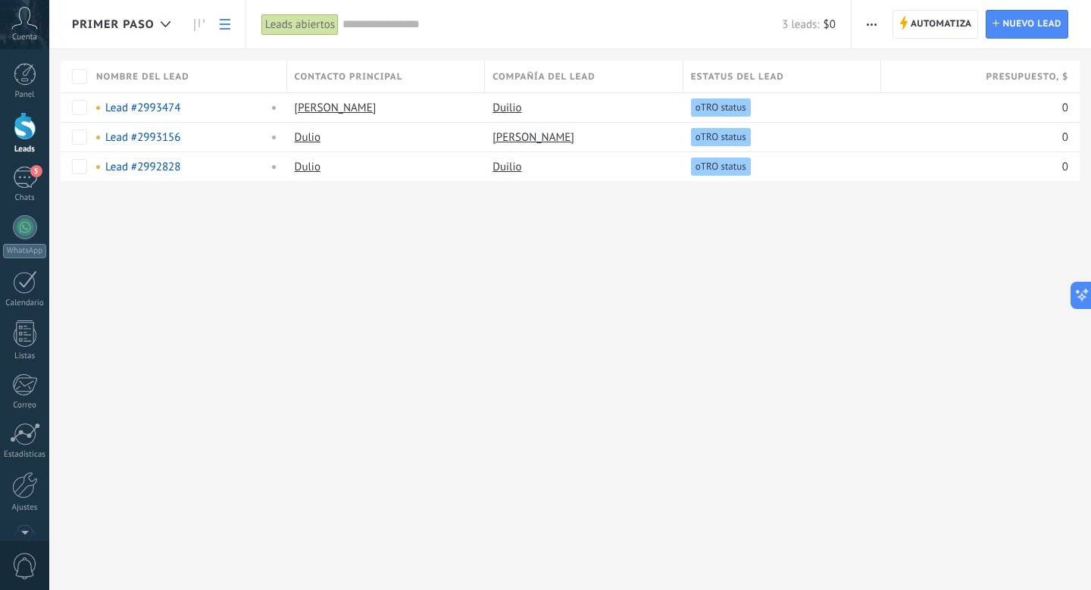
click at [776, 76] on span "Estatus del lead" at bounding box center [737, 77] width 93 height 14
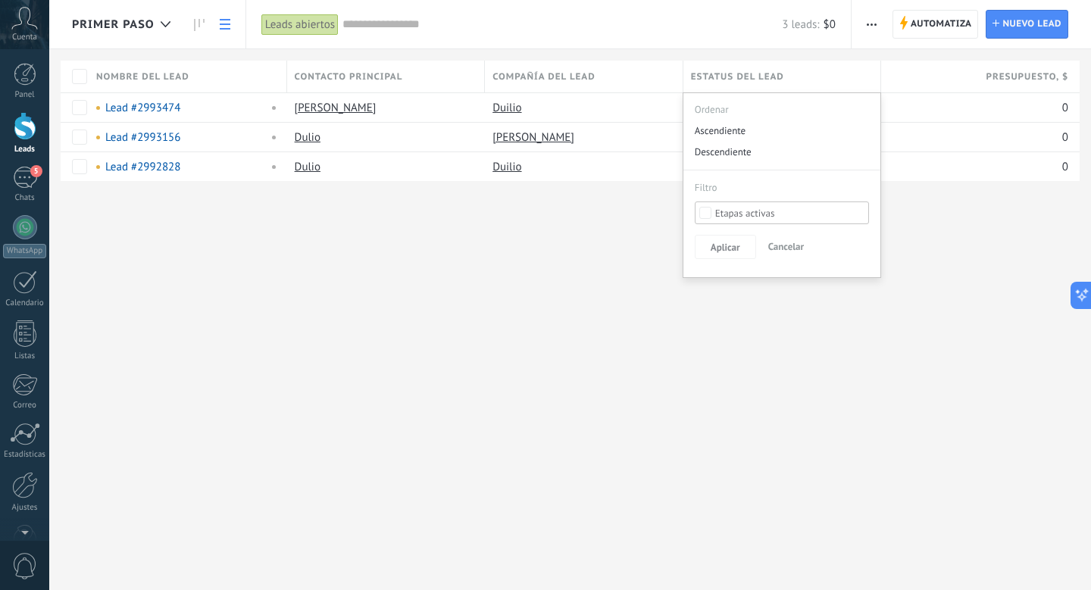
click at [1054, 72] on span "Presupuesto , $" at bounding box center [1026, 77] width 83 height 14
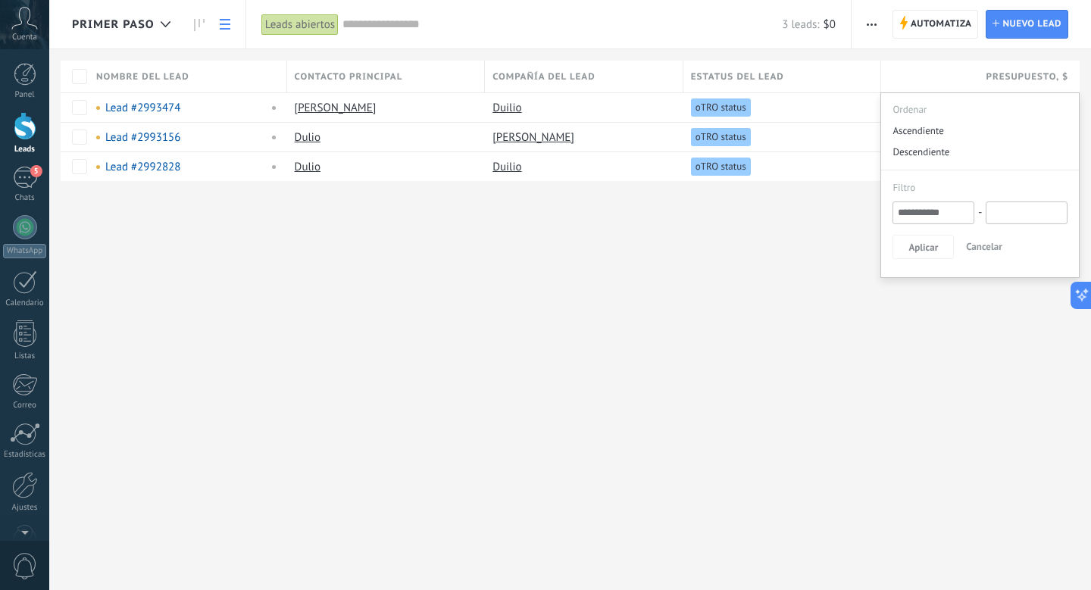
click at [1054, 72] on span "Presupuesto , $" at bounding box center [1026, 77] width 83 height 14
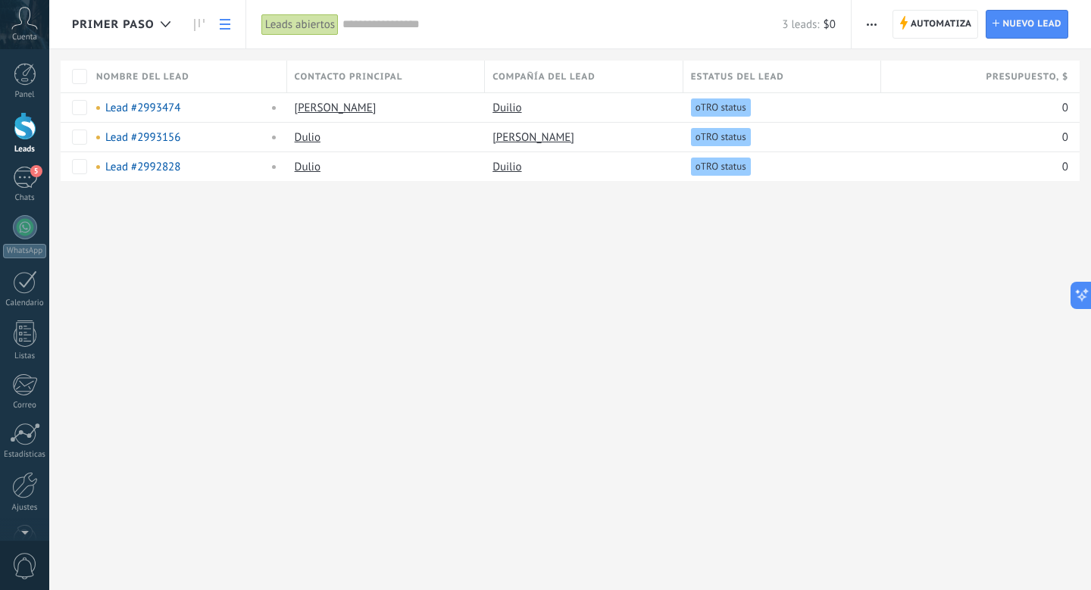
click at [1054, 72] on span "Presupuesto , $" at bounding box center [1026, 77] width 83 height 14
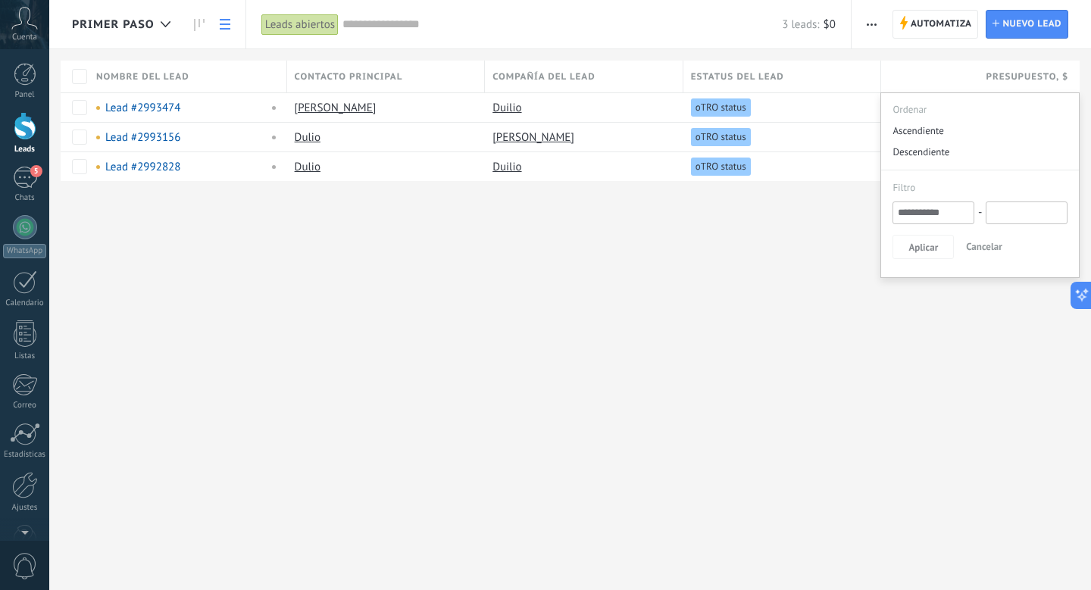
click at [1055, 73] on span "Presupuesto , $" at bounding box center [1026, 77] width 83 height 14
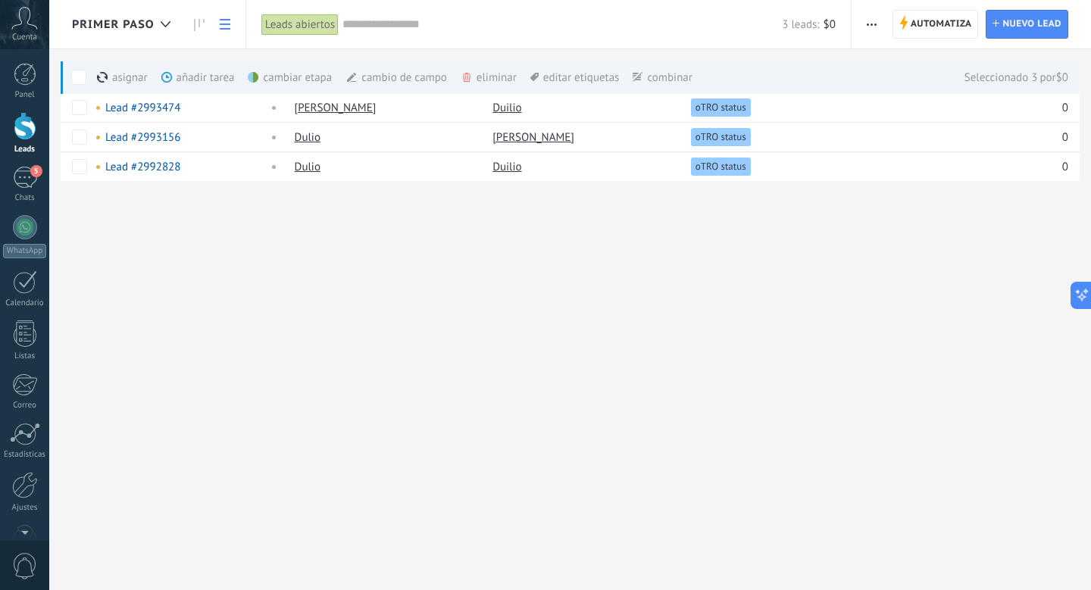
click at [376, 67] on div "cambio de campo màs" at bounding box center [421, 77] width 153 height 33
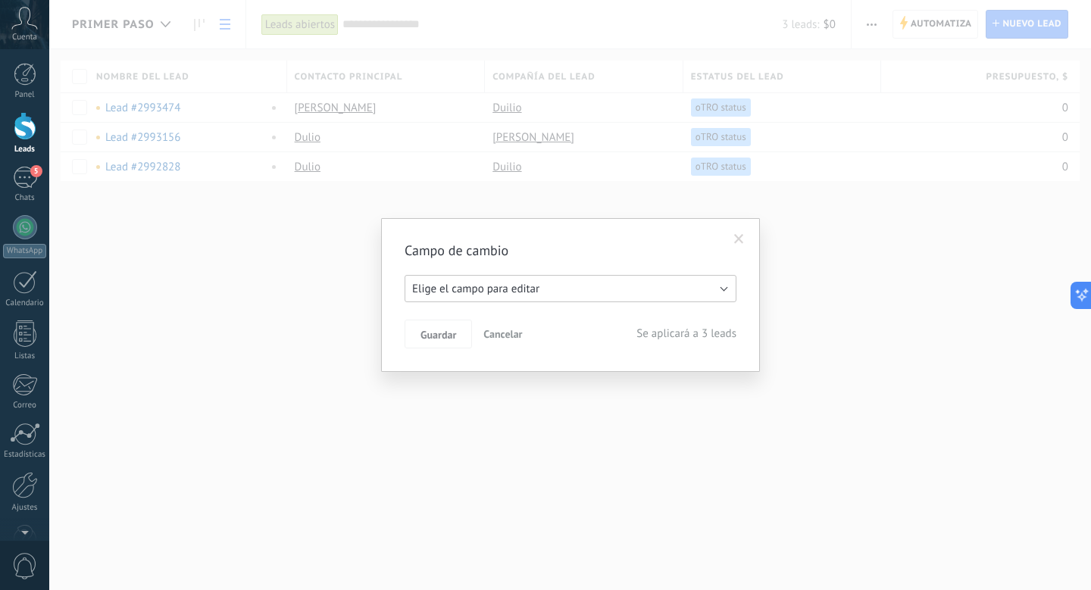
click at [470, 288] on span "Elige el campo para editar" at bounding box center [475, 289] width 127 height 14
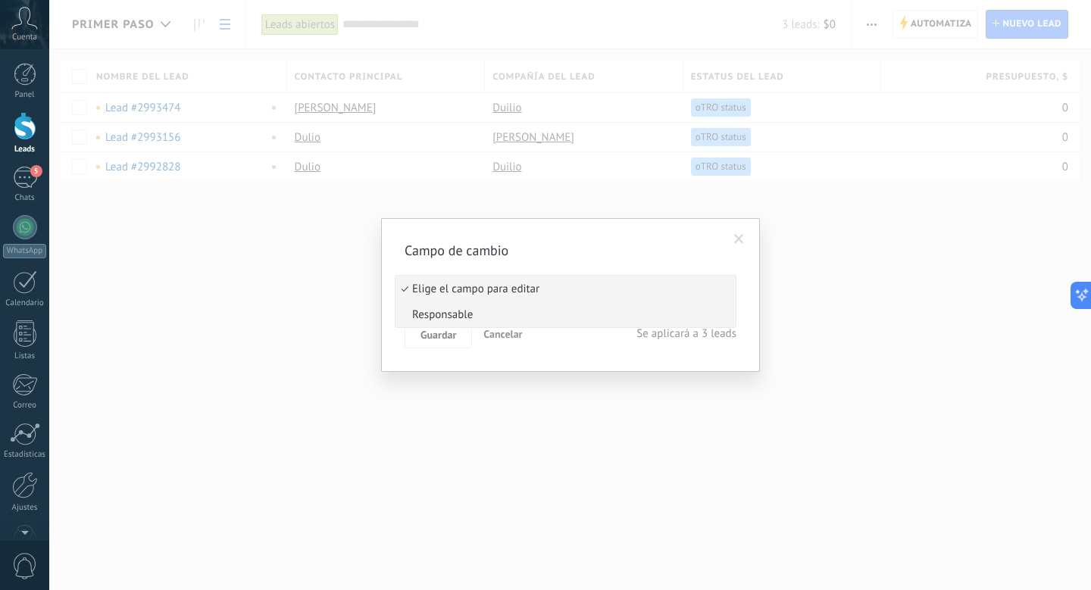
click at [477, 309] on span "Responsable" at bounding box center [562, 314] width 335 height 14
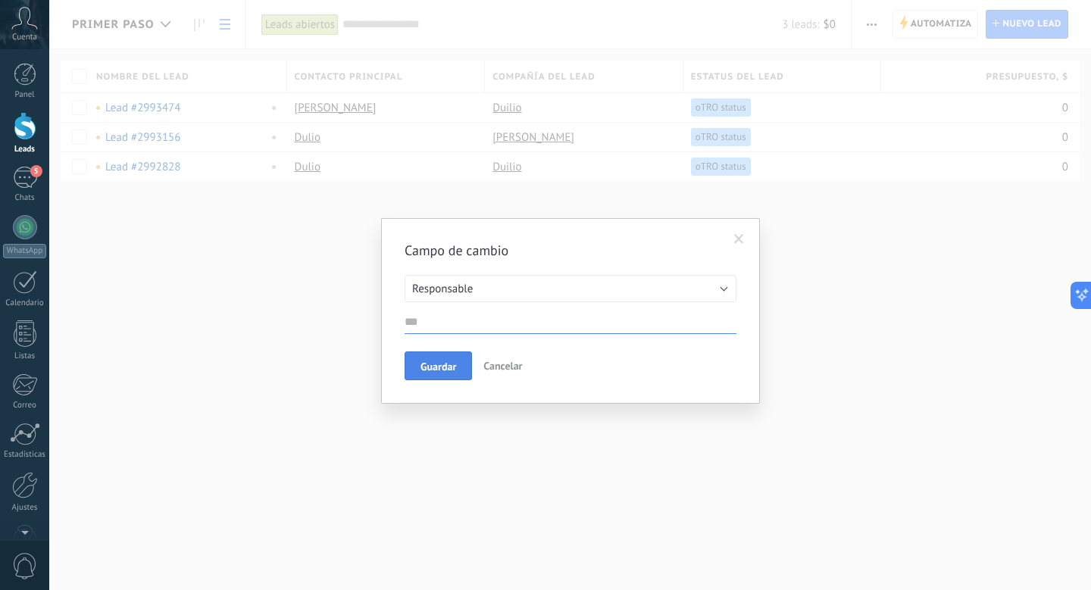
click at [451, 368] on span "Guardar" at bounding box center [438, 366] width 36 height 11
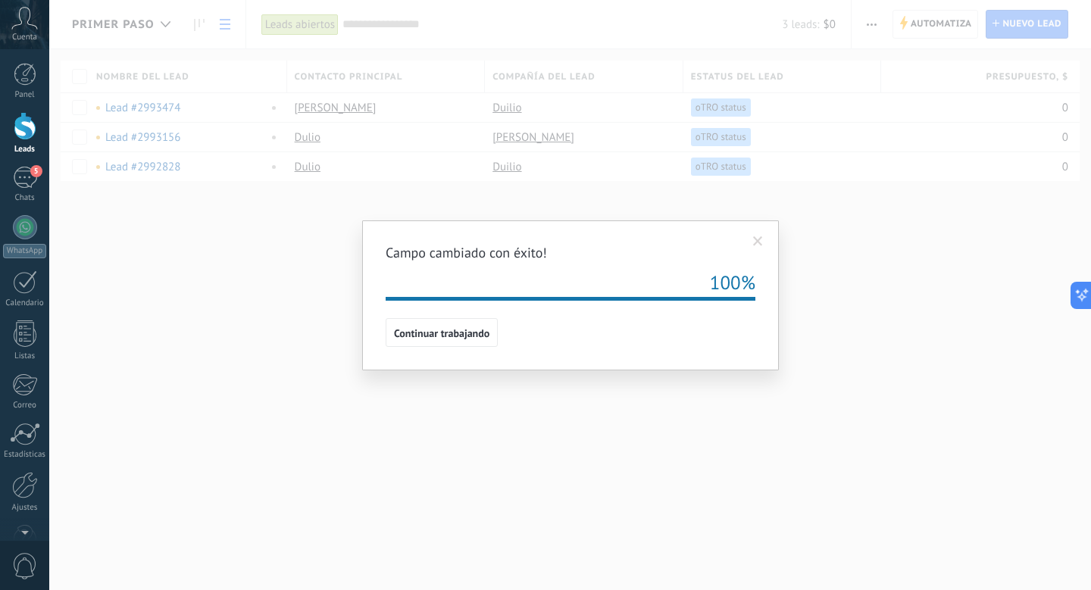
click at [474, 376] on div "Campo cambiado con éxito! 100% Continuar trabajando" at bounding box center [569, 295] width 1041 height 590
click at [459, 335] on span "Continuar trabajando" at bounding box center [441, 333] width 95 height 11
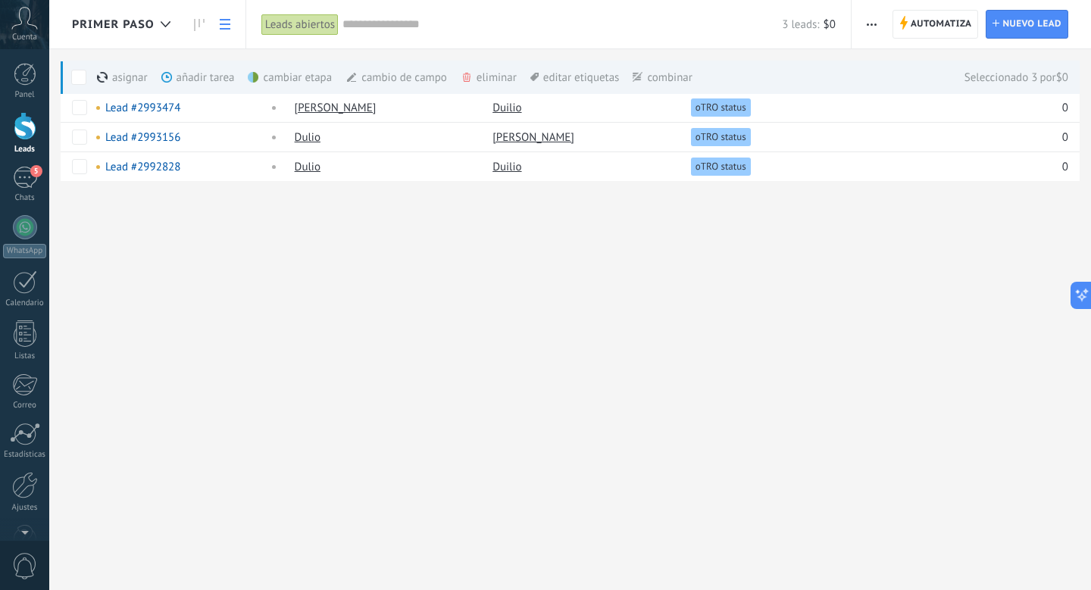
click at [398, 79] on div "cambio de campo màs" at bounding box center [421, 77] width 153 height 33
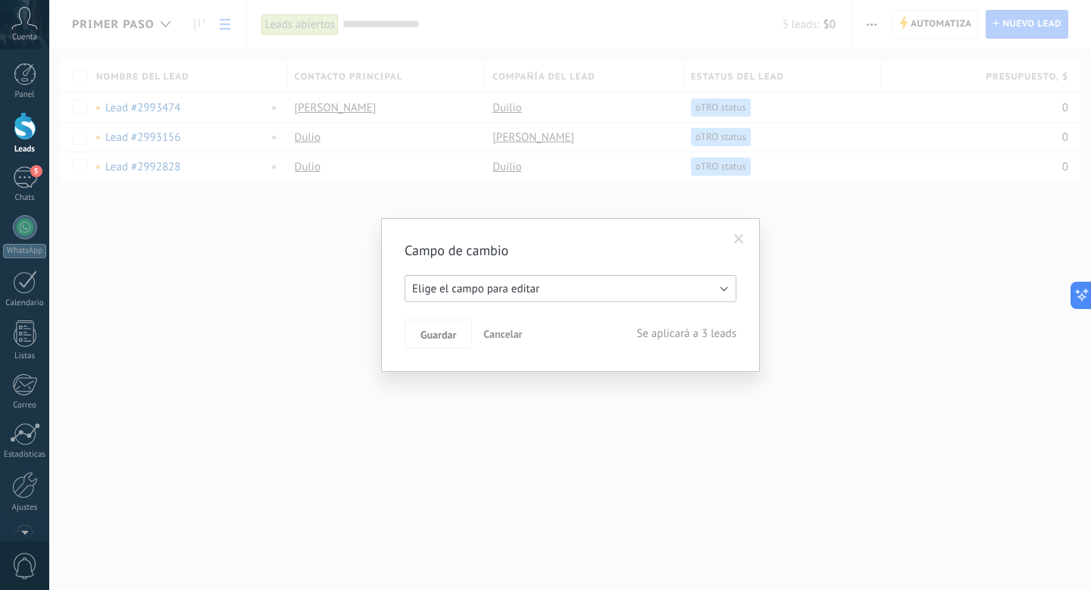
click at [474, 288] on span "Elige el campo para editar" at bounding box center [475, 289] width 127 height 14
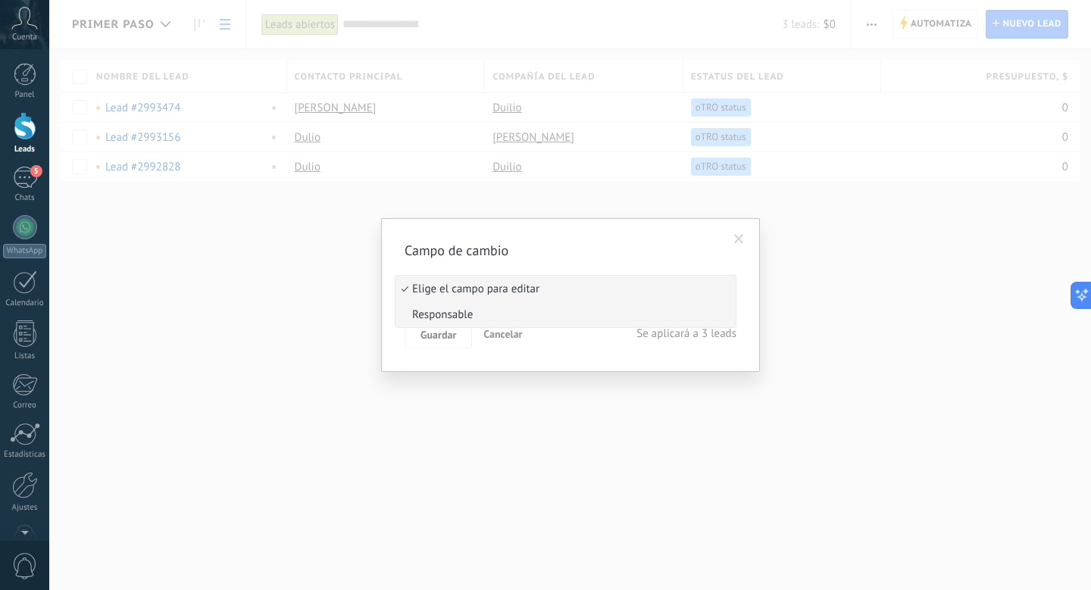
click at [475, 307] on span "Responsable" at bounding box center [562, 314] width 335 height 14
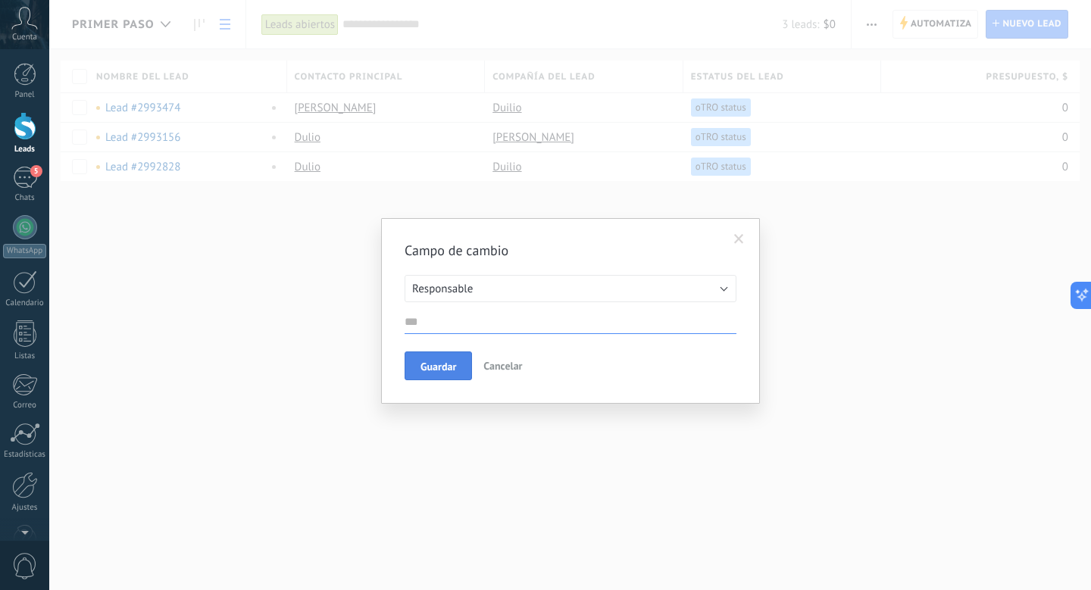
click at [459, 365] on button "Guardar" at bounding box center [437, 365] width 67 height 29
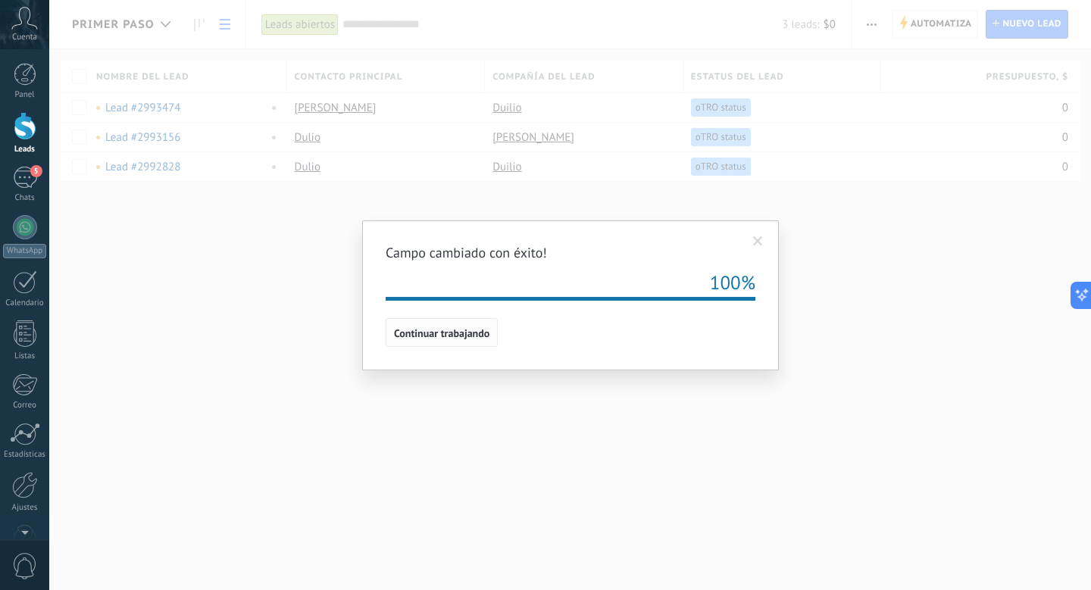
click at [473, 344] on button "Continuar trabajando" at bounding box center [441, 332] width 112 height 29
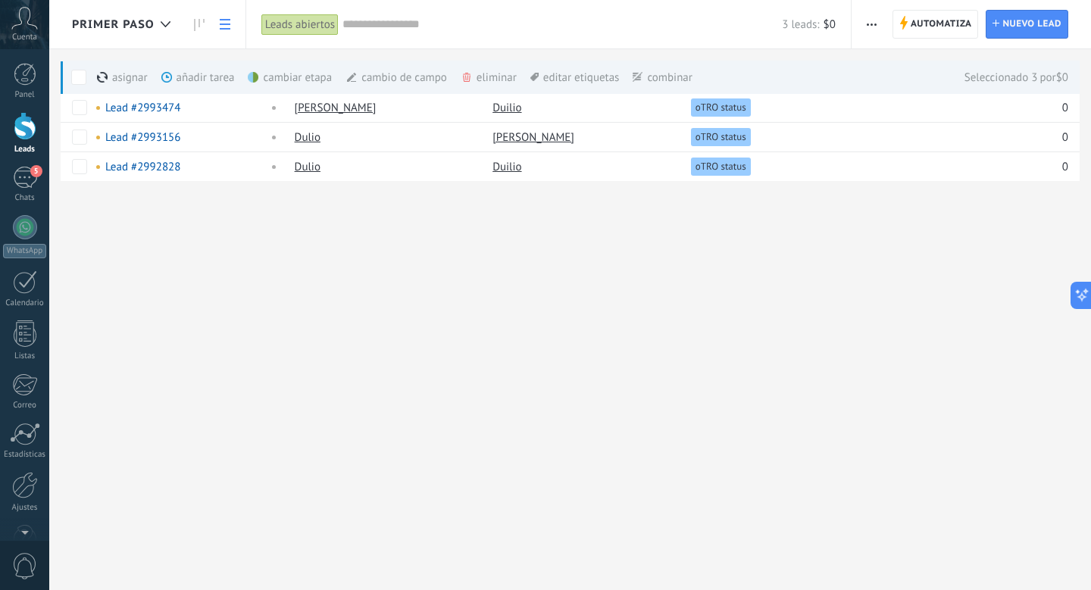
click at [532, 291] on div "Primer paso Automatiza Nueva difusión Editar embudo Imprimir Ajustes de la list…" at bounding box center [569, 295] width 1041 height 590
click at [208, 33] on link at bounding box center [199, 25] width 26 height 30
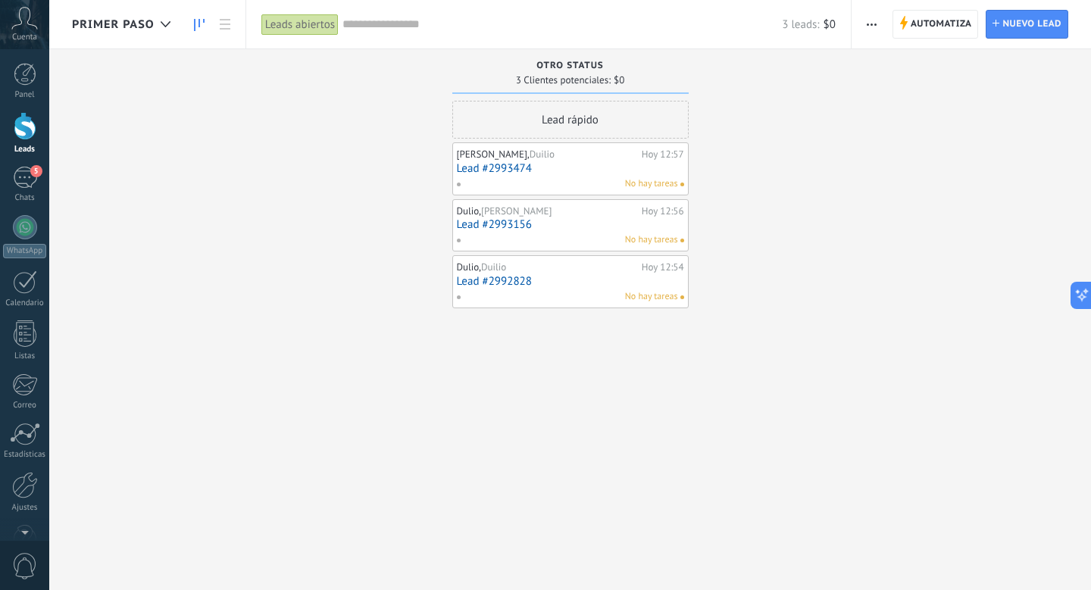
click at [202, 26] on icon at bounding box center [199, 25] width 11 height 12
click at [170, 23] on div at bounding box center [165, 25] width 25 height 30
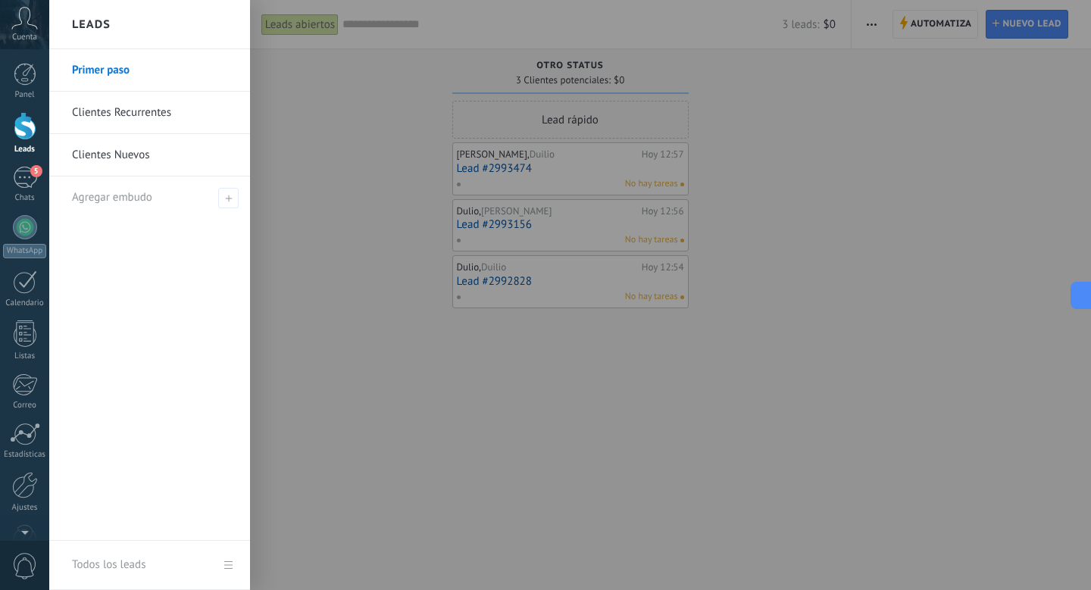
click at [161, 158] on link "Clientes Nuevos" at bounding box center [153, 155] width 163 height 42
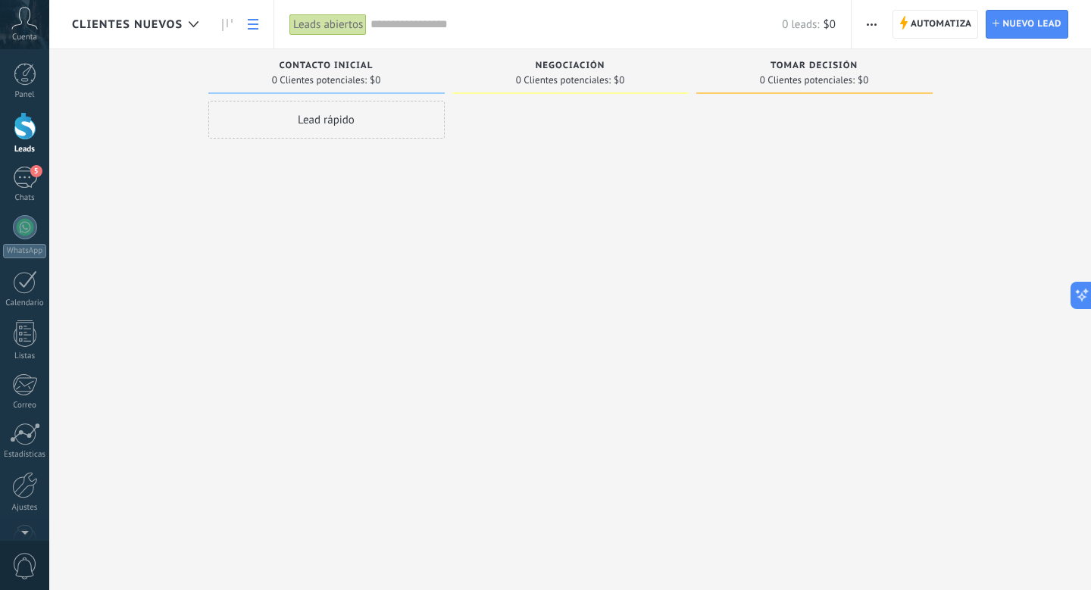
click at [259, 22] on link at bounding box center [253, 25] width 26 height 30
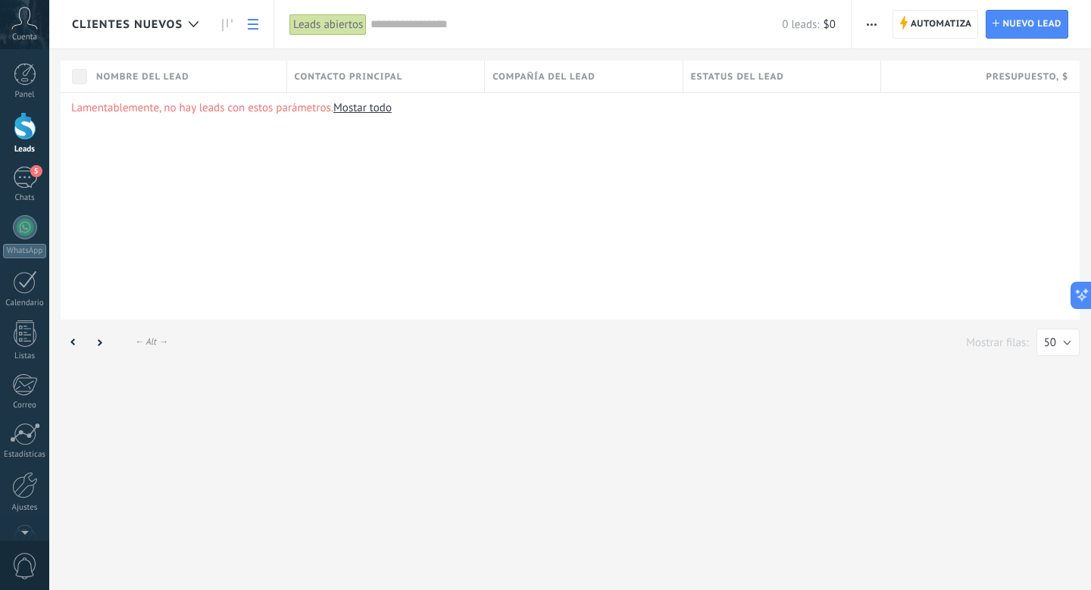
click at [382, 115] on div "Lamentablemente, no hay leads con estos parámetros. Mostar todo" at bounding box center [570, 205] width 1019 height 227
click at [369, 109] on link "Mostar todo" at bounding box center [362, 108] width 58 height 14
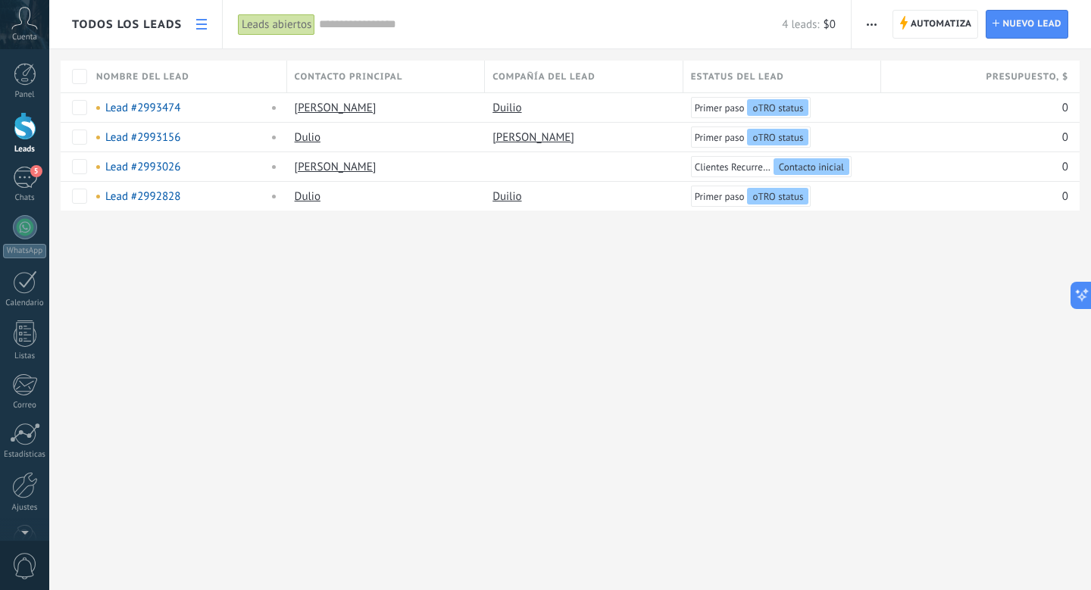
click at [209, 16] on link at bounding box center [202, 25] width 26 height 30
click at [273, 25] on div "Leads abiertos" at bounding box center [276, 25] width 77 height 22
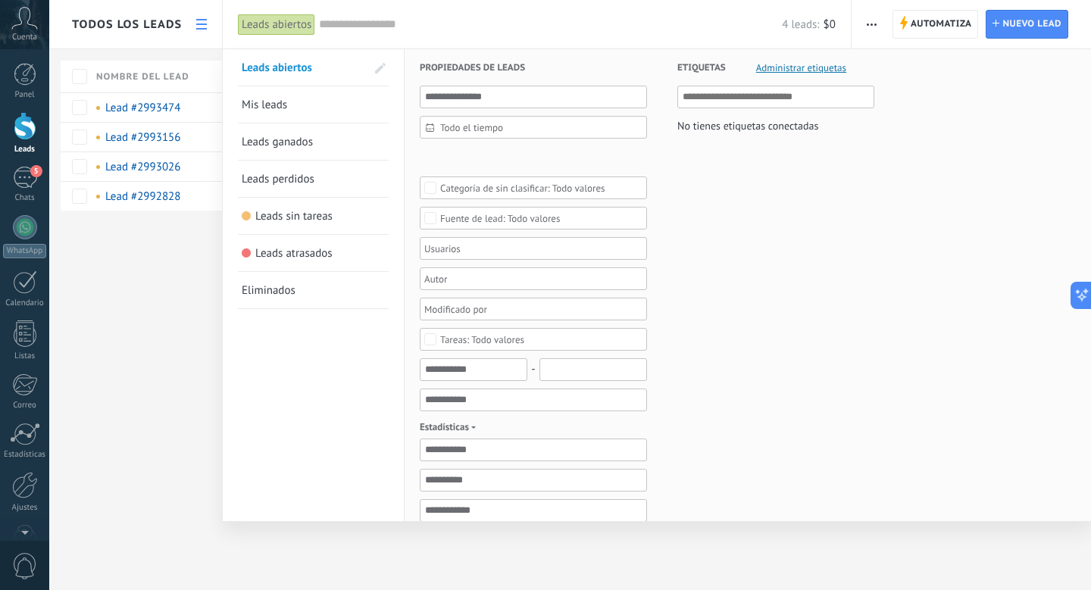
click at [273, 25] on div "Leads abiertos" at bounding box center [276, 25] width 77 height 22
click at [177, 18] on div at bounding box center [545, 295] width 1091 height 590
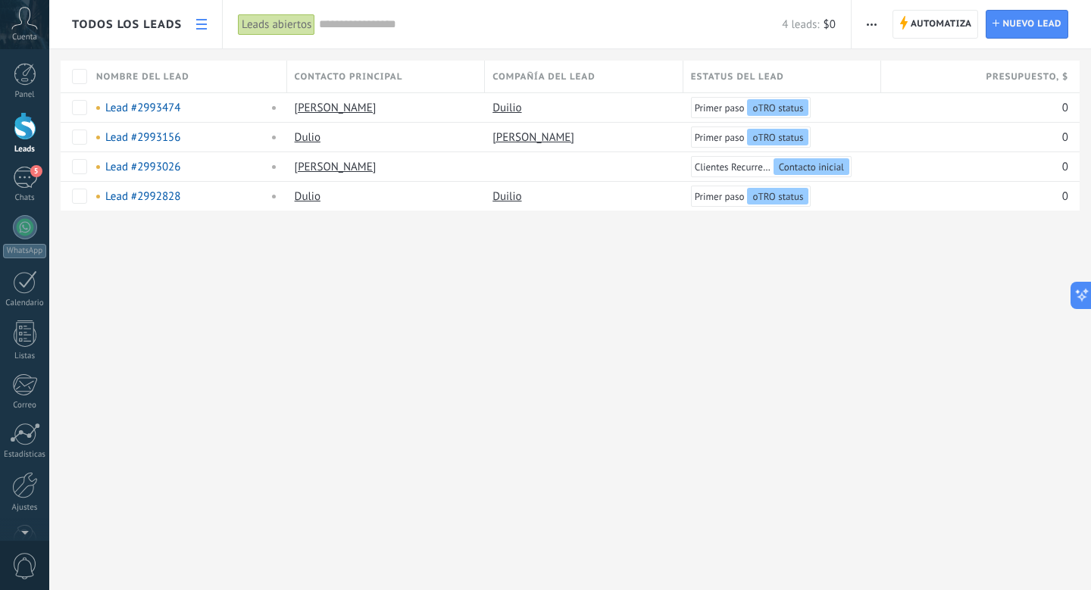
click at [264, 20] on div "Leads abiertos" at bounding box center [276, 25] width 77 height 22
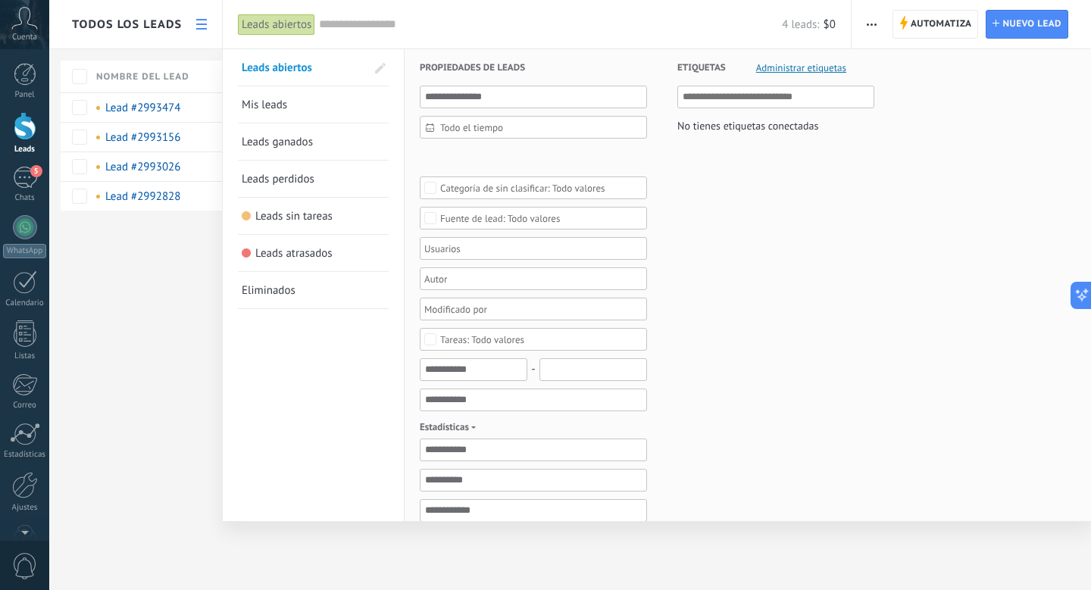
click at [280, 106] on span "Mis leads" at bounding box center [264, 105] width 45 height 14
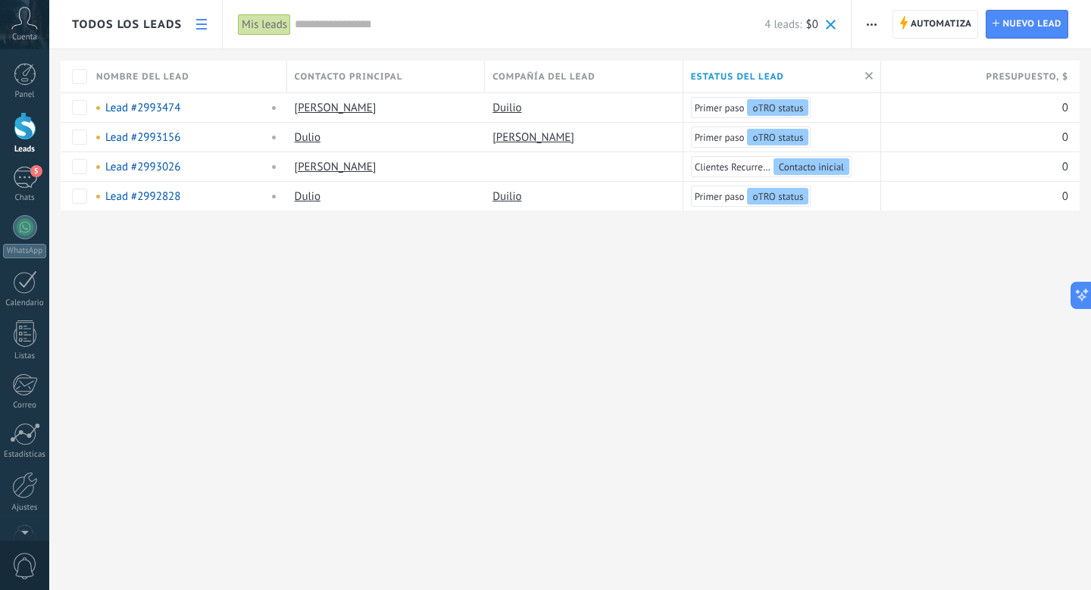
click at [207, 15] on link at bounding box center [202, 25] width 26 height 30
click at [202, 17] on link at bounding box center [202, 25] width 26 height 30
click at [201, 17] on link at bounding box center [202, 25] width 26 height 30
click at [863, 22] on button "button" at bounding box center [871, 24] width 22 height 29
click at [866, 429] on div "Todos los leads Automatiza Nueva difusión Imprimir Ajustes de la lista Importar…" at bounding box center [569, 295] width 1041 height 590
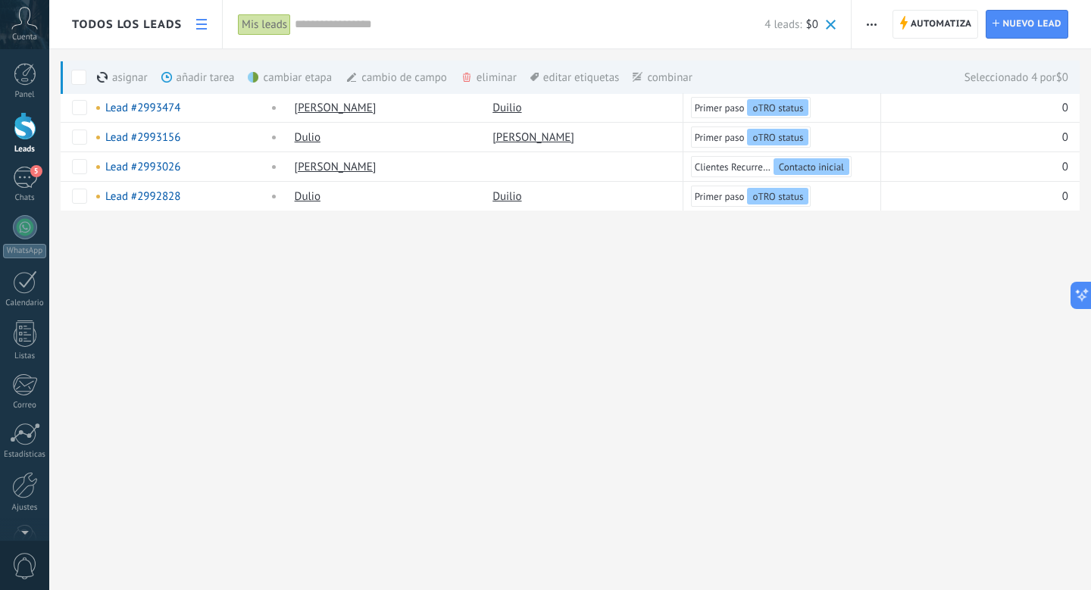
drag, startPoint x: 498, startPoint y: 76, endPoint x: 432, endPoint y: 423, distance: 352.3
click at [432, 423] on div "Todos los leads Automatiza Nueva difusión Imprimir Ajustes de la lista Importar…" at bounding box center [569, 295] width 1041 height 590
click at [78, 70] on span at bounding box center [78, 77] width 15 height 15
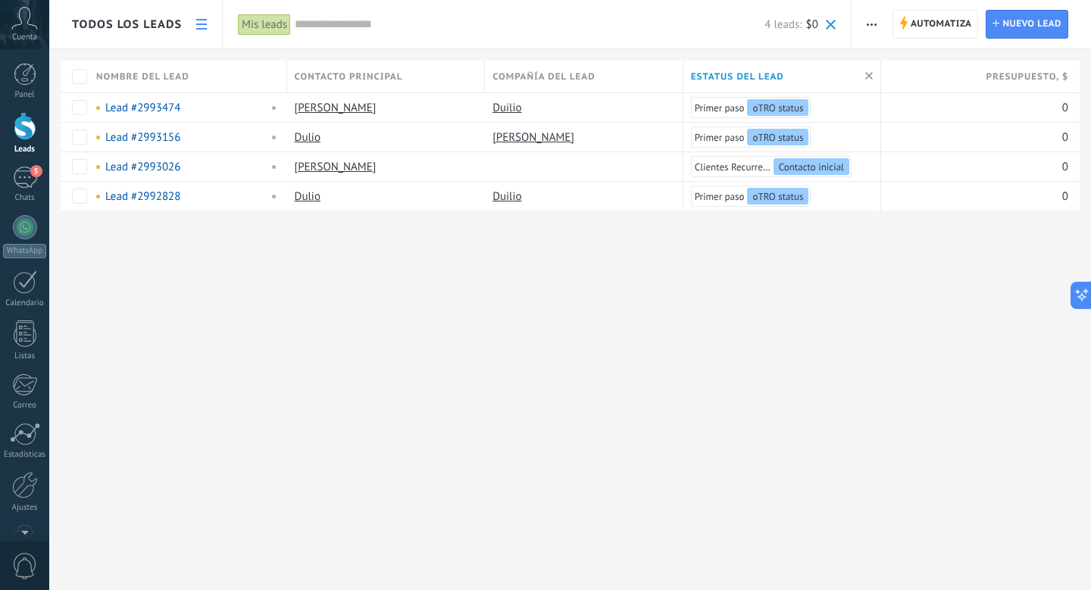
click at [868, 31] on span "button" at bounding box center [871, 24] width 10 height 29
click at [716, 295] on div "Todos los leads Automatiza Nueva difusión Imprimir Ajustes de la lista Importar…" at bounding box center [569, 295] width 1041 height 590
click at [133, 8] on div "Todos los leads" at bounding box center [127, 24] width 110 height 48
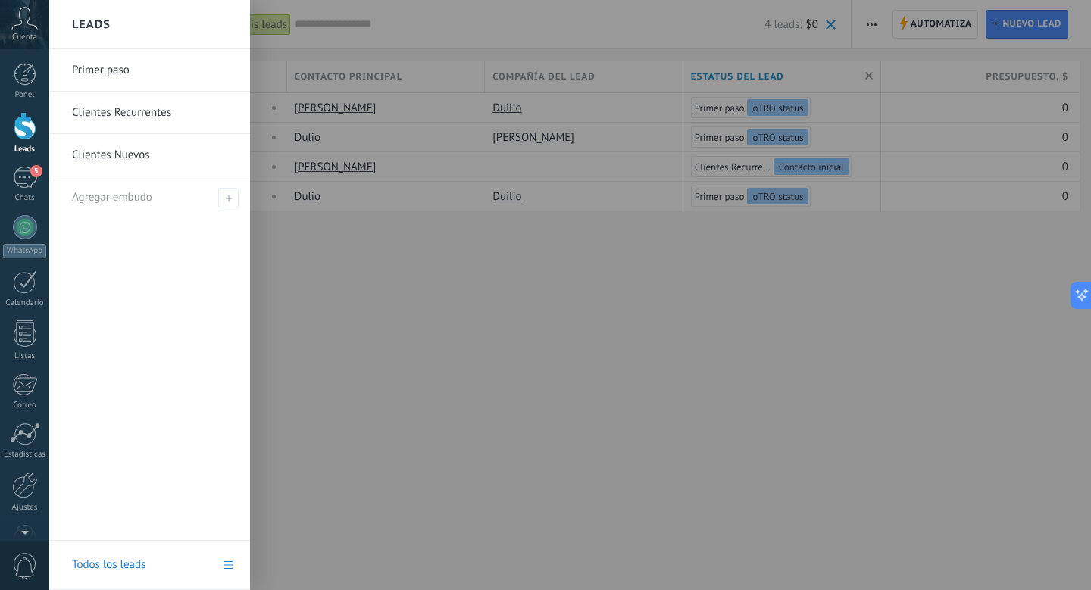
click at [160, 153] on link "Clientes Nuevos" at bounding box center [153, 155] width 163 height 42
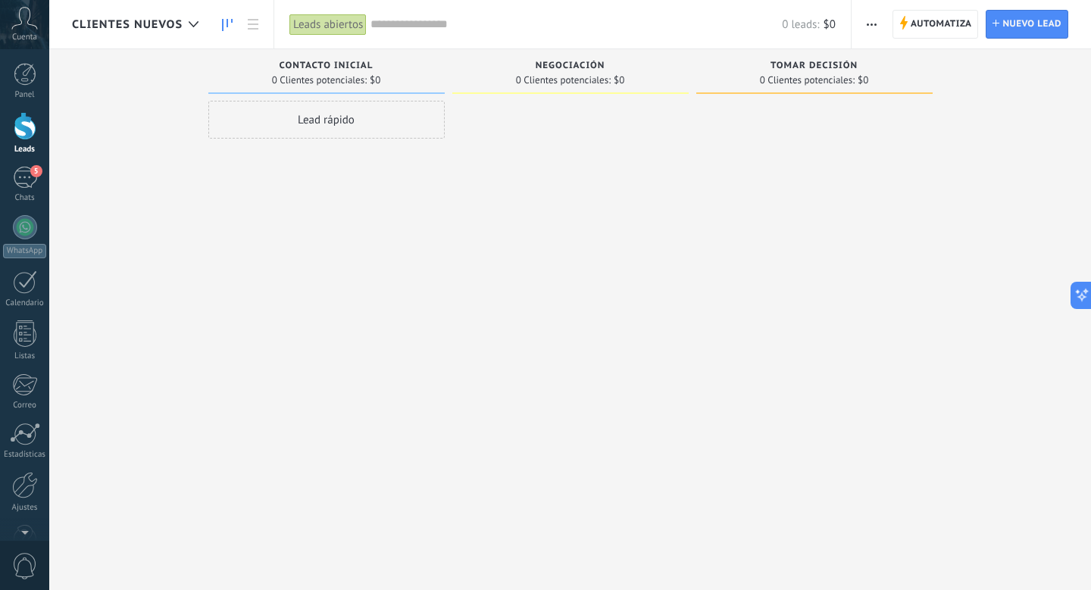
click at [874, 10] on span "button" at bounding box center [871, 24] width 10 height 29
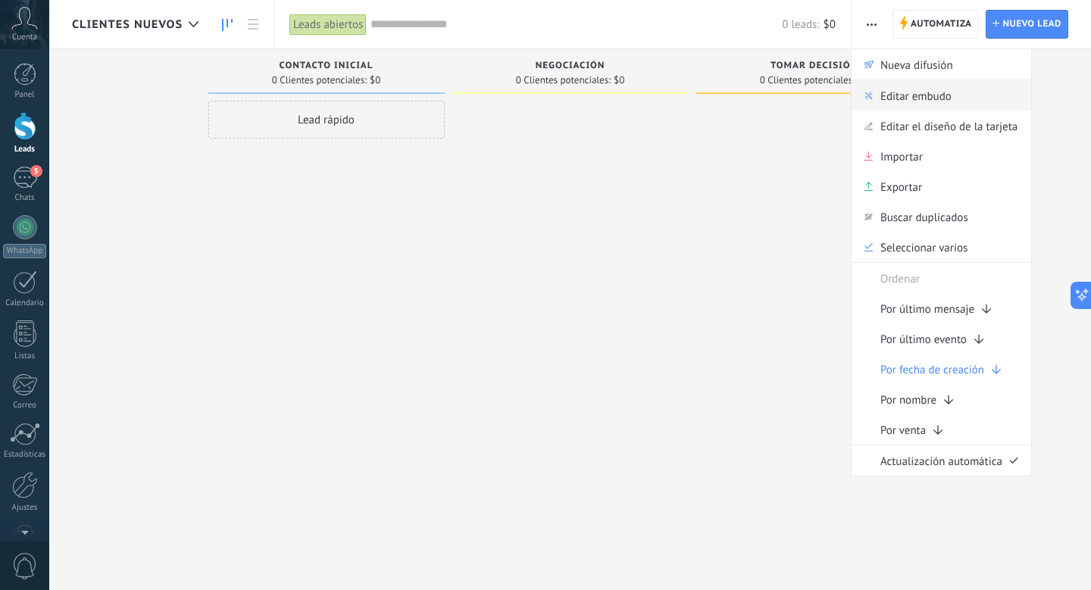
click at [894, 98] on span "Editar embudo" at bounding box center [915, 95] width 71 height 30
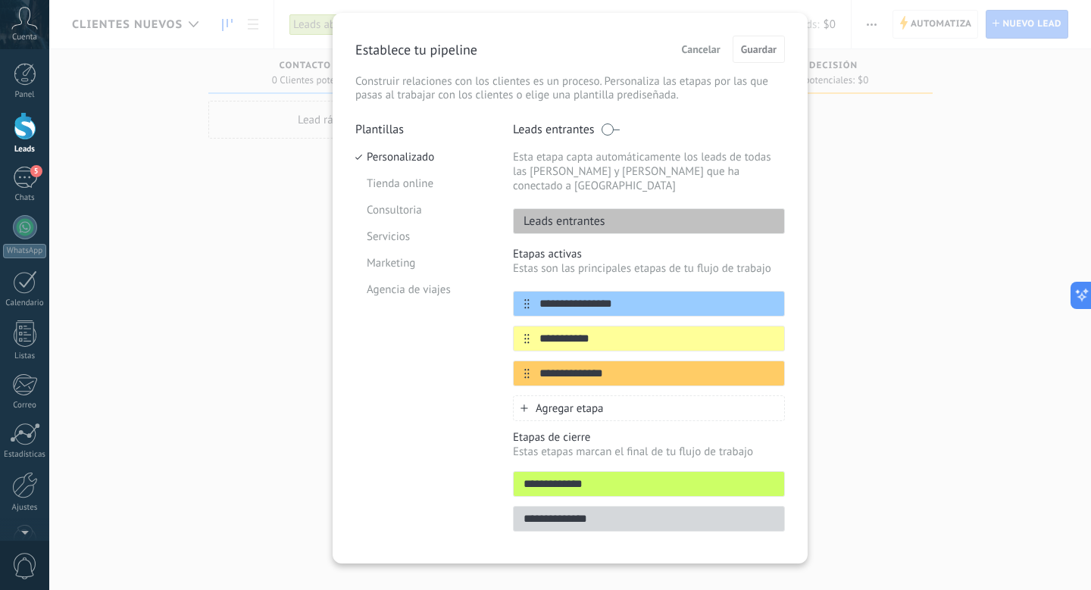
scroll to position [47, 0]
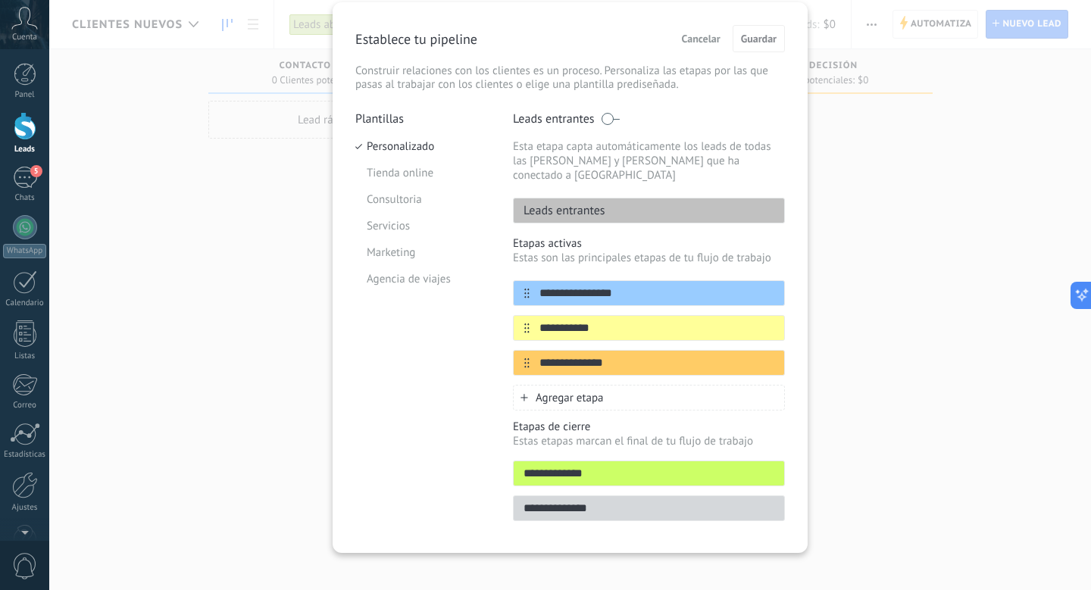
click at [693, 40] on span "Cancelar" at bounding box center [701, 38] width 39 height 11
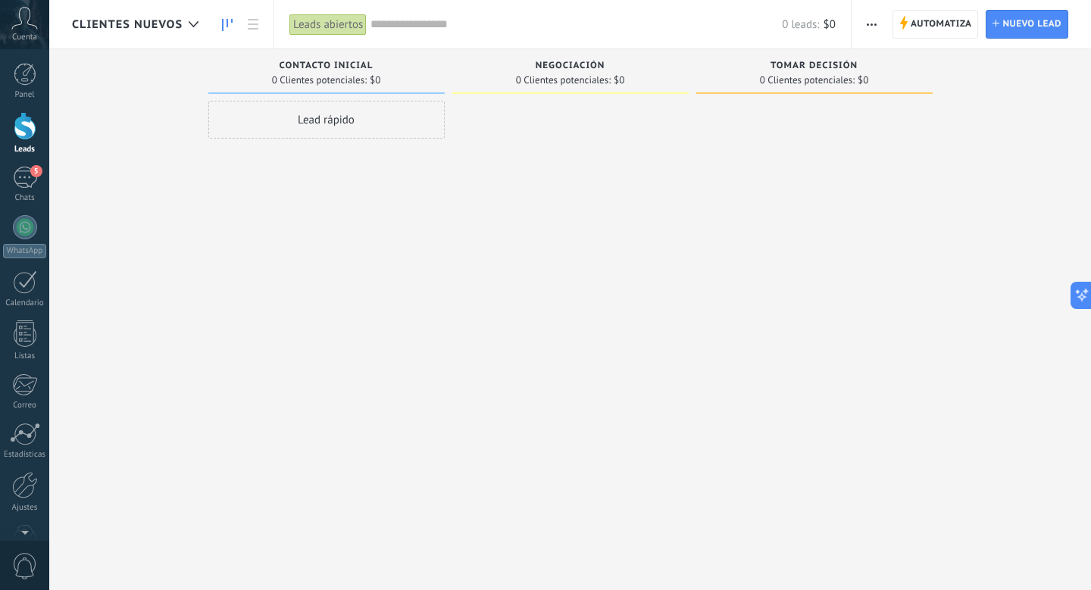
scroll to position [0, 0]
click at [872, 24] on use "button" at bounding box center [871, 24] width 10 height 2
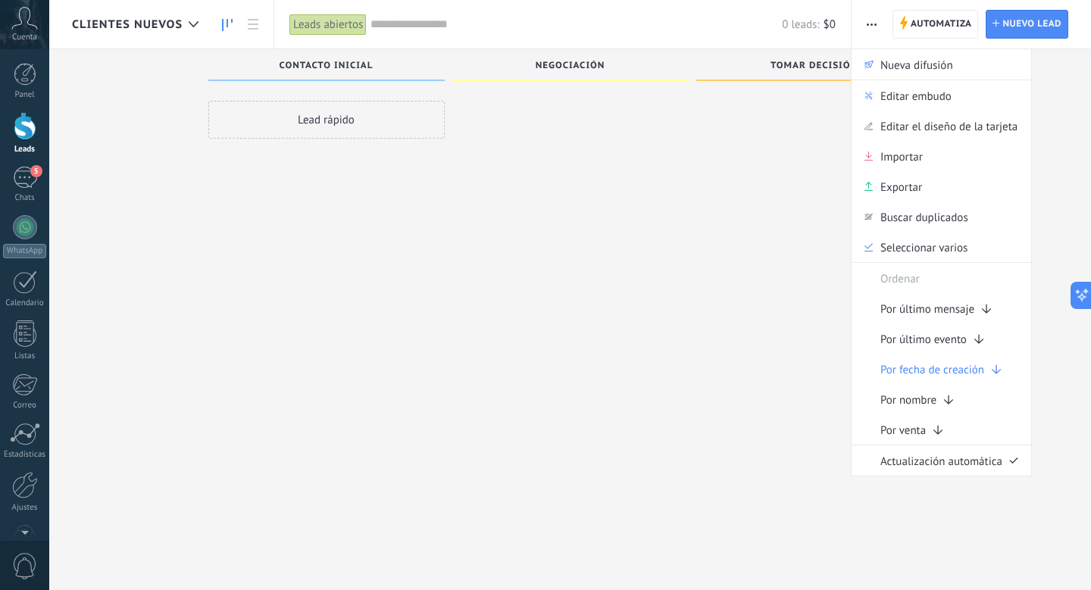
scroll to position [26, 0]
click at [744, 147] on div at bounding box center [814, 271] width 236 height 392
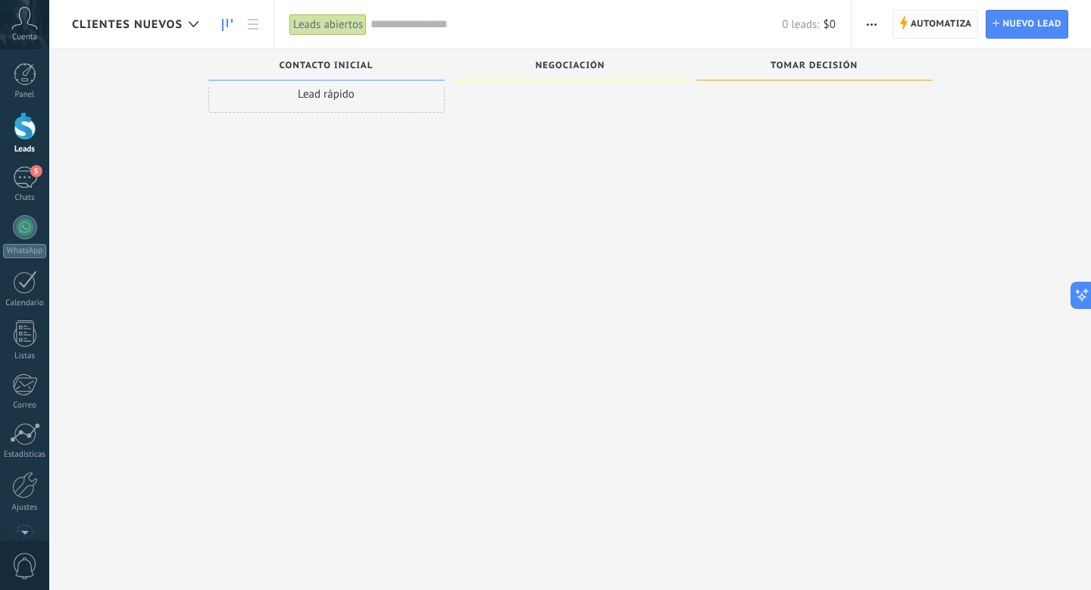
click at [949, 24] on span "Automatiza" at bounding box center [940, 24] width 61 height 27
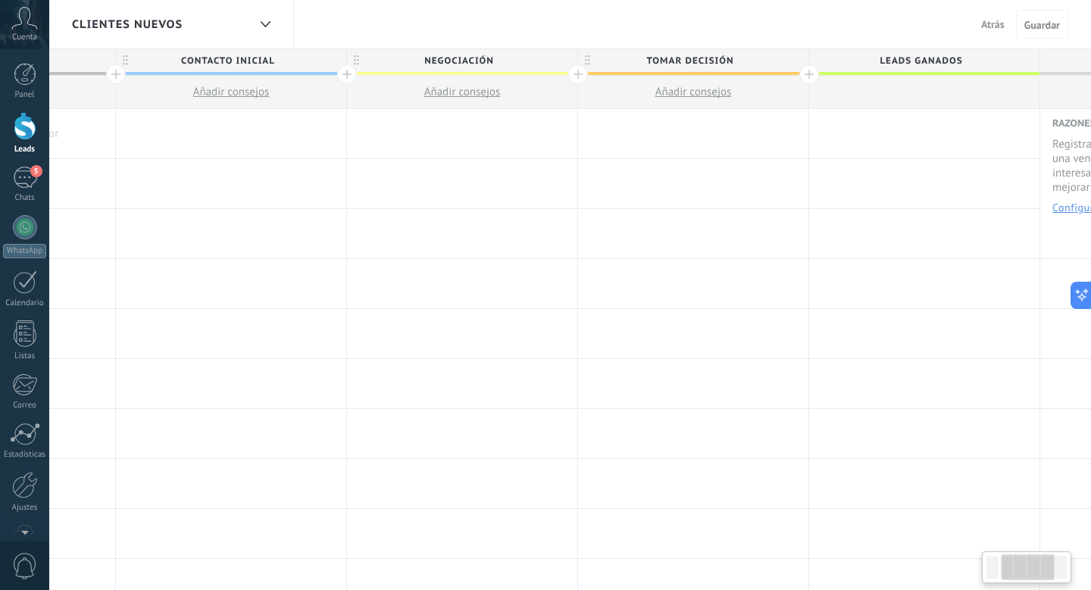
scroll to position [0, 589]
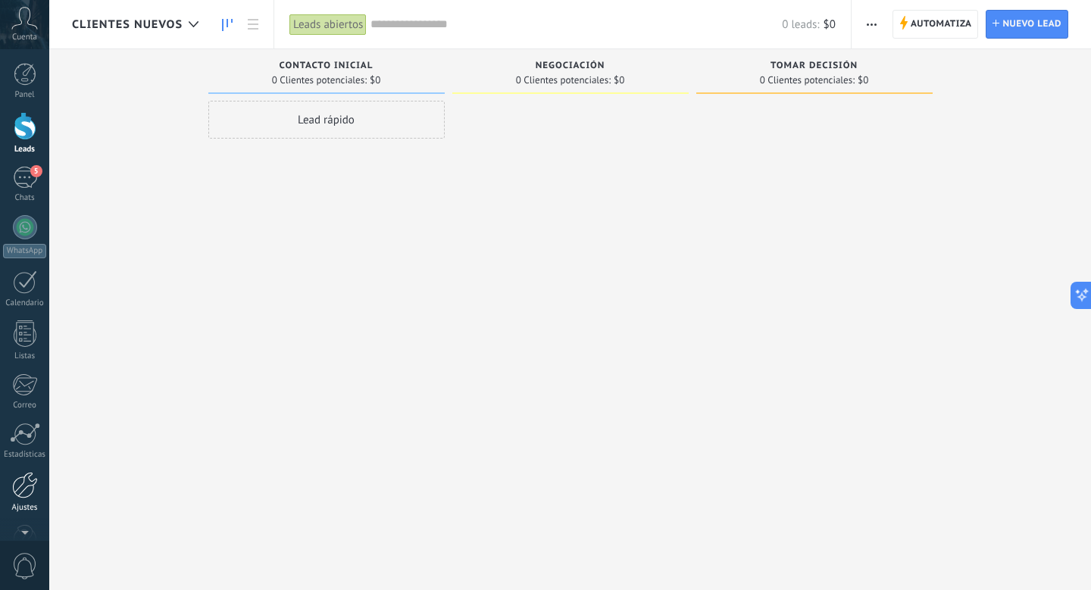
click at [37, 479] on div at bounding box center [25, 485] width 26 height 27
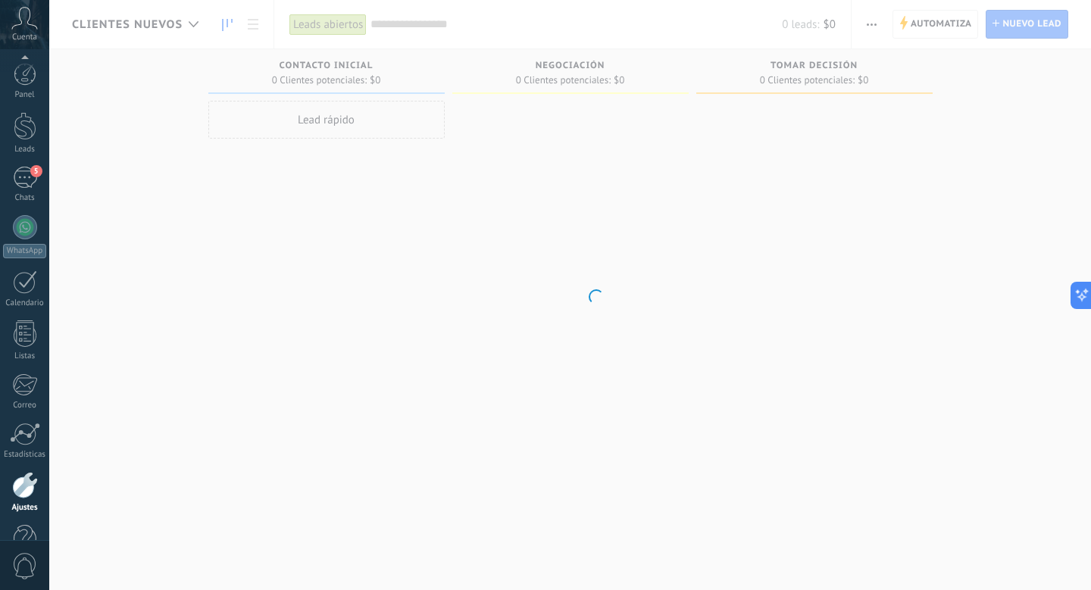
scroll to position [40, 0]
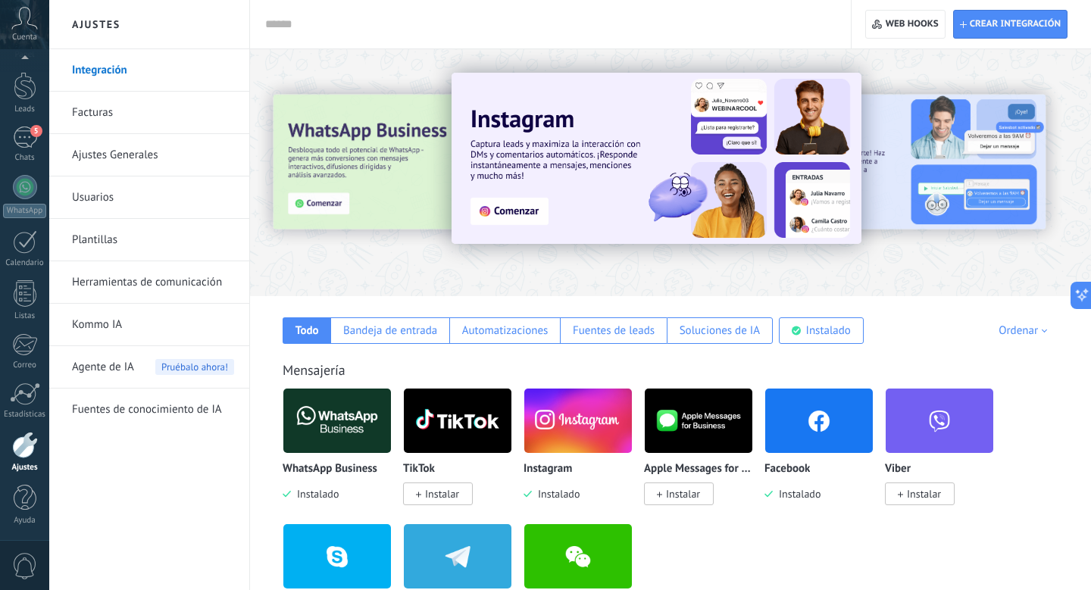
click at [136, 231] on link "Plantillas" at bounding box center [153, 240] width 162 height 42
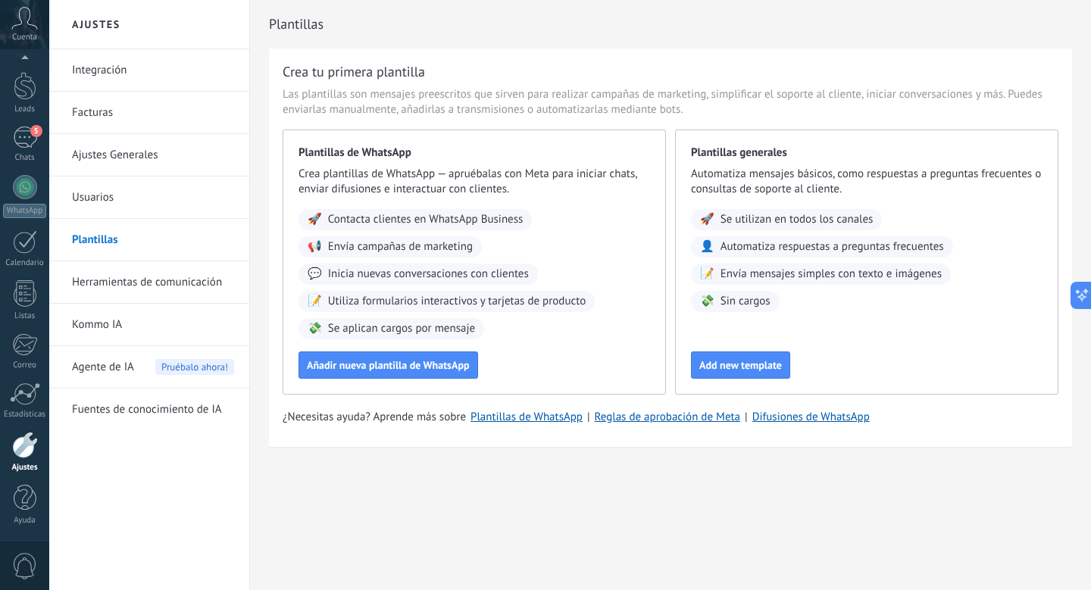
click at [133, 285] on link "Herramientas de comunicación" at bounding box center [153, 282] width 162 height 42
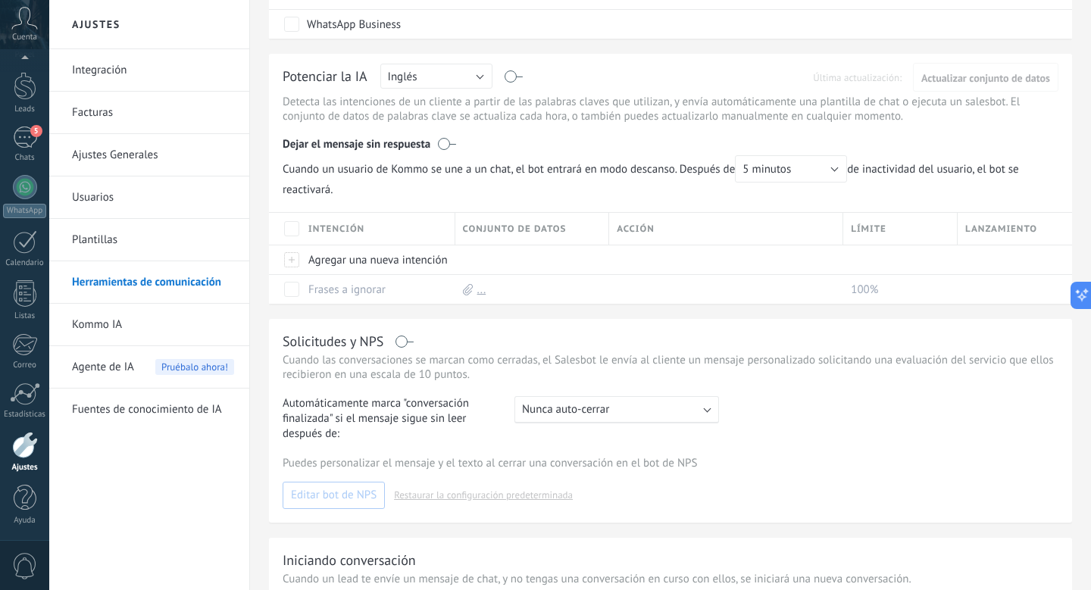
scroll to position [569, 0]
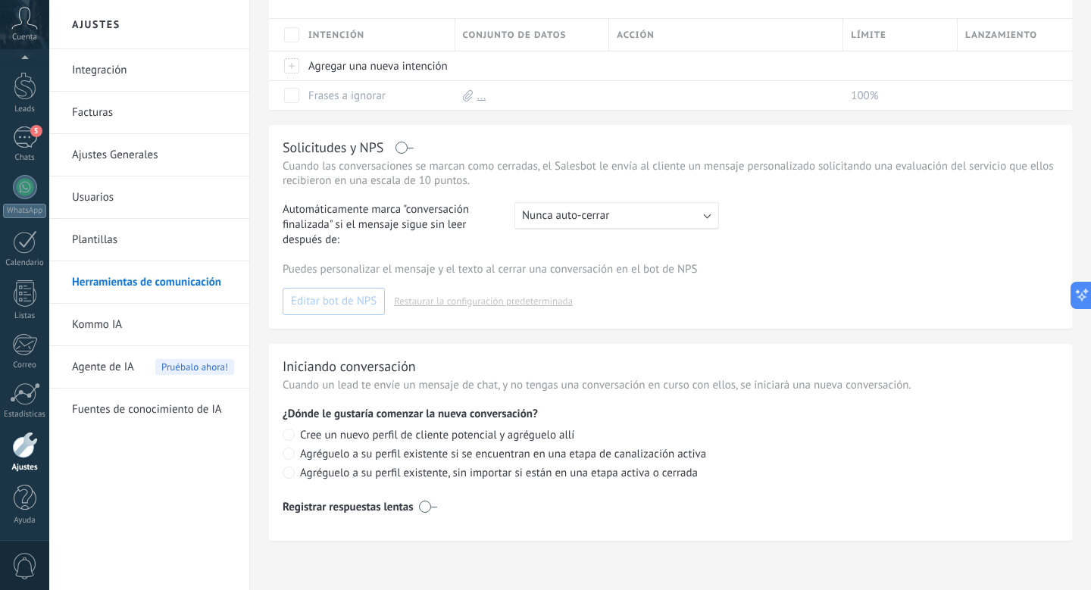
click at [210, 329] on link "Kommo IA" at bounding box center [153, 325] width 162 height 42
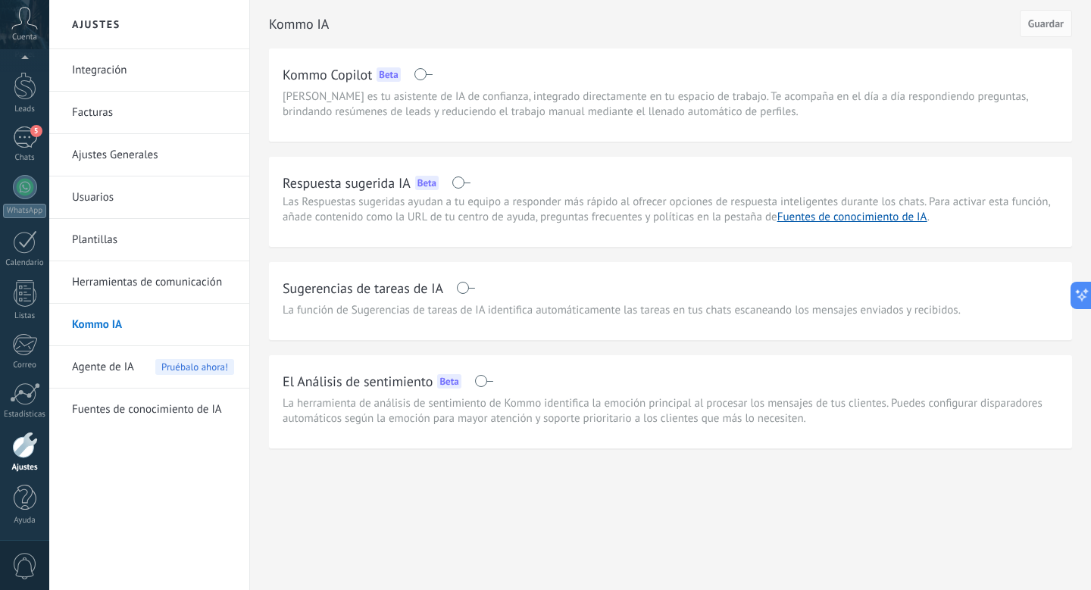
click at [152, 223] on link "Plantillas" at bounding box center [153, 240] width 162 height 42
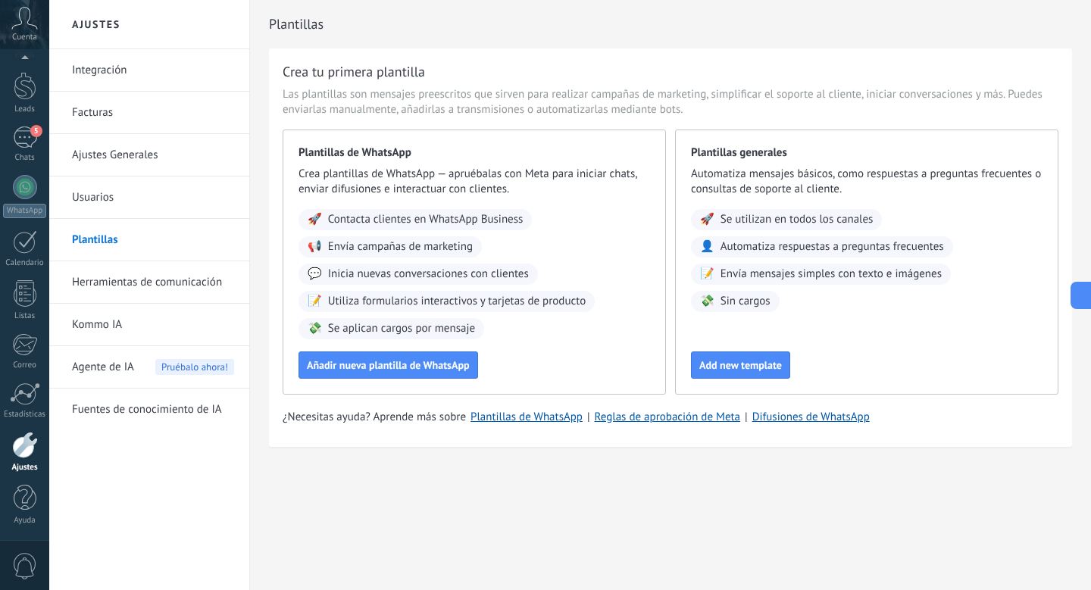
click at [144, 201] on link "Usuarios" at bounding box center [153, 197] width 162 height 42
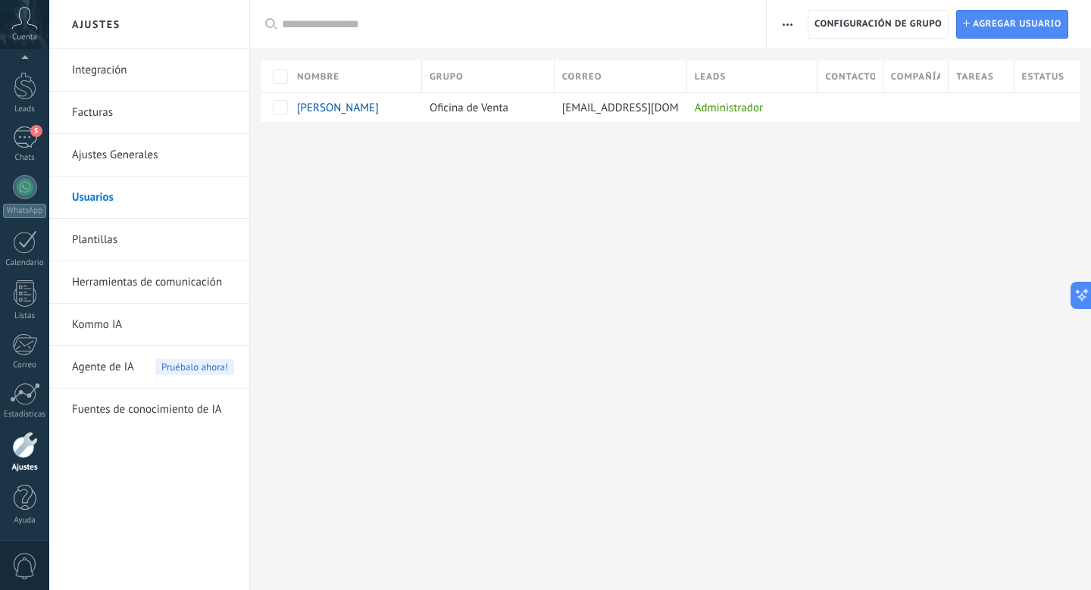
click at [134, 173] on link "Ajustes Generales" at bounding box center [153, 155] width 162 height 42
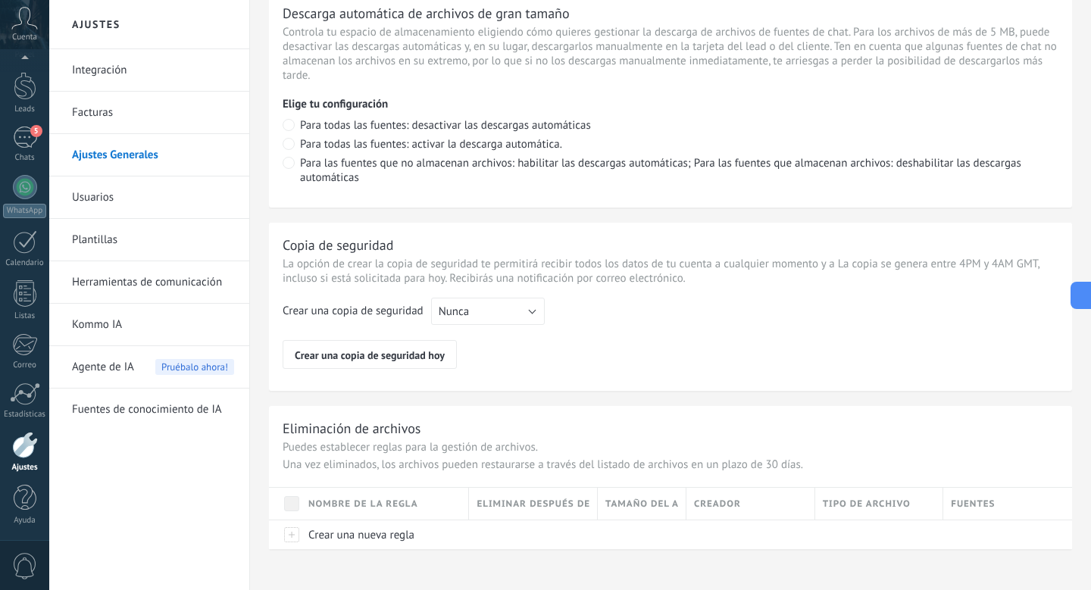
scroll to position [1118, 0]
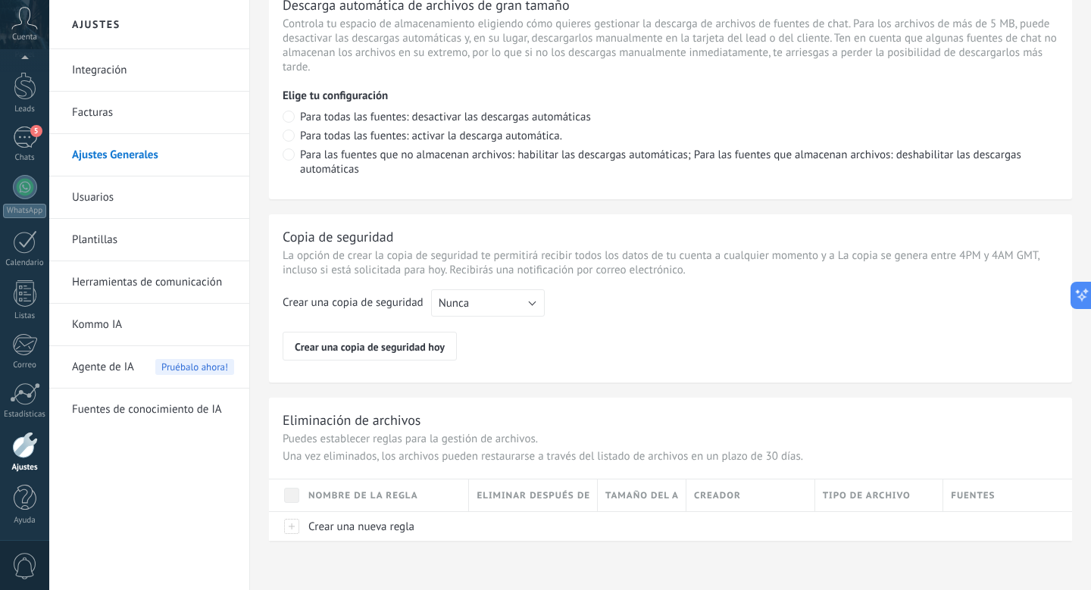
click at [117, 81] on link "Integración" at bounding box center [153, 70] width 162 height 42
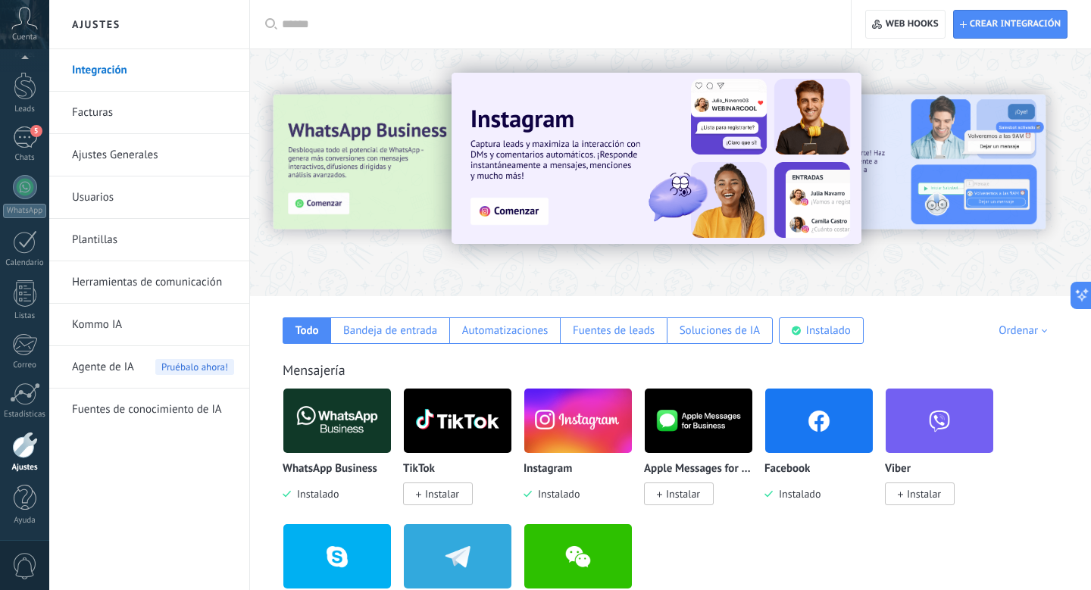
click at [111, 102] on link "Facturas" at bounding box center [153, 113] width 162 height 42
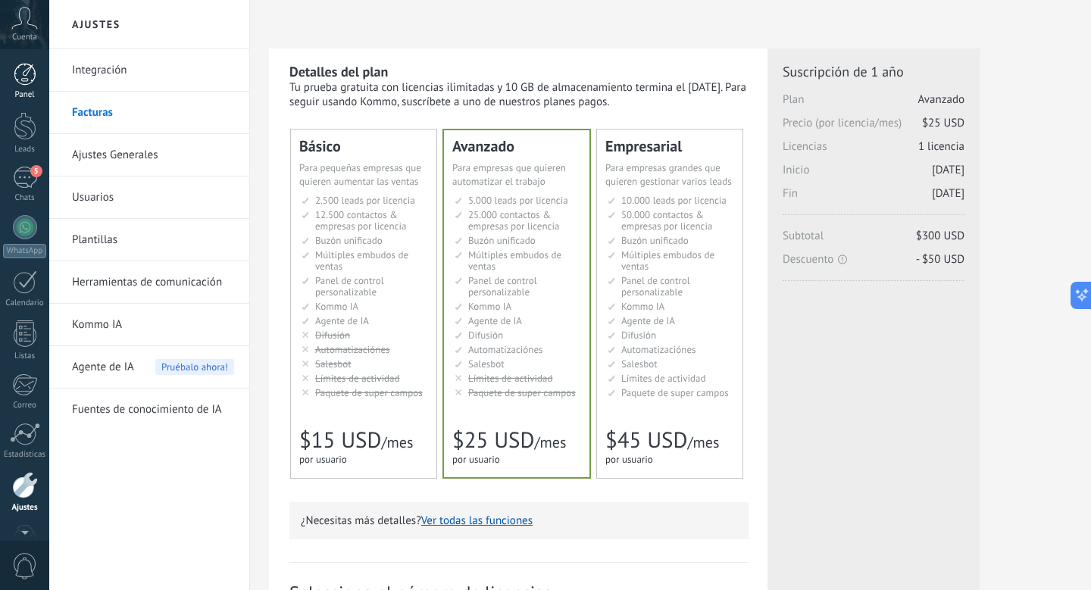
click at [26, 80] on div at bounding box center [25, 74] width 23 height 23
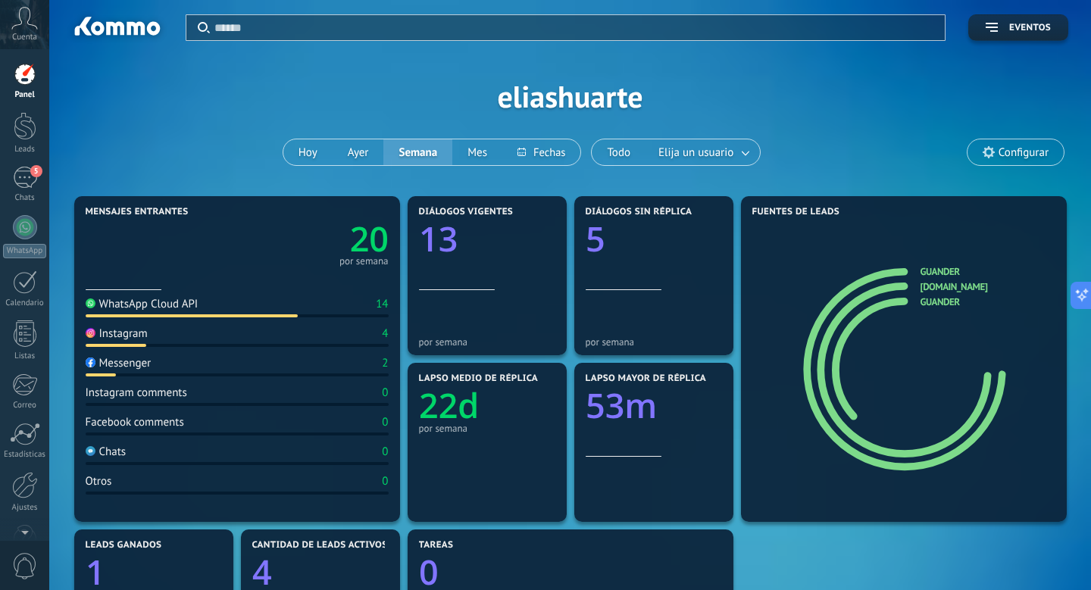
click at [1043, 126] on div "Aplicar Eventos eliashuarte [DATE] [DATE] Semana Mes Todo Elija un usuario Conf…" at bounding box center [570, 96] width 996 height 192
click at [1043, 153] on span "Configurar" at bounding box center [1023, 152] width 50 height 13
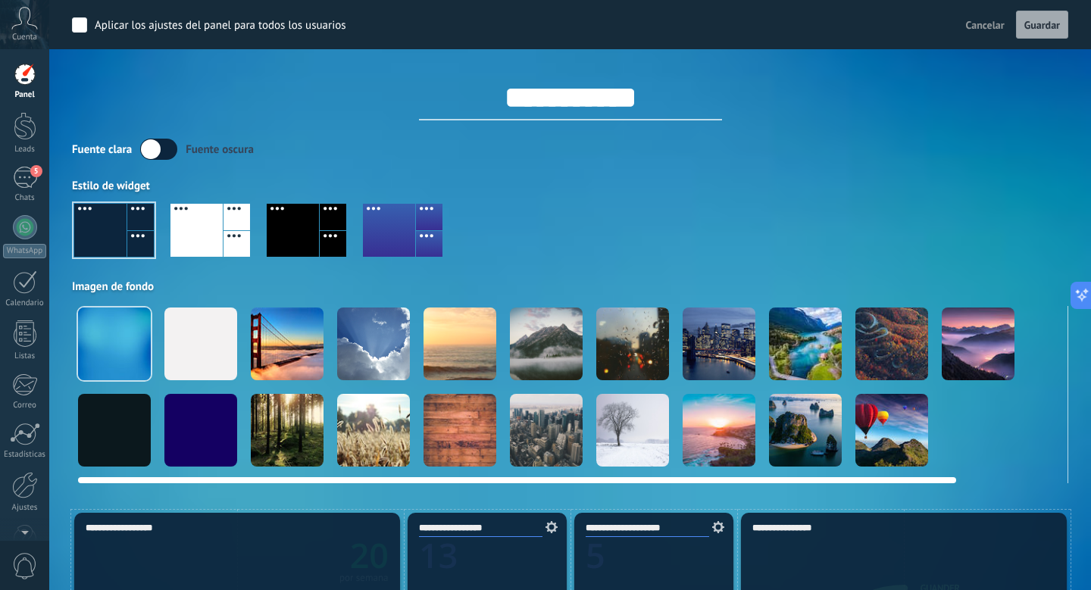
click at [212, 348] on div at bounding box center [200, 343] width 73 height 73
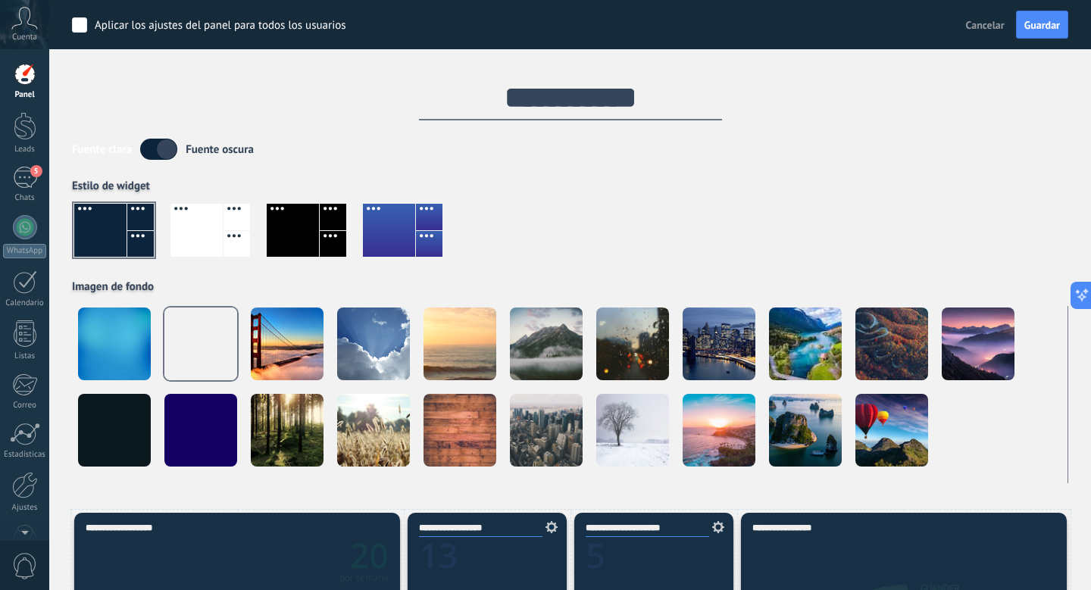
click at [175, 146] on label at bounding box center [158, 149] width 37 height 21
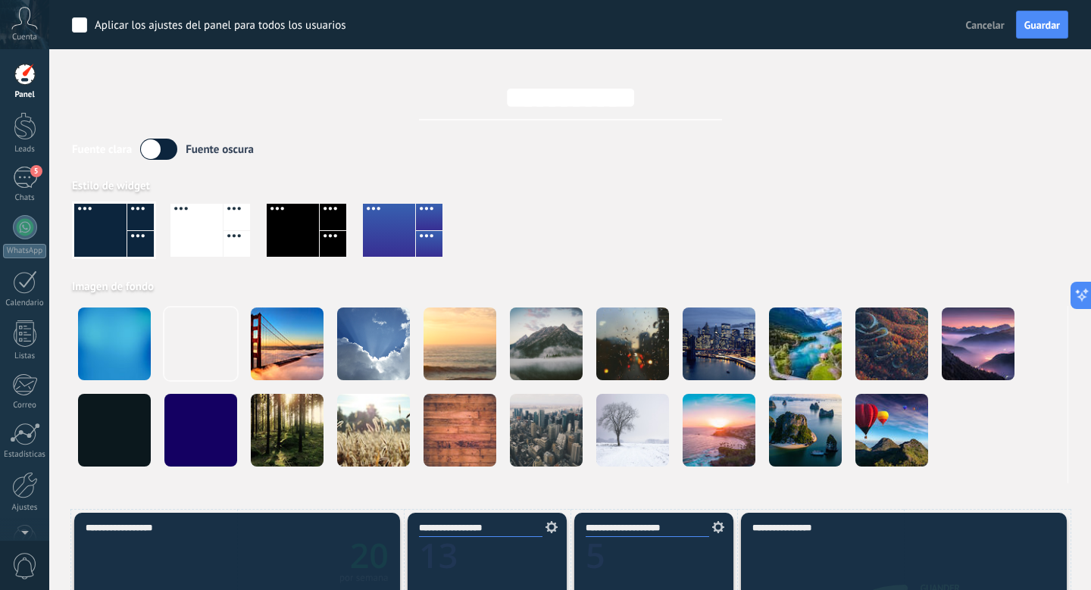
click at [172, 147] on label at bounding box center [158, 149] width 37 height 21
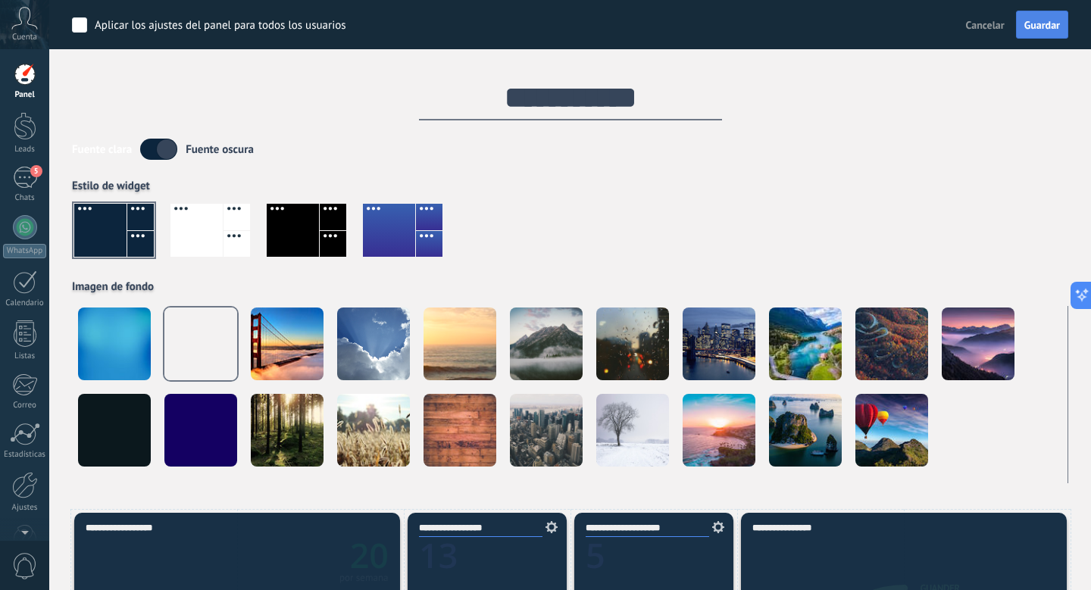
click at [1033, 27] on span "Guardar" at bounding box center [1042, 25] width 36 height 11
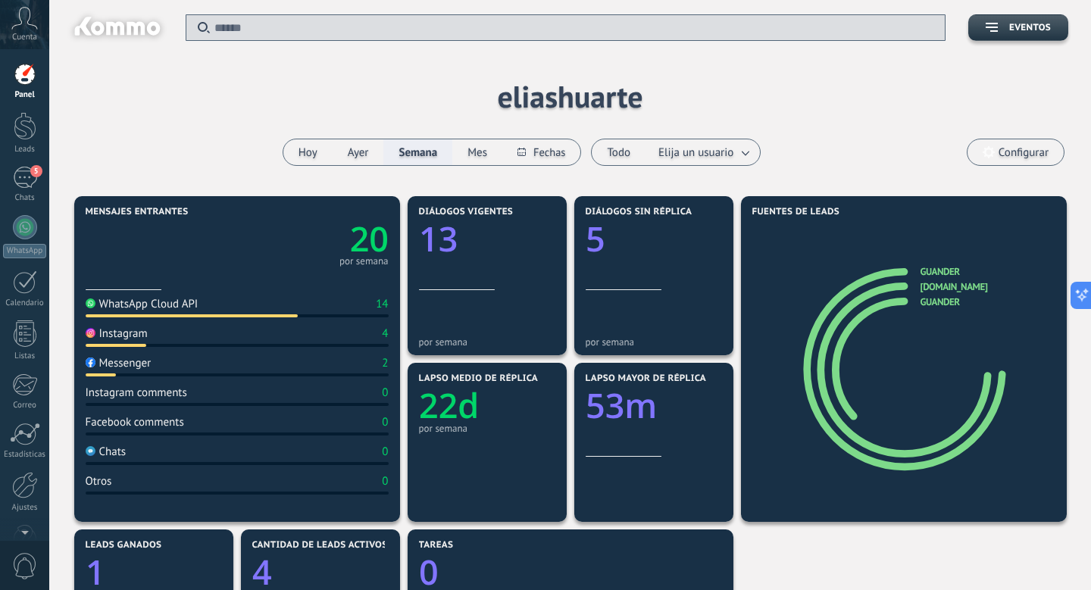
click at [530, 82] on div "Aplicar Eventos eliashuarte [DATE] [DATE] Semana Mes Todo Elija un usuario Conf…" at bounding box center [570, 96] width 996 height 192
click at [1033, 151] on span "Configurar" at bounding box center [1023, 152] width 50 height 13
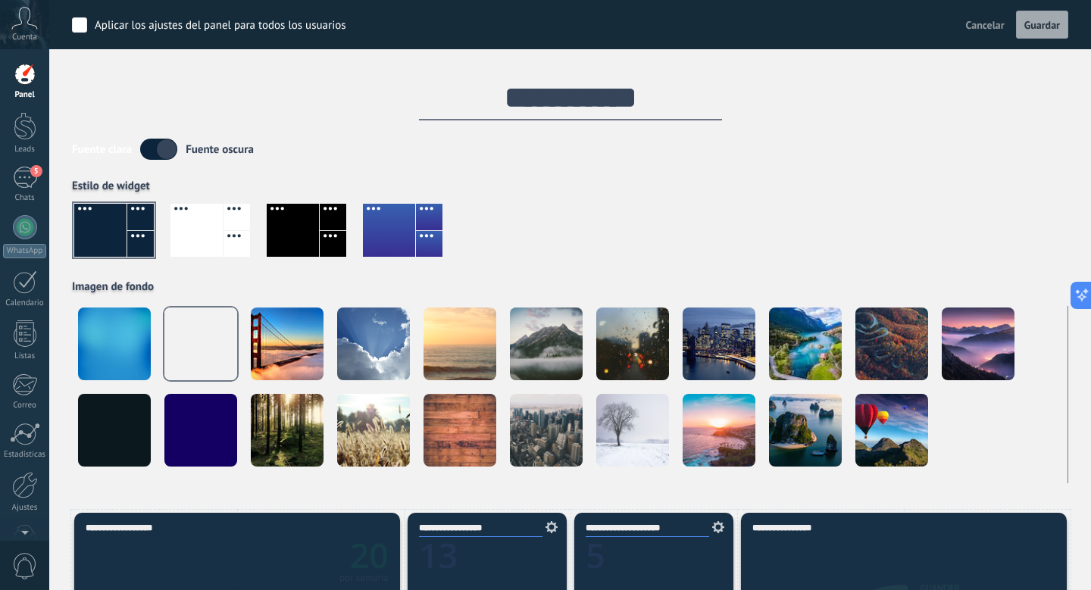
click at [565, 101] on input "**********" at bounding box center [570, 97] width 303 height 45
type input "*"
type input "*******"
click at [1028, 11] on div "Cancelar Guardar" at bounding box center [1014, 25] width 108 height 29
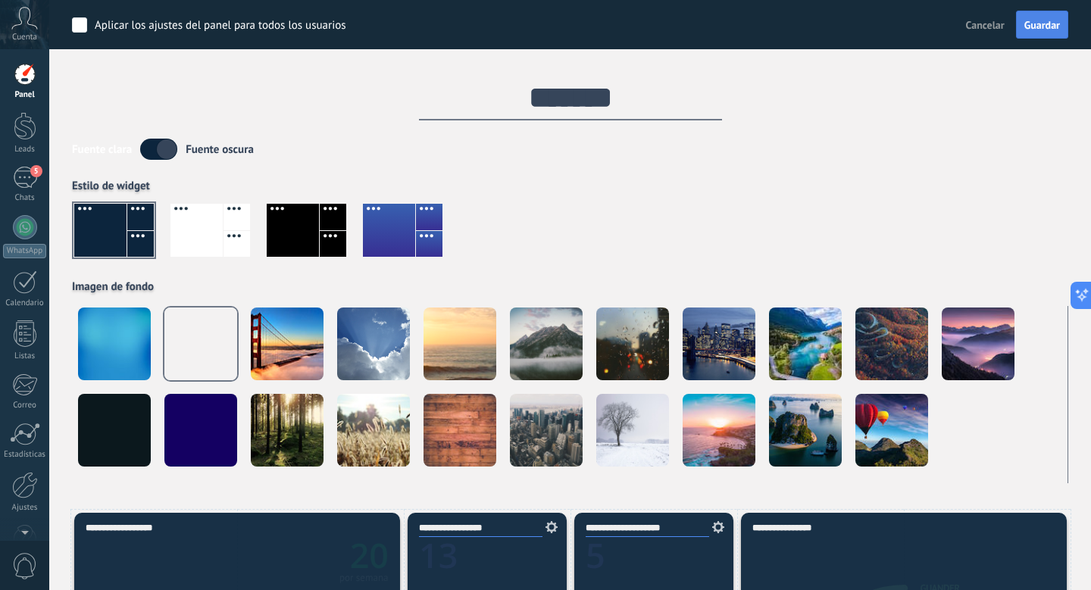
click at [1038, 20] on span "Guardar" at bounding box center [1042, 25] width 36 height 11
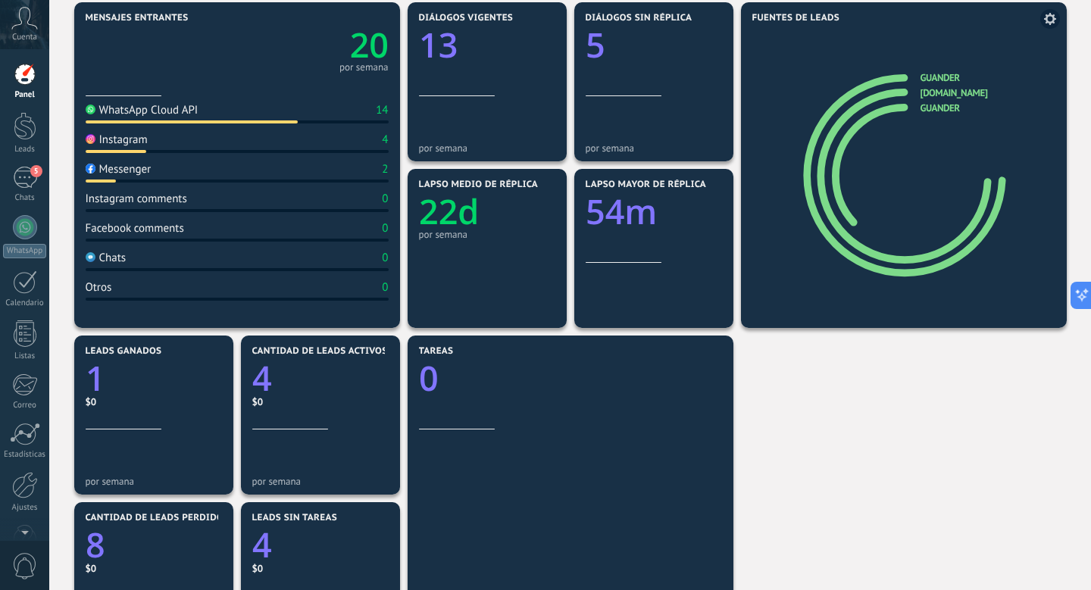
scroll to position [195, 0]
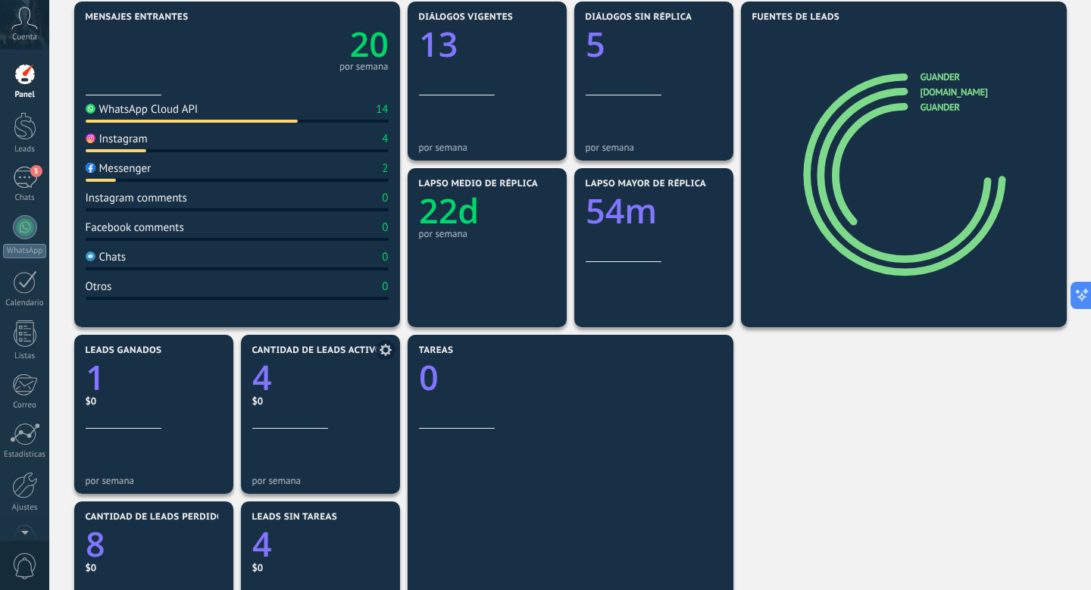
click at [290, 378] on icon "4" at bounding box center [320, 373] width 136 height 34
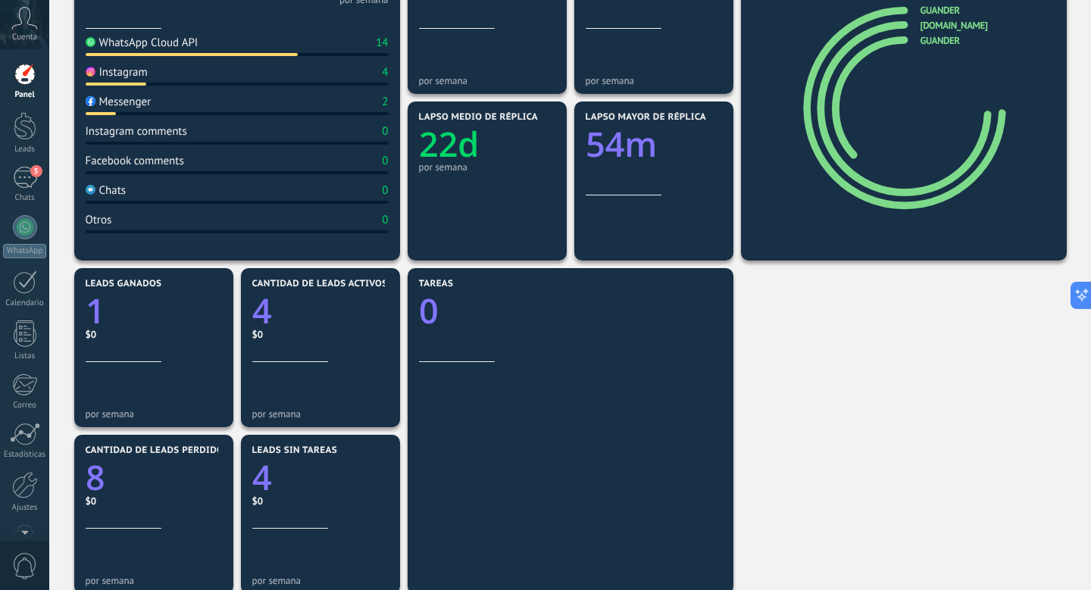
scroll to position [300, 0]
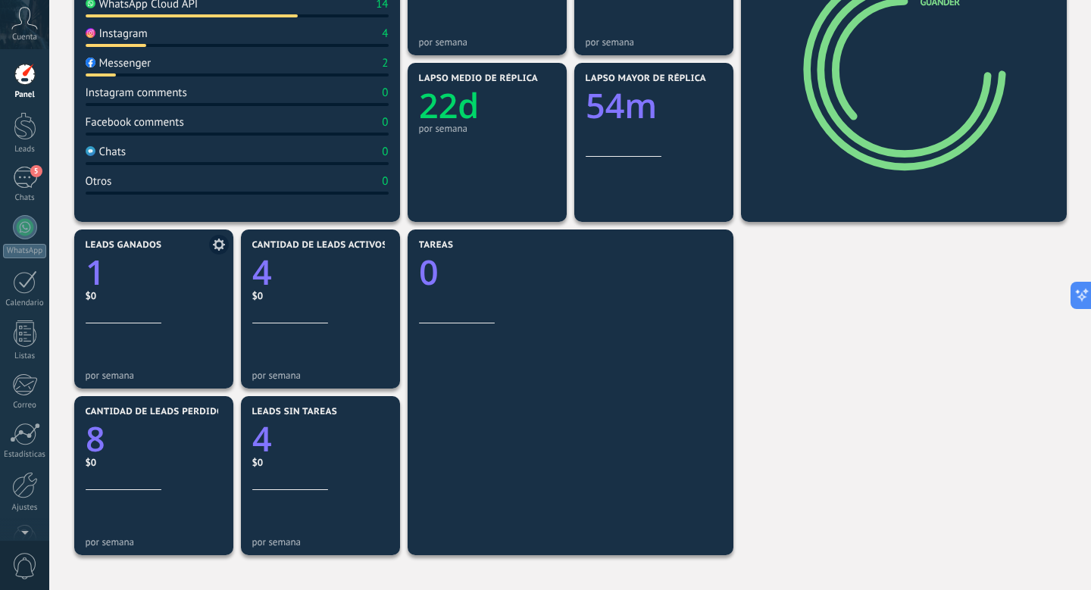
click at [167, 289] on link "1" at bounding box center [154, 272] width 136 height 46
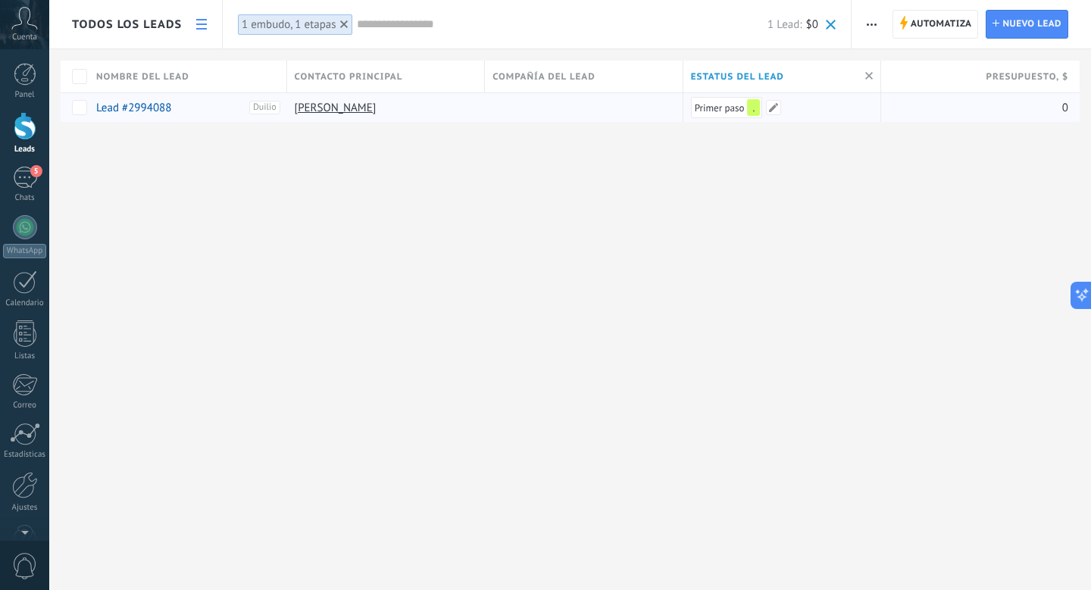
click at [714, 108] on span "Primer paso" at bounding box center [719, 107] width 50 height 13
click at [774, 108] on span at bounding box center [773, 107] width 15 height 15
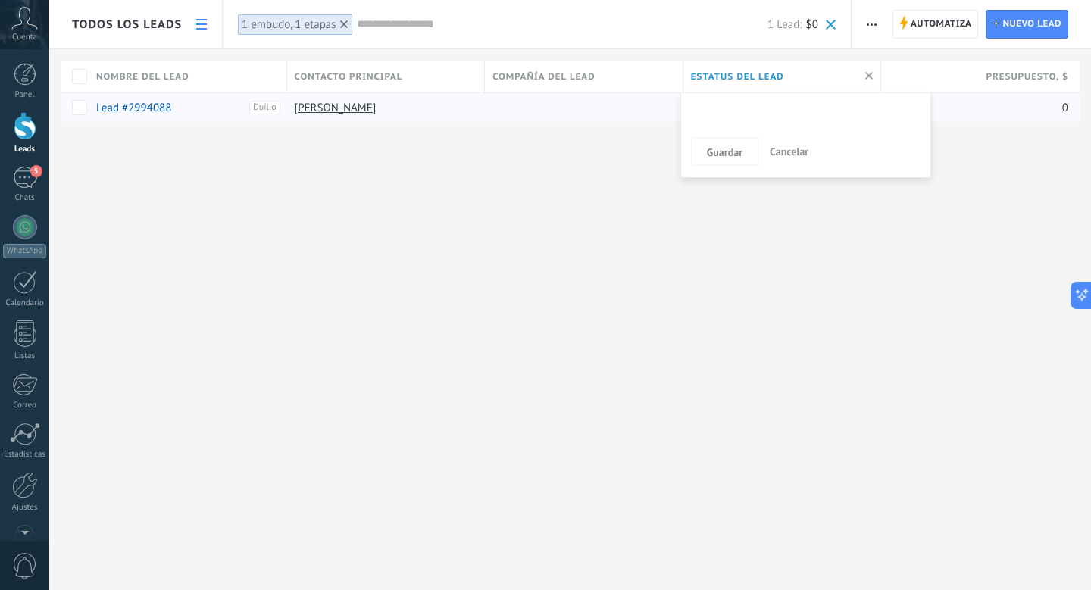
click at [0, 0] on div "oTRO status . ." at bounding box center [0, 0] width 0 height 0
click at [0, 0] on label "oTRO status" at bounding box center [0, 0] width 0 height 0
click at [737, 148] on span "Guardar" at bounding box center [725, 152] width 36 height 11
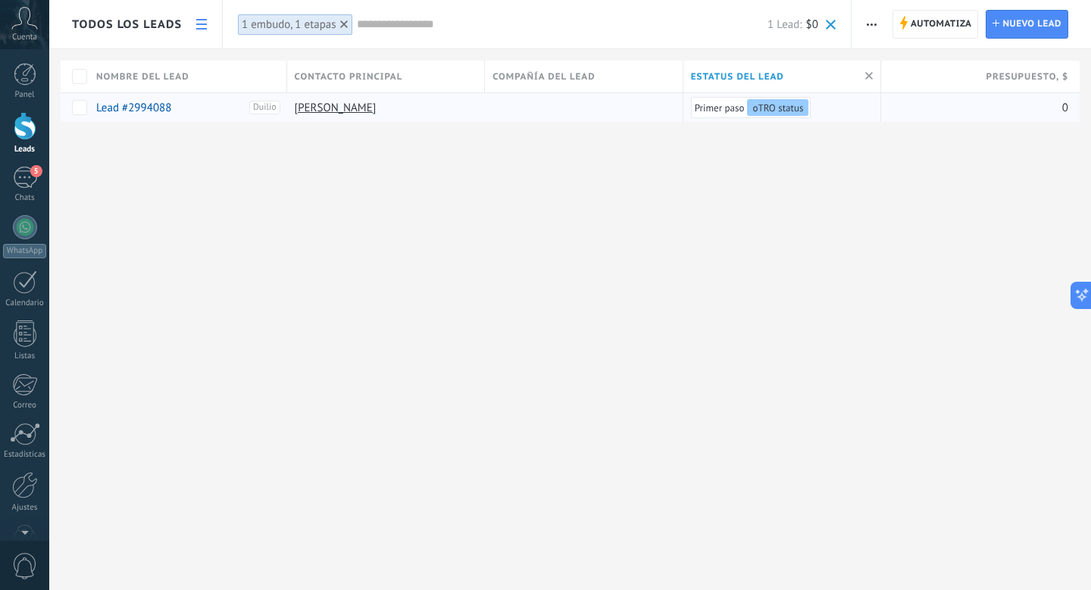
click at [140, 156] on div "Todos los leads Automatiza Nueva difusión Imprimir Ajustes de la lista Importar…" at bounding box center [569, 85] width 1041 height 171
click at [307, 28] on div "1 embudo, 1 etapas" at bounding box center [289, 24] width 95 height 14
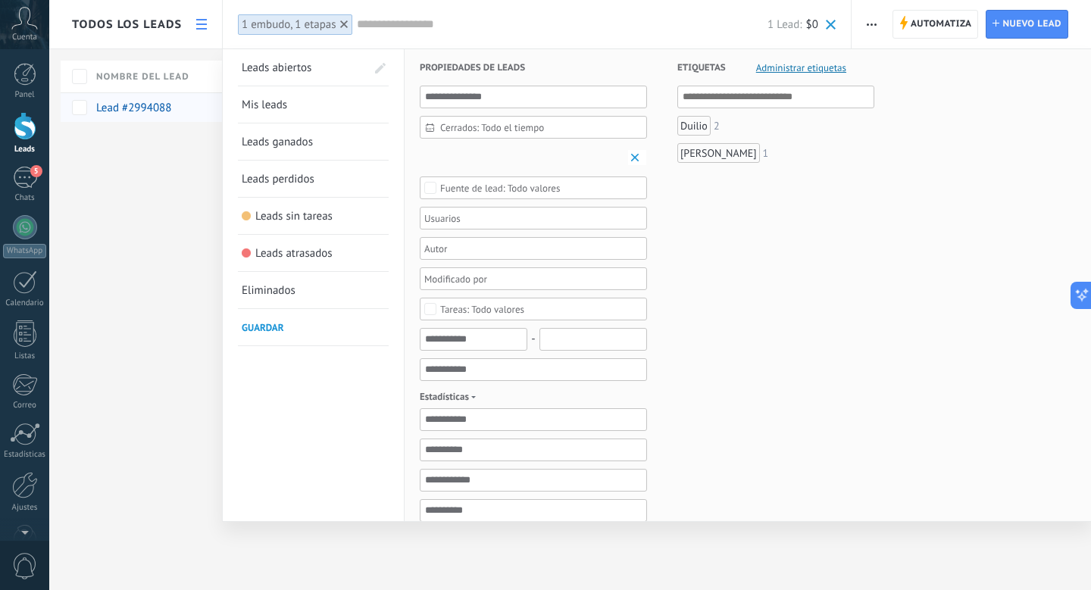
click at [715, 104] on input "text" at bounding box center [776, 97] width 188 height 18
type input "*****"
click at [689, 126] on div "[PERSON_NAME]" at bounding box center [718, 126] width 83 height 20
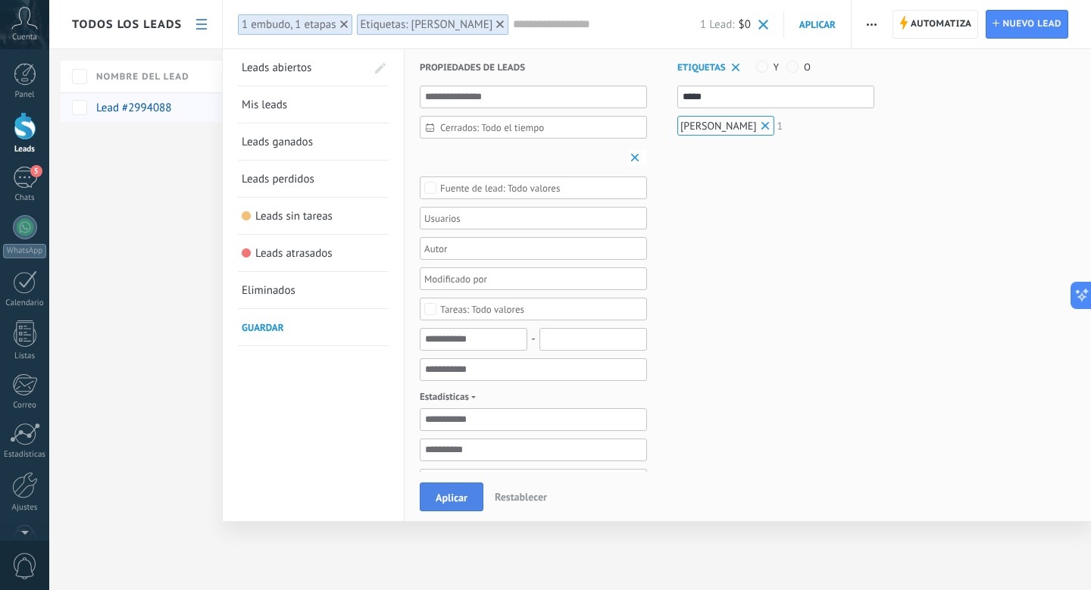
click at [467, 482] on div "Aplicar Restablecer" at bounding box center [745, 496] width 682 height 49
click at [465, 492] on span "Aplicar" at bounding box center [451, 497] width 32 height 11
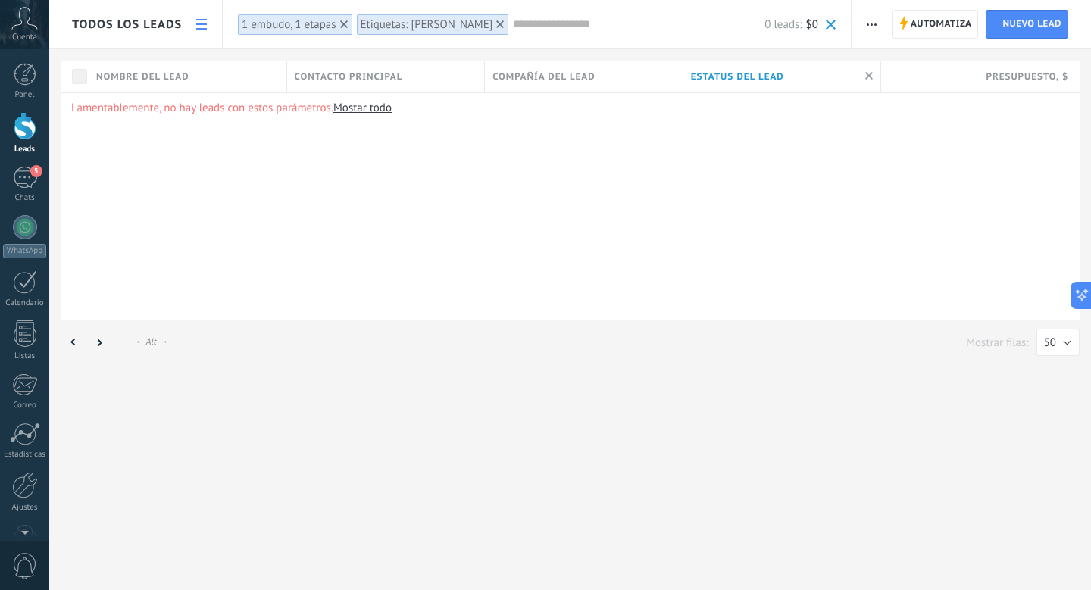
click at [192, 23] on link at bounding box center [202, 25] width 26 height 30
click at [279, 29] on div "1 embudo, 1 etapas" at bounding box center [289, 24] width 95 height 14
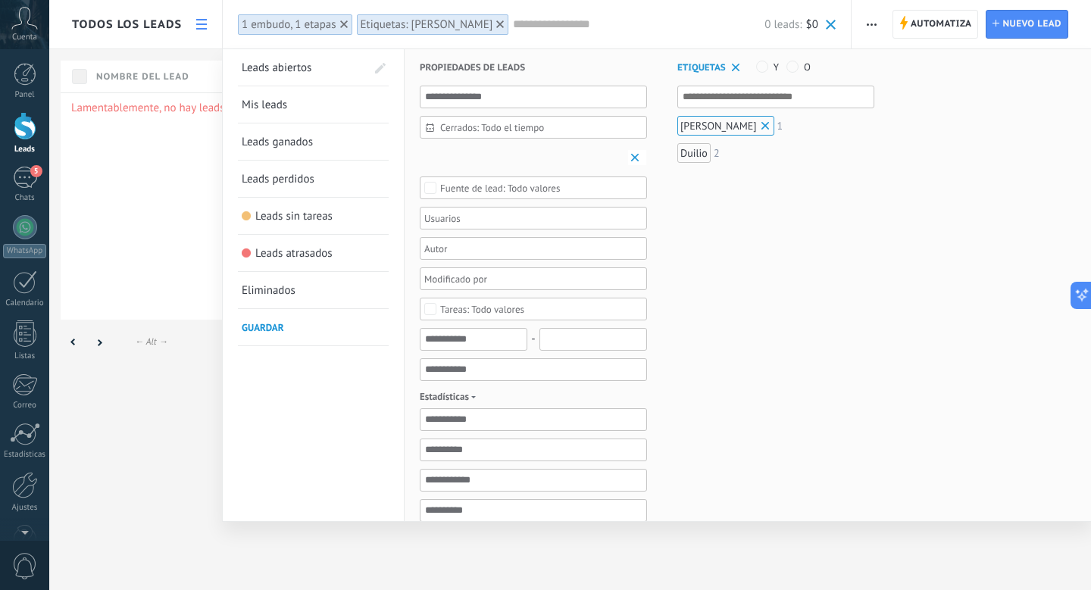
click at [0, 0] on div "Leads Entrantes oTRO status . ." at bounding box center [0, 0] width 0 height 0
click at [0, 0] on label "." at bounding box center [0, 0] width 0 height 0
click at [253, 409] on div at bounding box center [569, 295] width 1041 height 590
click at [451, 519] on div "Aplicar Restablecer" at bounding box center [745, 496] width 682 height 49
click at [449, 501] on span "Aplicar" at bounding box center [451, 497] width 32 height 11
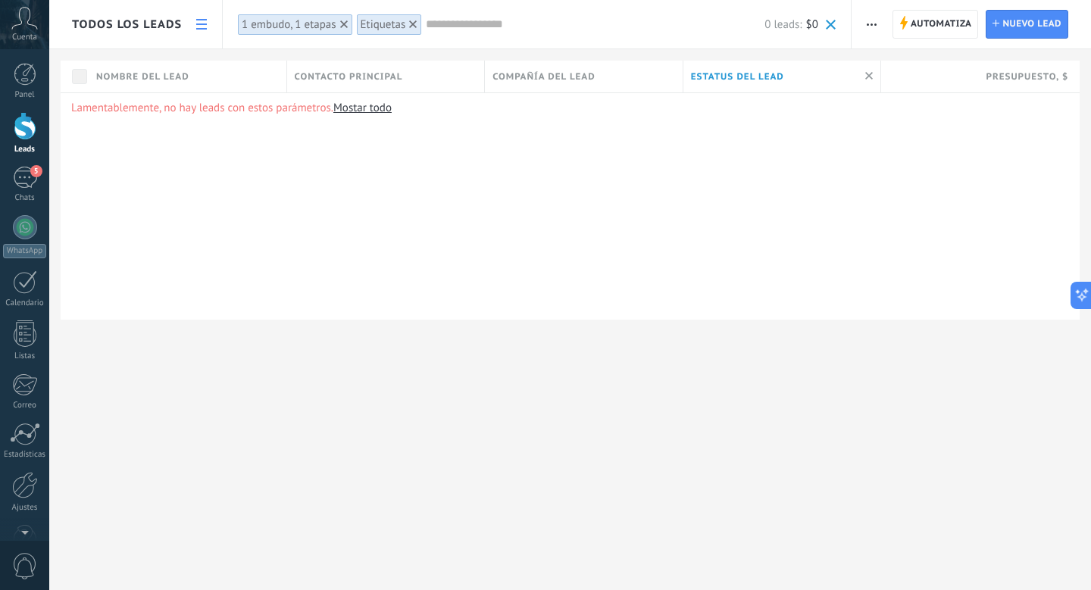
click at [270, 30] on div "1 embudo, 1 etapas" at bounding box center [289, 24] width 95 height 14
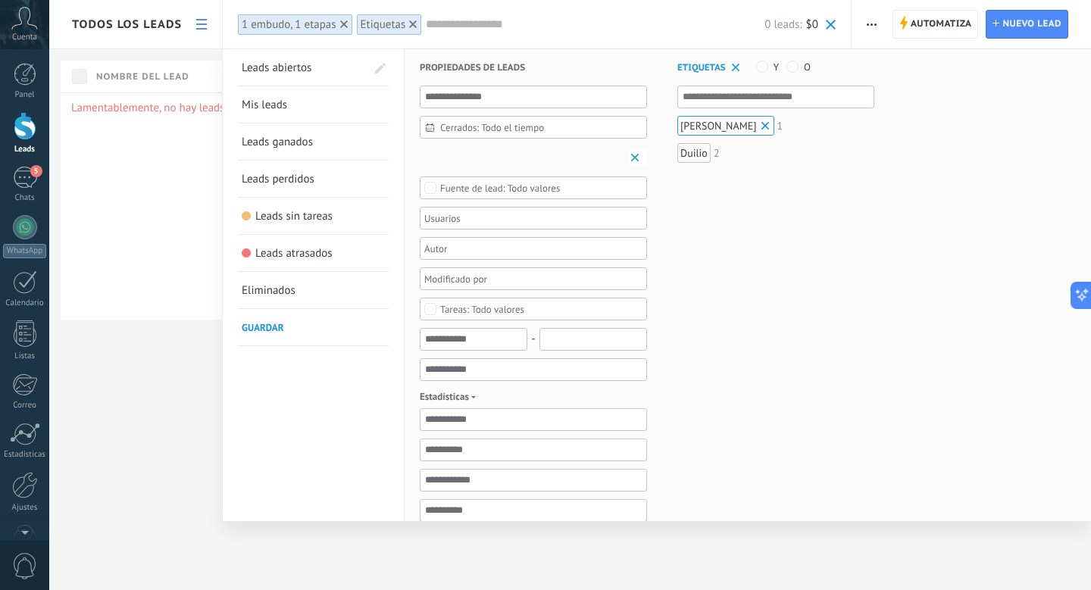
click at [291, 101] on link "Mis leads" at bounding box center [313, 104] width 143 height 36
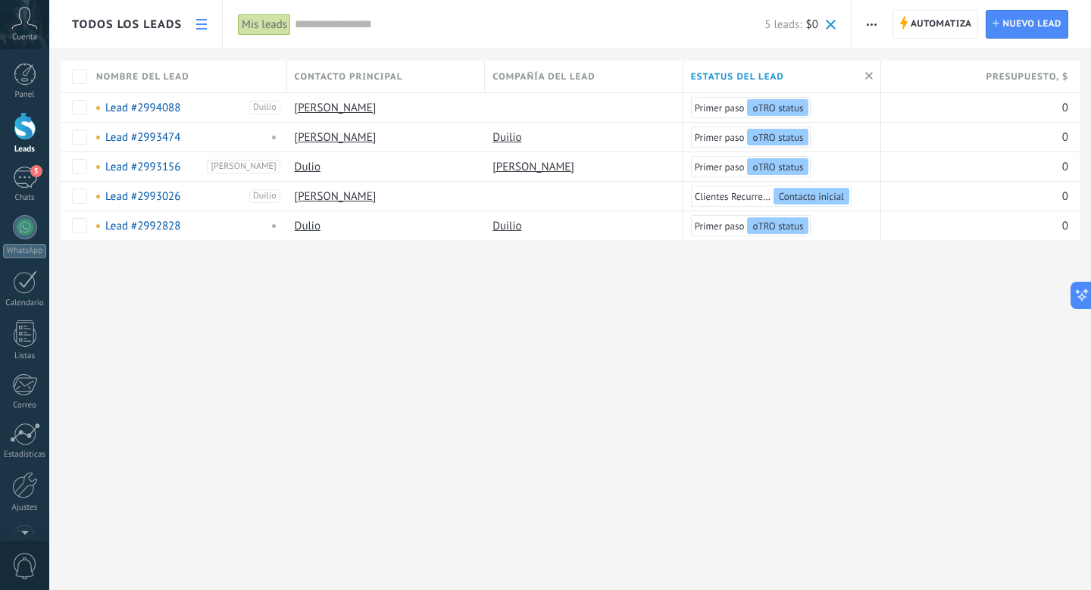
click at [870, 25] on icon "button" at bounding box center [871, 24] width 10 height 2
click at [261, 33] on div "Mis leads" at bounding box center [264, 25] width 53 height 22
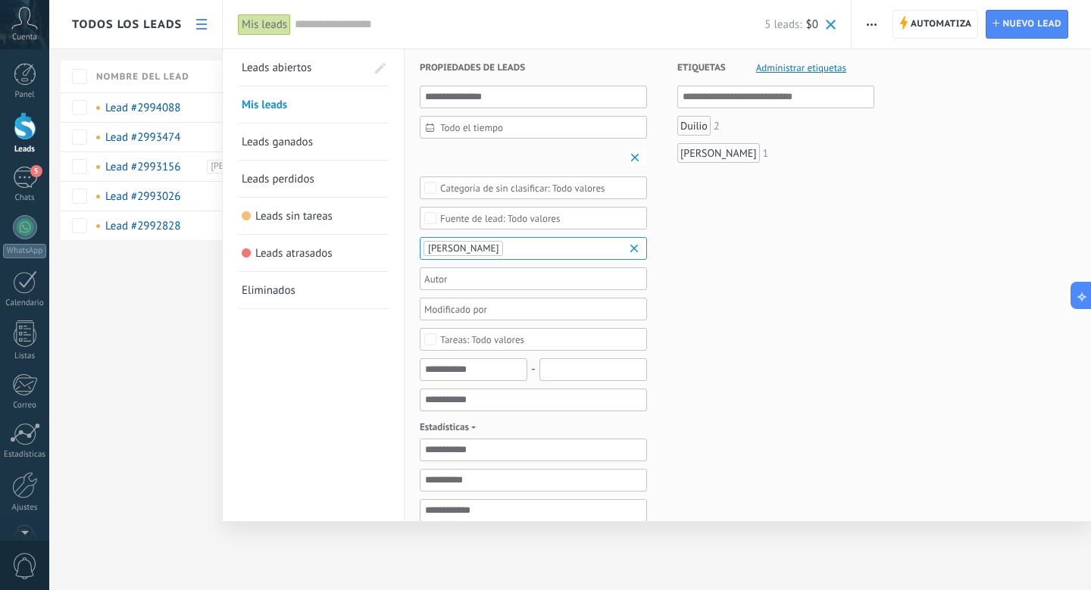
click at [701, 105] on input "text" at bounding box center [776, 97] width 188 height 18
type input "*"
click at [693, 149] on div "[PERSON_NAME]" at bounding box center [718, 153] width 83 height 20
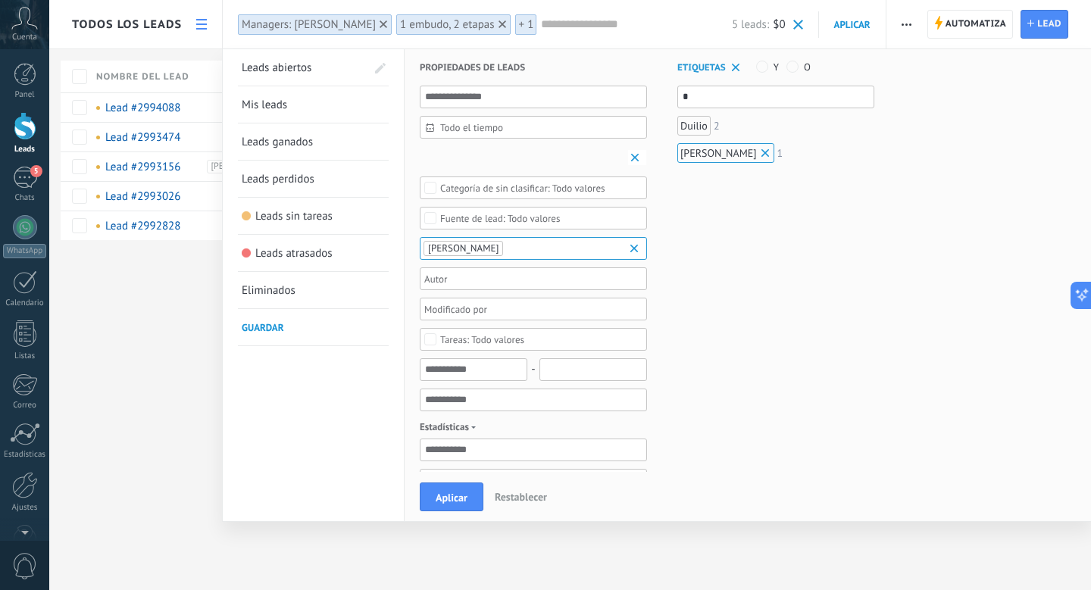
click at [844, 27] on span "Aplicar" at bounding box center [852, 24] width 36 height 13
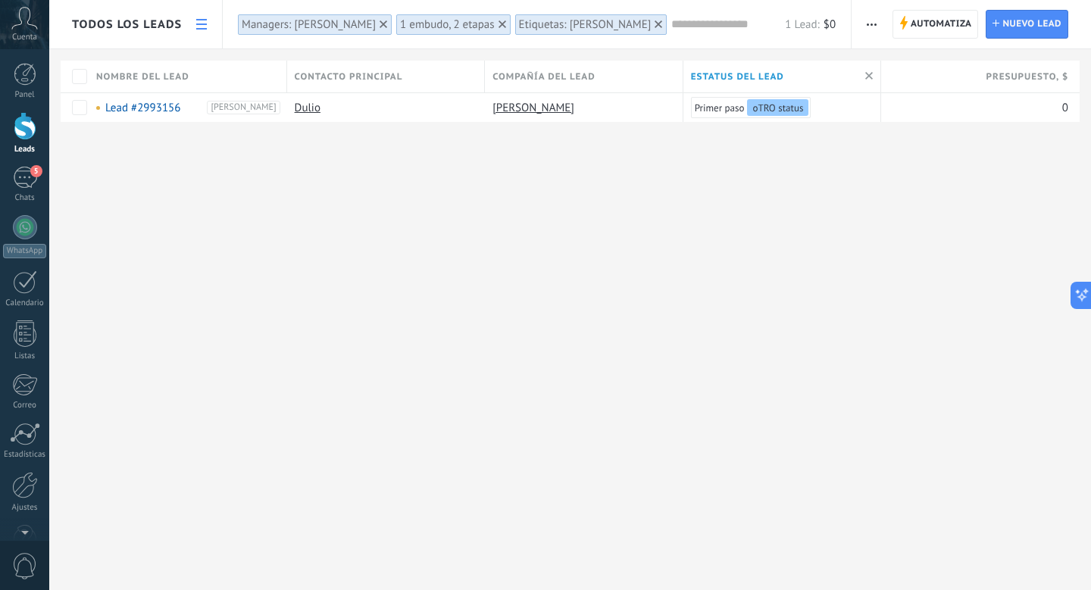
click at [519, 22] on div "Etiquetas: [PERSON_NAME]" at bounding box center [585, 24] width 133 height 14
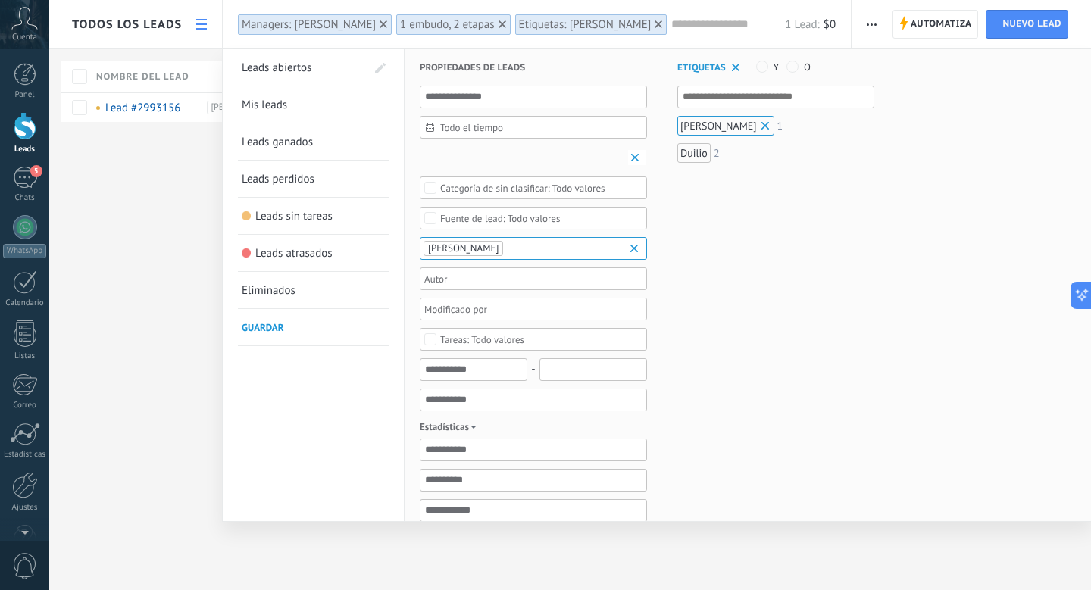
click at [758, 126] on span at bounding box center [765, 125] width 15 height 15
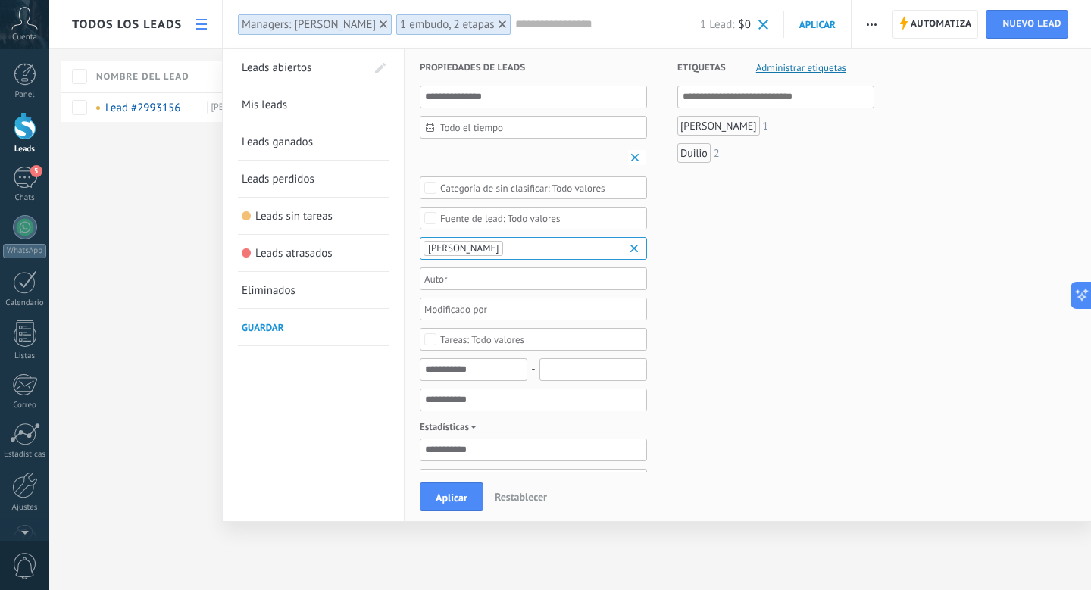
click at [691, 128] on div "[PERSON_NAME]" at bounding box center [718, 126] width 83 height 20
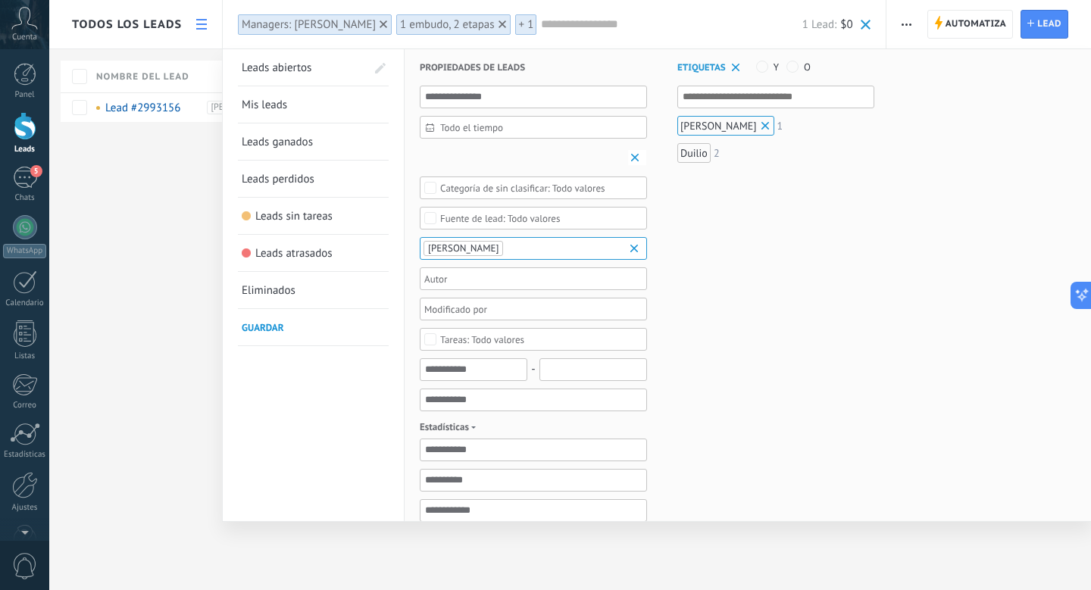
click at [703, 102] on input "text" at bounding box center [776, 97] width 188 height 18
type input "*"
click at [683, 123] on div "[PERSON_NAME]" at bounding box center [725, 126] width 97 height 20
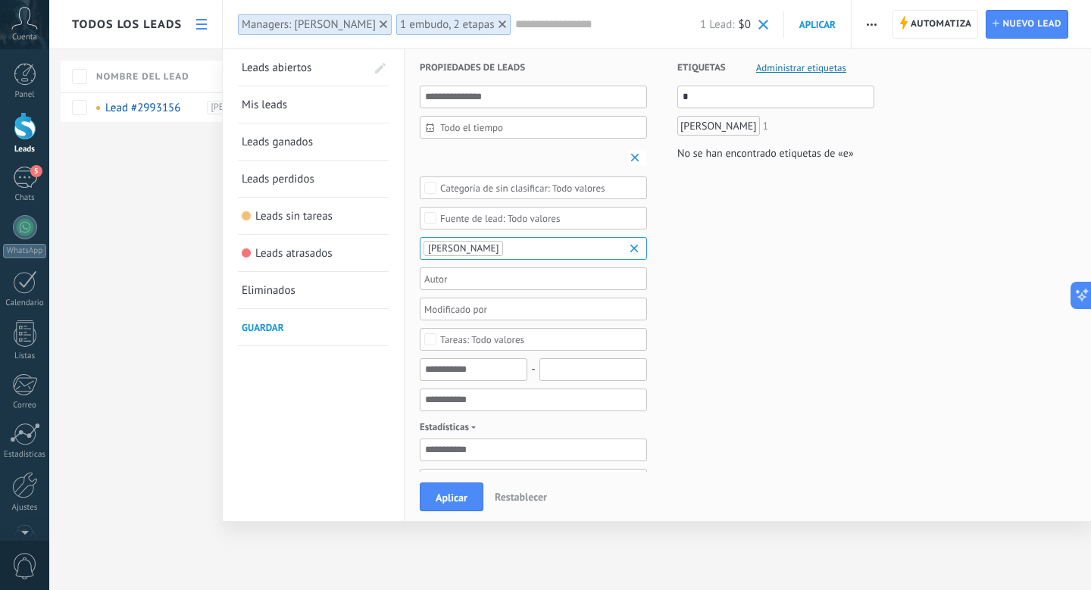
click at [730, 144] on div "No se han encontrado etiquetas de «e»" at bounding box center [765, 153] width 176 height 20
click at [458, 486] on button "Aplicar" at bounding box center [452, 496] width 64 height 29
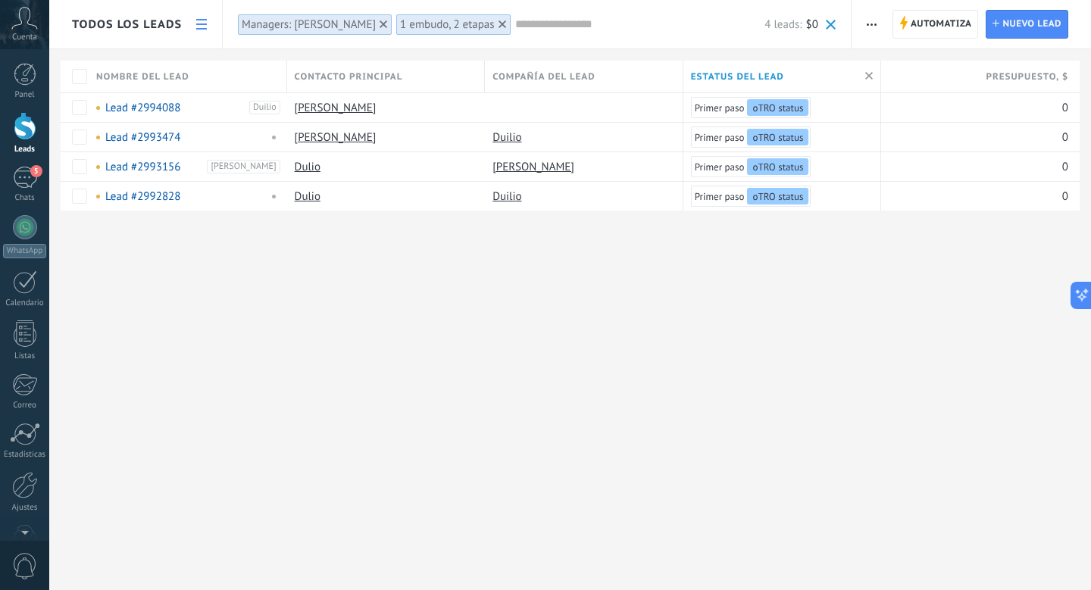
click at [488, 23] on div "1 embudo, 2 etapas" at bounding box center [453, 25] width 115 height 22
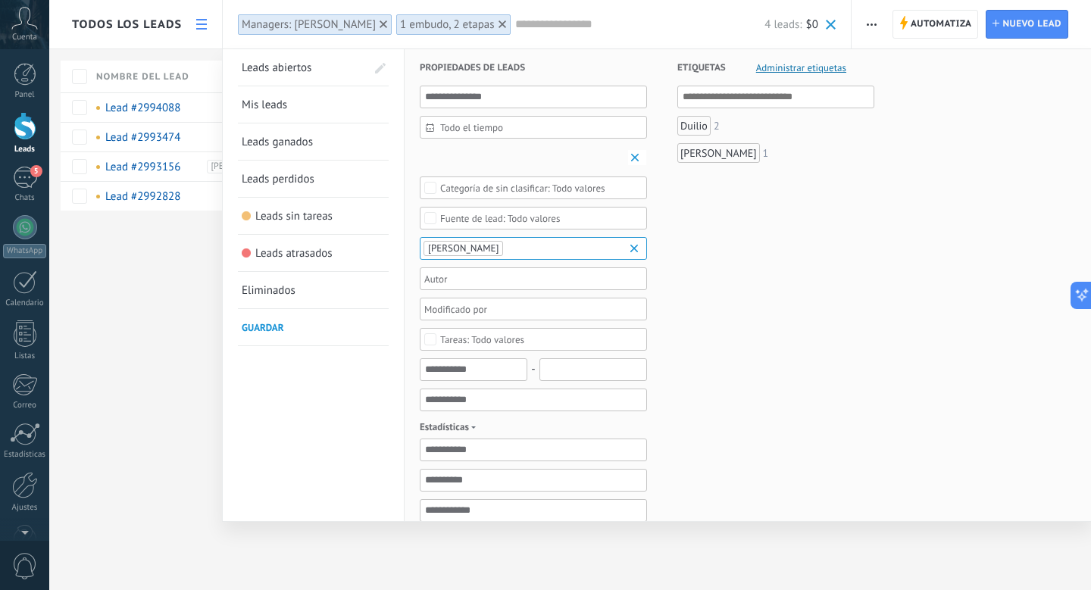
click at [379, 23] on icon at bounding box center [383, 24] width 8 height 8
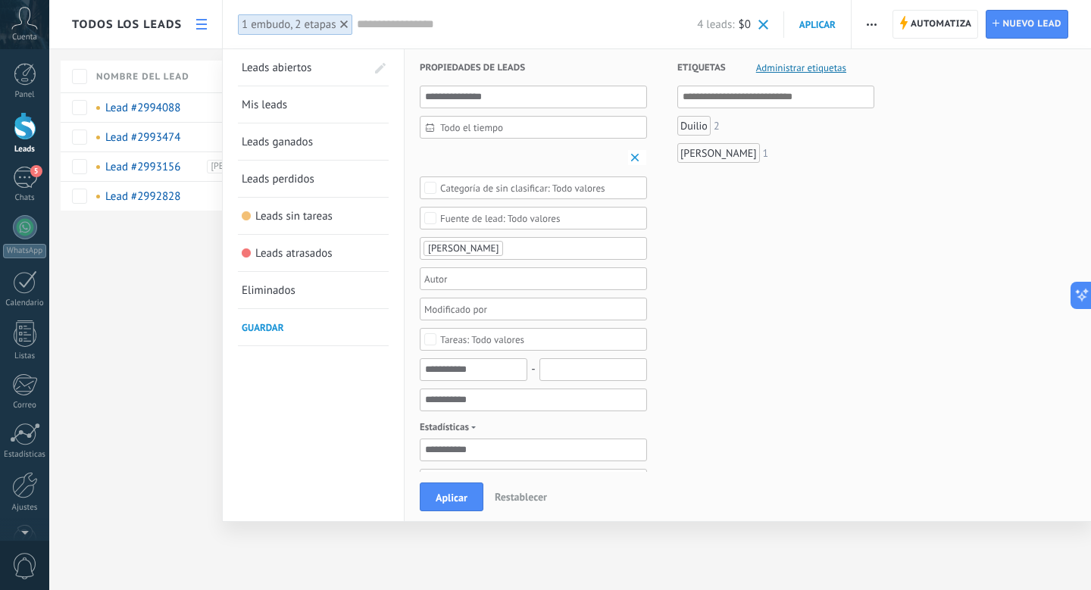
click at [339, 25] on div at bounding box center [344, 24] width 14 height 14
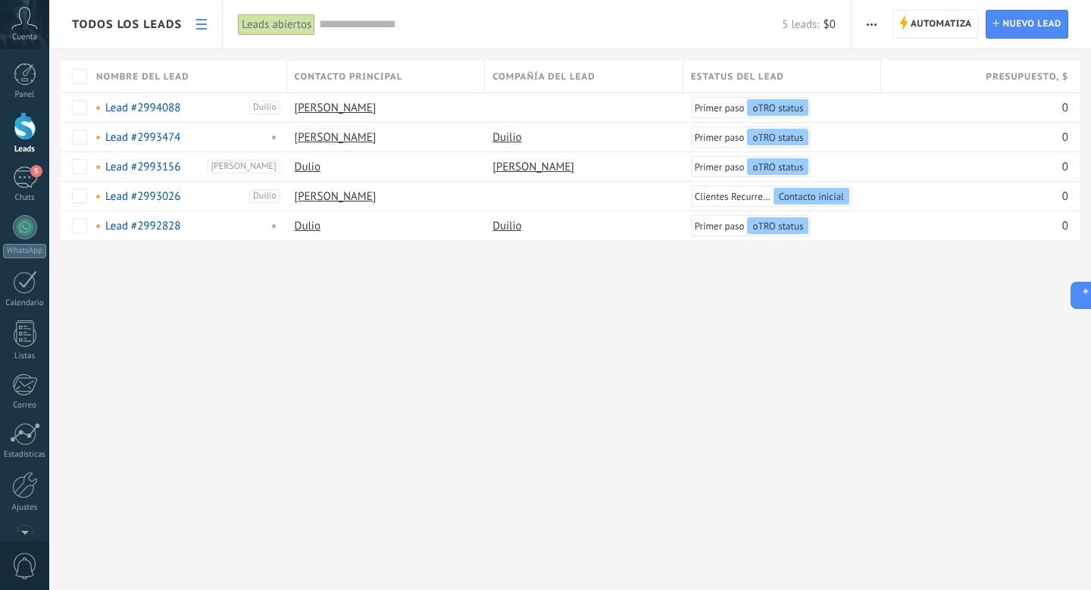
click at [201, 36] on link at bounding box center [202, 25] width 26 height 30
click at [198, 26] on icon at bounding box center [201, 24] width 11 height 11
click at [20, 132] on div at bounding box center [25, 126] width 23 height 28
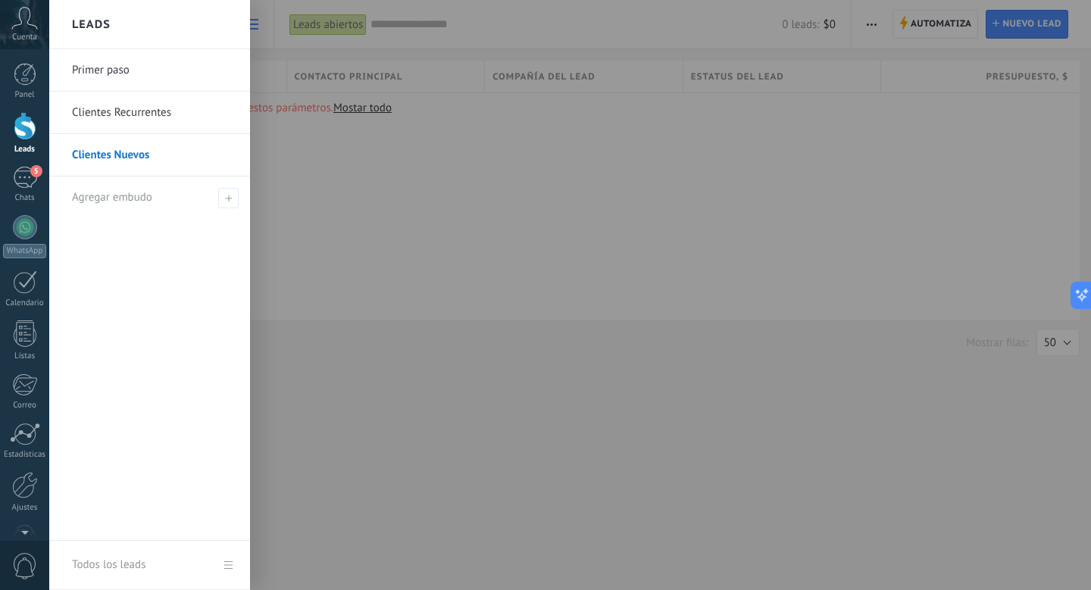
click at [154, 76] on link "Primer paso" at bounding box center [153, 70] width 163 height 42
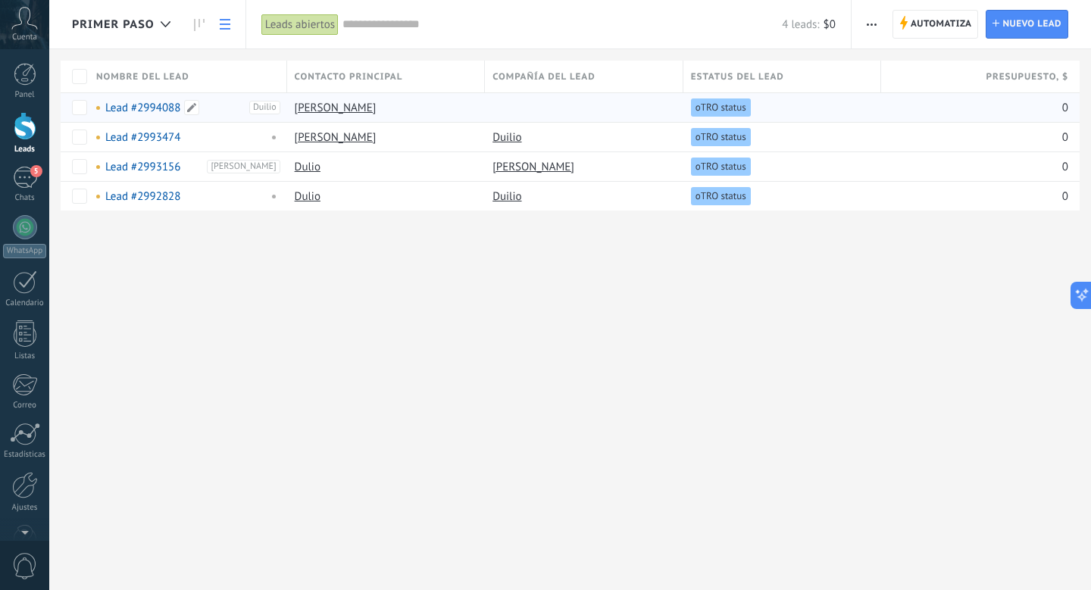
click at [119, 102] on link "Lead #2994088" at bounding box center [142, 108] width 75 height 14
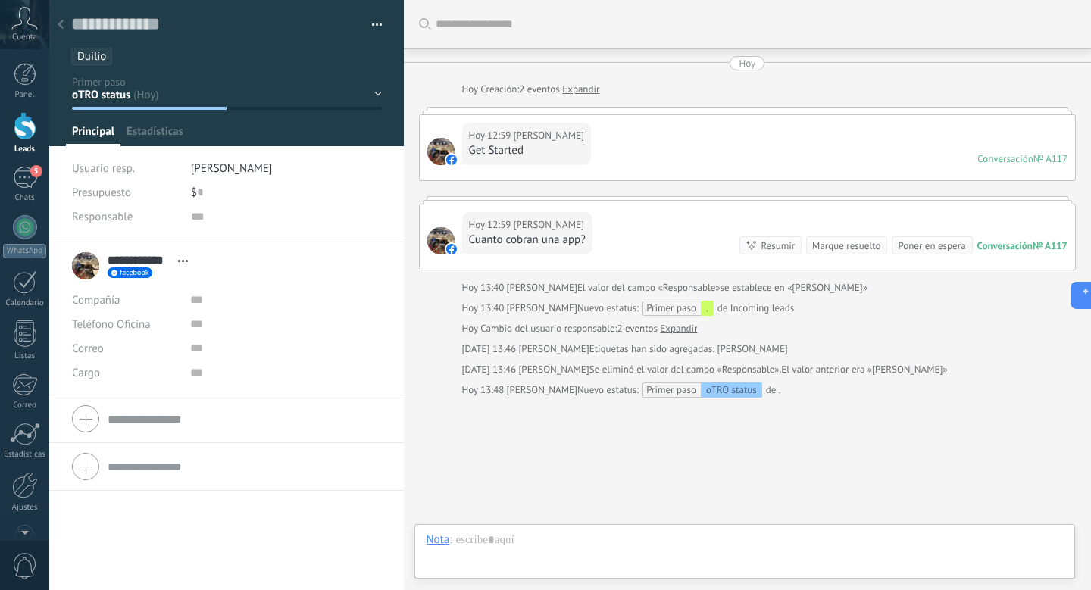
scroll to position [71, 0]
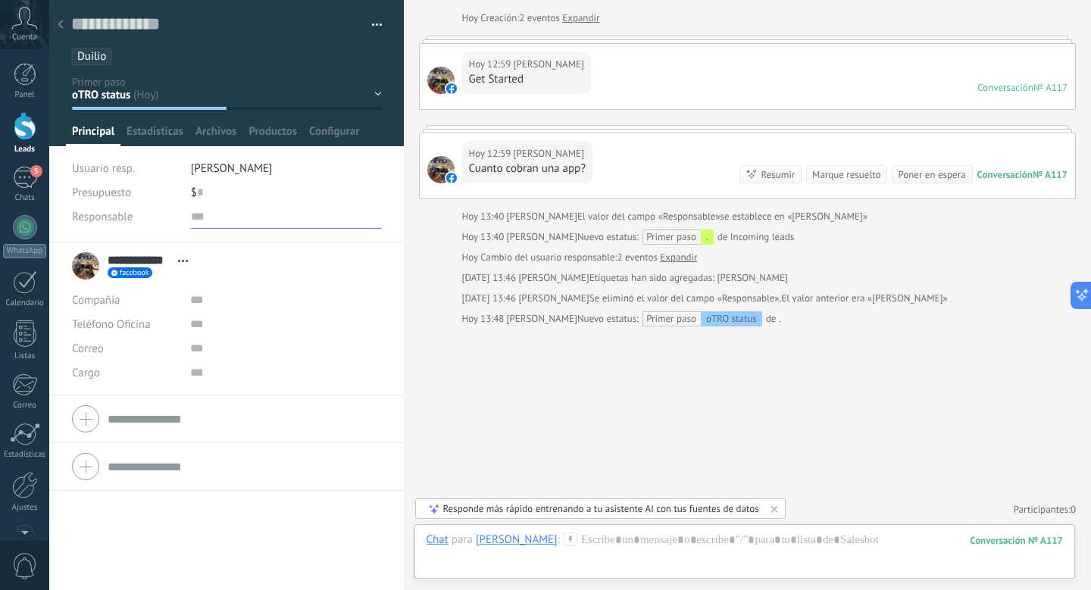
click at [196, 216] on input "text" at bounding box center [286, 216] width 191 height 24
type input "******"
click at [106, 554] on button "Guardar" at bounding box center [98, 565] width 52 height 29
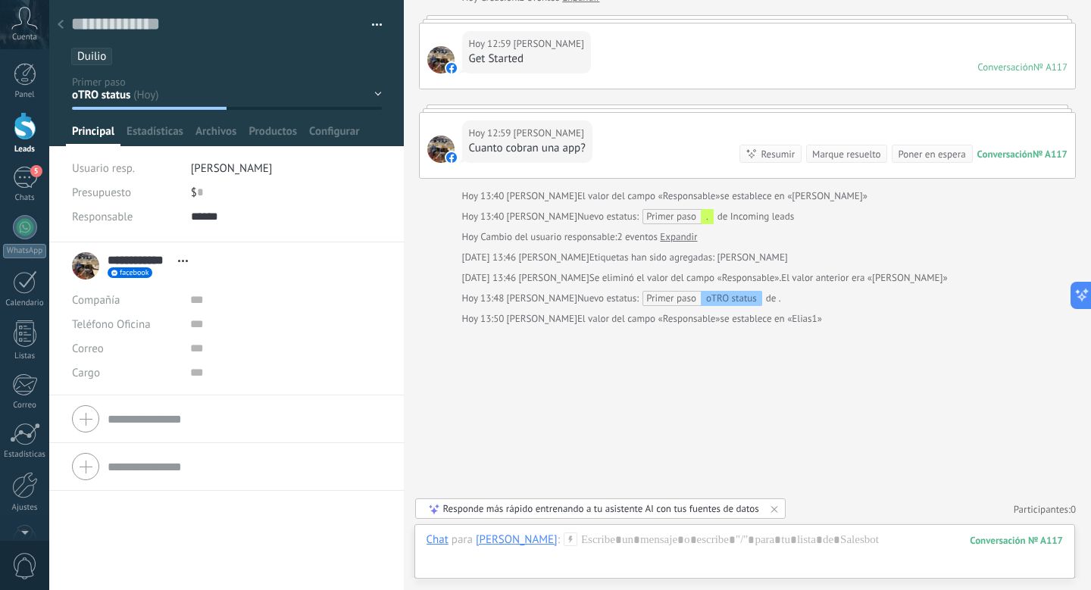
click at [62, 27] on icon at bounding box center [61, 24] width 6 height 9
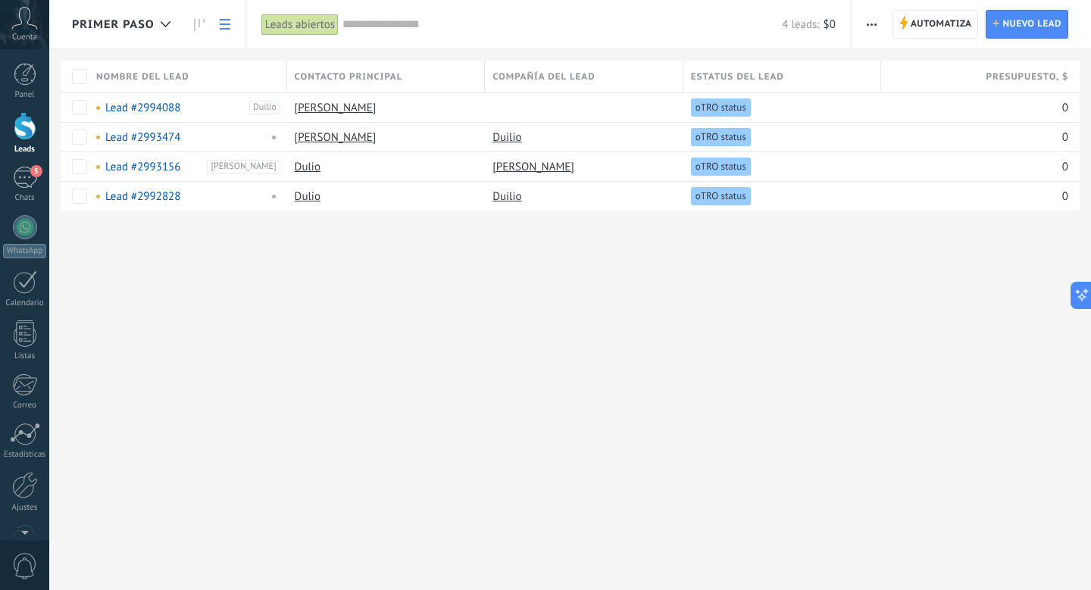
click at [217, 67] on div "Nombre del lead" at bounding box center [188, 77] width 198 height 32
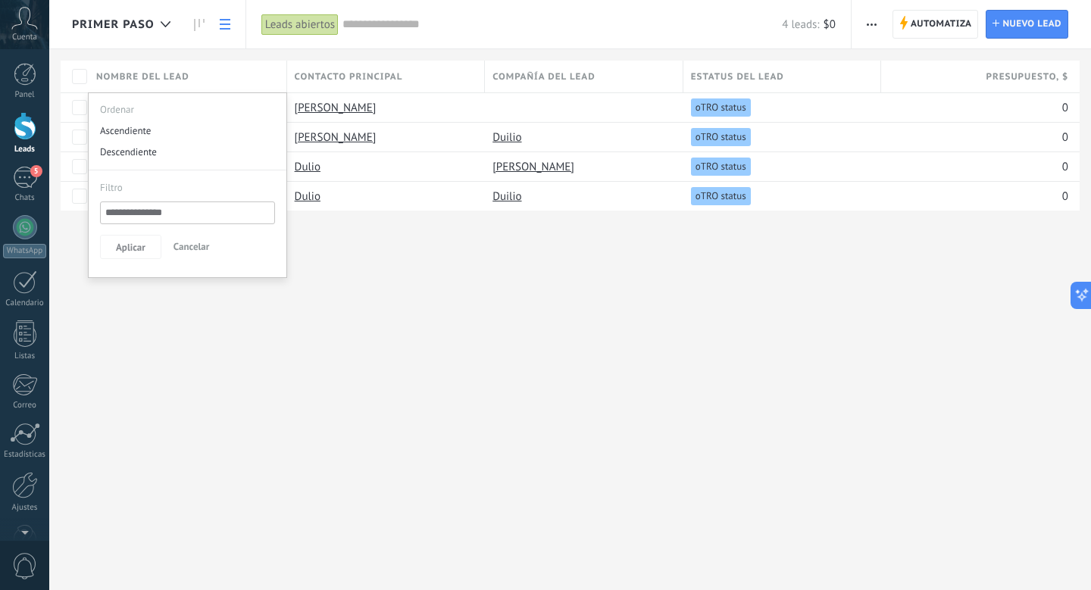
click at [220, 73] on div "Nombre del lead" at bounding box center [188, 77] width 198 height 32
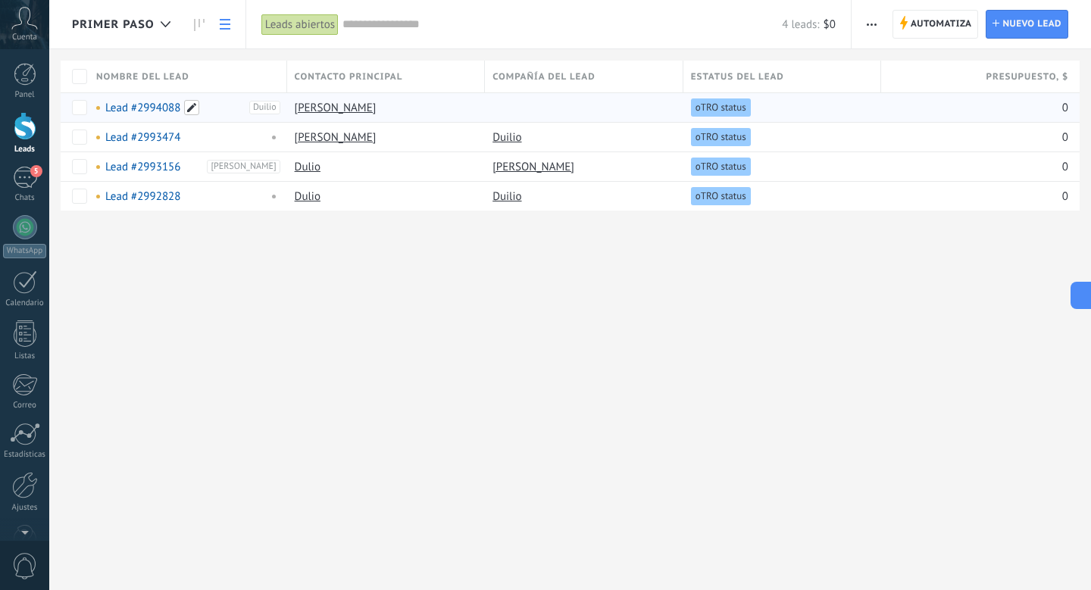
click at [184, 105] on span at bounding box center [191, 107] width 15 height 15
click at [190, 97] on input "text" at bounding box center [186, 108] width 183 height 24
click at [192, 80] on div "Nombre del lead" at bounding box center [188, 77] width 198 height 32
click at [199, 101] on div "Lead #2994088" at bounding box center [172, 108] width 153 height 14
click at [142, 103] on link "Lead #2994088" at bounding box center [142, 108] width 75 height 14
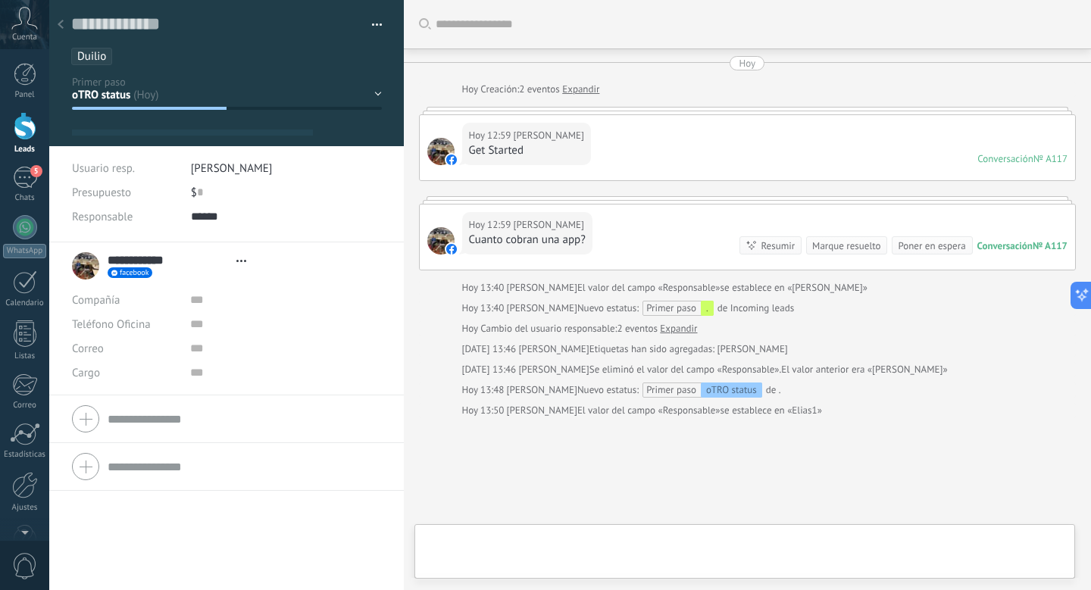
scroll to position [92, 0]
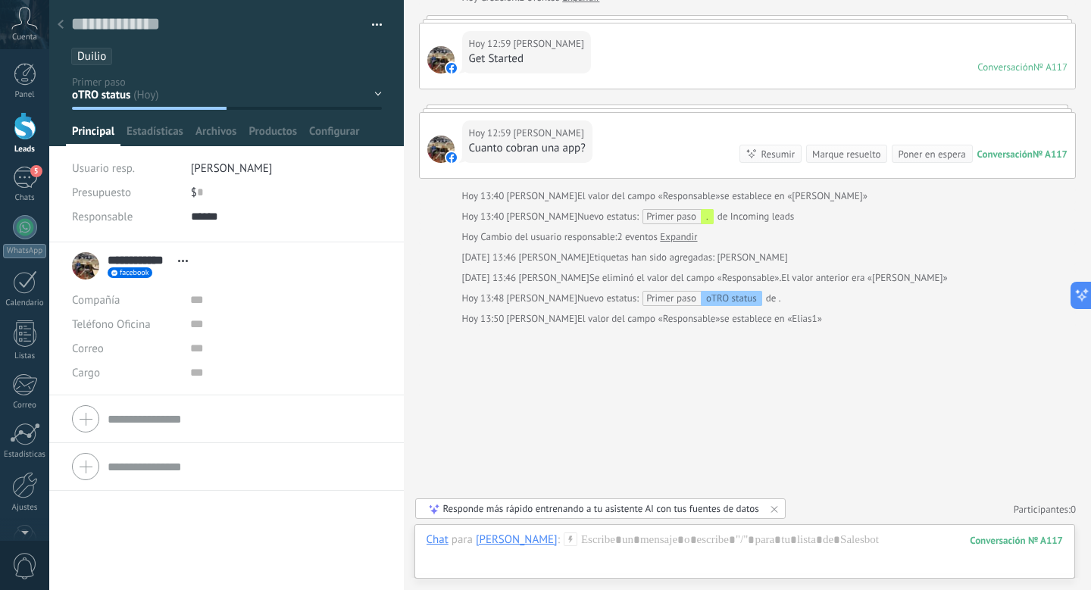
click at [61, 20] on icon at bounding box center [61, 24] width 6 height 9
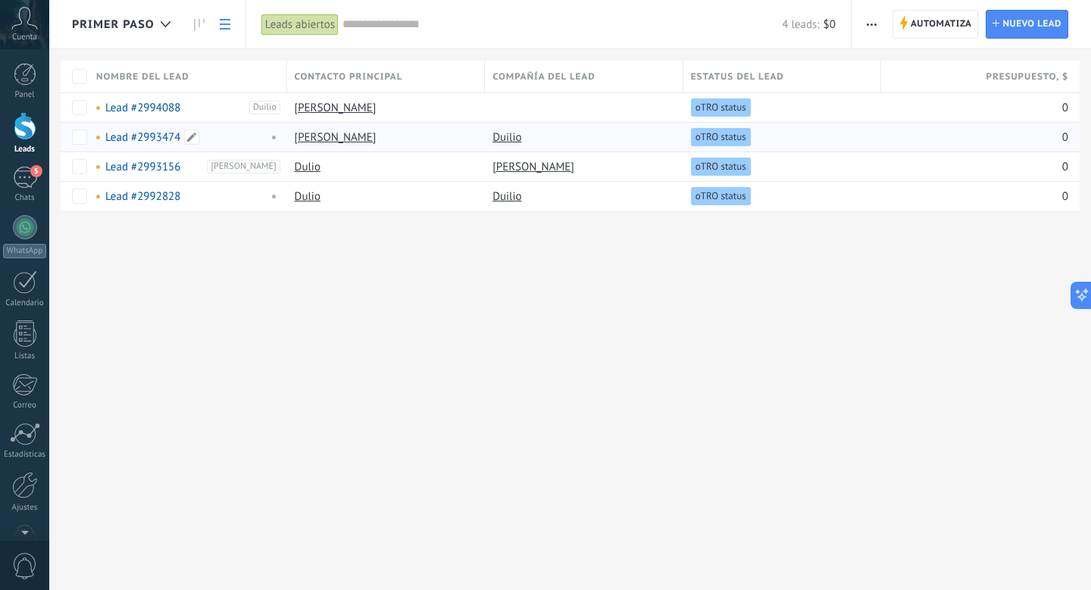
click at [126, 131] on link "Lead #2993474" at bounding box center [142, 137] width 75 height 14
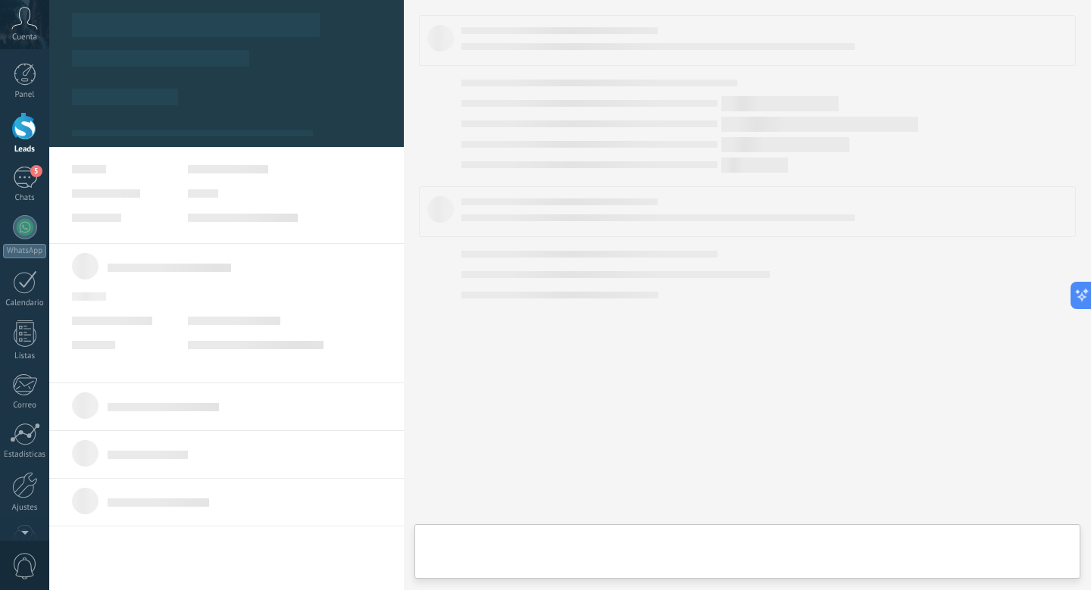
type textarea "***"
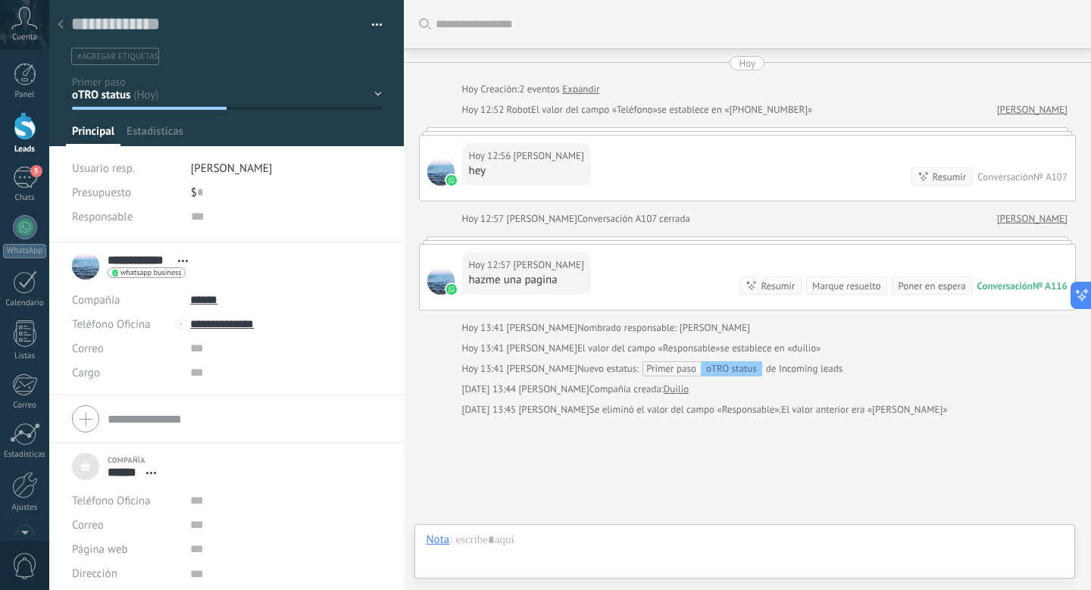
scroll to position [91, 0]
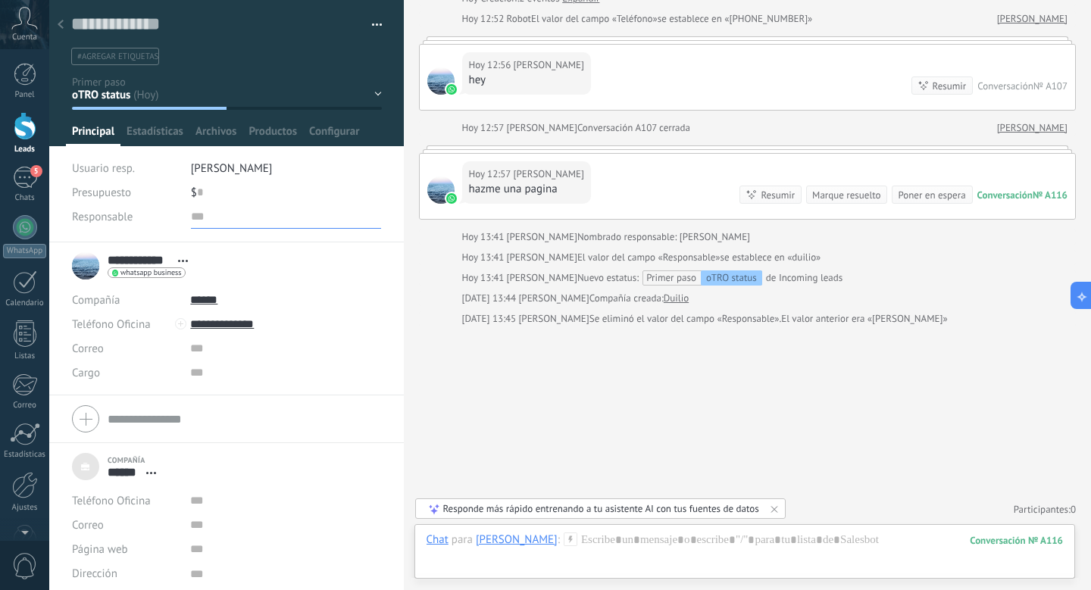
click at [198, 213] on input "text" at bounding box center [286, 216] width 191 height 24
type input "*******"
click at [93, 570] on span "Guardar" at bounding box center [98, 566] width 36 height 11
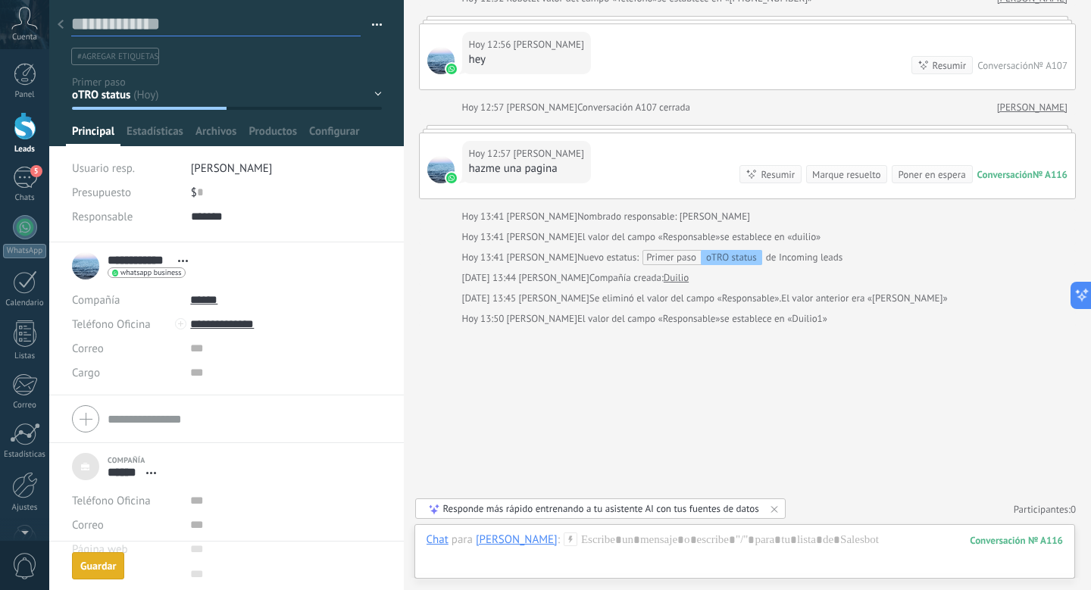
click at [74, 24] on textarea at bounding box center [215, 24] width 289 height 23
click at [68, 25] on div at bounding box center [60, 26] width 21 height 30
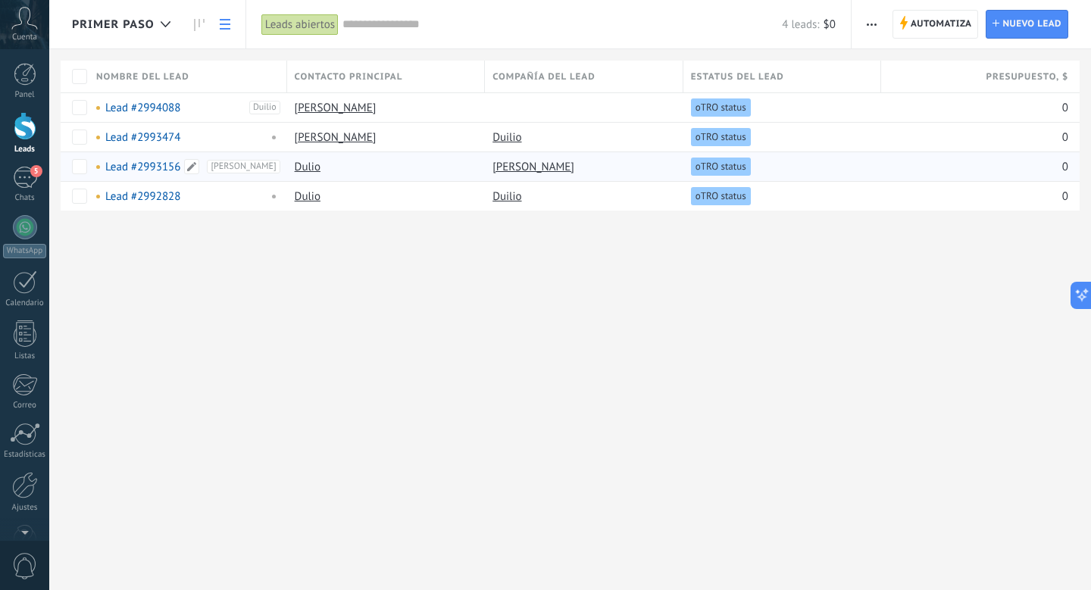
click at [165, 162] on link "Lead #2993156" at bounding box center [142, 167] width 75 height 14
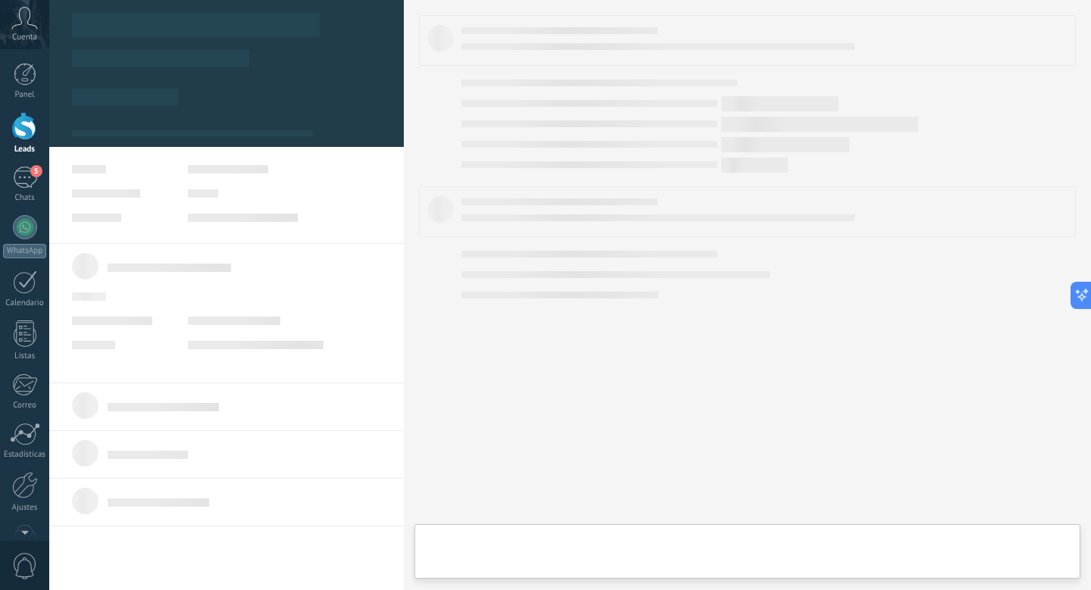
type textarea "***"
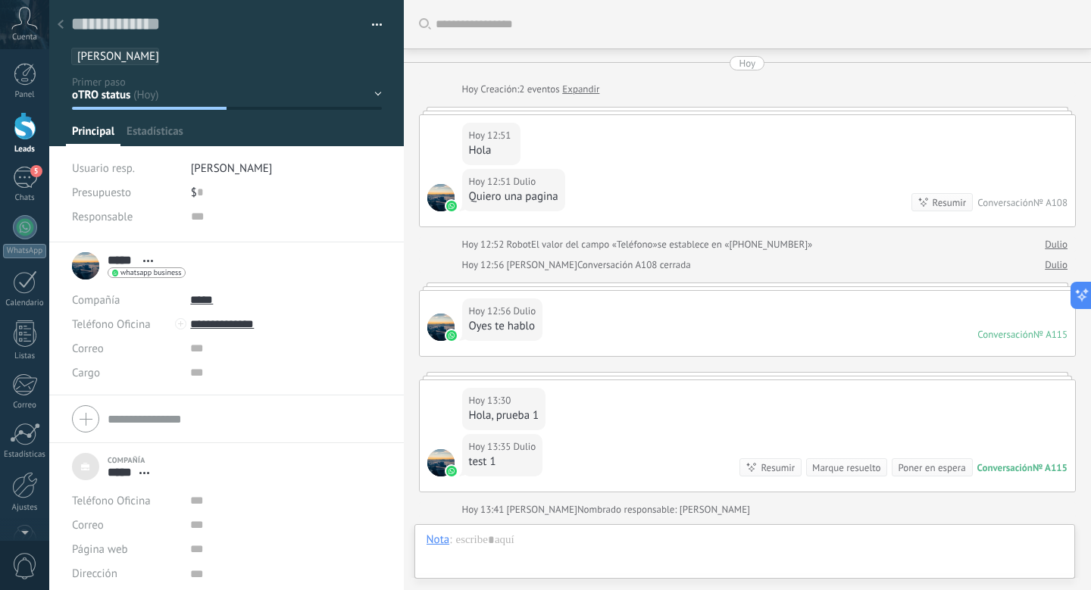
scroll to position [293, 0]
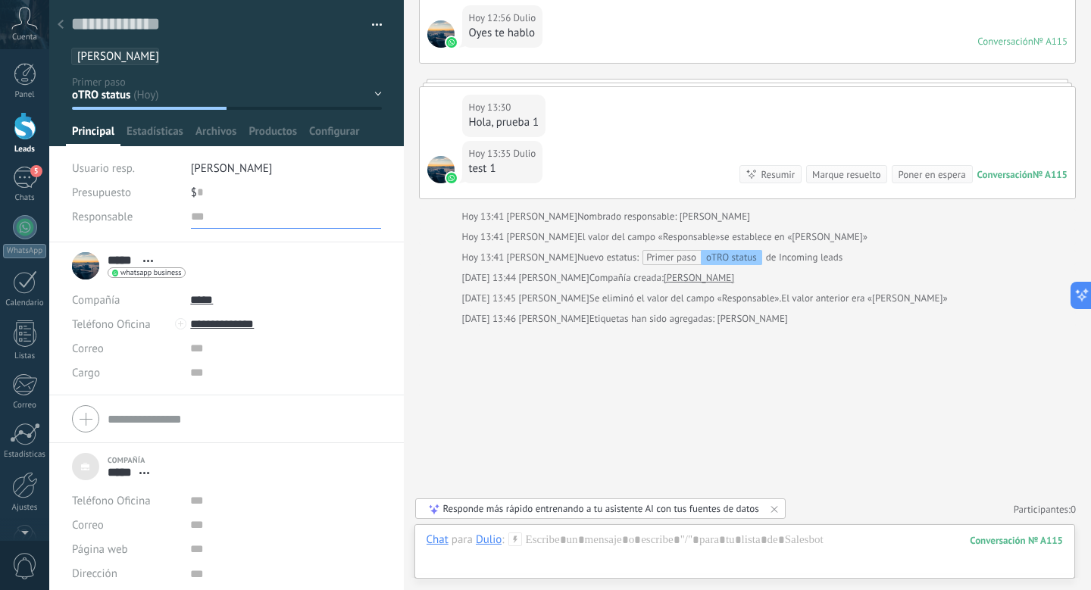
click at [227, 218] on input "text" at bounding box center [286, 216] width 191 height 24
type input "*******"
click at [96, 550] on div "Guardar Cancelar" at bounding box center [226, 565] width 354 height 49
click at [98, 552] on button "Guardar" at bounding box center [98, 565] width 52 height 29
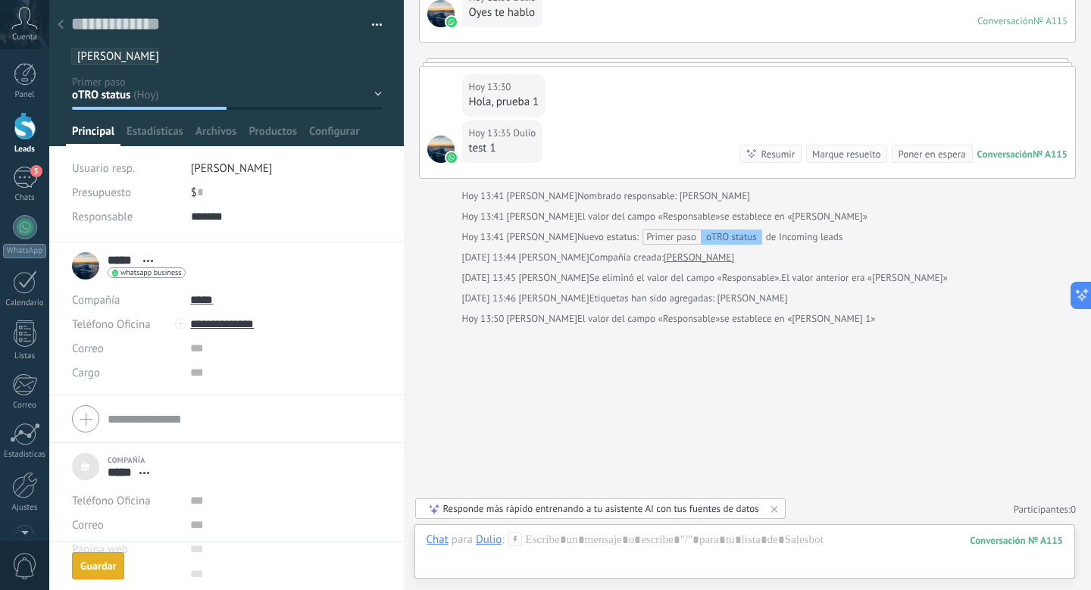
click at [61, 23] on use at bounding box center [61, 24] width 6 height 9
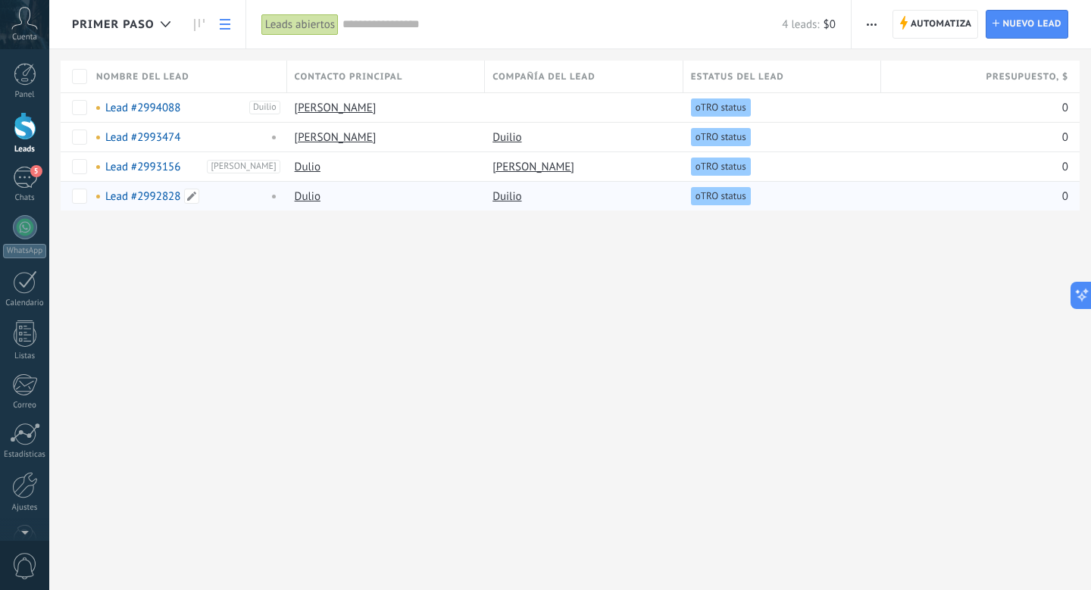
click at [233, 191] on div "Lead #2992828" at bounding box center [178, 196] width 164 height 14
click at [193, 196] on span at bounding box center [191, 196] width 15 height 15
click at [207, 160] on div "Lead #2993156" at bounding box center [151, 167] width 111 height 14
click at [142, 208] on div "Lead #2992828" at bounding box center [184, 196] width 191 height 29
click at [142, 199] on link "Lead #2992828" at bounding box center [142, 196] width 75 height 14
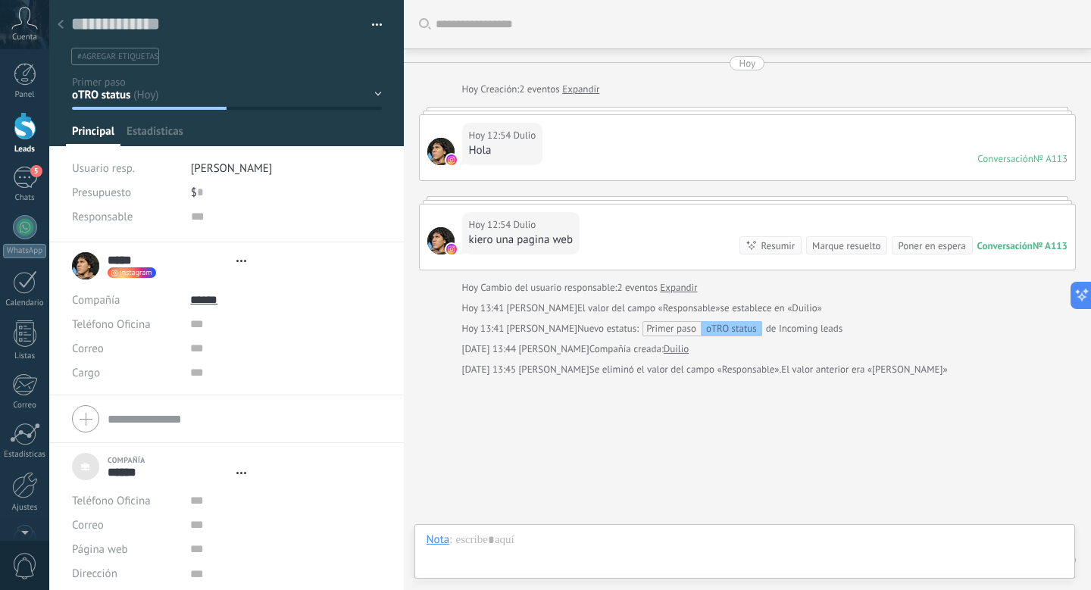
type textarea "***"
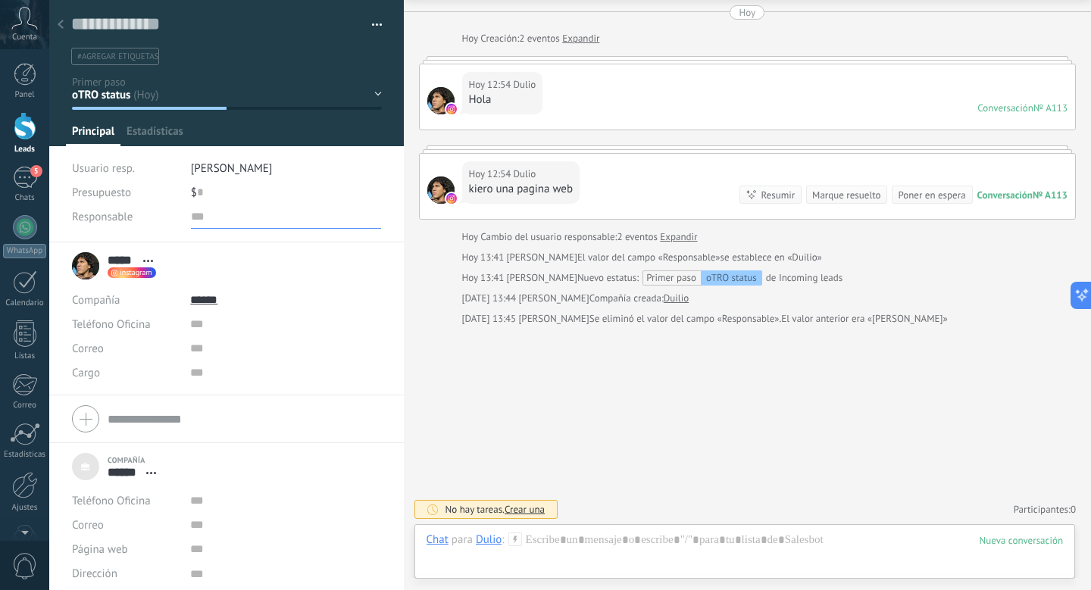
click at [198, 221] on input "text" at bounding box center [286, 216] width 191 height 24
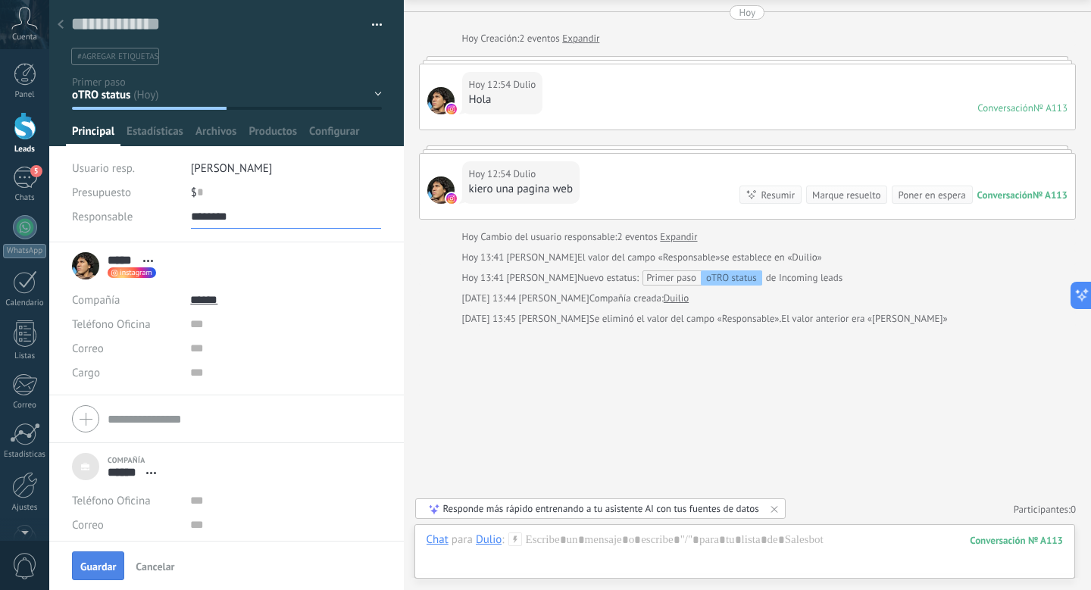
type input "********"
click at [108, 566] on span "Guardar" at bounding box center [98, 566] width 36 height 11
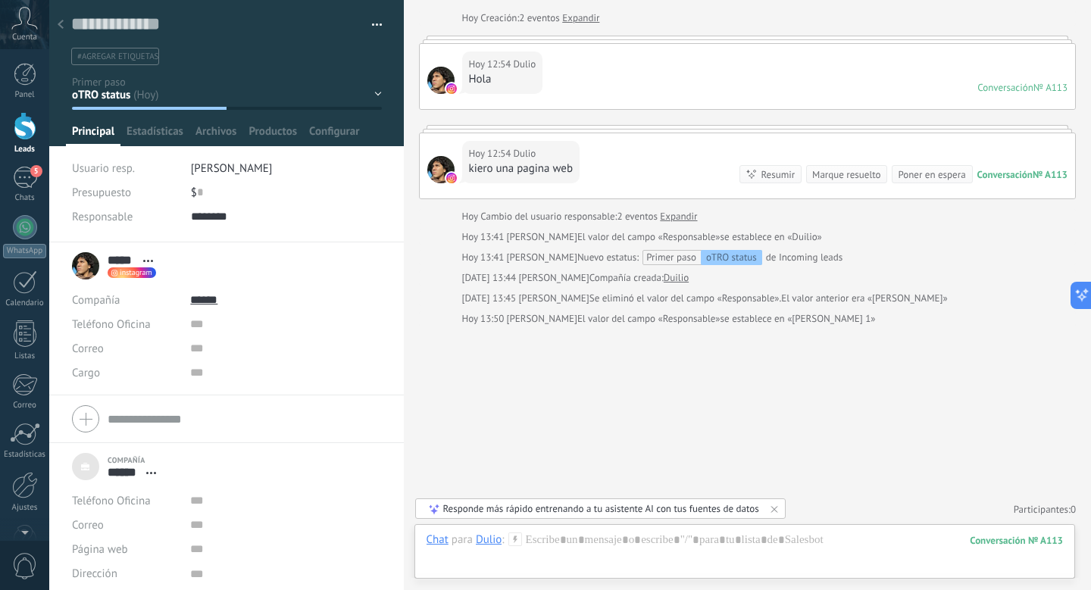
click at [63, 20] on icon at bounding box center [61, 24] width 6 height 9
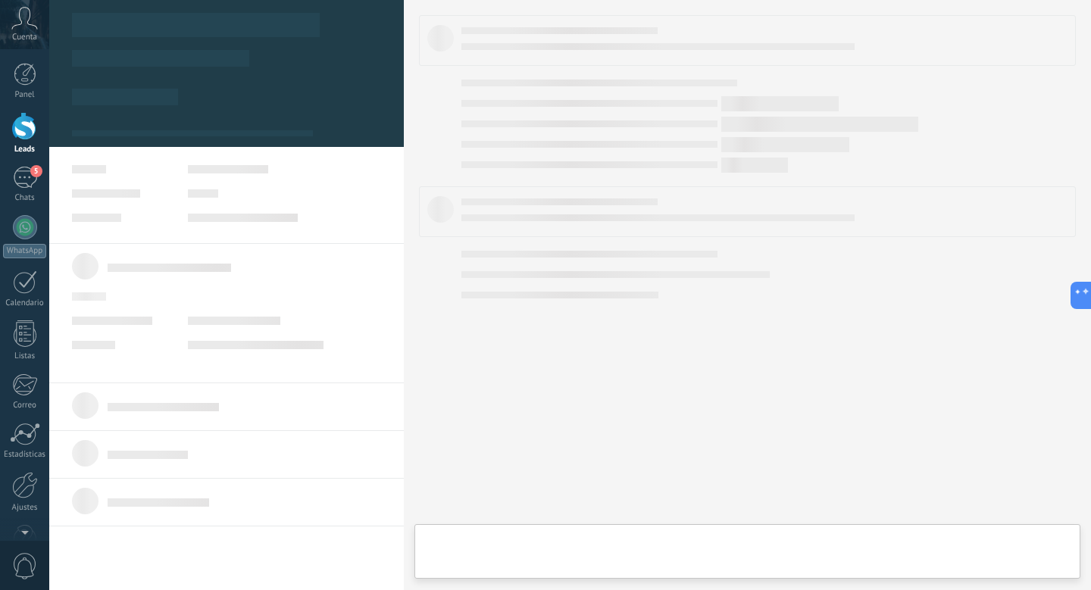
scroll to position [15, 0]
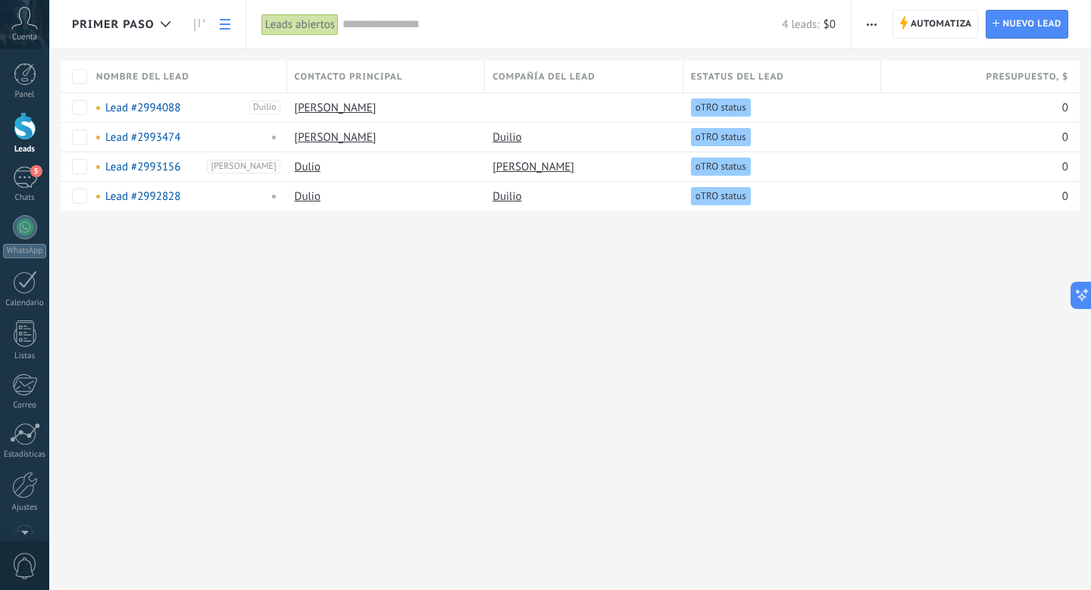
click at [871, 20] on span "button" at bounding box center [871, 24] width 10 height 29
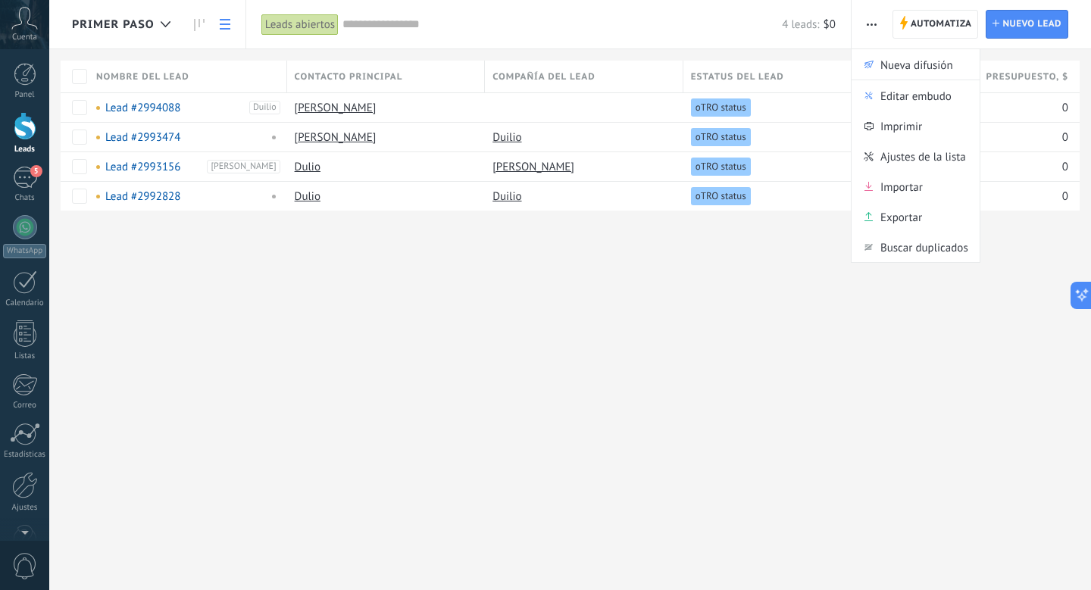
click at [870, 20] on span "button" at bounding box center [871, 24] width 10 height 29
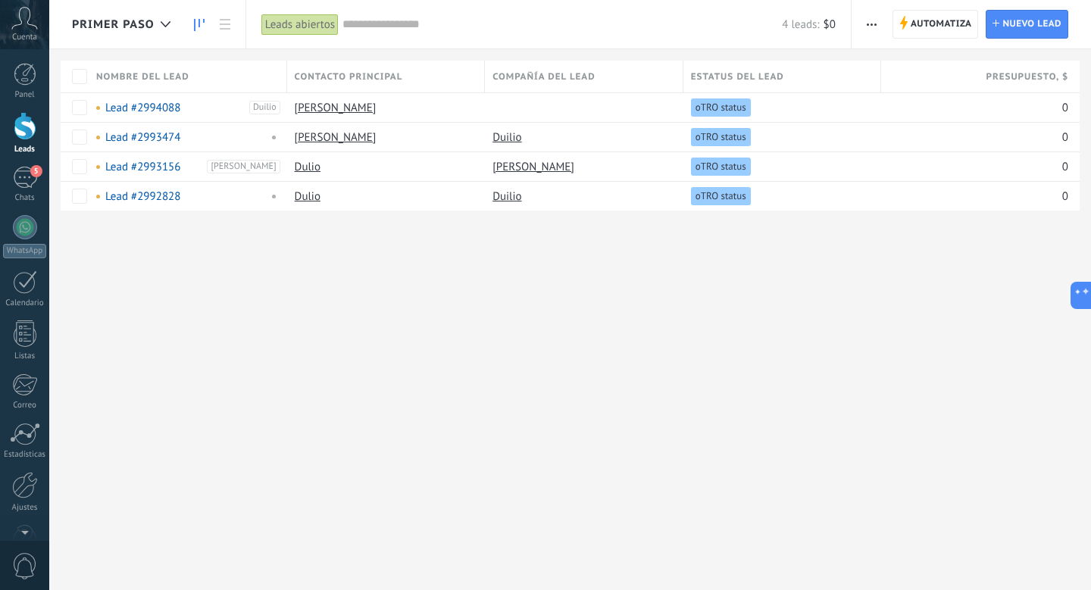
click at [198, 26] on use at bounding box center [199, 25] width 11 height 12
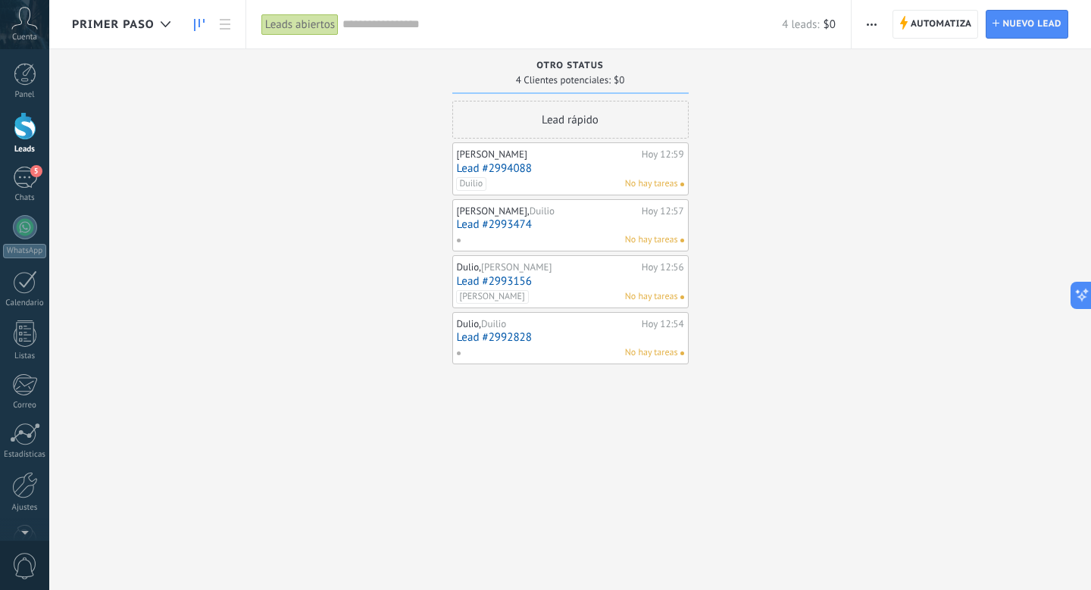
click at [876, 25] on button "button" at bounding box center [871, 24] width 22 height 29
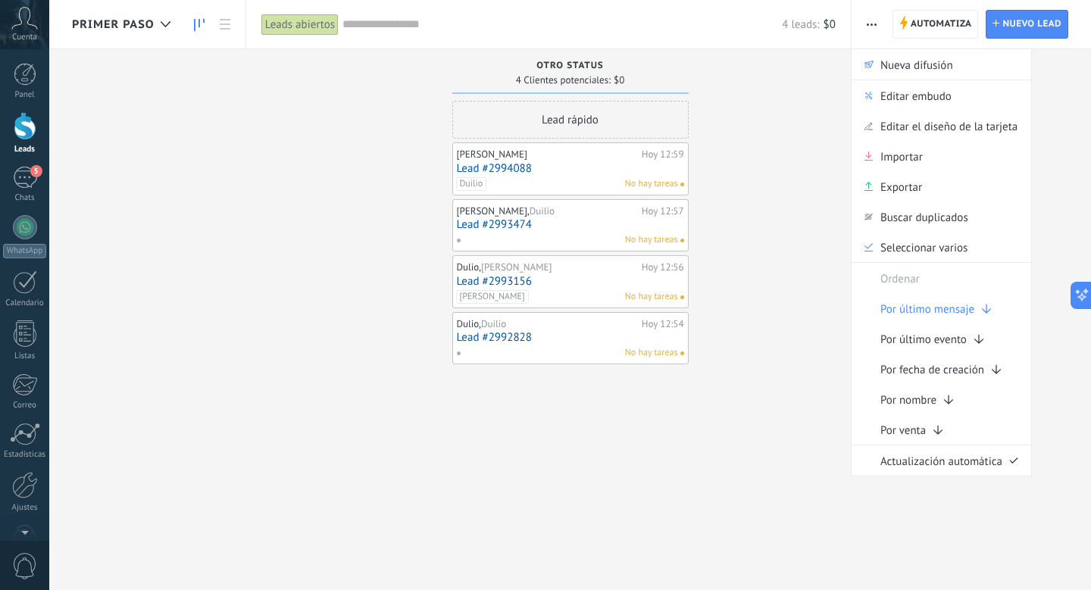
click at [262, 25] on div "Leads abiertos" at bounding box center [299, 25] width 77 height 22
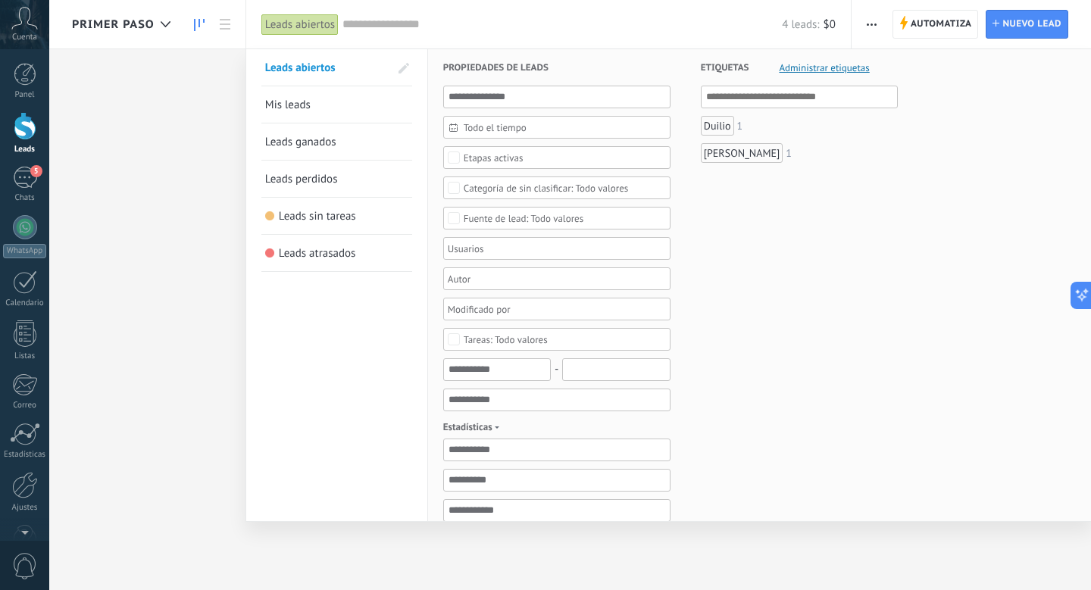
click at [283, 26] on div "Leads abiertos" at bounding box center [299, 25] width 77 height 22
click at [729, 132] on div "Duilio" at bounding box center [717, 126] width 33 height 20
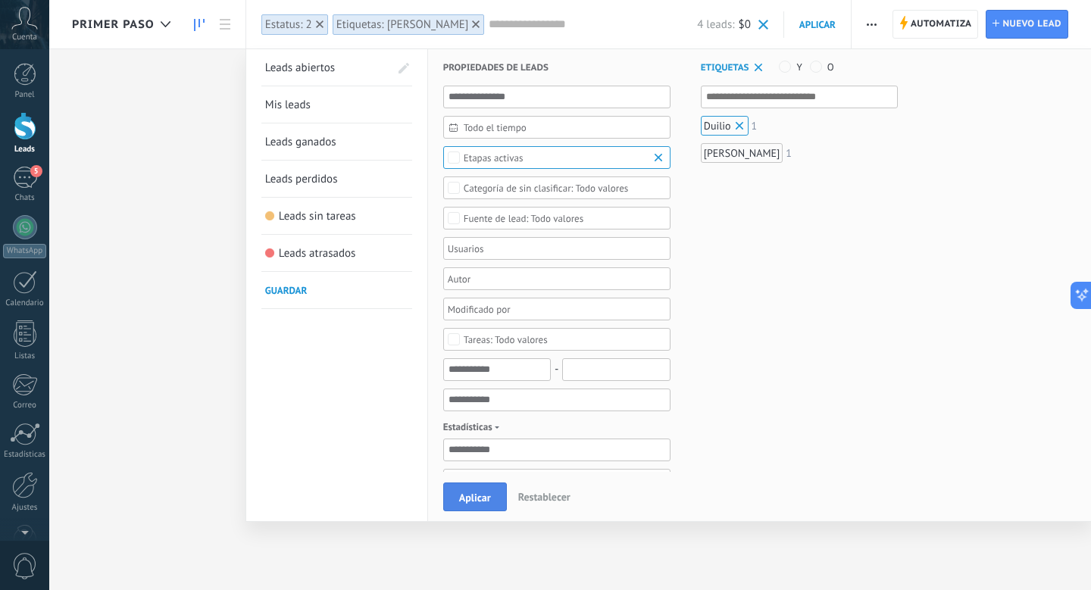
click at [467, 501] on span "Aplicar" at bounding box center [475, 497] width 32 height 11
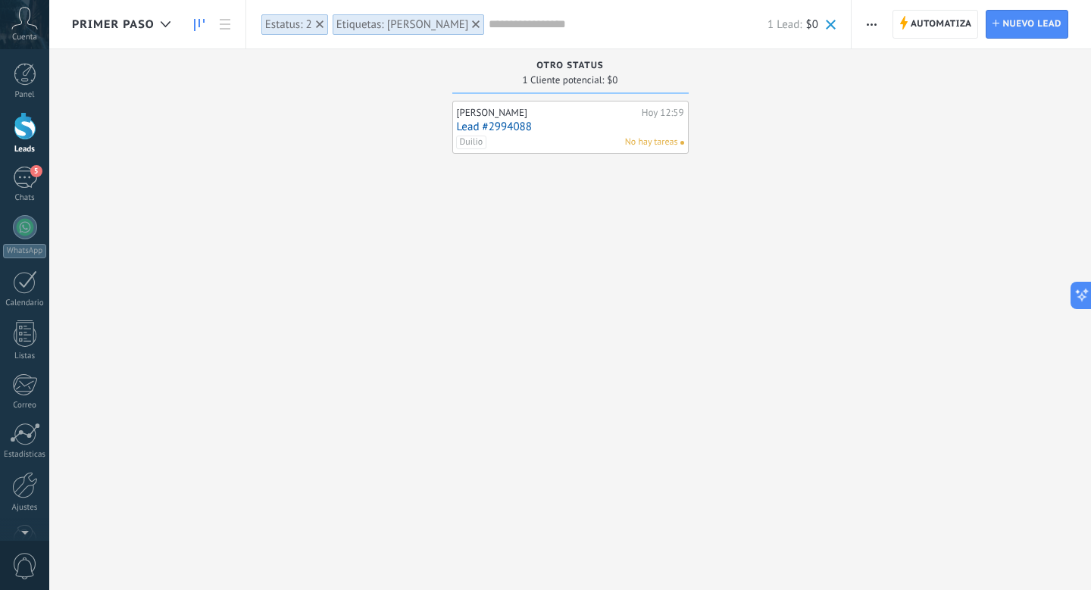
click at [469, 23] on div at bounding box center [476, 24] width 14 height 14
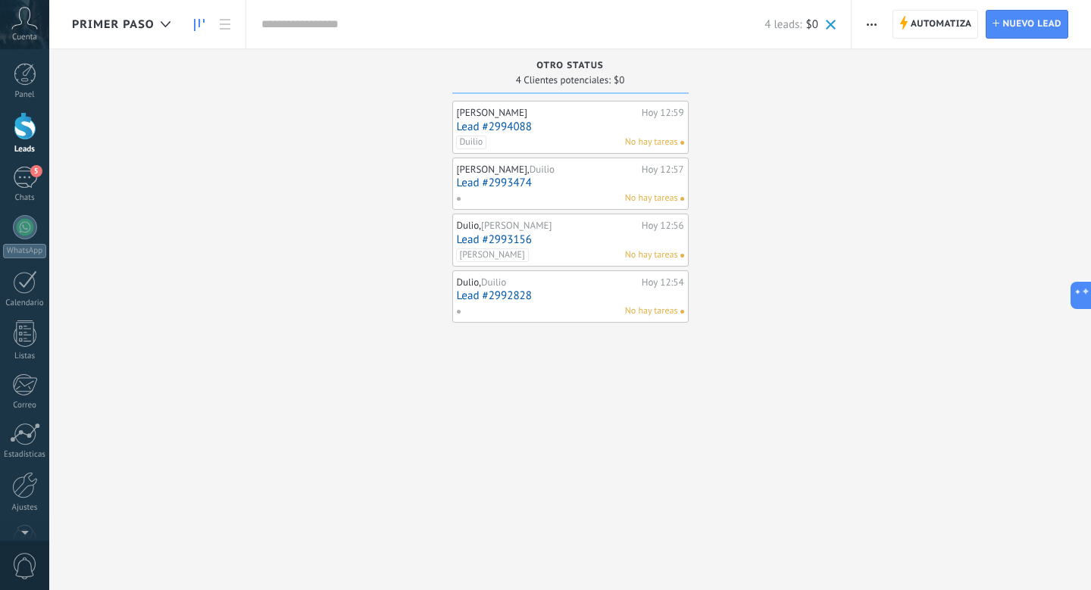
click at [549, 133] on link "Lead #2994088" at bounding box center [570, 126] width 227 height 13
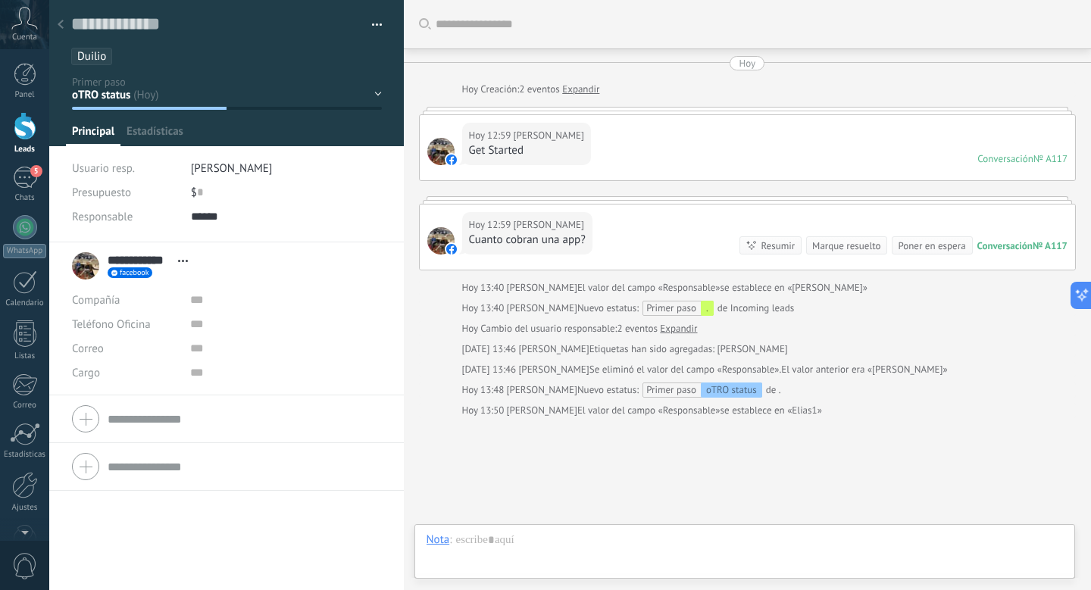
scroll to position [23, 0]
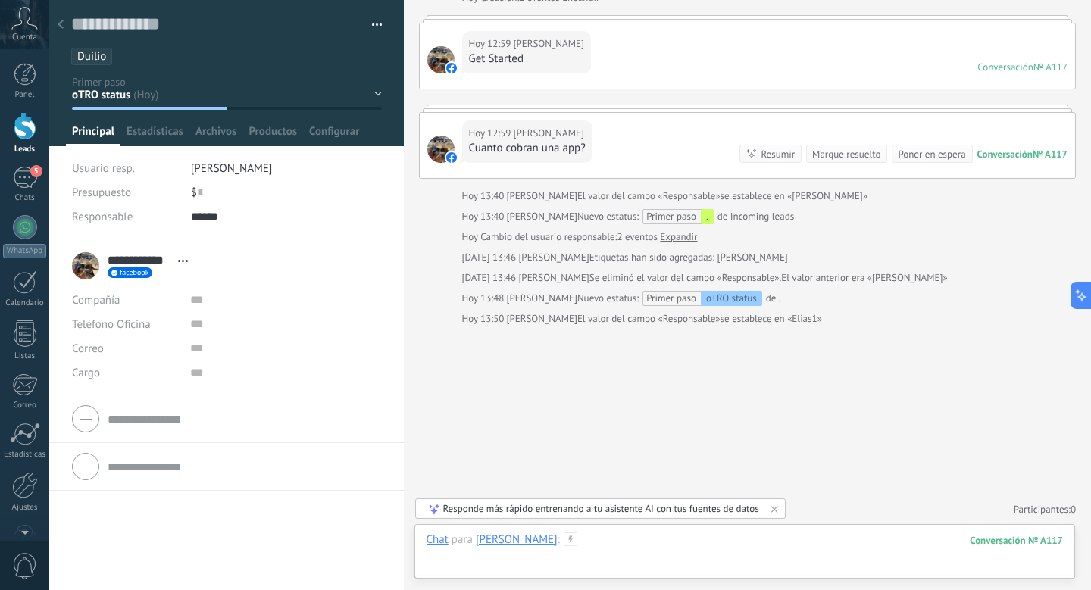
click at [577, 538] on div at bounding box center [744, 554] width 637 height 45
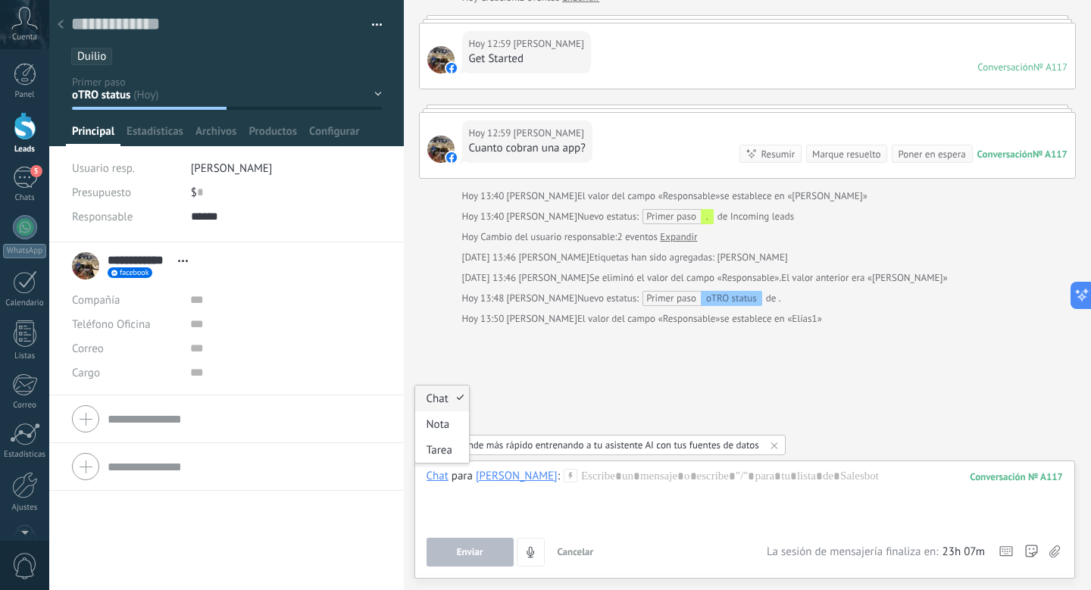
click at [428, 479] on div "Chat" at bounding box center [437, 476] width 22 height 14
click at [267, 223] on input "******" at bounding box center [286, 216] width 191 height 24
click at [134, 58] on ul "Duilio" at bounding box center [224, 56] width 308 height 20
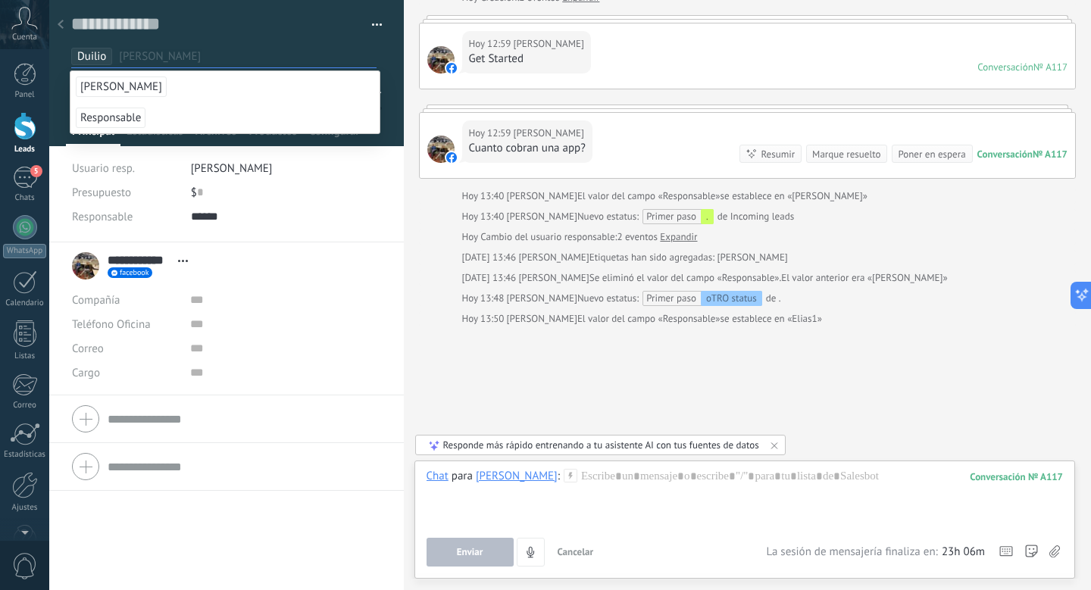
click at [58, 19] on div at bounding box center [60, 26] width 21 height 30
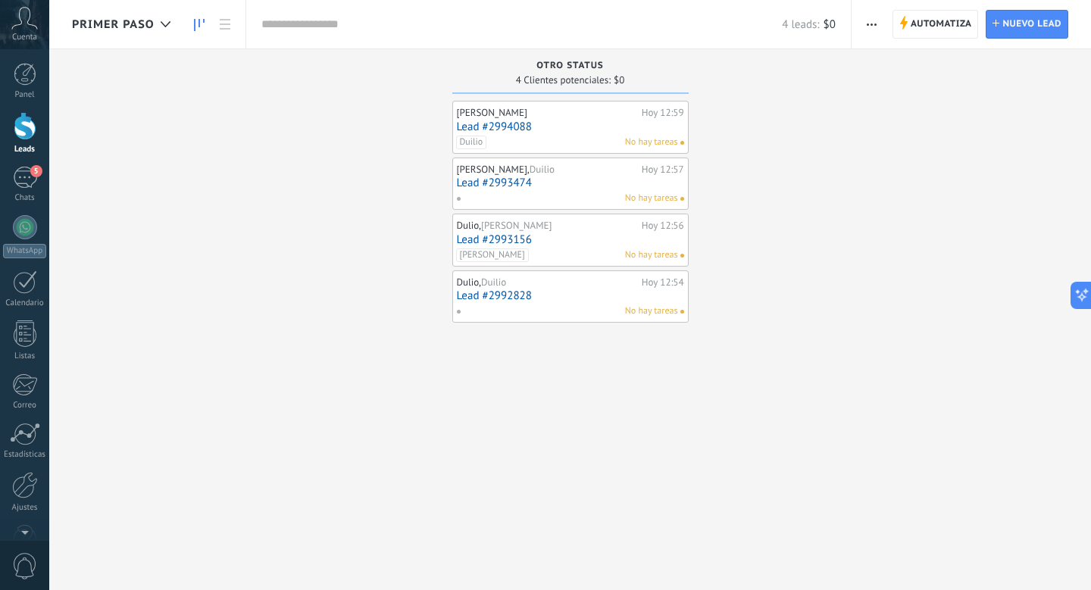
click at [500, 174] on div "[PERSON_NAME]" at bounding box center [547, 170] width 181 height 12
click at [496, 177] on link "Lead #2993474" at bounding box center [570, 182] width 227 height 13
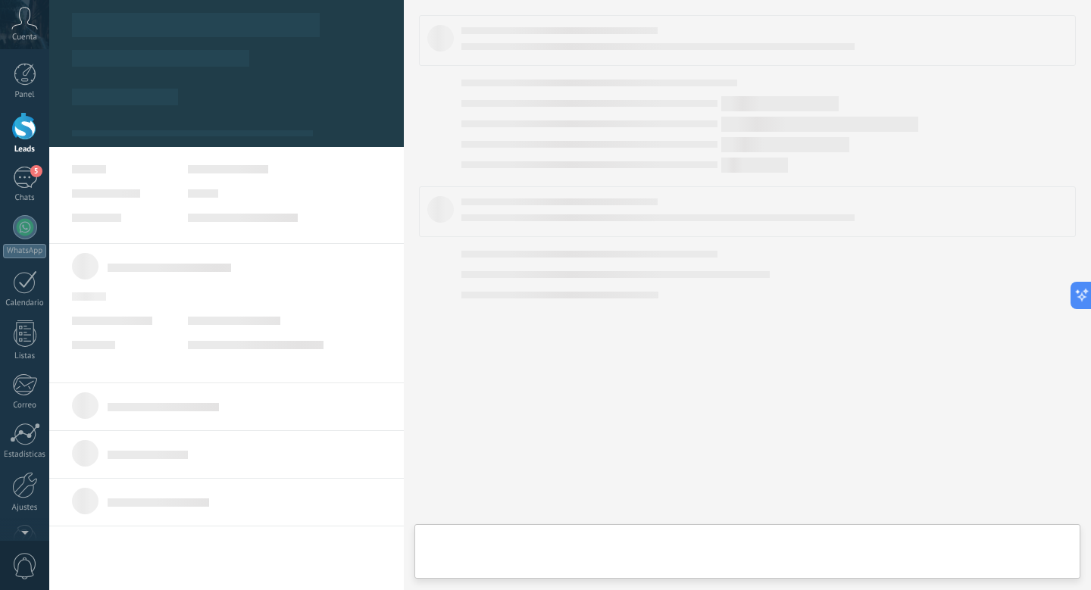
click at [496, 177] on body ".abccls-1,.abccls-2{fill-rule:evenodd}.abccls-2{fill:#fff} .abfcls-1{fill:none}…" at bounding box center [545, 295] width 1091 height 590
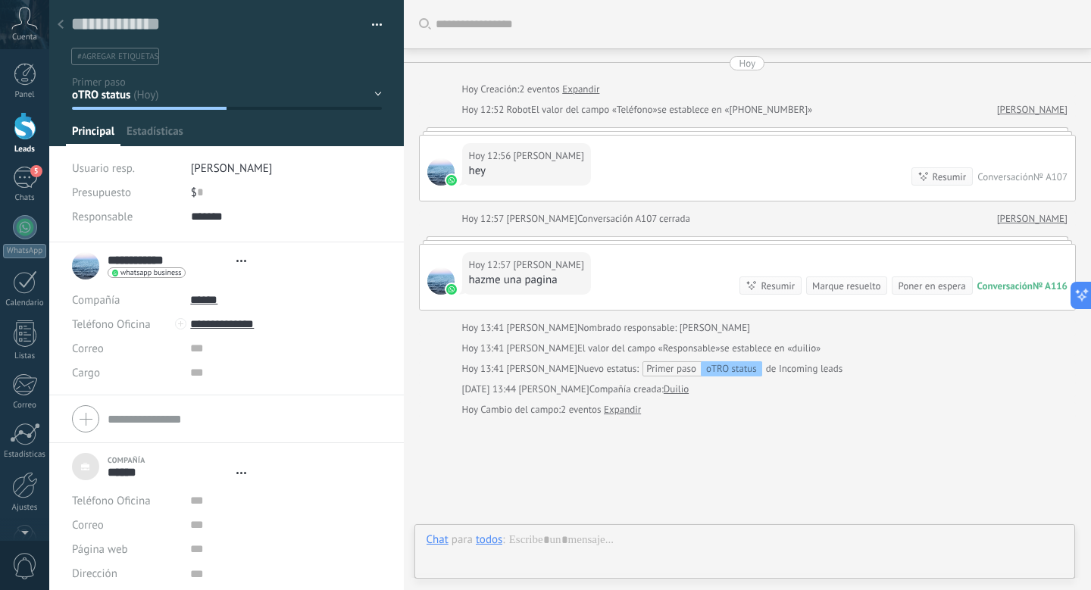
scroll to position [15, 0]
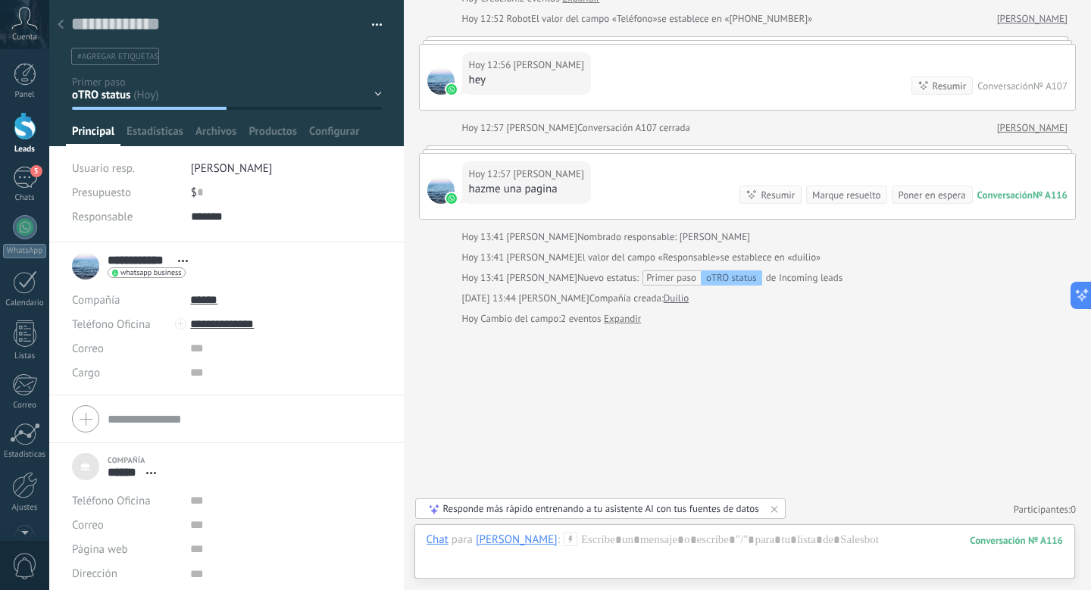
click at [151, 46] on ul "#agregar etiquetas" at bounding box center [224, 56] width 308 height 20
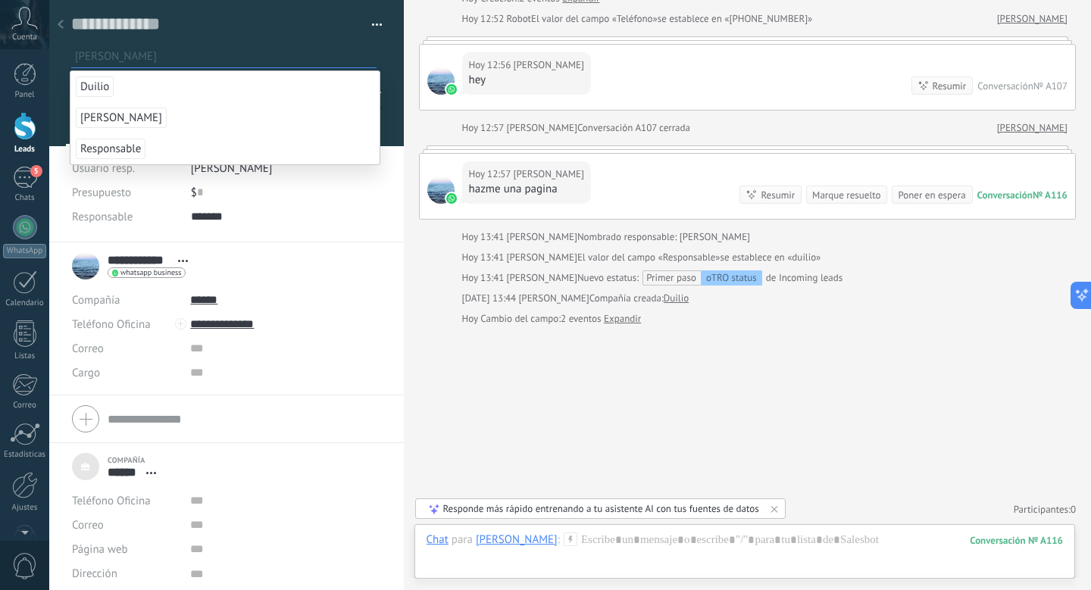
click at [121, 126] on li "[PERSON_NAME]" at bounding box center [224, 117] width 309 height 31
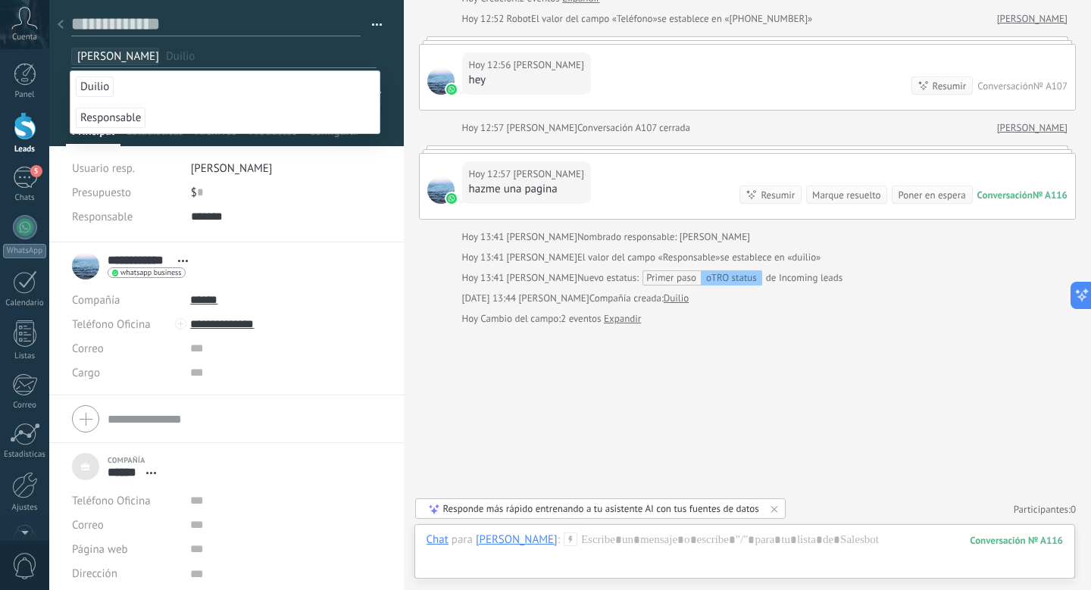
click at [72, 24] on textarea at bounding box center [215, 24] width 289 height 23
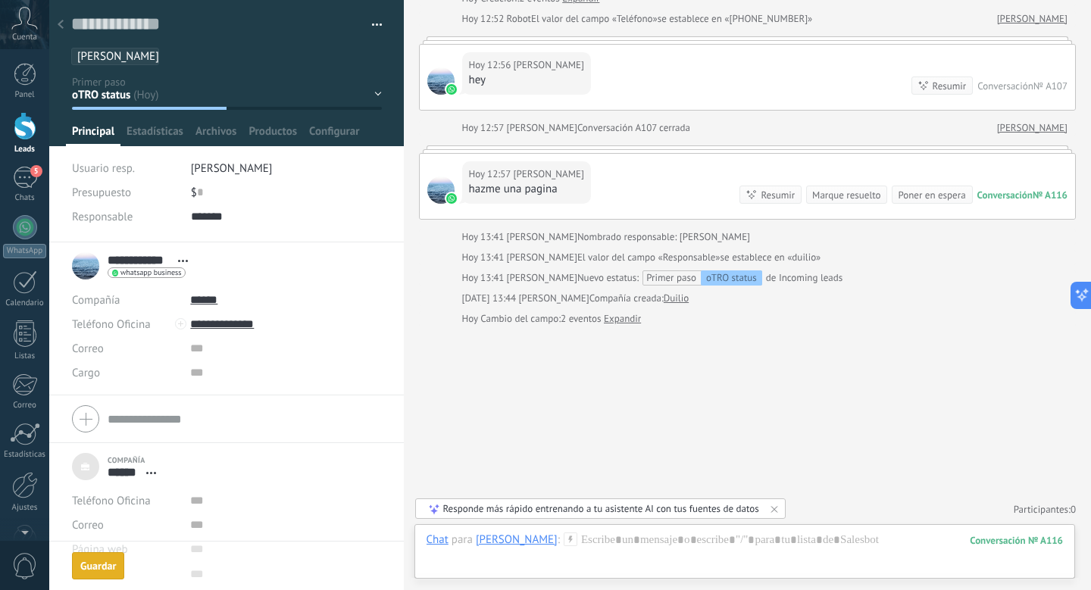
click at [67, 23] on div at bounding box center [60, 26] width 21 height 30
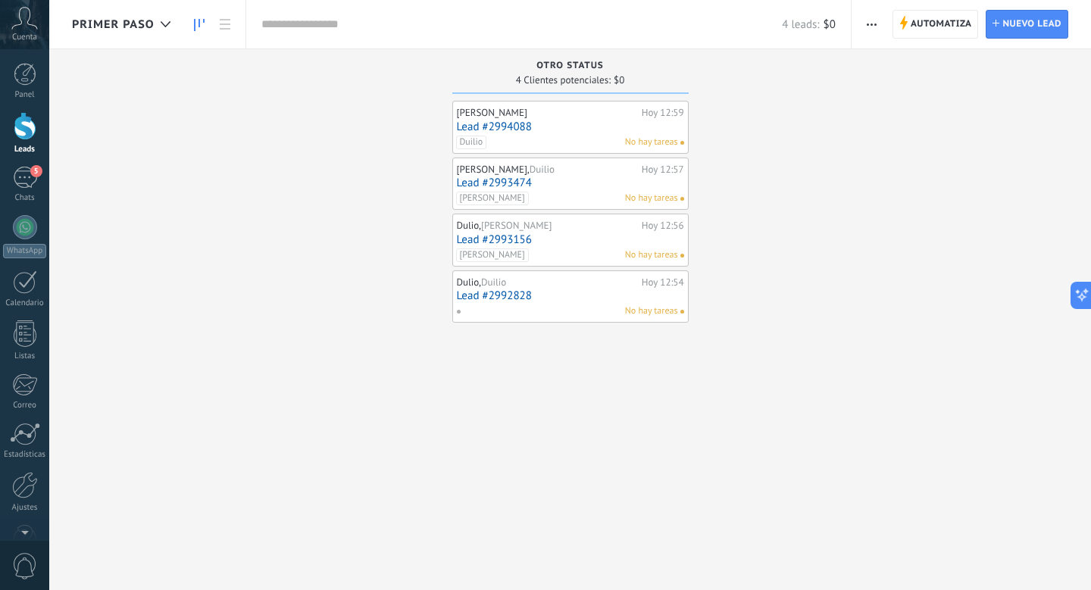
click at [505, 242] on link "Lead #2993156" at bounding box center [570, 239] width 227 height 13
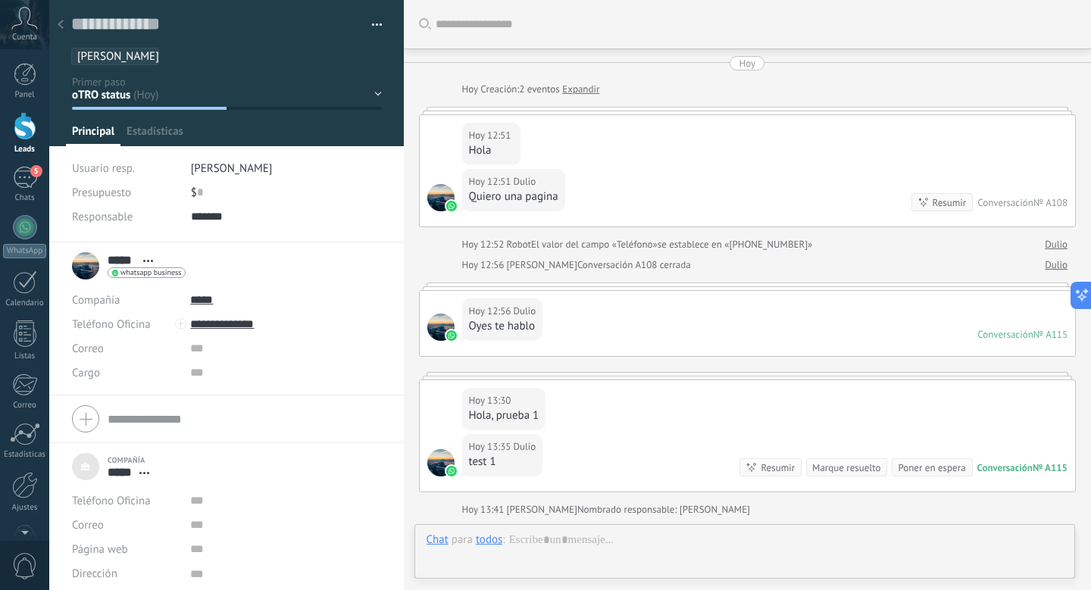
scroll to position [314, 0]
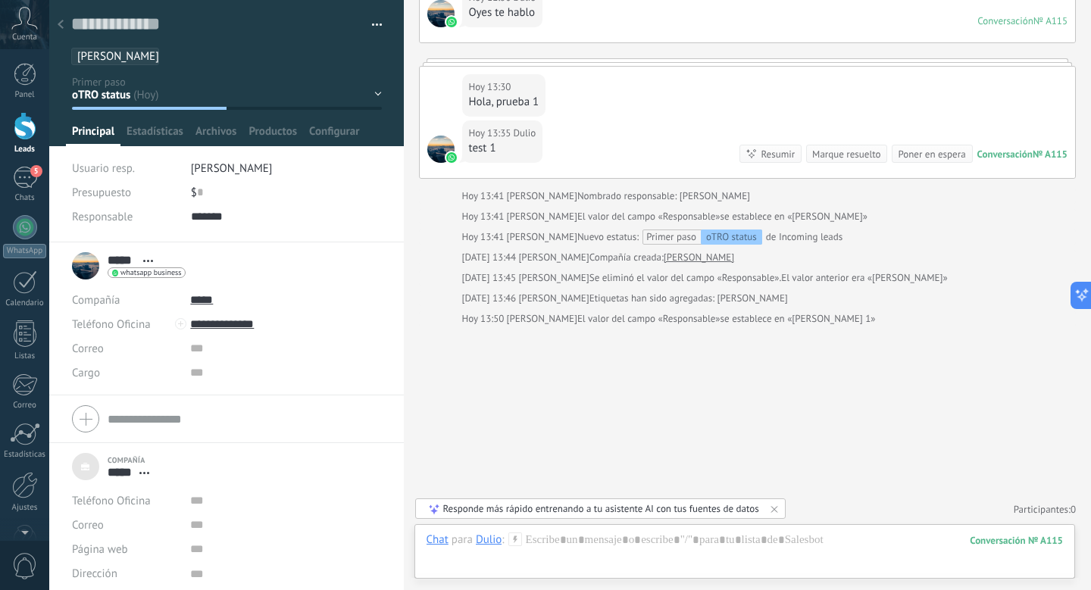
click at [63, 27] on icon at bounding box center [61, 24] width 6 height 9
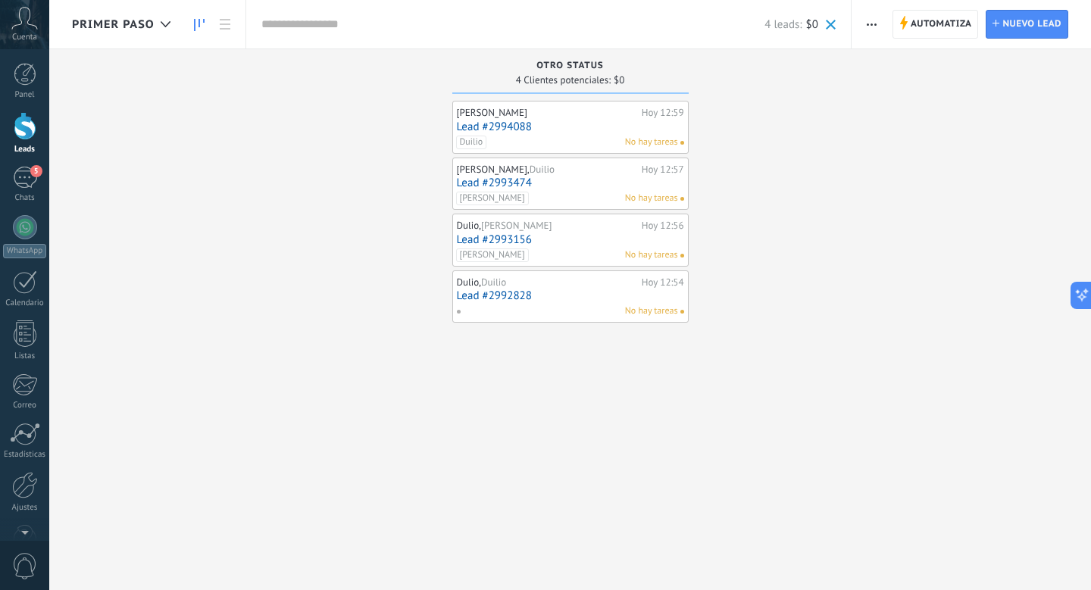
click at [576, 292] on link "Lead #2992828" at bounding box center [570, 295] width 227 height 13
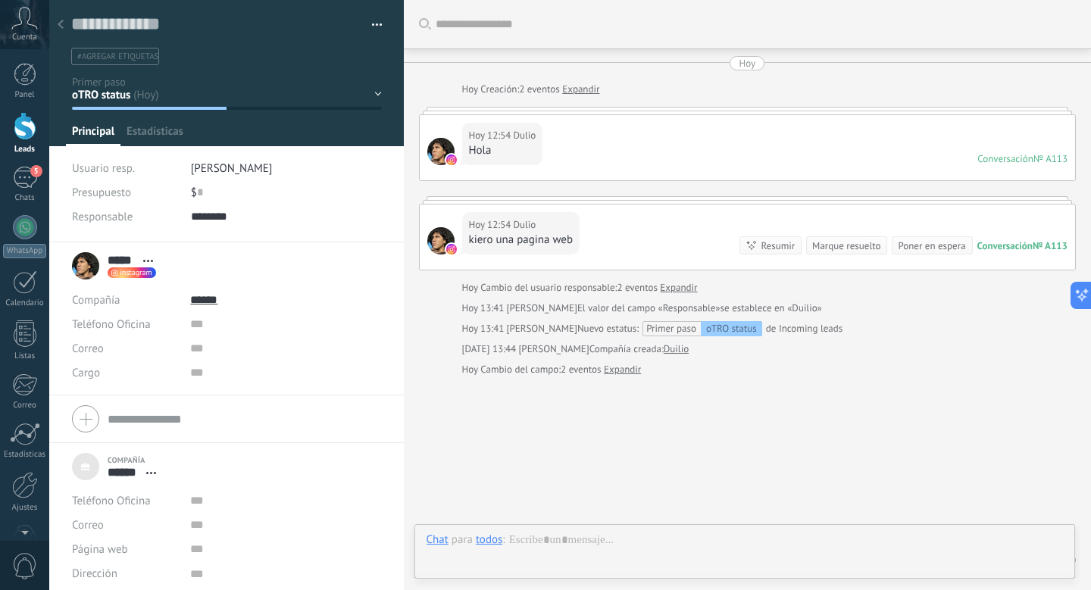
scroll to position [51, 0]
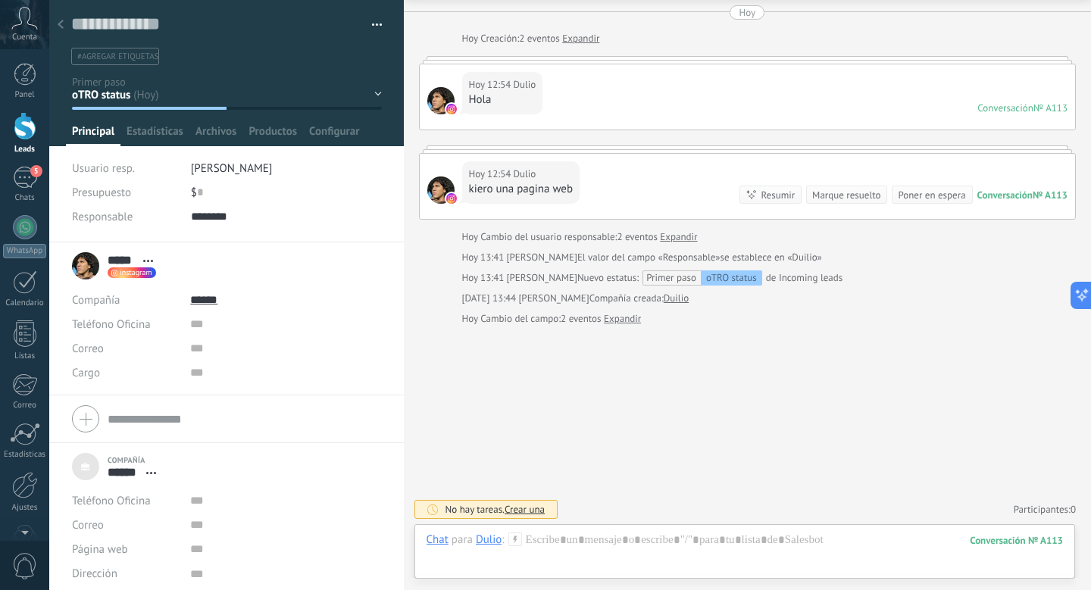
click at [0, 0] on div "oTRO status . ." at bounding box center [0, 0] width 0 height 0
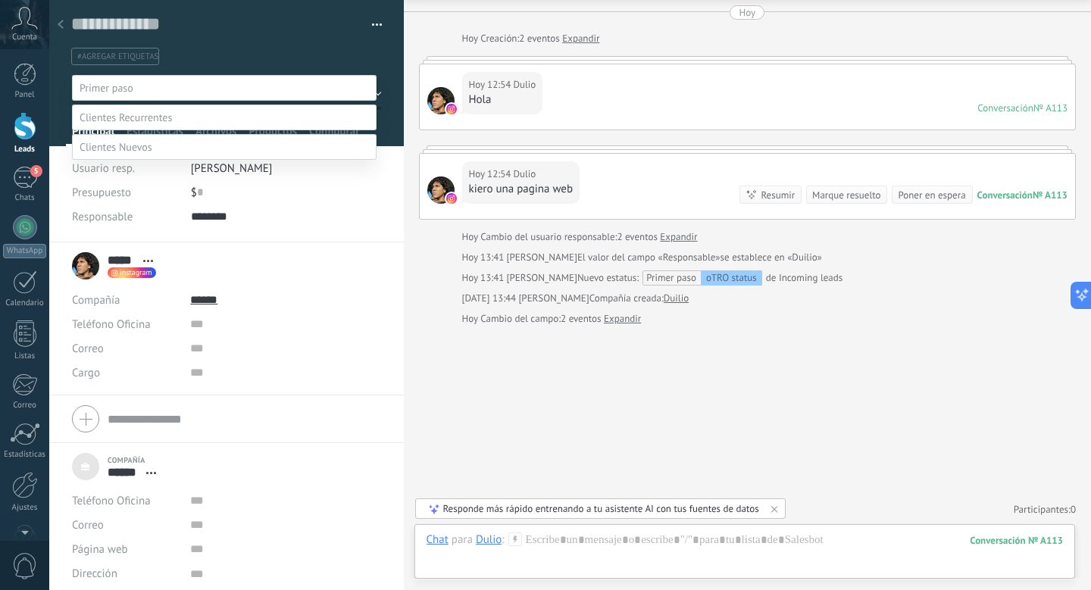
click at [151, 57] on div at bounding box center [569, 295] width 1041 height 590
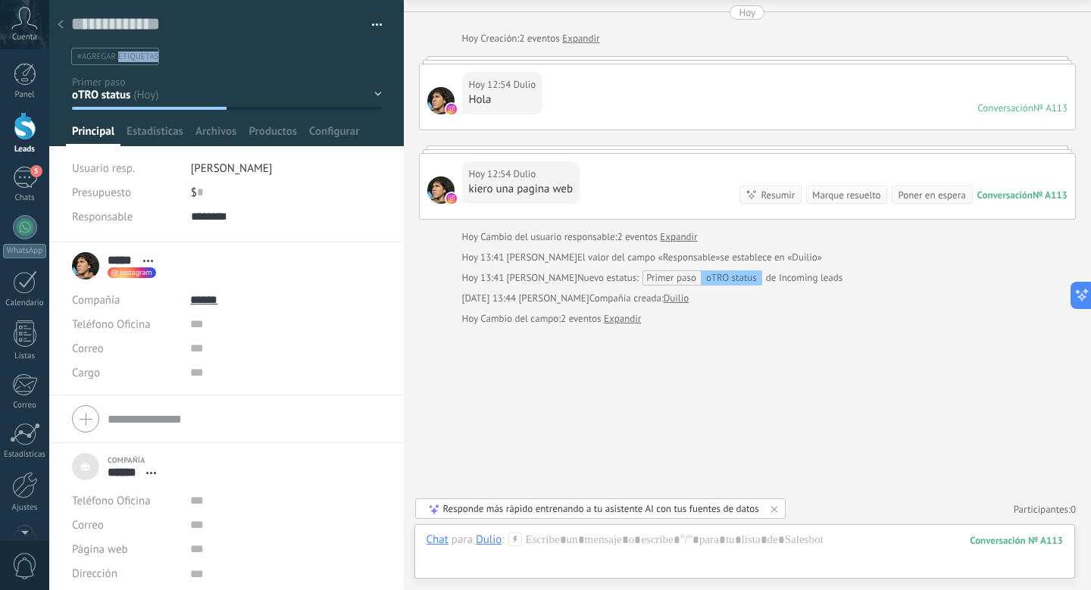
click at [152, 57] on span "#agregar etiquetas" at bounding box center [117, 56] width 81 height 11
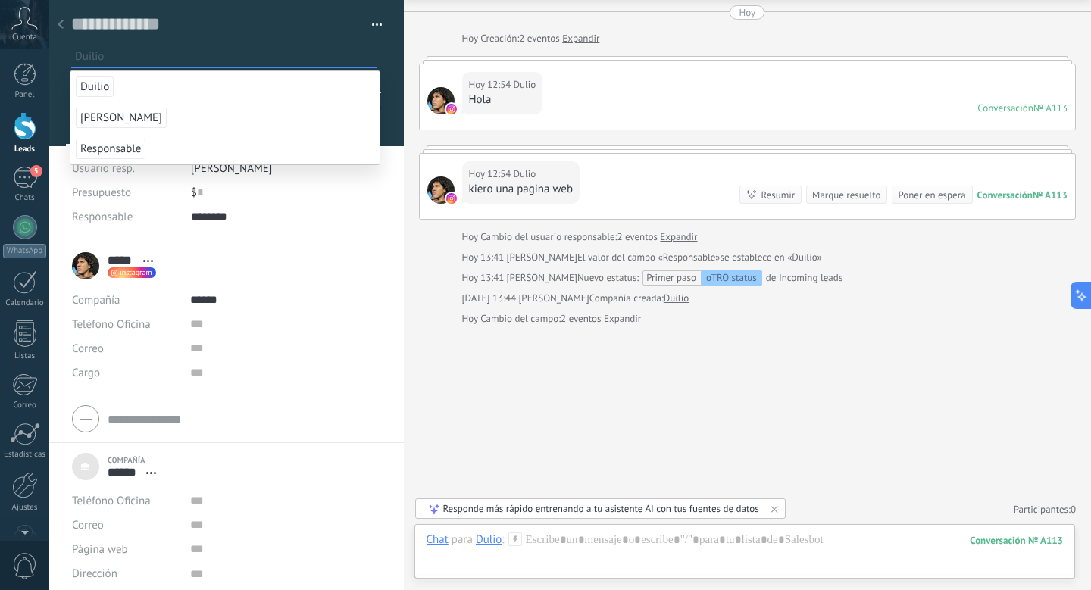
click at [113, 82] on span "Duilio" at bounding box center [95, 86] width 38 height 20
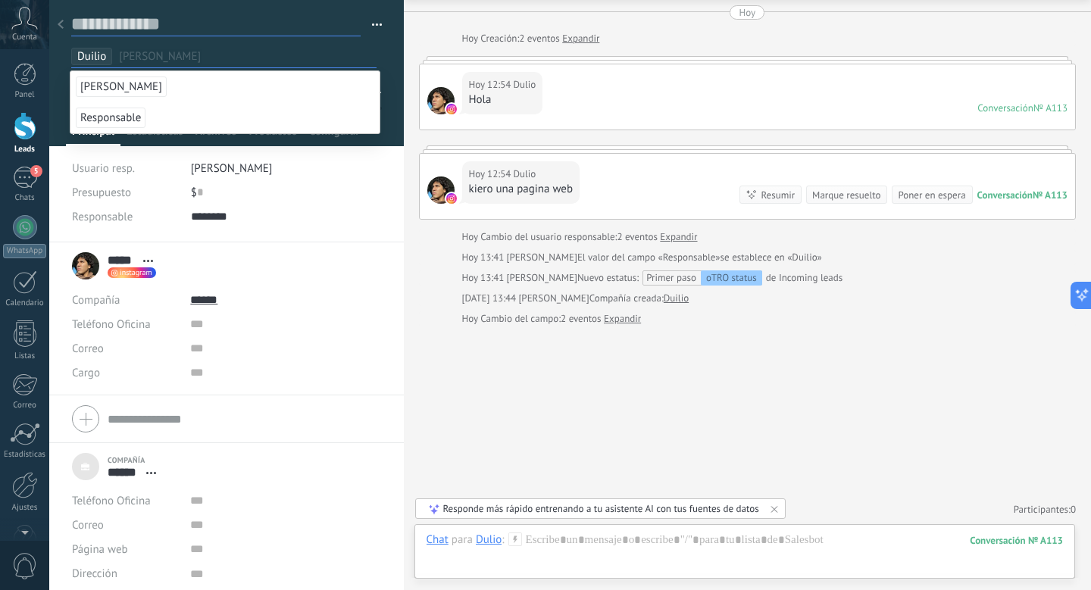
click at [71, 25] on textarea at bounding box center [215, 24] width 289 height 23
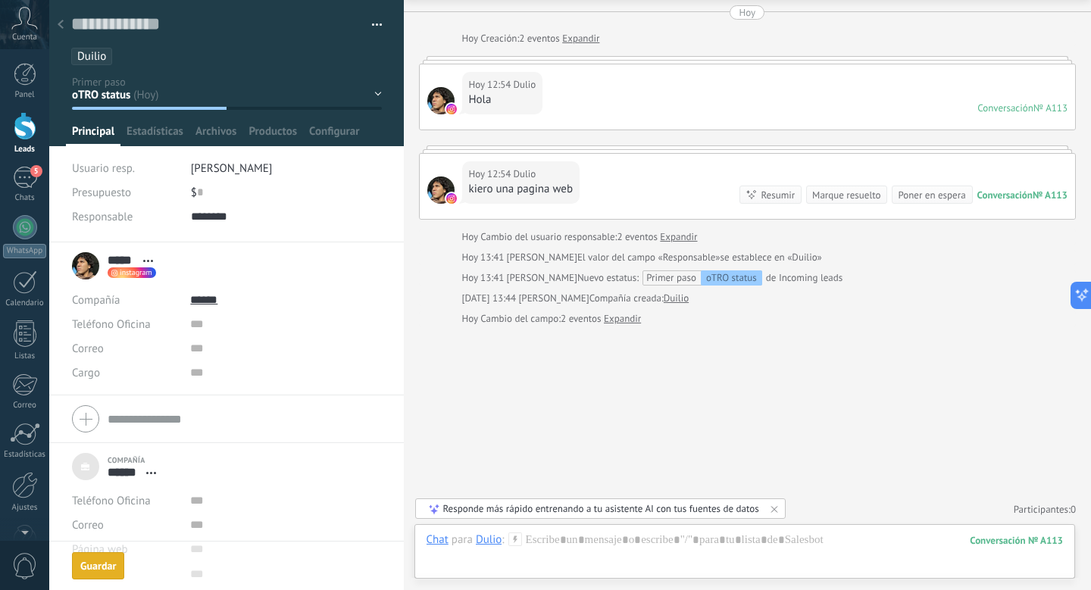
click at [62, 25] on icon at bounding box center [61, 24] width 6 height 9
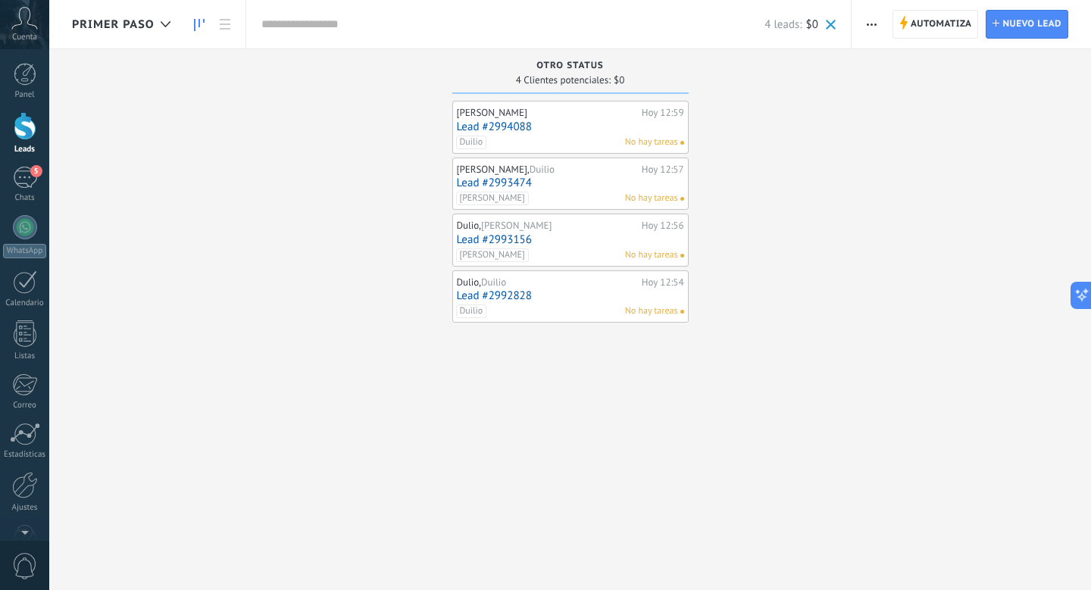
click at [863, 27] on button "button" at bounding box center [871, 24] width 22 height 29
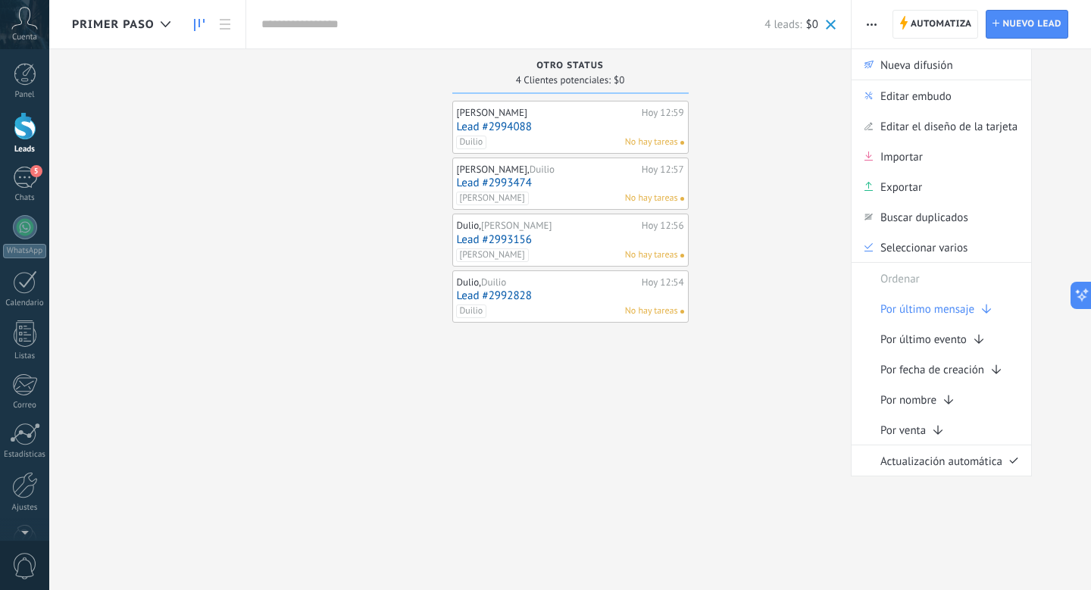
click at [824, 92] on div "Leads Entrantes Solicitudes: 0 0 0 0 0 0 0 0 0 oTRO status 4 Clientes potencial…" at bounding box center [581, 271] width 1019 height 444
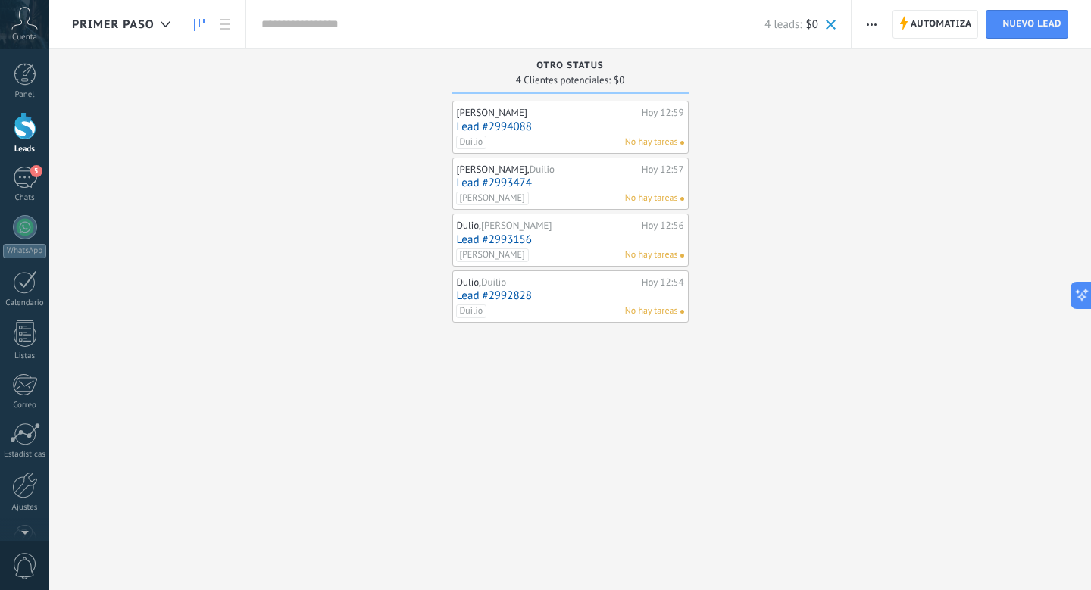
click at [607, 72] on div "oTRO status" at bounding box center [570, 67] width 221 height 13
click at [879, 19] on button "button" at bounding box center [871, 24] width 22 height 29
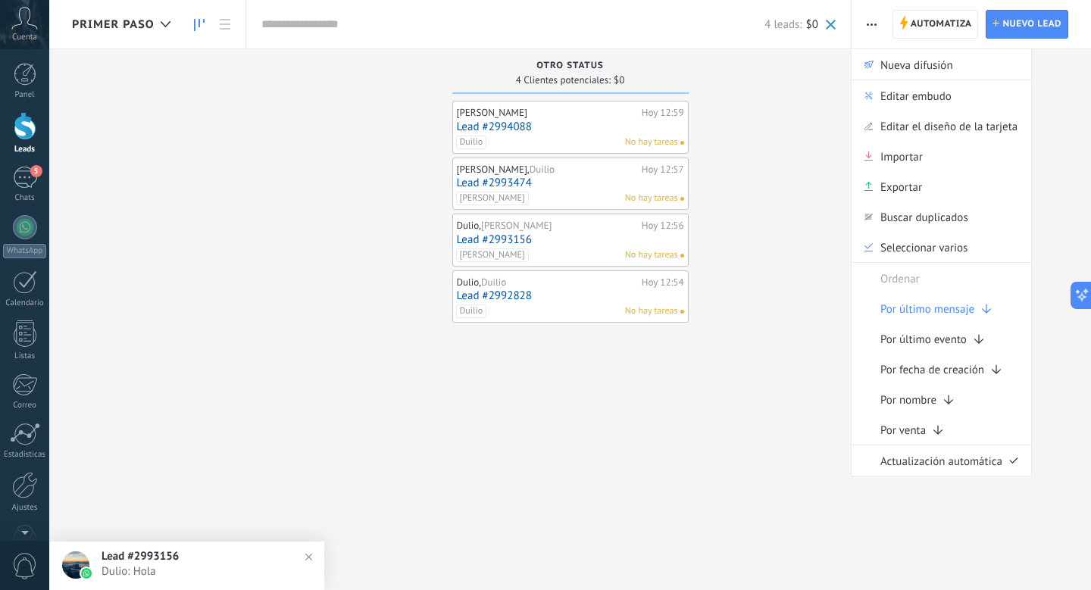
click at [495, 404] on div "[PERSON_NAME][DATE] 12:59 Lead #2994088 [PERSON_NAME] hay tareas [PERSON_NAME],…" at bounding box center [570, 297] width 236 height 392
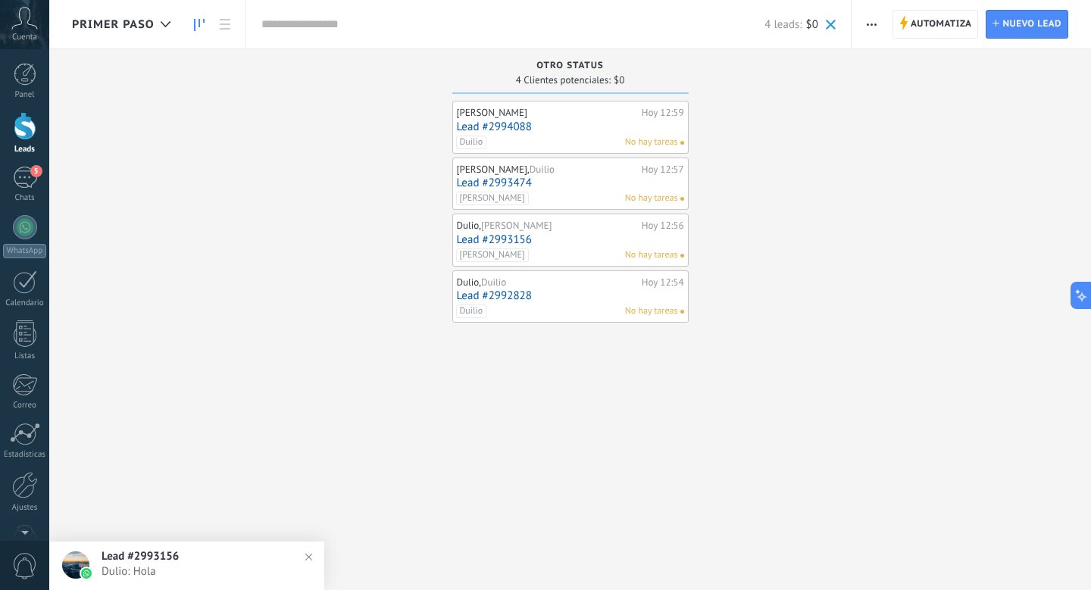
click at [859, 33] on div "Automatiza Nueva difusión Editar embudo Editar el diseño de la tarjeta Importar…" at bounding box center [872, 25] width 26 height 30
click at [863, 29] on button "button" at bounding box center [871, 24] width 22 height 29
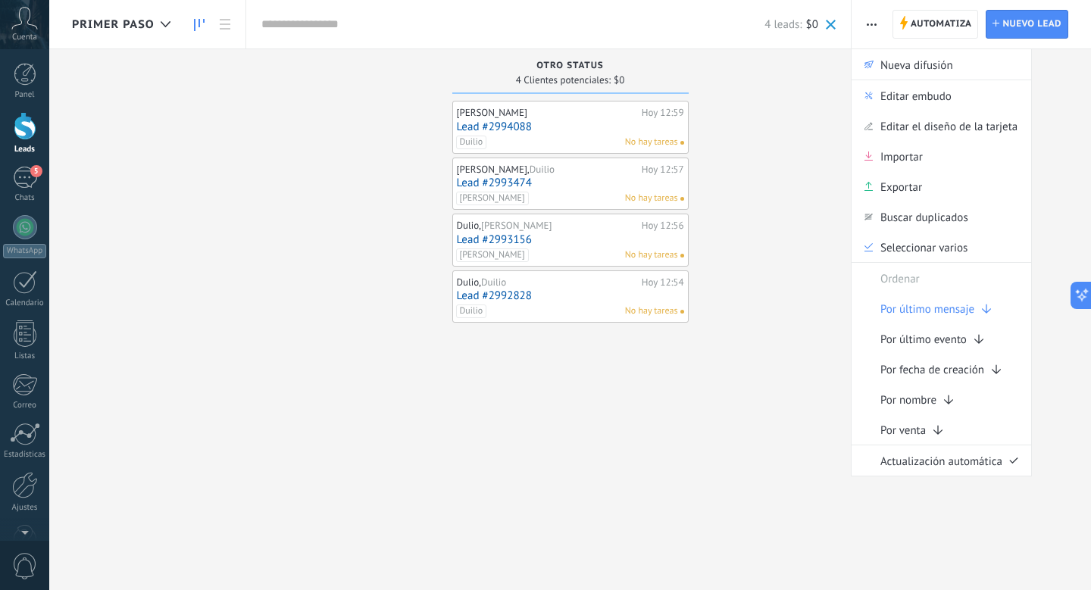
click at [451, 39] on div "4 leads: $0" at bounding box center [548, 24] width 574 height 48
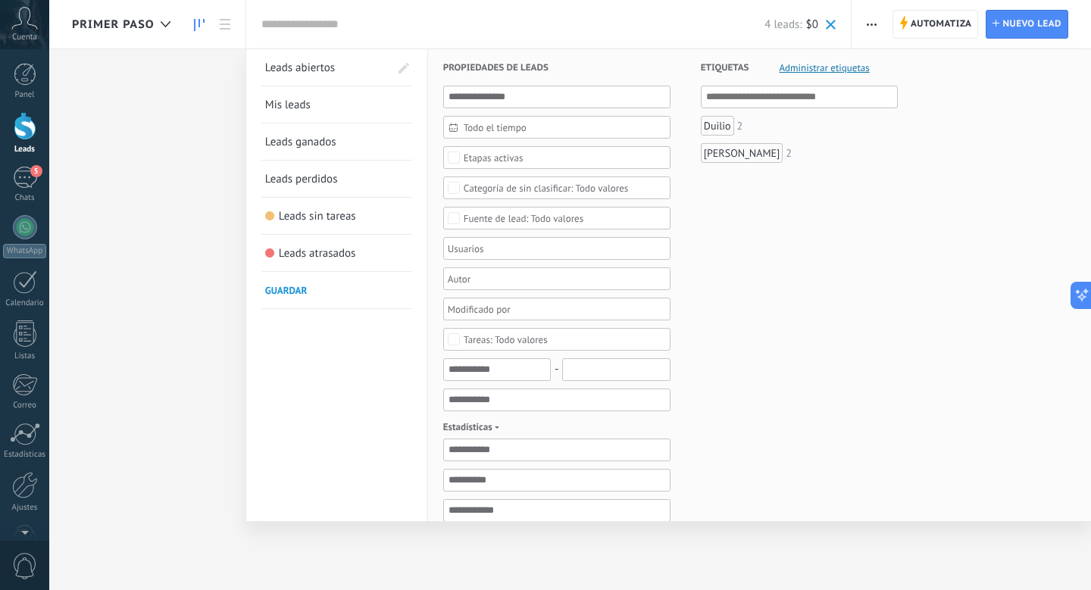
click at [716, 123] on div "Duilio" at bounding box center [717, 126] width 33 height 20
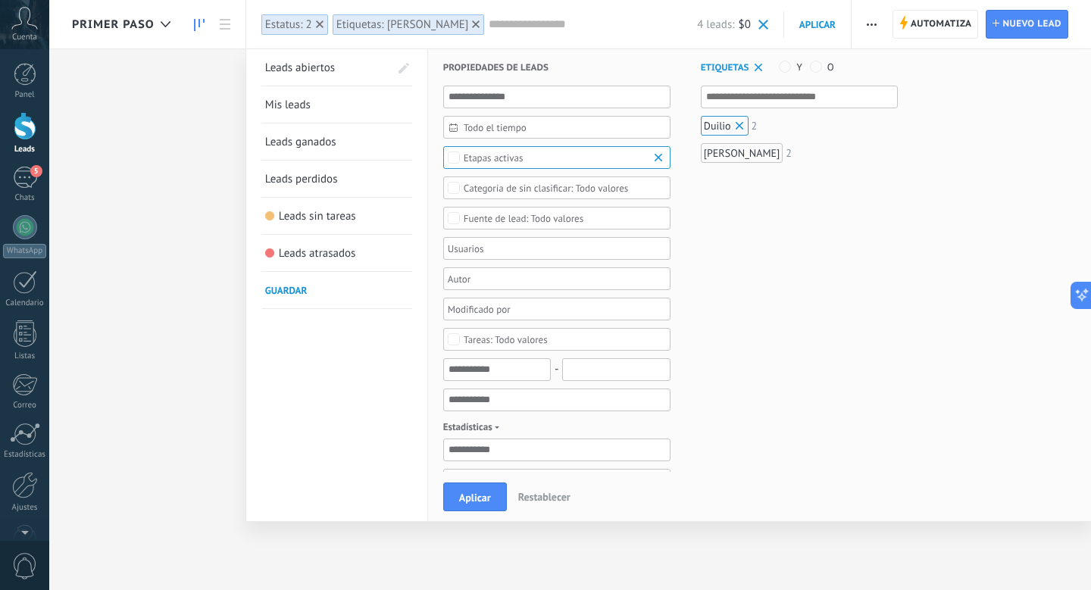
click at [159, 186] on div at bounding box center [545, 295] width 1091 height 590
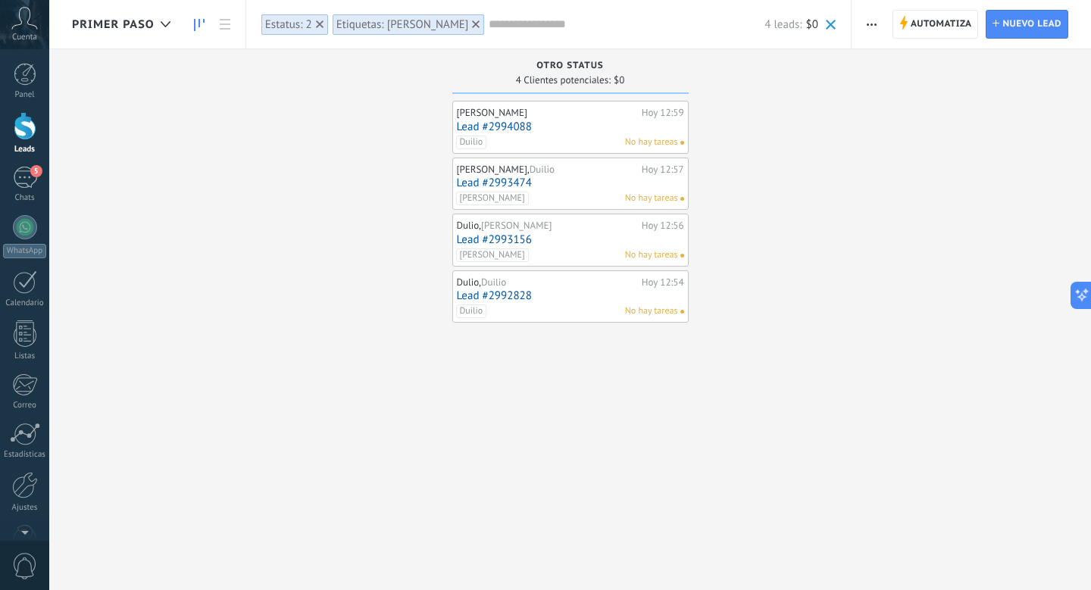
click at [370, 28] on div "Etiquetas: [PERSON_NAME]" at bounding box center [402, 24] width 133 height 14
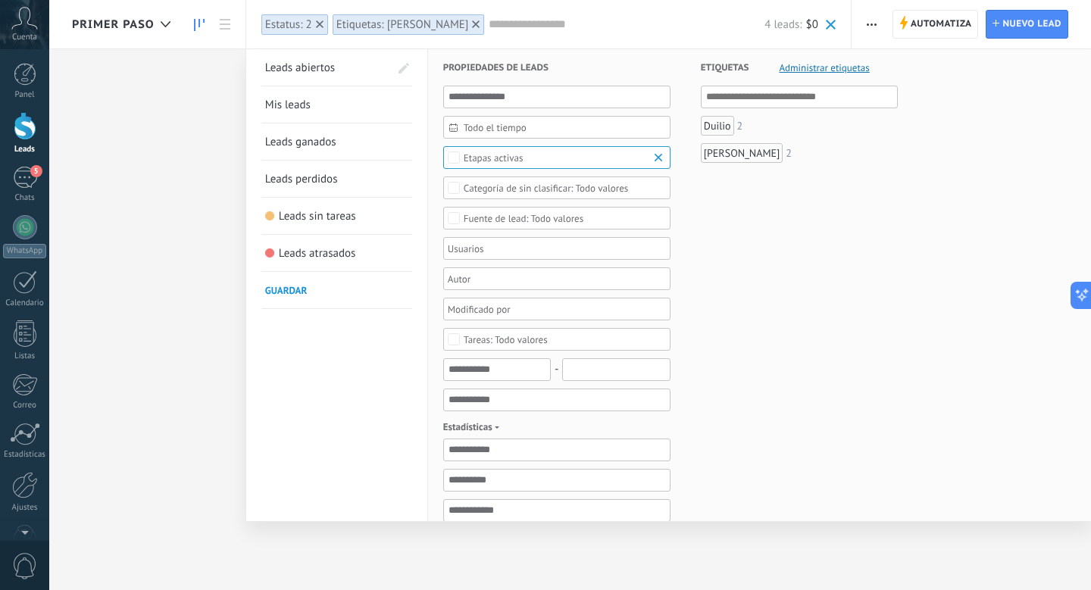
click at [704, 126] on div "Duilio" at bounding box center [717, 126] width 33 height 20
click at [795, 62] on label "Y" at bounding box center [790, 68] width 23 height 14
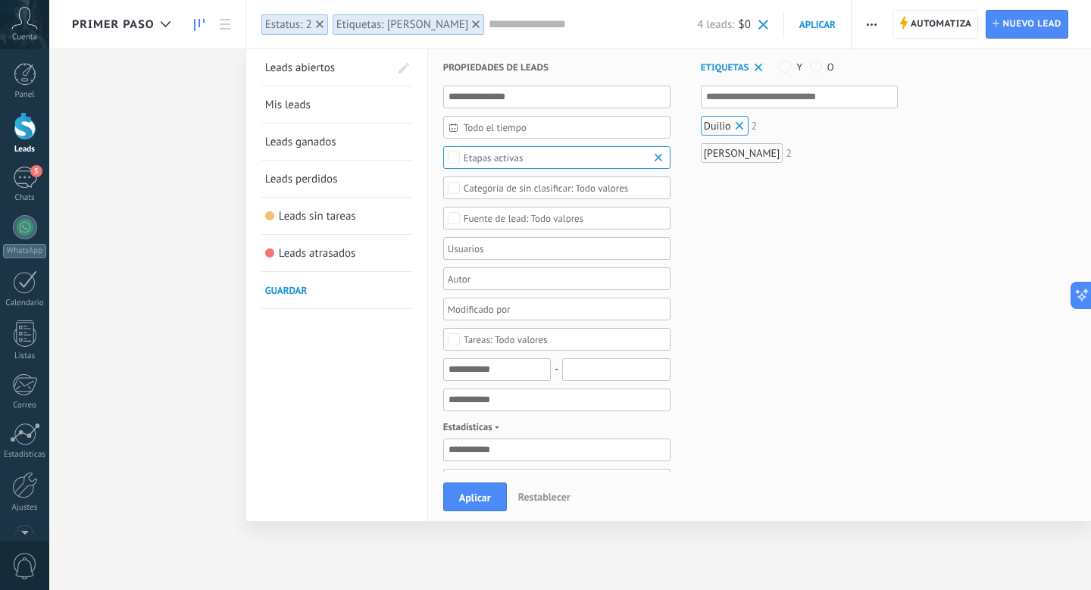
click at [467, 517] on div "Aplicar Restablecer" at bounding box center [757, 496] width 658 height 49
click at [467, 489] on button "Aplicar" at bounding box center [475, 496] width 64 height 29
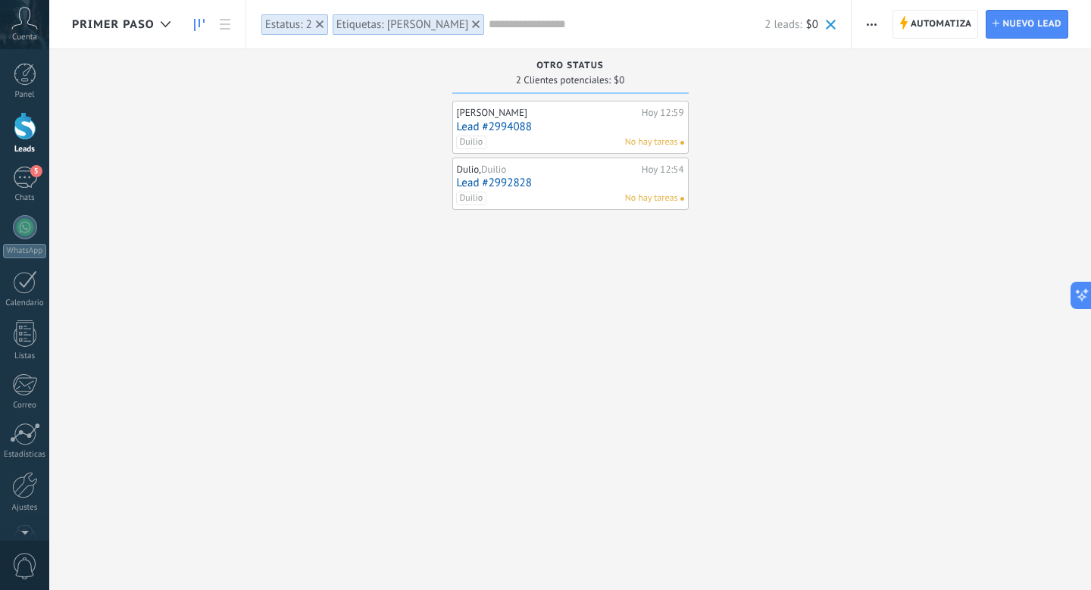
click at [372, 27] on div "Etiquetas: [PERSON_NAME]" at bounding box center [402, 24] width 133 height 14
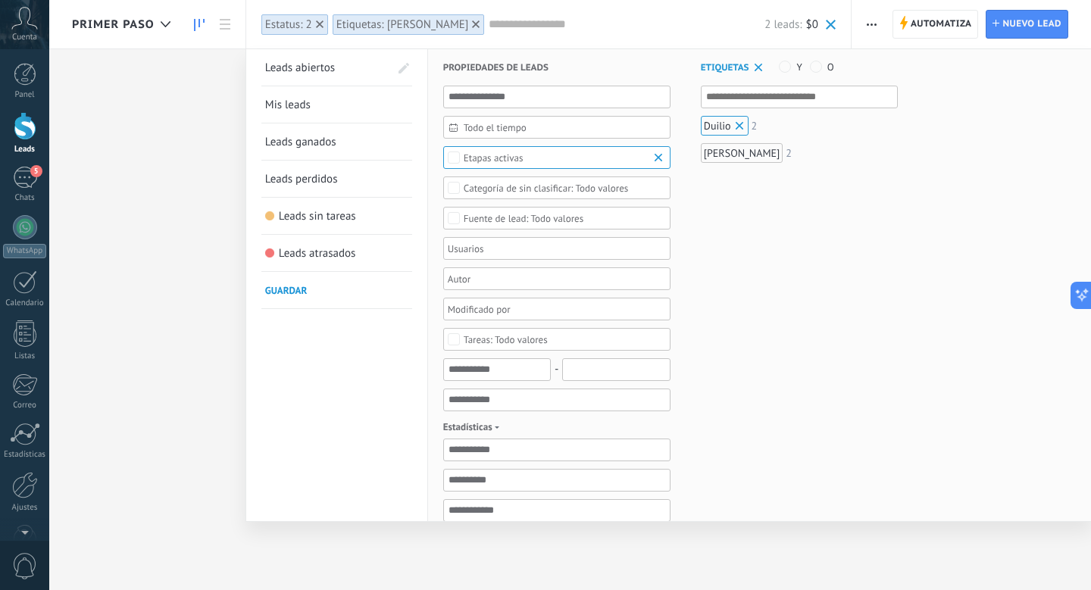
click at [206, 199] on div at bounding box center [545, 295] width 1091 height 590
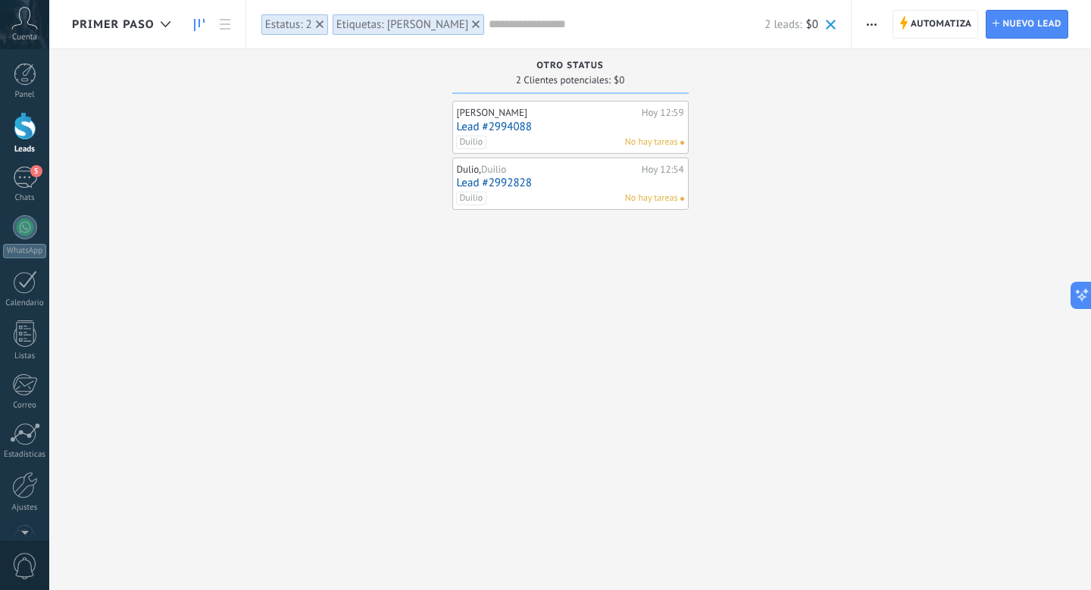
click at [148, 19] on span "Primer paso" at bounding box center [113, 24] width 83 height 14
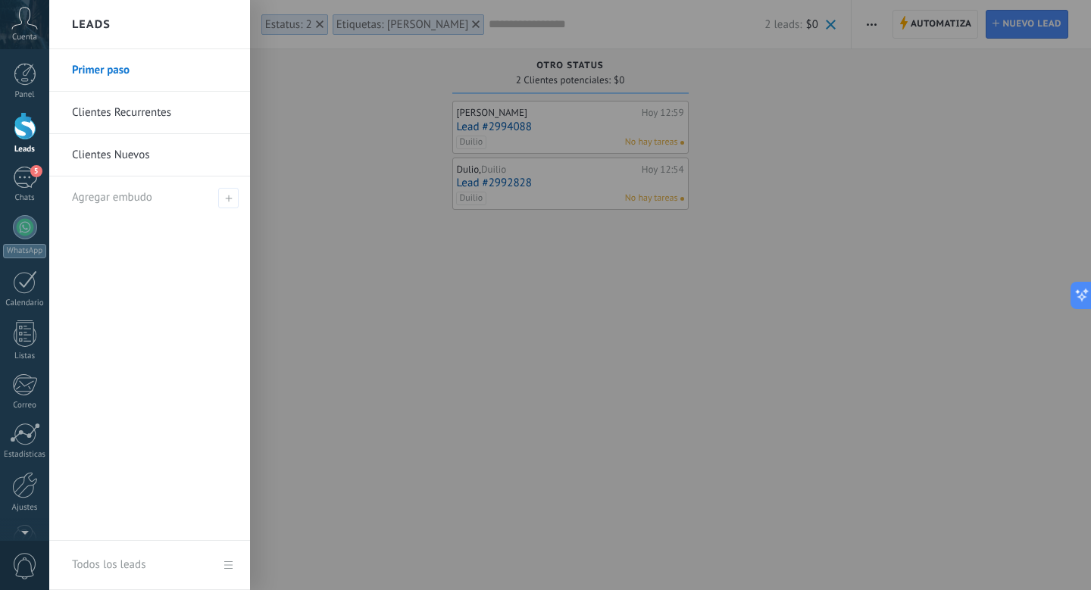
click at [139, 156] on link "Clientes Nuevos" at bounding box center [153, 155] width 163 height 42
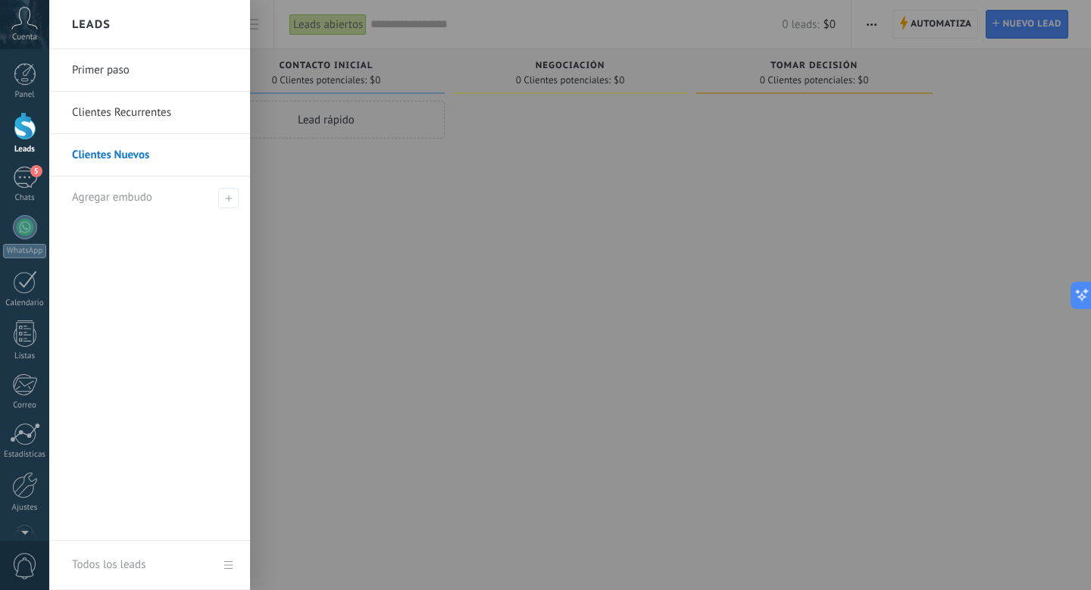
click at [41, 127] on link "Leads" at bounding box center [24, 133] width 49 height 42
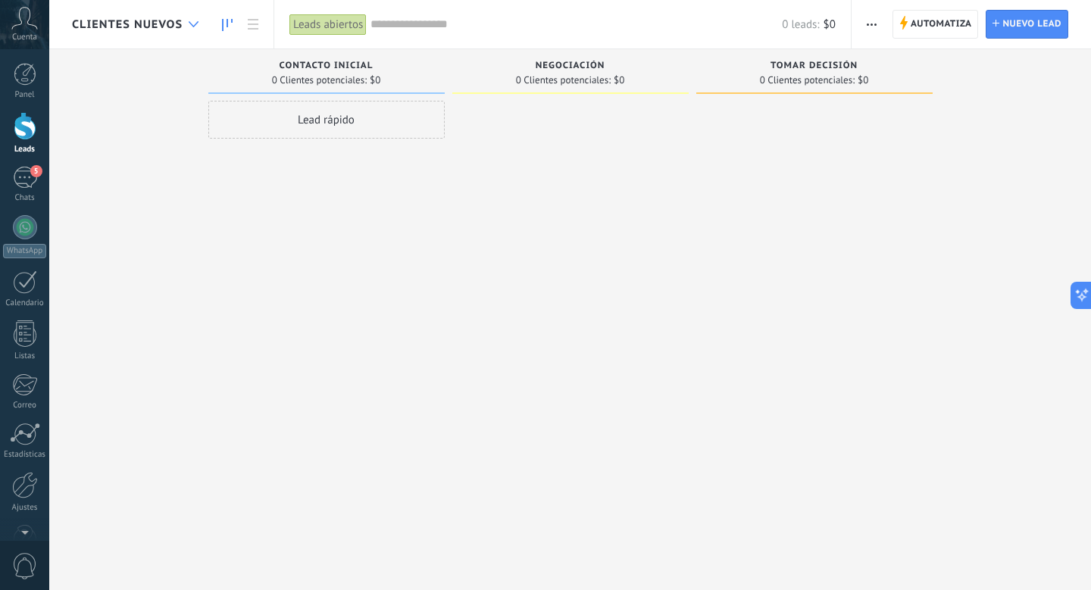
click at [184, 25] on div at bounding box center [193, 25] width 25 height 30
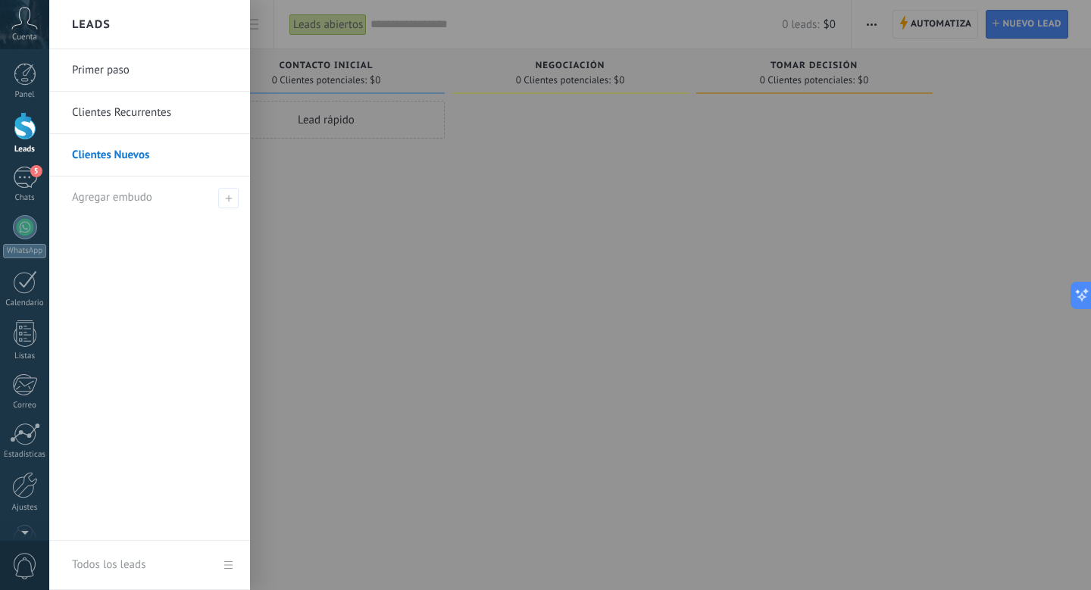
click at [137, 158] on link "Clientes Nuevos" at bounding box center [153, 155] width 163 height 42
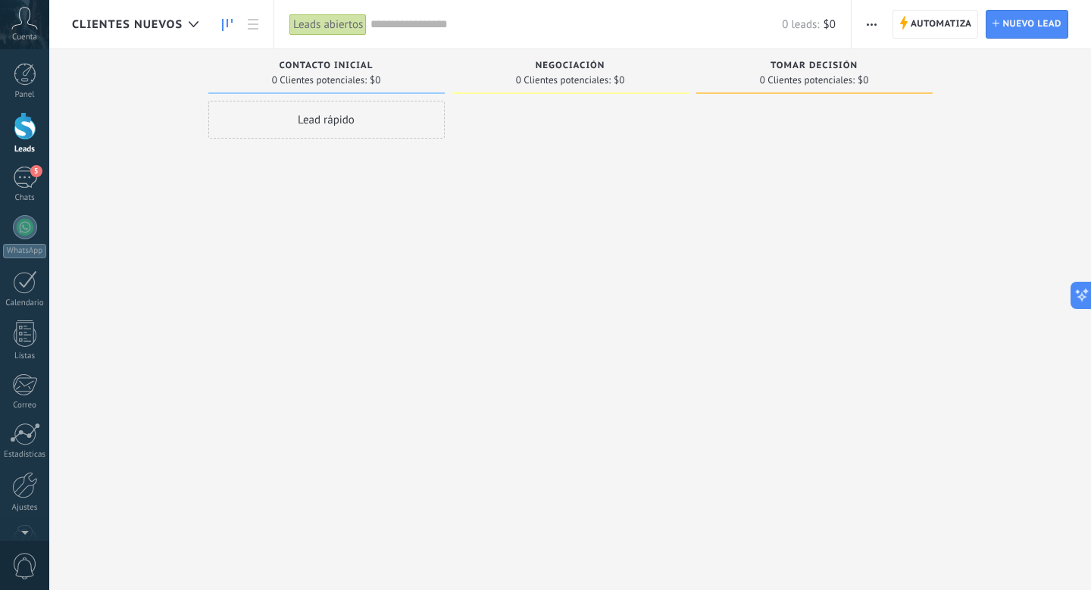
click at [492, 208] on div at bounding box center [570, 297] width 236 height 392
click at [869, 16] on span "button" at bounding box center [871, 24] width 10 height 29
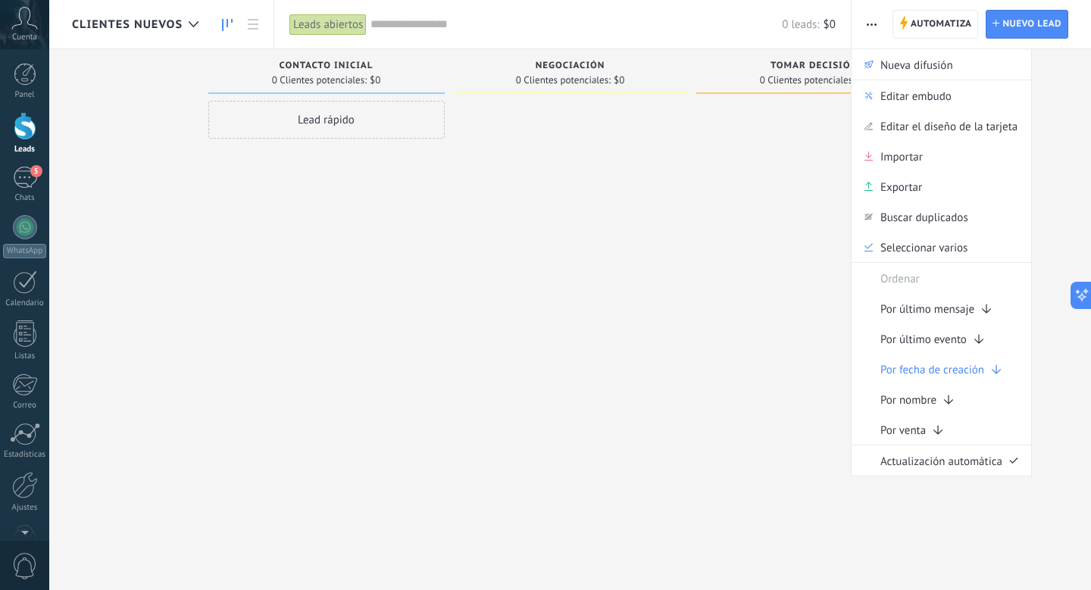
click at [869, 17] on span "button" at bounding box center [871, 24] width 10 height 29
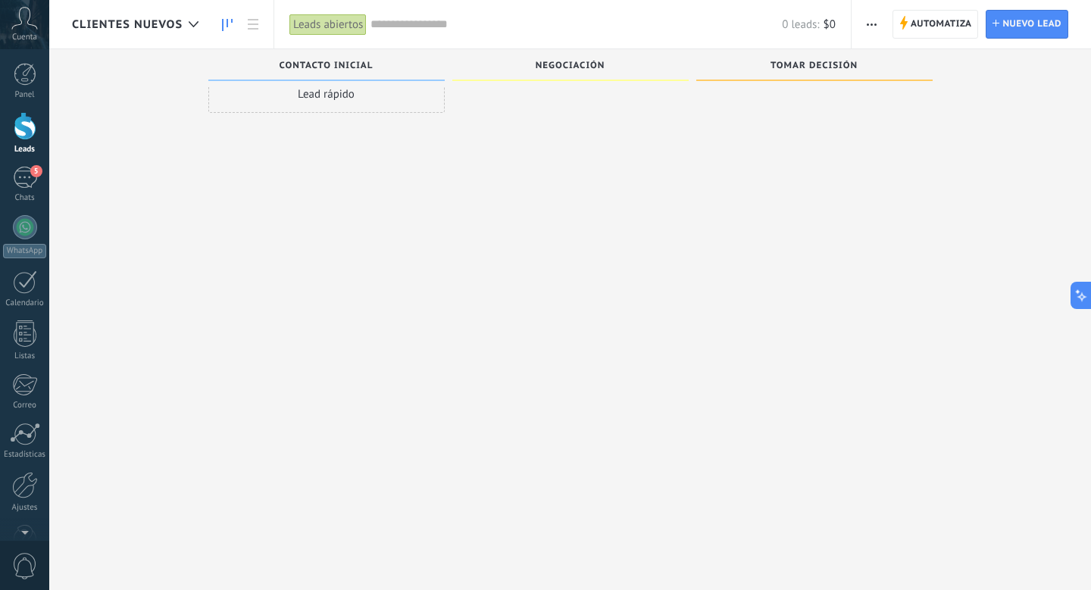
click at [874, 18] on span "button" at bounding box center [871, 24] width 10 height 29
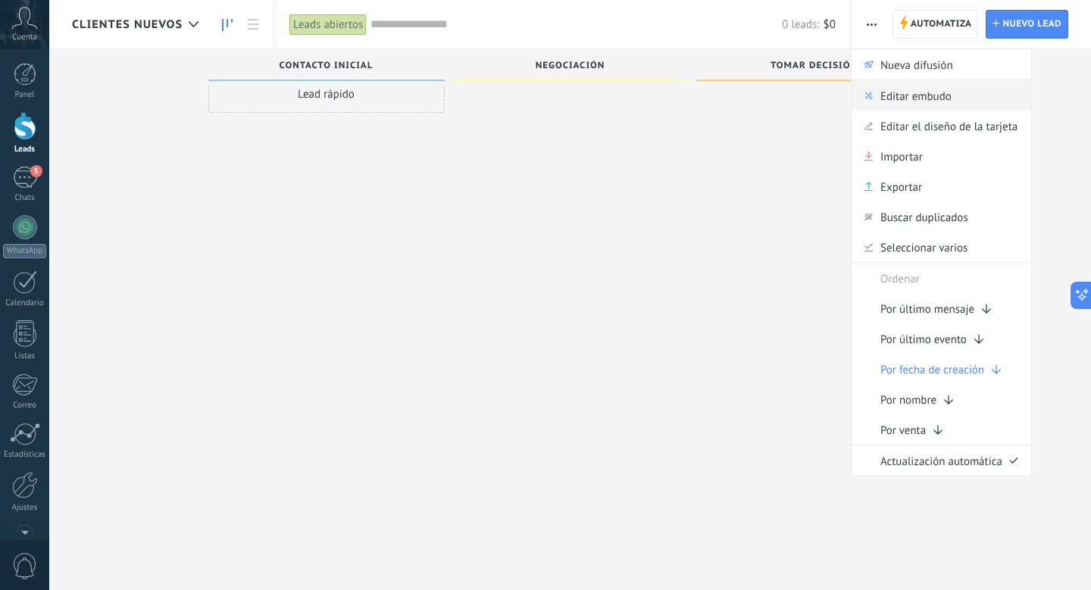
click at [895, 101] on span "Editar embudo" at bounding box center [915, 95] width 71 height 30
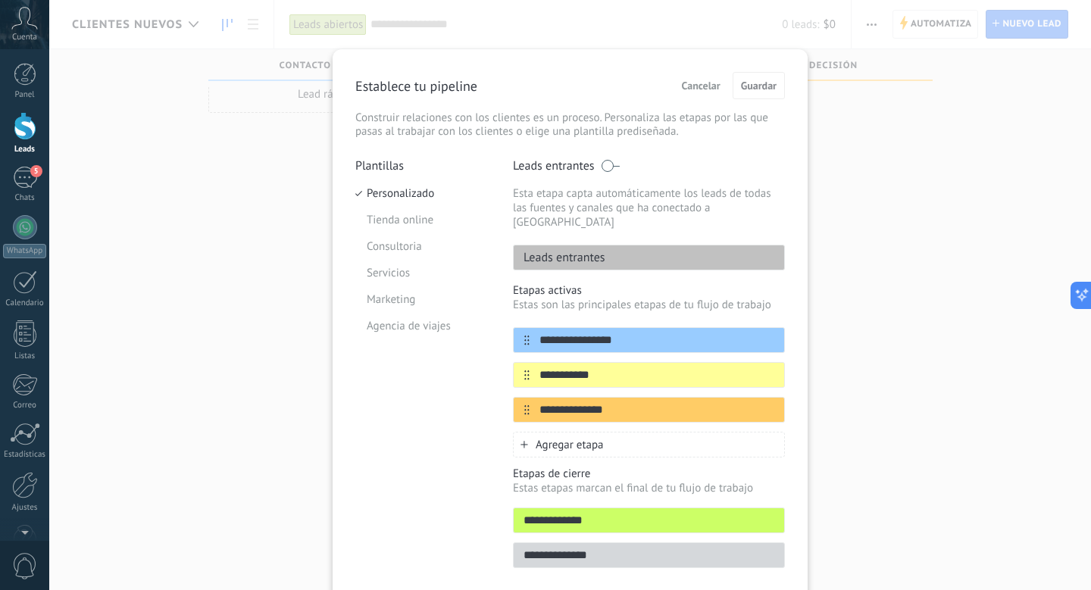
scroll to position [1, 0]
click at [601, 166] on span at bounding box center [610, 165] width 19 height 12
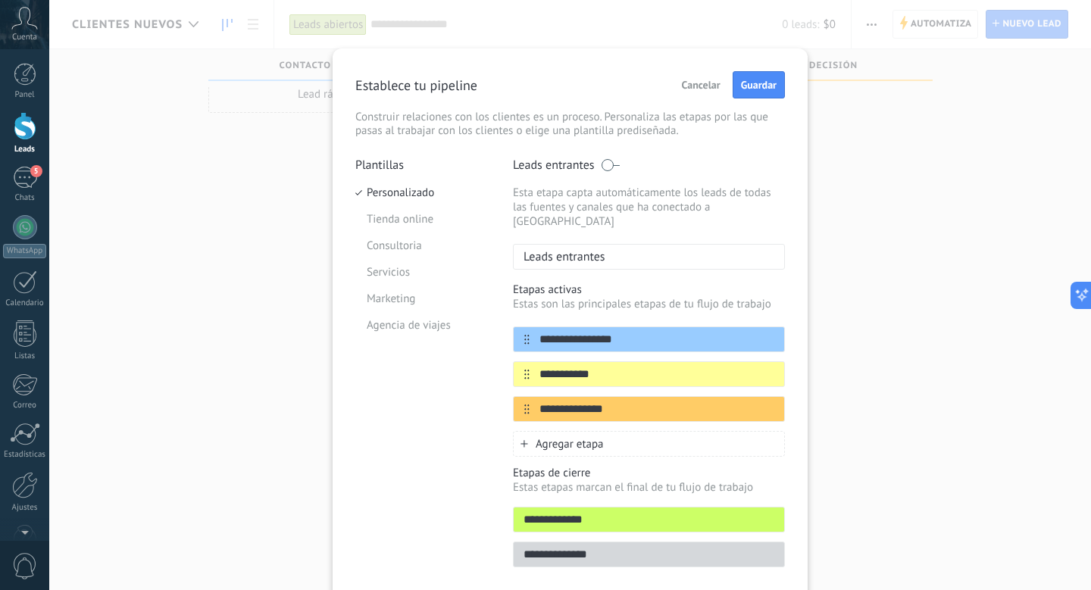
click at [610, 167] on span at bounding box center [610, 165] width 19 height 12
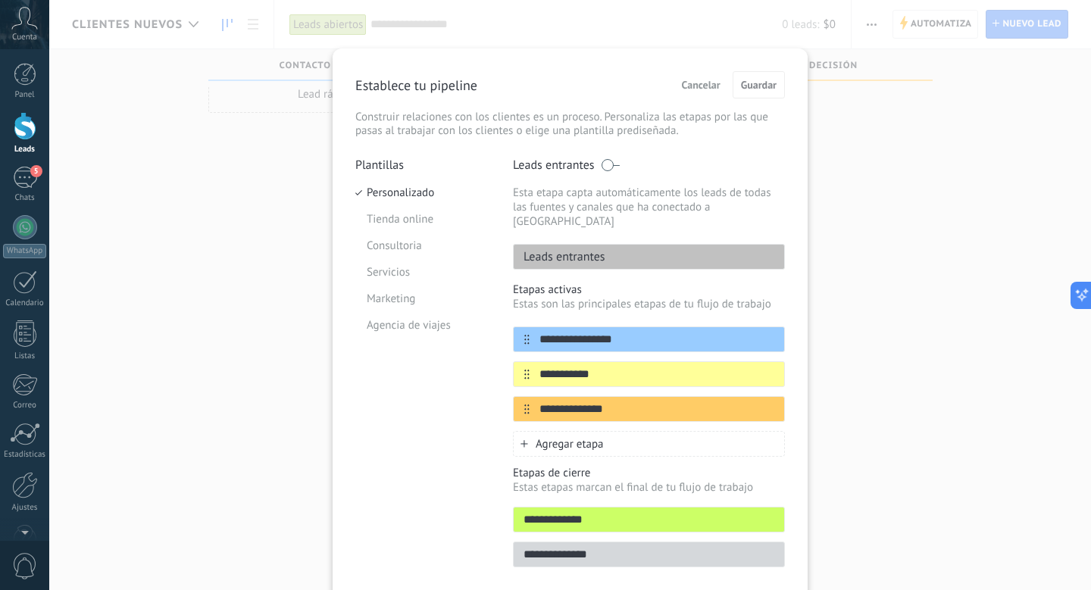
click at [610, 167] on span at bounding box center [610, 165] width 19 height 12
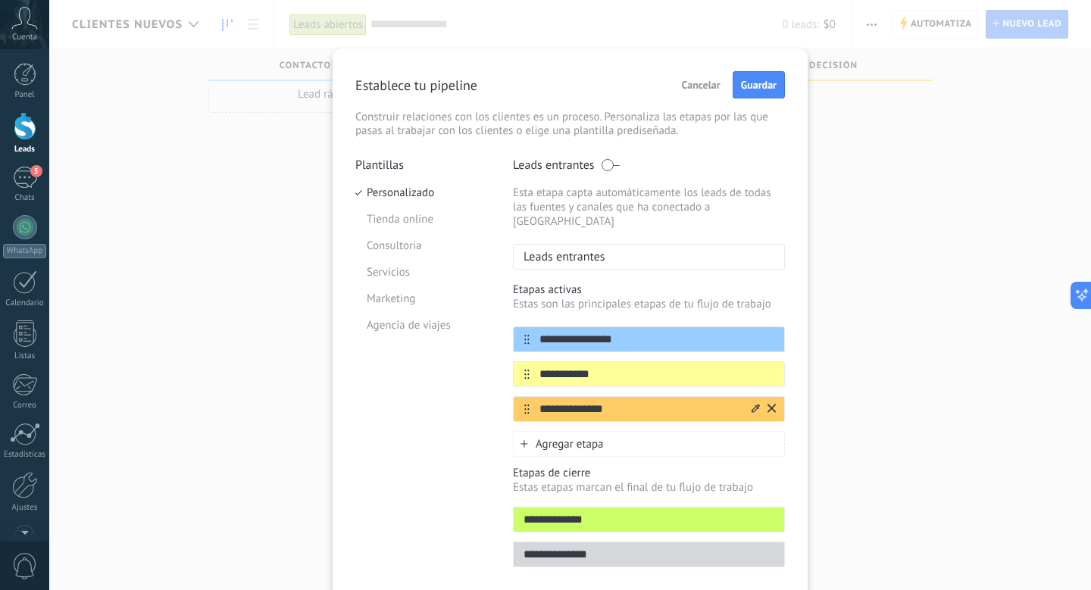
scroll to position [47, 0]
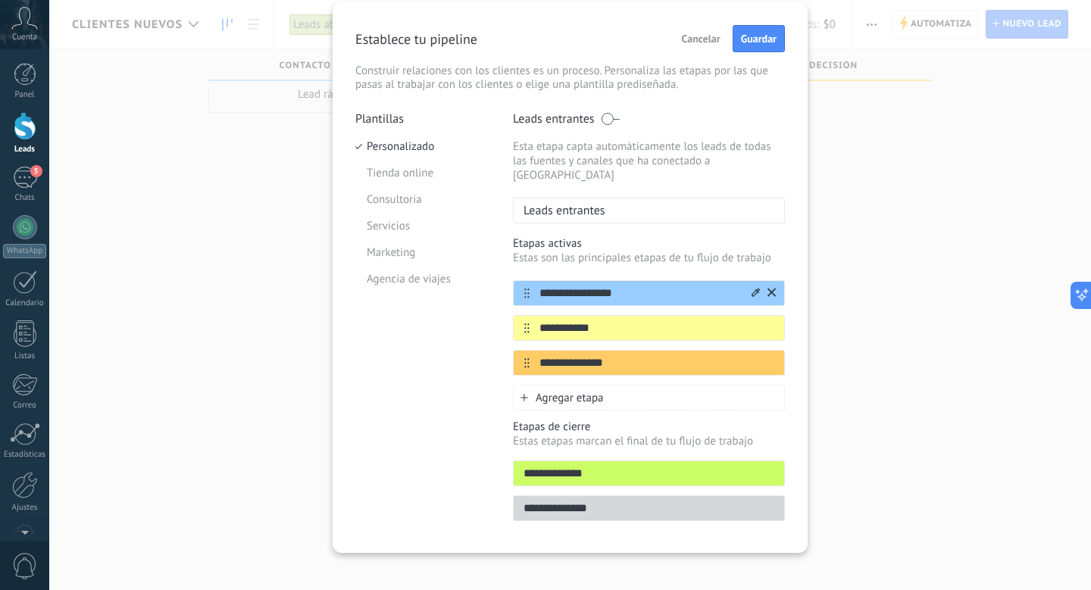
click at [767, 288] on icon at bounding box center [771, 292] width 8 height 9
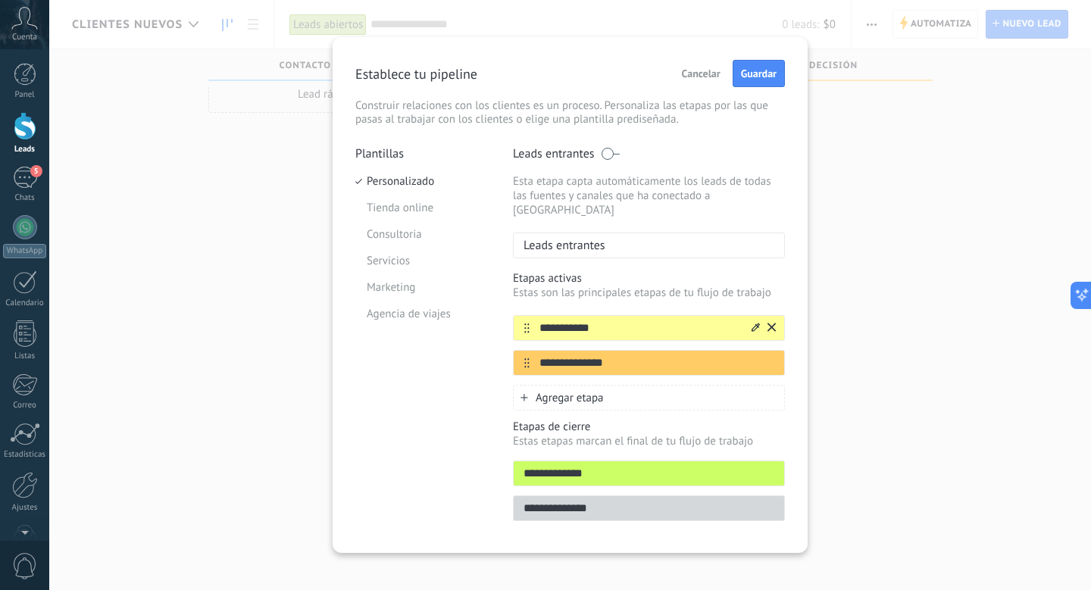
click at [769, 323] on icon at bounding box center [771, 327] width 8 height 9
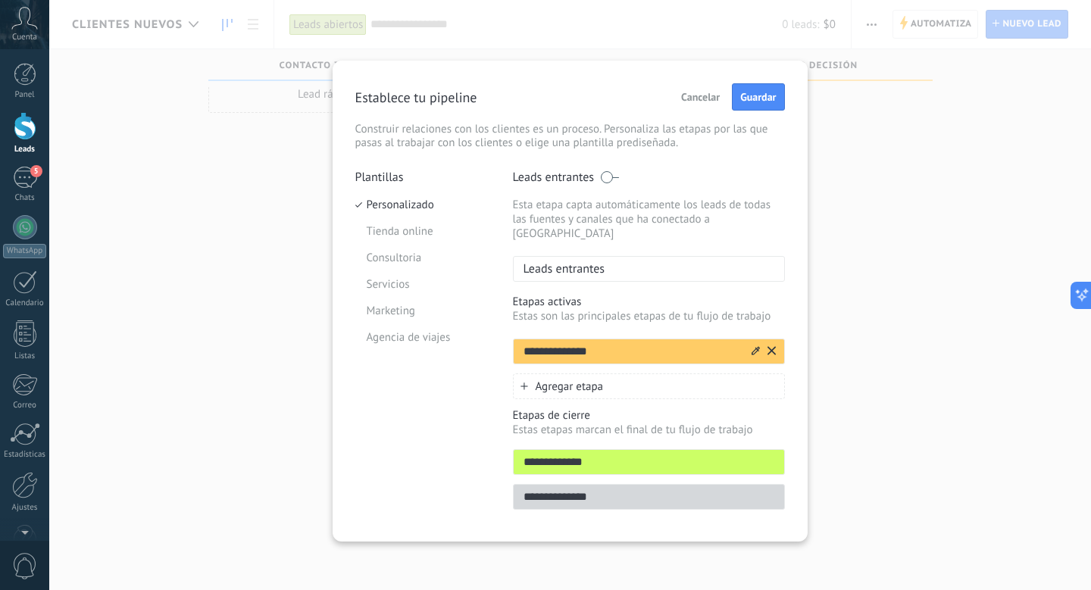
click at [769, 346] on icon at bounding box center [771, 350] width 8 height 9
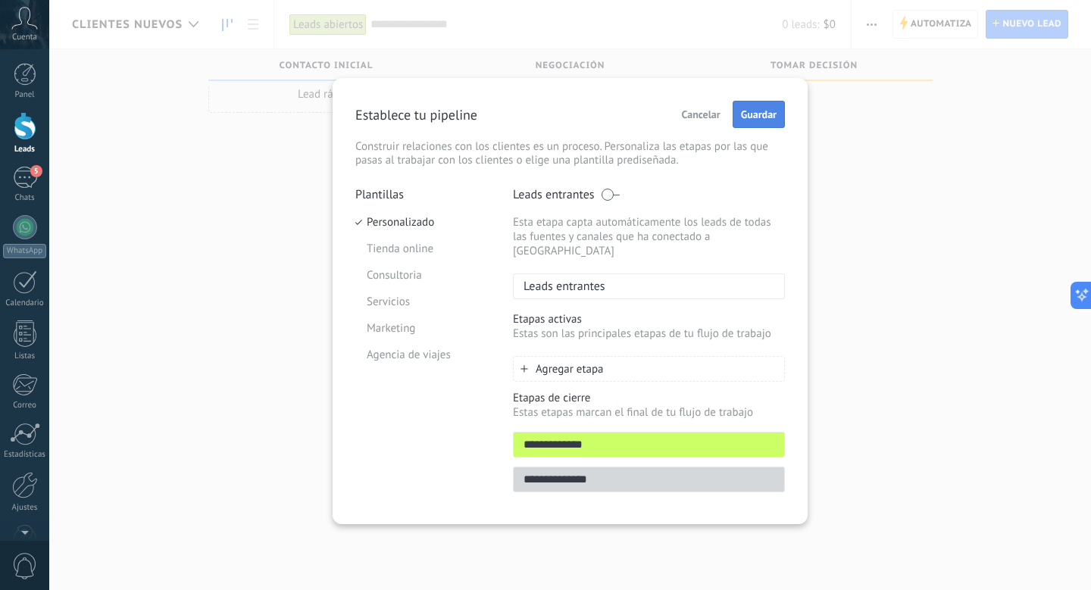
click at [744, 114] on span "Guardar" at bounding box center [759, 114] width 36 height 11
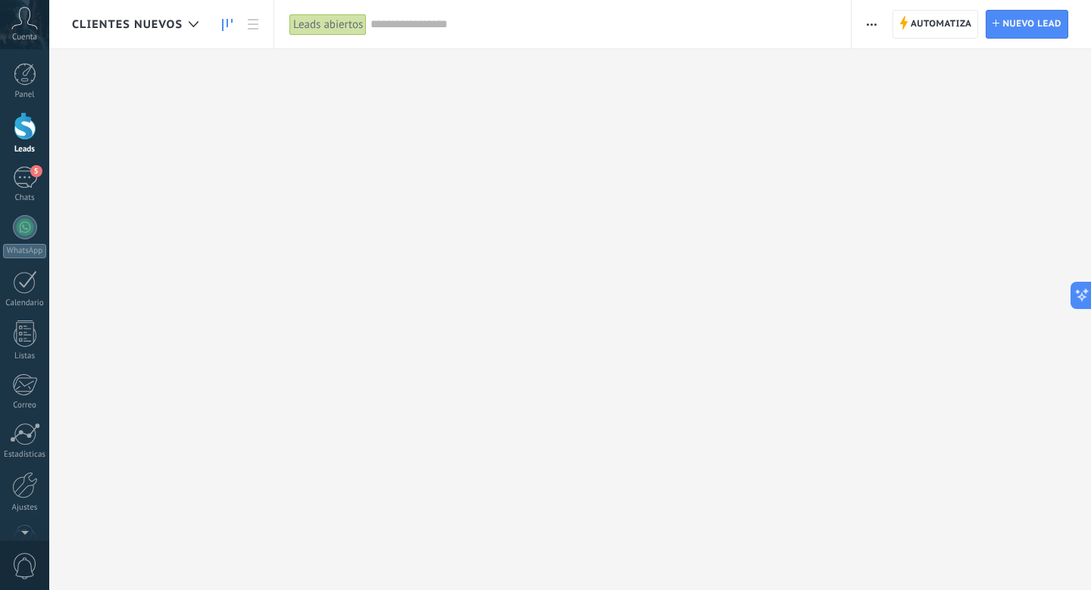
click at [179, 24] on span "Clientes Nuevos" at bounding box center [127, 24] width 111 height 14
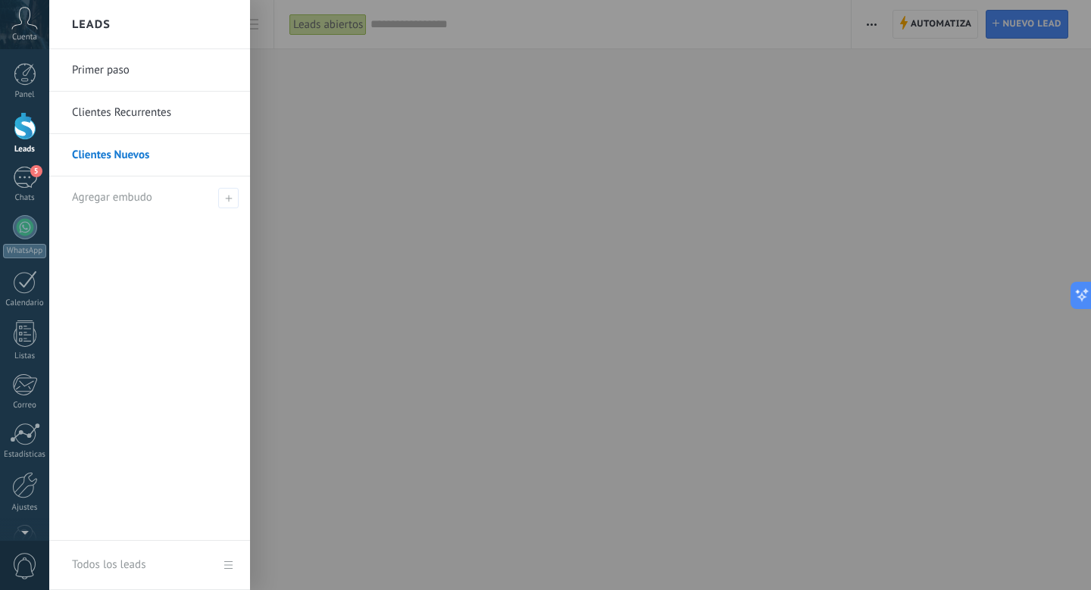
click at [185, 158] on link "Clientes Nuevos" at bounding box center [153, 155] width 163 height 42
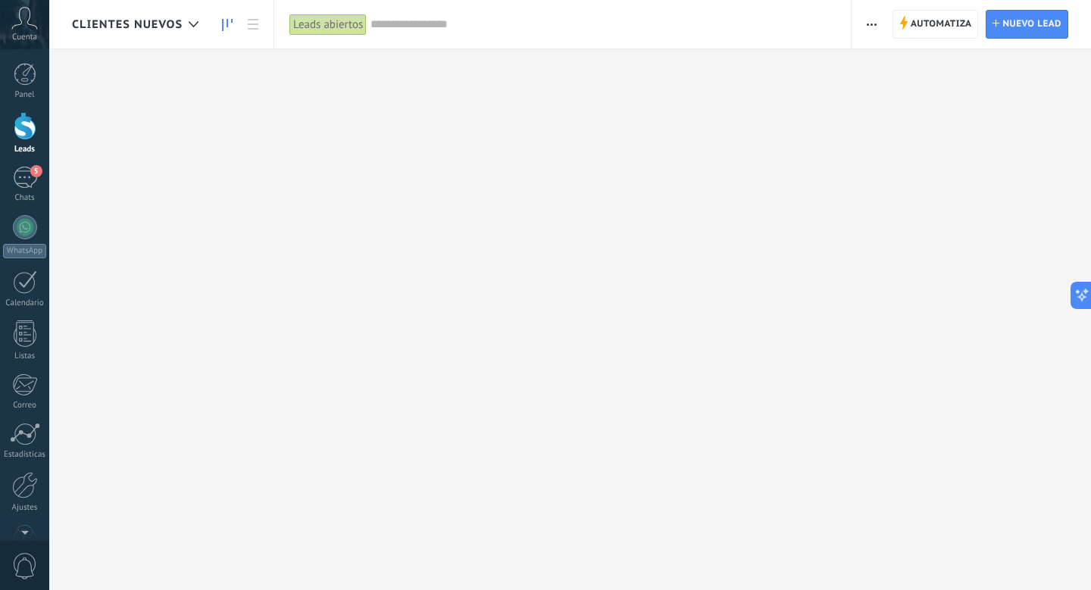
click at [870, 19] on span "button" at bounding box center [871, 24] width 10 height 29
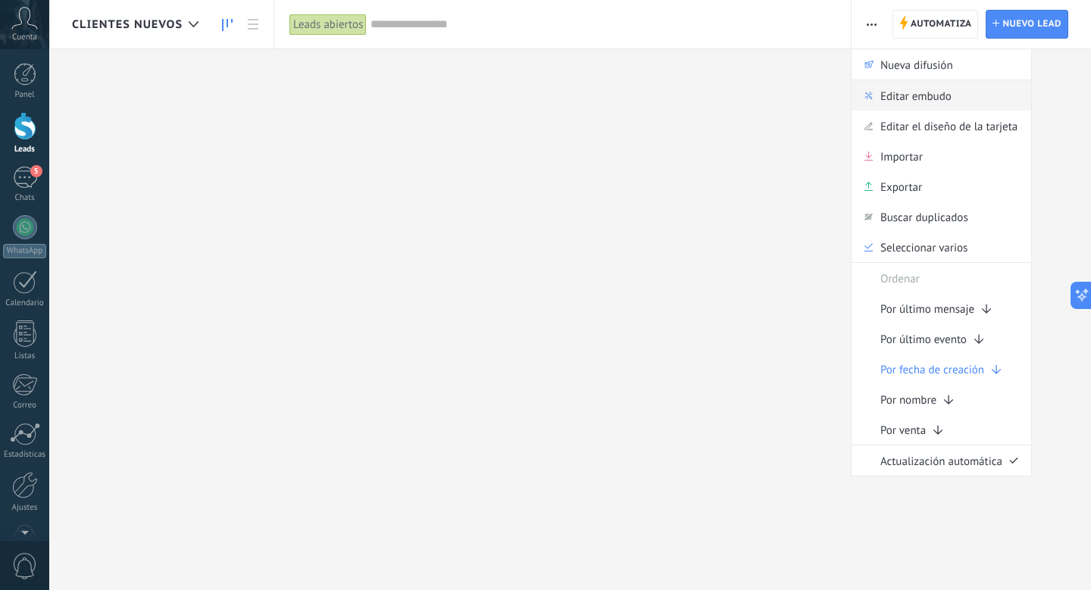
click at [878, 88] on div "Editar embudo" at bounding box center [940, 95] width 179 height 30
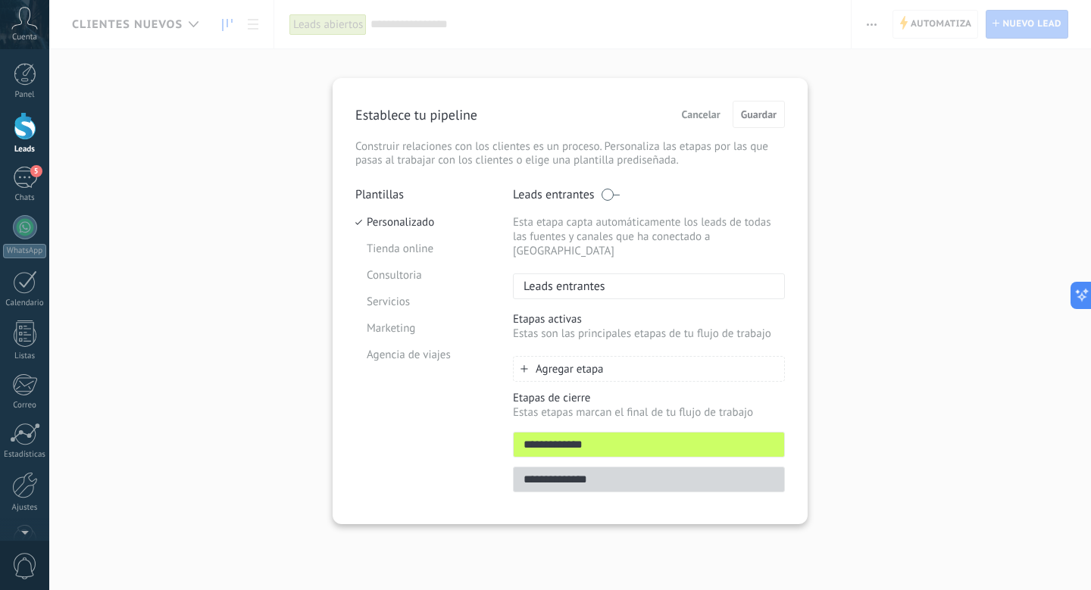
click at [169, 26] on div "**********" at bounding box center [569, 295] width 1041 height 590
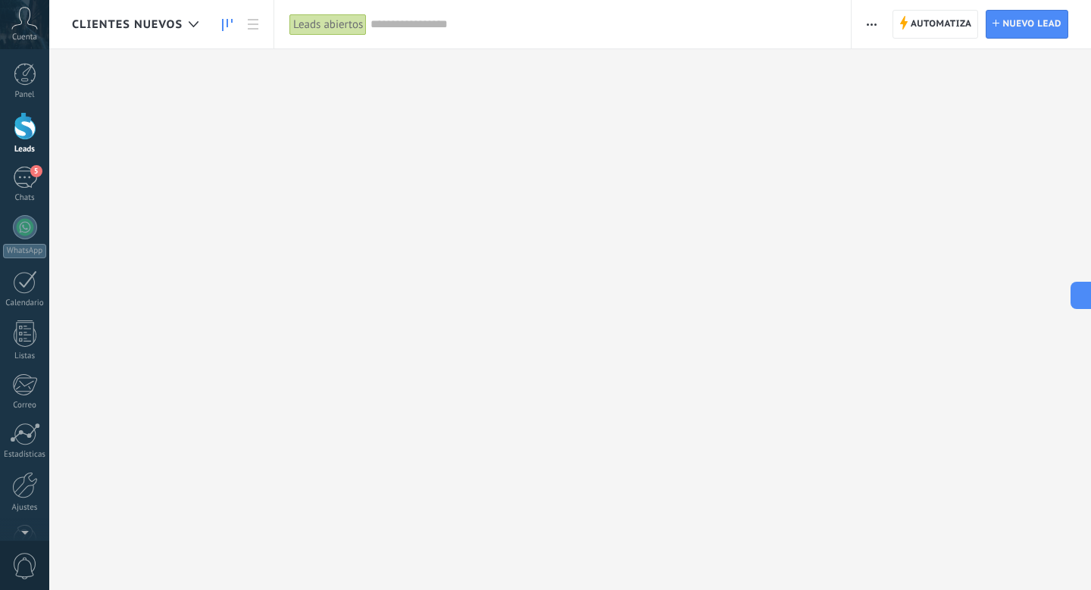
click at [179, 28] on span "Clientes Nuevos" at bounding box center [127, 24] width 111 height 14
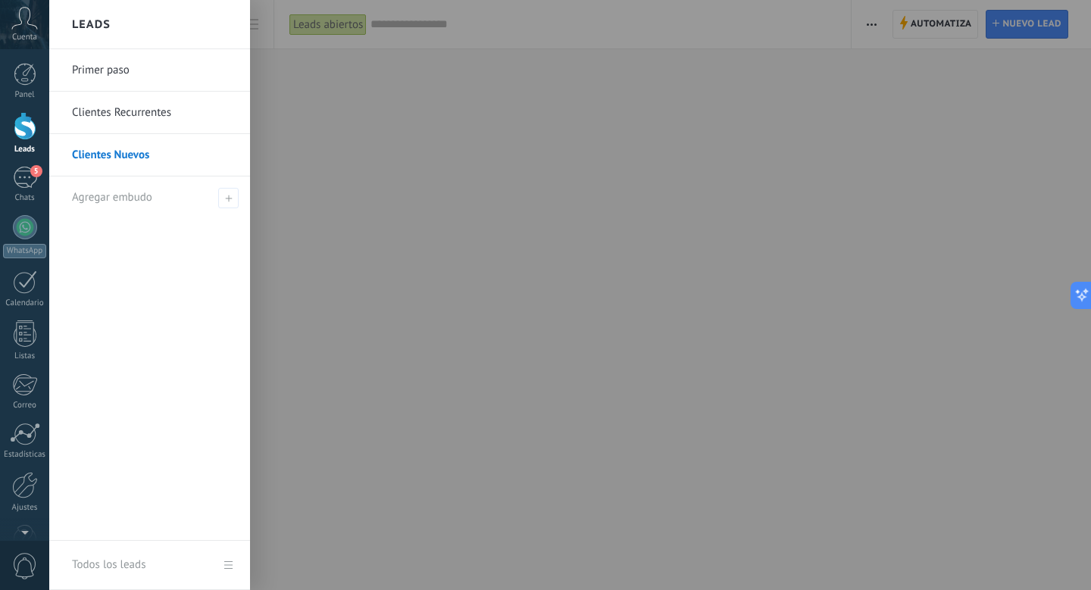
click at [160, 121] on link "Clientes Recurrentes" at bounding box center [153, 113] width 163 height 42
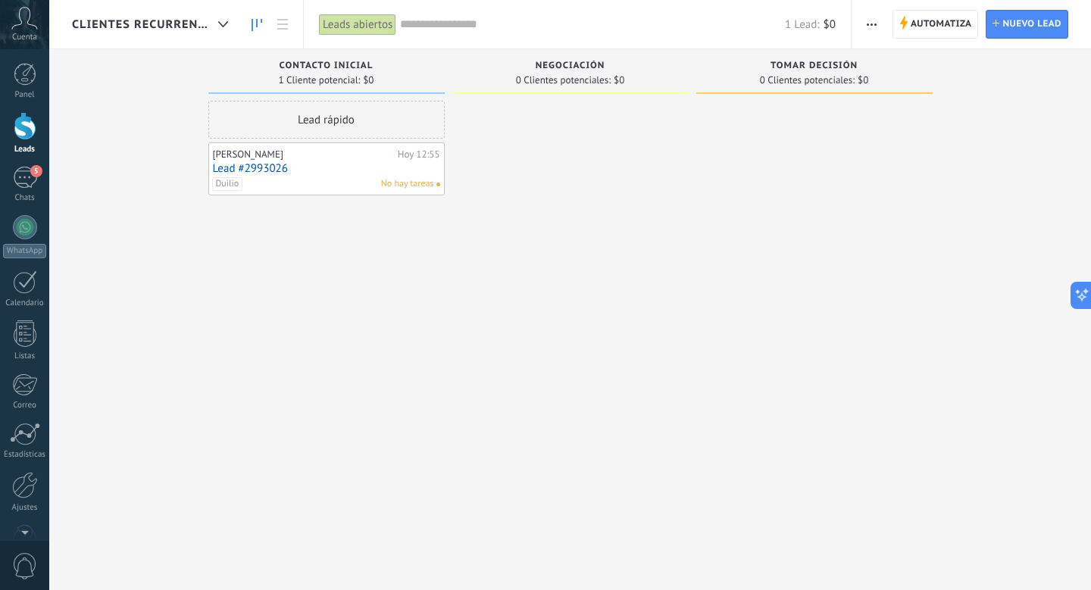
click at [878, 26] on button "button" at bounding box center [871, 24] width 22 height 29
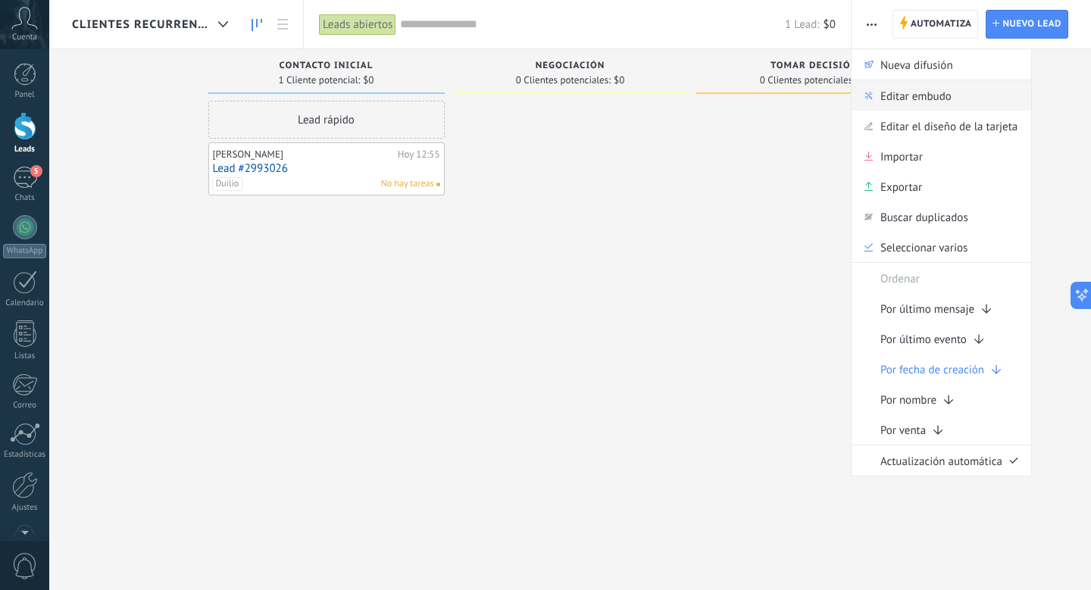
click at [888, 101] on span "Editar embudo" at bounding box center [915, 95] width 71 height 30
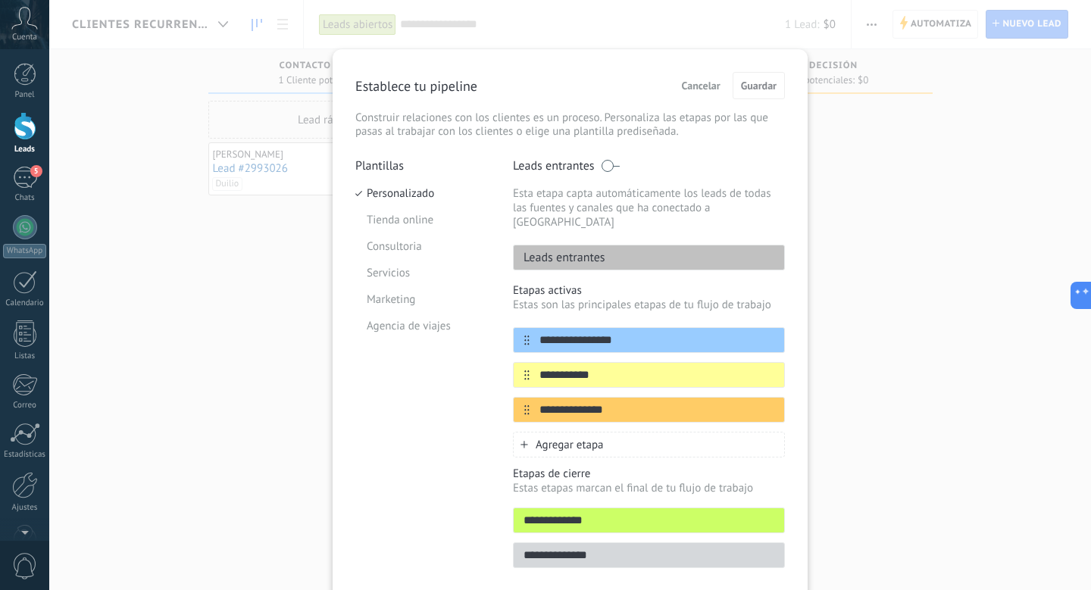
click at [439, 96] on div "Establece tu pipeline Cancelar Guardar" at bounding box center [569, 85] width 429 height 27
click at [439, 86] on p "Establece tu pipeline" at bounding box center [416, 85] width 122 height 17
click at [411, 211] on li "Tienda online" at bounding box center [422, 220] width 135 height 27
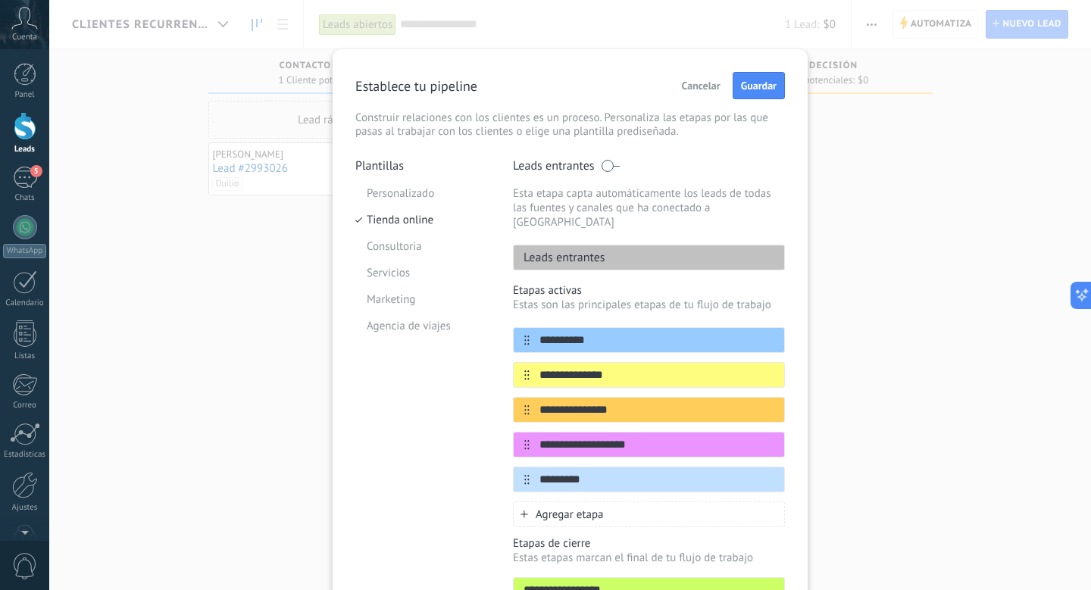
click at [182, 33] on div "**********" at bounding box center [569, 295] width 1041 height 590
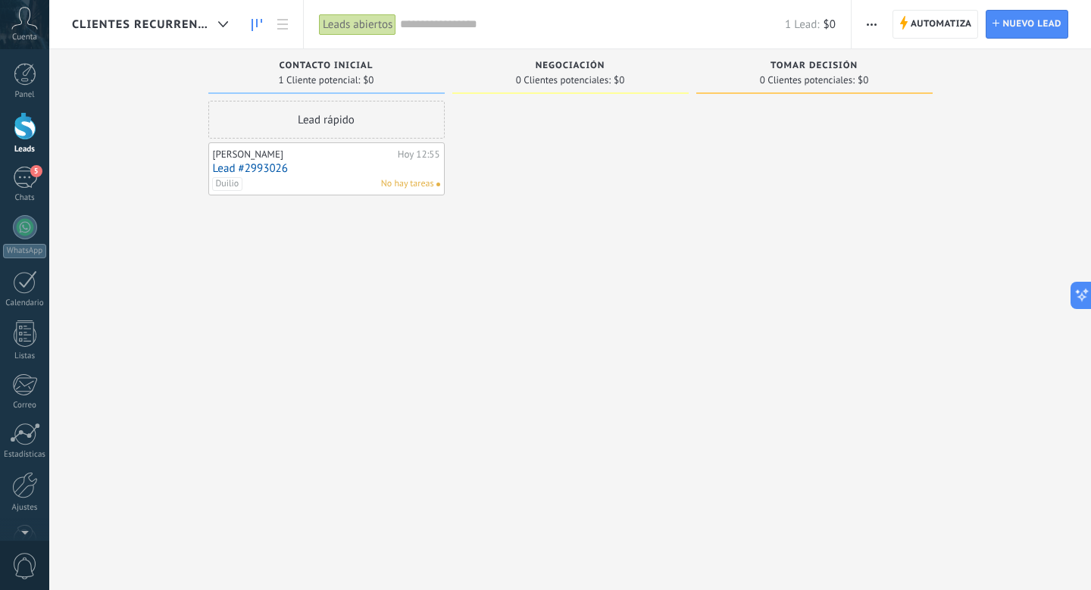
click at [882, 24] on div "Automatiza Nueva difusión Editar embudo Editar el diseño de la tarjeta Importar…" at bounding box center [872, 25] width 26 height 30
click at [873, 17] on span "button" at bounding box center [871, 24] width 10 height 29
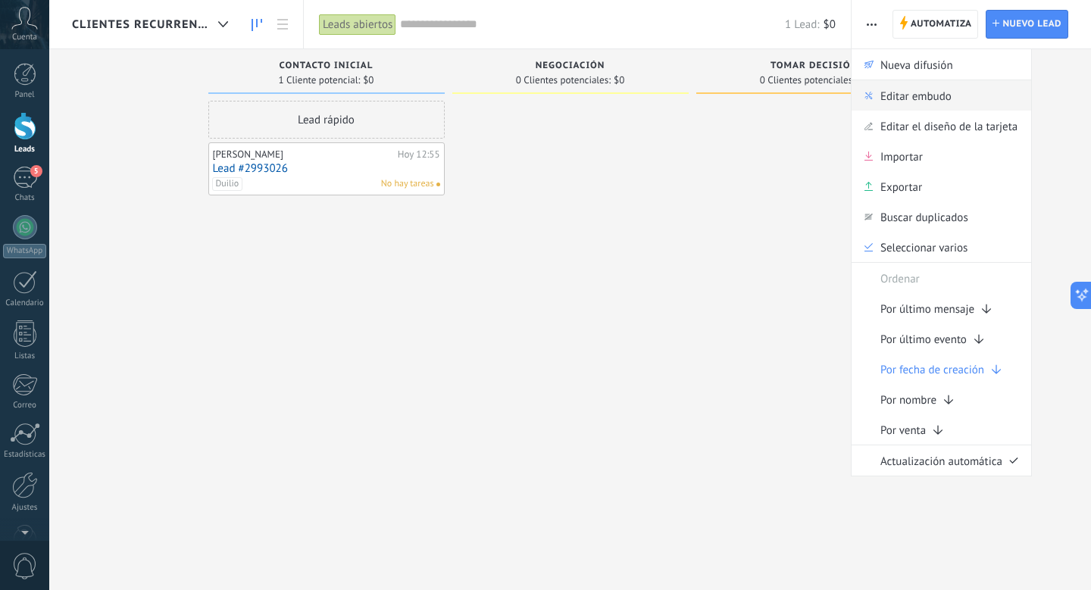
click at [928, 98] on span "Editar embudo" at bounding box center [915, 95] width 71 height 30
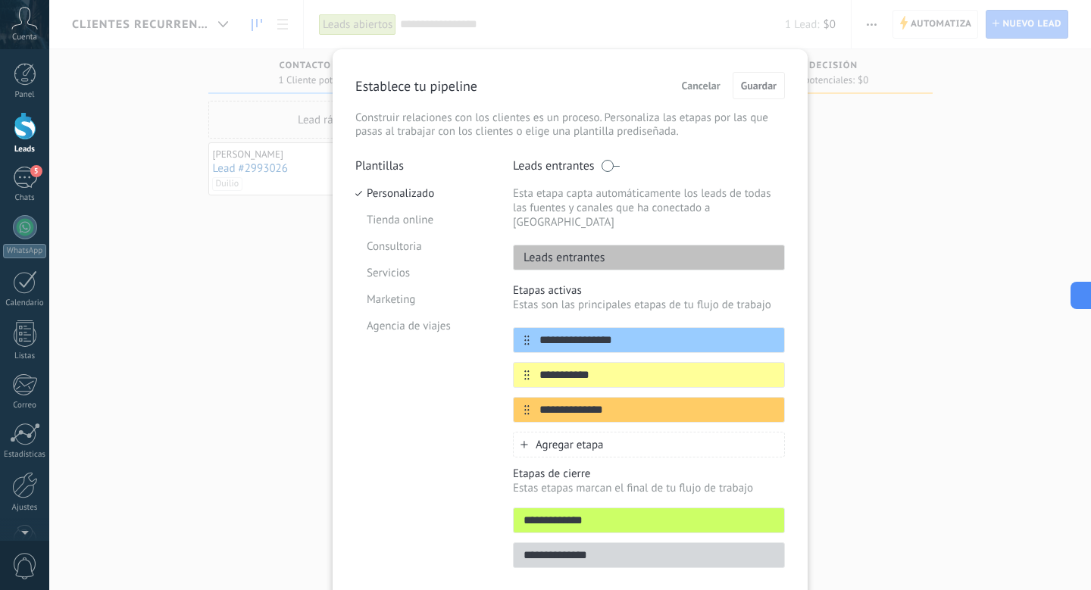
scroll to position [47, 0]
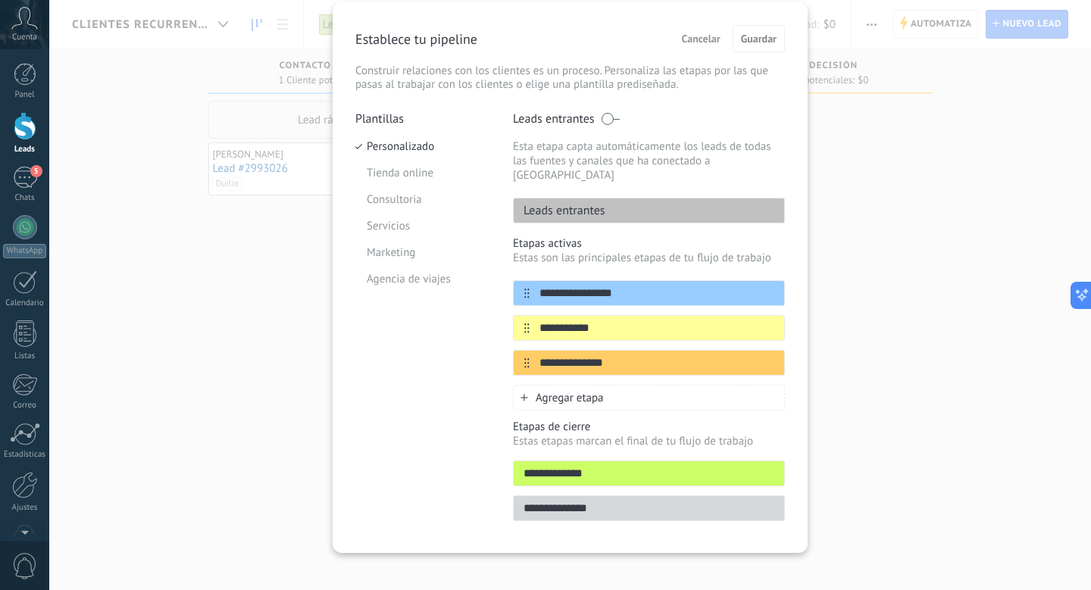
click at [410, 40] on p "Establece tu pipeline" at bounding box center [416, 38] width 122 height 17
click at [683, 40] on span "Cancelar" at bounding box center [701, 38] width 39 height 11
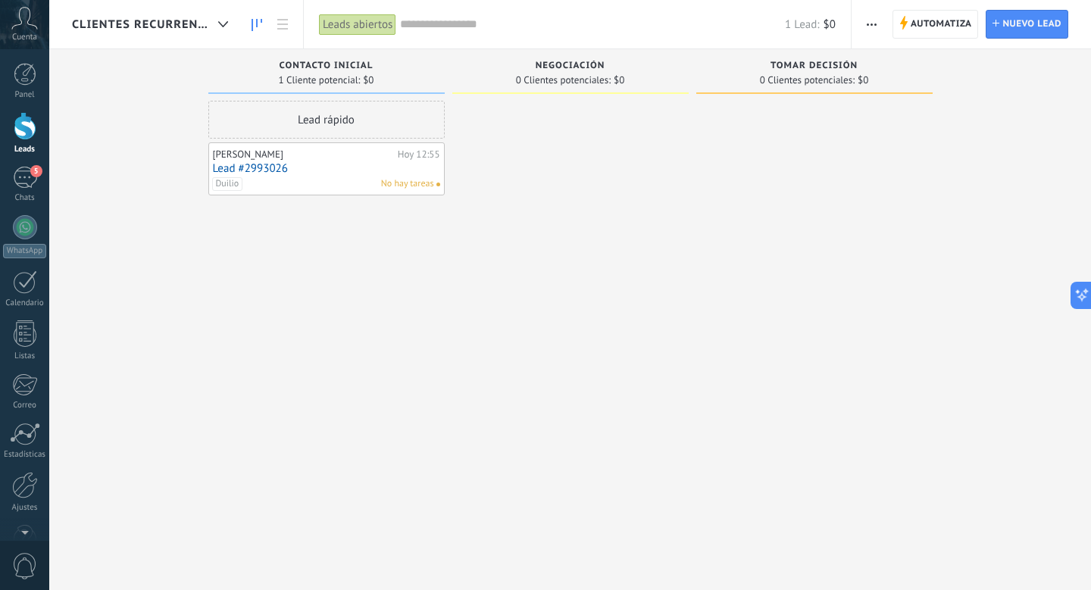
click at [875, 25] on use "button" at bounding box center [871, 24] width 10 height 2
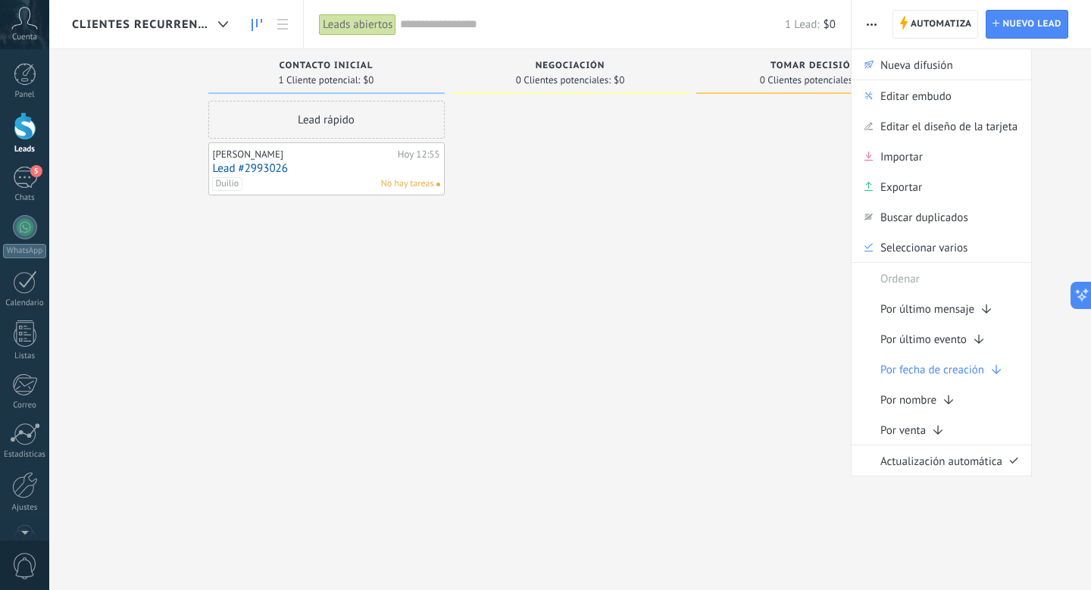
click at [187, 15] on div "Clientes Recurrentes" at bounding box center [154, 24] width 164 height 48
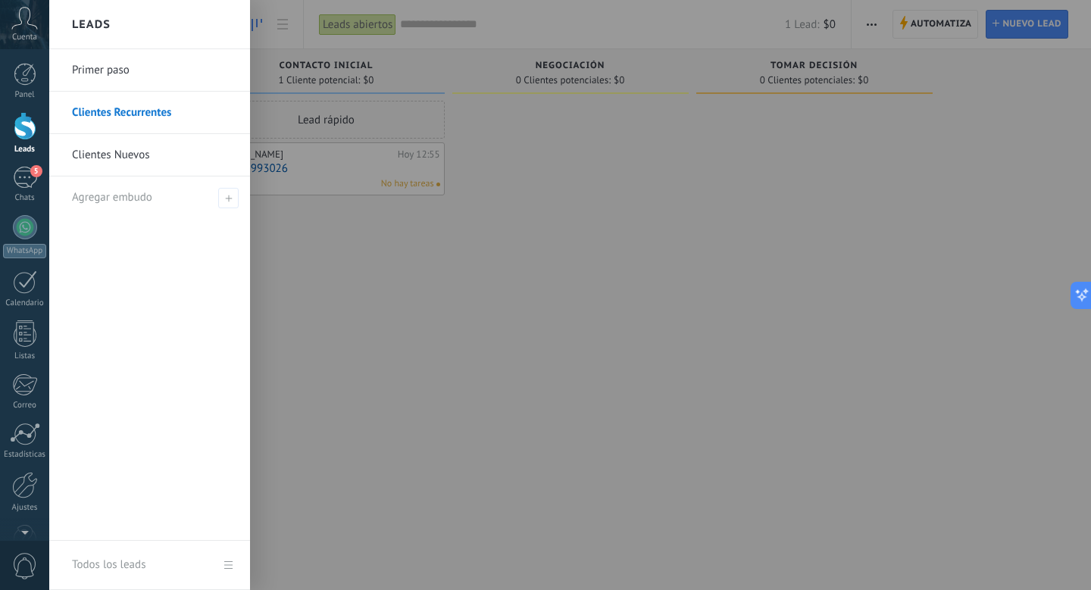
click at [190, 121] on link "Clientes Recurrentes" at bounding box center [153, 113] width 163 height 42
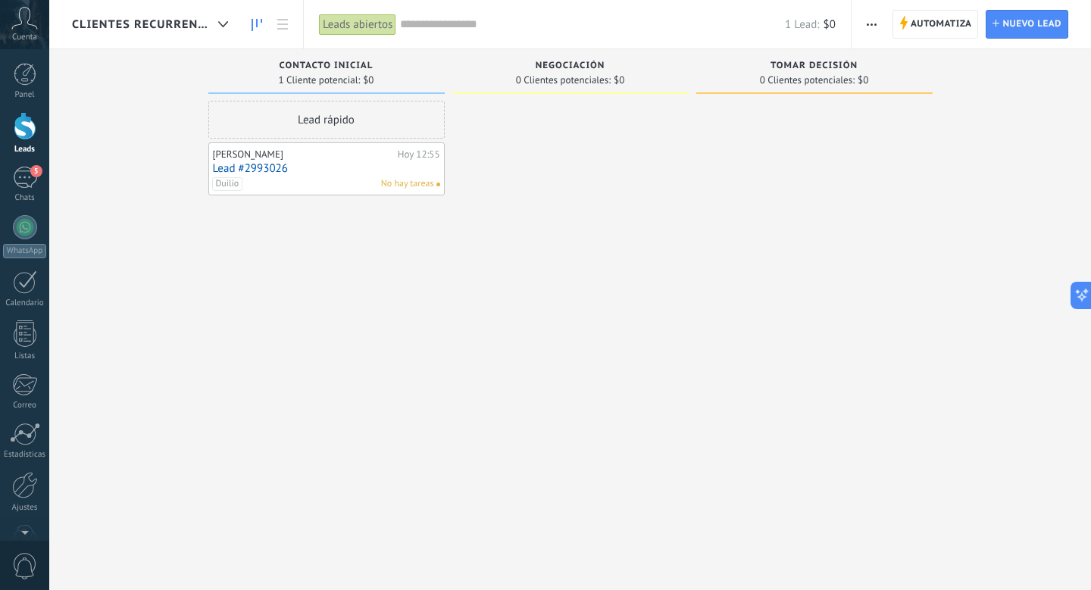
click at [204, 27] on span "Clientes Recurrentes" at bounding box center [142, 24] width 140 height 14
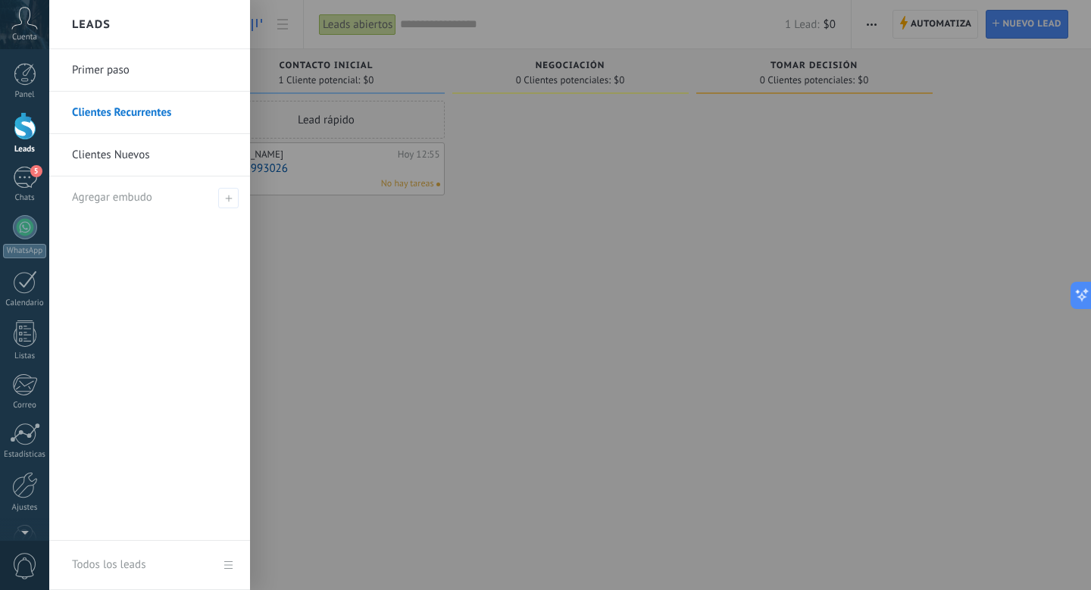
click at [266, 42] on div at bounding box center [594, 295] width 1091 height 590
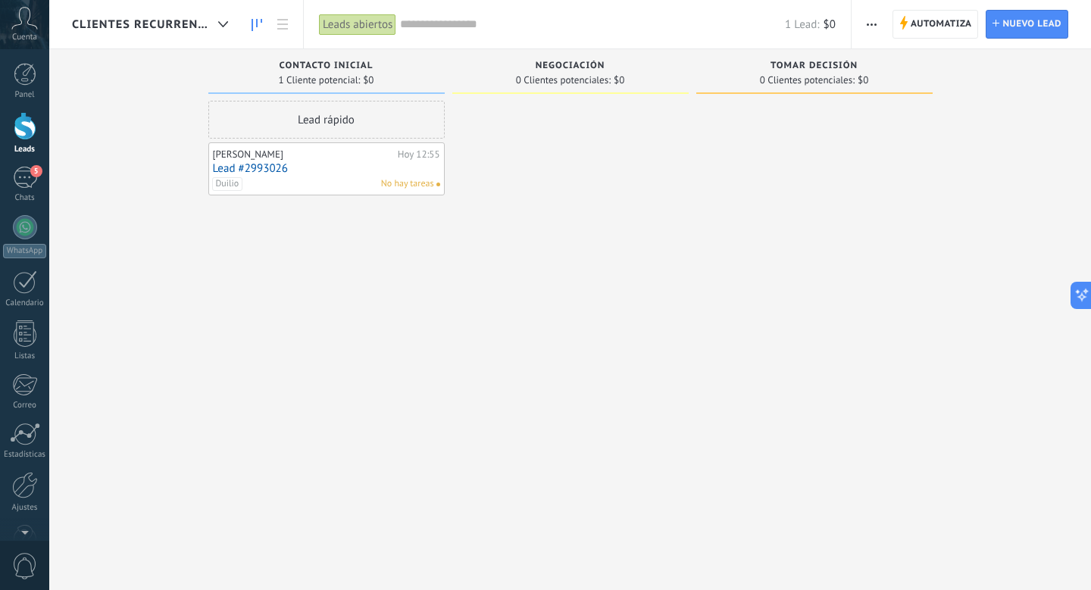
click at [173, 18] on span "Clientes Recurrentes" at bounding box center [142, 24] width 140 height 14
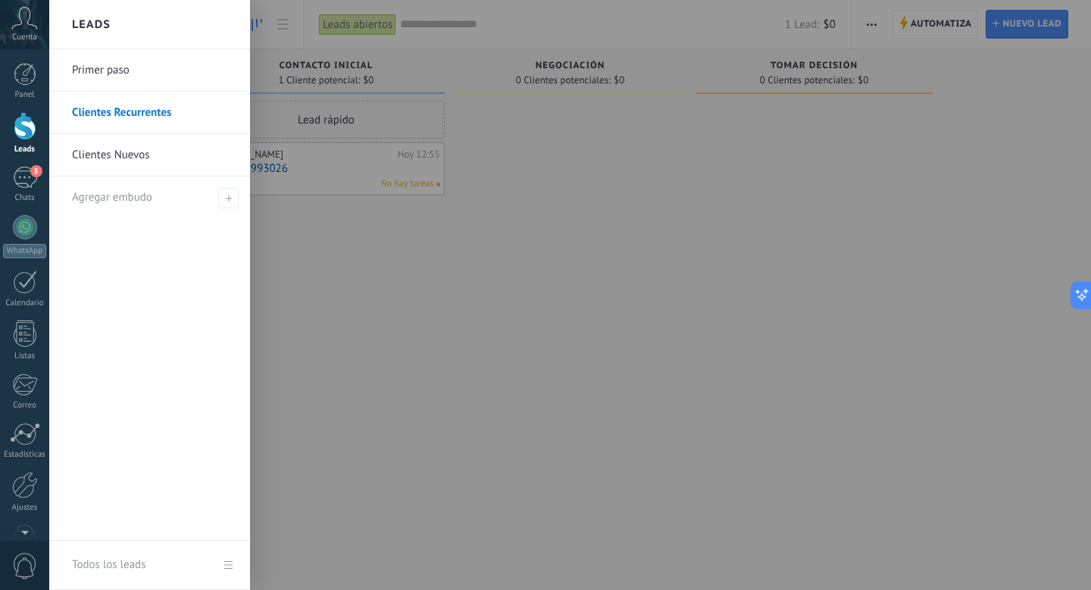
click at [146, 164] on link "Clientes Nuevos" at bounding box center [153, 155] width 163 height 42
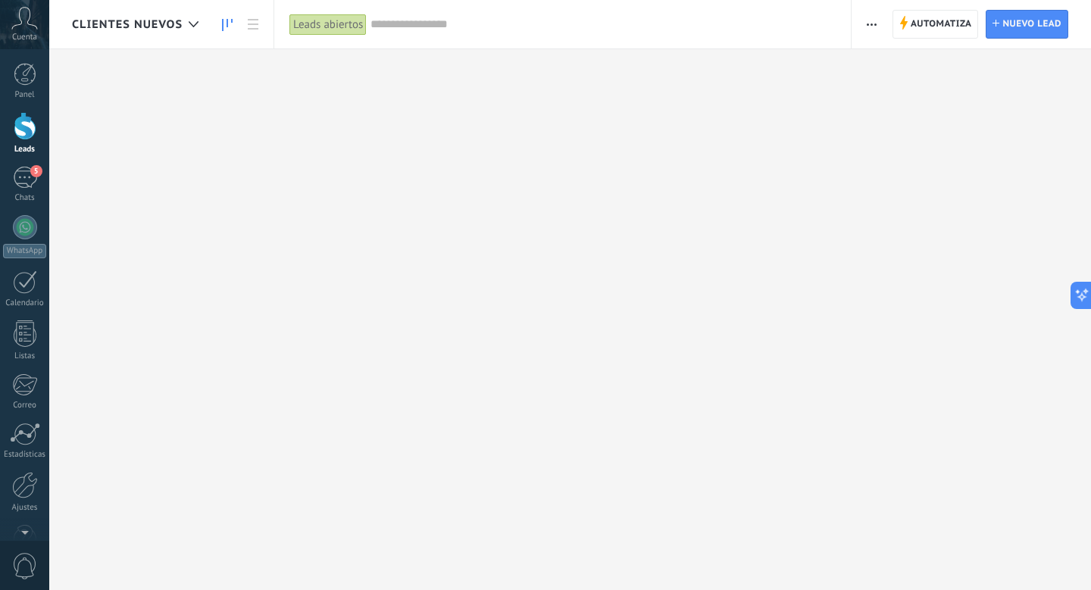
click at [176, 22] on span "Clientes Nuevos" at bounding box center [127, 24] width 111 height 14
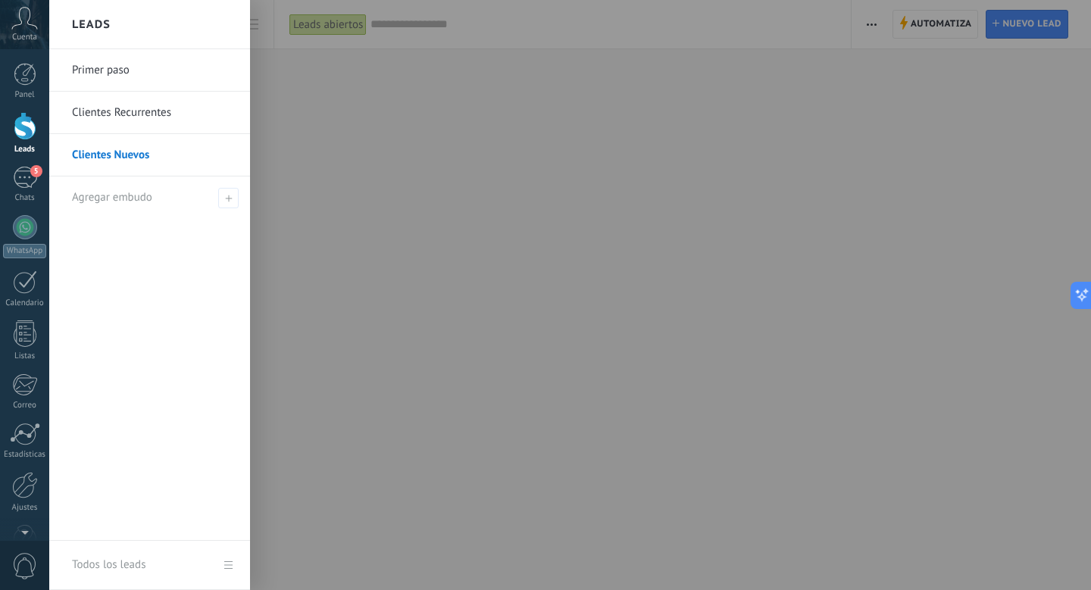
click at [170, 149] on link "Clientes Nuevos" at bounding box center [153, 155] width 163 height 42
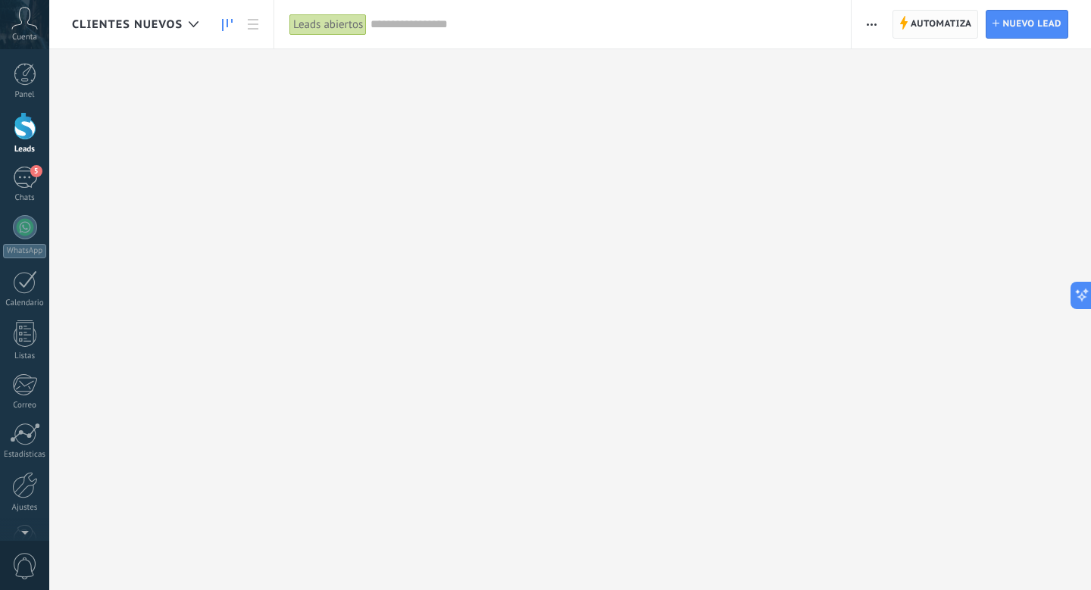
click at [920, 26] on span "Automatiza" at bounding box center [940, 24] width 61 height 27
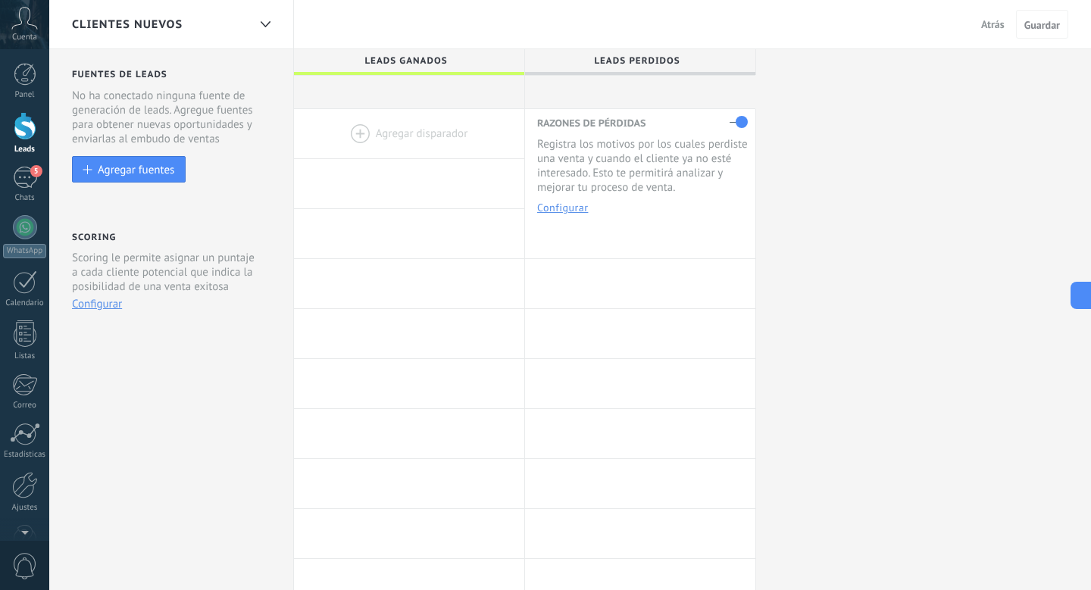
click at [251, 18] on div "Clientes Nuevos" at bounding box center [171, 24] width 245 height 48
click at [259, 27] on div at bounding box center [265, 25] width 26 height 30
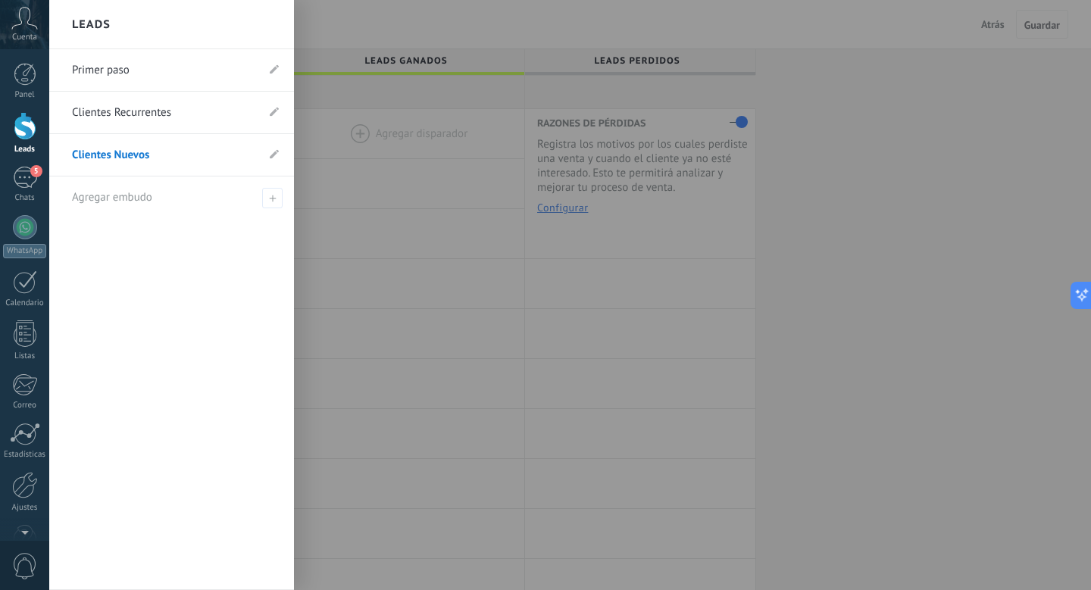
click at [235, 20] on div "Leads" at bounding box center [171, 24] width 245 height 49
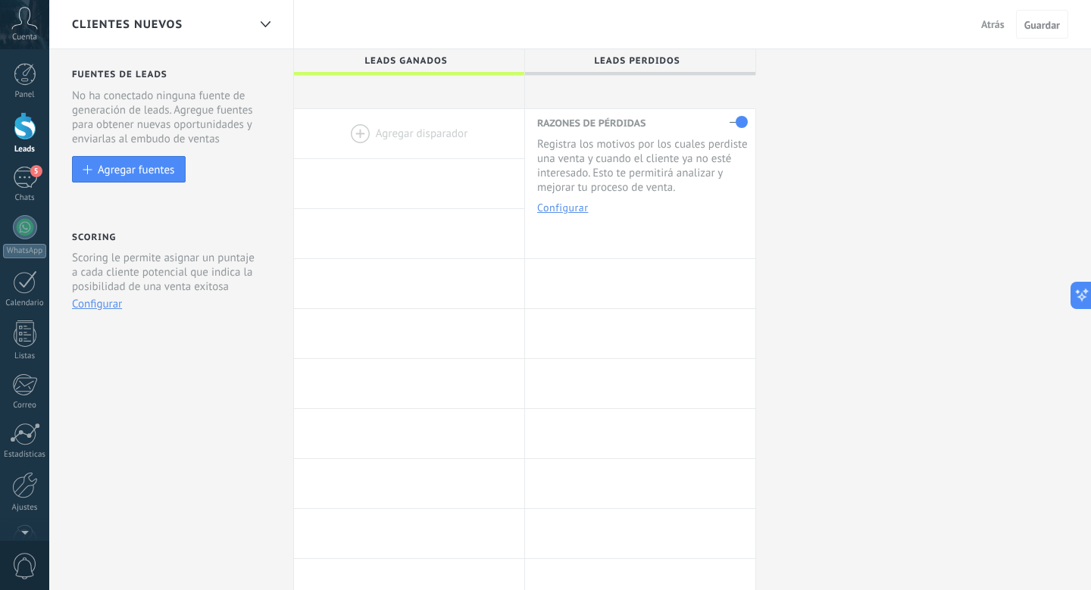
click at [105, 317] on div "Scoring Scoring le permite asignar un puntaje a cada cliente potencial que indi…" at bounding box center [172, 275] width 201 height 92
click at [101, 307] on button "Configurar" at bounding box center [97, 304] width 50 height 14
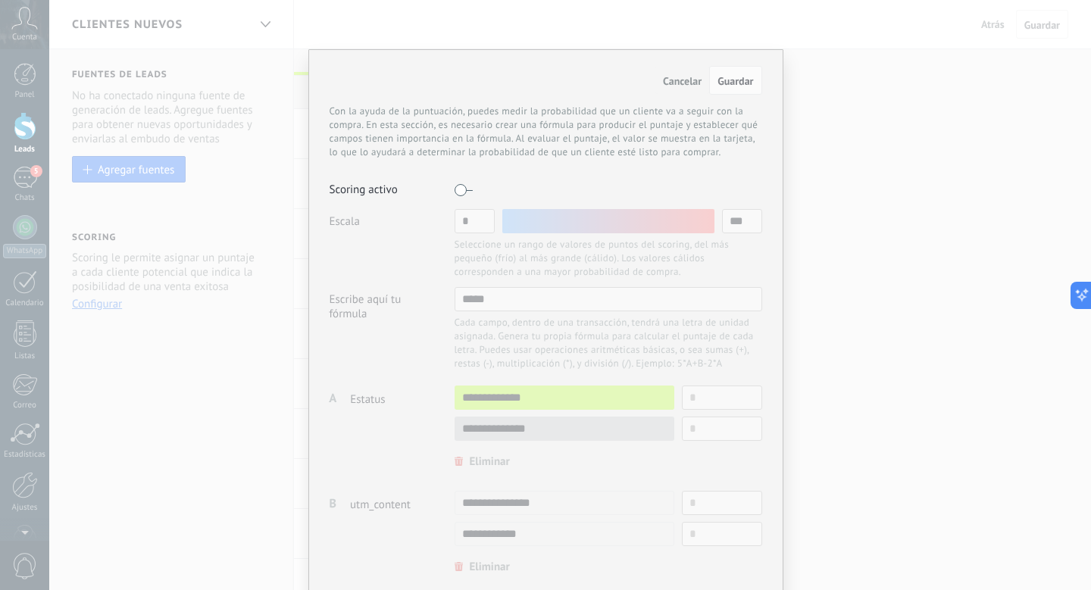
click at [679, 84] on span "Cancelar" at bounding box center [682, 81] width 39 height 14
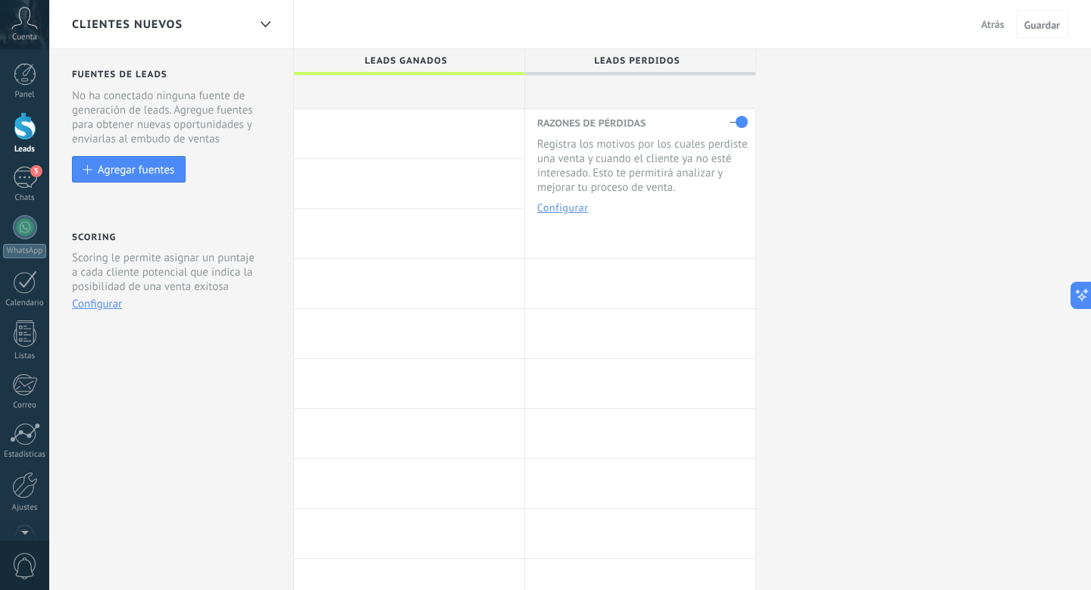
click at [738, 123] on label at bounding box center [738, 122] width 18 height 24
click at [1035, 24] on span "Guardar" at bounding box center [1042, 25] width 36 height 11
click at [573, 212] on button "Configurar" at bounding box center [562, 207] width 51 height 11
click at [613, 366] on div at bounding box center [640, 383] width 230 height 49
click at [476, 50] on span "Leads ganados" at bounding box center [405, 60] width 223 height 23
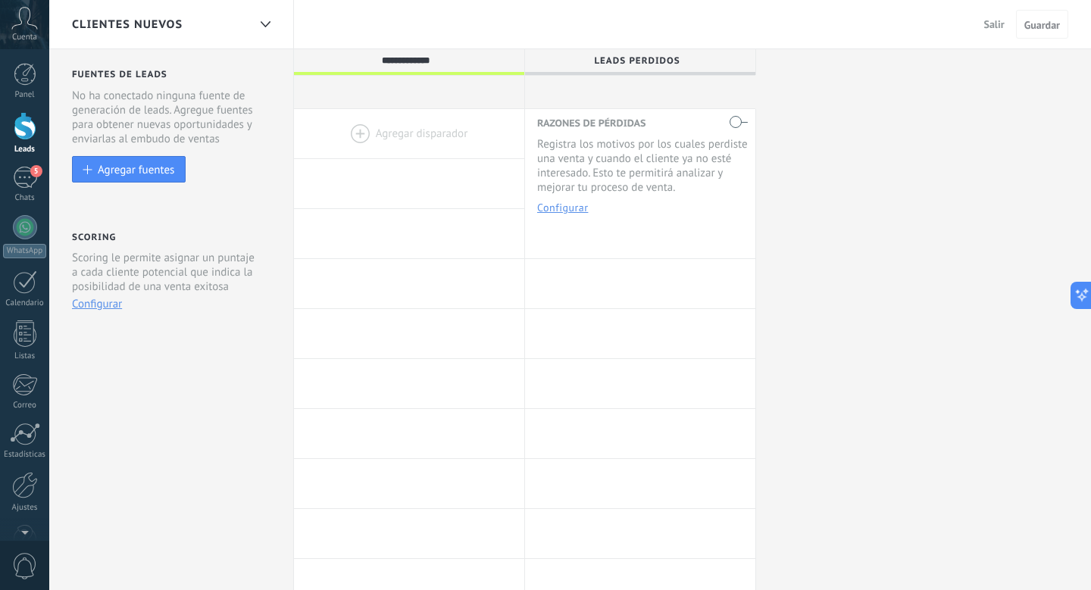
click at [405, 126] on div at bounding box center [409, 133] width 230 height 49
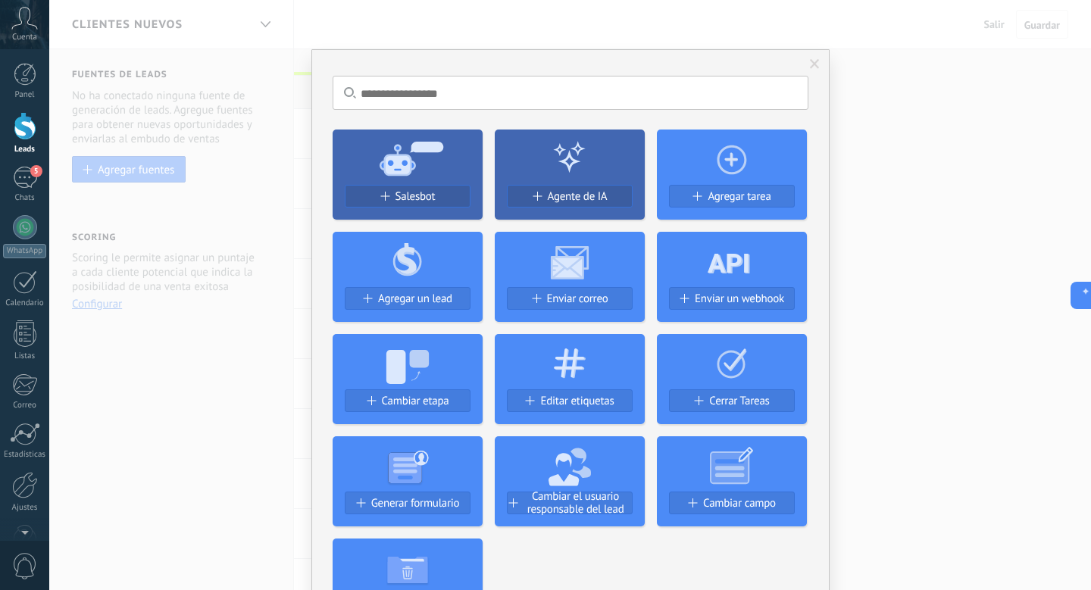
click at [404, 51] on div "No hay resultados Salesbot Agente de IA Agregar tarea Agregar un lead Enviar co…" at bounding box center [570, 425] width 518 height 753
click at [445, 29] on div "No hay resultados Salesbot Agente de IA Agregar tarea Agregar un lead Enviar co…" at bounding box center [569, 295] width 1041 height 590
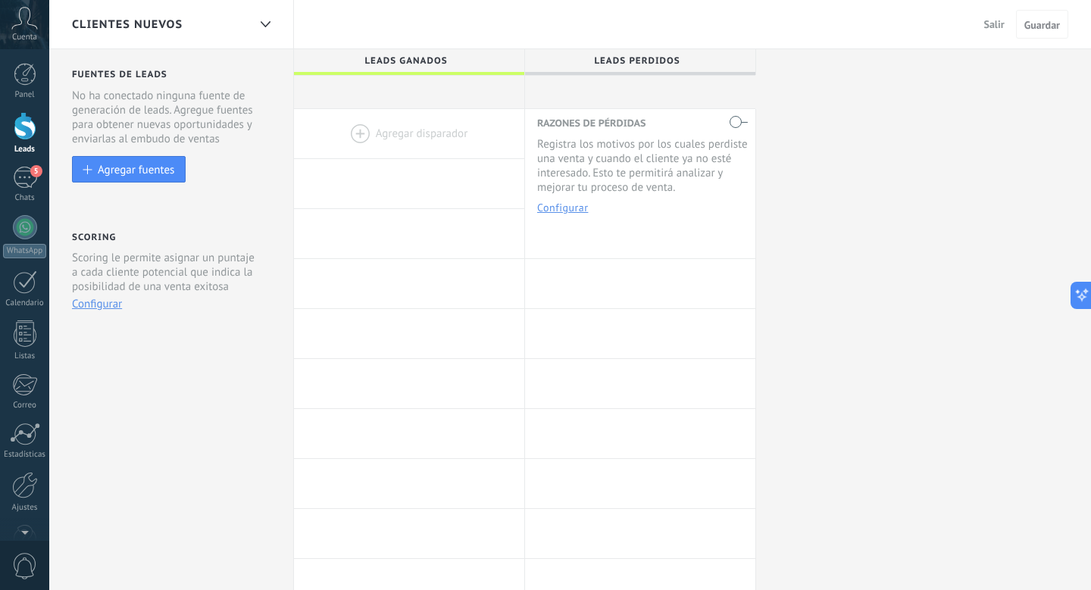
click at [420, 55] on span "Leads ganados" at bounding box center [405, 60] width 223 height 23
click at [424, 81] on div at bounding box center [409, 92] width 230 height 33
click at [432, 97] on div at bounding box center [409, 92] width 230 height 33
click at [429, 123] on div at bounding box center [409, 133] width 230 height 49
click at [1041, 23] on span "Guardar" at bounding box center [1042, 25] width 36 height 11
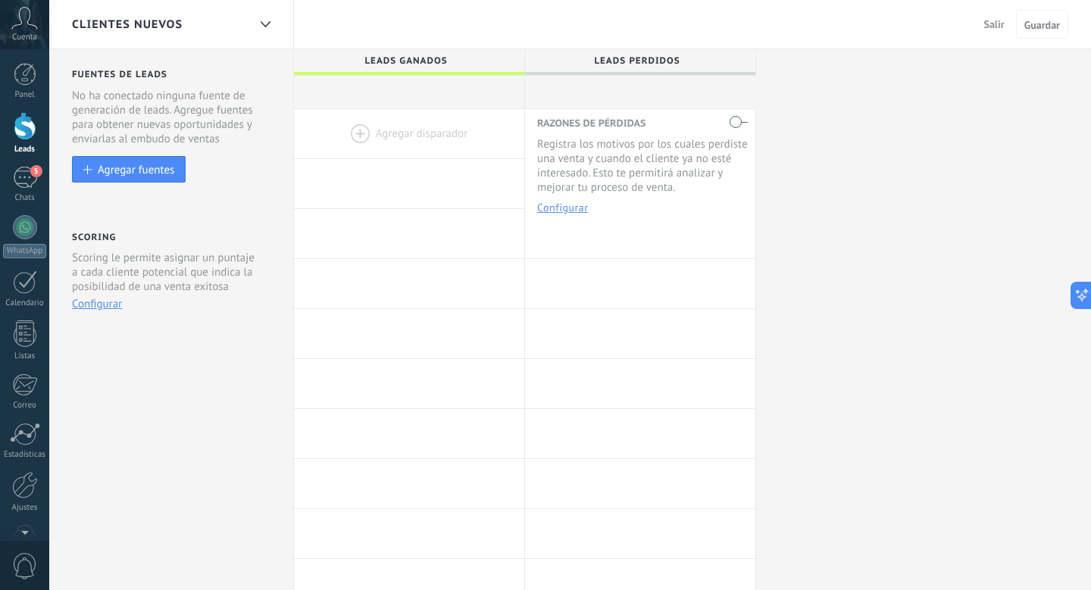
click at [988, 23] on span "Salir" at bounding box center [994, 24] width 20 height 14
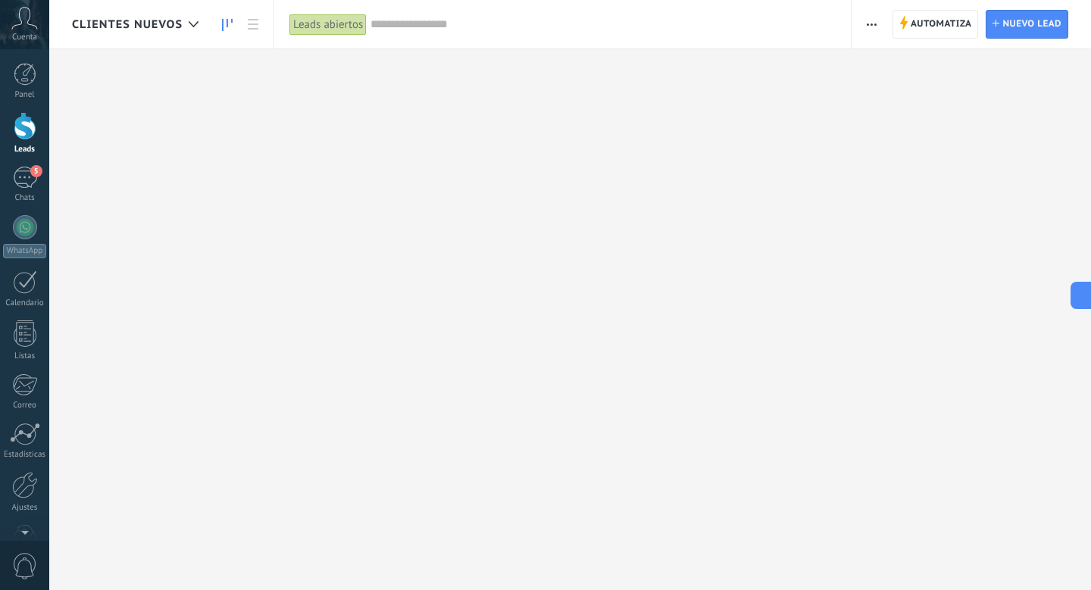
click at [872, 24] on use "button" at bounding box center [871, 24] width 10 height 2
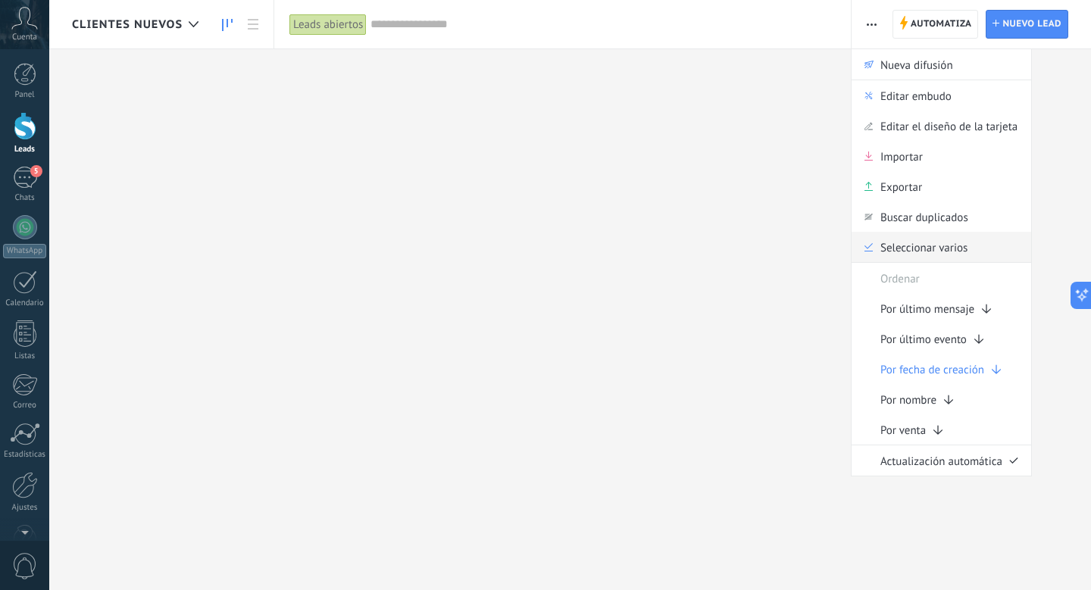
scroll to position [29, 0]
click at [912, 126] on span "Editar el diseño de la tarjeta" at bounding box center [948, 126] width 137 height 30
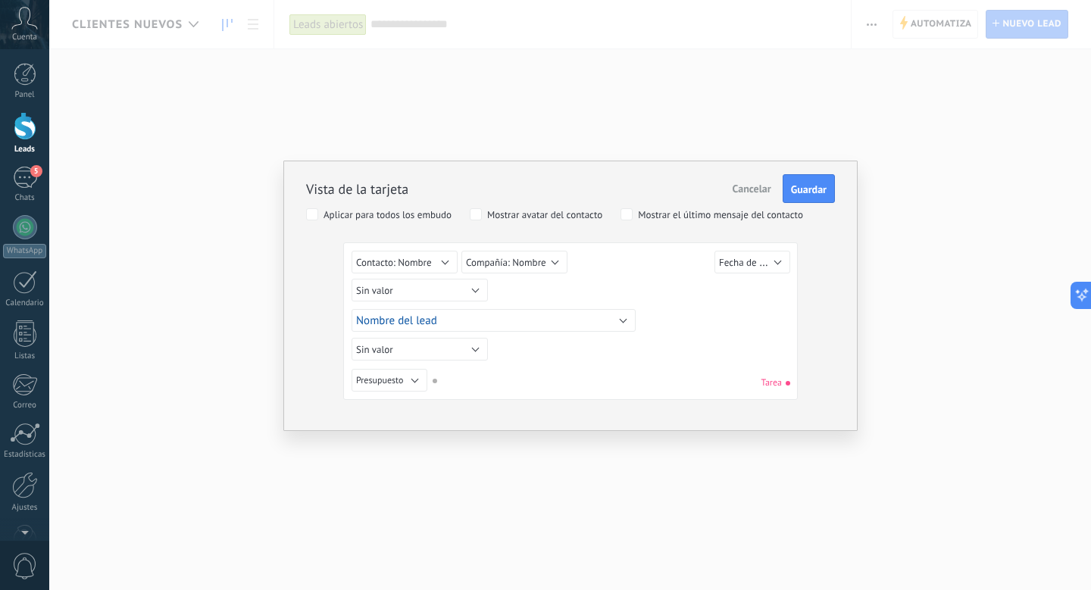
click at [899, 198] on div "Vista de la tarjeta Cancelar Guardar Aplicar para todos los embudo Mostrar avat…" at bounding box center [569, 295] width 1041 height 590
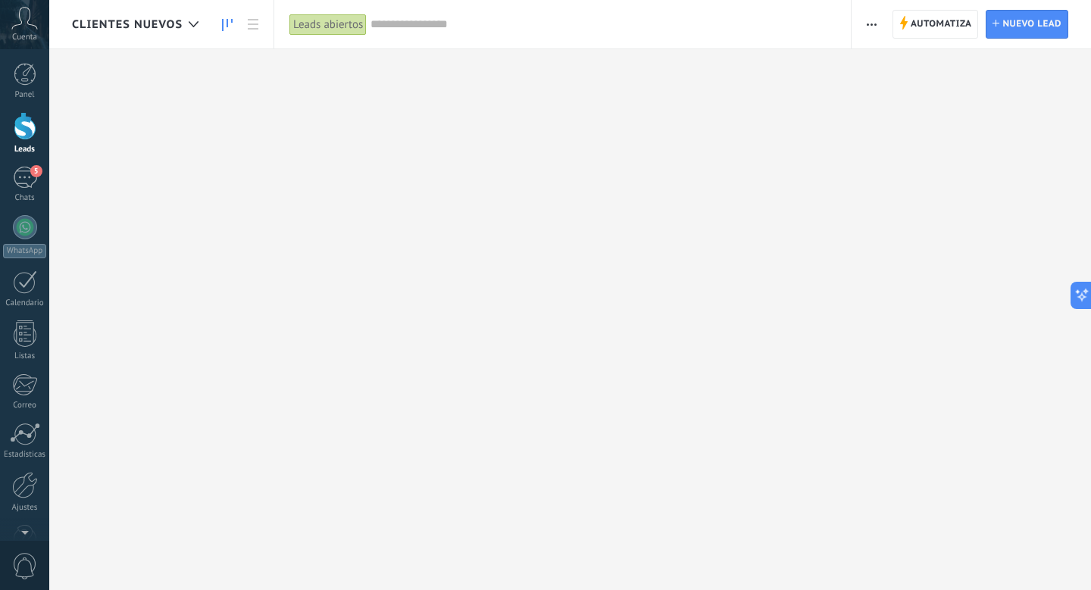
click at [168, 17] on span "Clientes Nuevos" at bounding box center [127, 24] width 111 height 14
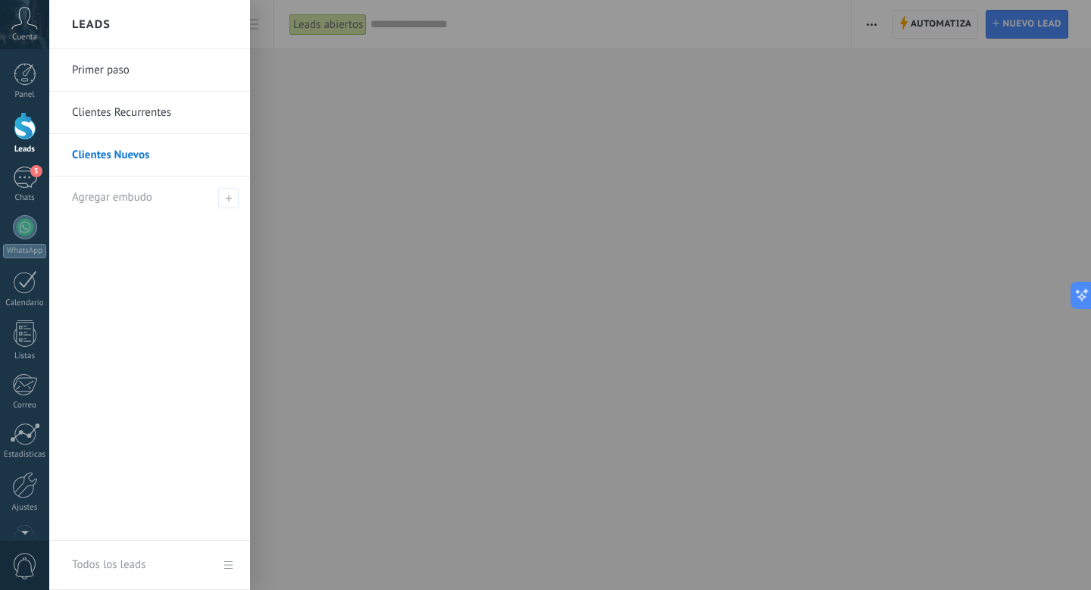
click at [135, 76] on link "Primer paso" at bounding box center [153, 70] width 163 height 42
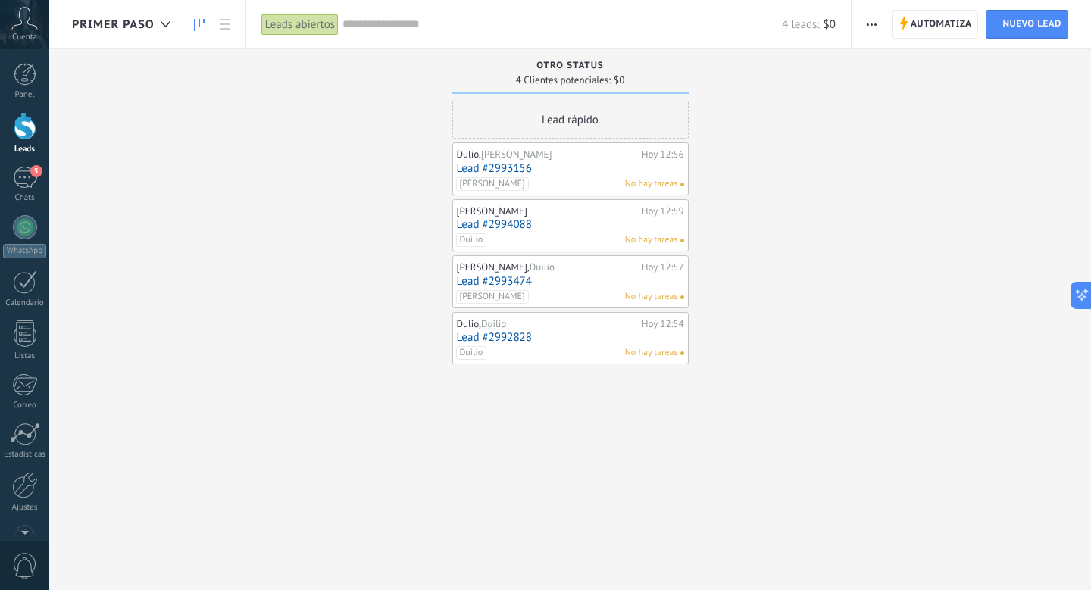
click at [132, 36] on div "Primer paso" at bounding box center [125, 24] width 106 height 48
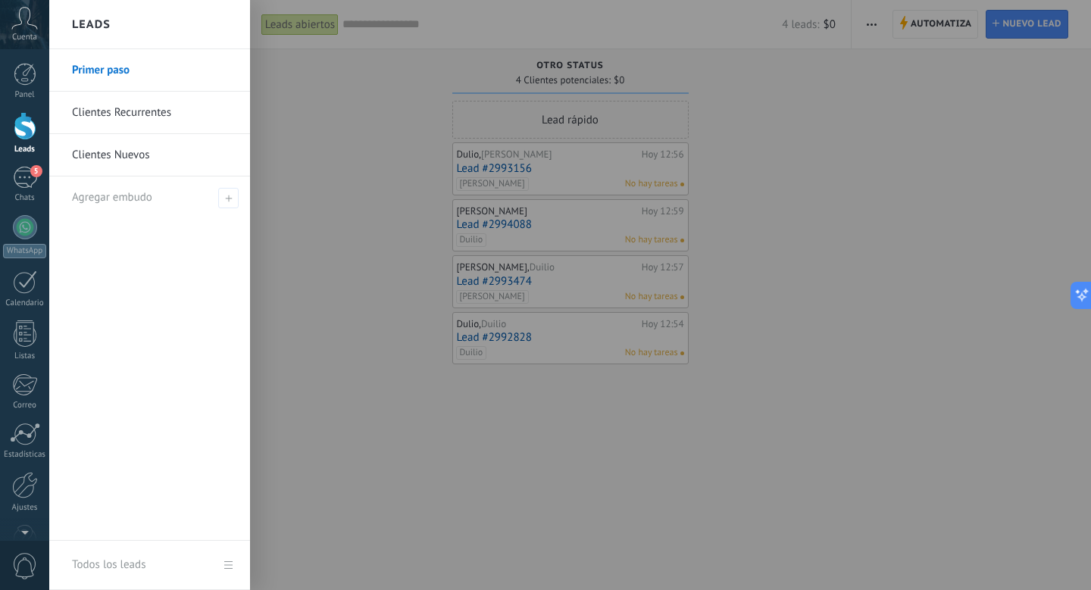
click at [143, 86] on link "Primer paso" at bounding box center [153, 70] width 163 height 42
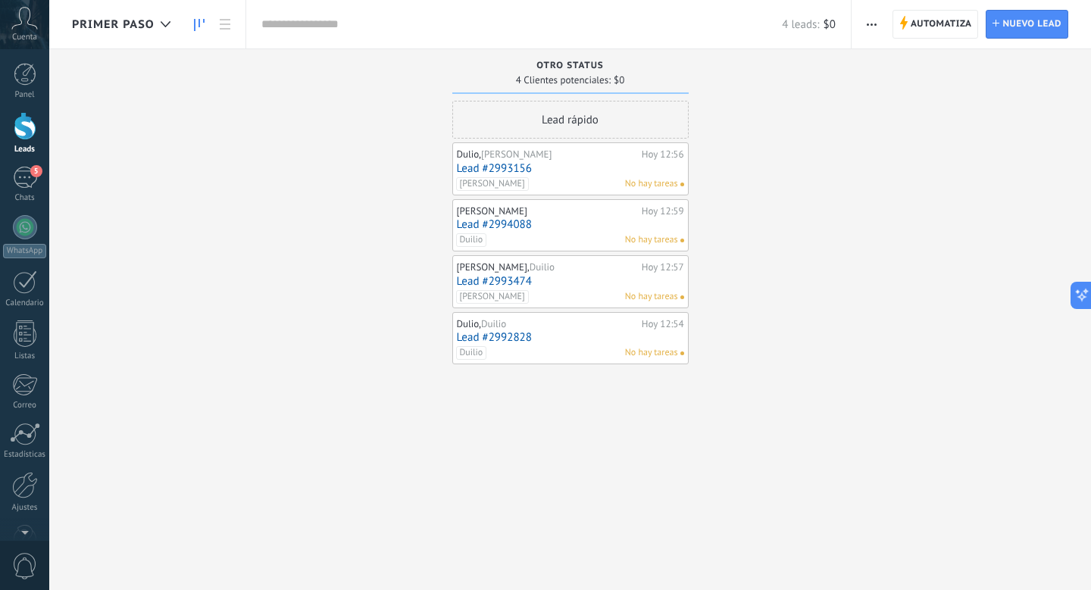
drag, startPoint x: 136, startPoint y: 67, endPoint x: 129, endPoint y: 22, distance: 45.2
click at [129, 22] on span "Primer paso" at bounding box center [113, 24] width 83 height 14
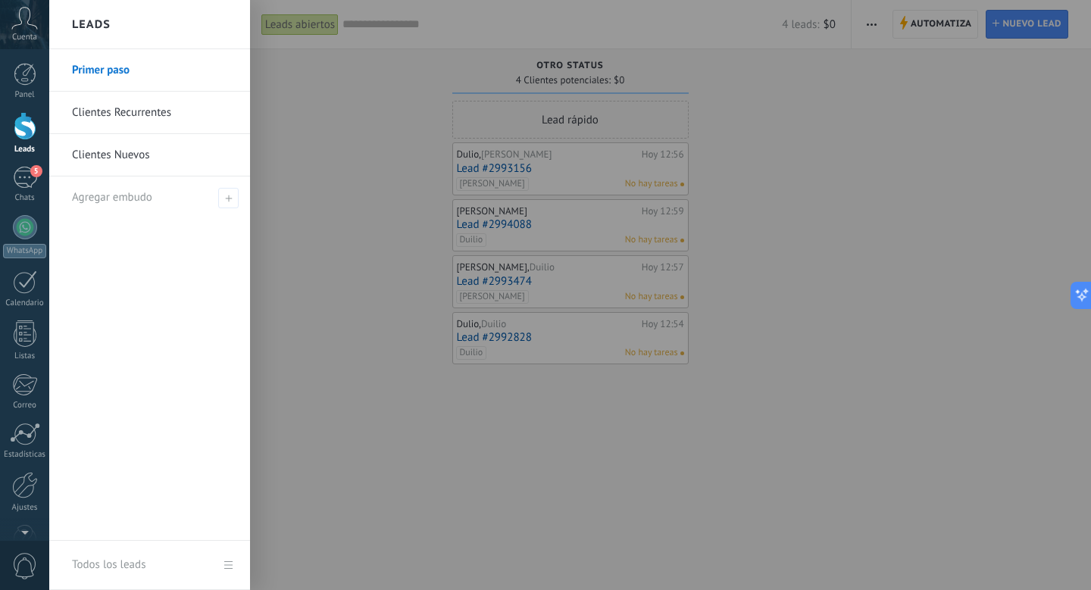
click at [158, 111] on link "Clientes Recurrentes" at bounding box center [153, 113] width 163 height 42
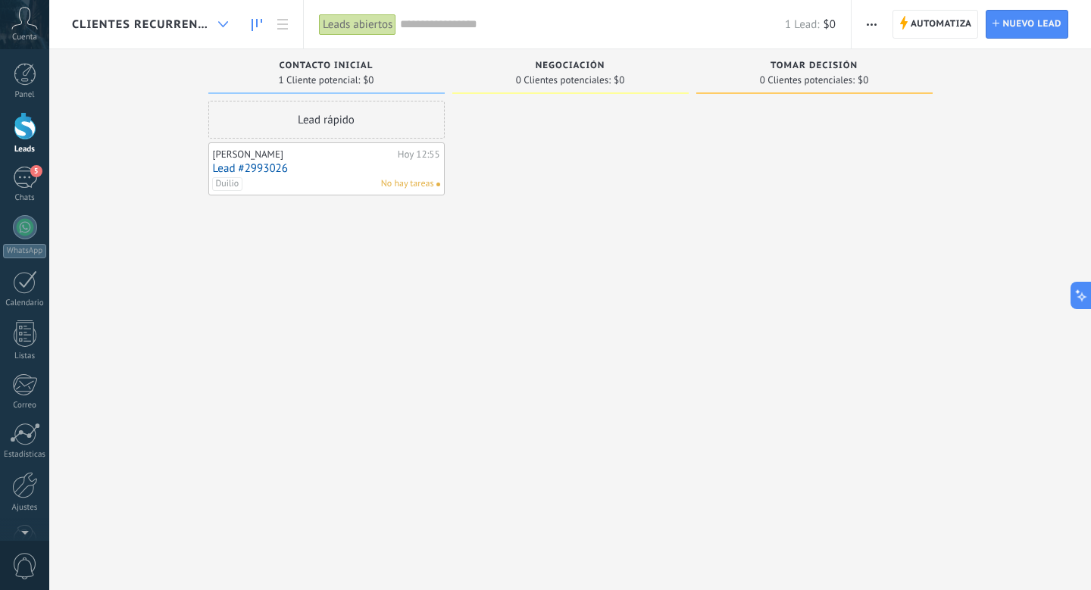
click at [231, 27] on div at bounding box center [223, 25] width 25 height 30
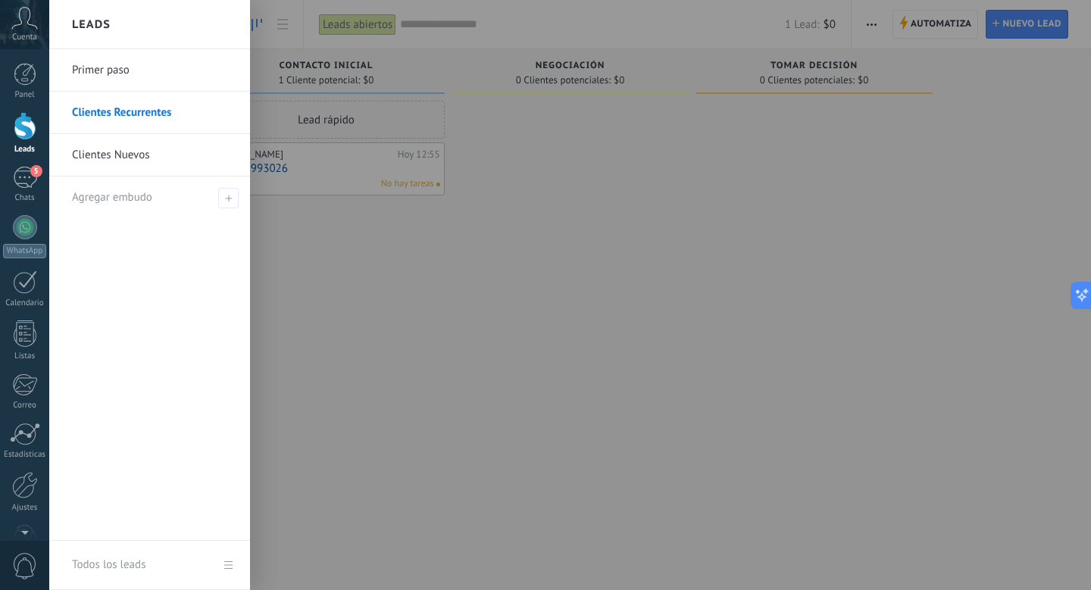
click at [891, 33] on div at bounding box center [594, 295] width 1091 height 590
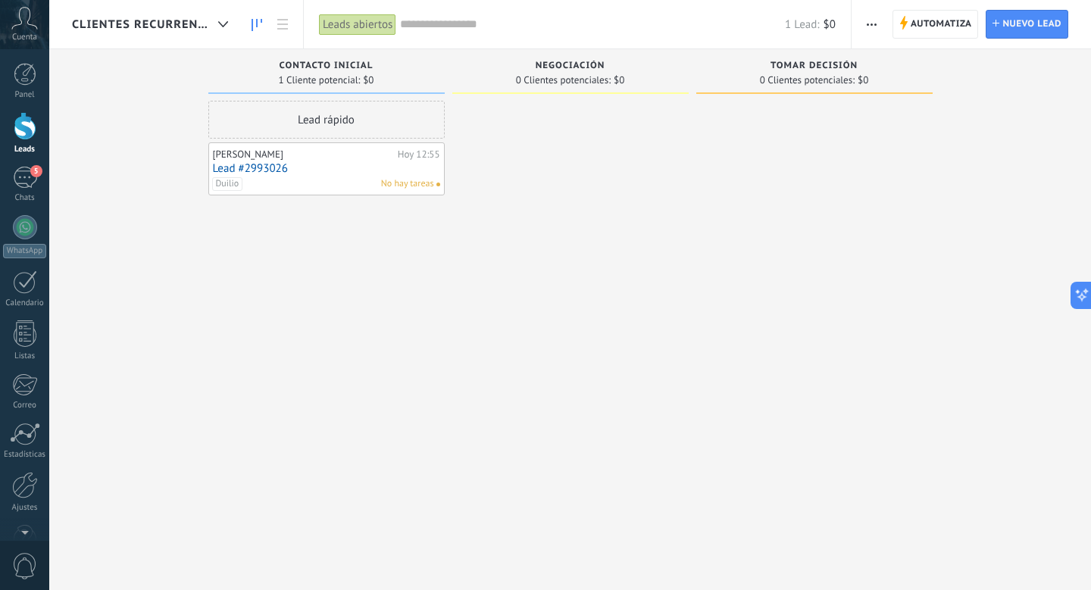
click at [866, 25] on icon "button" at bounding box center [871, 24] width 10 height 2
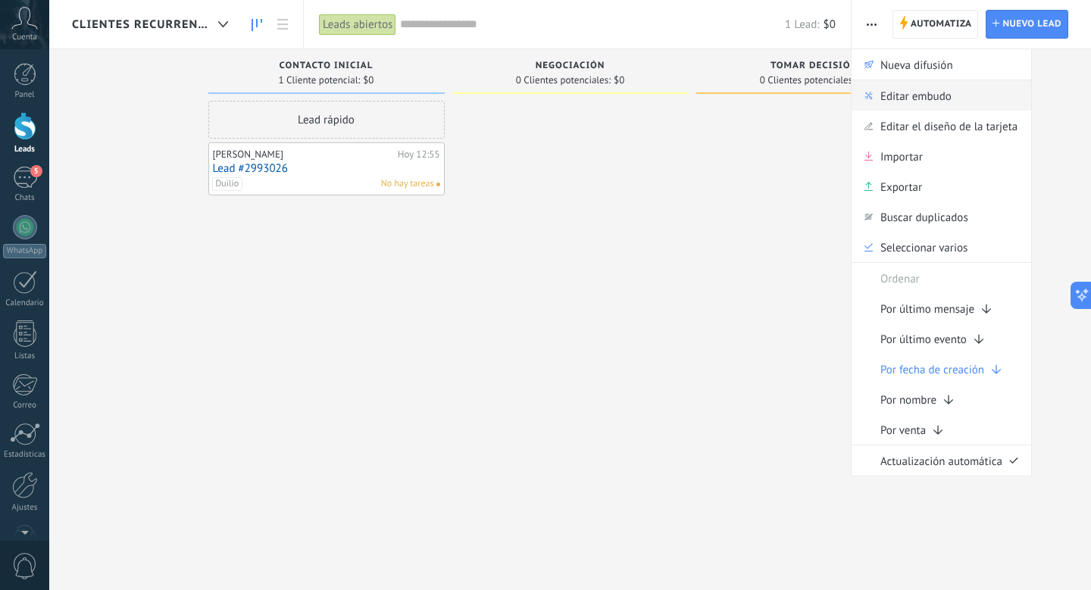
click at [887, 100] on span "Editar embudo" at bounding box center [915, 95] width 71 height 30
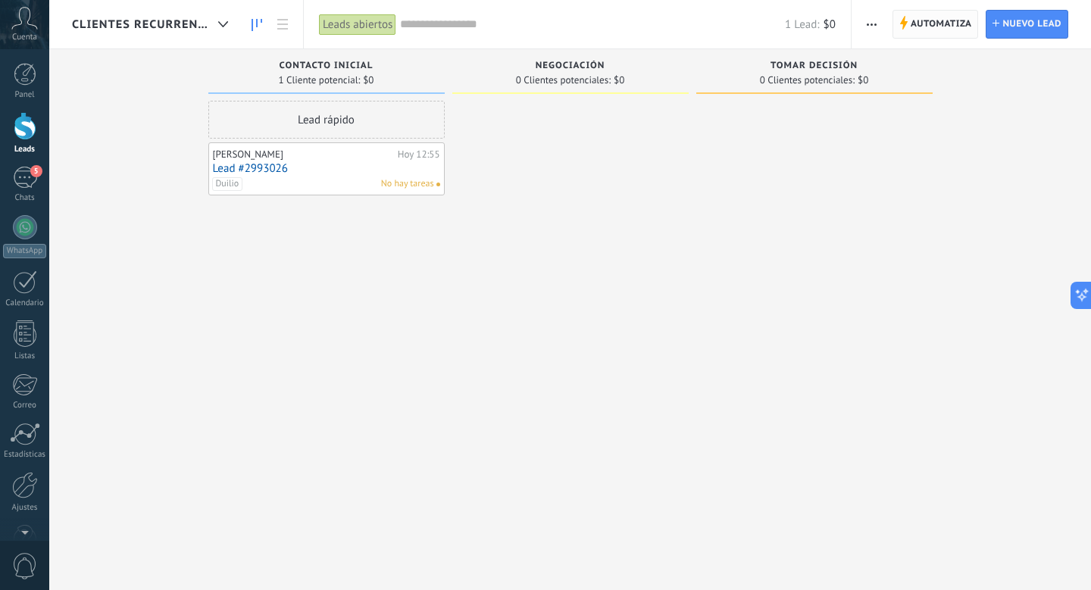
click at [919, 33] on span "Automatiza" at bounding box center [940, 24] width 61 height 27
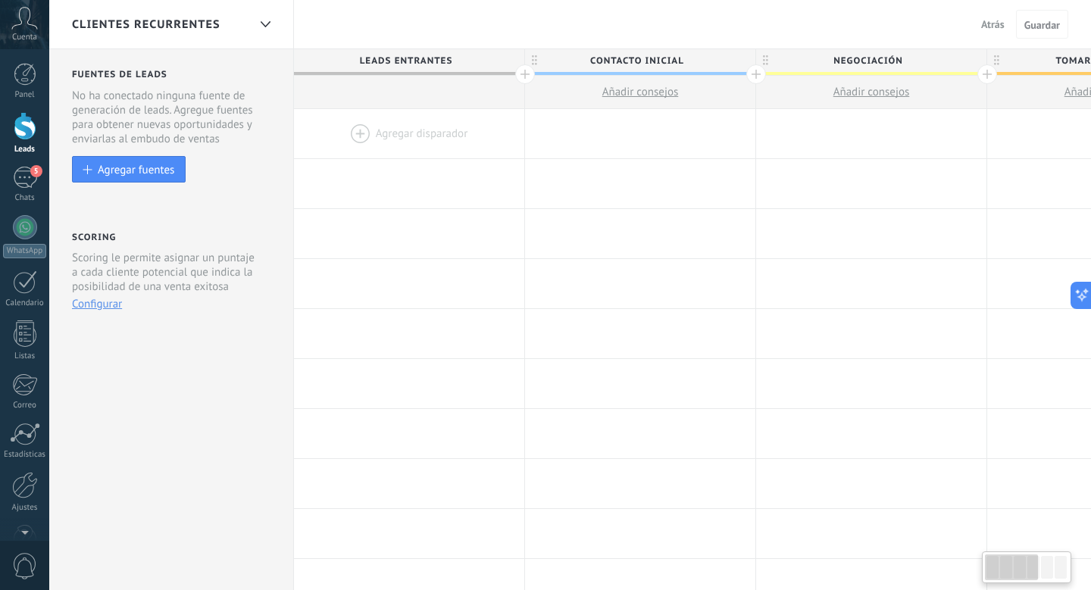
click at [174, 39] on div "Clientes Recurrentes" at bounding box center [160, 24] width 176 height 48
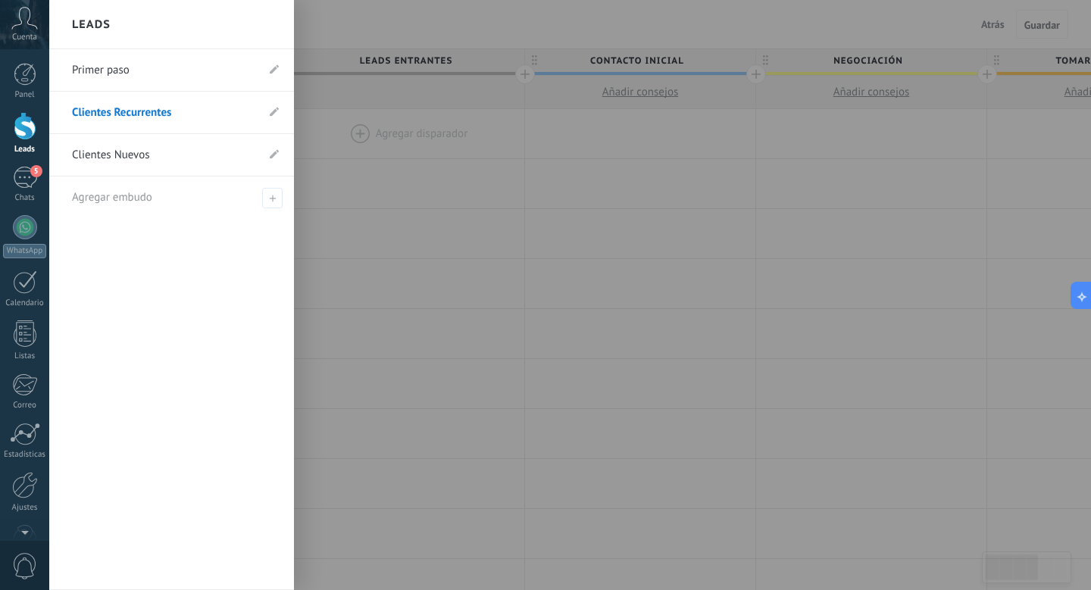
click at [273, 120] on li "Clientes Recurrentes" at bounding box center [171, 113] width 245 height 42
click at [270, 112] on icon at bounding box center [274, 111] width 9 height 9
click at [258, 112] on icon at bounding box center [256, 112] width 17 height 9
click at [367, 216] on div at bounding box center [594, 295] width 1091 height 590
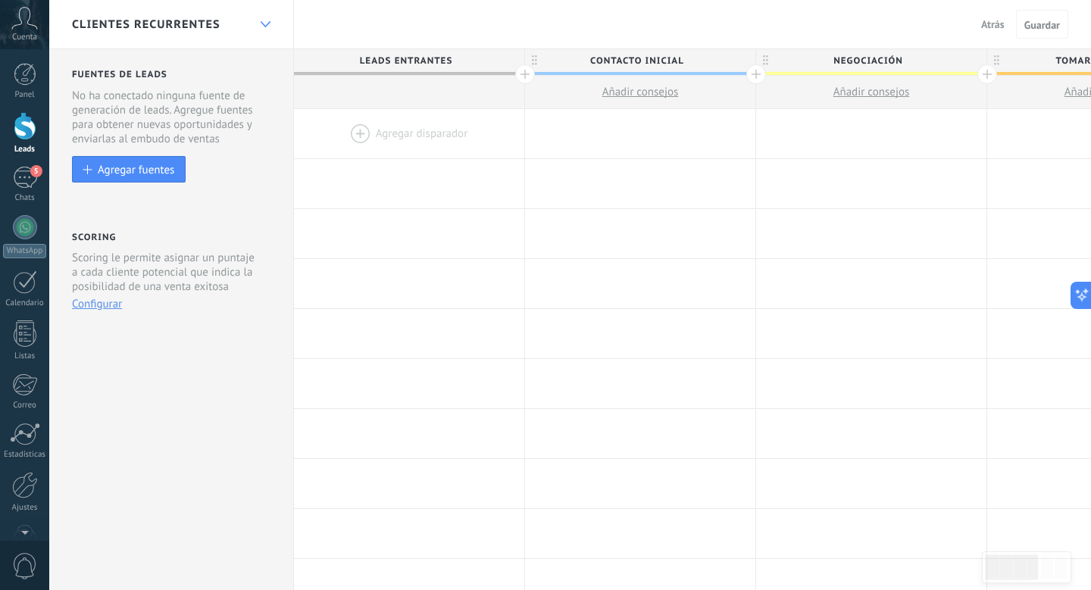
click at [254, 35] on div at bounding box center [265, 25] width 26 height 30
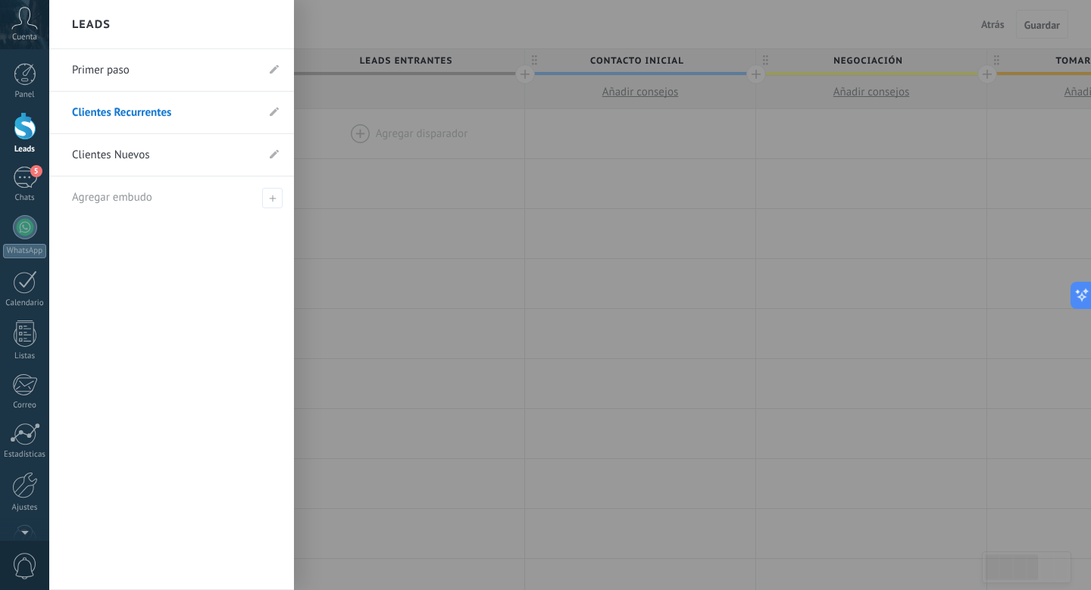
click at [950, 51] on div at bounding box center [594, 295] width 1091 height 590
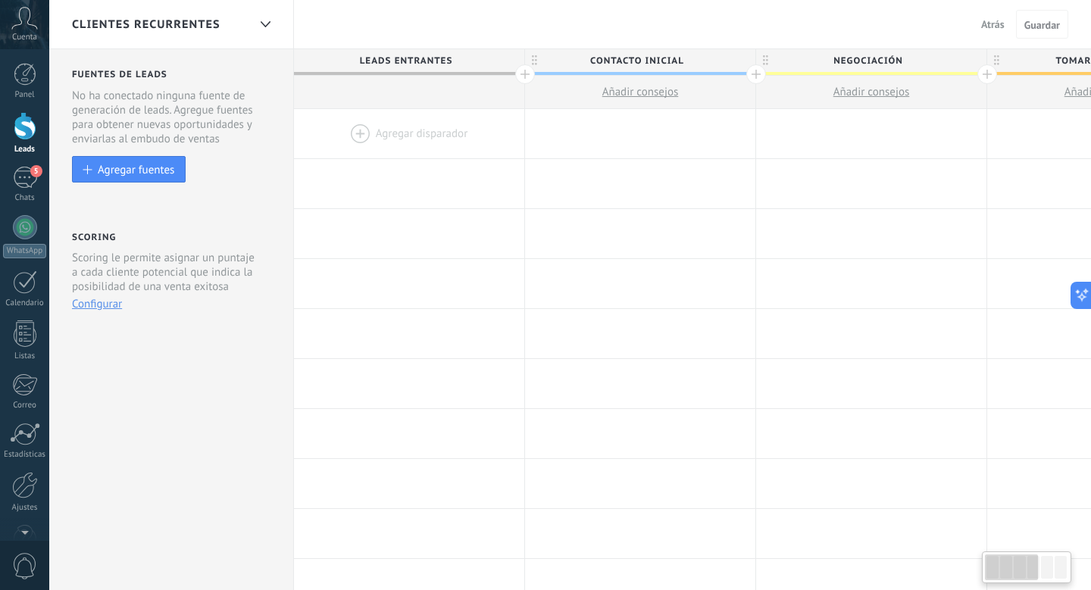
click at [997, 20] on span "Atrás" at bounding box center [992, 24] width 23 height 14
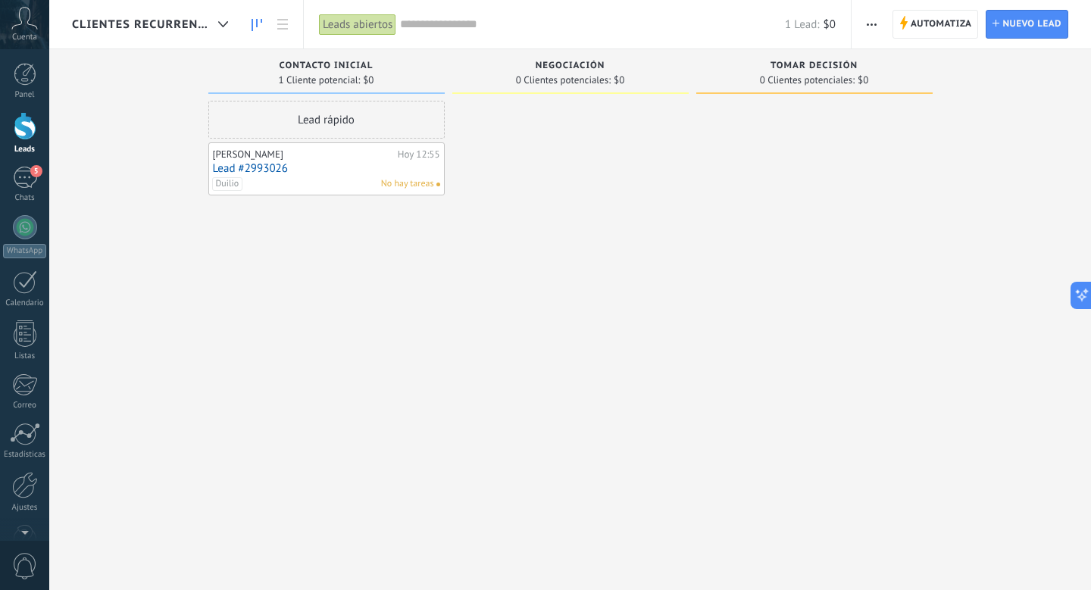
click at [348, 181] on div "[PERSON_NAME] No hay tareas" at bounding box center [323, 184] width 222 height 14
click at [401, 160] on div "[PERSON_NAME][DATE] 12:55 Lead #2993026 [PERSON_NAME] hay tareas" at bounding box center [326, 169] width 227 height 44
click at [392, 172] on link "Lead #2993026" at bounding box center [326, 168] width 227 height 13
click at [392, 172] on body ".abccls-1,.abccls-2{fill-rule:evenodd}.abccls-2{fill:#fff} .abfcls-1{fill:none}…" at bounding box center [545, 295] width 1091 height 590
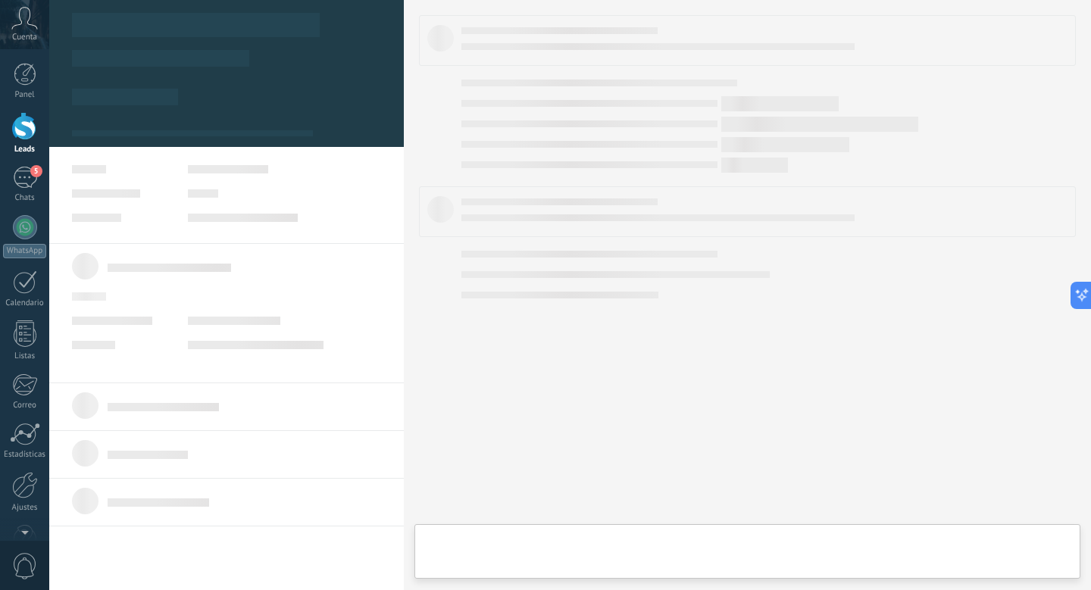
type textarea "**********"
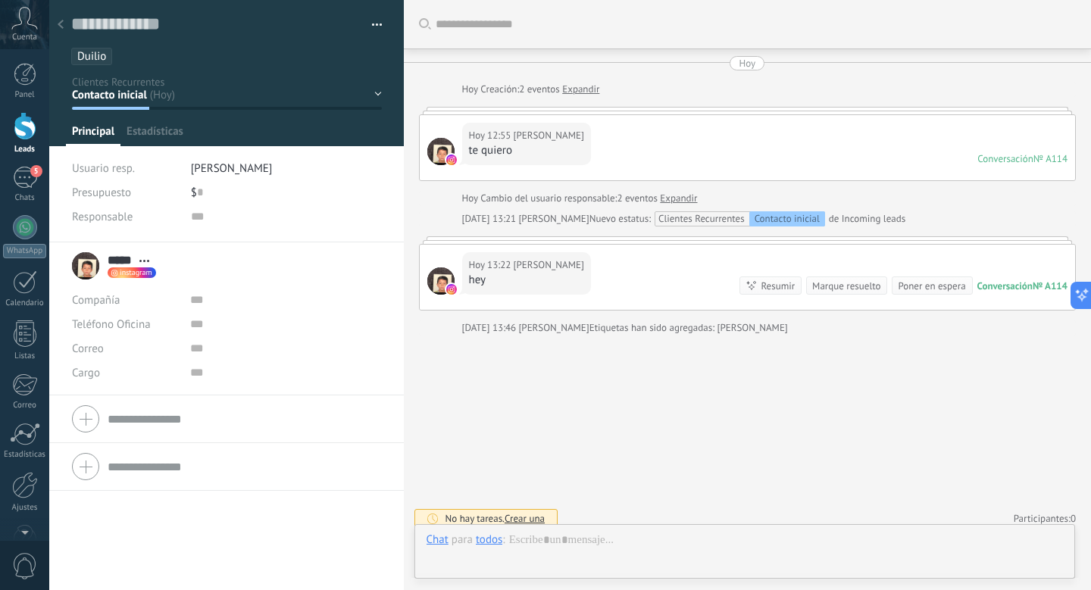
scroll to position [9, 0]
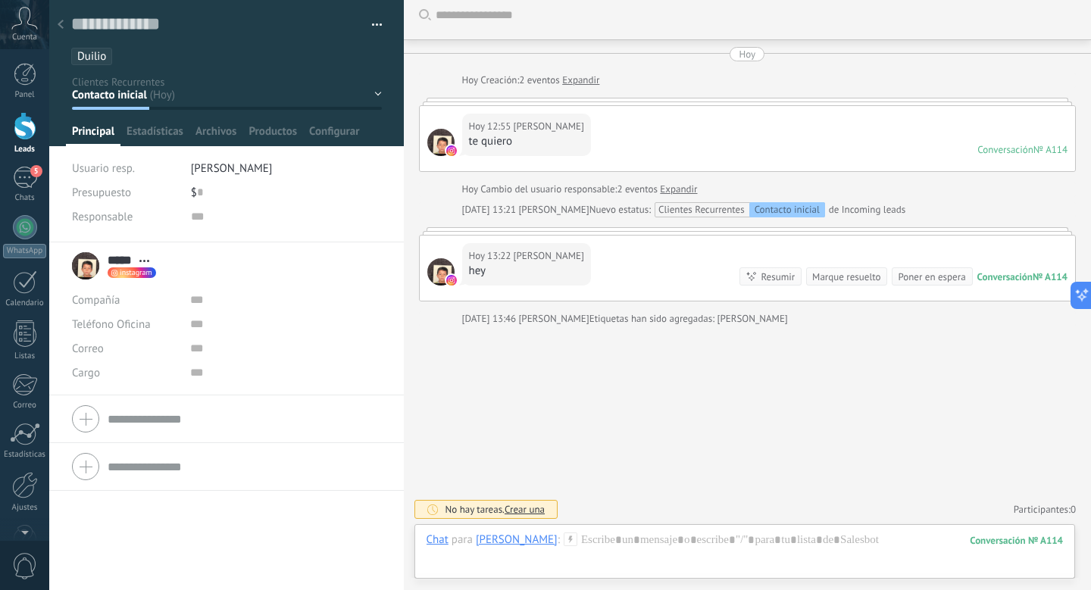
click at [364, 13] on div "Guardar y crear Imprimir Administrar etiquetas Exportar a excel" at bounding box center [226, 24] width 311 height 23
click at [369, 19] on button "button" at bounding box center [371, 25] width 22 height 23
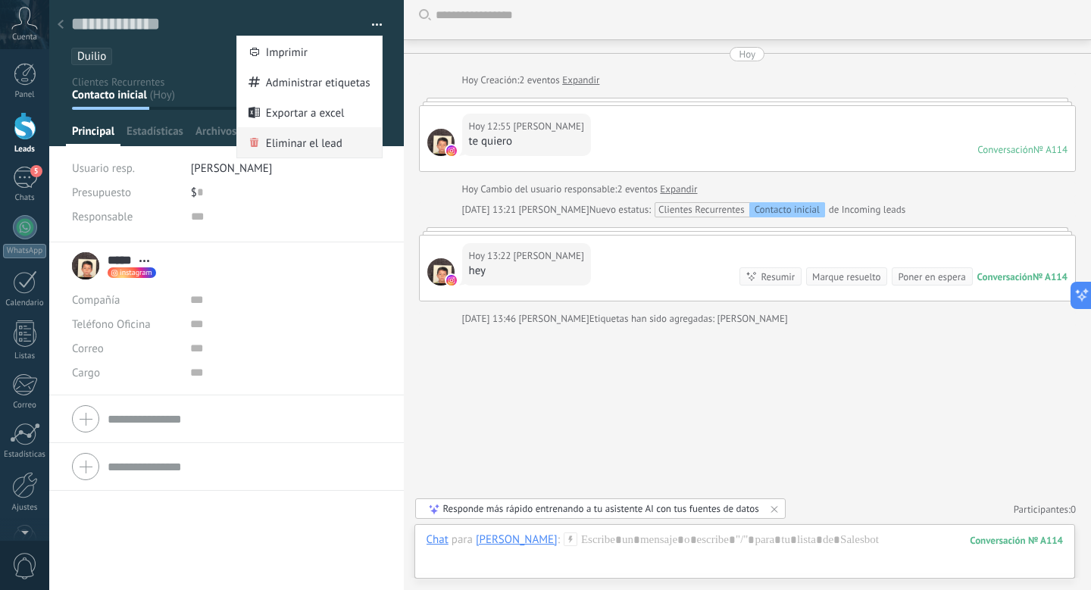
click at [319, 149] on span "Eliminar el lead" at bounding box center [304, 142] width 76 height 30
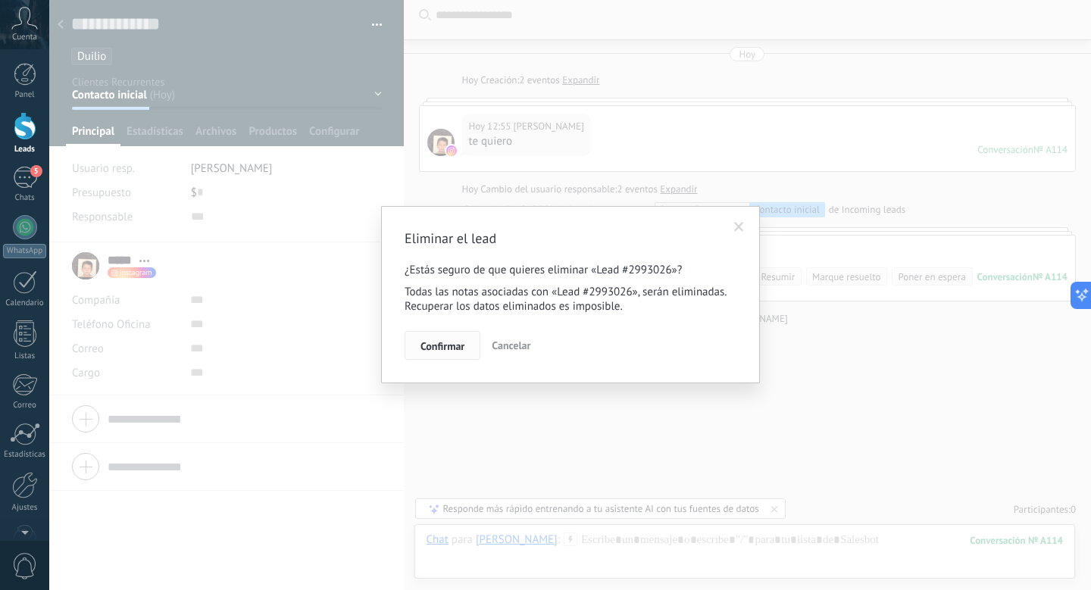
click at [448, 348] on span "Confirmar" at bounding box center [442, 346] width 44 height 11
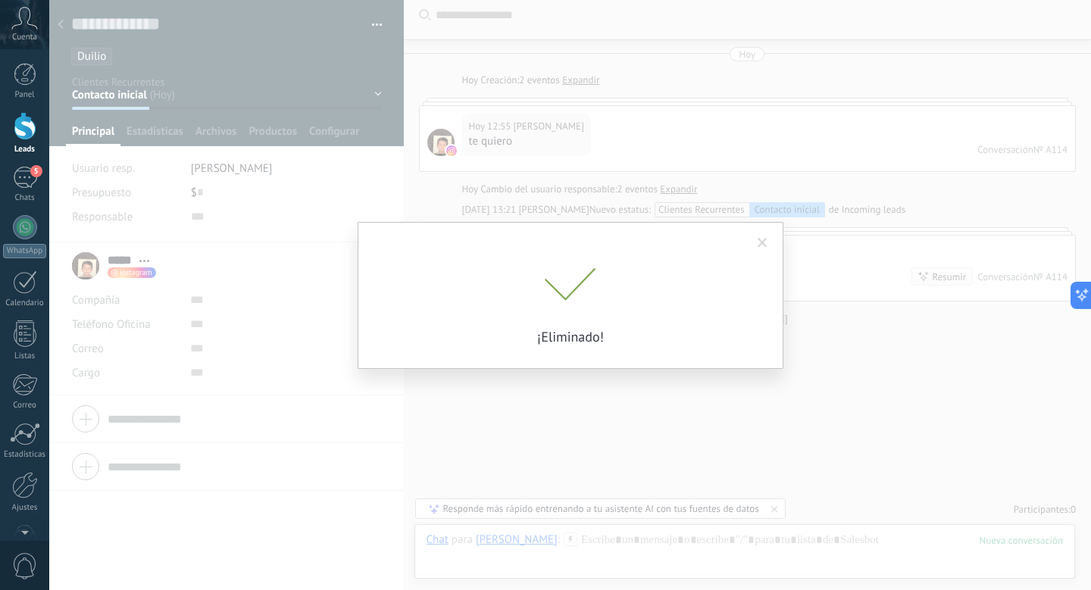
scroll to position [30, 0]
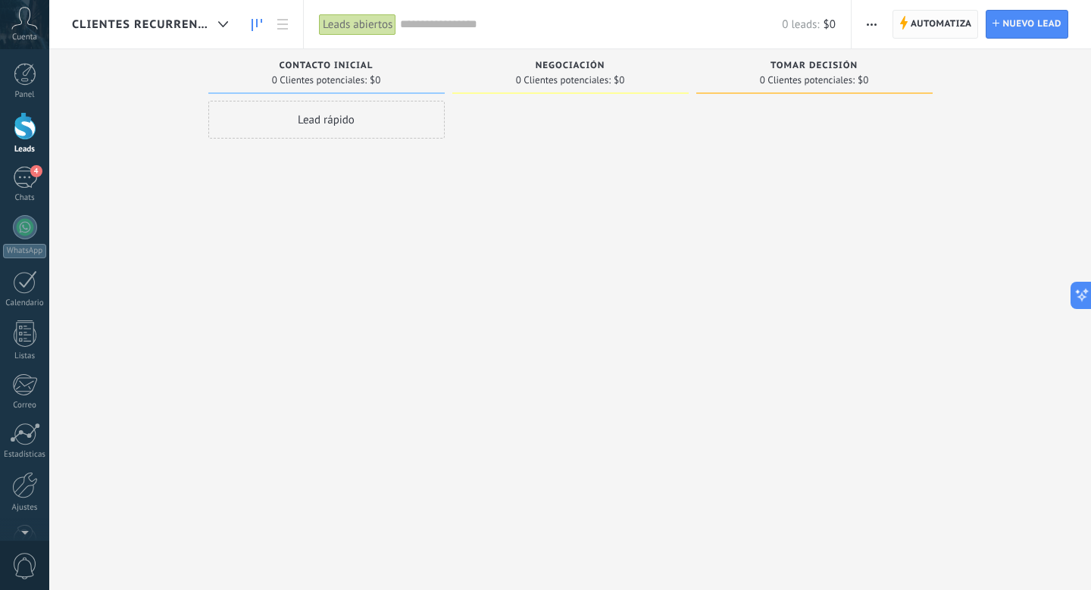
click at [970, 39] on span "Automatiza Automatiza" at bounding box center [935, 24] width 86 height 29
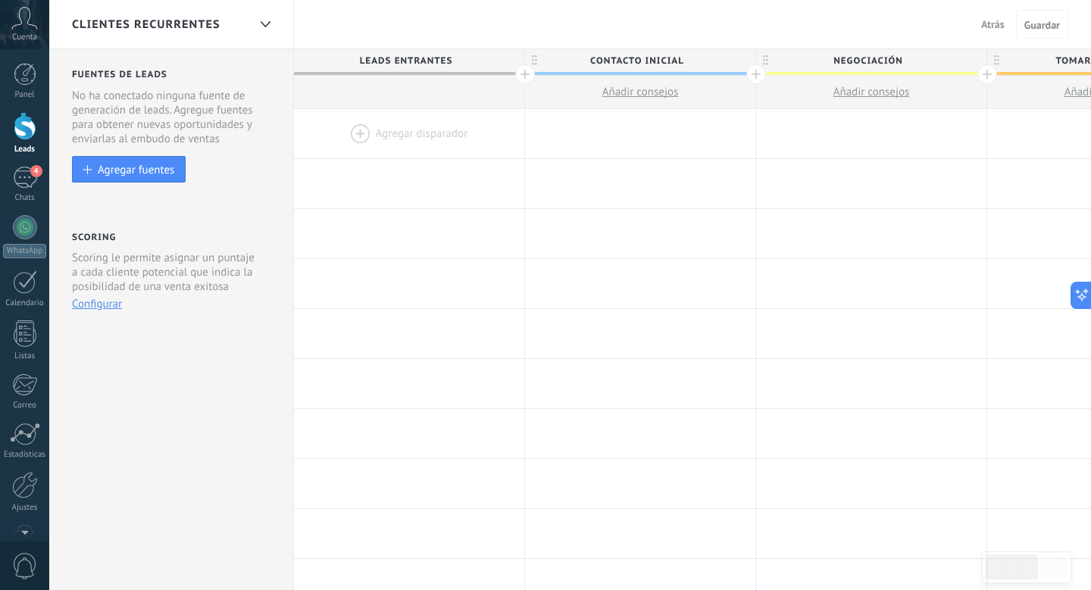
click at [244, 24] on div "Clientes Recurrentes" at bounding box center [160, 24] width 176 height 48
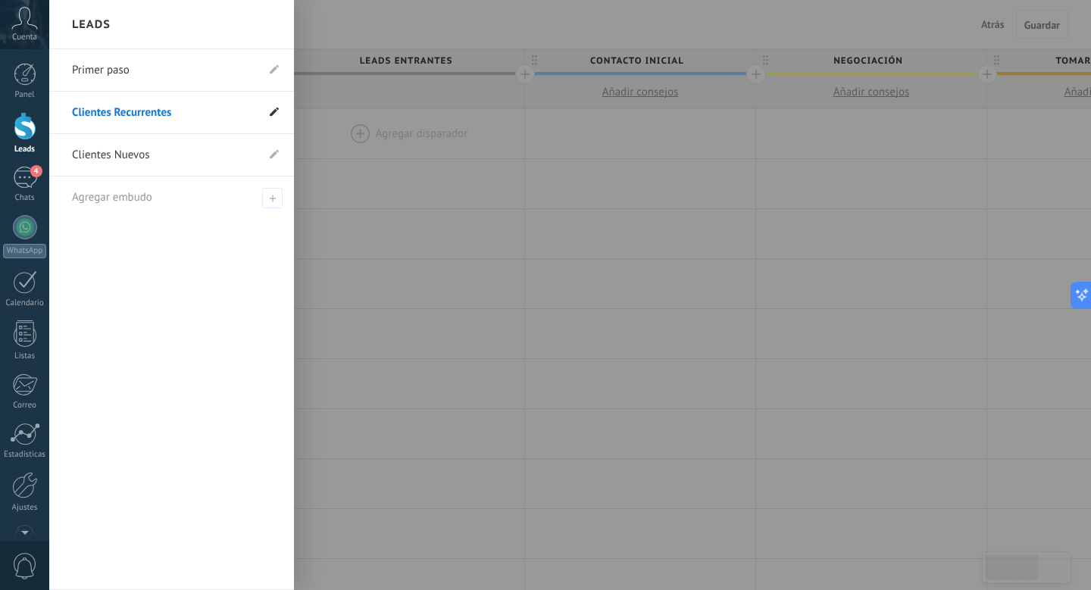
click at [273, 119] on span at bounding box center [274, 112] width 9 height 14
click at [258, 109] on use at bounding box center [257, 112] width 8 height 9
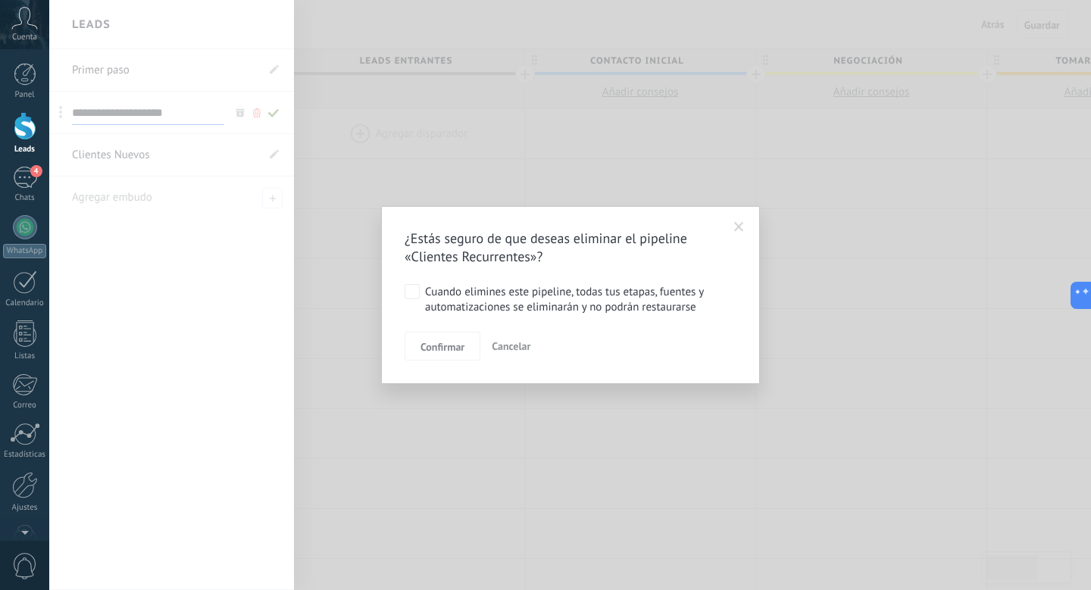
click at [245, 215] on div "¿Estás seguro de que deseas eliminar el pipeline «Clientes Recurrentes»? Cuando…" at bounding box center [569, 295] width 1041 height 590
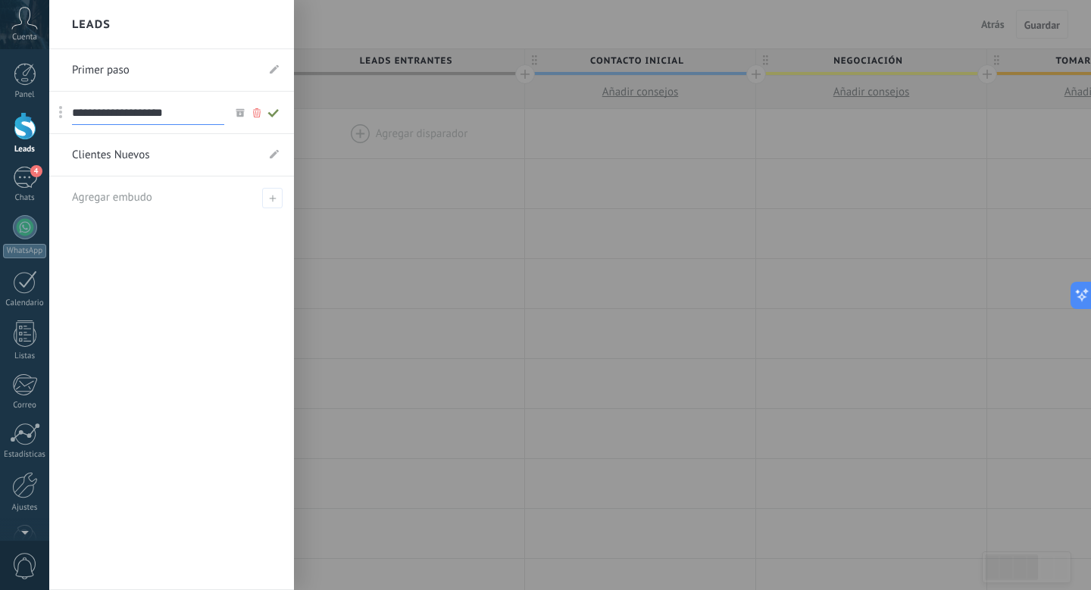
click at [238, 111] on use at bounding box center [240, 112] width 8 height 8
click at [384, 325] on div at bounding box center [594, 295] width 1091 height 590
